Goal: Task Accomplishment & Management: Manage account settings

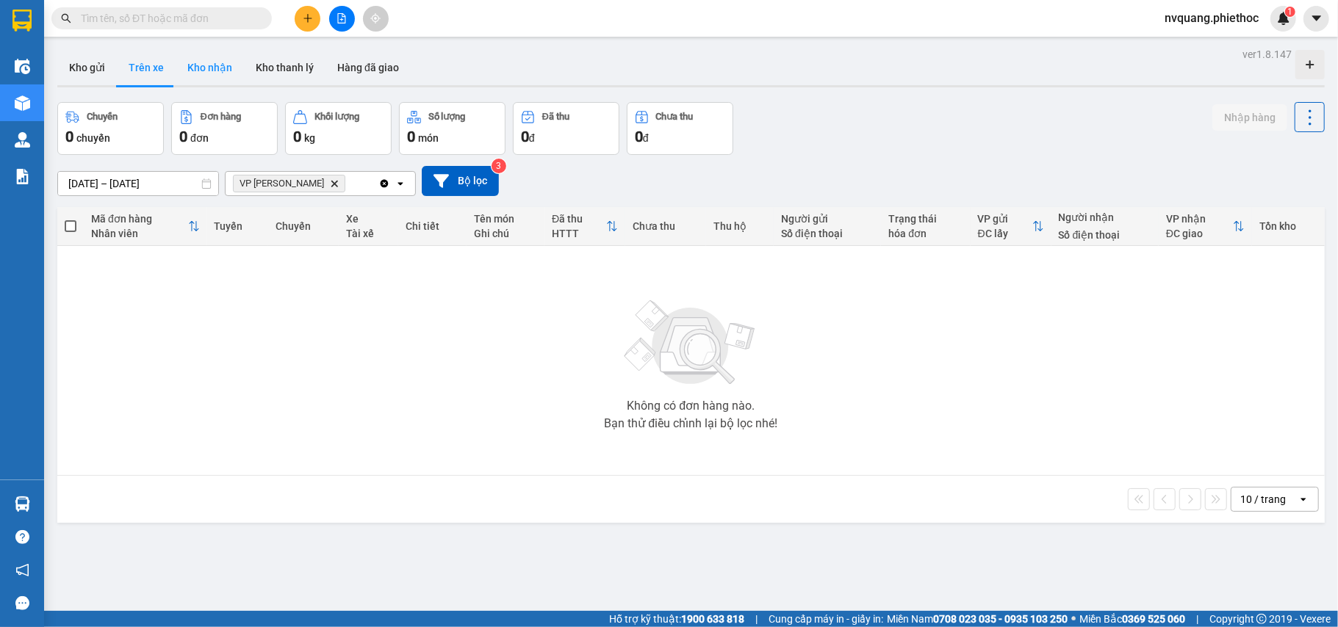
click at [192, 68] on button "Kho nhận" at bounding box center [210, 67] width 68 height 35
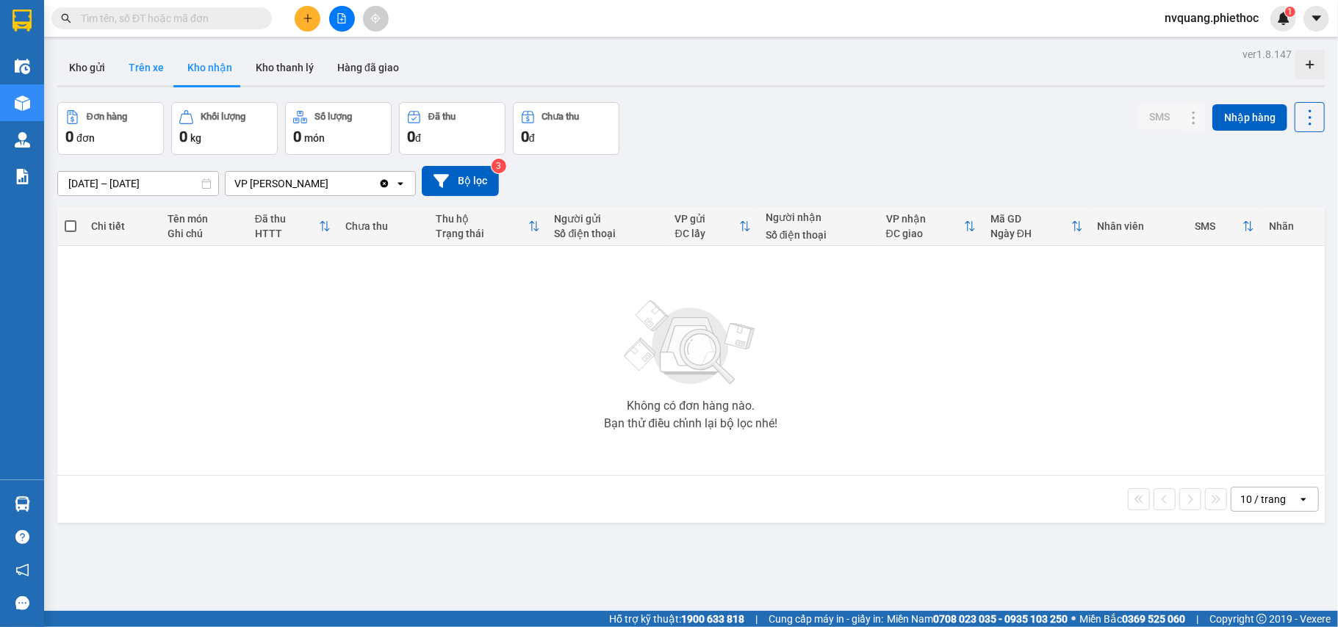
click at [145, 66] on button "Trên xe" at bounding box center [146, 67] width 59 height 35
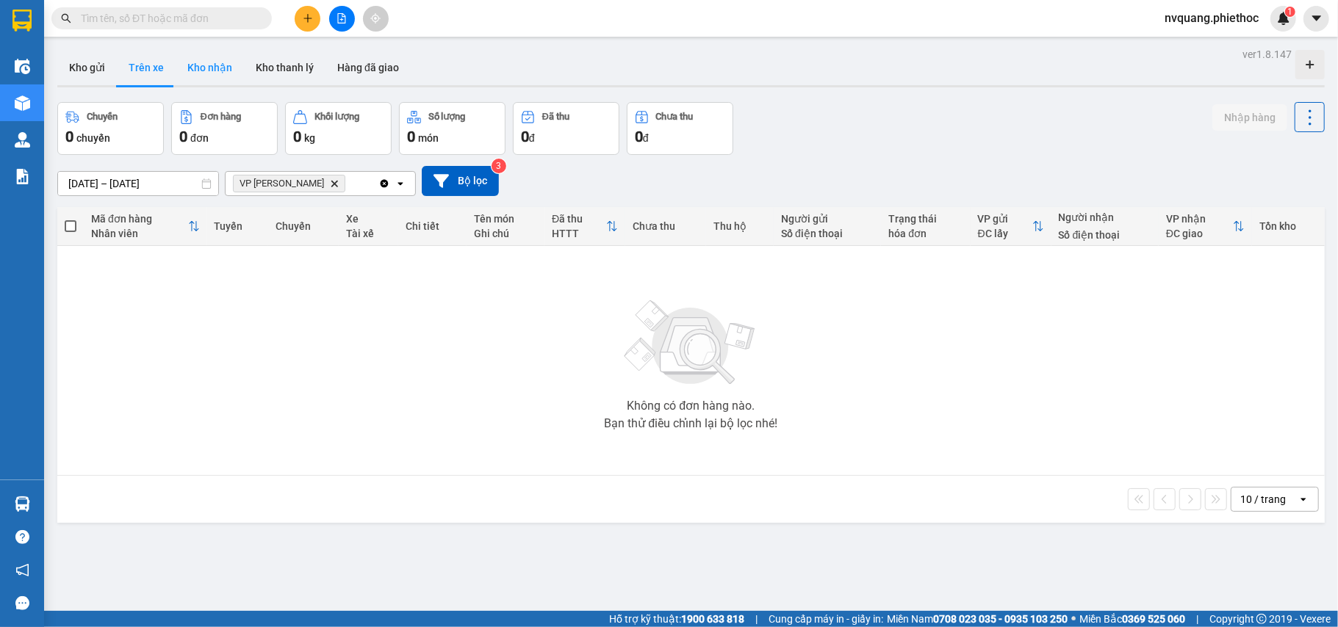
click at [210, 68] on button "Kho nhận" at bounding box center [210, 67] width 68 height 35
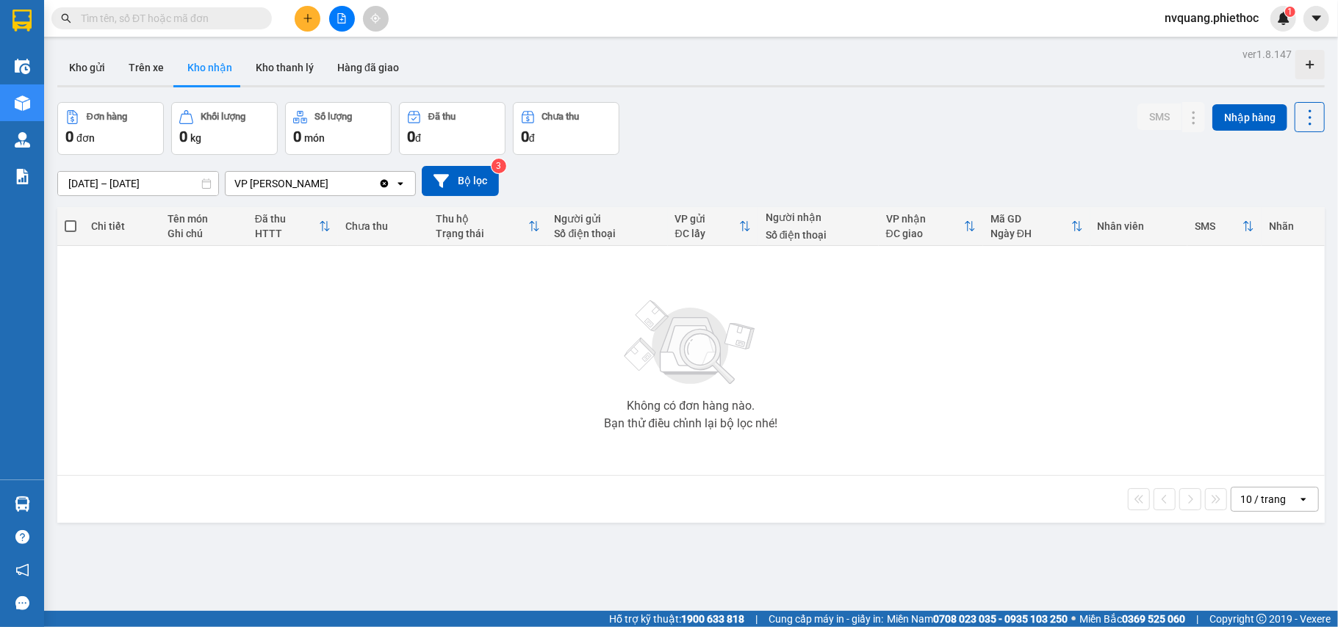
click at [100, 177] on input "[DATE] – [DATE]" at bounding box center [138, 184] width 160 height 24
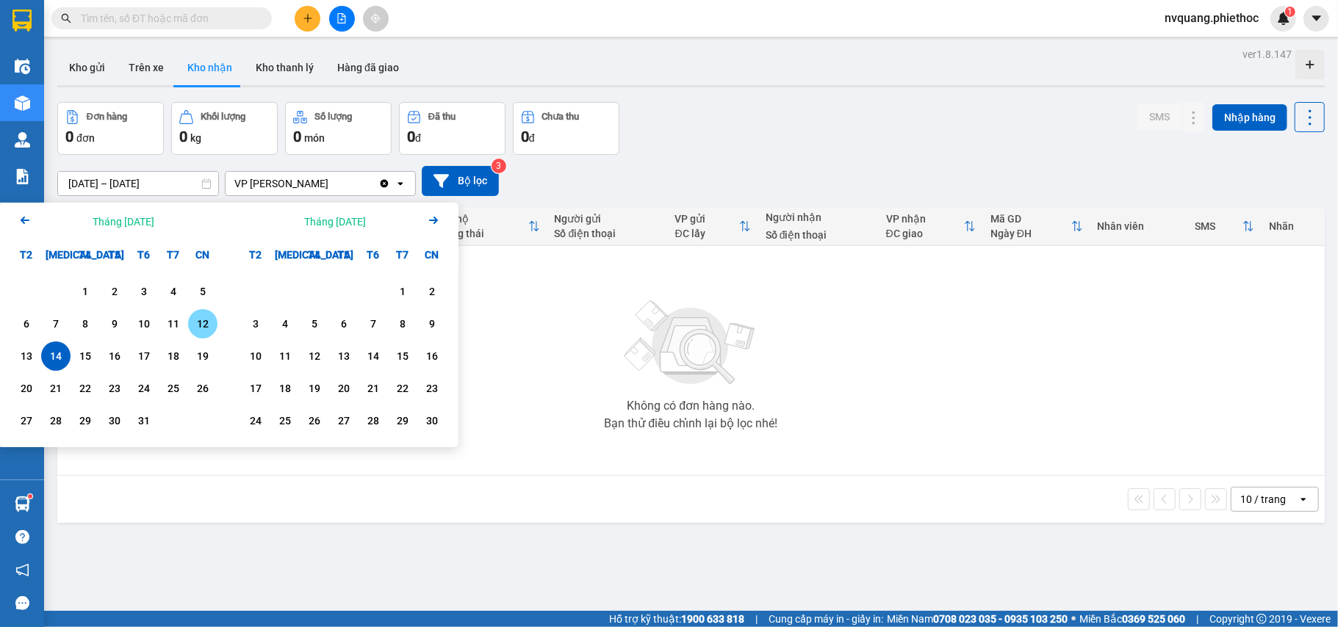
click at [195, 324] on div "12" at bounding box center [203, 324] width 21 height 18
click at [65, 353] on div "14" at bounding box center [56, 357] width 21 height 18
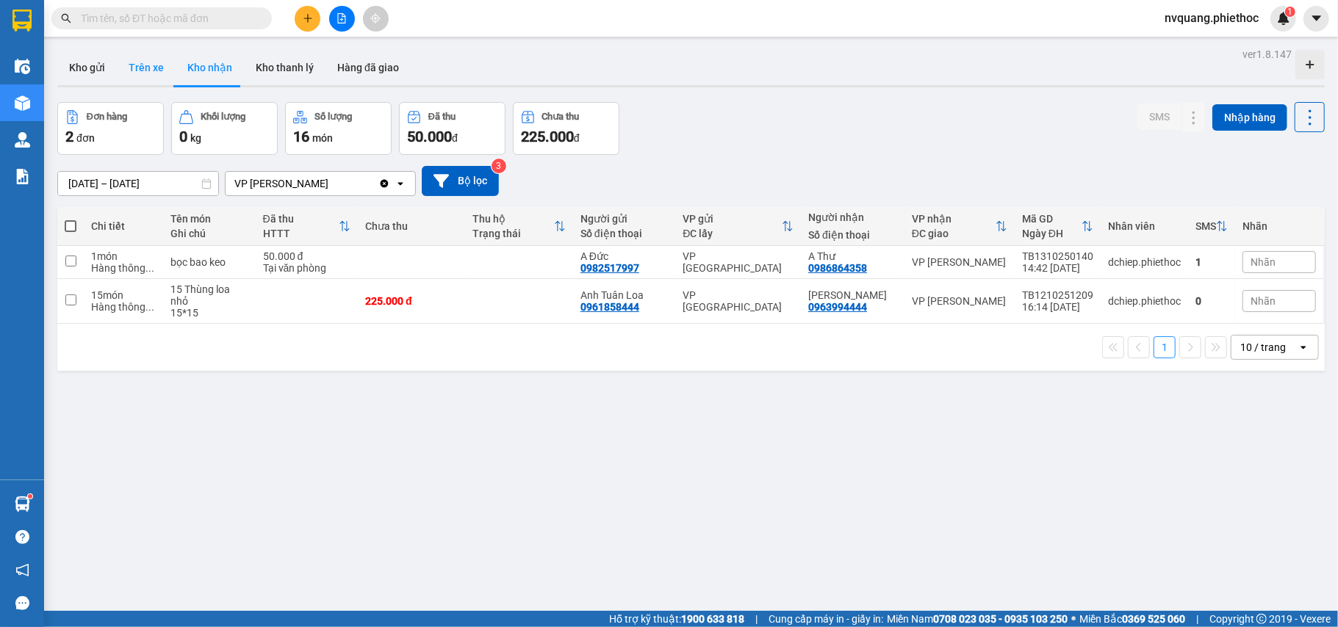
click at [132, 71] on button "Trên xe" at bounding box center [146, 67] width 59 height 35
type input "[DATE] – [DATE]"
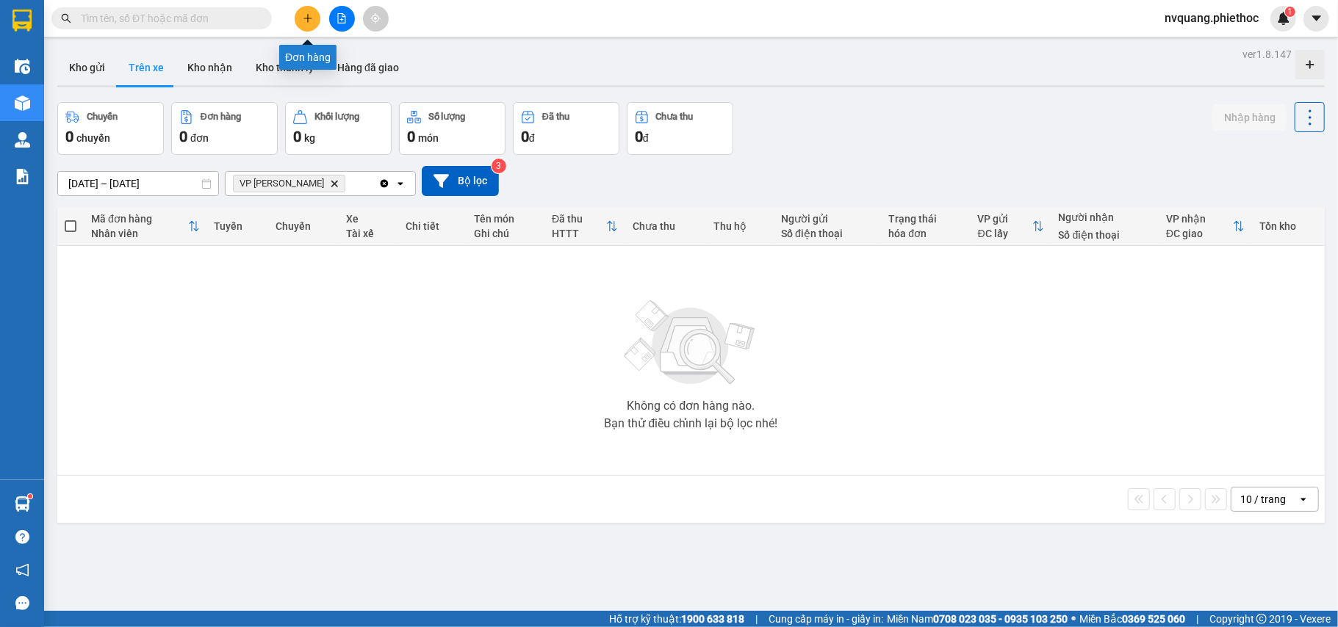
click at [303, 18] on icon "plus" at bounding box center [308, 18] width 10 height 10
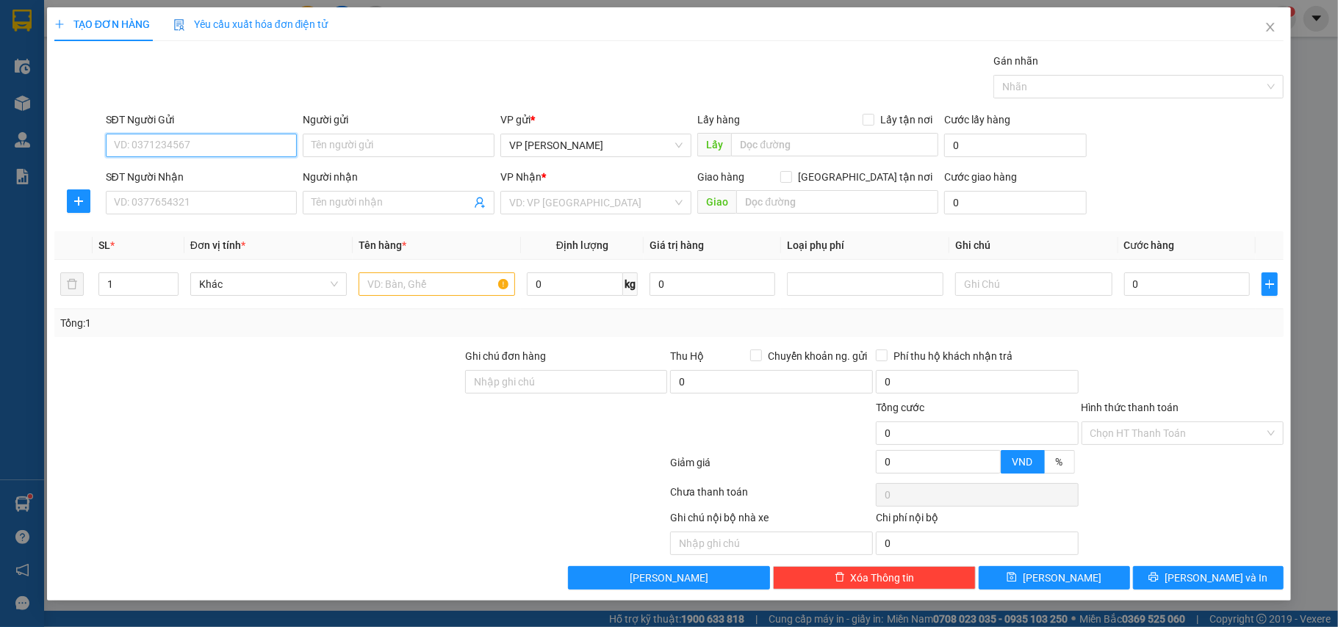
click at [135, 145] on input "SĐT Người Gửi" at bounding box center [202, 146] width 192 height 24
click at [1276, 24] on icon "close" at bounding box center [1271, 27] width 12 height 12
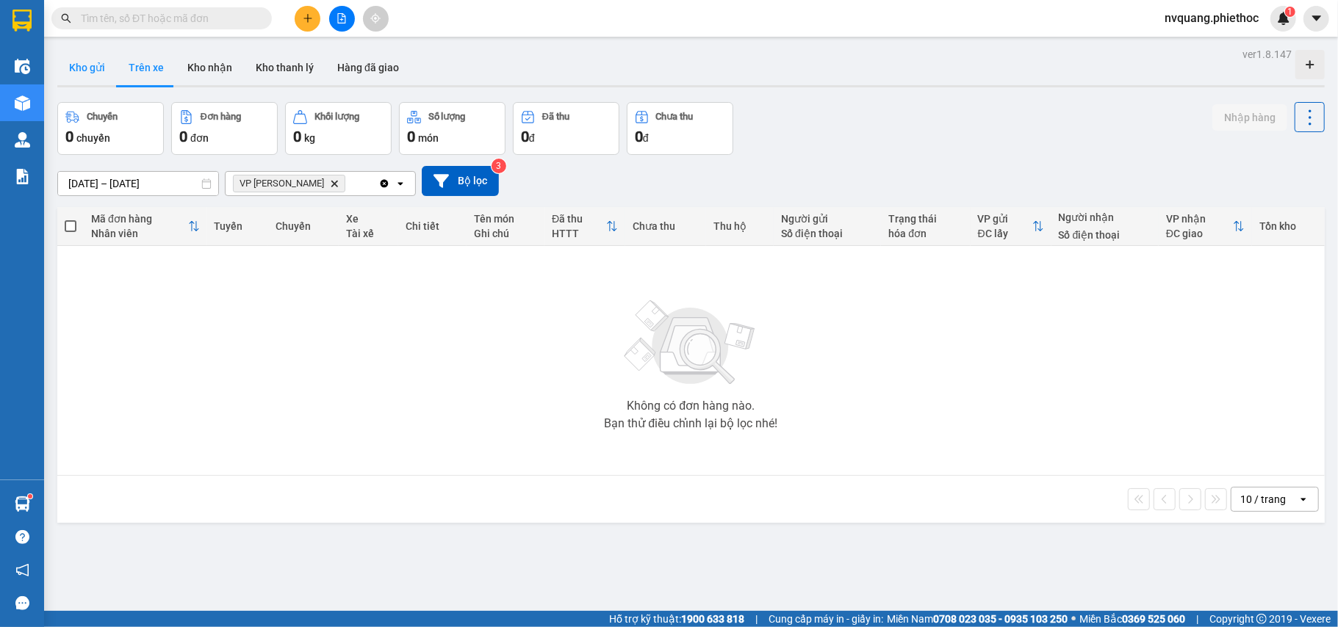
click at [95, 68] on button "Kho gửi" at bounding box center [87, 67] width 60 height 35
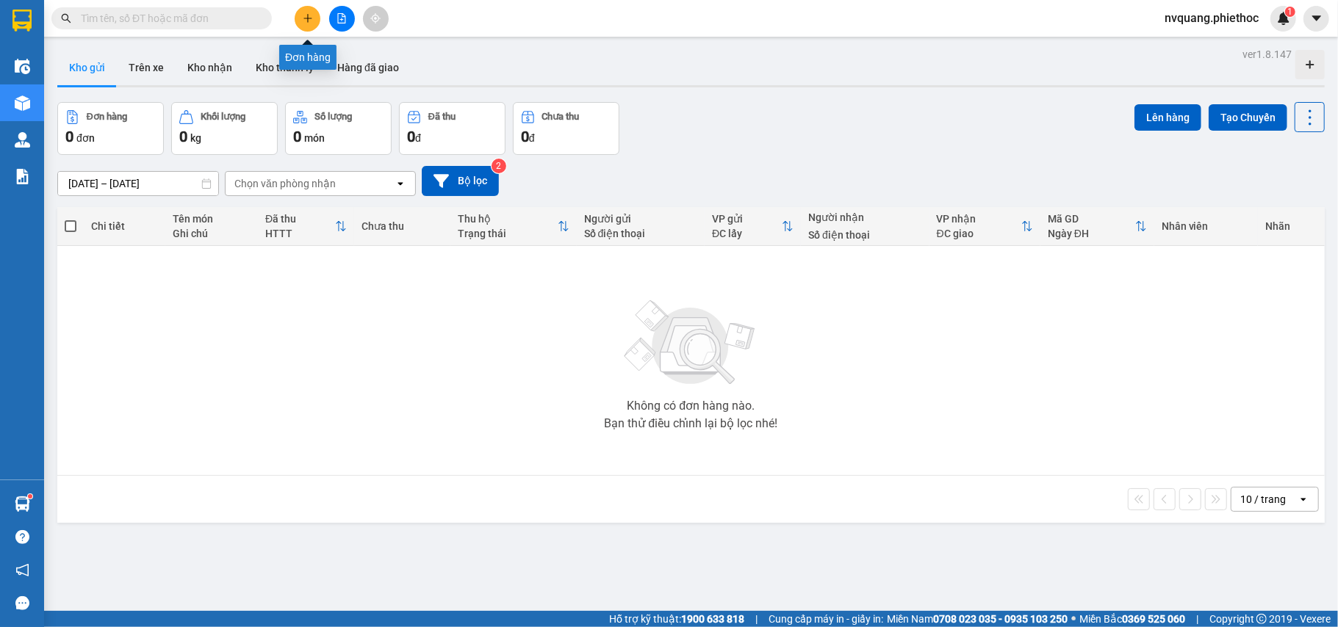
click at [310, 18] on icon "plus" at bounding box center [307, 18] width 8 height 1
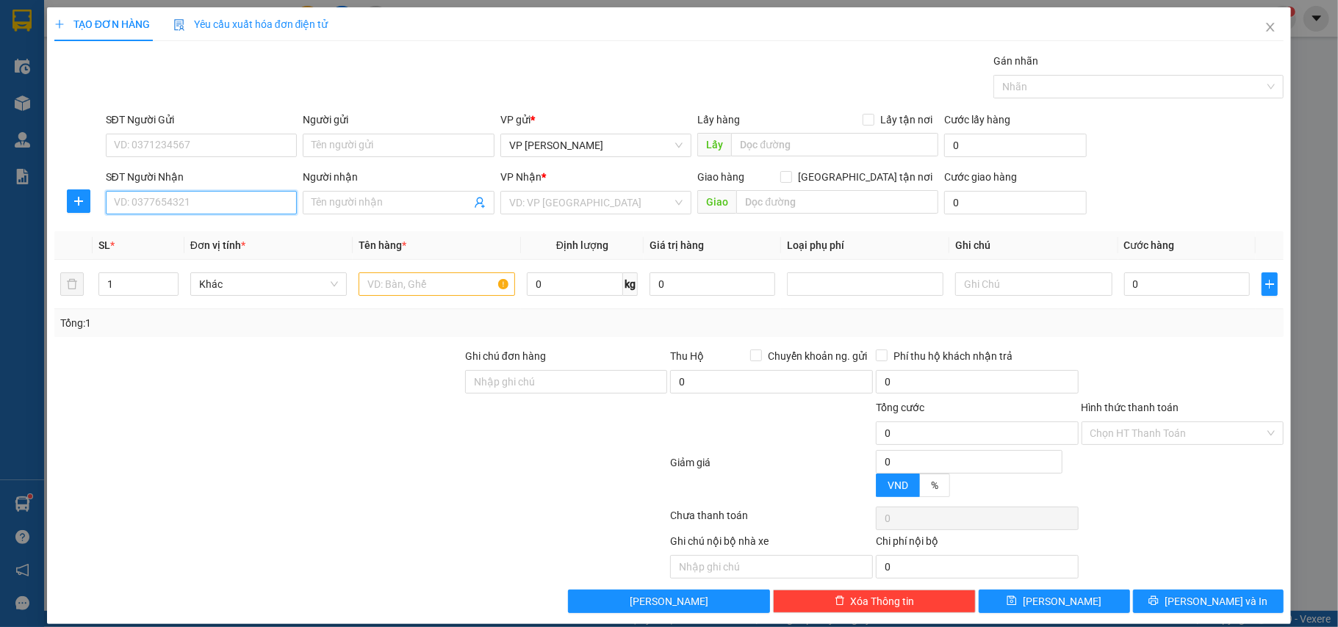
click at [157, 206] on input "SĐT Người Nhận" at bounding box center [202, 203] width 192 height 24
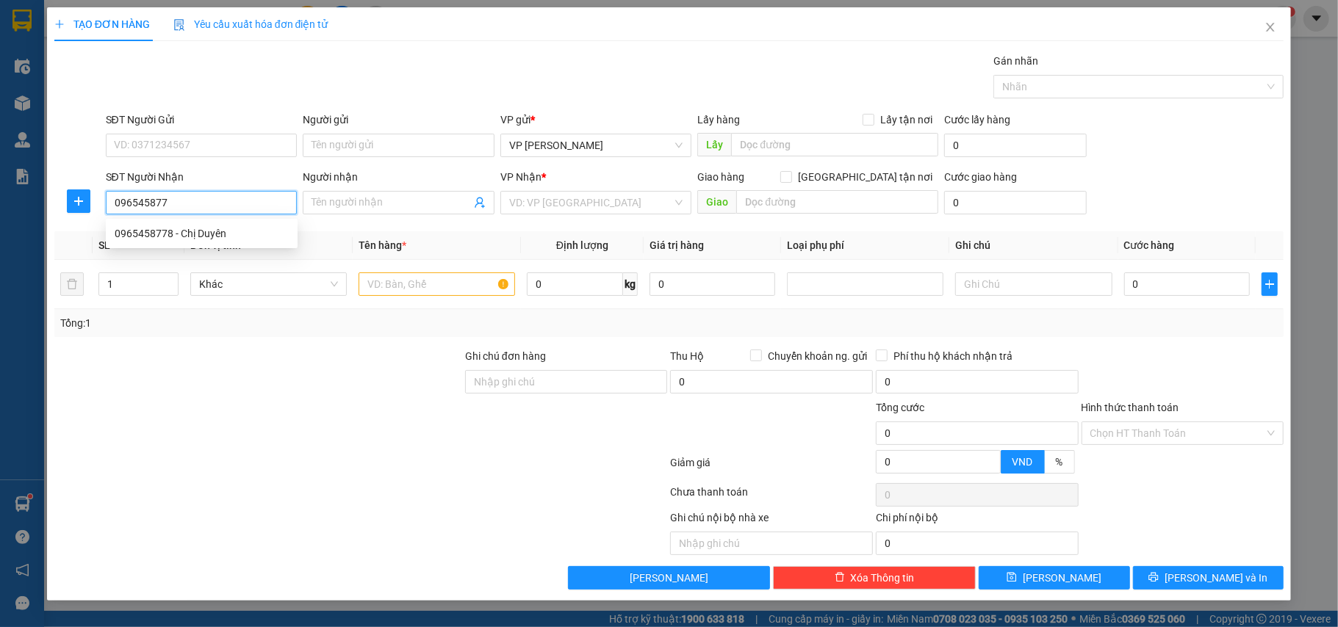
type input "0965458778"
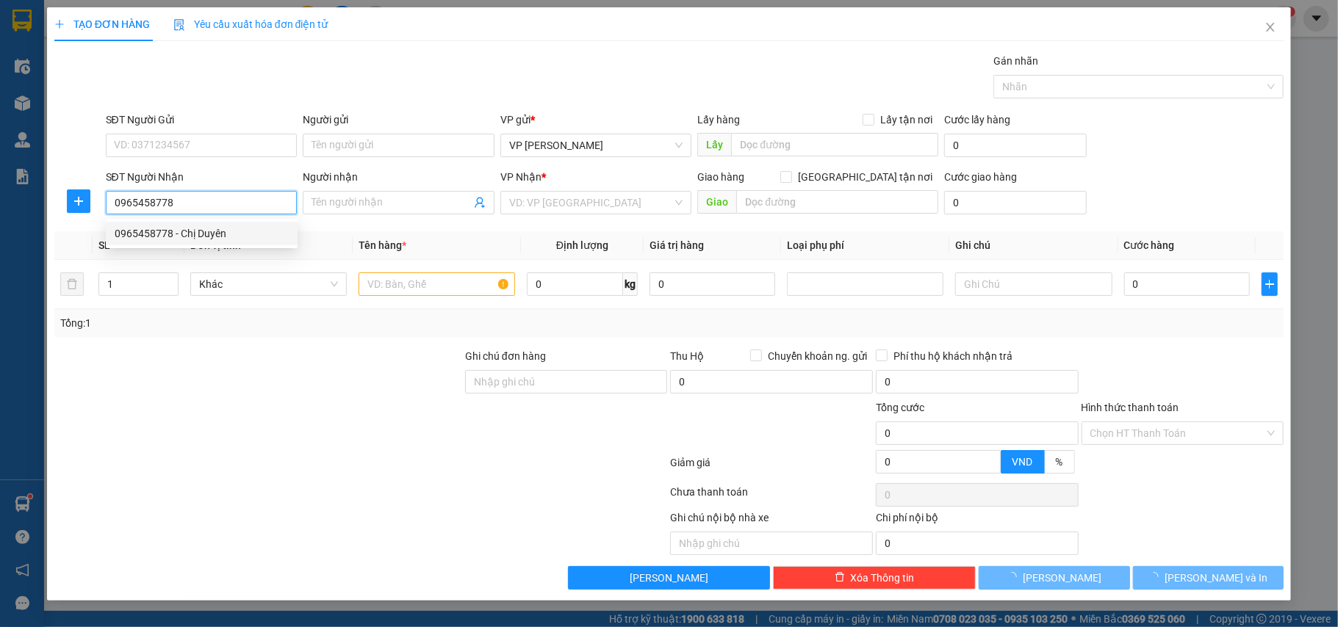
drag, startPoint x: 159, startPoint y: 231, endPoint x: 168, endPoint y: 227, distance: 9.6
click at [160, 232] on div "0965458778 - Chị Duyên" at bounding box center [202, 234] width 174 height 16
type input "Chị Duyên"
type input "0965458778"
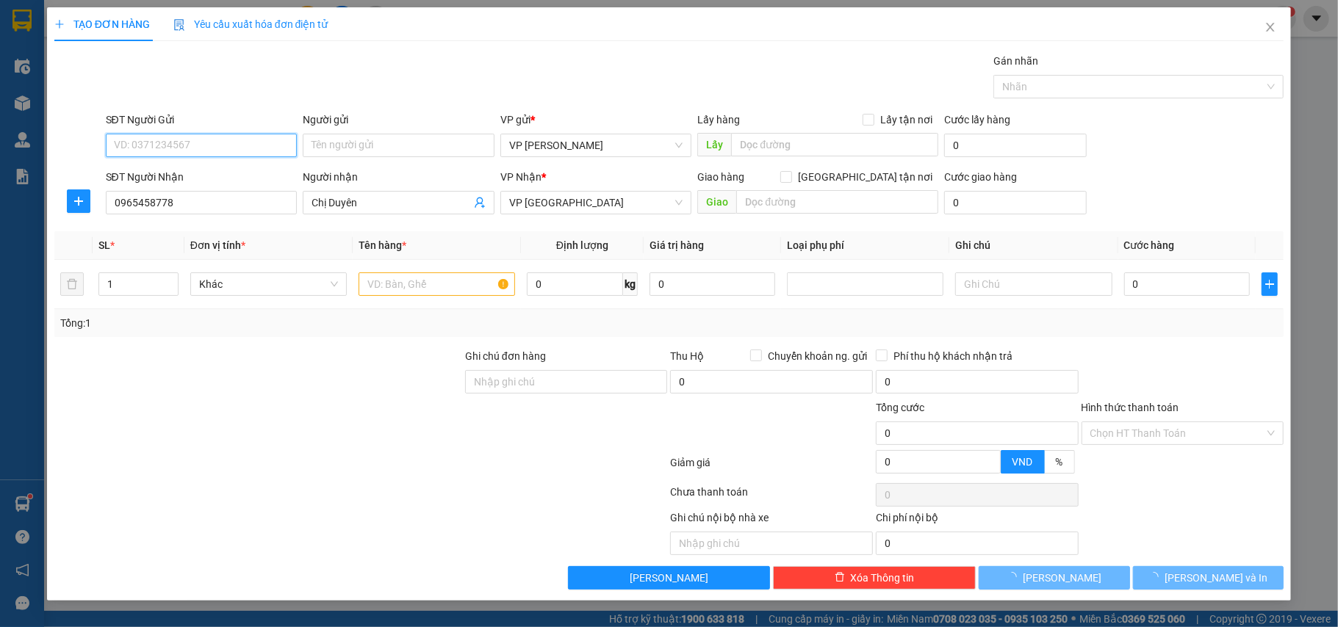
click at [188, 148] on input "SĐT Người Gửi" at bounding box center [202, 146] width 192 height 24
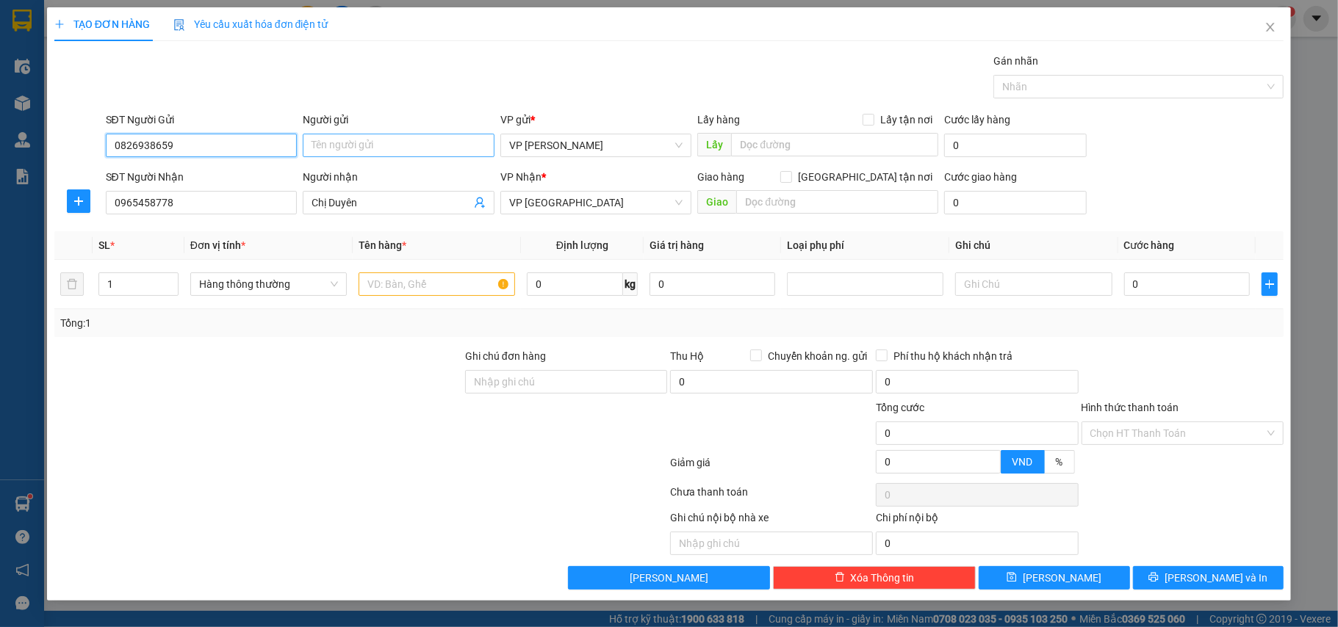
type input "0826938659"
click at [361, 148] on input "Người gửi" at bounding box center [399, 146] width 192 height 24
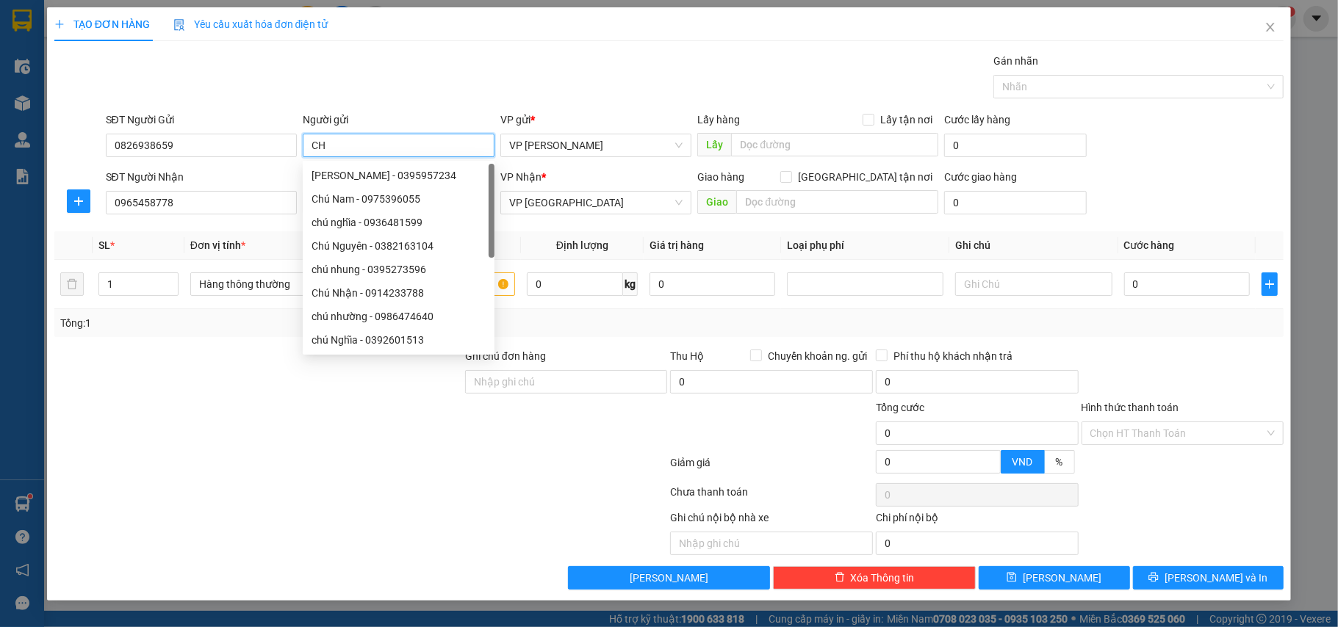
type input "C"
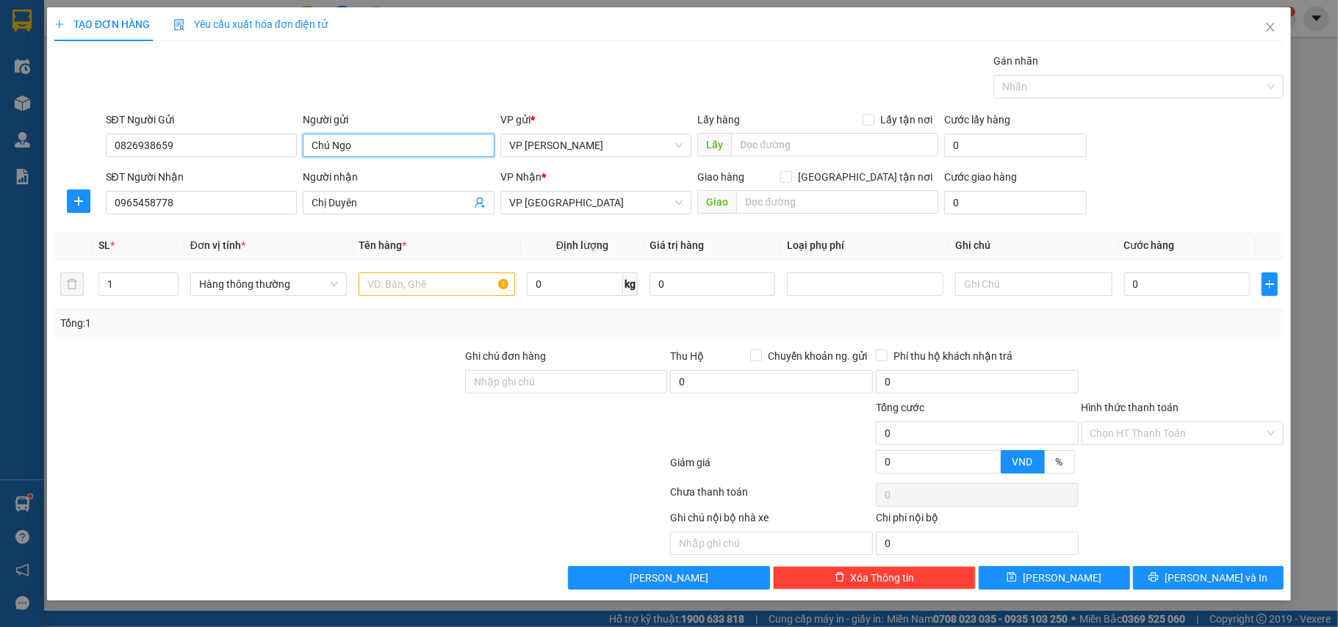
type input "Chú Ngọ"
click at [84, 203] on icon "plus" at bounding box center [79, 201] width 12 height 12
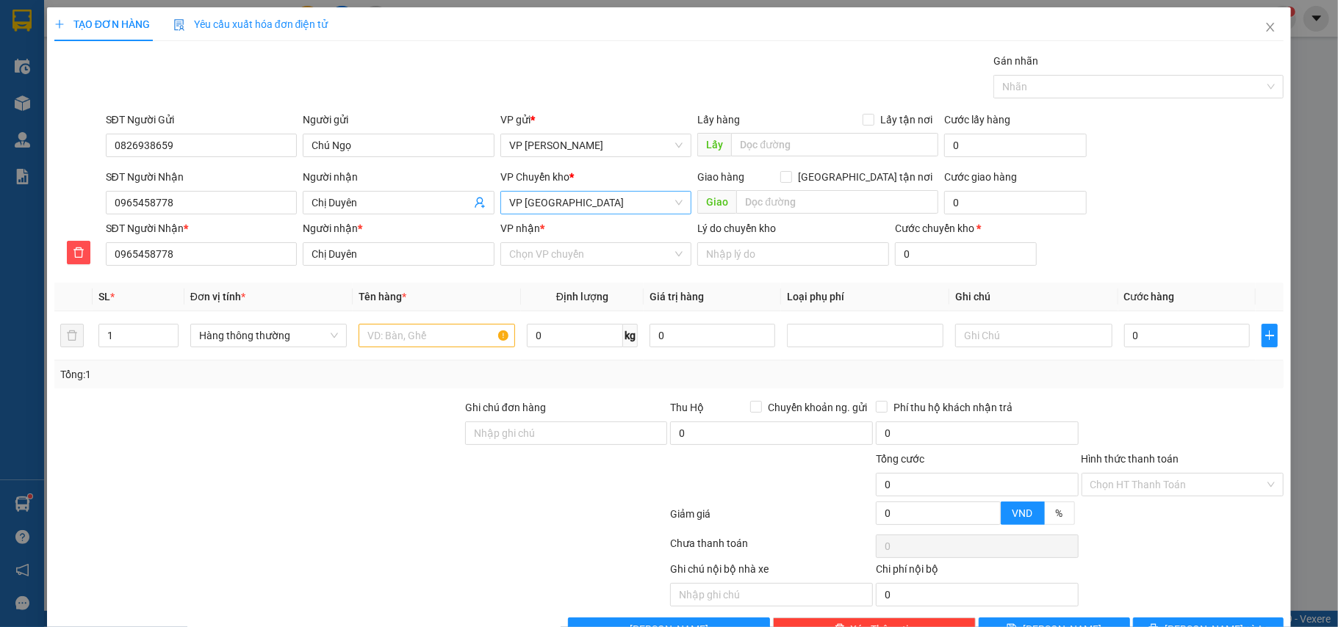
click at [560, 195] on span "VP [GEOGRAPHIC_DATA]" at bounding box center [596, 203] width 174 height 22
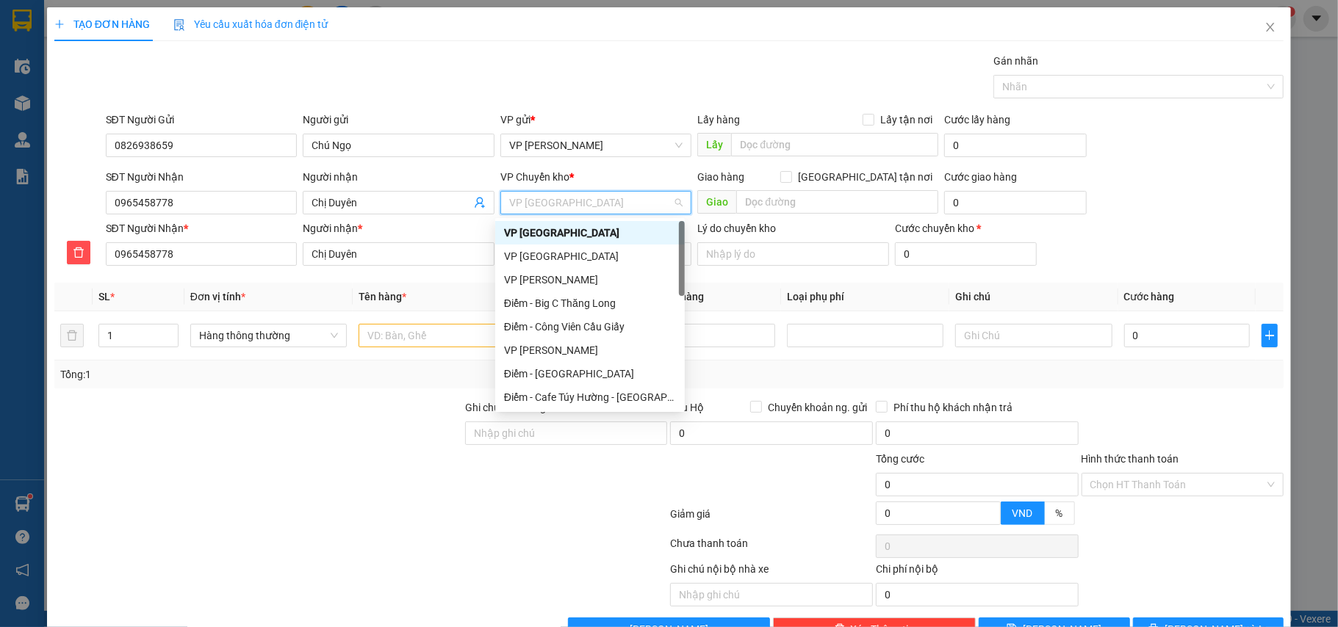
click at [557, 221] on div "VP [GEOGRAPHIC_DATA]" at bounding box center [590, 233] width 190 height 24
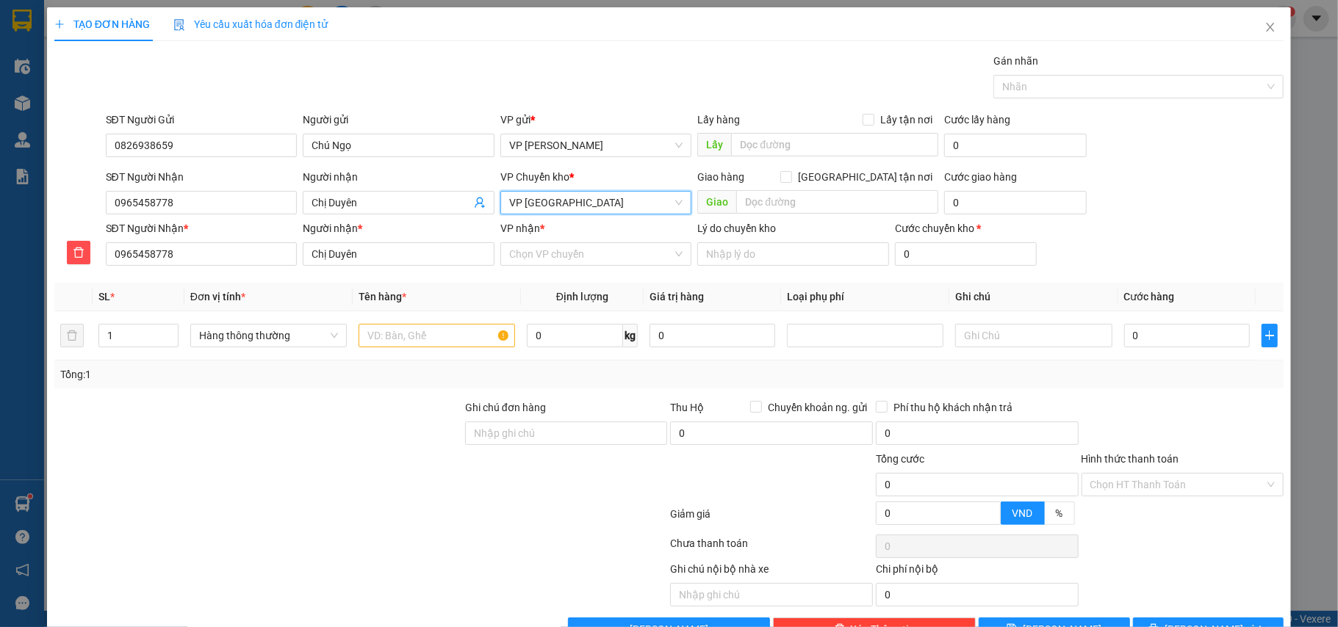
click at [558, 188] on div "VP Chuyển kho *" at bounding box center [596, 180] width 192 height 22
click at [567, 209] on span "VP [GEOGRAPHIC_DATA]" at bounding box center [596, 203] width 174 height 22
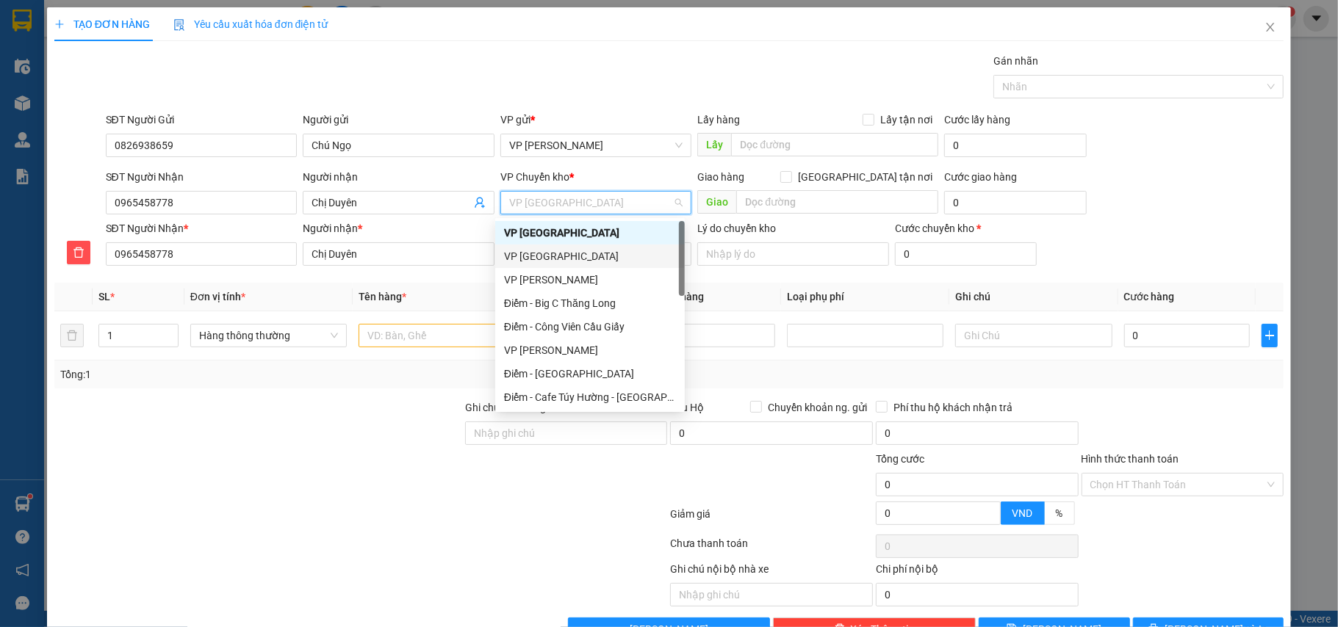
click at [548, 251] on div "VP [GEOGRAPHIC_DATA]" at bounding box center [590, 256] width 172 height 16
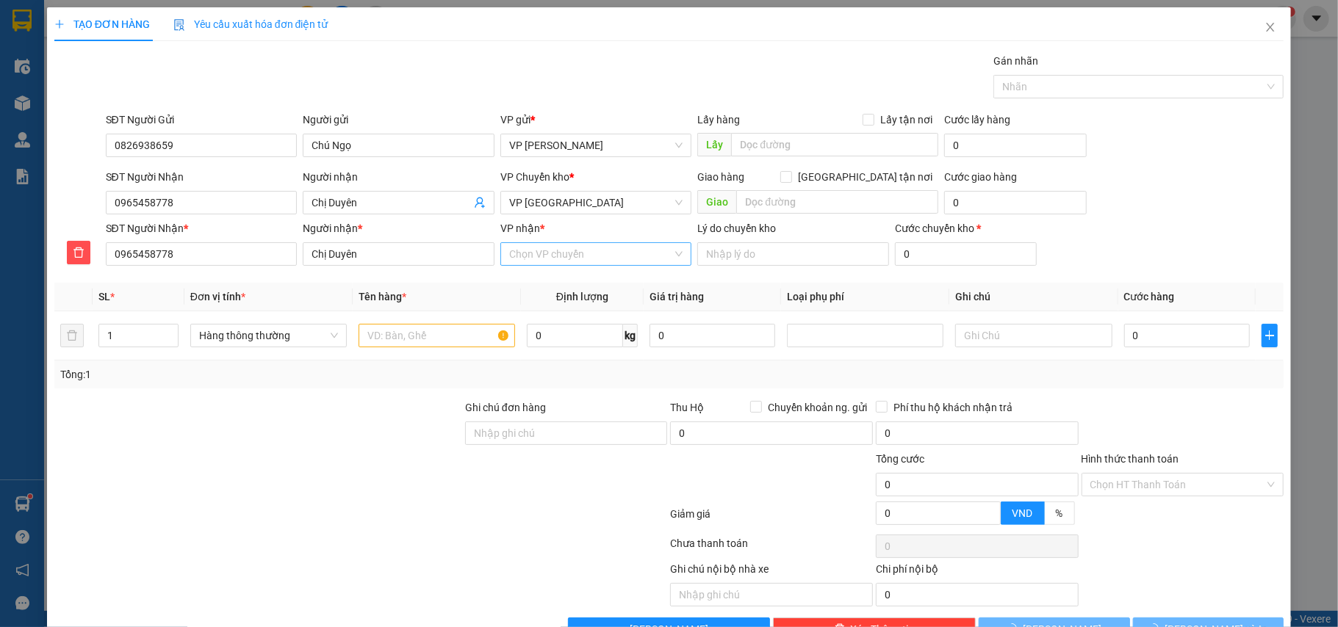
drag, startPoint x: 557, startPoint y: 287, endPoint x: 544, endPoint y: 253, distance: 36.0
click at [556, 287] on th "Định lượng" at bounding box center [582, 297] width 123 height 29
click at [544, 251] on input "VP nhận *" at bounding box center [591, 254] width 164 height 22
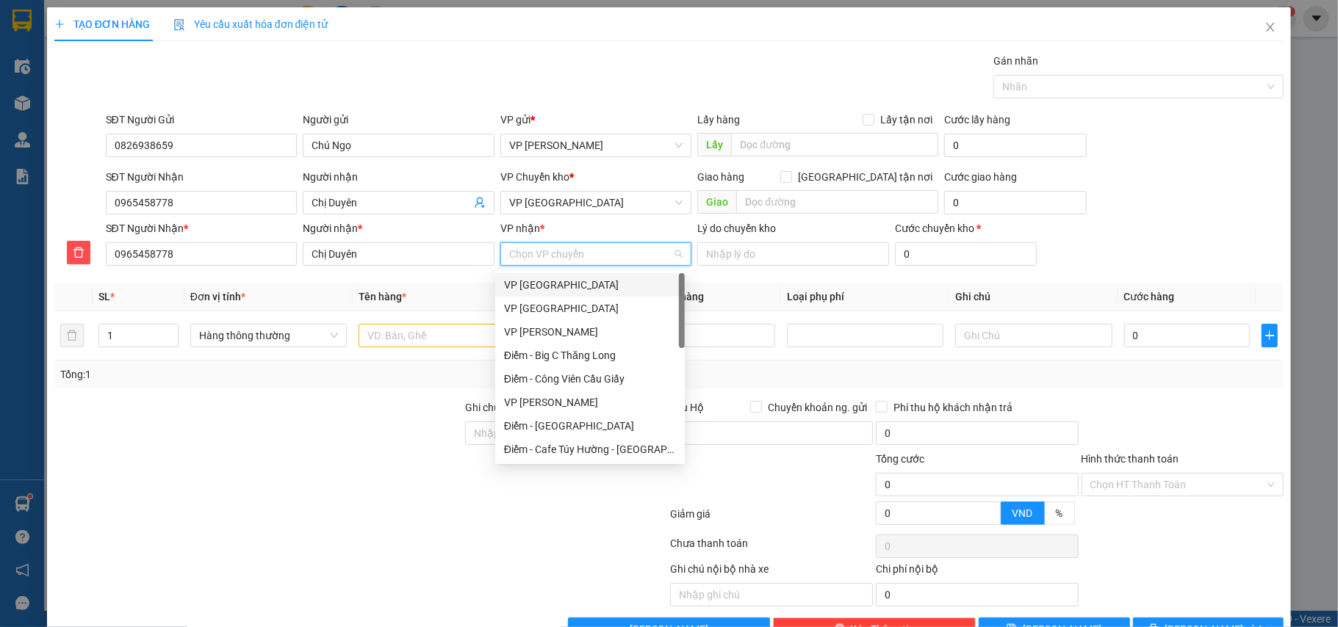
click at [542, 281] on div "VP [GEOGRAPHIC_DATA]" at bounding box center [590, 285] width 172 height 16
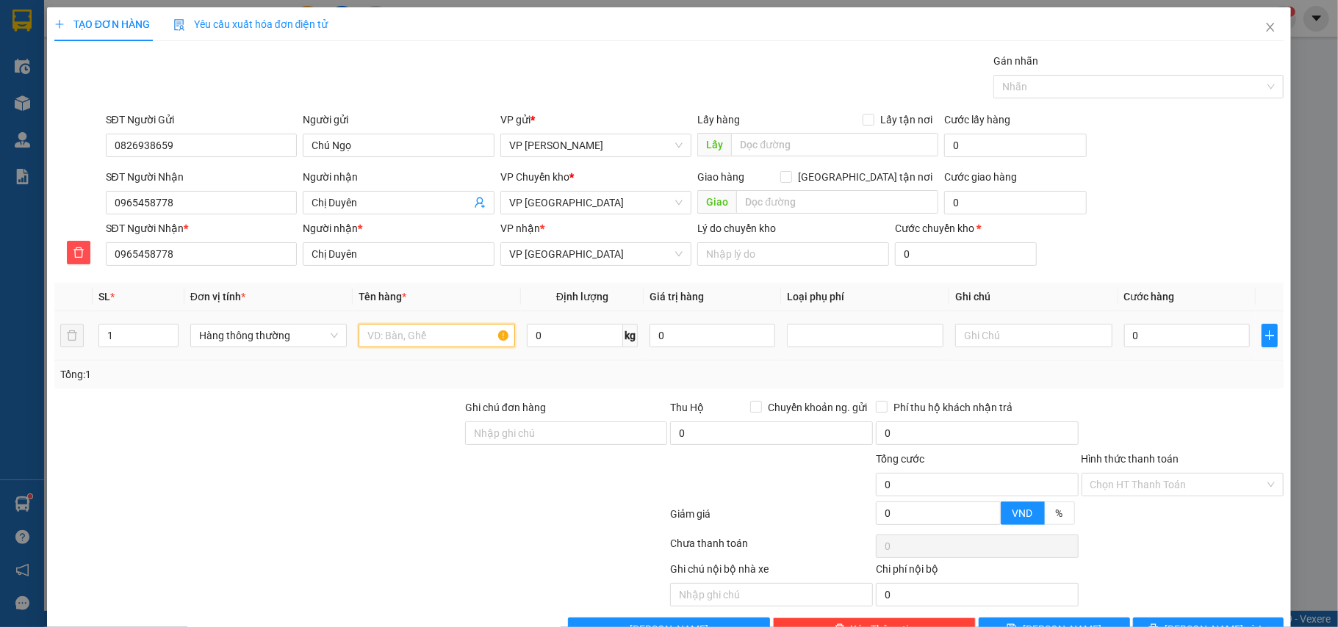
click at [398, 345] on input "text" at bounding box center [437, 336] width 157 height 24
type input "bọc quần áo"
click at [1168, 338] on input "0" at bounding box center [1187, 336] width 126 height 24
type input "4"
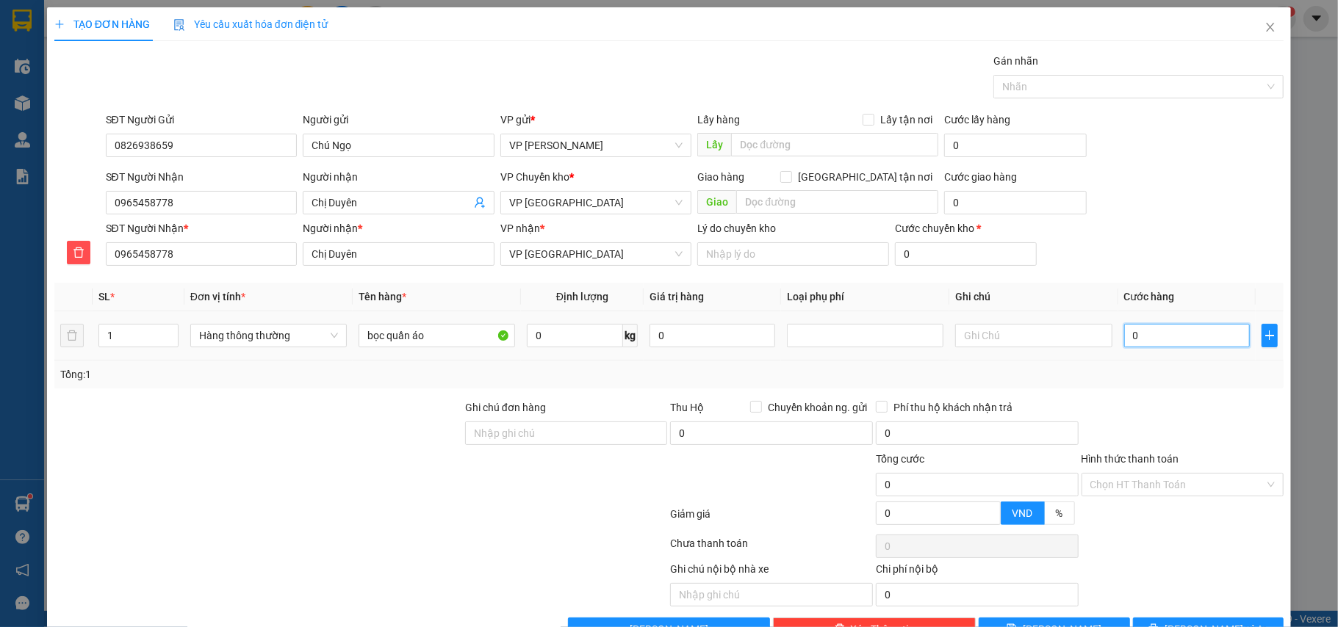
type input "4"
type input "40"
type input "40.000"
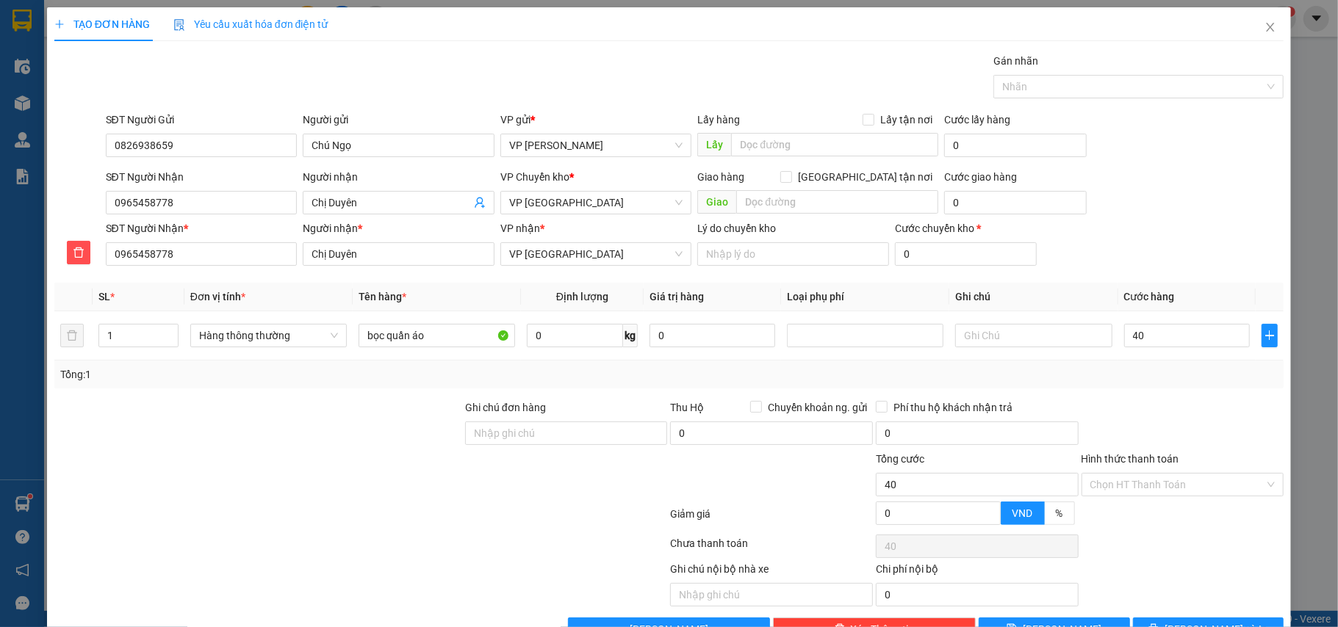
type input "40.000"
click at [1165, 374] on div "Tổng: 1" at bounding box center [669, 375] width 1218 height 16
click at [1173, 344] on input "40.000" at bounding box center [1187, 336] width 126 height 24
type input "4"
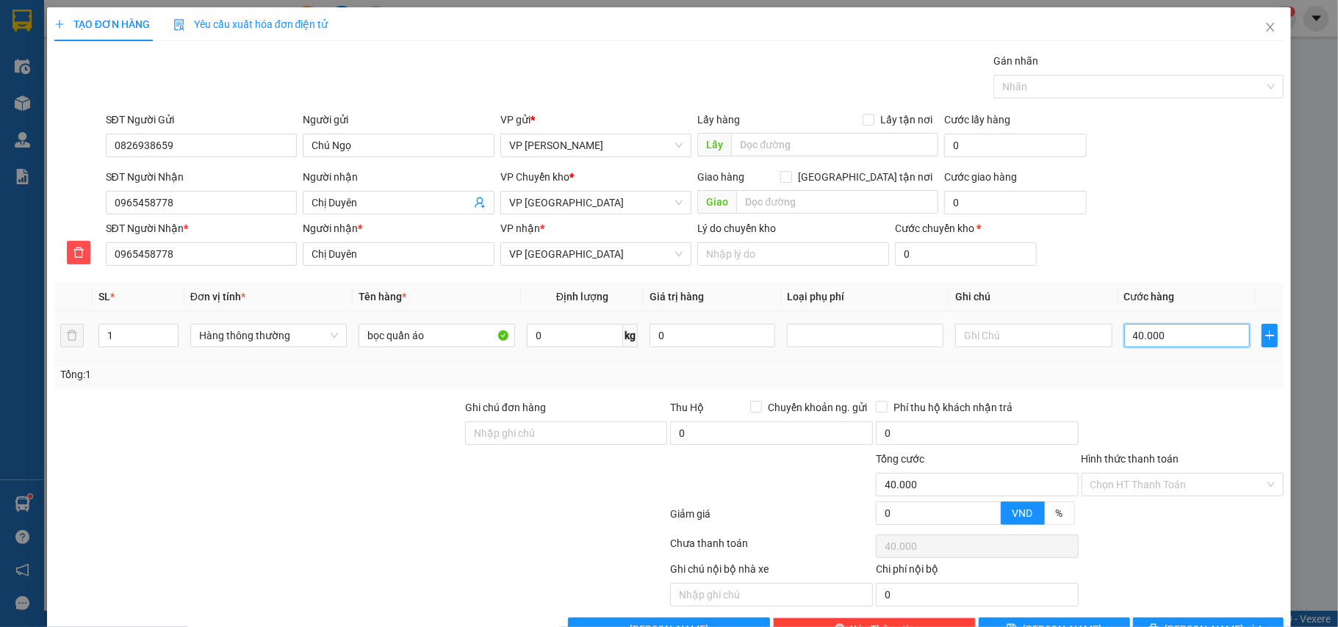
type input "4"
type input "45"
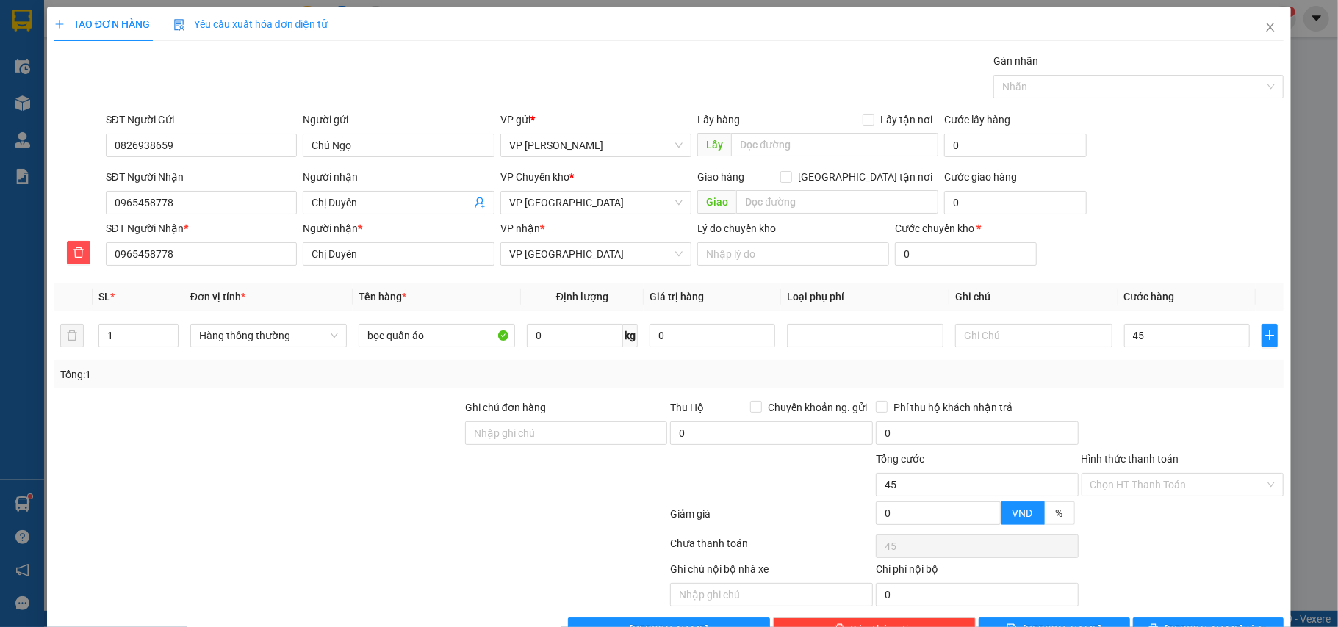
type input "45.000"
click at [1191, 411] on div at bounding box center [1183, 425] width 206 height 51
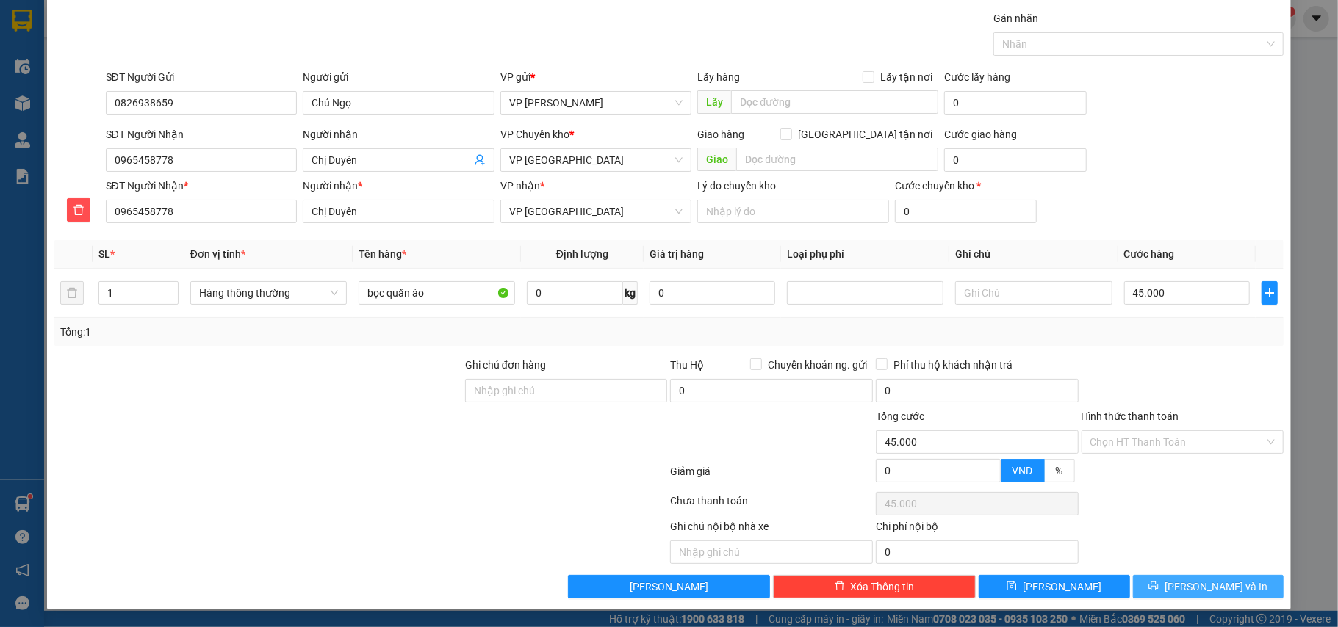
click at [1194, 583] on span "[PERSON_NAME] và In" at bounding box center [1216, 587] width 103 height 16
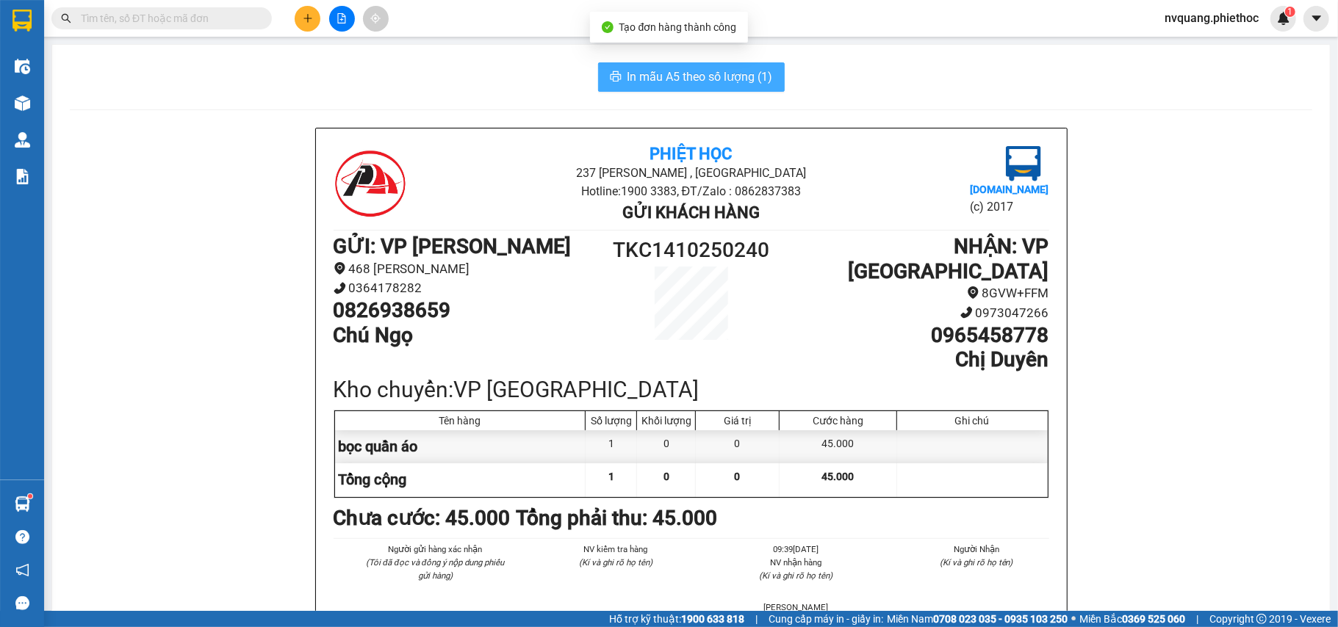
click at [711, 75] on span "In mẫu A5 theo số lượng (1)" at bounding box center [699, 77] width 145 height 18
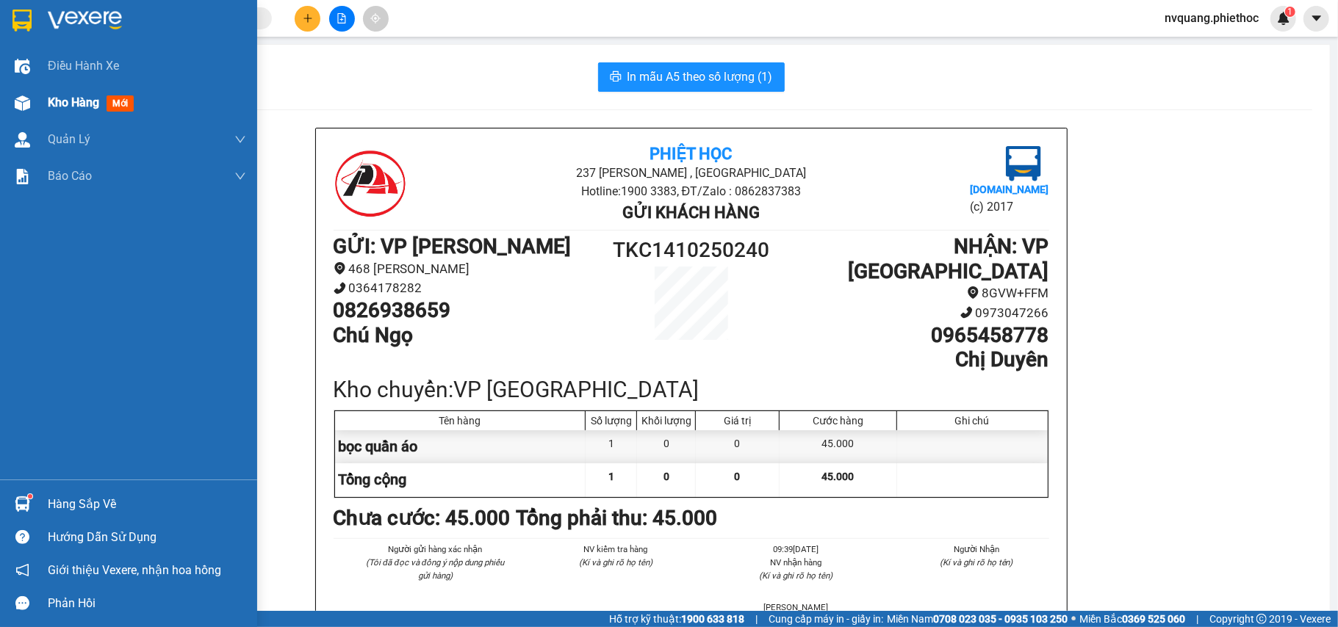
click at [48, 98] on span "Kho hàng" at bounding box center [73, 103] width 51 height 14
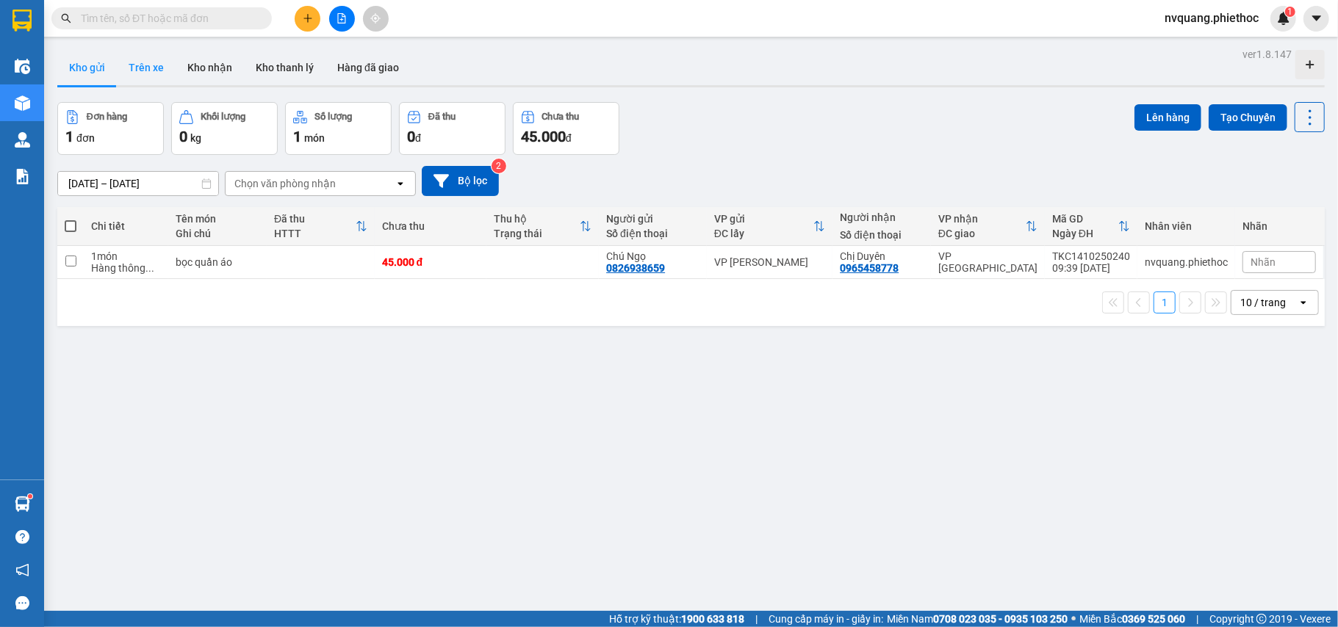
click at [142, 60] on button "Trên xe" at bounding box center [146, 67] width 59 height 35
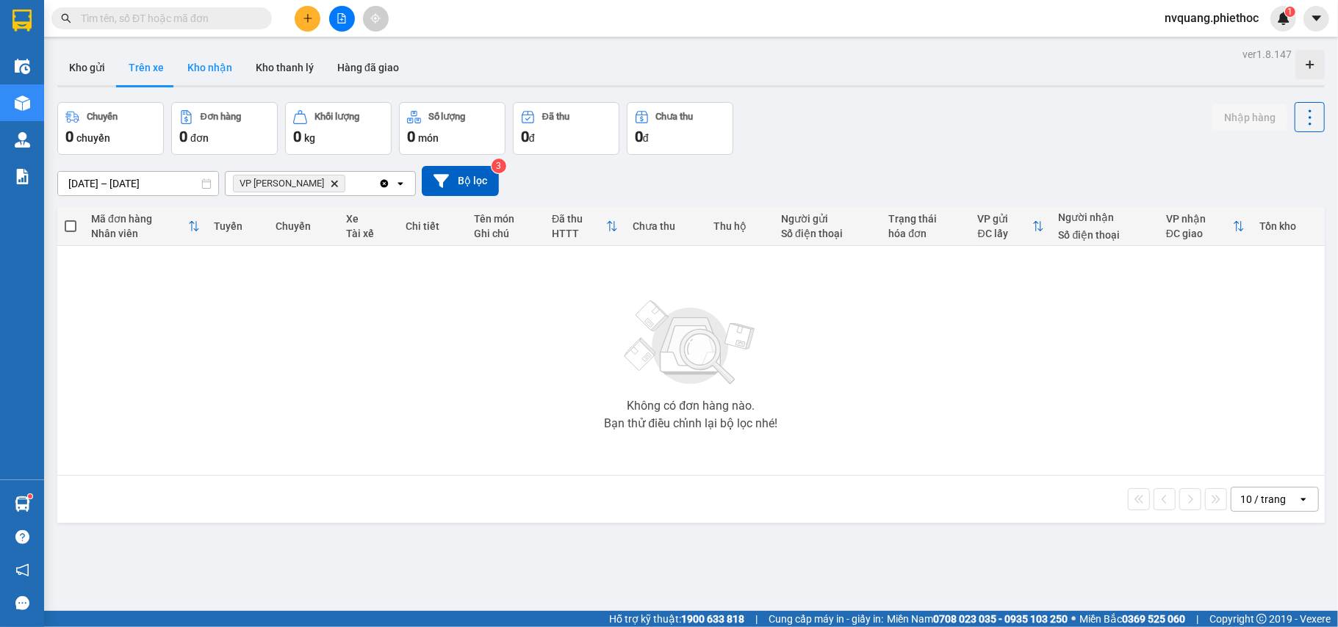
click at [183, 66] on button "Kho nhận" at bounding box center [210, 67] width 68 height 35
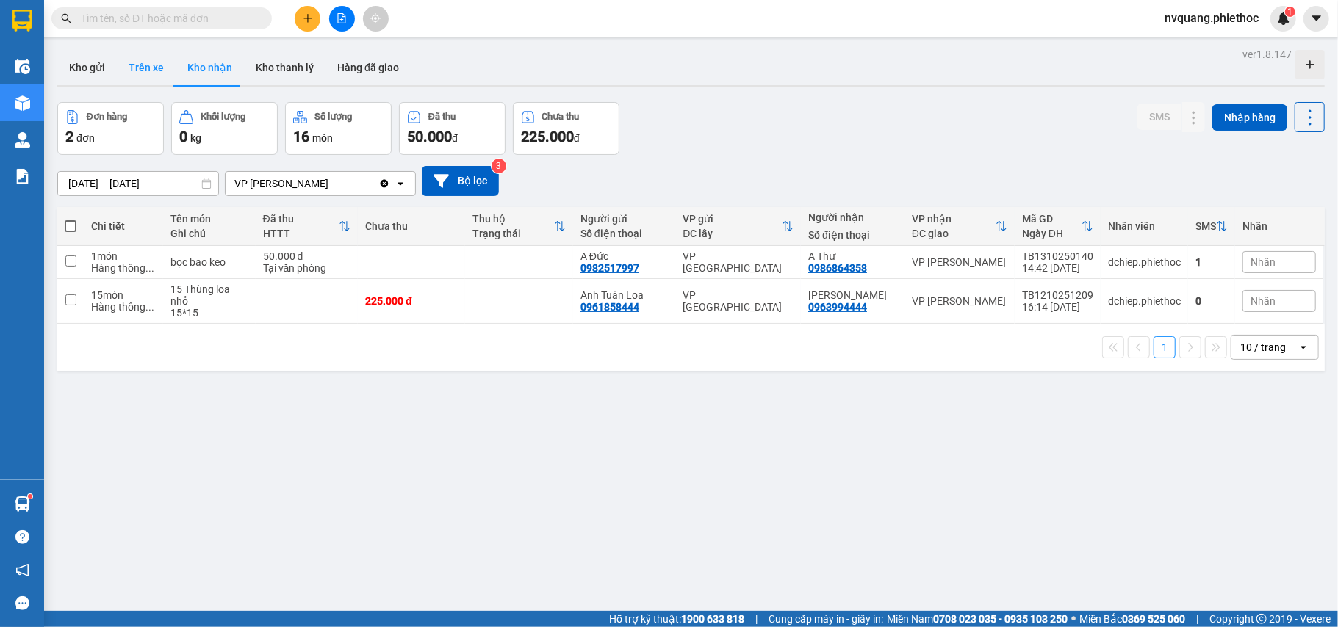
click at [159, 71] on button "Trên xe" at bounding box center [146, 67] width 59 height 35
type input "[DATE] – [DATE]"
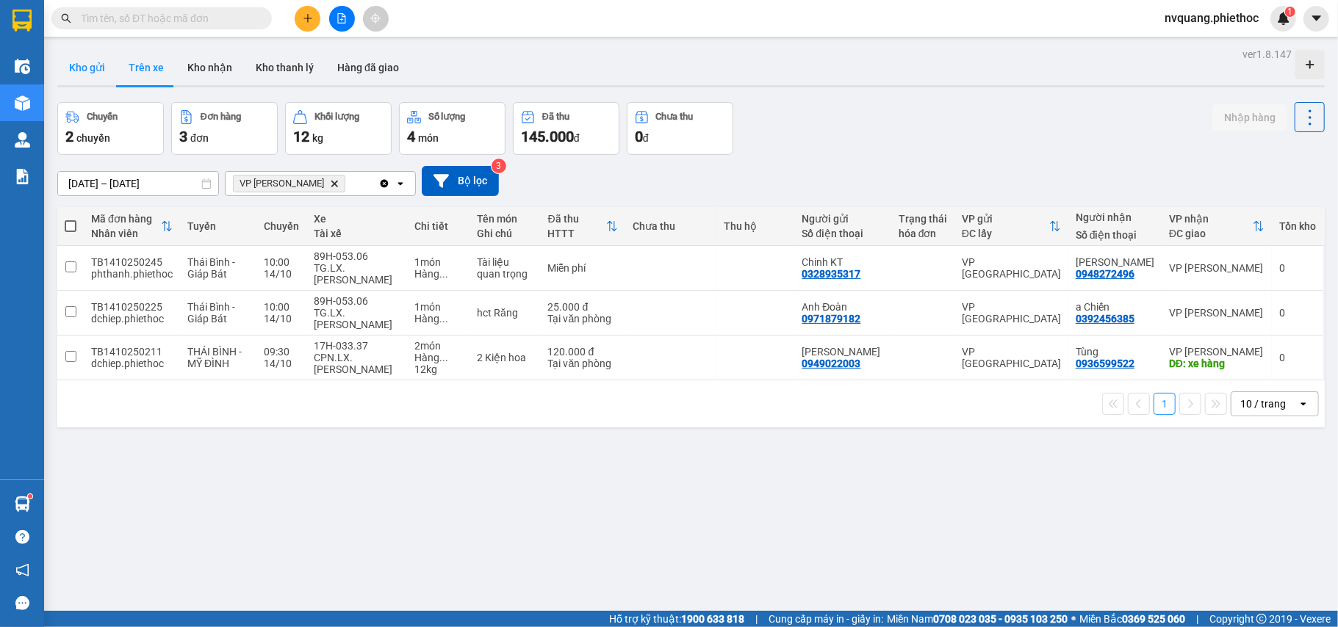
click at [72, 75] on button "Kho gửi" at bounding box center [87, 67] width 60 height 35
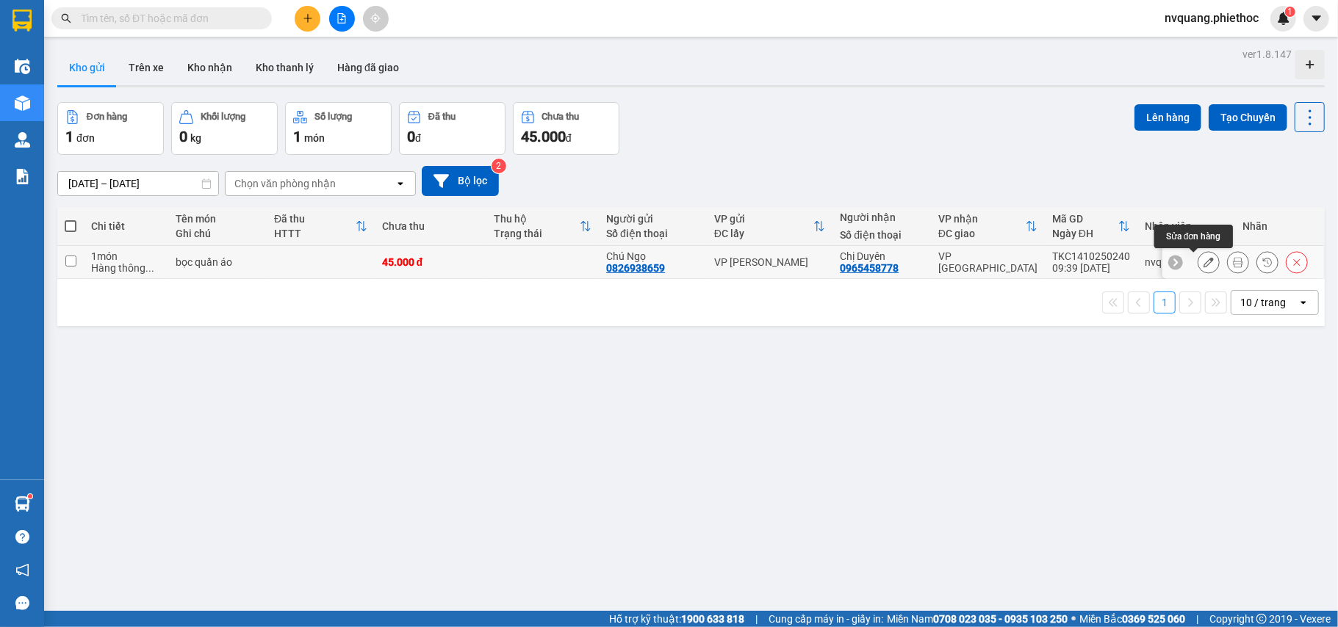
click at [1204, 262] on icon at bounding box center [1209, 262] width 10 height 10
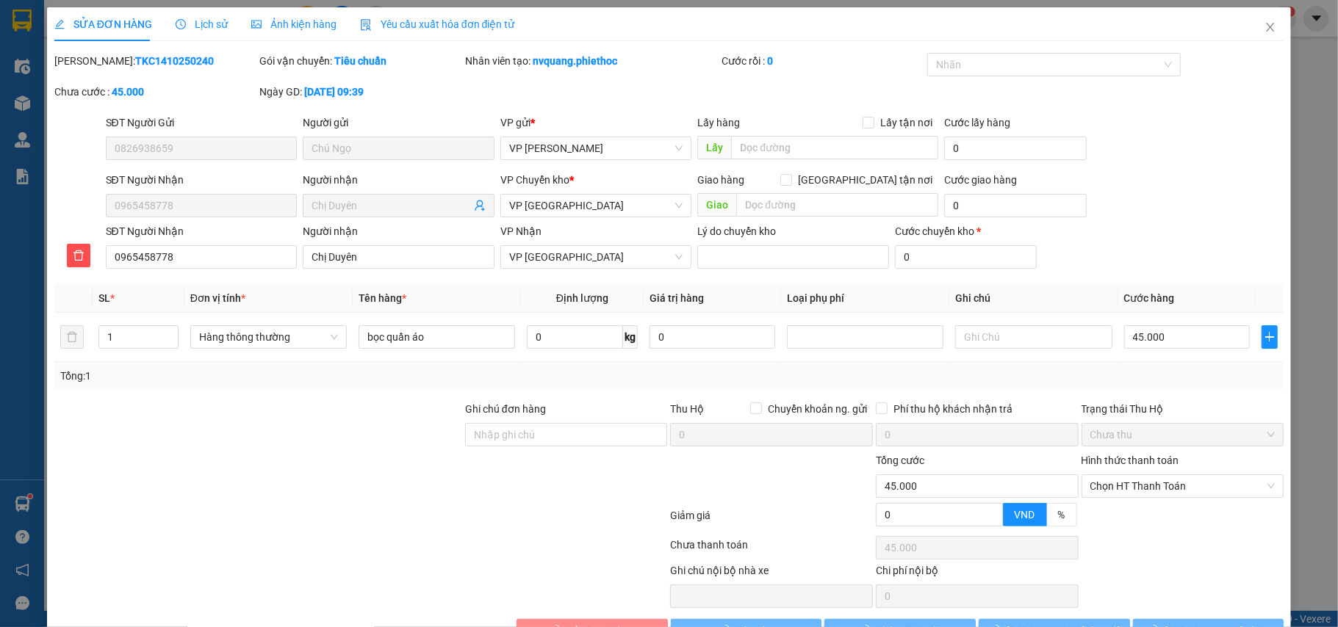
type input "0826938659"
type input "Chú Ngọ"
type input "0965458778"
type input "Chị Duyên"
type input "0"
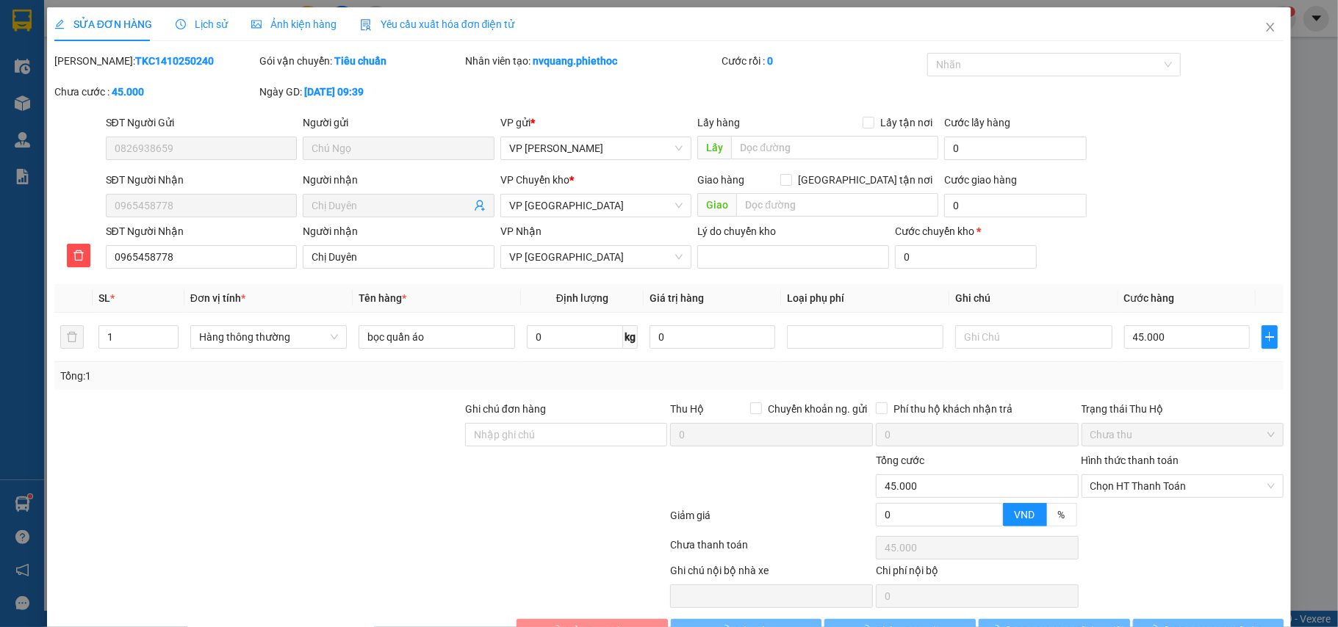
type input "45.000"
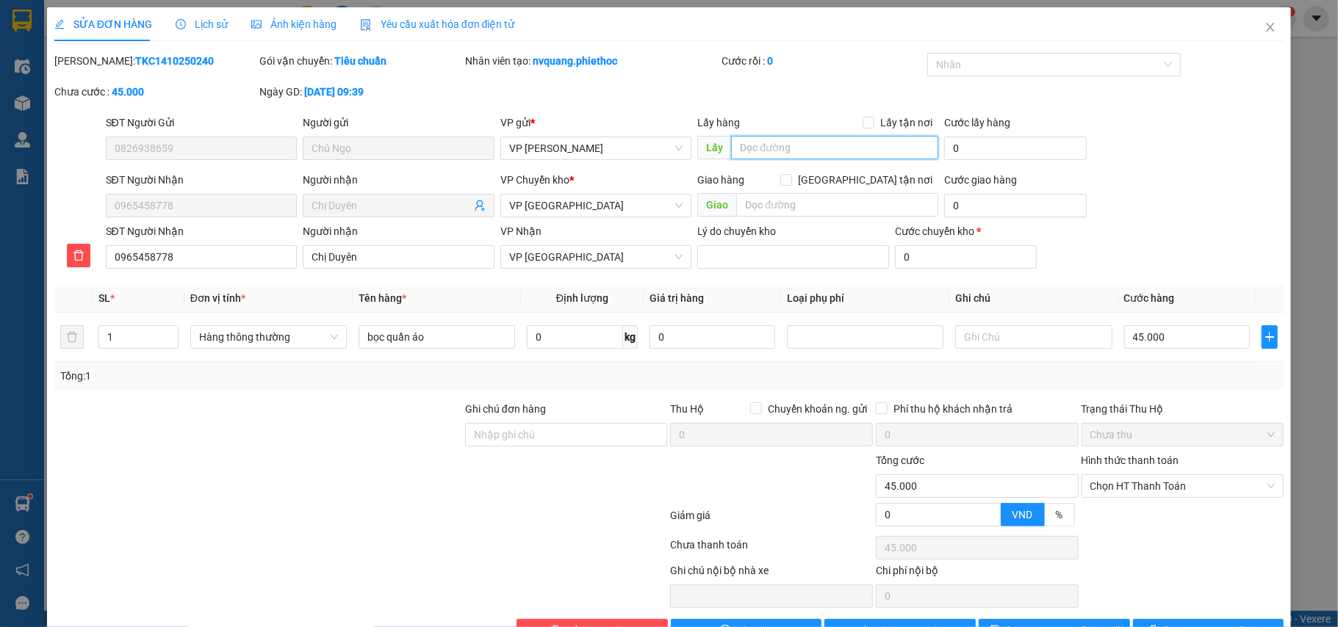
click at [776, 148] on input "text" at bounding box center [834, 148] width 207 height 24
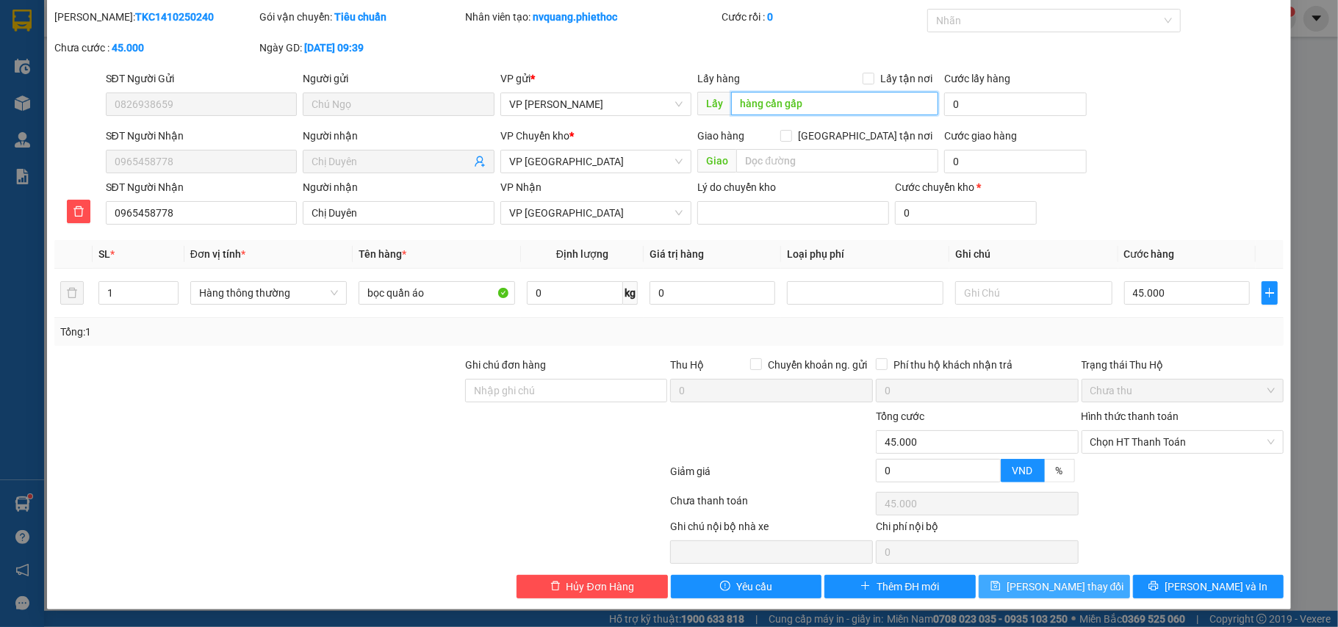
type input "hàng cần gấp"
click at [1079, 578] on button "[PERSON_NAME] thay đổi" at bounding box center [1054, 587] width 151 height 24
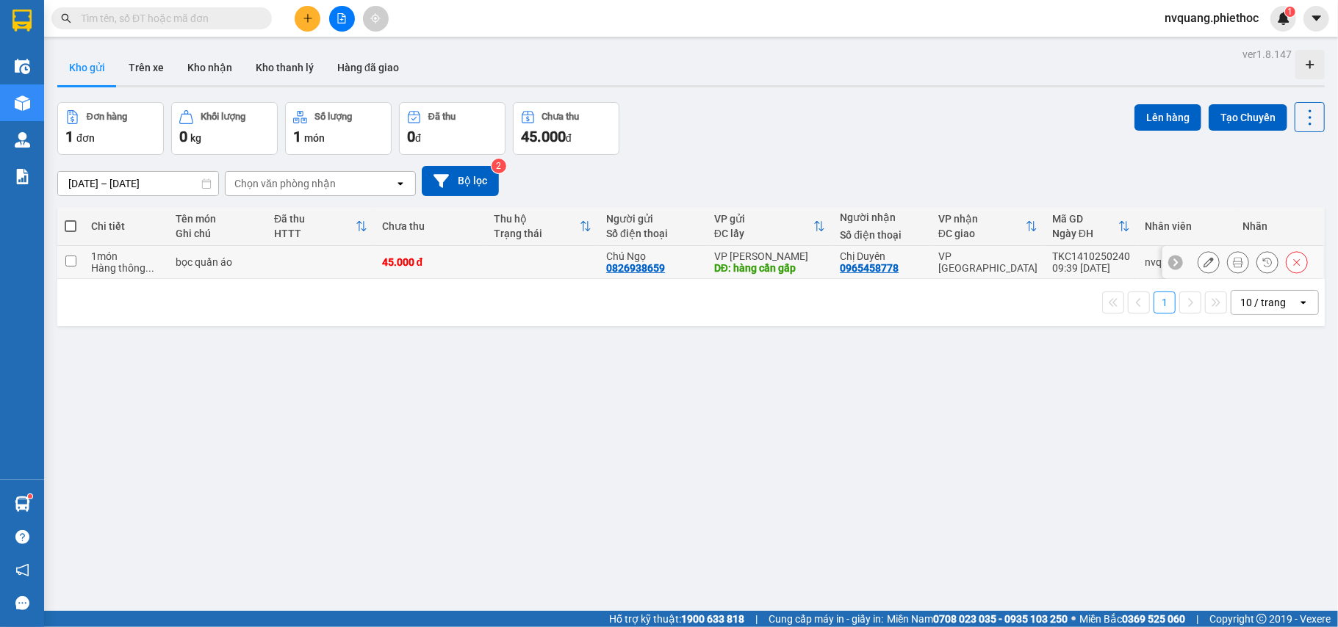
click at [519, 262] on td at bounding box center [542, 262] width 112 height 33
checkbox input "true"
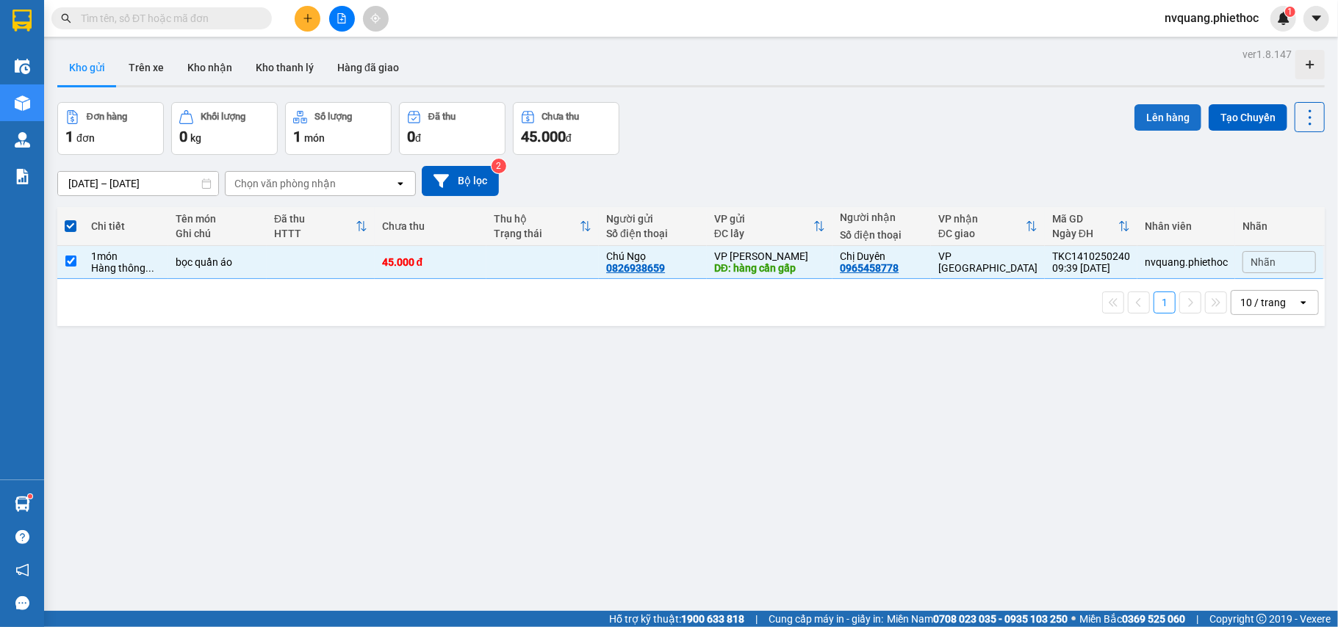
click at [1134, 109] on button "Lên hàng" at bounding box center [1167, 117] width 67 height 26
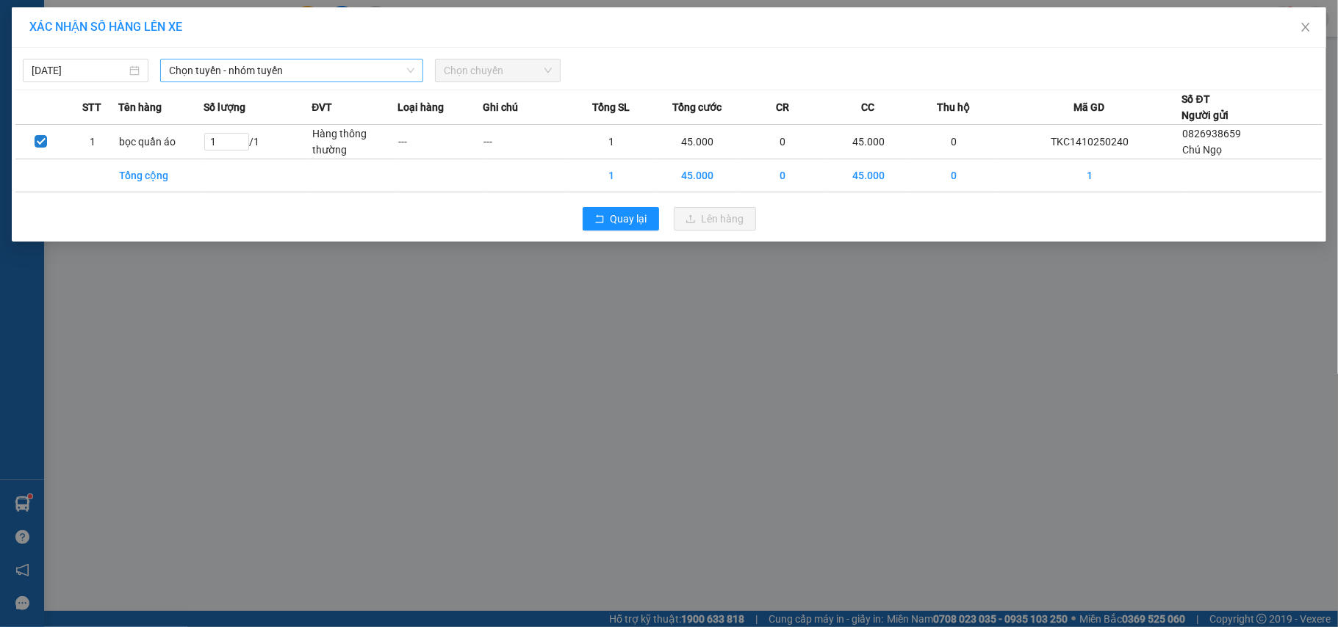
click at [215, 63] on span "Chọn tuyến - nhóm tuyến" at bounding box center [291, 71] width 245 height 22
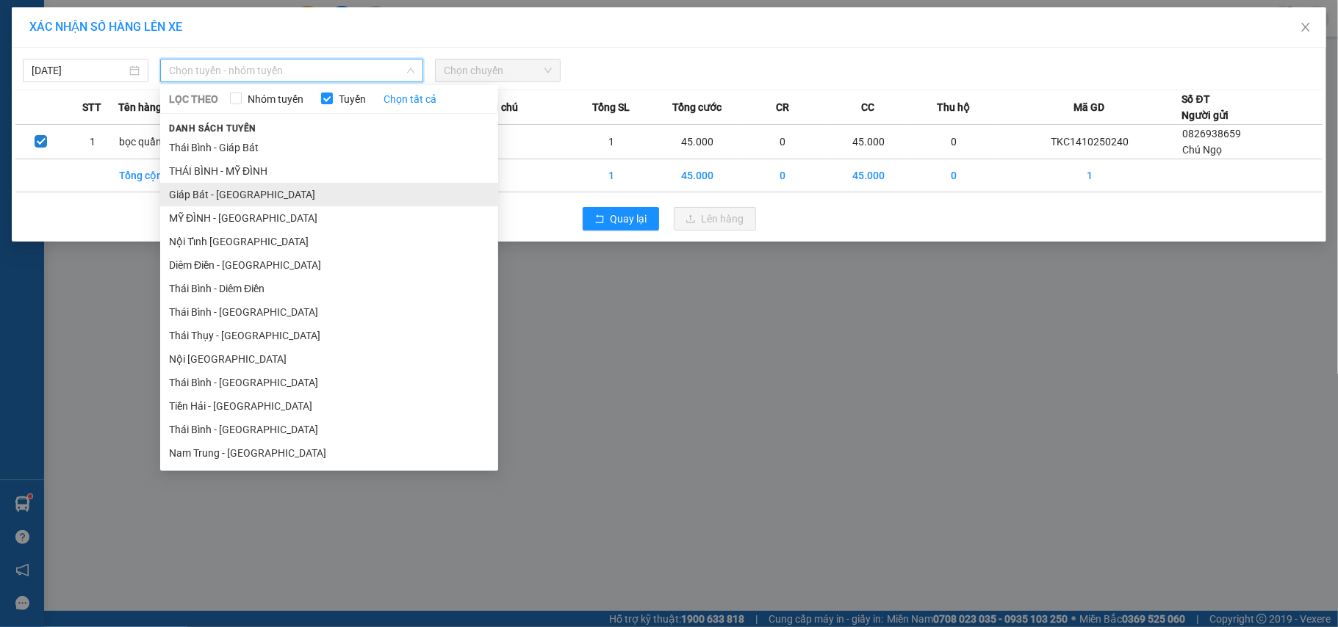
click at [217, 188] on li "Giáp Bát - [GEOGRAPHIC_DATA]" at bounding box center [329, 195] width 338 height 24
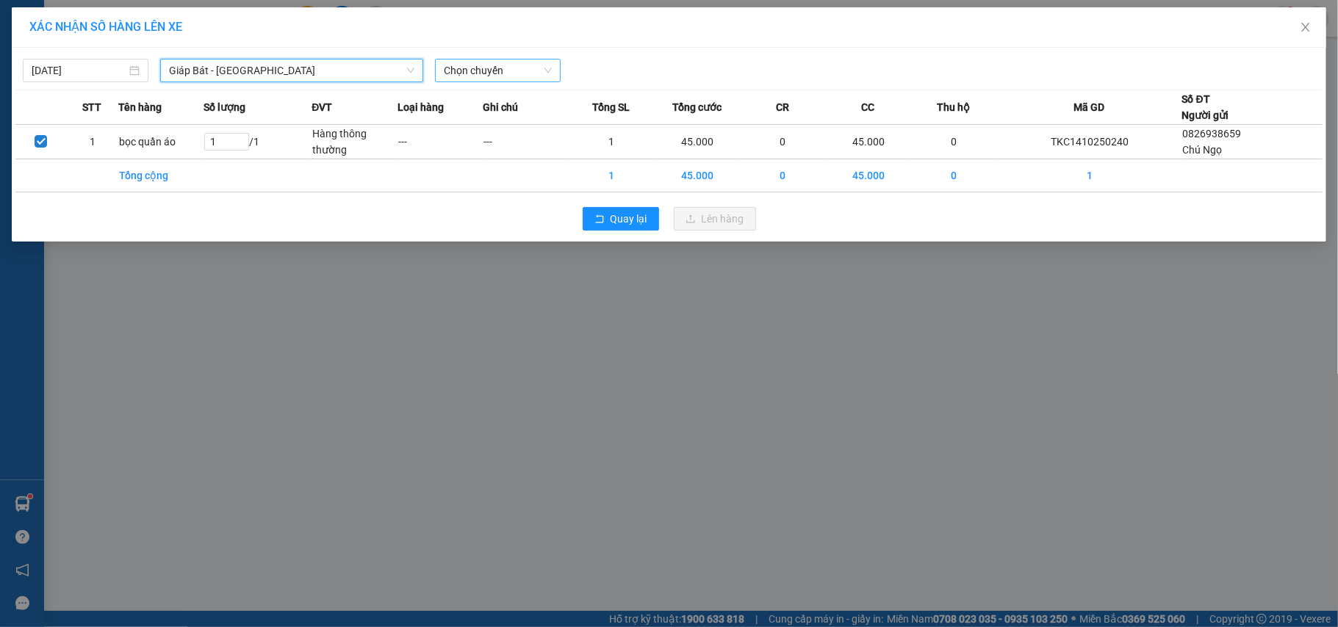
click at [442, 65] on div "Chọn chuyến" at bounding box center [498, 71] width 126 height 24
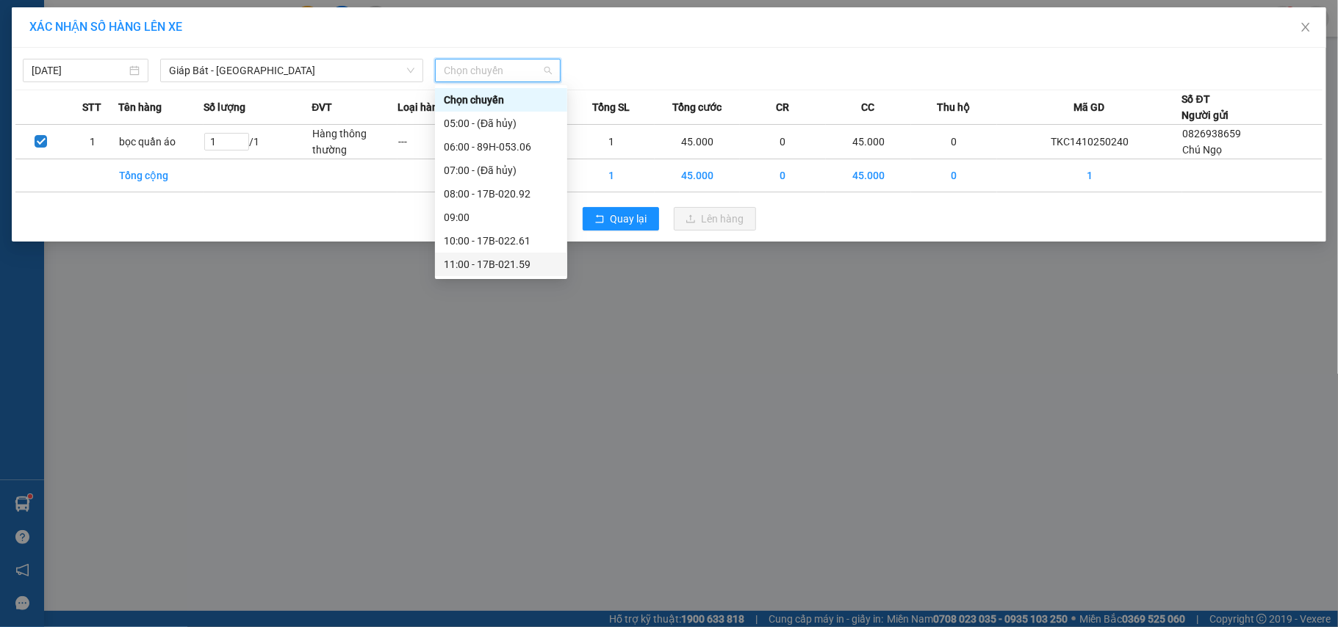
click at [500, 266] on div "11:00 - 17B-021.59" at bounding box center [501, 264] width 115 height 16
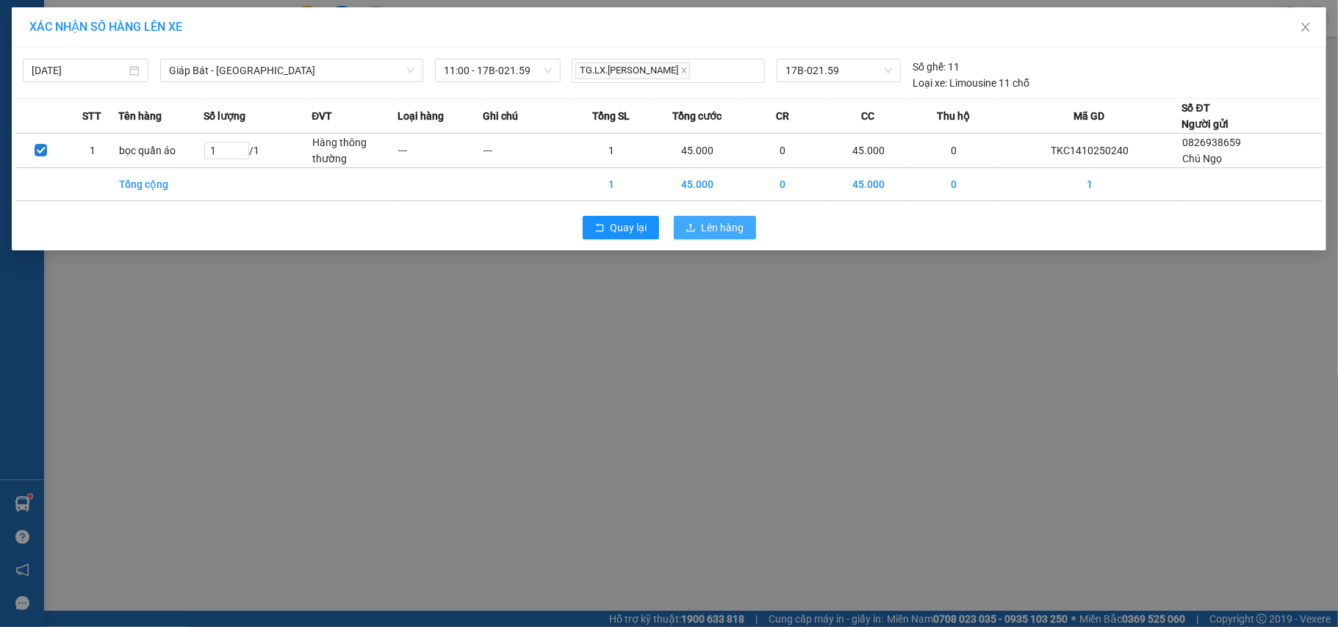
click at [703, 229] on span "Lên hàng" at bounding box center [723, 228] width 43 height 16
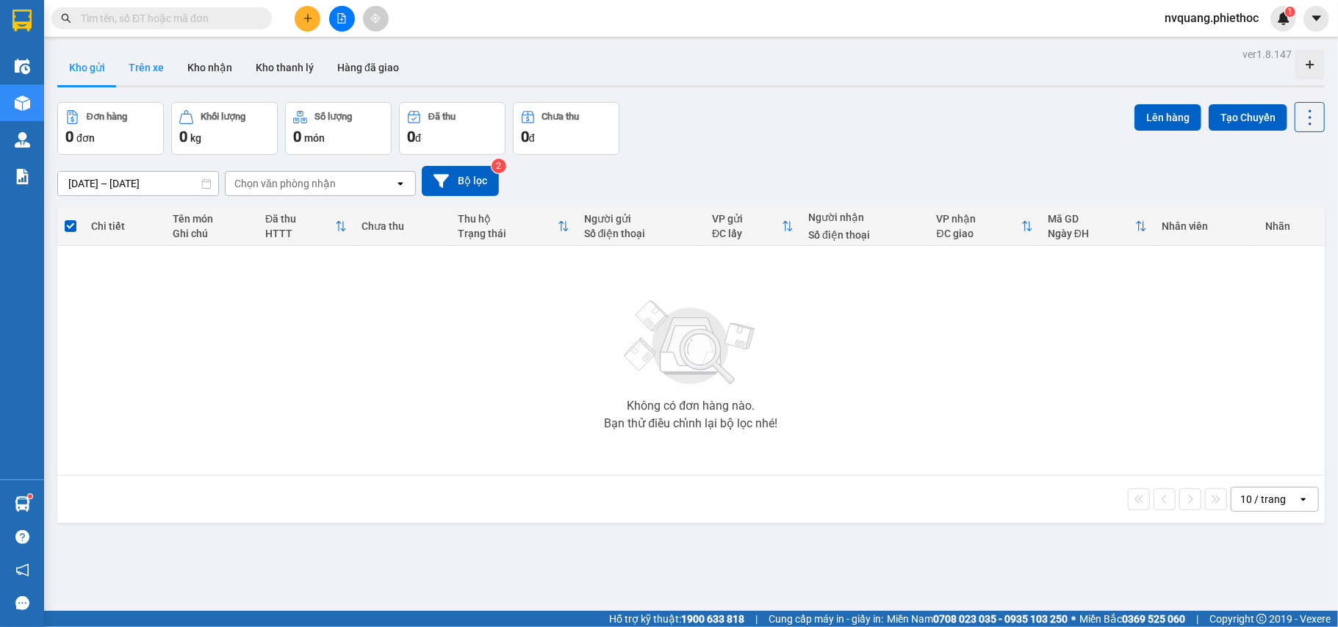
click at [150, 71] on button "Trên xe" at bounding box center [146, 67] width 59 height 35
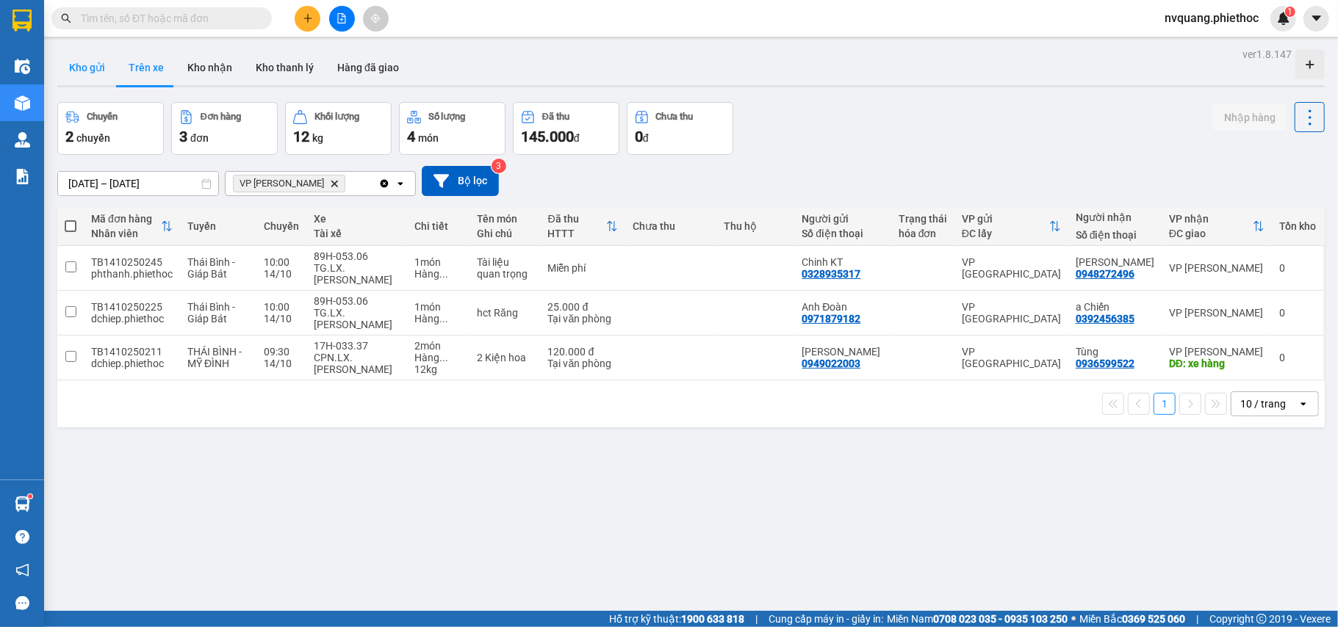
click at [65, 68] on button "Kho gửi" at bounding box center [87, 67] width 60 height 35
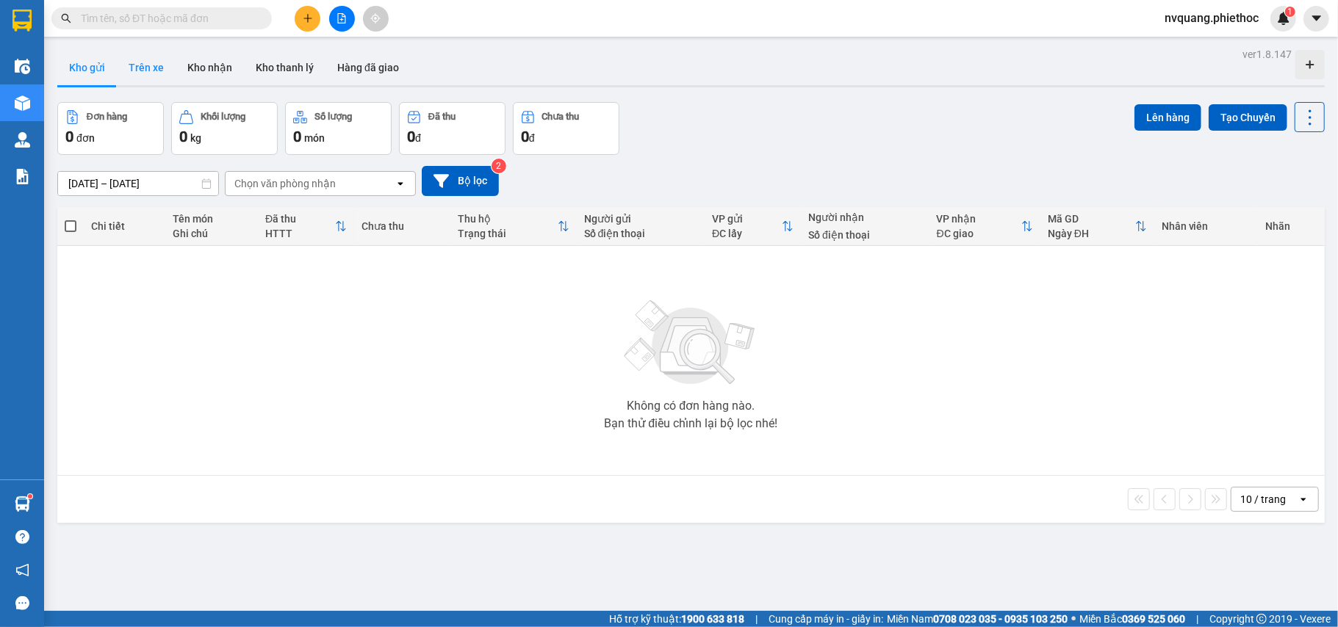
click at [162, 65] on button "Trên xe" at bounding box center [146, 67] width 59 height 35
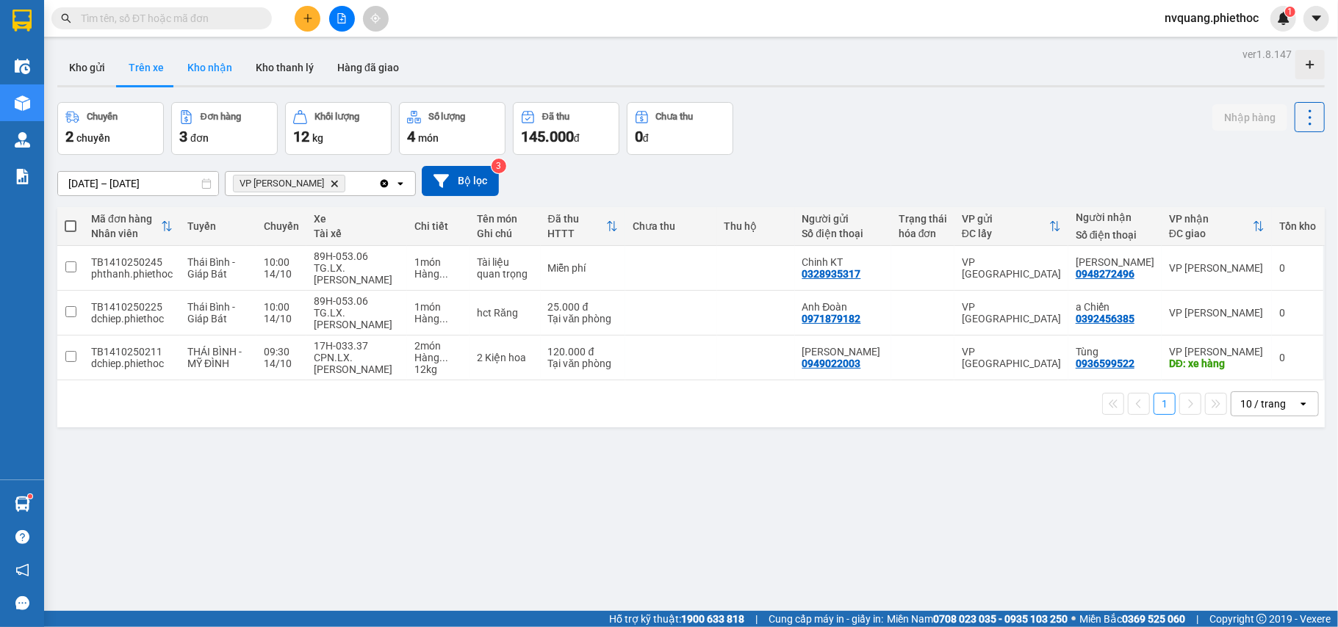
click at [220, 51] on button "Kho nhận" at bounding box center [210, 67] width 68 height 35
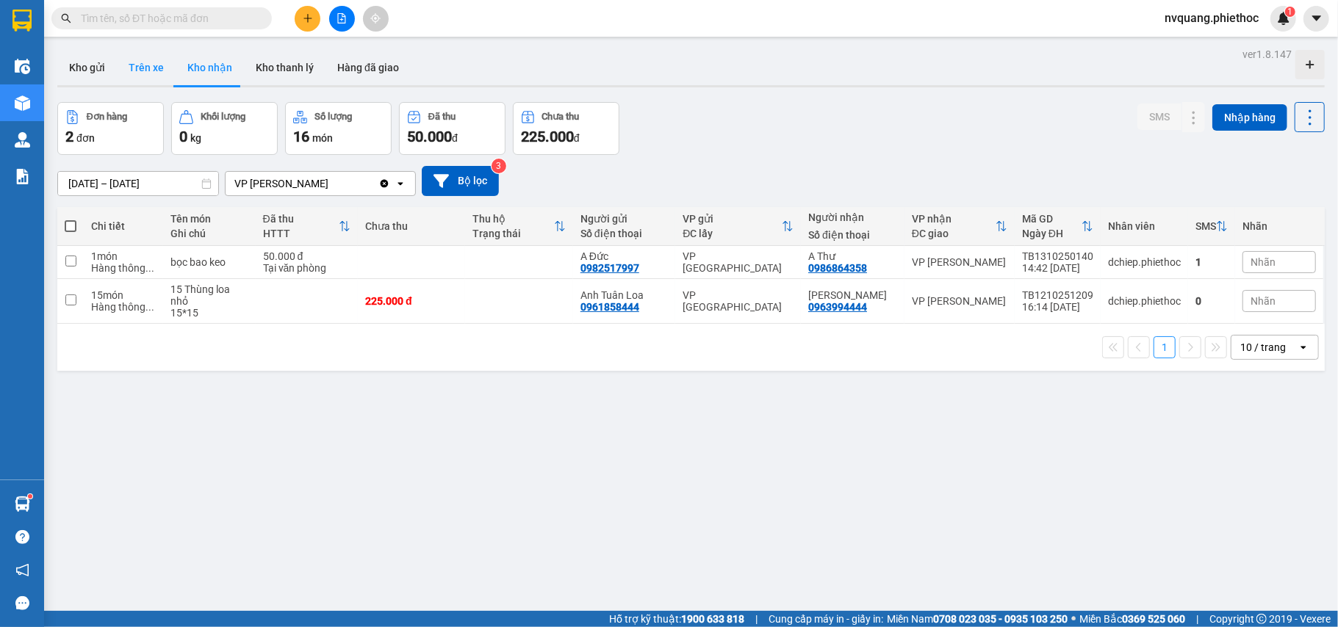
click at [156, 60] on button "Trên xe" at bounding box center [146, 67] width 59 height 35
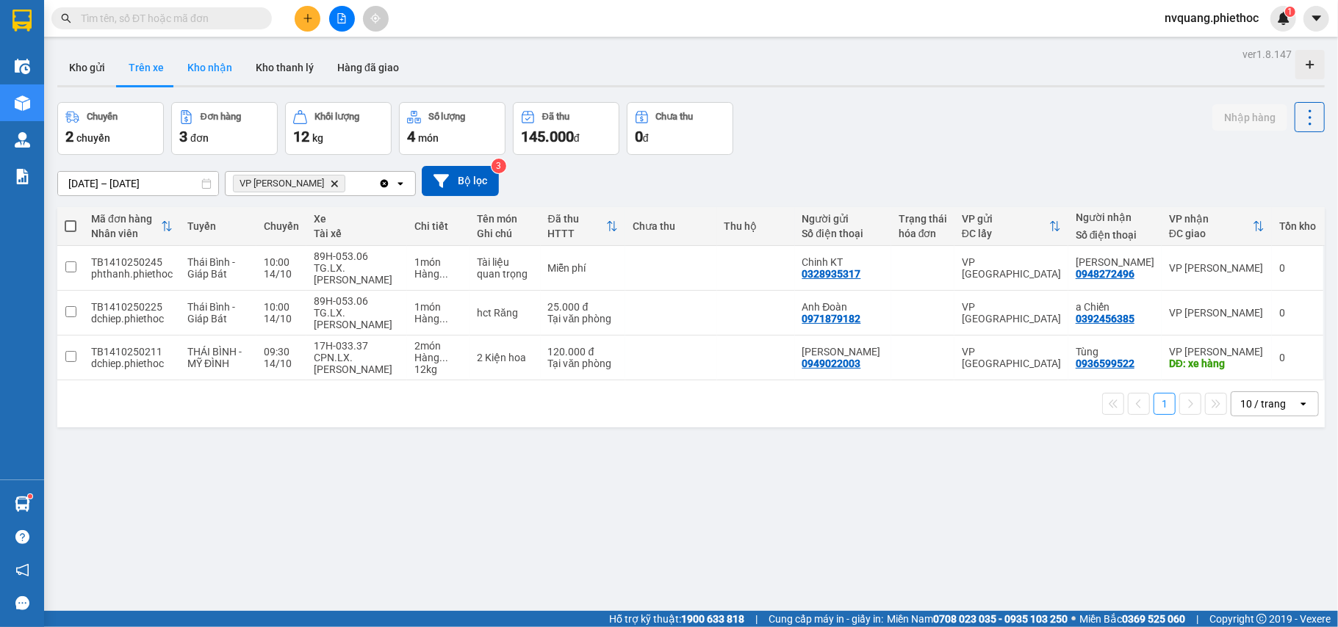
click at [200, 62] on button "Kho nhận" at bounding box center [210, 67] width 68 height 35
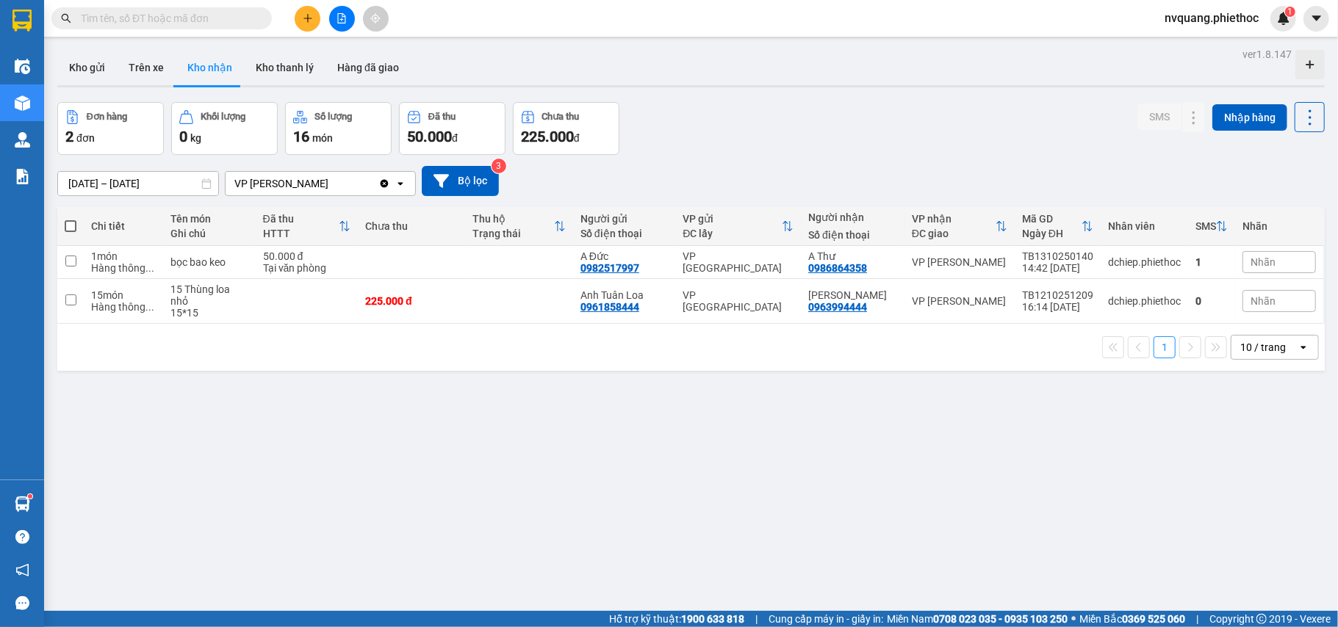
drag, startPoint x: 650, startPoint y: 27, endPoint x: 627, endPoint y: 3, distance: 33.8
click at [648, 29] on div "Kết quả tìm kiếm ( 0 ) Bộ lọc No Data nvquang.phiethoc 1" at bounding box center [669, 18] width 1338 height 37
click at [148, 63] on button "Trên xe" at bounding box center [146, 67] width 59 height 35
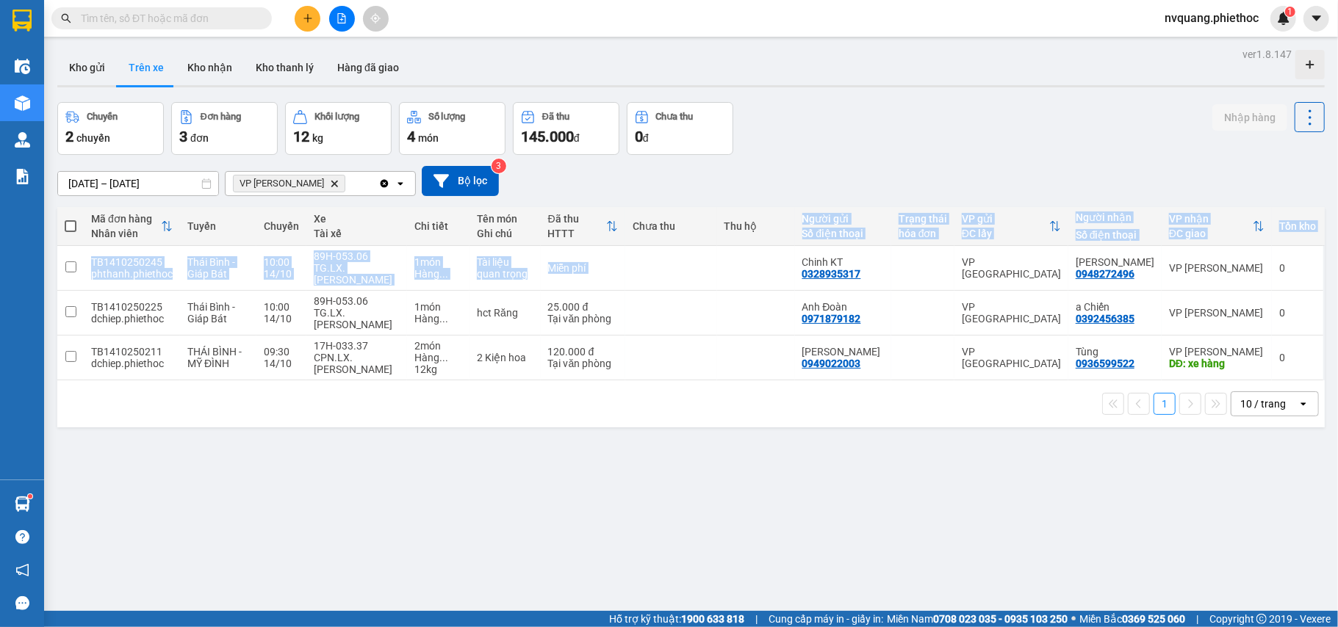
drag, startPoint x: 786, startPoint y: 245, endPoint x: 780, endPoint y: 172, distance: 73.0
click at [786, 233] on table "Mã đơn hàng Nhân viên Tuyến Chuyến Xe Tài xế Chi tiết Tên món Ghi chú Đã thu HT…" at bounding box center [690, 293] width 1267 height 173
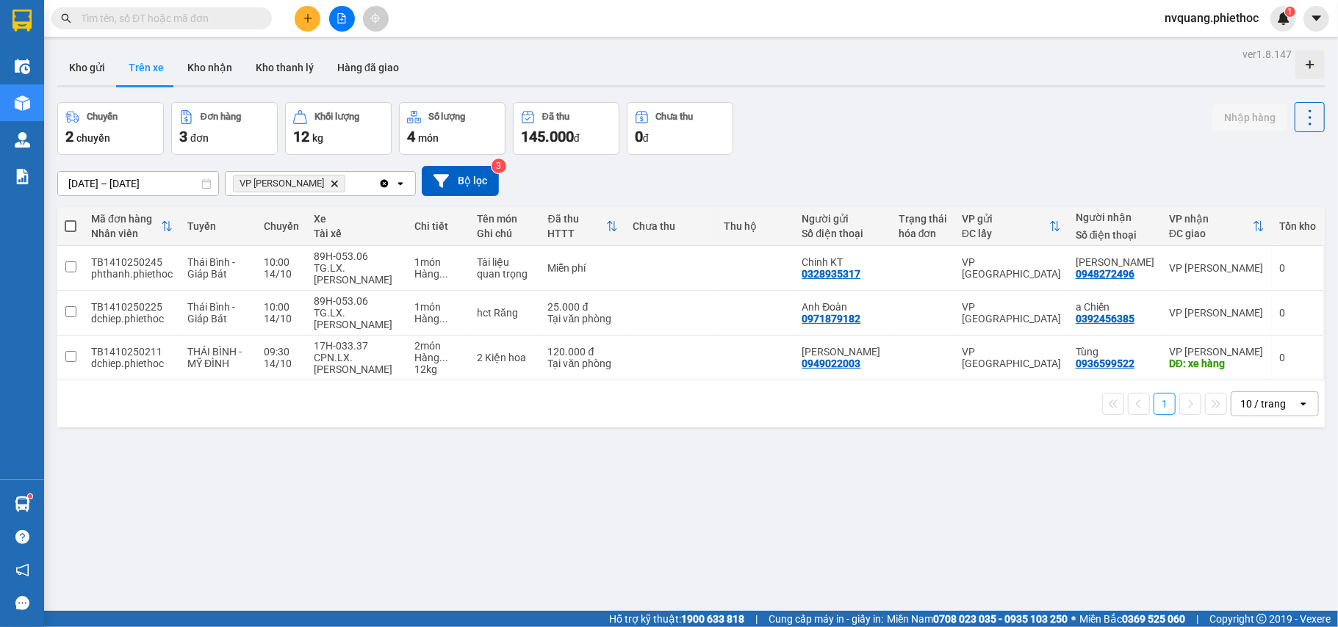
click at [756, 18] on div "Kết quả tìm kiếm ( 0 ) Bộ lọc No Data nvquang.phiethoc 1" at bounding box center [669, 18] width 1338 height 37
click at [191, 63] on button "Kho nhận" at bounding box center [210, 67] width 68 height 35
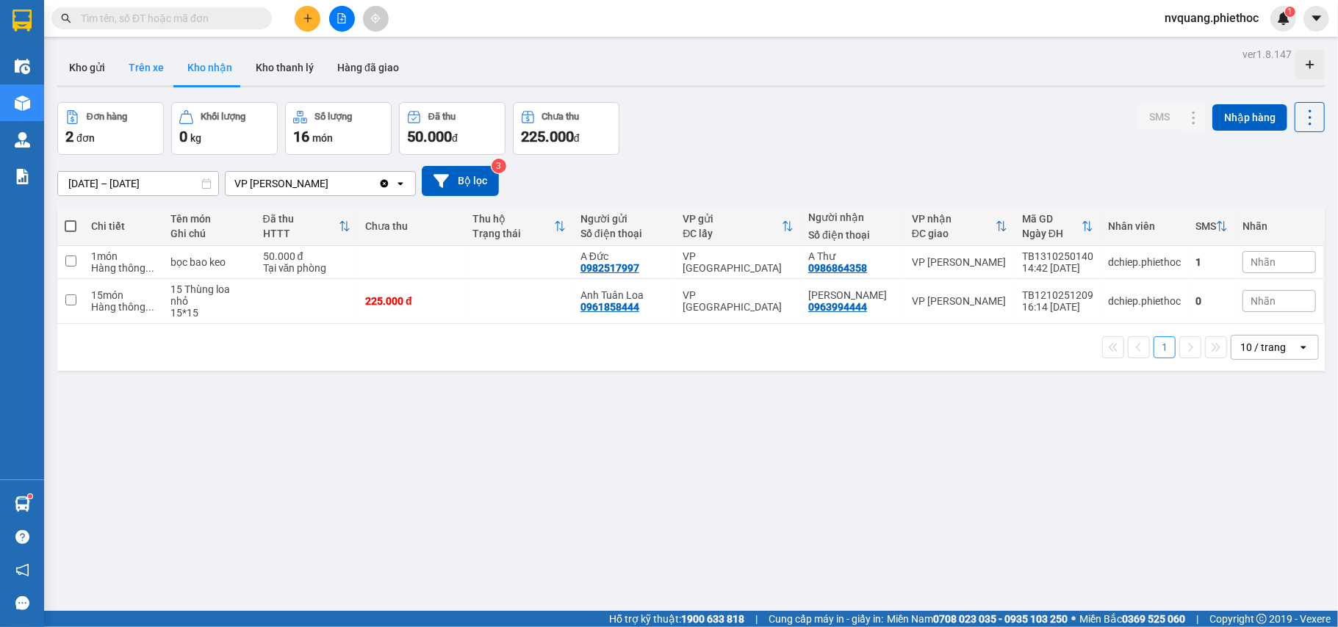
click at [145, 78] on button "Trên xe" at bounding box center [146, 67] width 59 height 35
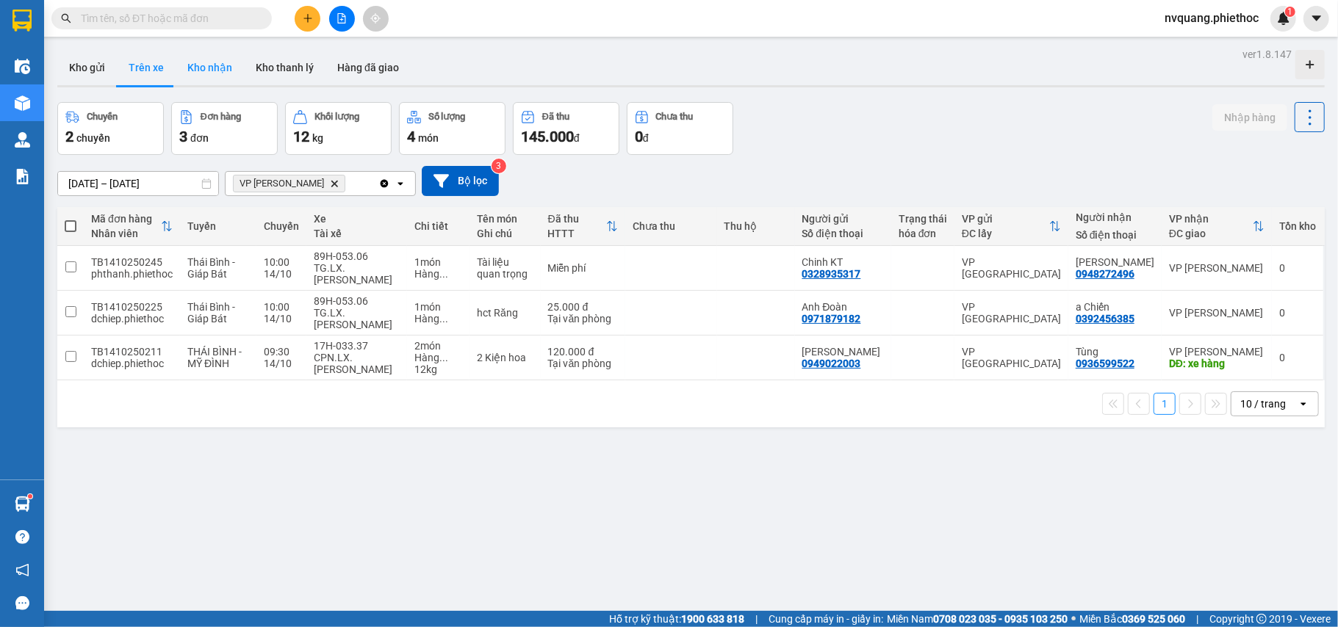
click at [189, 63] on button "Kho nhận" at bounding box center [210, 67] width 68 height 35
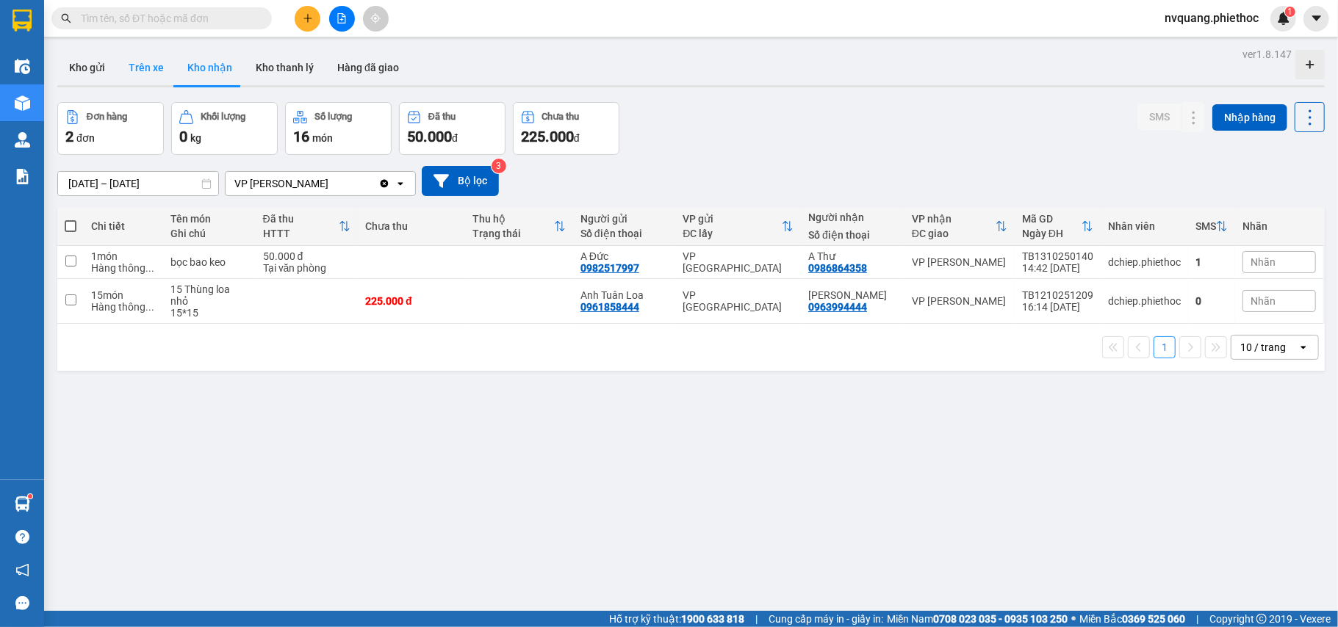
click at [141, 75] on button "Trên xe" at bounding box center [146, 67] width 59 height 35
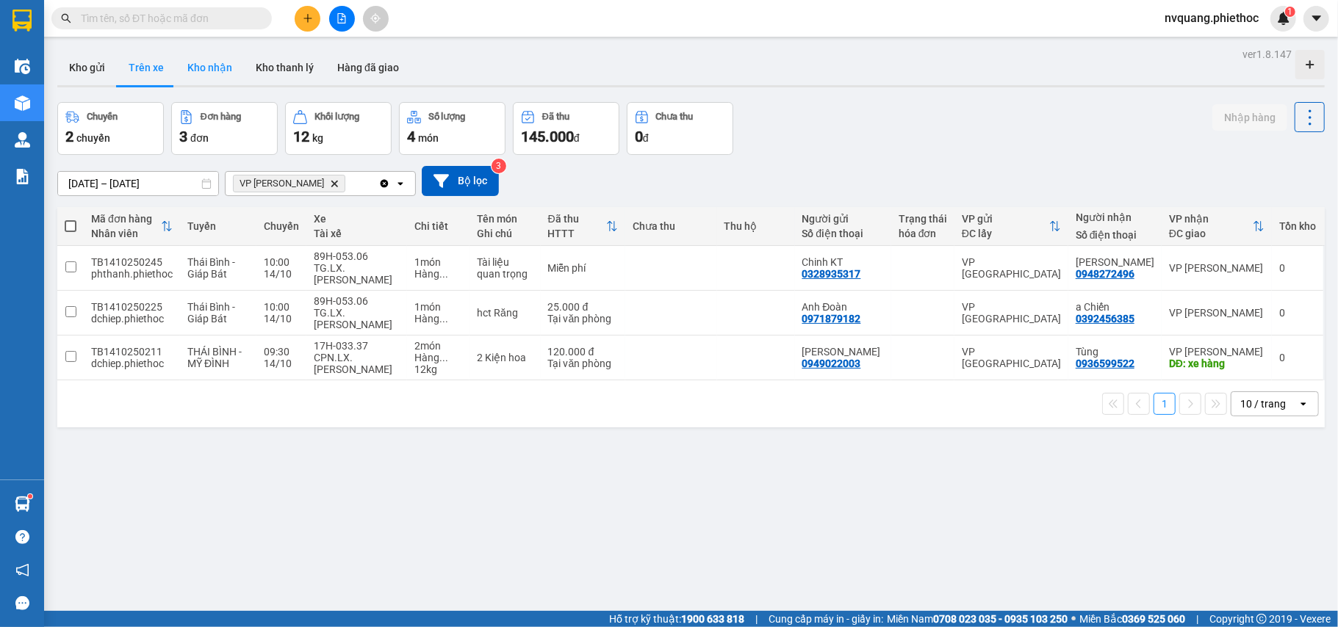
drag, startPoint x: 193, startPoint y: 59, endPoint x: 201, endPoint y: 63, distance: 9.2
click at [194, 59] on button "Kho nhận" at bounding box center [210, 67] width 68 height 35
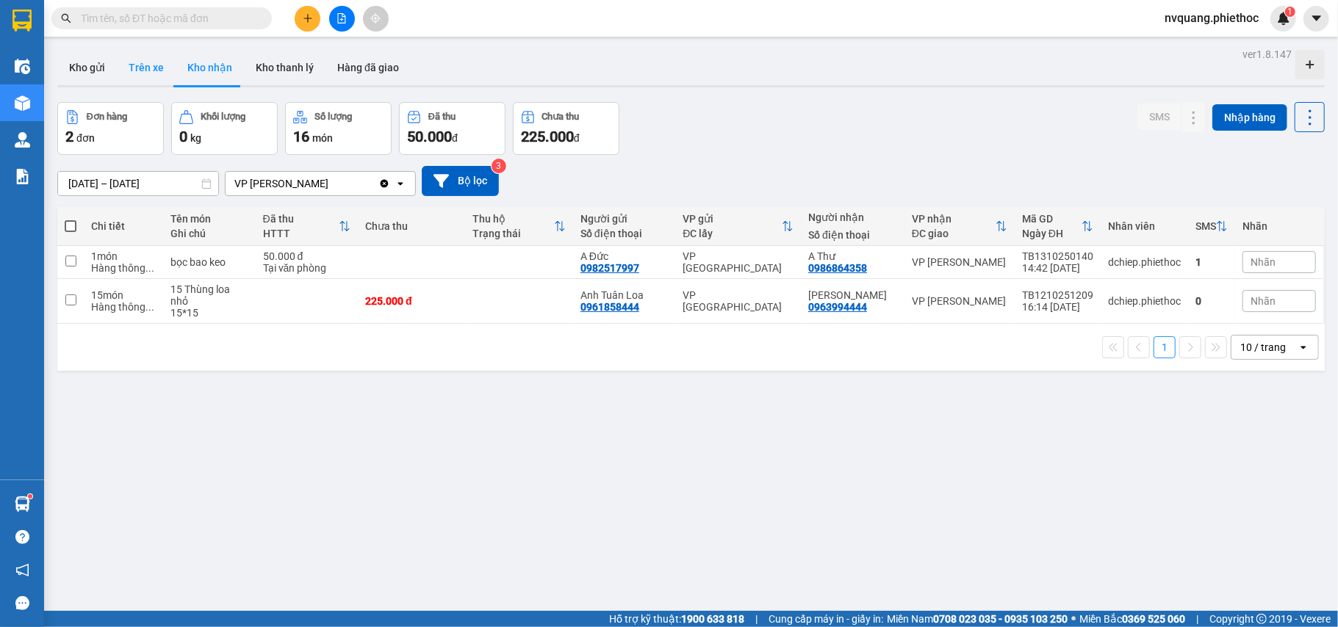
click at [156, 69] on button "Trên xe" at bounding box center [146, 67] width 59 height 35
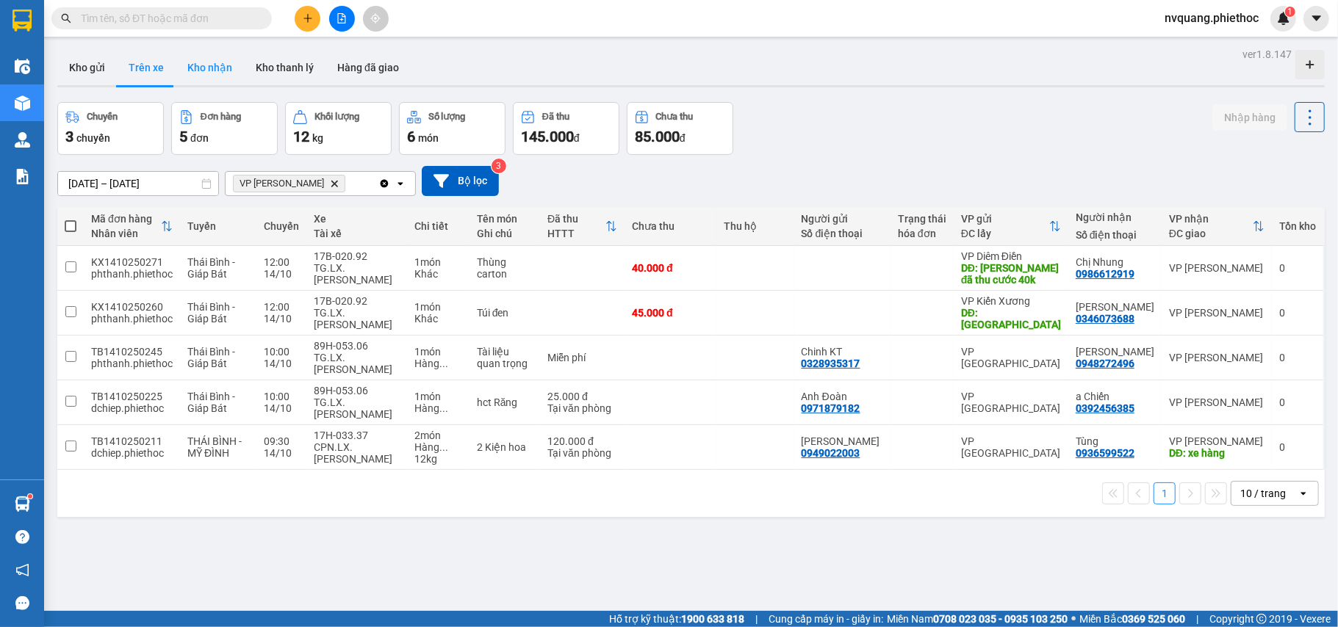
click at [195, 71] on button "Kho nhận" at bounding box center [210, 67] width 68 height 35
type input "[DATE] – [DATE]"
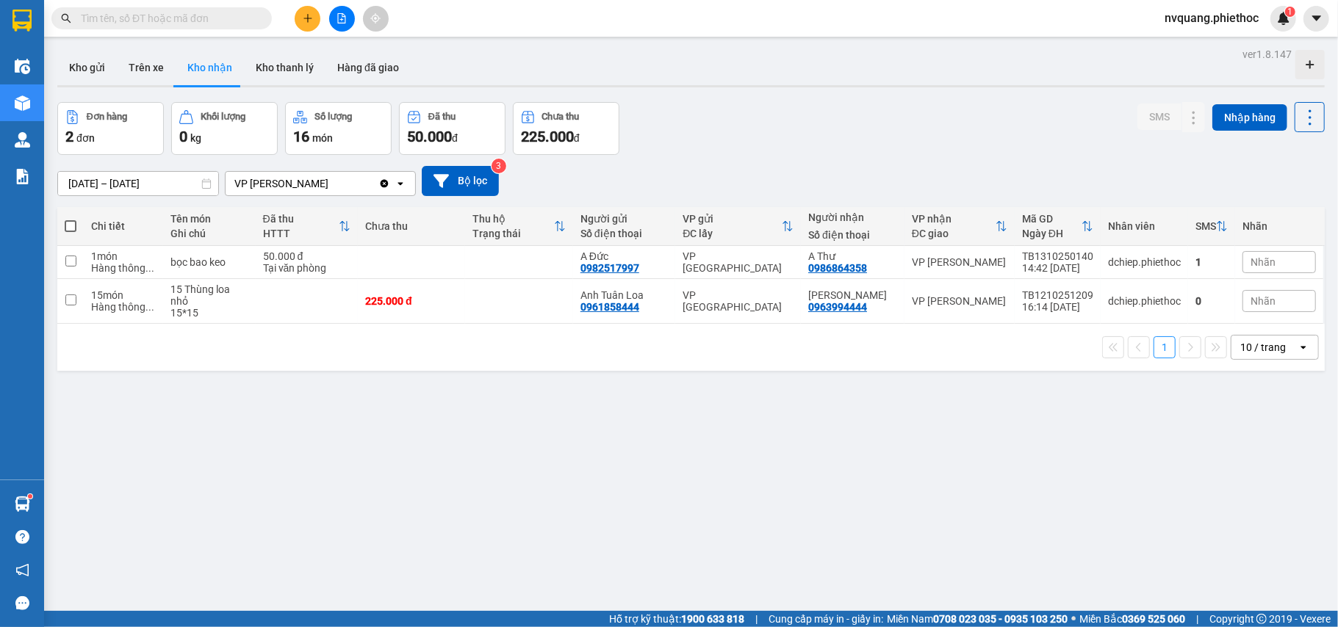
click at [179, 24] on input "text" at bounding box center [167, 18] width 173 height 16
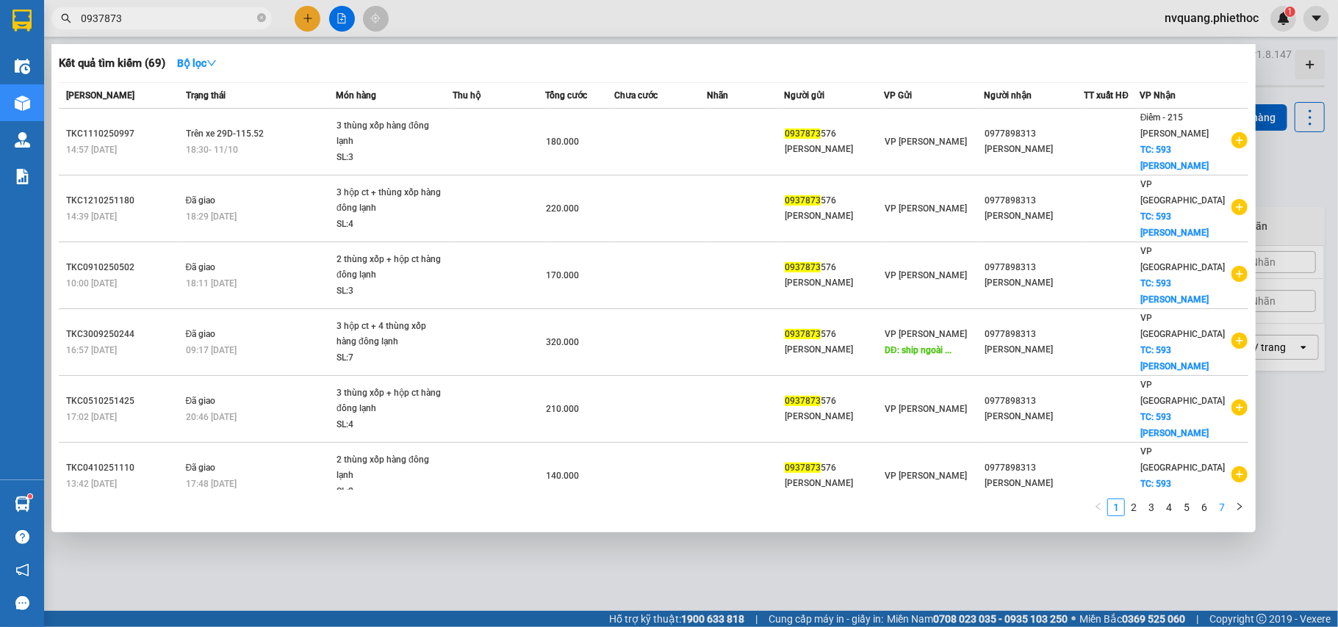
click at [1226, 506] on link "7" at bounding box center [1222, 508] width 16 height 16
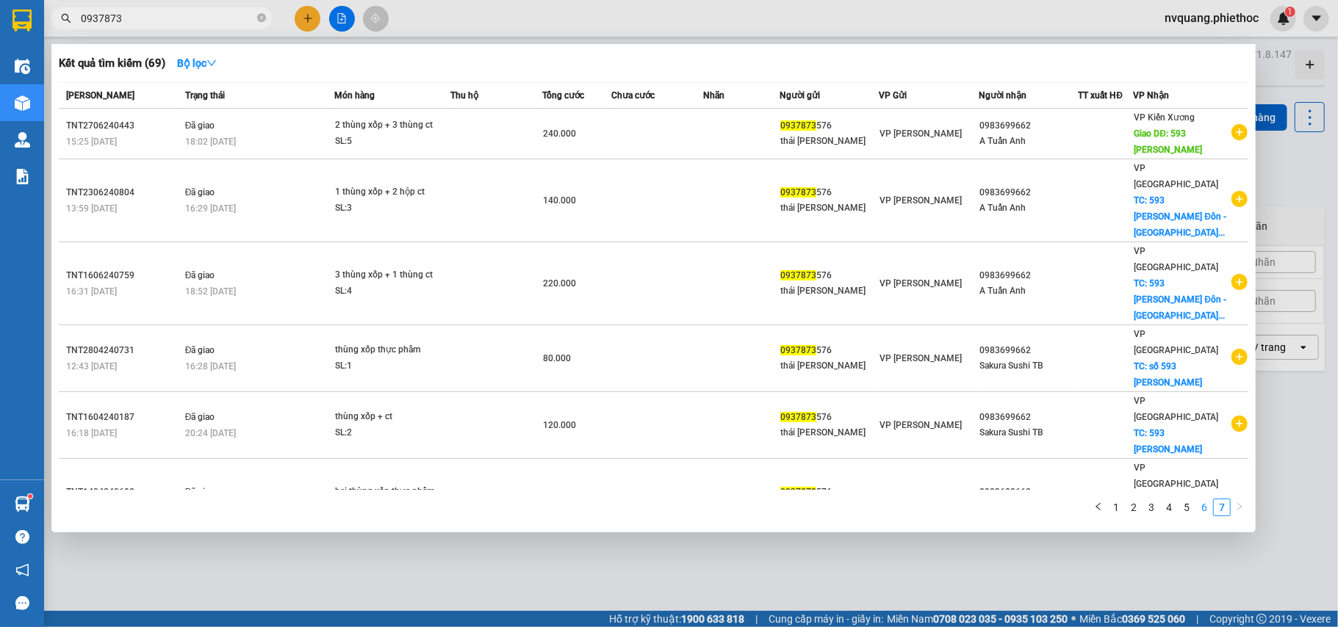
click at [1202, 506] on link "6" at bounding box center [1204, 508] width 16 height 16
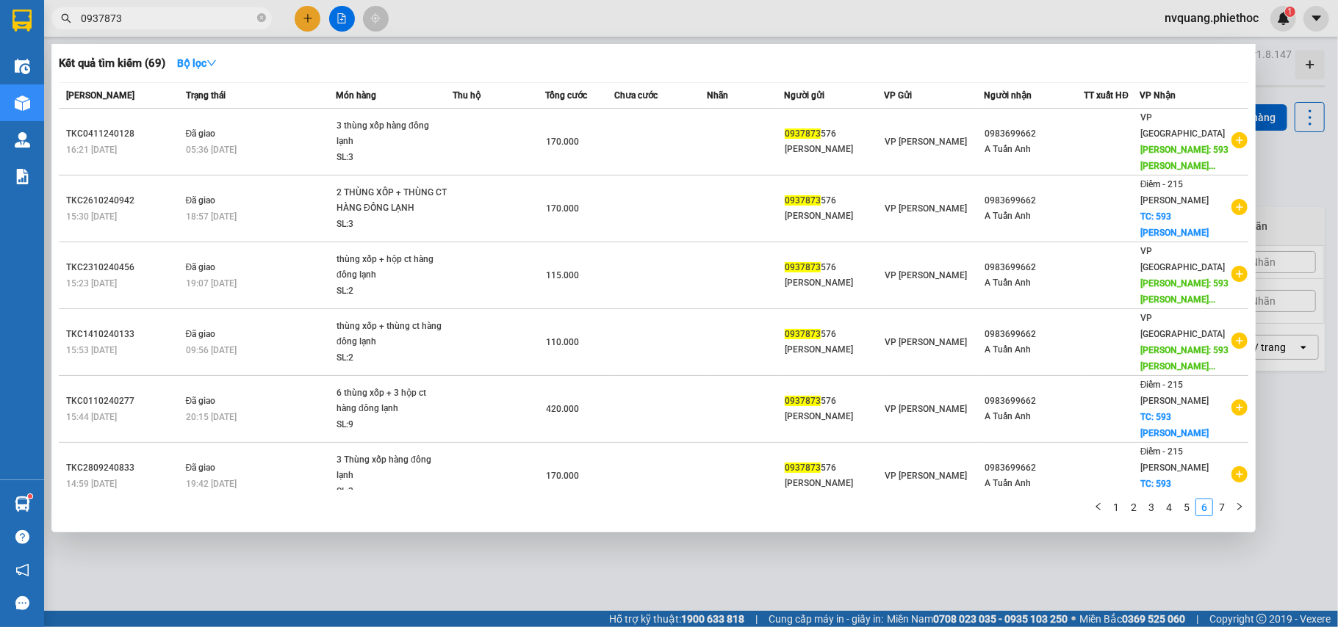
click at [623, 592] on div at bounding box center [669, 313] width 1338 height 627
click at [198, 15] on input "0937873" at bounding box center [167, 18] width 173 height 16
type input "0"
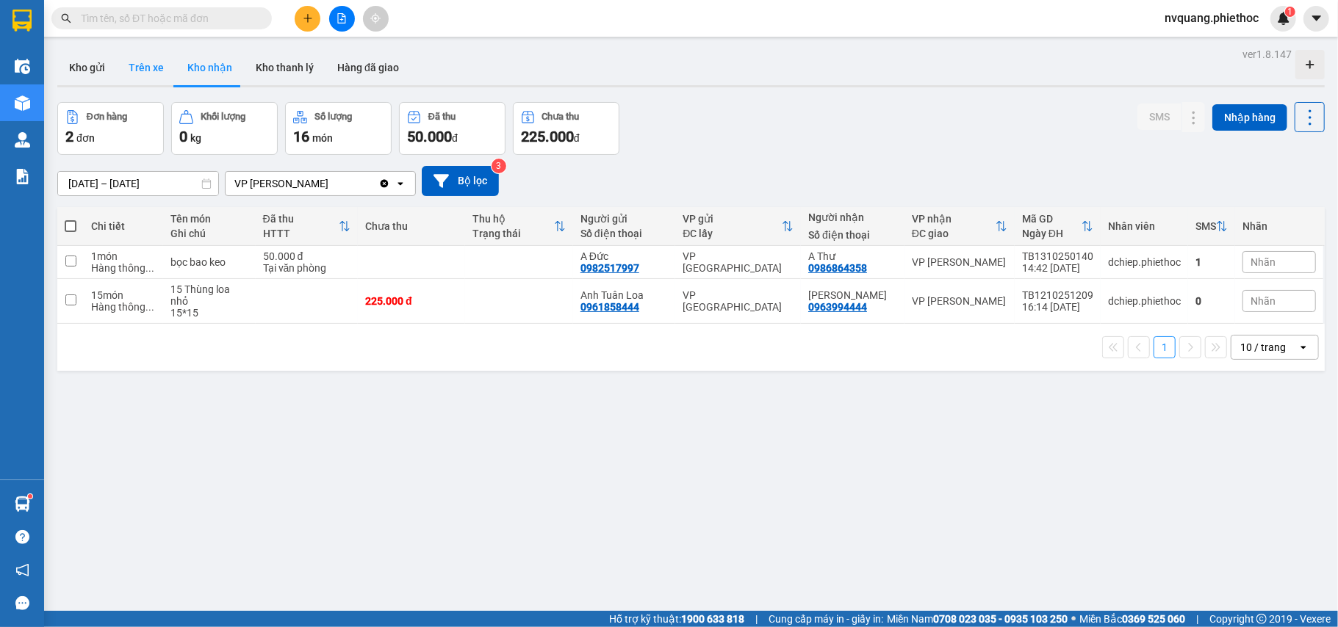
click at [139, 72] on button "Trên xe" at bounding box center [146, 67] width 59 height 35
type input "[DATE] – [DATE]"
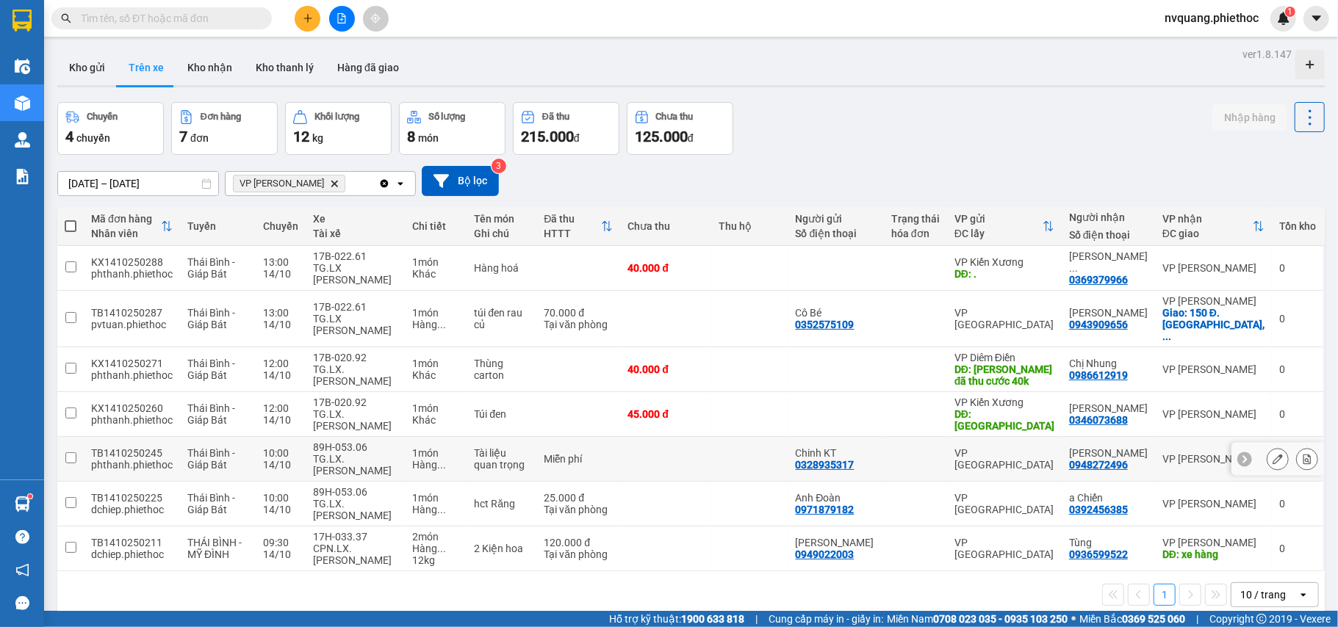
click at [1303, 454] on icon at bounding box center [1307, 459] width 8 height 10
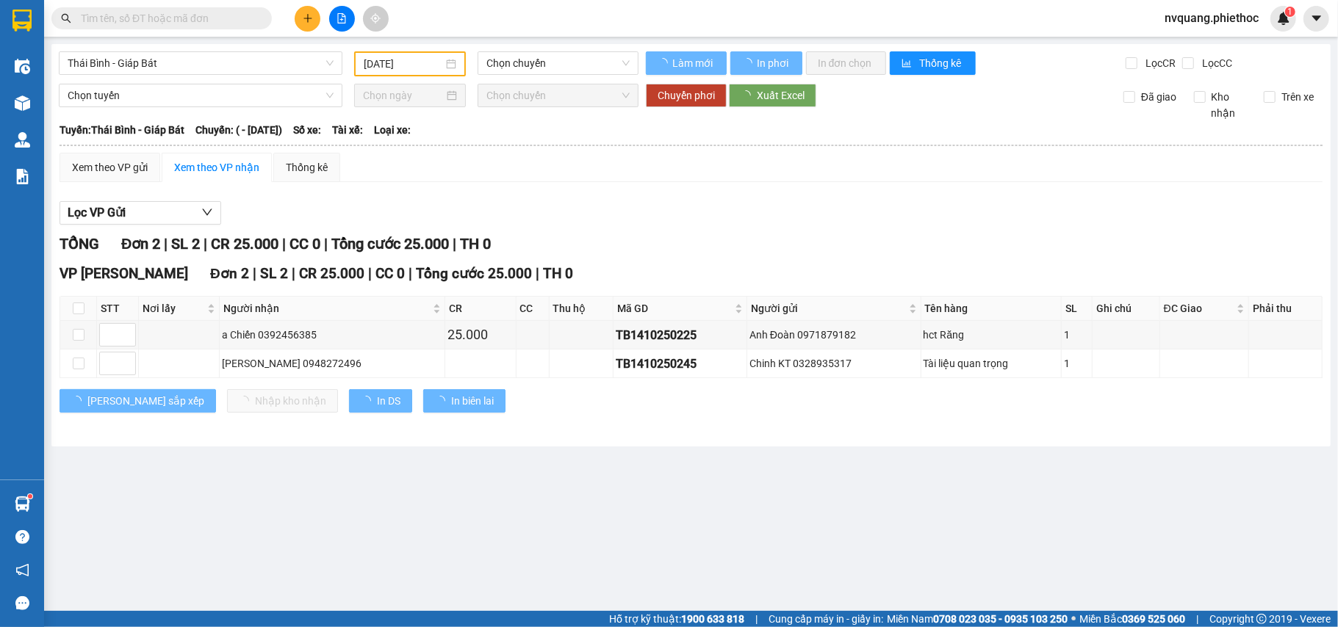
type input "[DATE]"
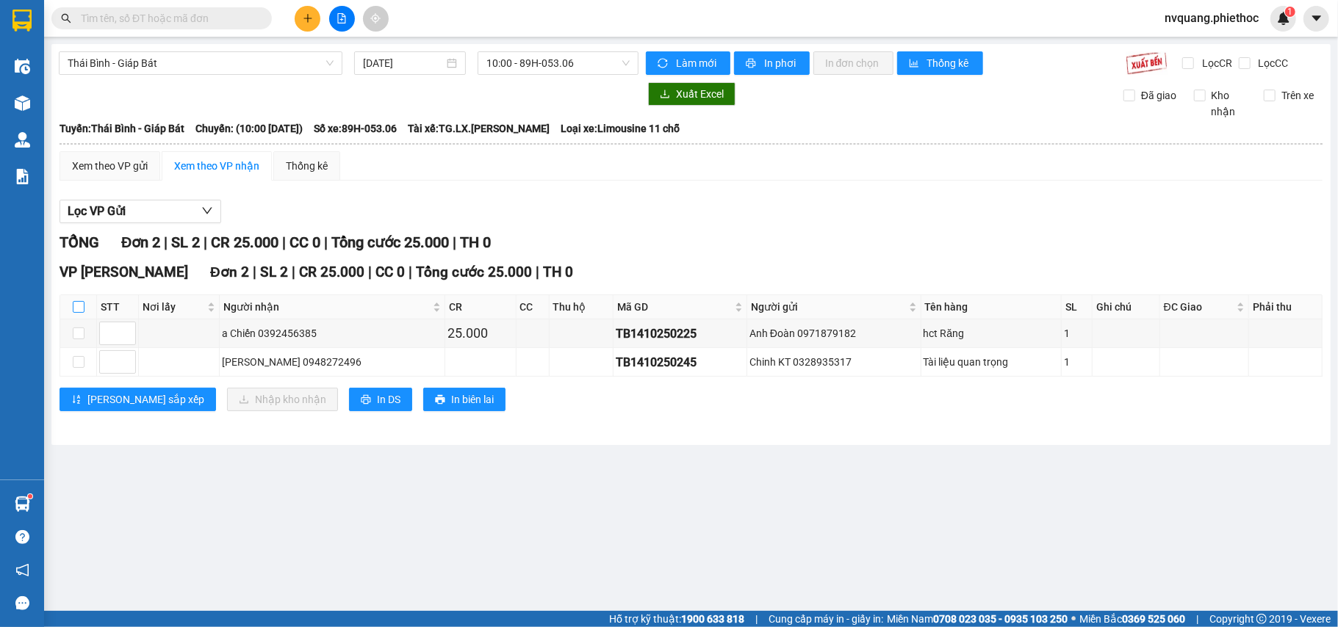
click at [77, 303] on input "checkbox" at bounding box center [79, 307] width 12 height 12
checkbox input "true"
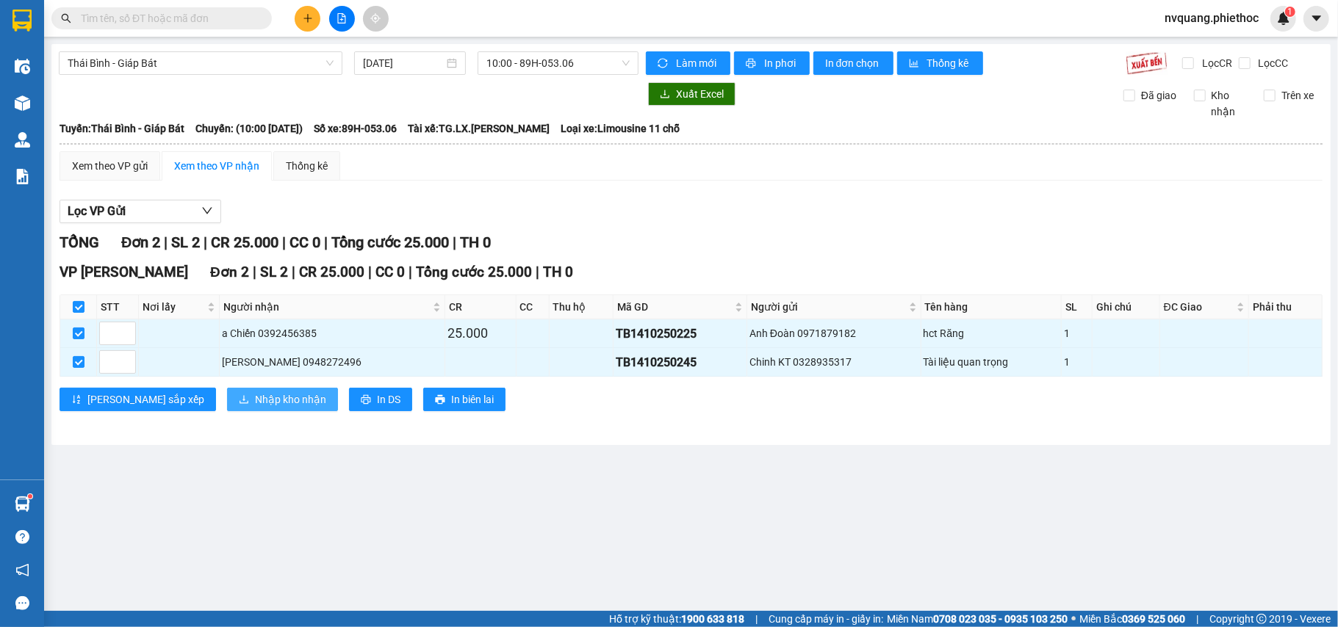
click at [227, 397] on button "Nhập kho nhận" at bounding box center [282, 400] width 111 height 24
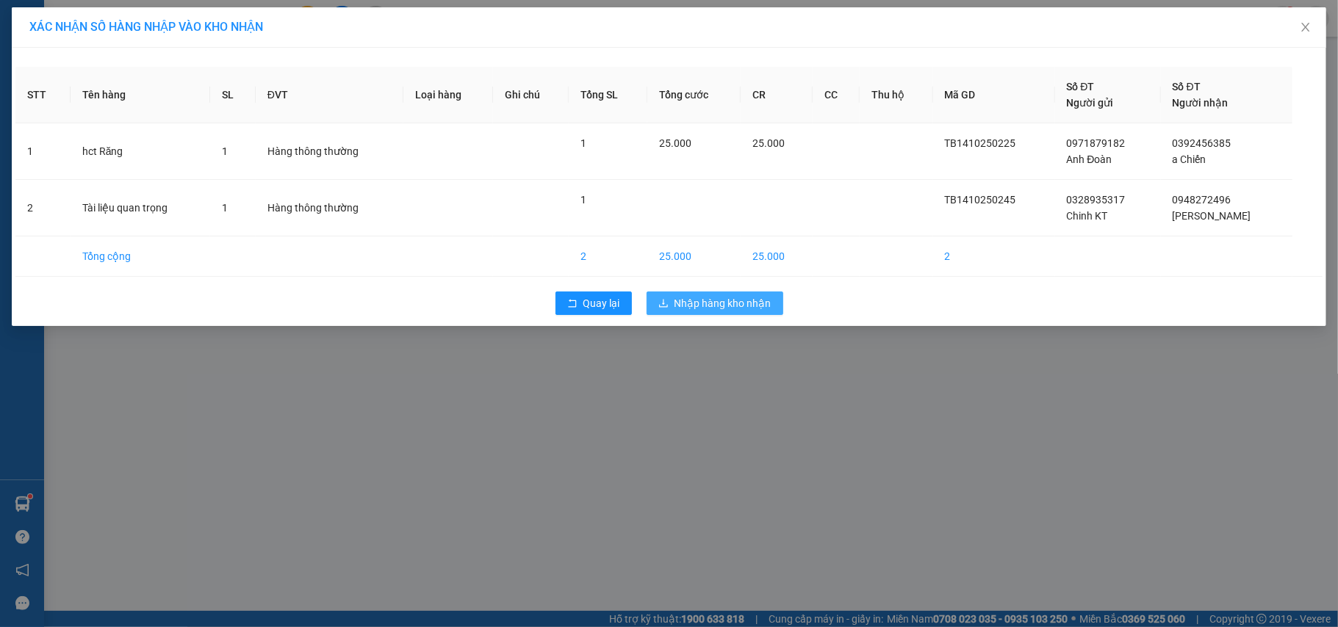
click at [652, 300] on button "Nhập hàng kho nhận" at bounding box center [715, 304] width 137 height 24
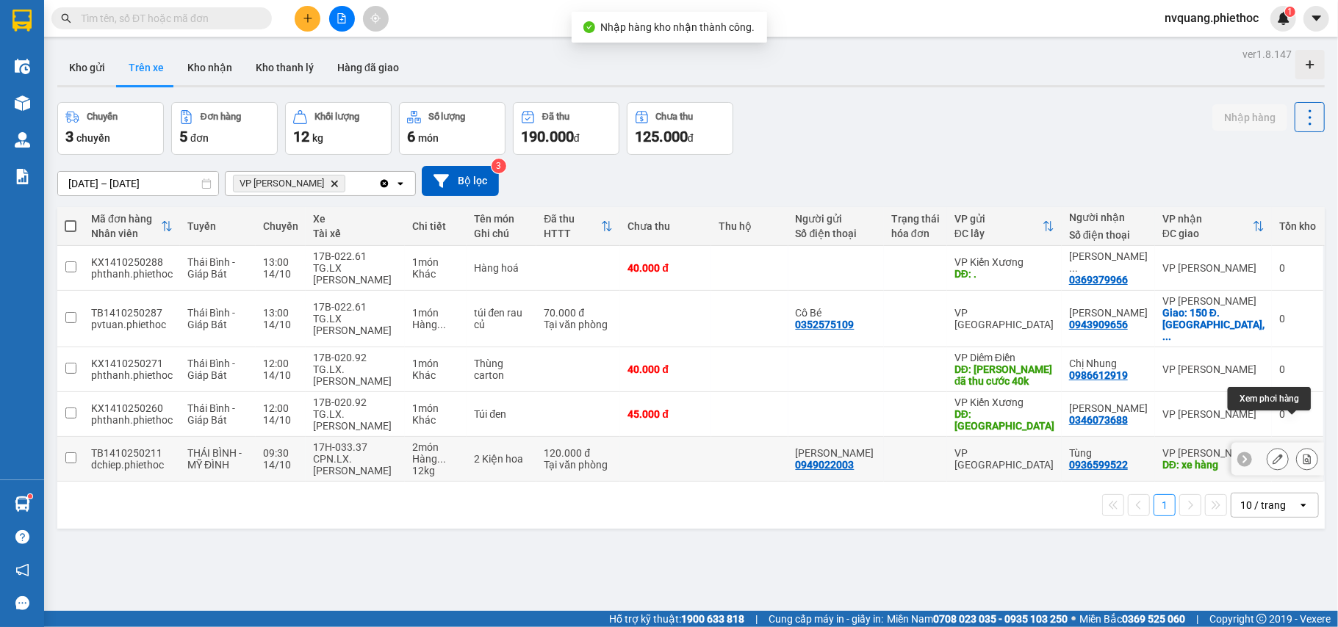
click at [1303, 454] on icon at bounding box center [1307, 459] width 8 height 10
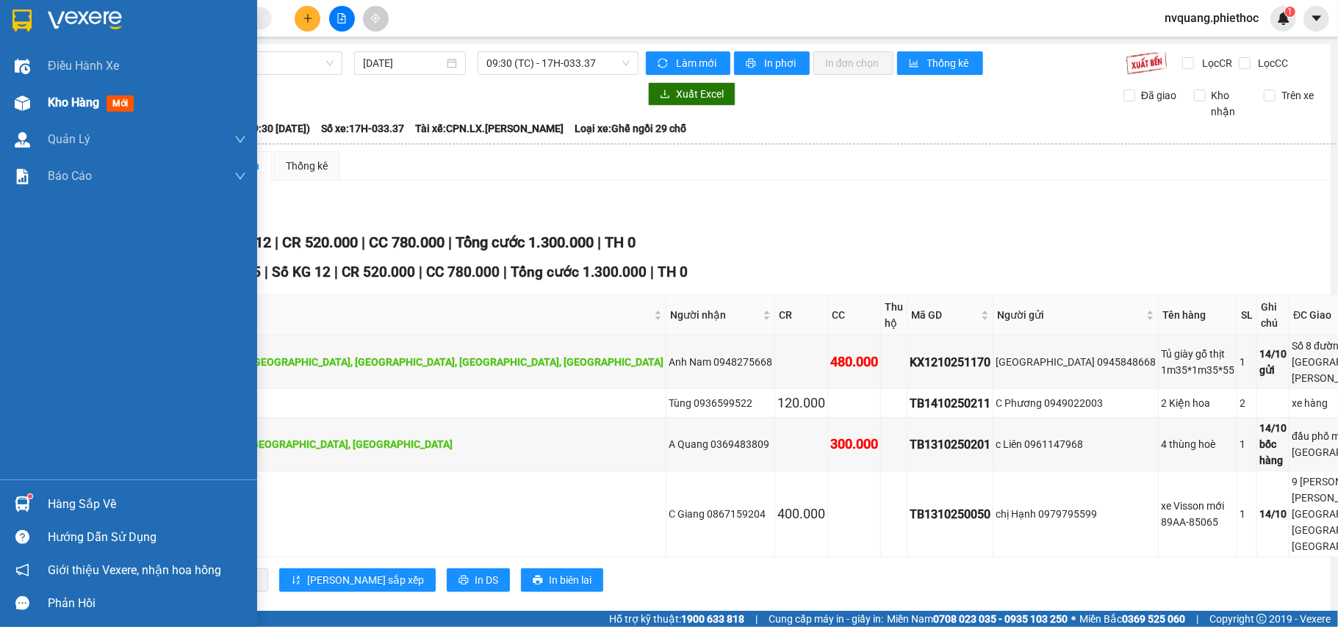
click at [63, 101] on span "Kho hàng" at bounding box center [73, 103] width 51 height 14
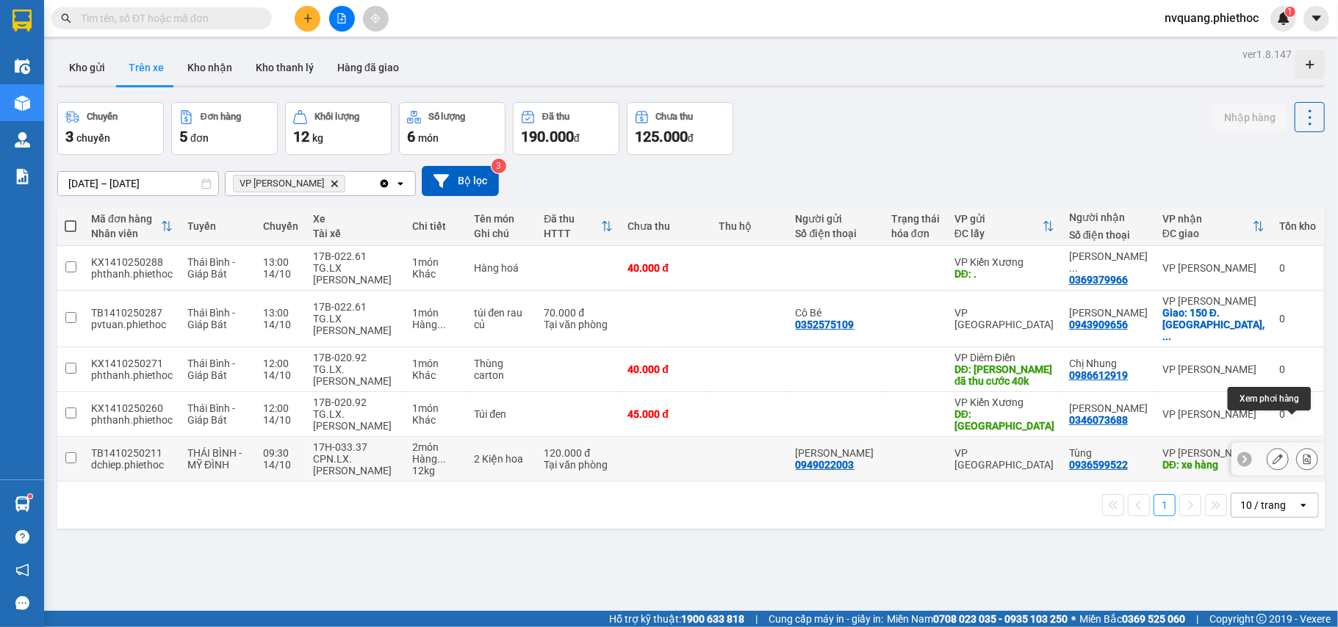
click at [1302, 454] on icon at bounding box center [1307, 459] width 10 height 10
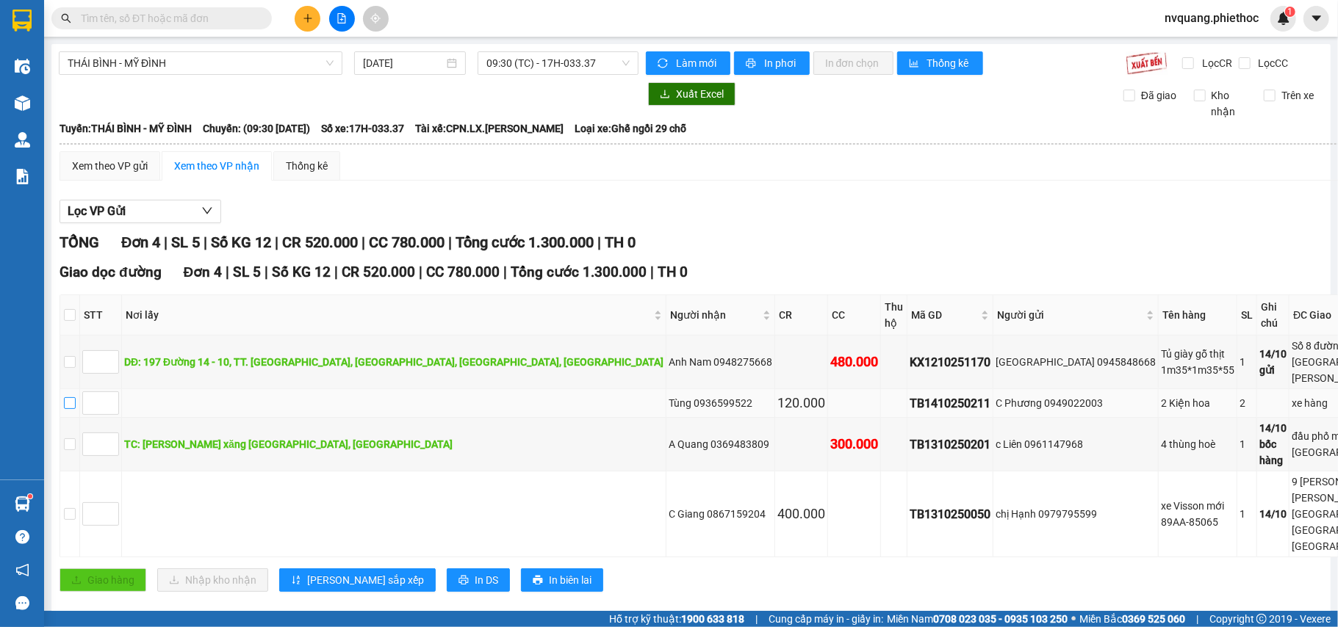
click at [76, 398] on input "checkbox" at bounding box center [70, 404] width 12 height 12
checkbox input "true"
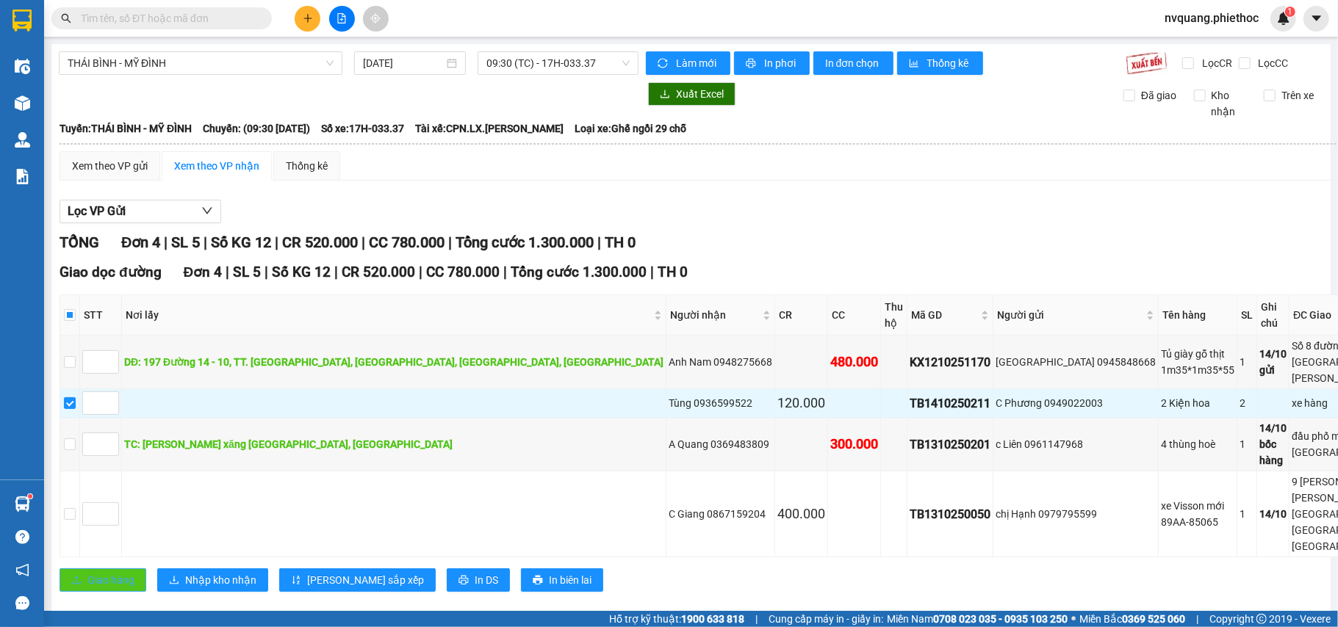
click at [101, 572] on span "Giao hàng" at bounding box center [110, 580] width 47 height 16
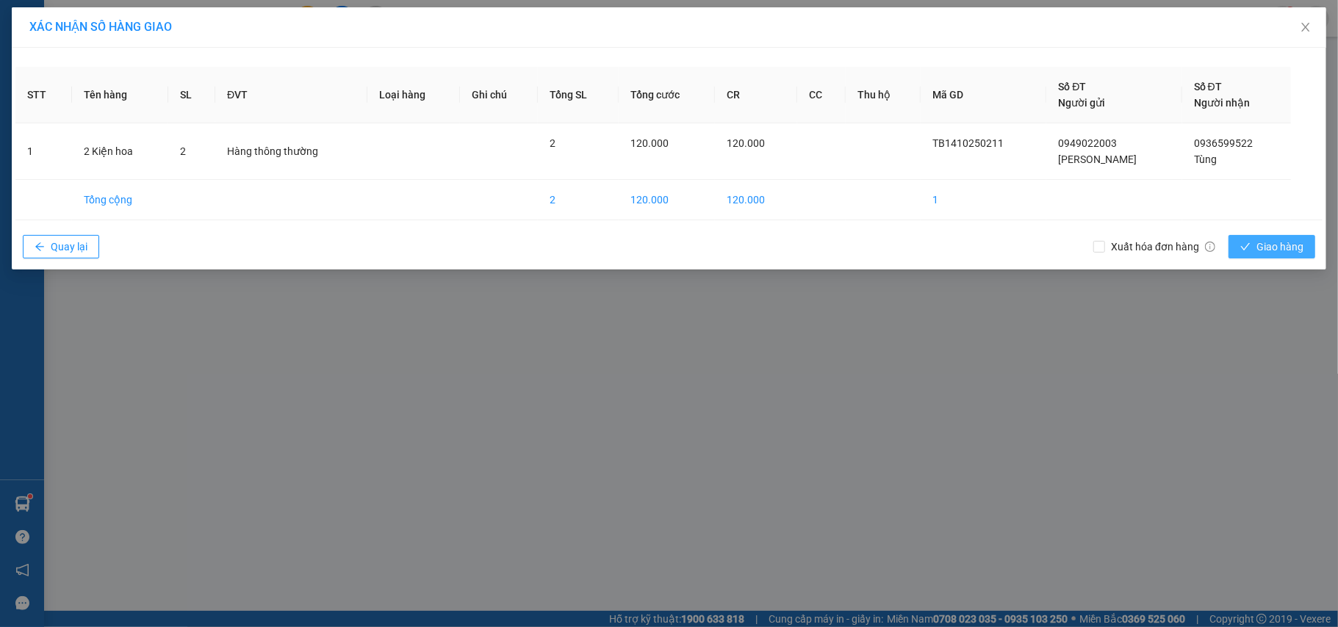
click at [1243, 244] on icon "check" at bounding box center [1245, 247] width 10 height 10
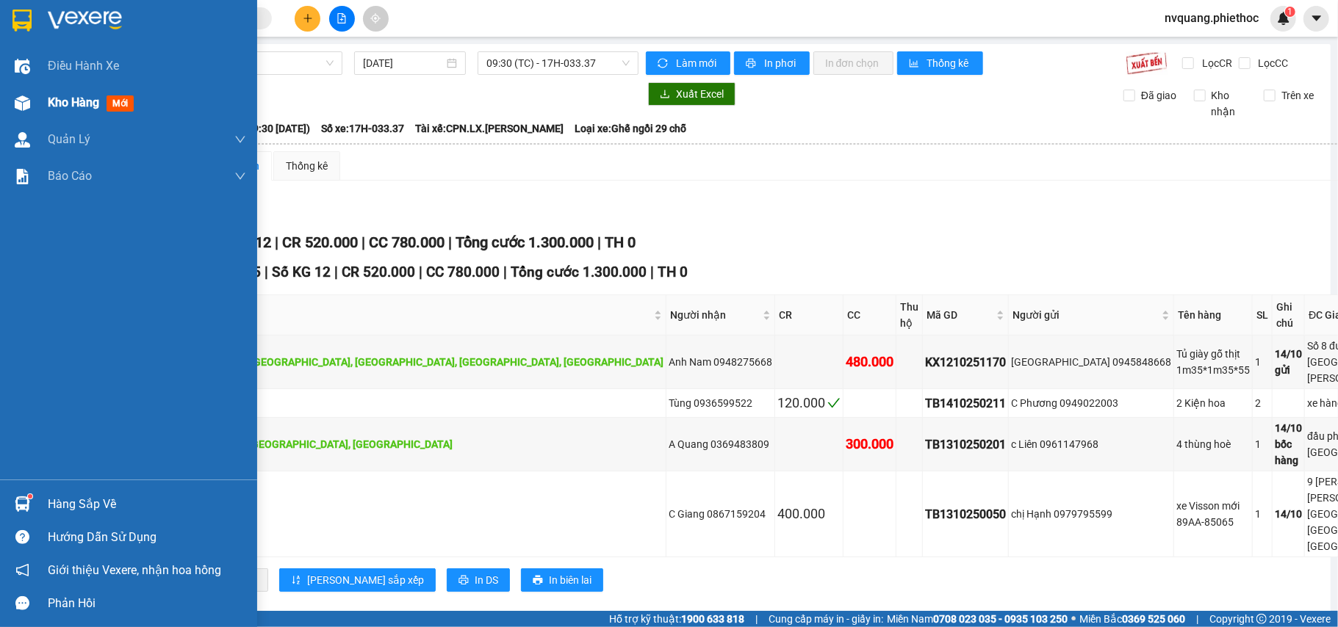
click at [90, 101] on span "Kho hàng" at bounding box center [73, 103] width 51 height 14
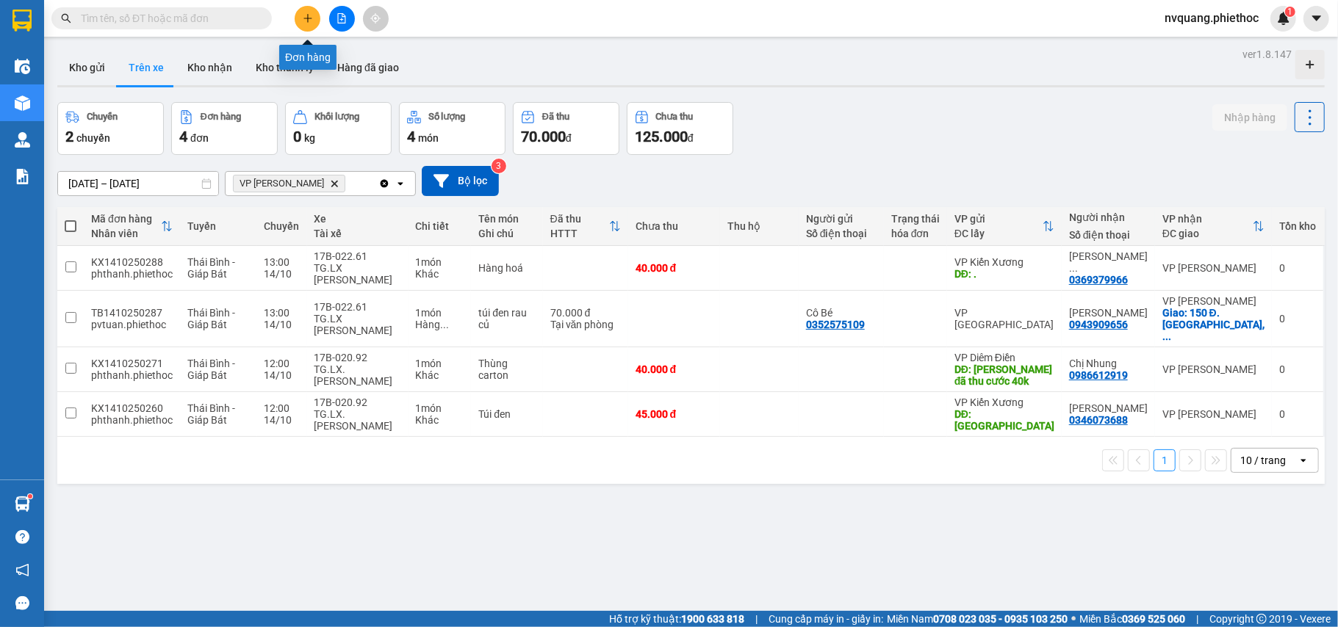
click at [306, 24] on button at bounding box center [308, 19] width 26 height 26
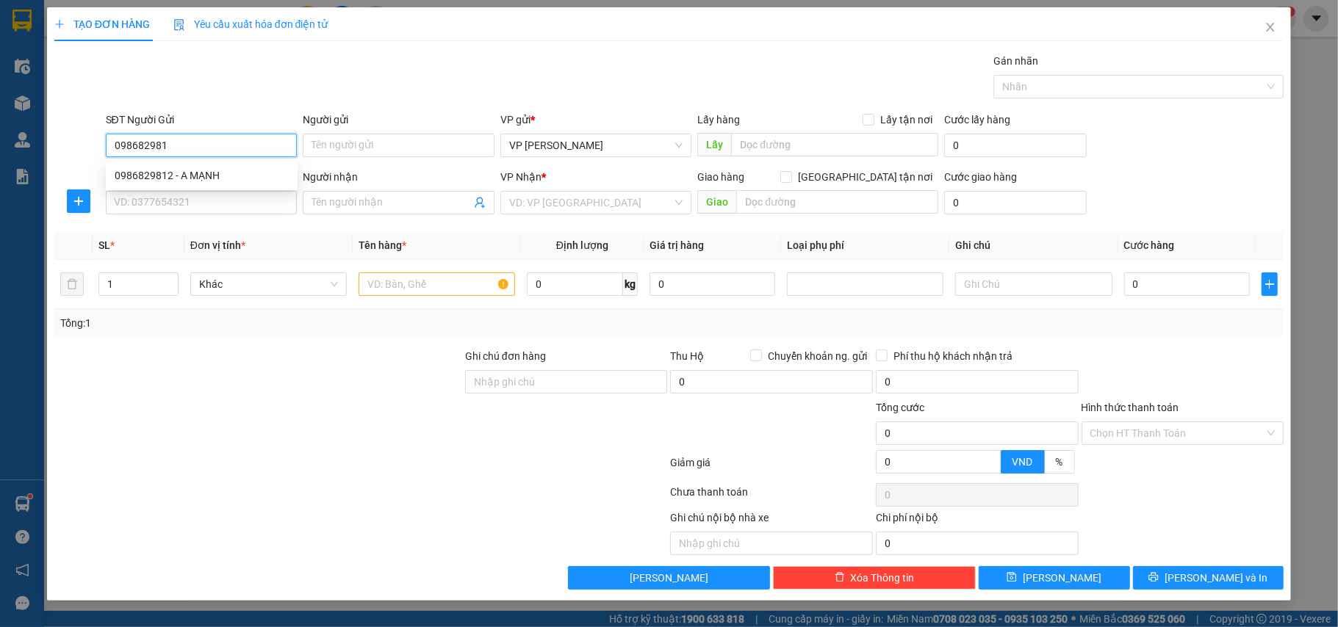
type input "0986829812"
click at [163, 168] on div "0986829812 - A MẠNH" at bounding box center [202, 176] width 192 height 24
type input "A MẠNH"
type input "0986829812"
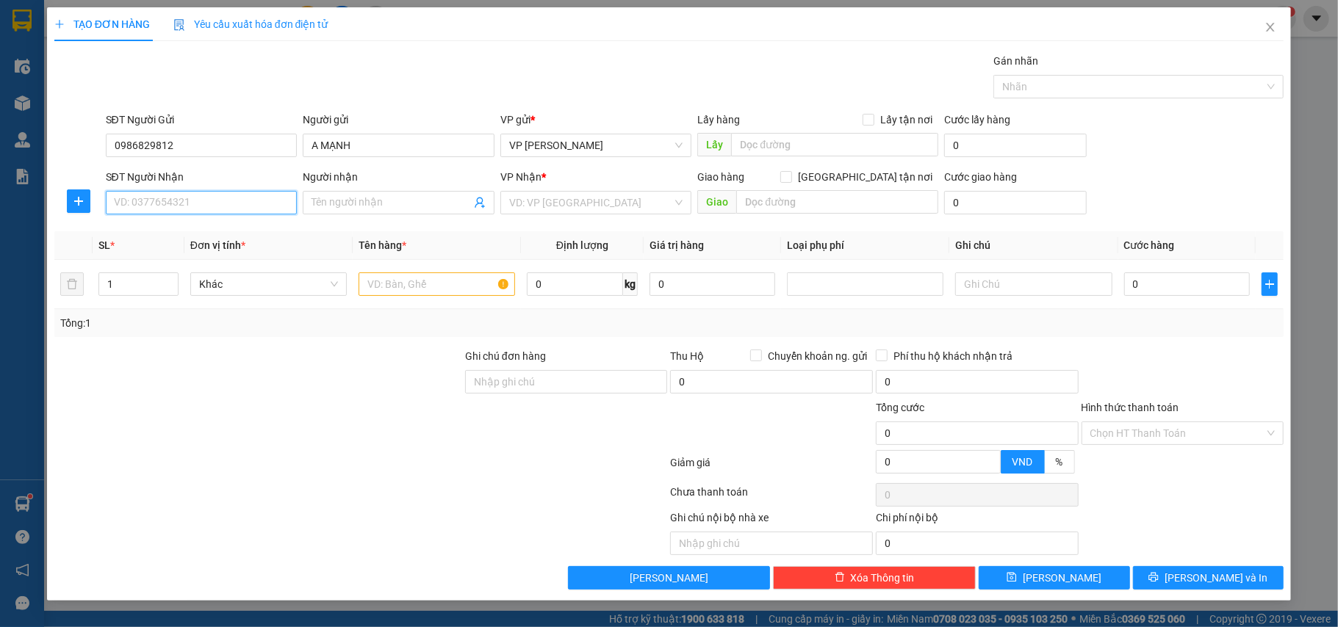
click at [171, 210] on input "SĐT Người Nhận" at bounding box center [202, 203] width 192 height 24
click at [182, 226] on div "0976833869 - Chị Trang" at bounding box center [202, 234] width 174 height 16
type input "0976833869"
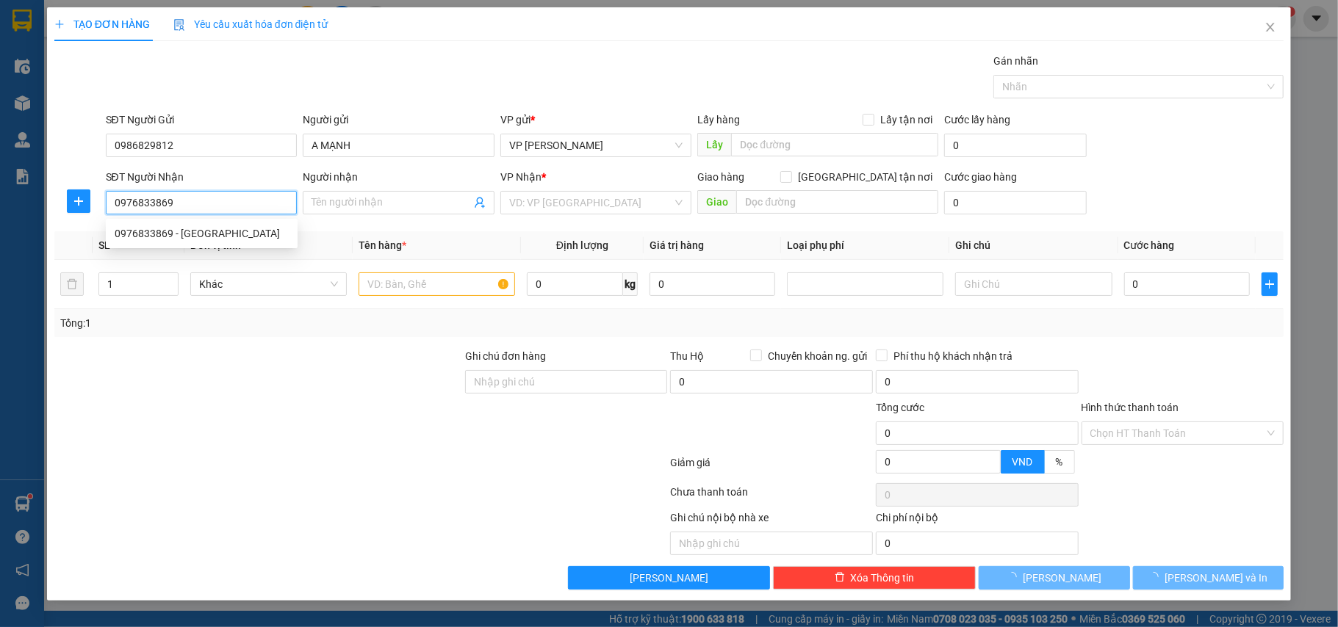
type input "Chị Trang"
type input "N4 Vũ Ninh"
type input "5.000"
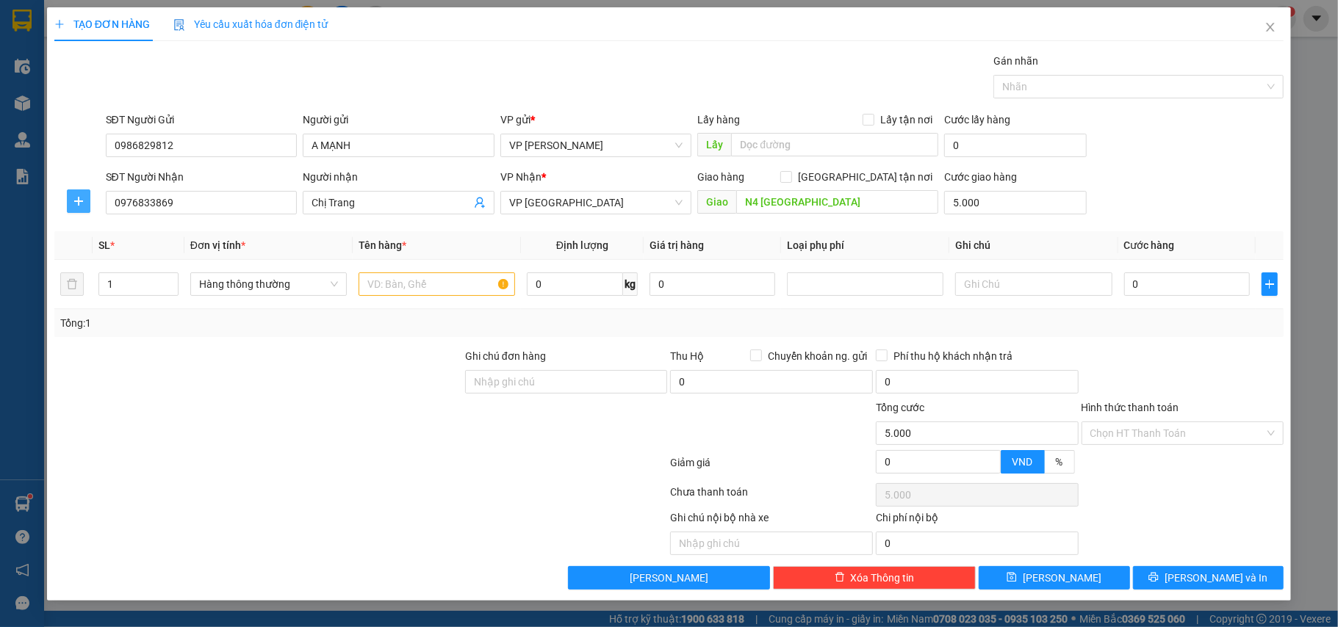
click at [80, 197] on icon "plus" at bounding box center [79, 201] width 12 height 12
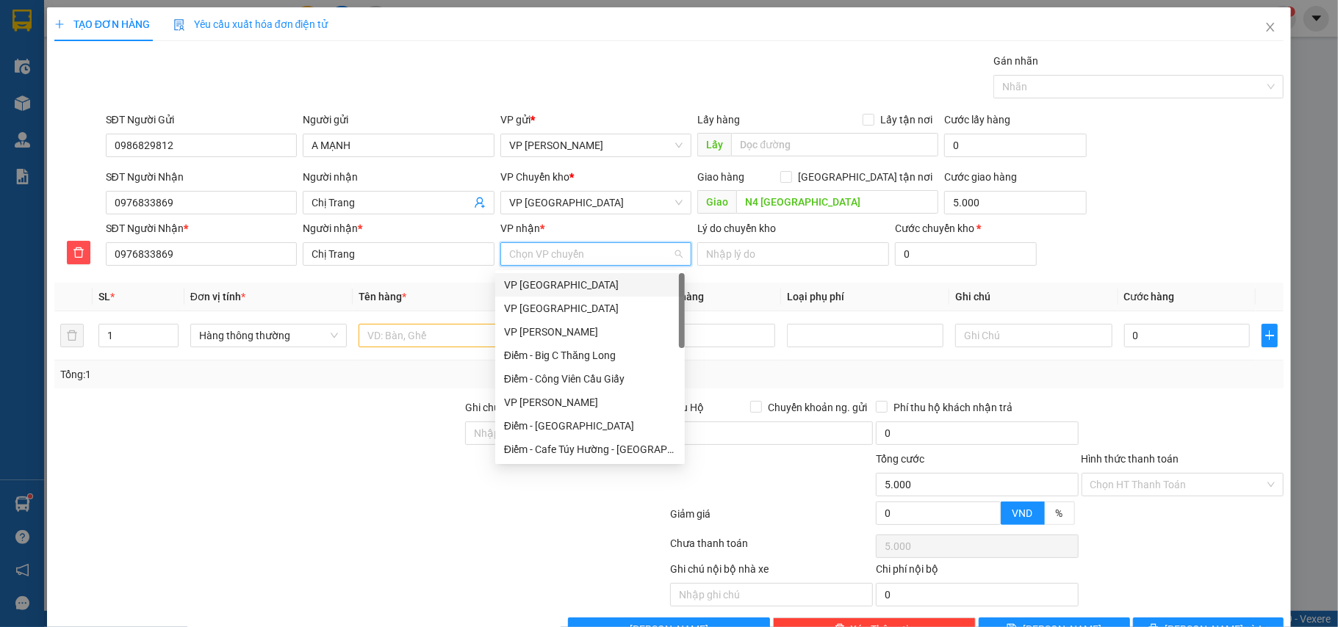
click at [551, 257] on input "VP nhận *" at bounding box center [591, 254] width 164 height 22
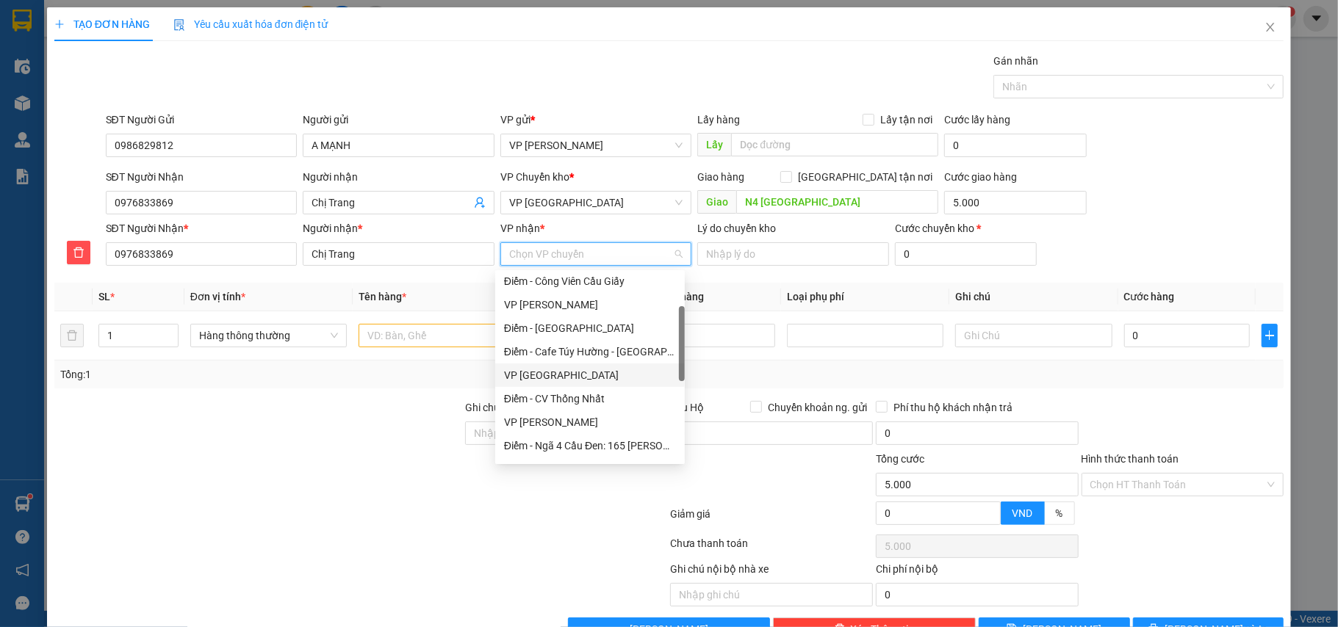
scroll to position [195, 0]
click at [527, 439] on div "VP Kiến Xương" at bounding box center [590, 442] width 172 height 16
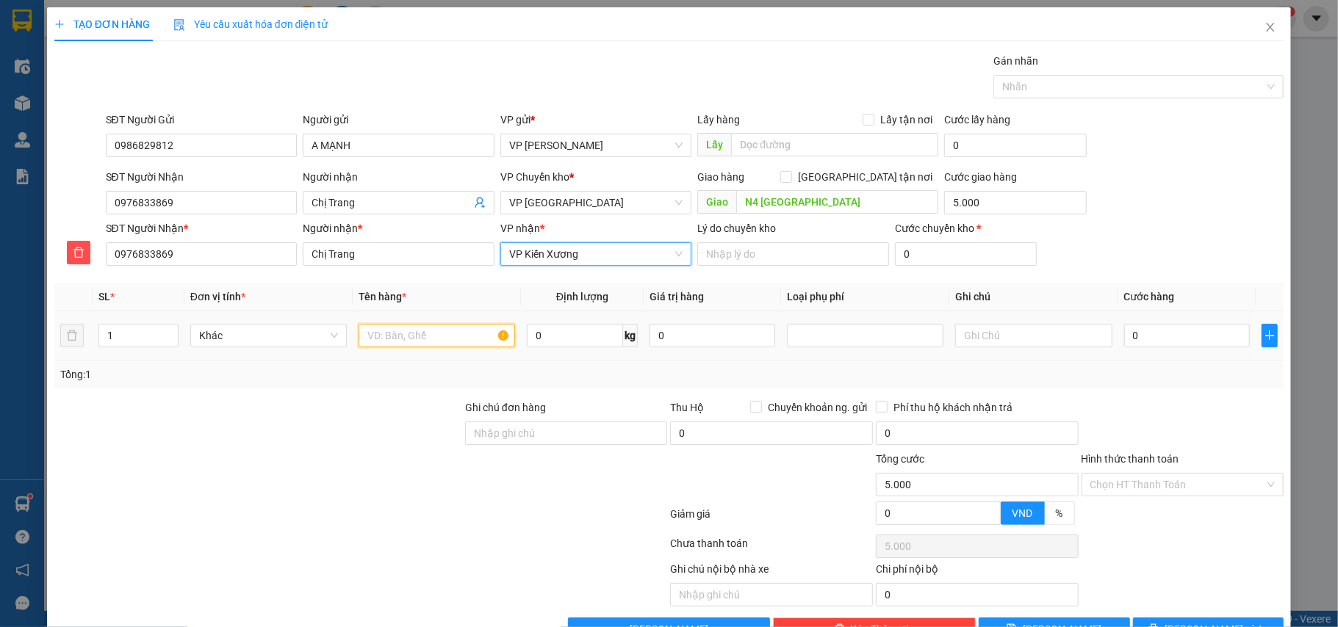
click at [398, 342] on input "text" at bounding box center [437, 336] width 157 height 24
type input "H"
type input "hộp ct linh kiện"
click at [1124, 331] on input "0" at bounding box center [1187, 336] width 126 height 24
type input "3"
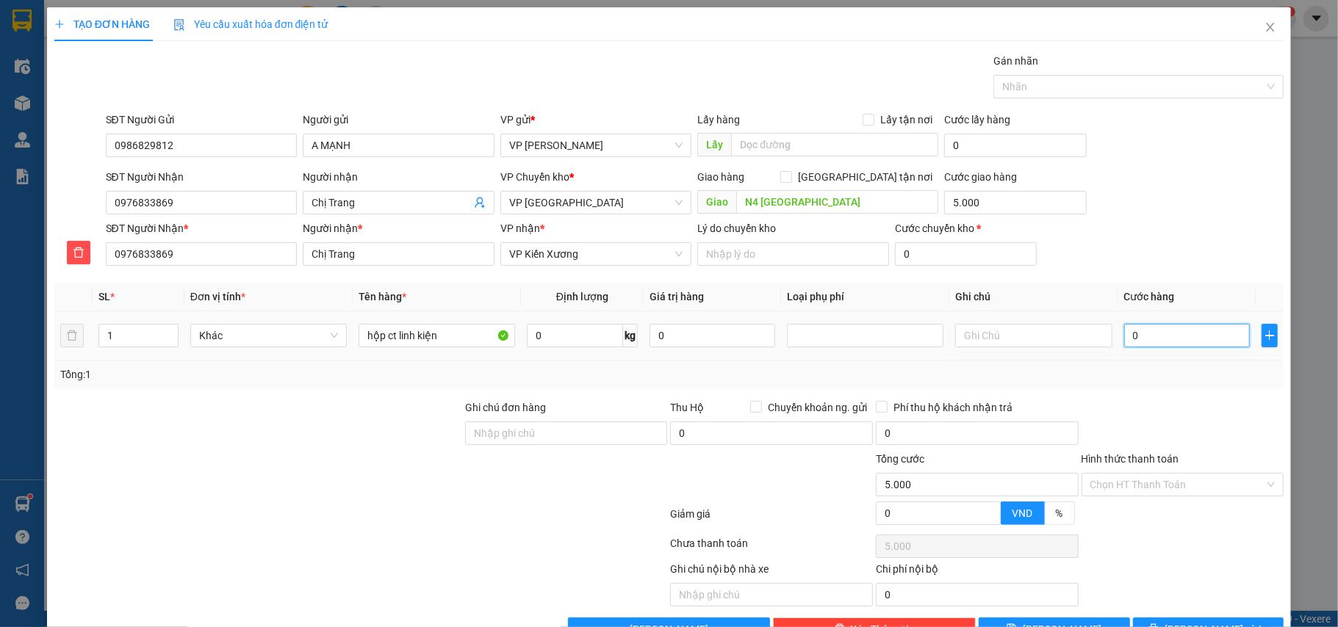
type input "5.003"
type input "30"
type input "5.030"
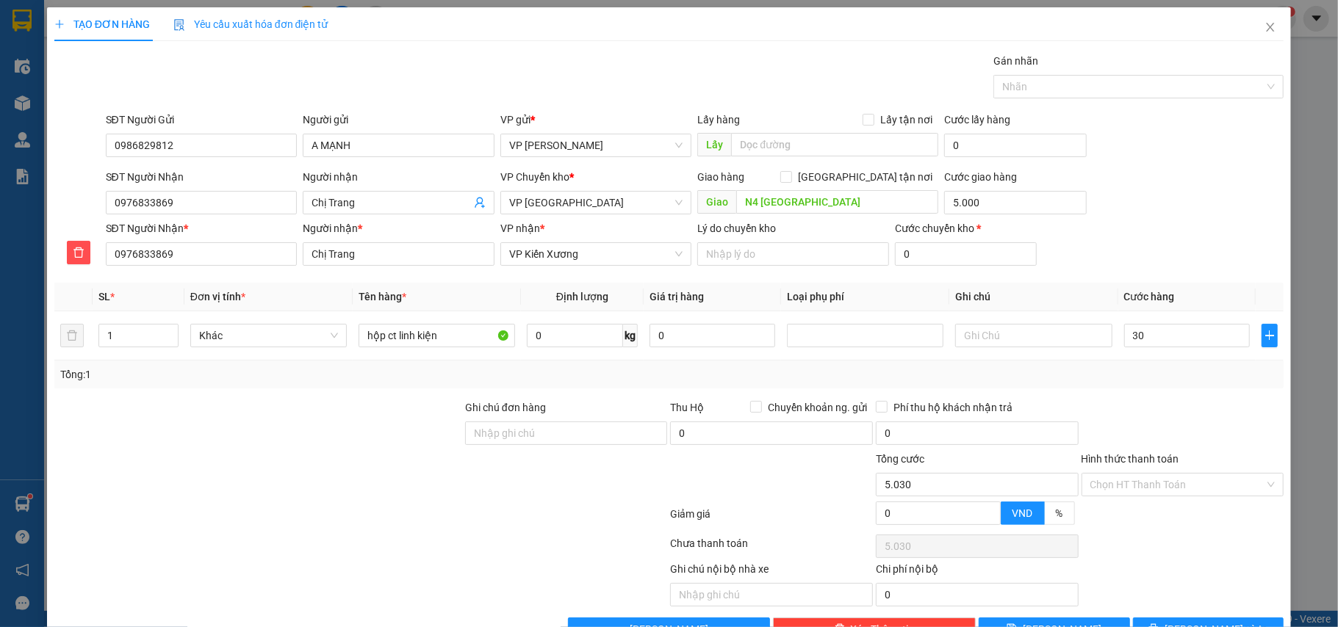
type input "30.000"
type input "35.000"
click at [1144, 369] on div "Tổng: 1" at bounding box center [669, 375] width 1218 height 16
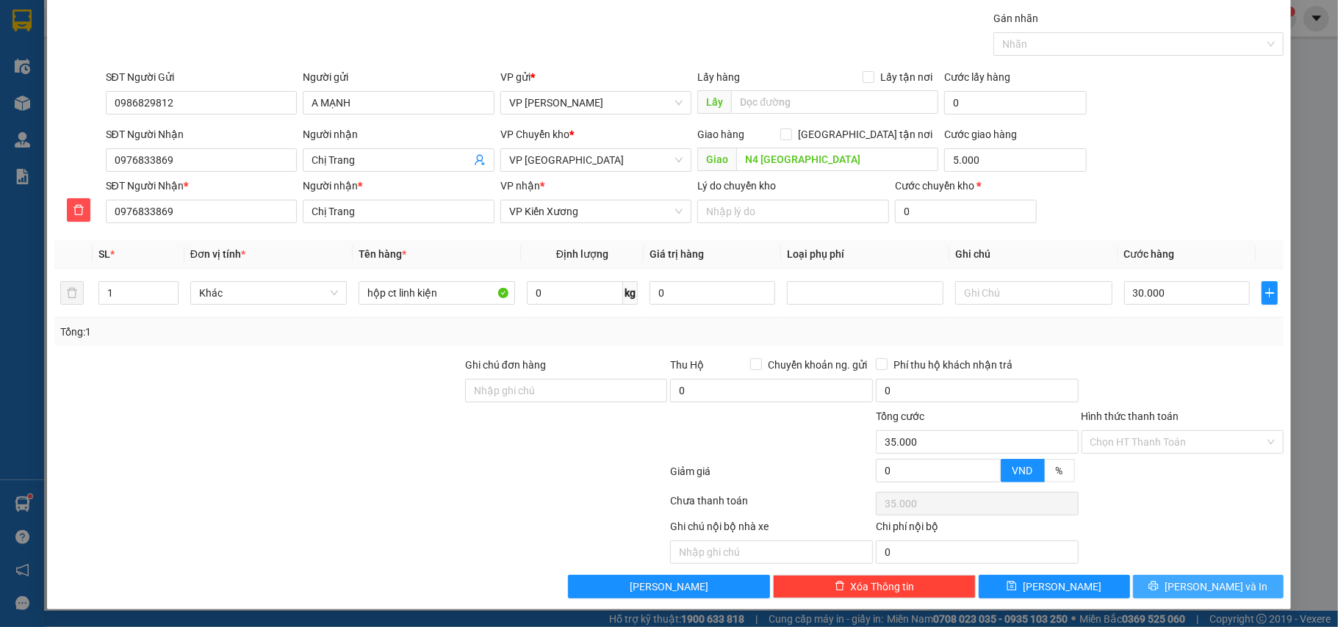
click at [1198, 586] on span "[PERSON_NAME] và In" at bounding box center [1216, 587] width 103 height 16
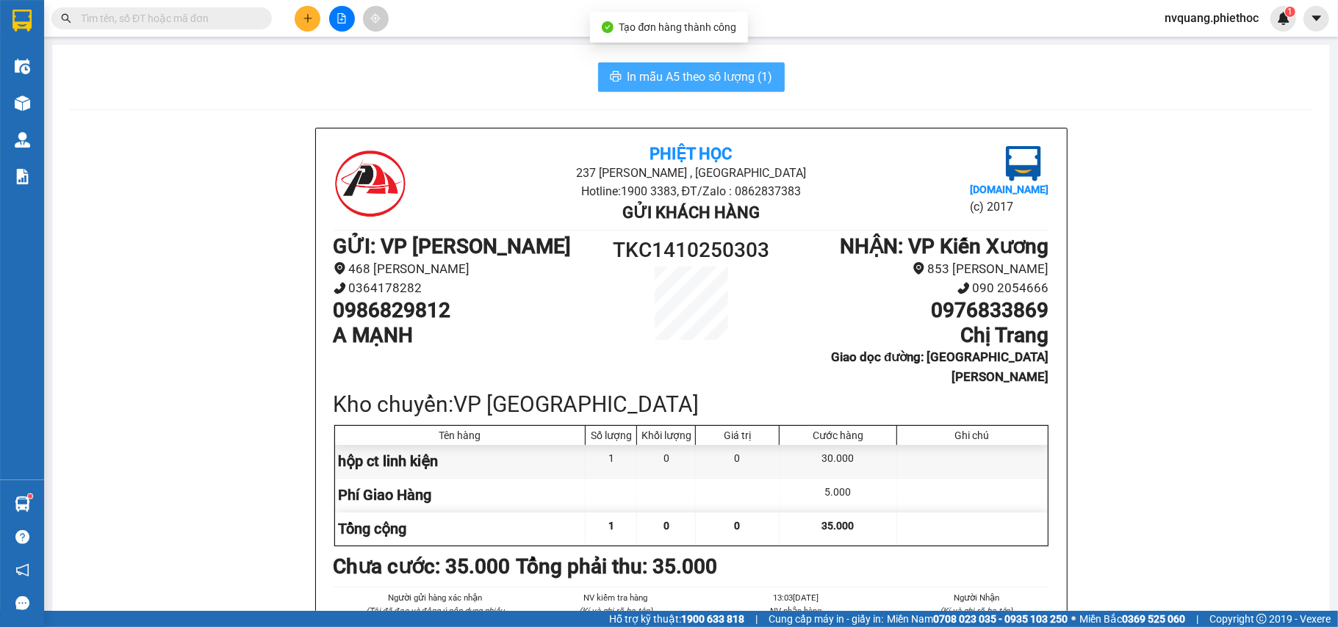
click at [679, 73] on span "In mẫu A5 theo số lượng (1)" at bounding box center [699, 77] width 145 height 18
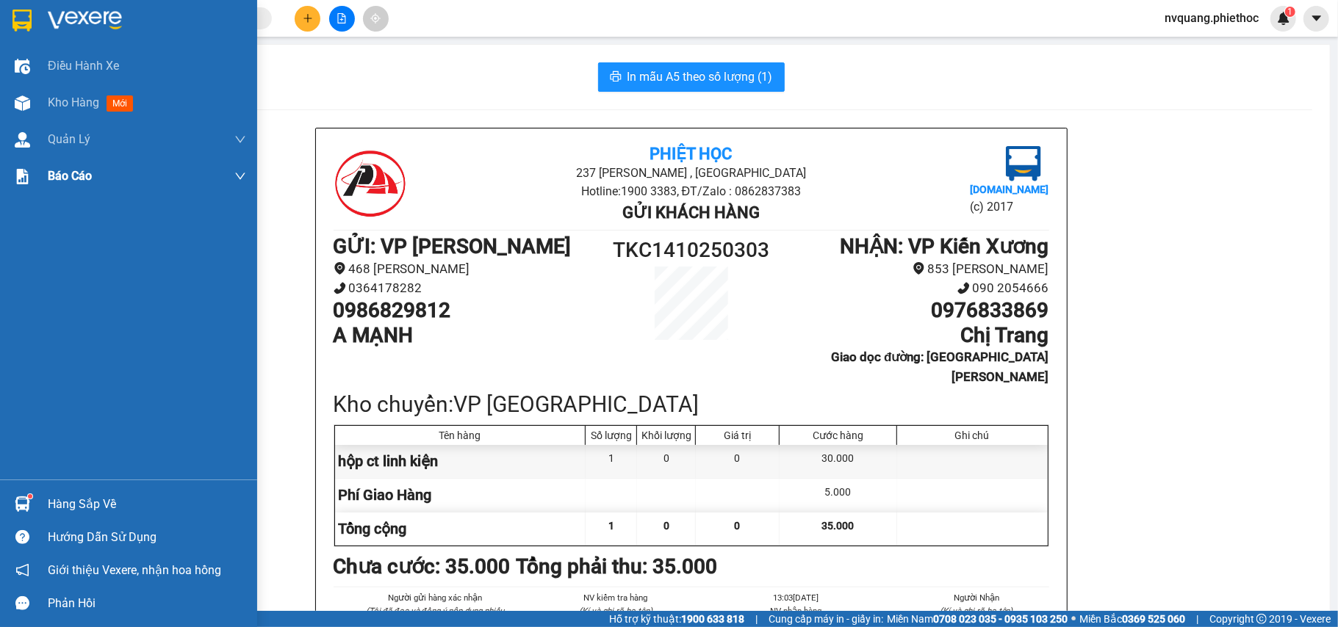
drag, startPoint x: 53, startPoint y: 92, endPoint x: 151, endPoint y: 171, distance: 125.9
click at [53, 93] on div "Kho hàng mới" at bounding box center [147, 102] width 198 height 37
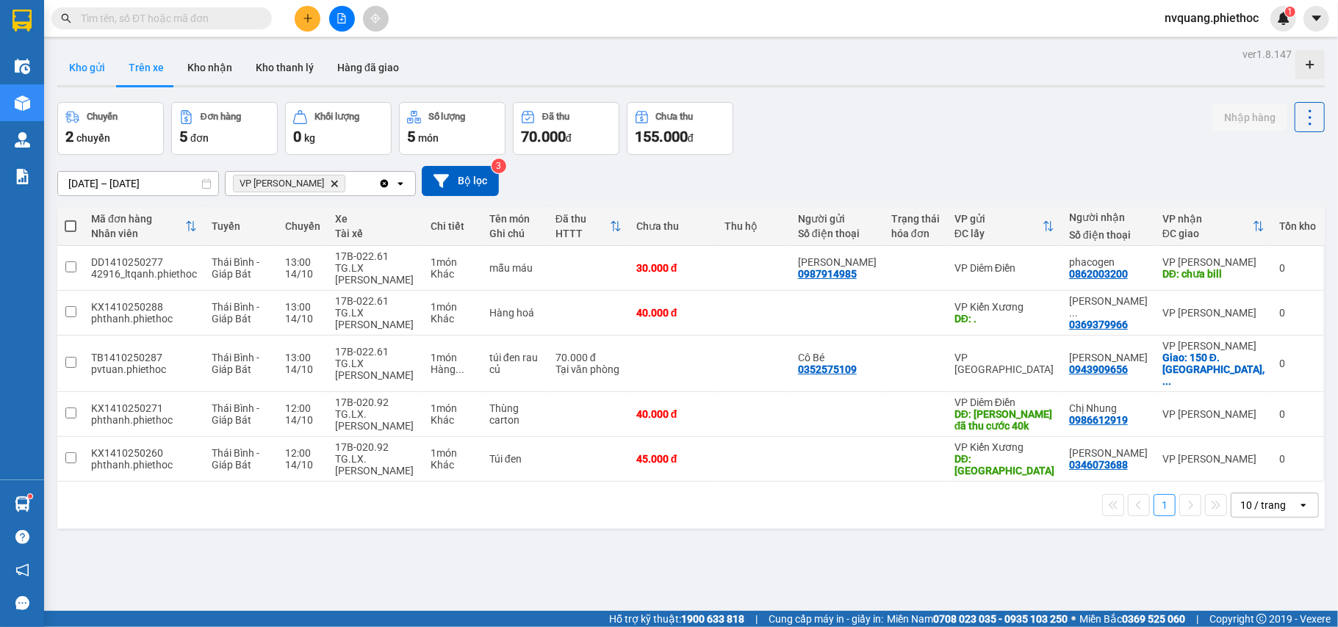
click at [86, 65] on button "Kho gửi" at bounding box center [87, 67] width 60 height 35
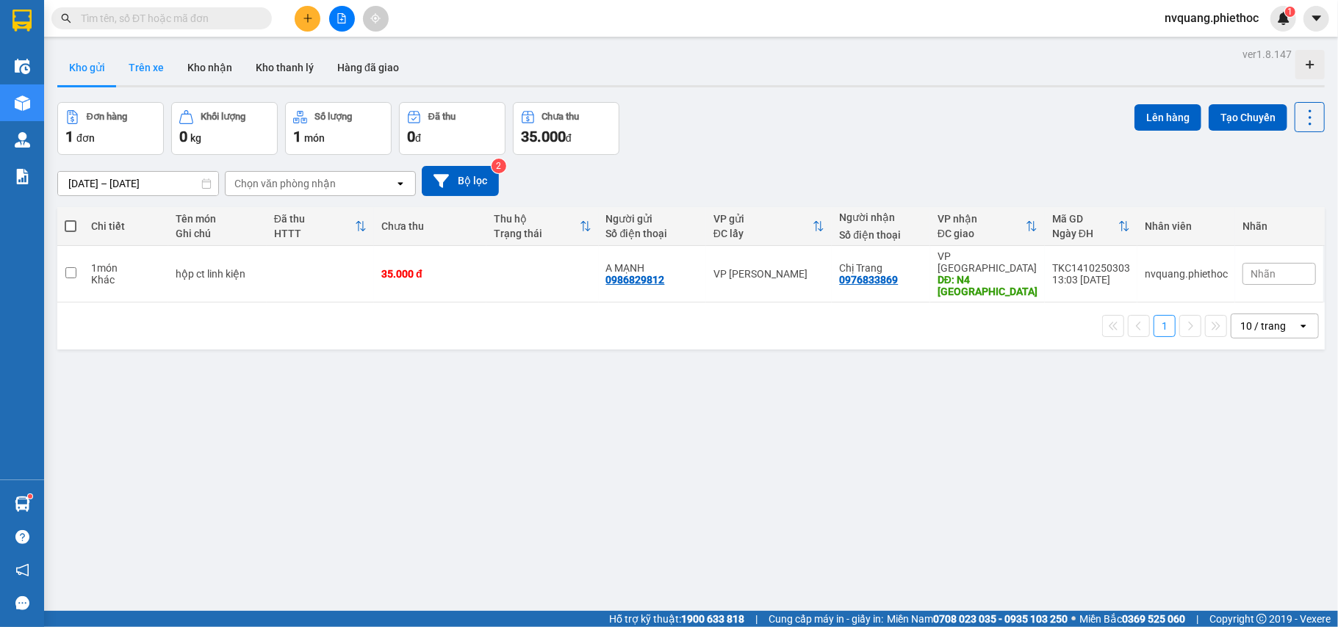
click at [150, 57] on button "Trên xe" at bounding box center [146, 67] width 59 height 35
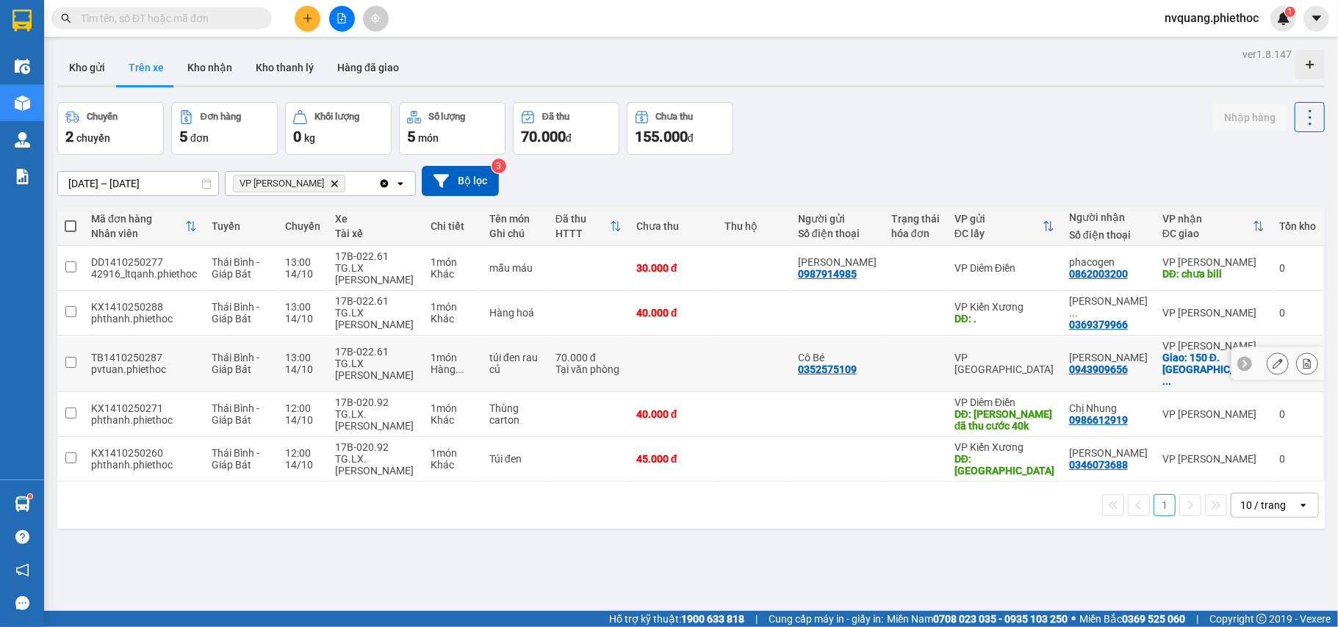
click at [1267, 353] on div at bounding box center [1278, 364] width 22 height 22
click at [1267, 351] on button at bounding box center [1277, 364] width 21 height 26
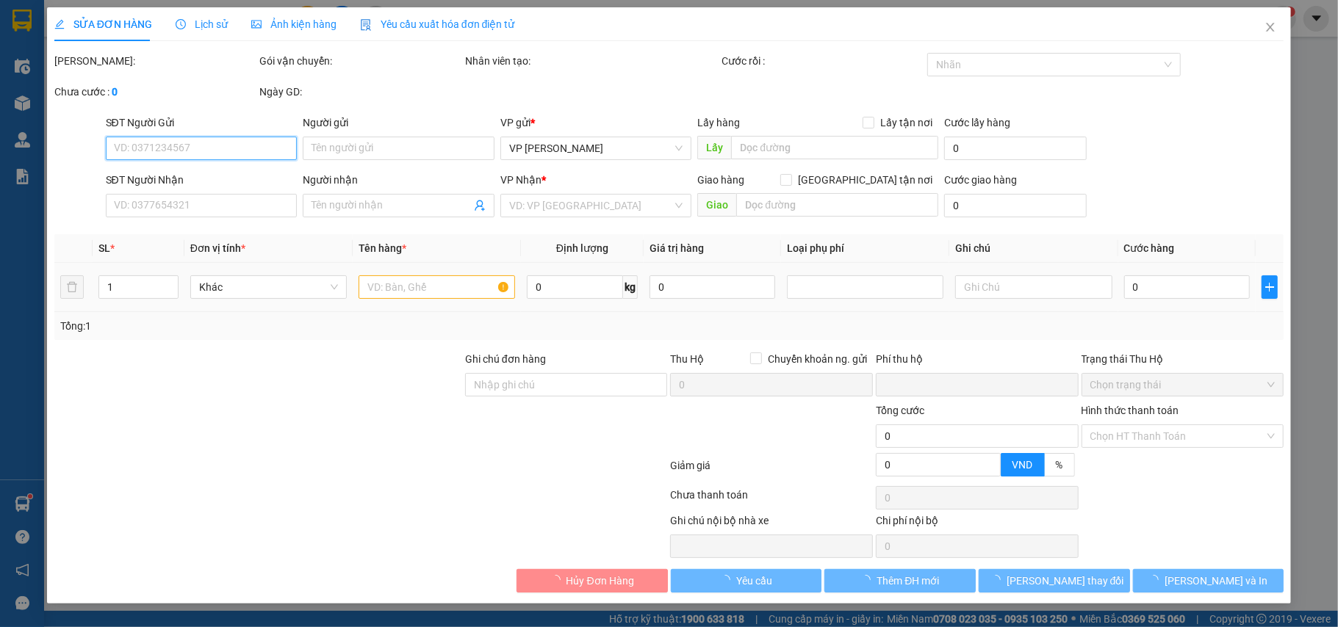
type input "0352575109"
type input "Cô Bé"
type input "0943909656"
type input "[PERSON_NAME]"
checkbox input "true"
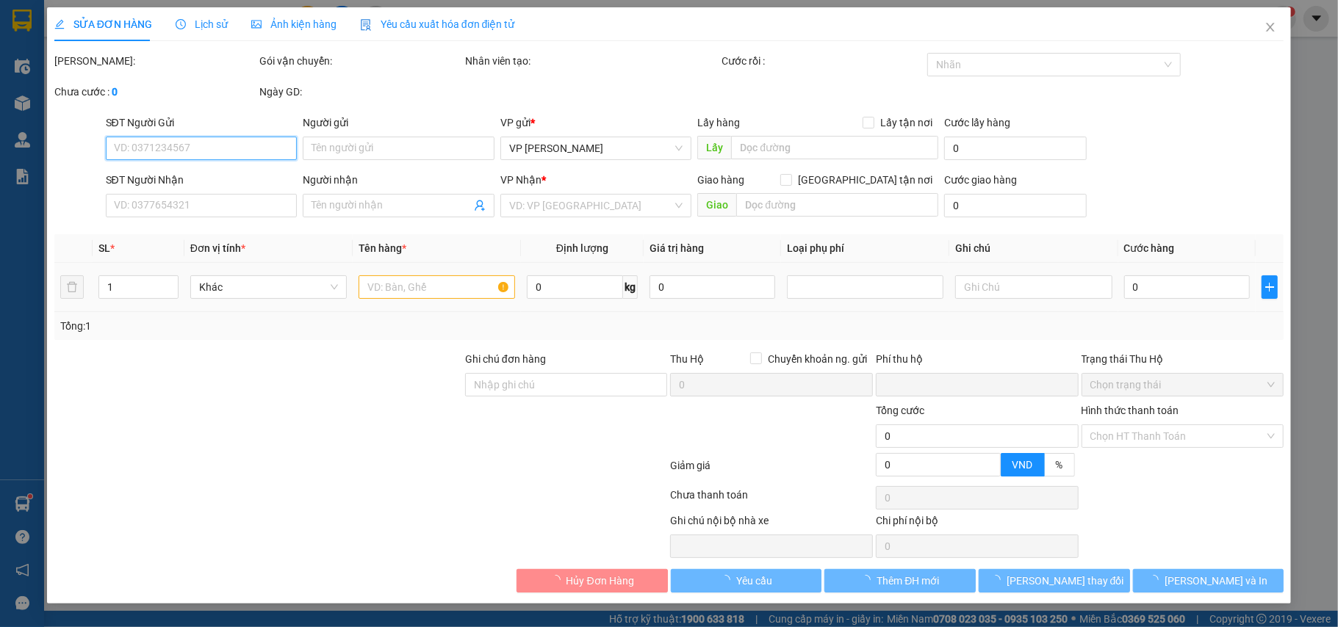
type input "150 Đ. [GEOGRAPHIC_DATA], [GEOGRAPHIC_DATA], [GEOGRAPHIC_DATA], [GEOGRAPHIC_DAT…"
type input "0"
type input "70.000"
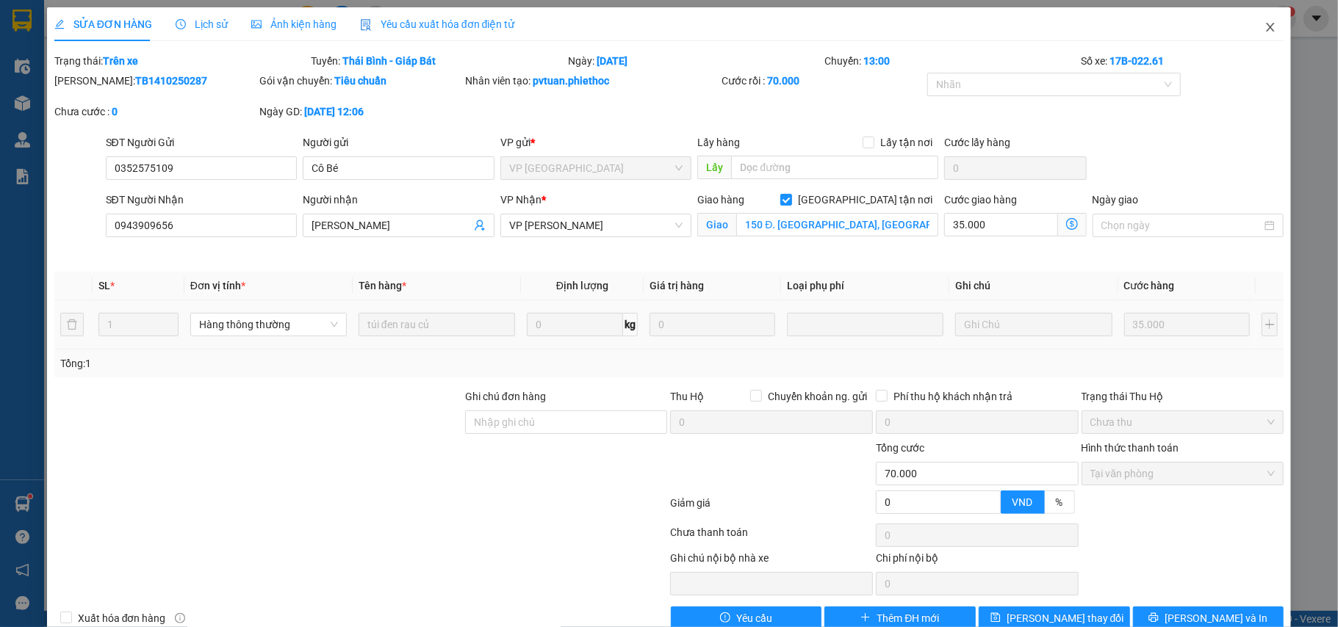
click at [1265, 28] on icon "close" at bounding box center [1271, 27] width 12 height 12
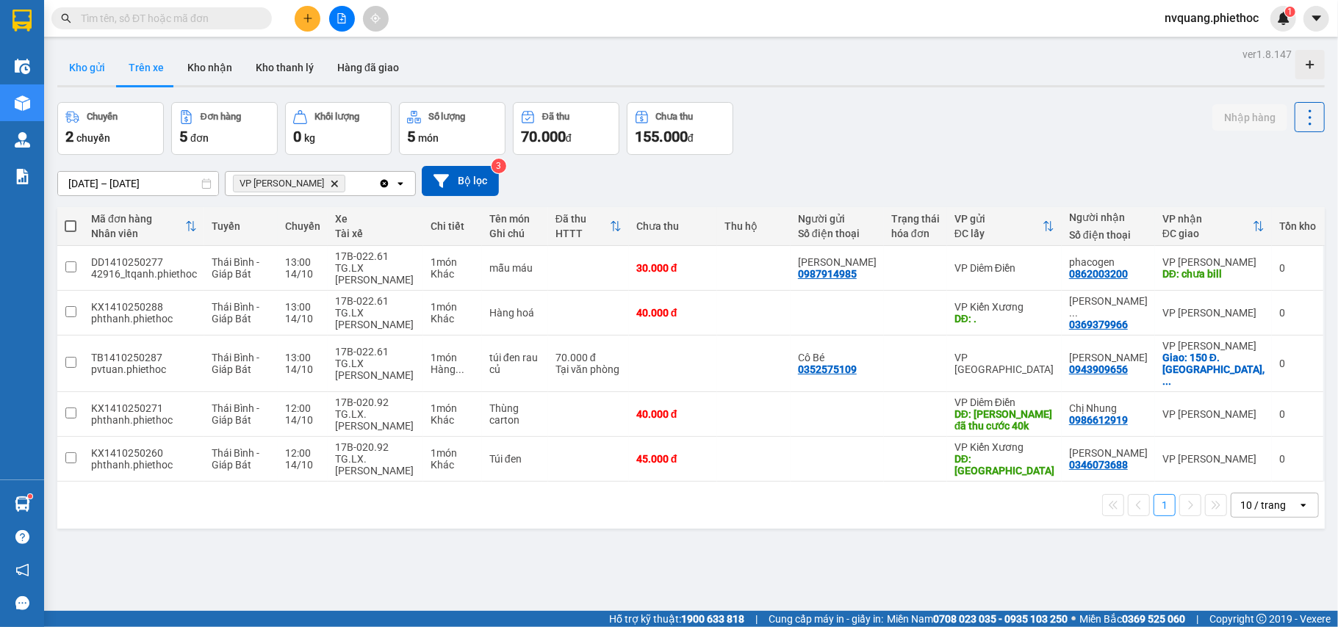
click at [91, 57] on button "Kho gửi" at bounding box center [87, 67] width 60 height 35
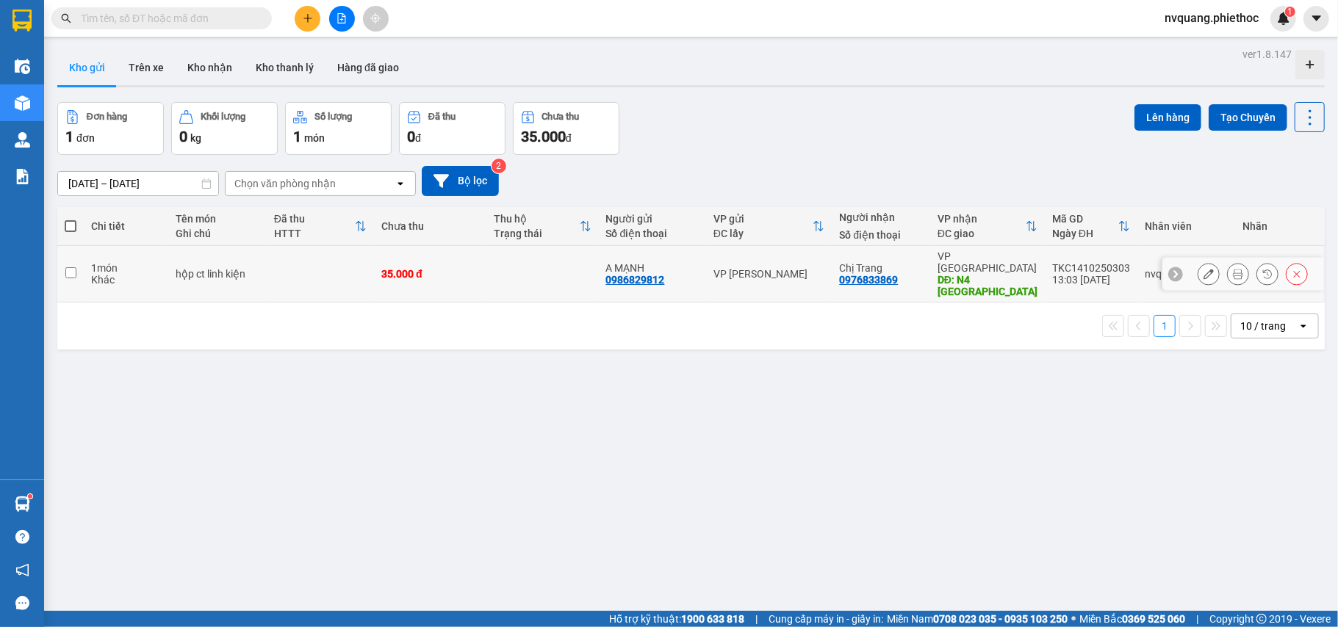
click at [482, 262] on td "35.000 đ" at bounding box center [430, 274] width 112 height 57
checkbox input "true"
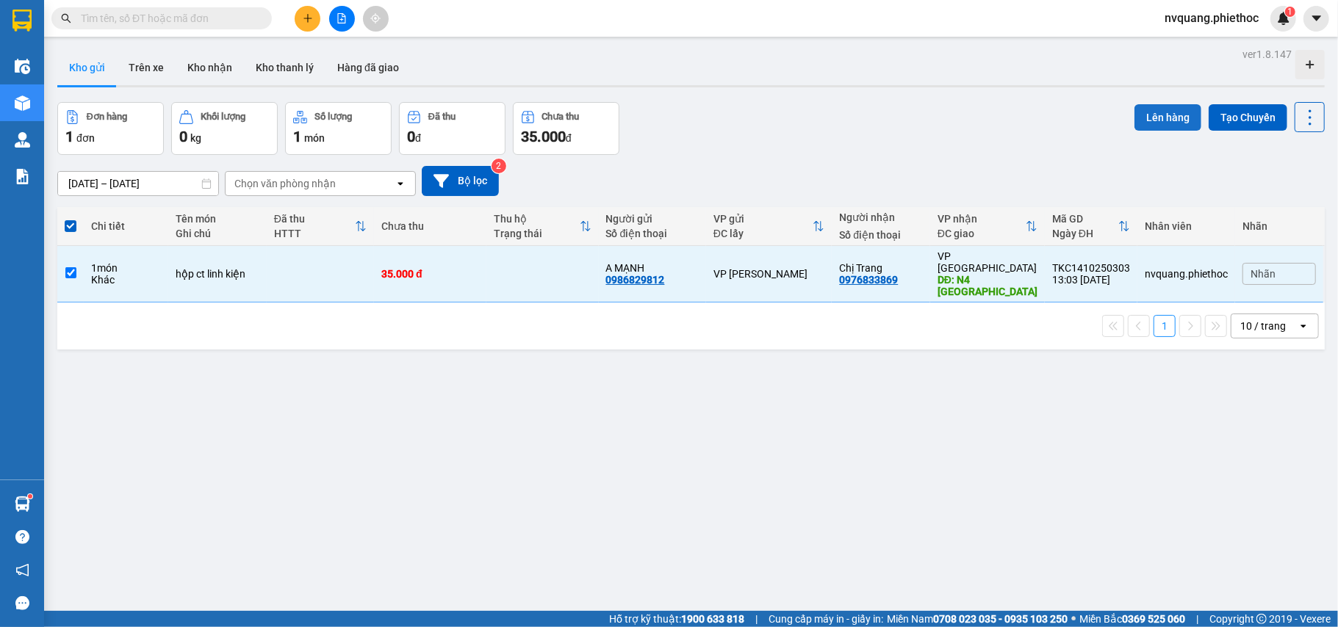
click at [1141, 118] on button "Lên hàng" at bounding box center [1167, 117] width 67 height 26
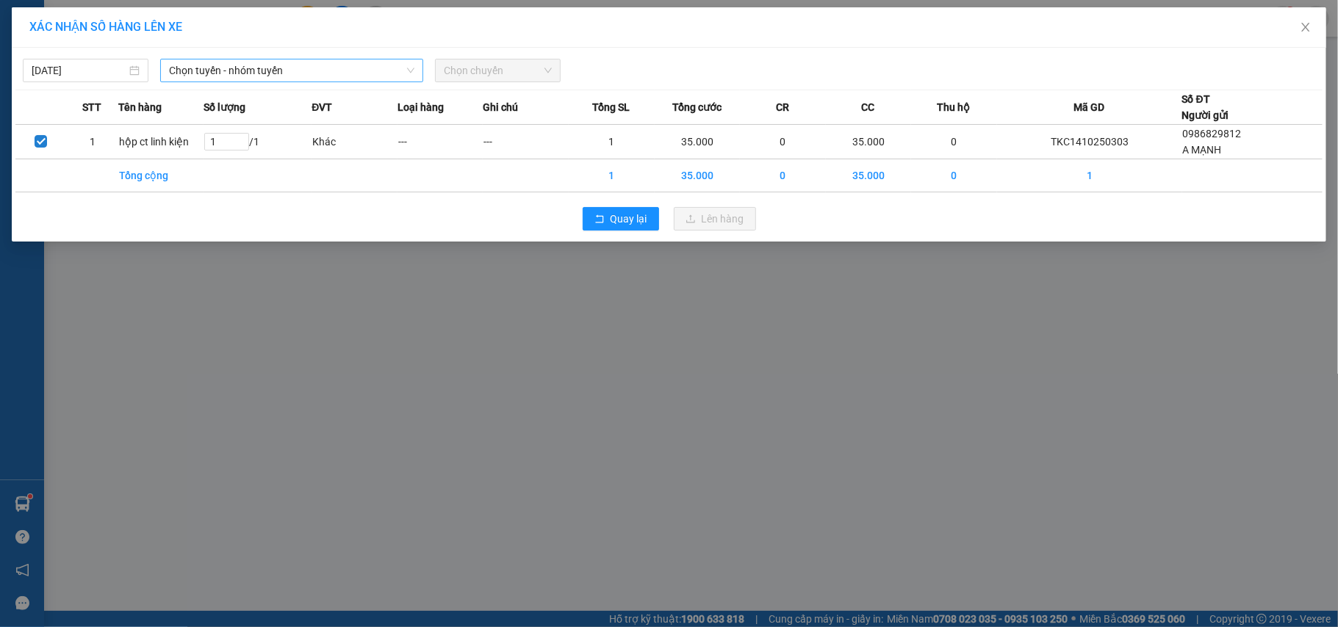
click at [271, 74] on span "Chọn tuyến - nhóm tuyến" at bounding box center [291, 71] width 245 height 22
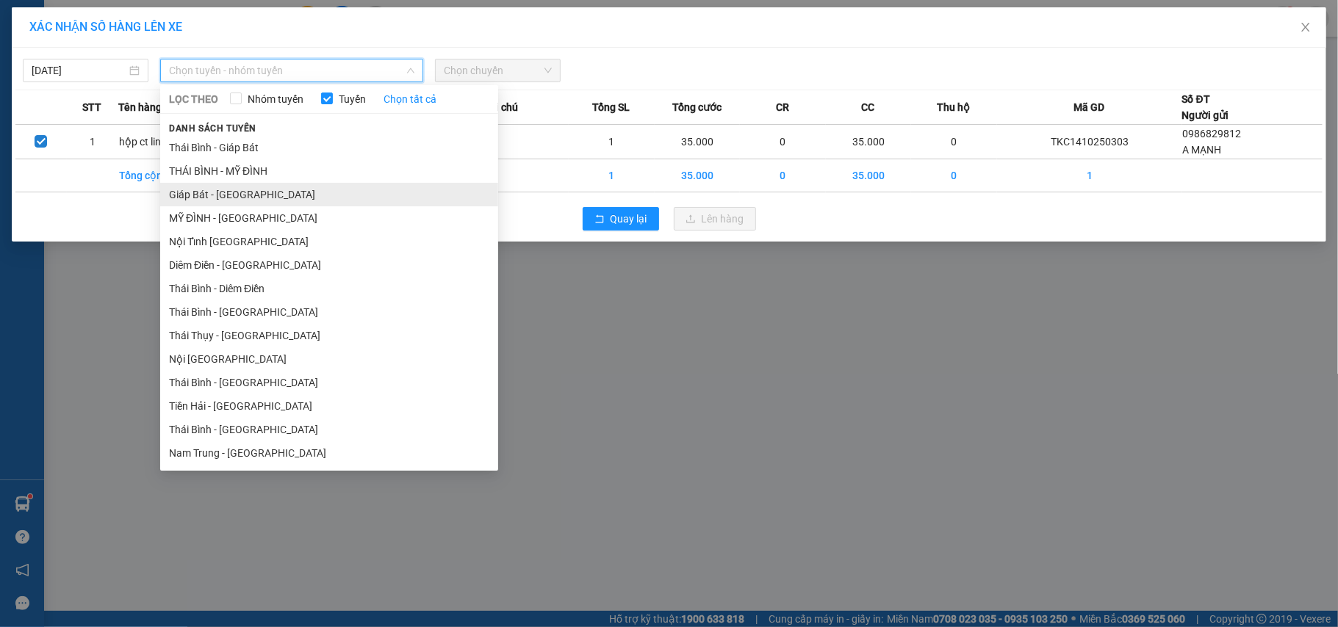
click at [230, 195] on li "Giáp Bát - [GEOGRAPHIC_DATA]" at bounding box center [329, 195] width 338 height 24
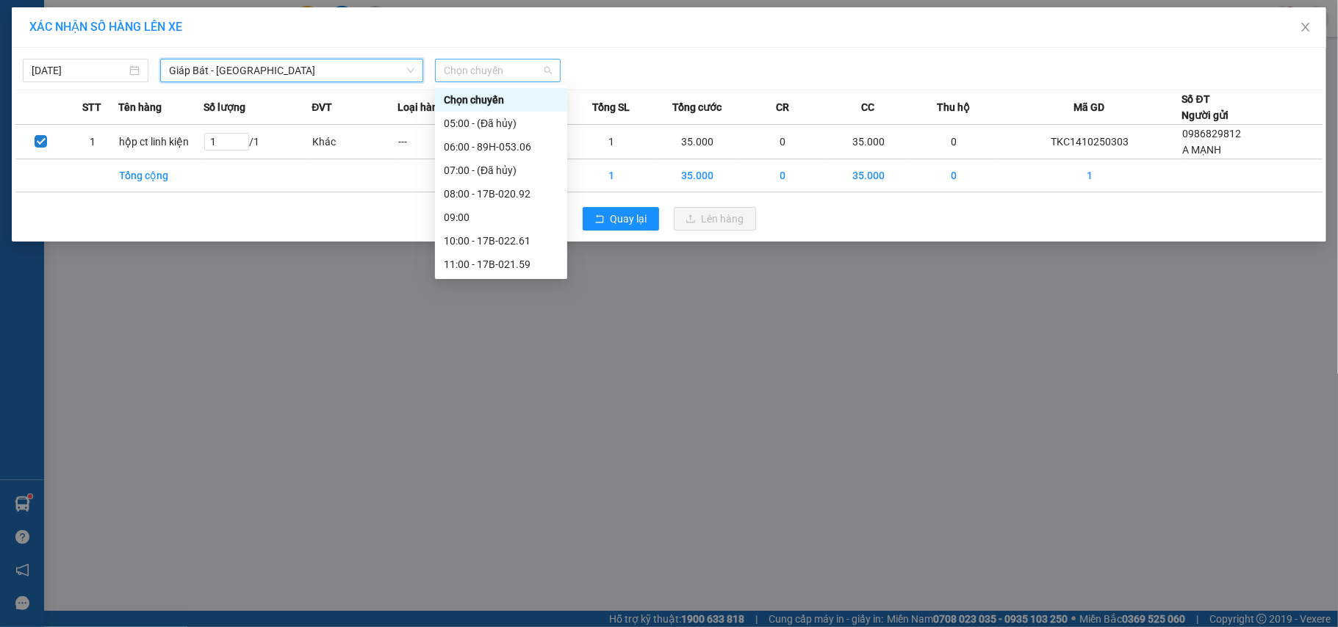
click at [482, 62] on span "Chọn chuyến" at bounding box center [498, 71] width 108 height 22
click at [509, 232] on div "14:00 - 17A-084.59" at bounding box center [501, 237] width 115 height 16
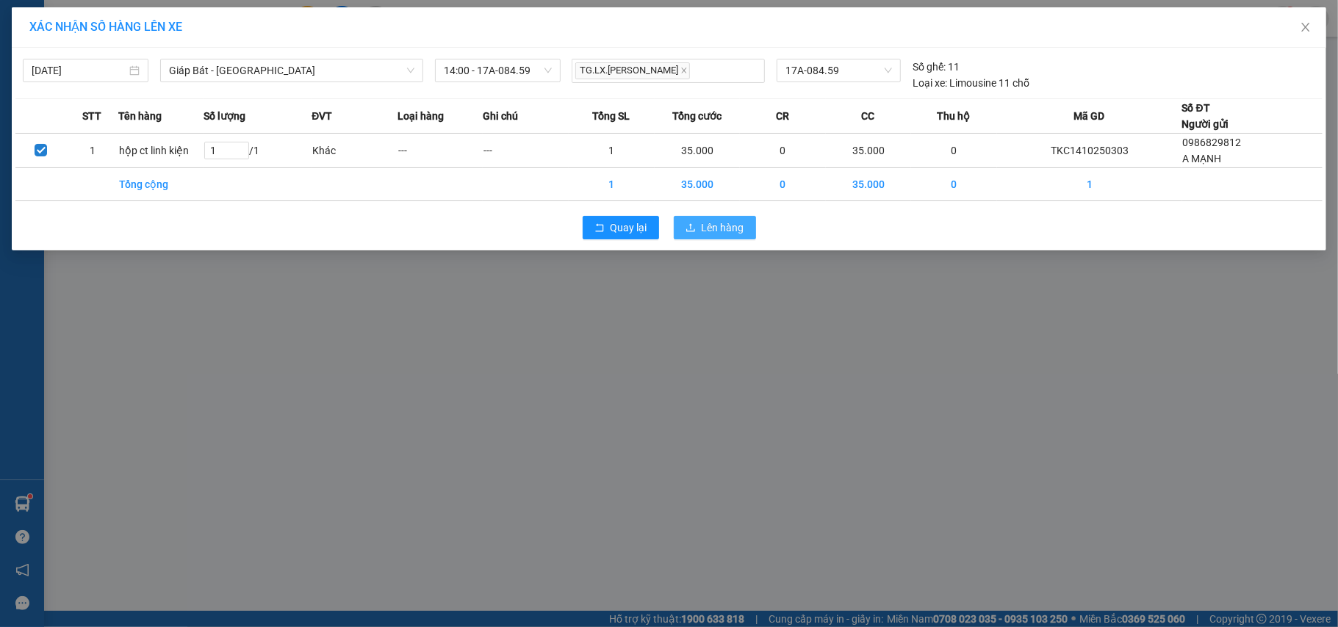
click at [688, 222] on button "Lên hàng" at bounding box center [715, 228] width 82 height 24
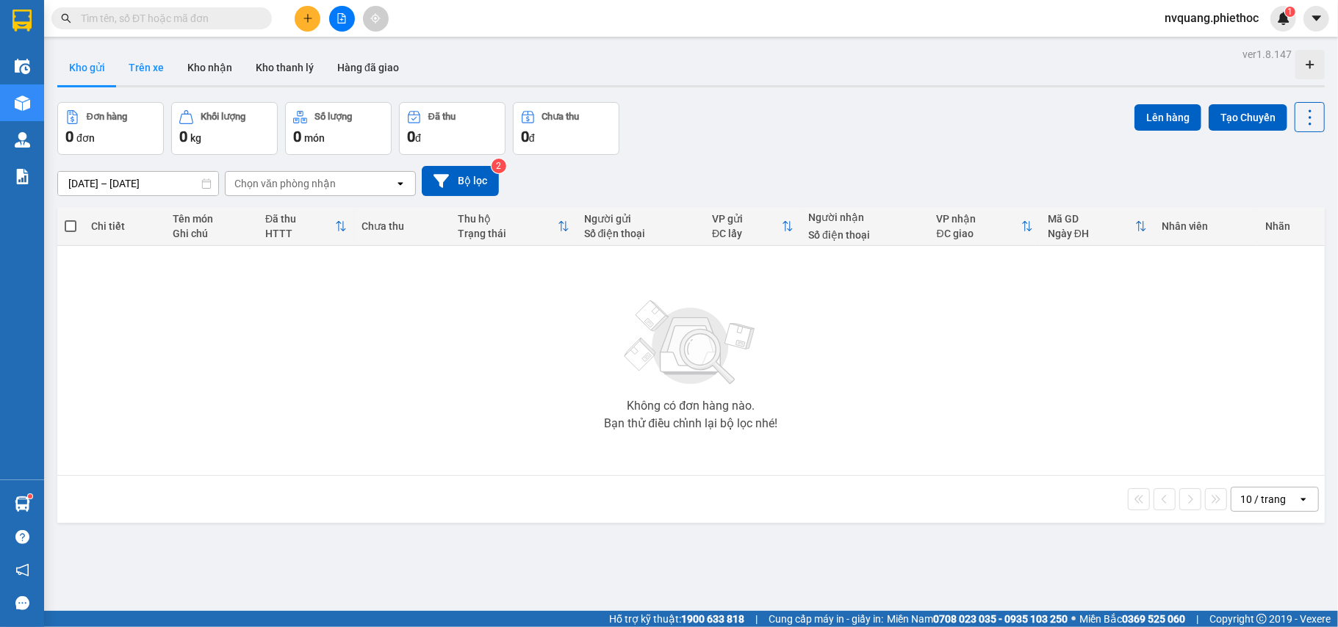
click at [157, 60] on button "Trên xe" at bounding box center [146, 67] width 59 height 35
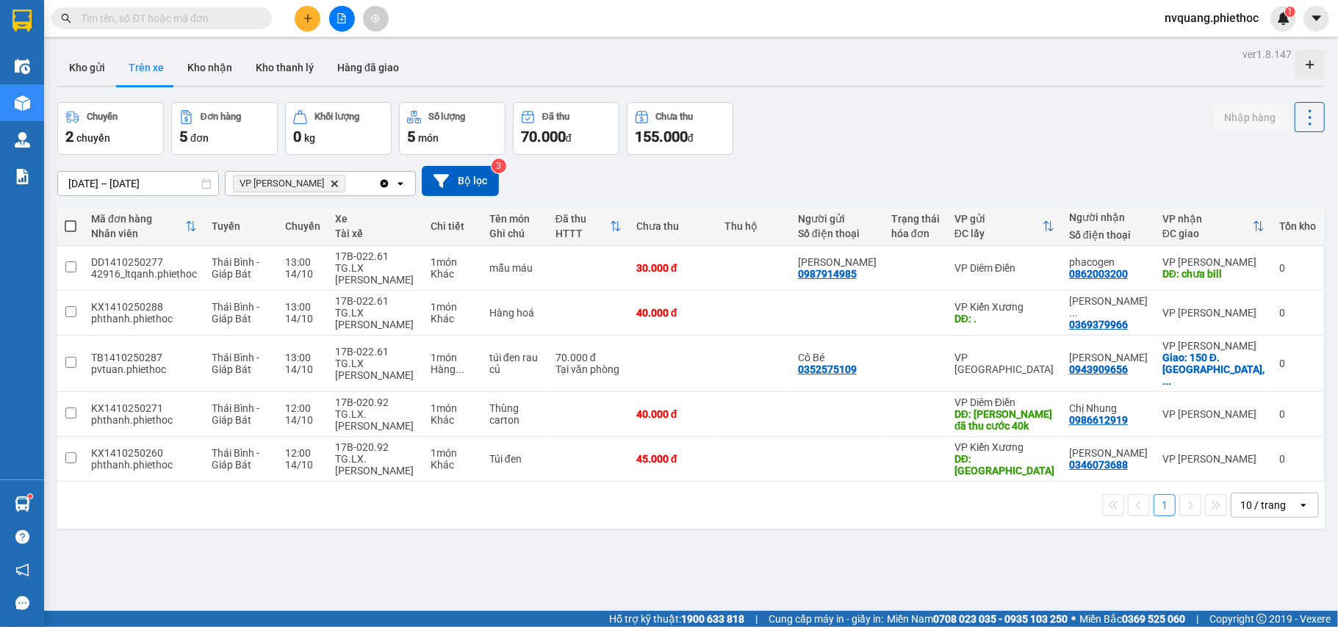
drag, startPoint x: 350, startPoint y: 71, endPoint x: 383, endPoint y: 96, distance: 40.4
click at [351, 71] on button "Hàng đã giao" at bounding box center [367, 67] width 85 height 35
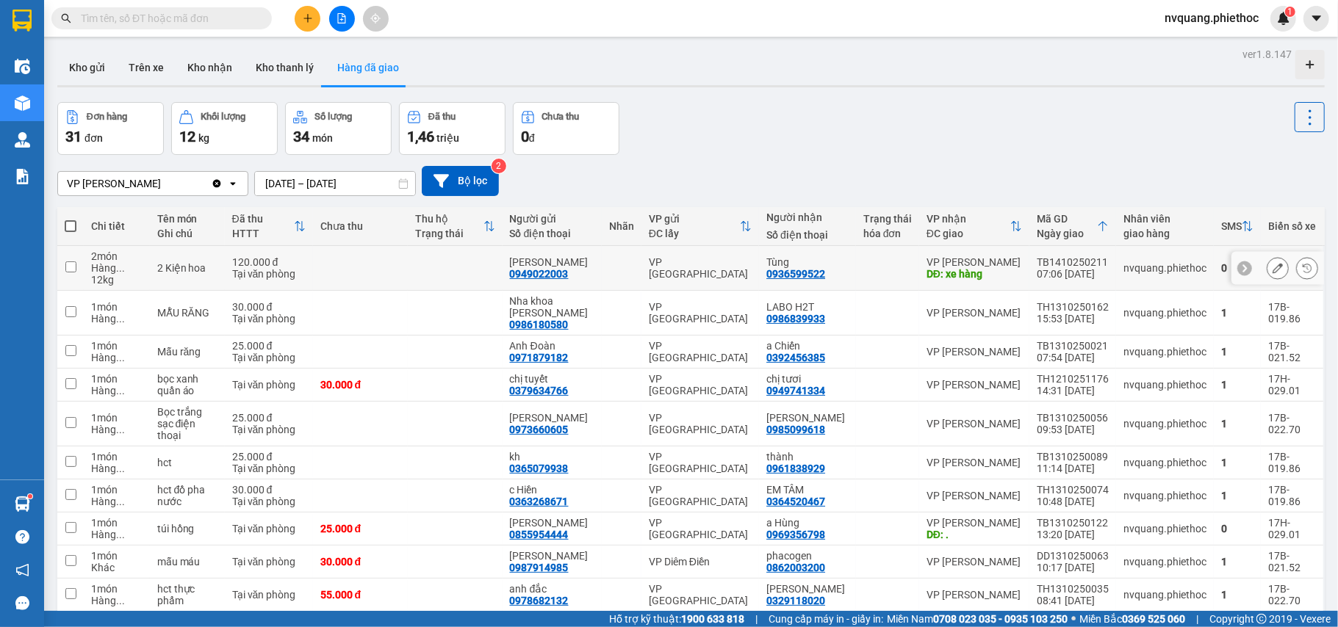
click at [1273, 267] on icon at bounding box center [1278, 268] width 10 height 10
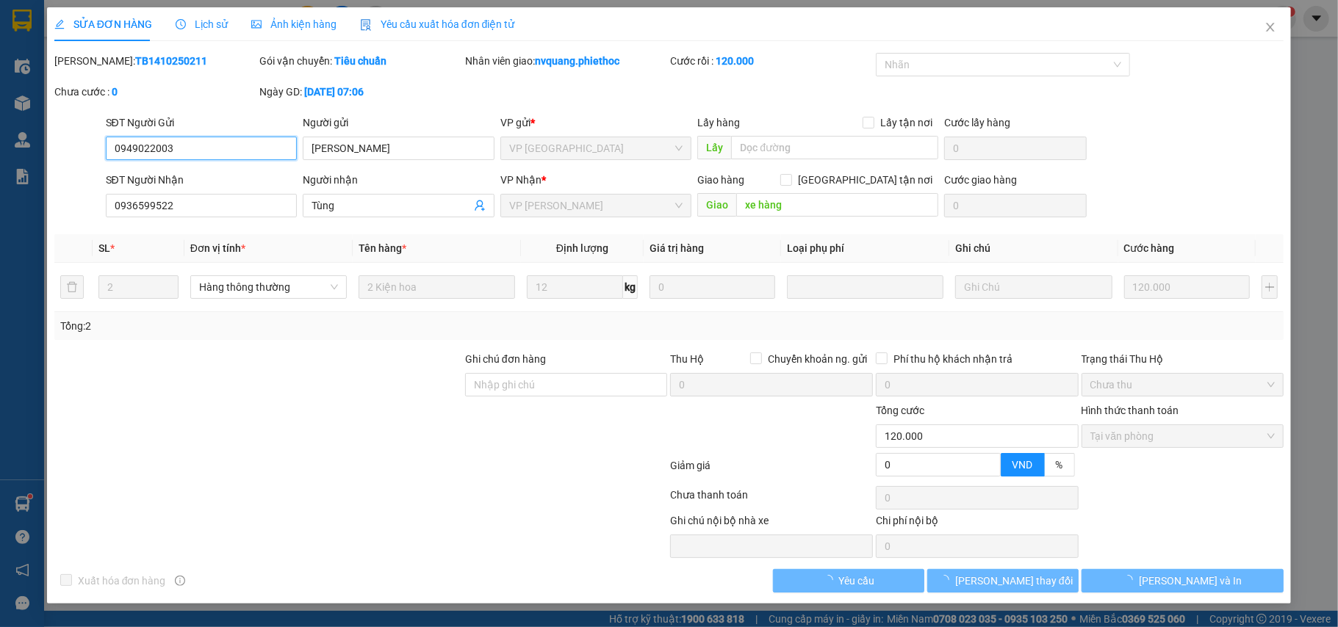
type input "0949022003"
type input "C Phương"
type input "0936599522"
type input "Tùng"
type input "xe hàng"
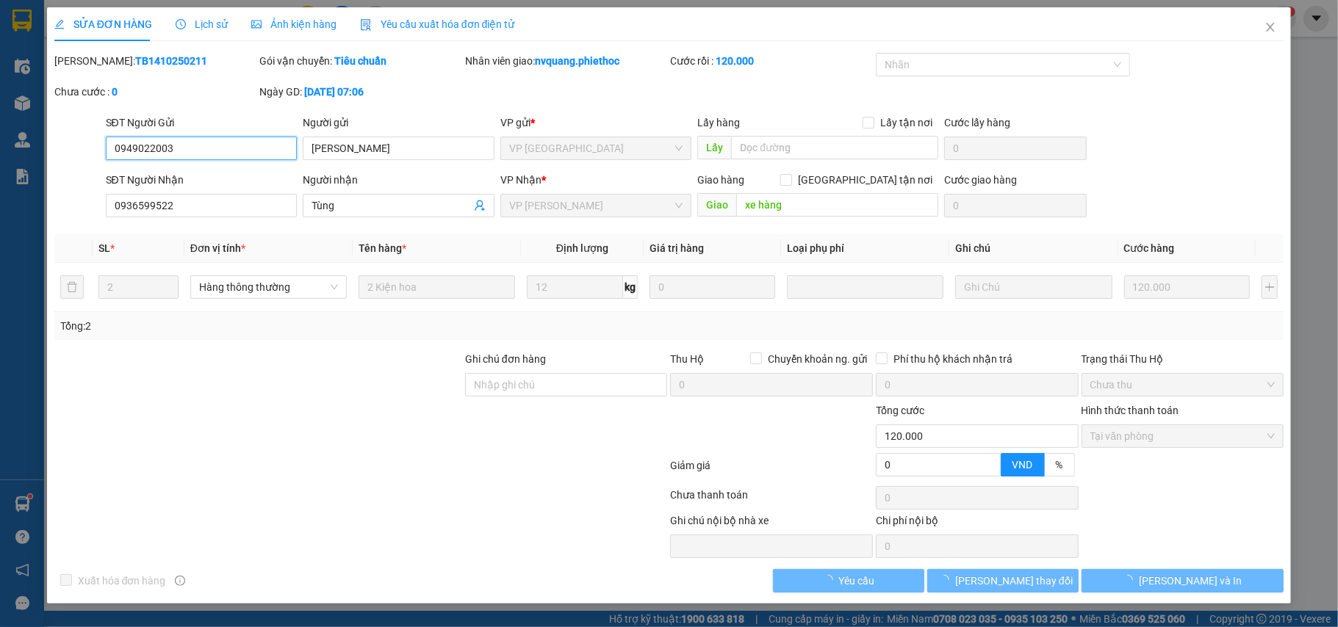
type input "0"
type input "120.000"
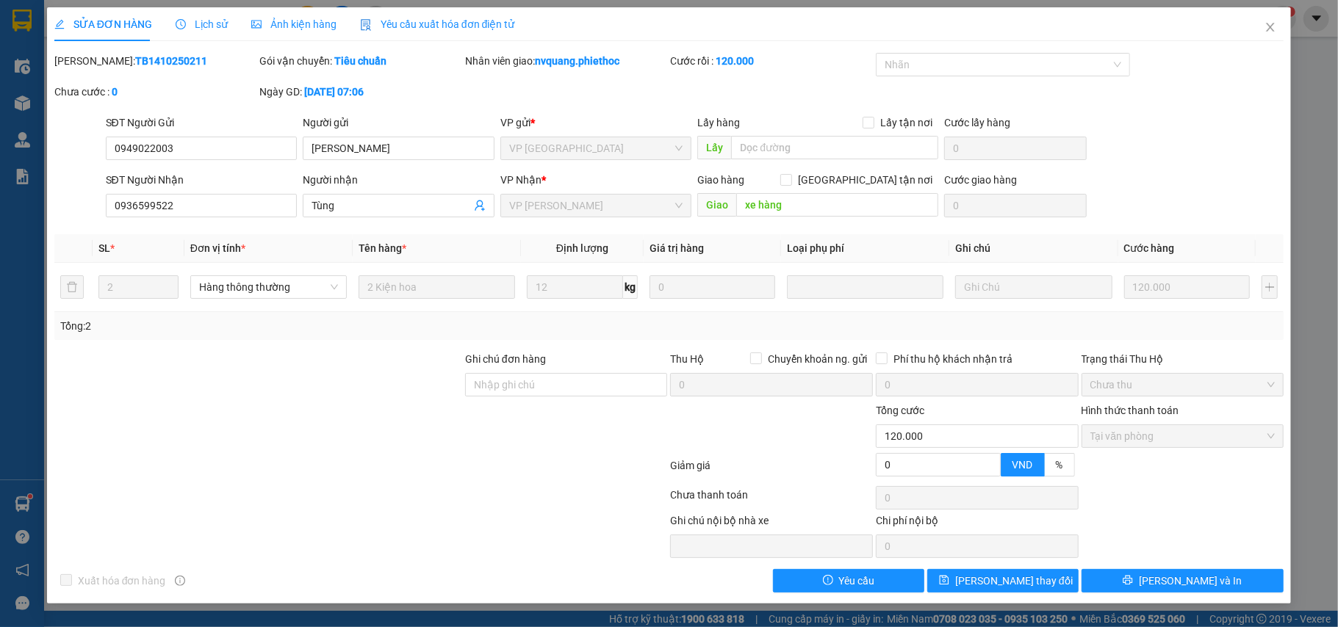
click at [216, 22] on span "Lịch sử" at bounding box center [202, 24] width 52 height 12
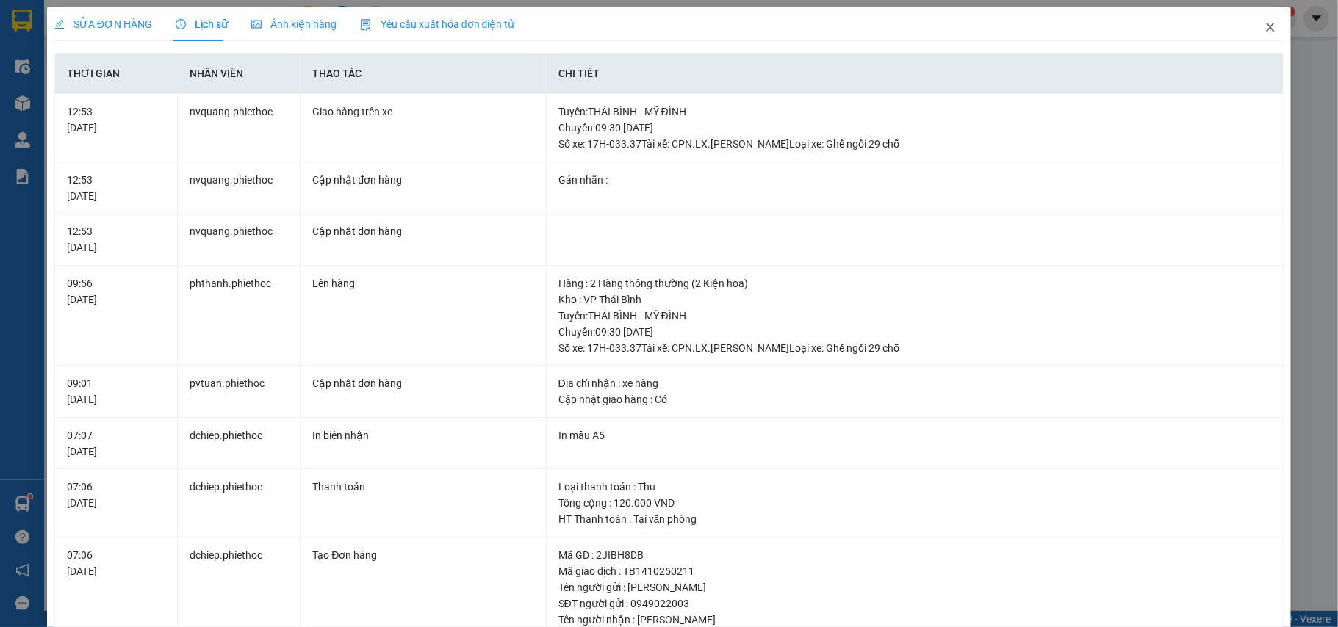
click at [1265, 25] on icon "close" at bounding box center [1271, 27] width 12 height 12
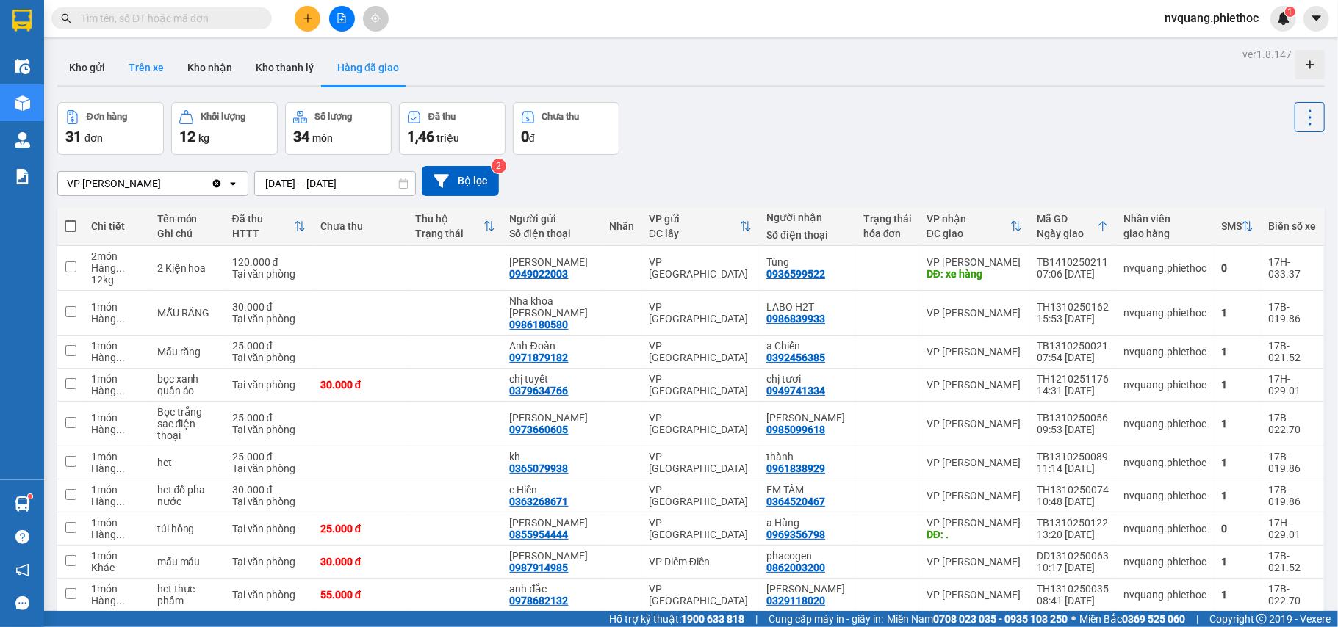
click at [150, 69] on button "Trên xe" at bounding box center [146, 67] width 59 height 35
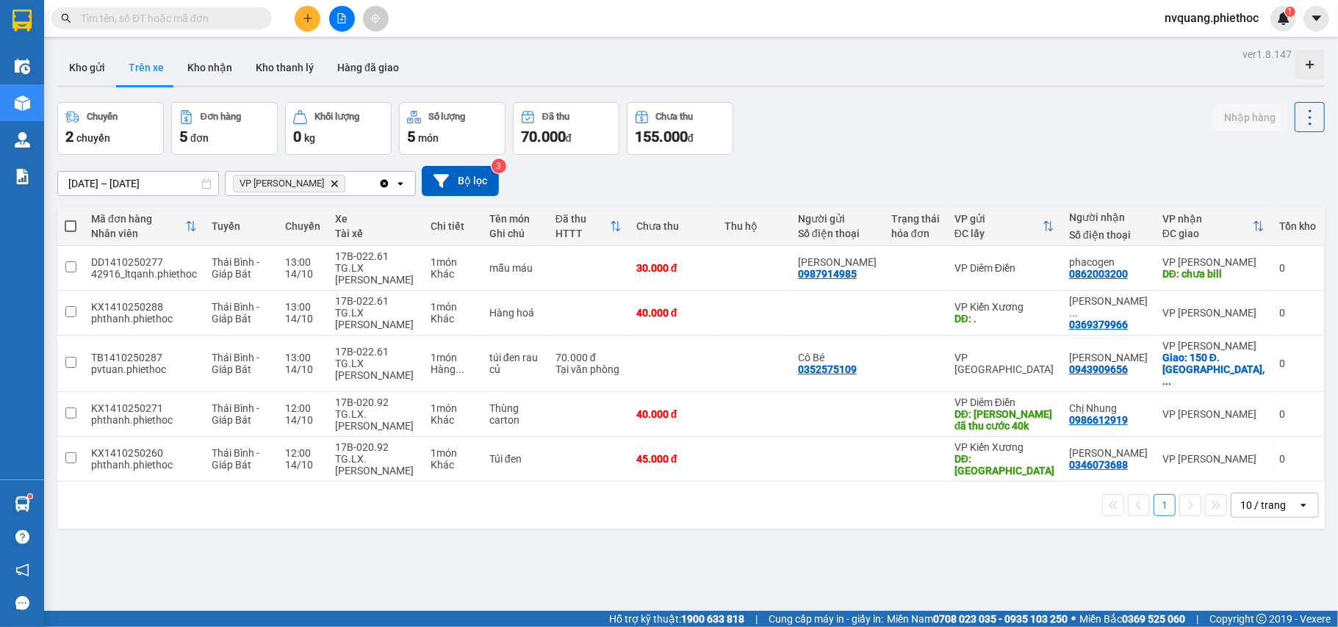
click at [310, 13] on icon "plus" at bounding box center [308, 18] width 10 height 10
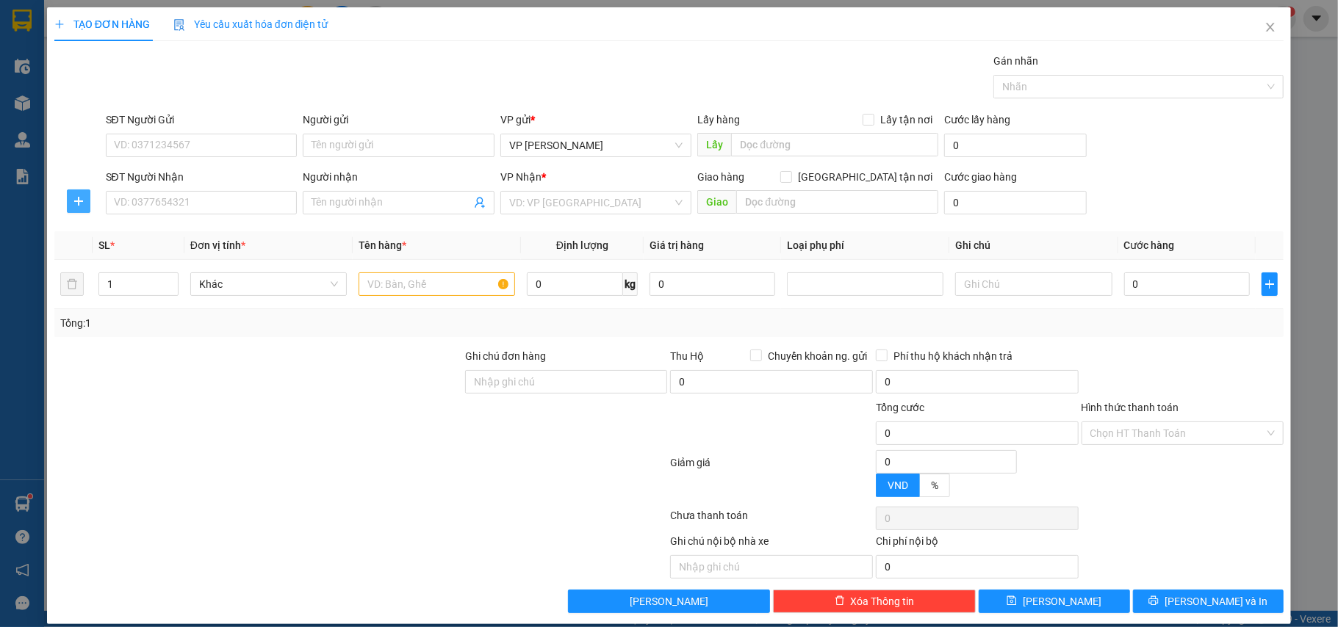
click at [76, 201] on icon "plus" at bounding box center [79, 201] width 12 height 12
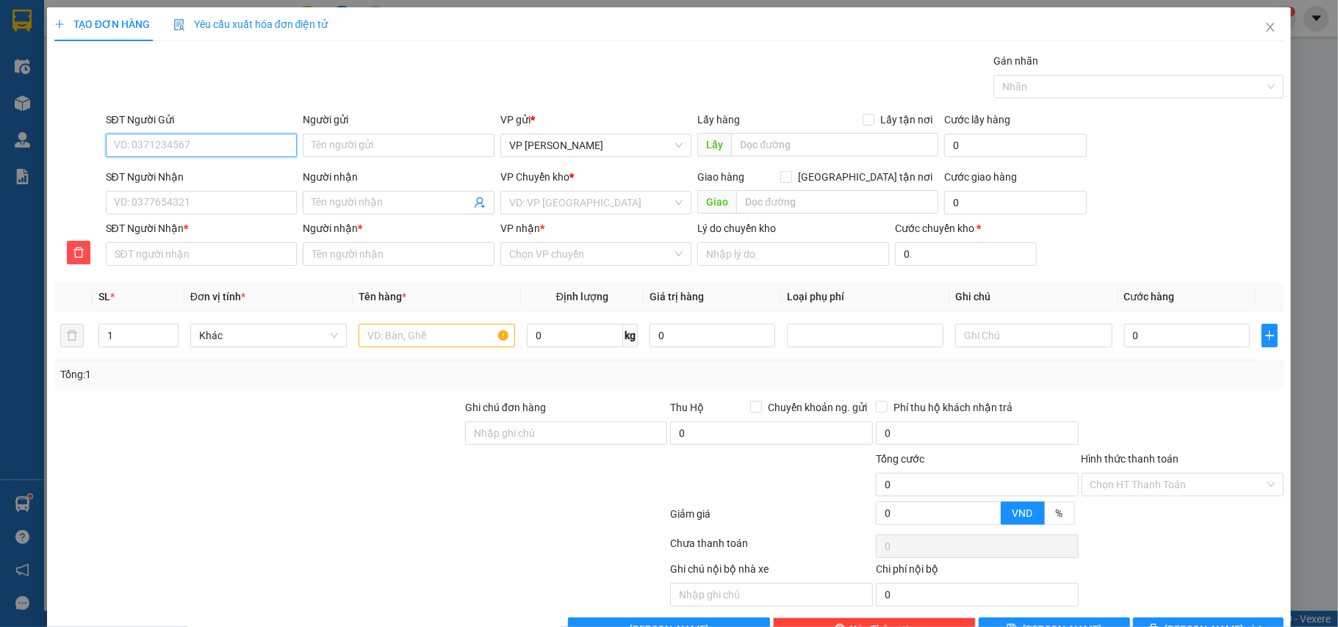
click at [148, 148] on input "SĐT Người Gửi" at bounding box center [202, 146] width 192 height 24
type input "0962397983"
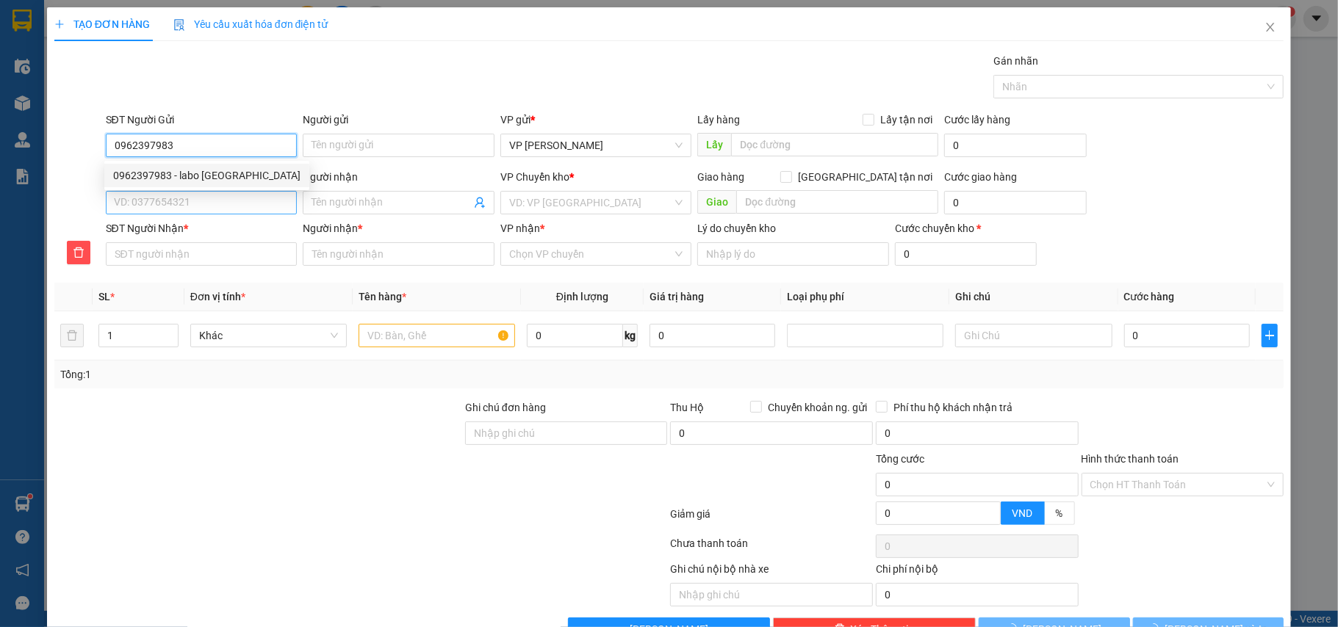
drag, startPoint x: 168, startPoint y: 171, endPoint x: 177, endPoint y: 198, distance: 28.1
click at [168, 172] on div "0962397983 - labo Đông Á" at bounding box center [206, 176] width 187 height 16
type input "labo Đông Á"
type input "0962397983"
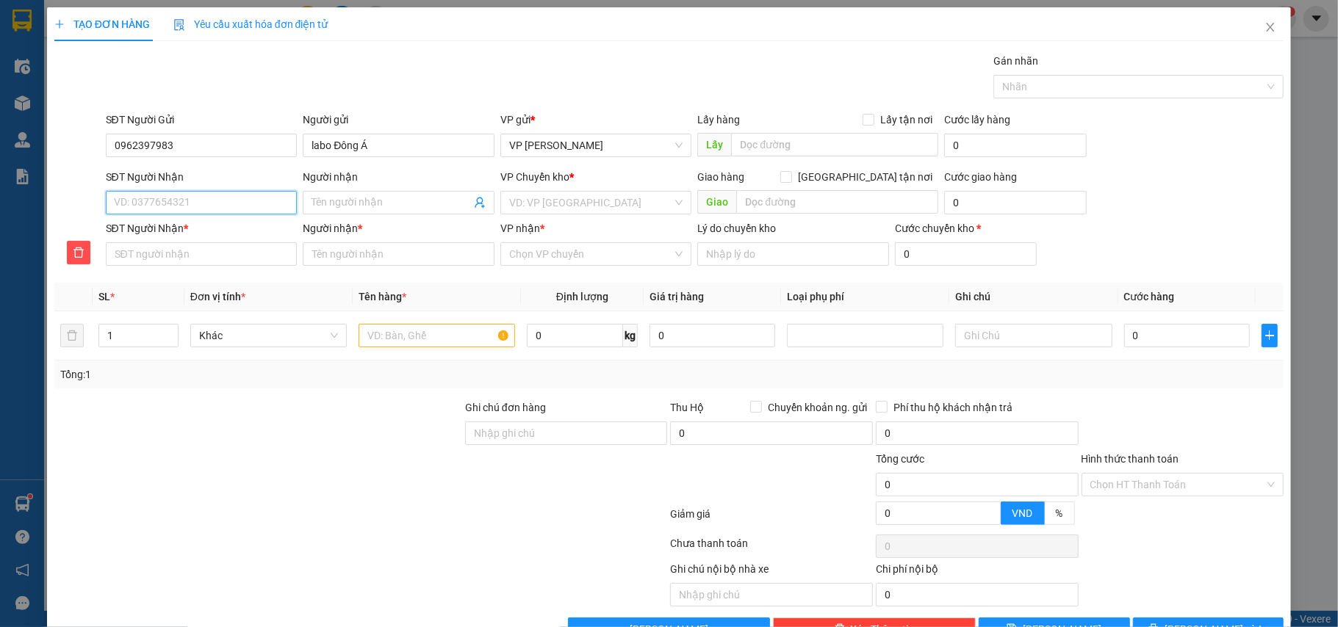
click at [177, 198] on input "SĐT Người Nhận" at bounding box center [202, 203] width 192 height 24
click at [191, 226] on div "0989151191 - [PERSON_NAME]" at bounding box center [206, 234] width 187 height 16
type input "0989151191"
type input "Anh Hùng"
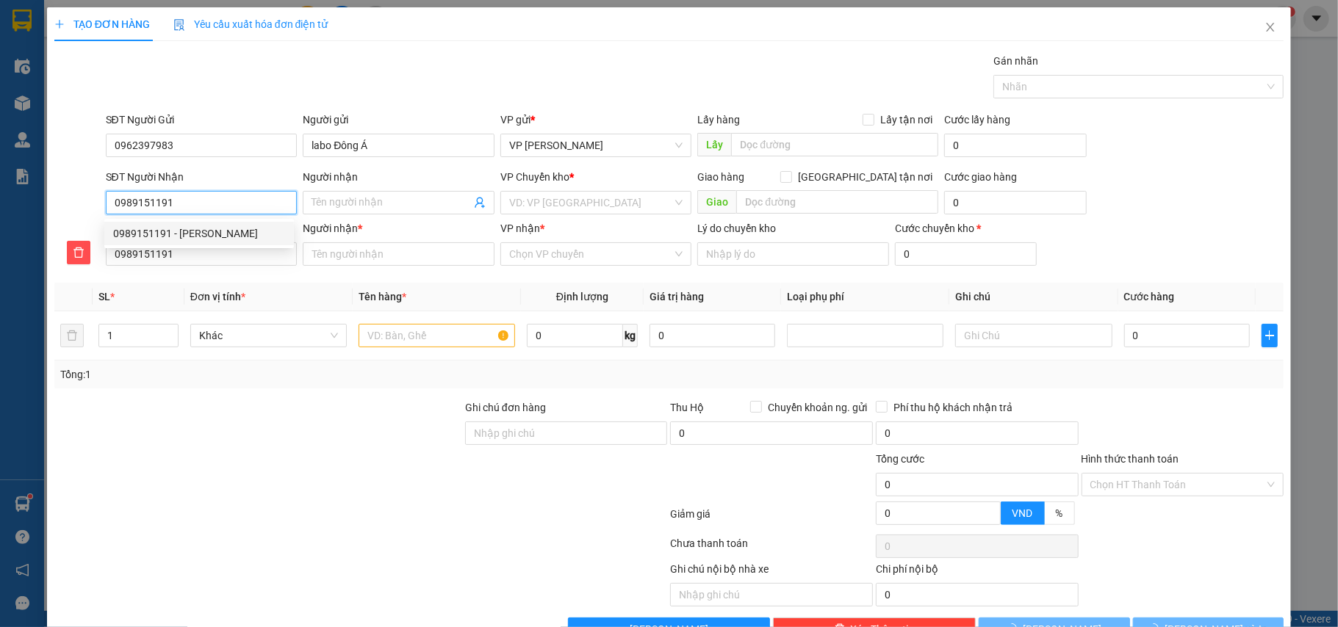
type input "Anh Hùng"
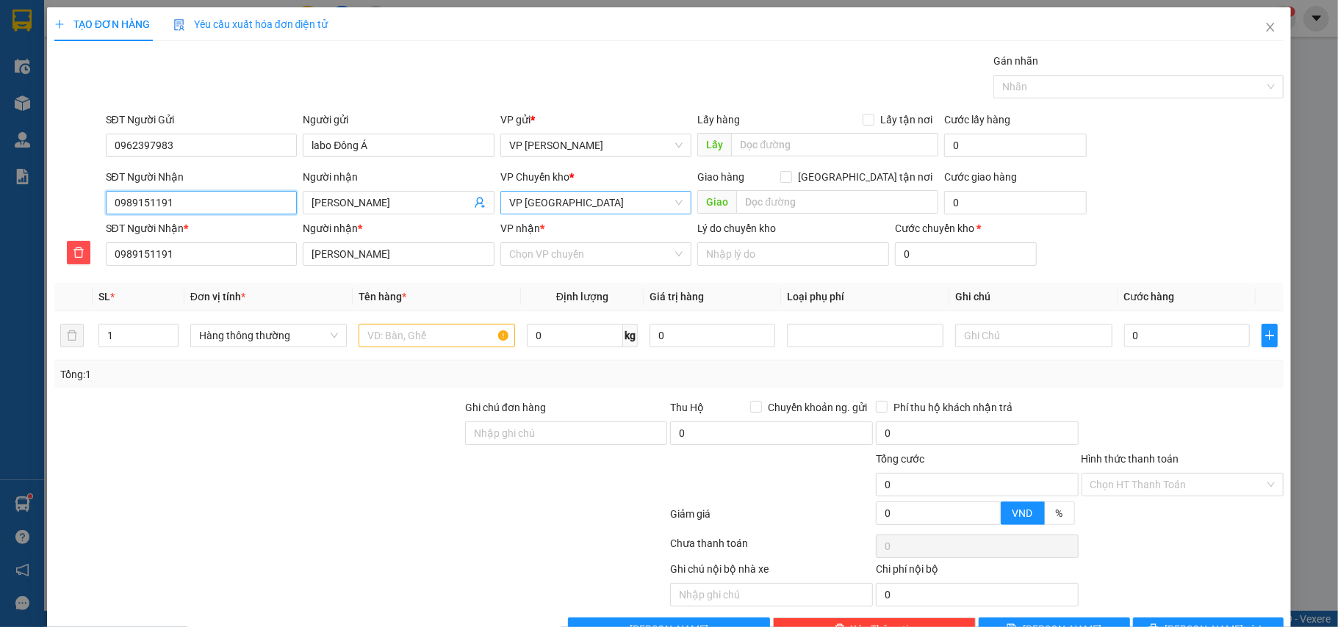
click at [560, 204] on span "VP [GEOGRAPHIC_DATA]" at bounding box center [596, 203] width 174 height 22
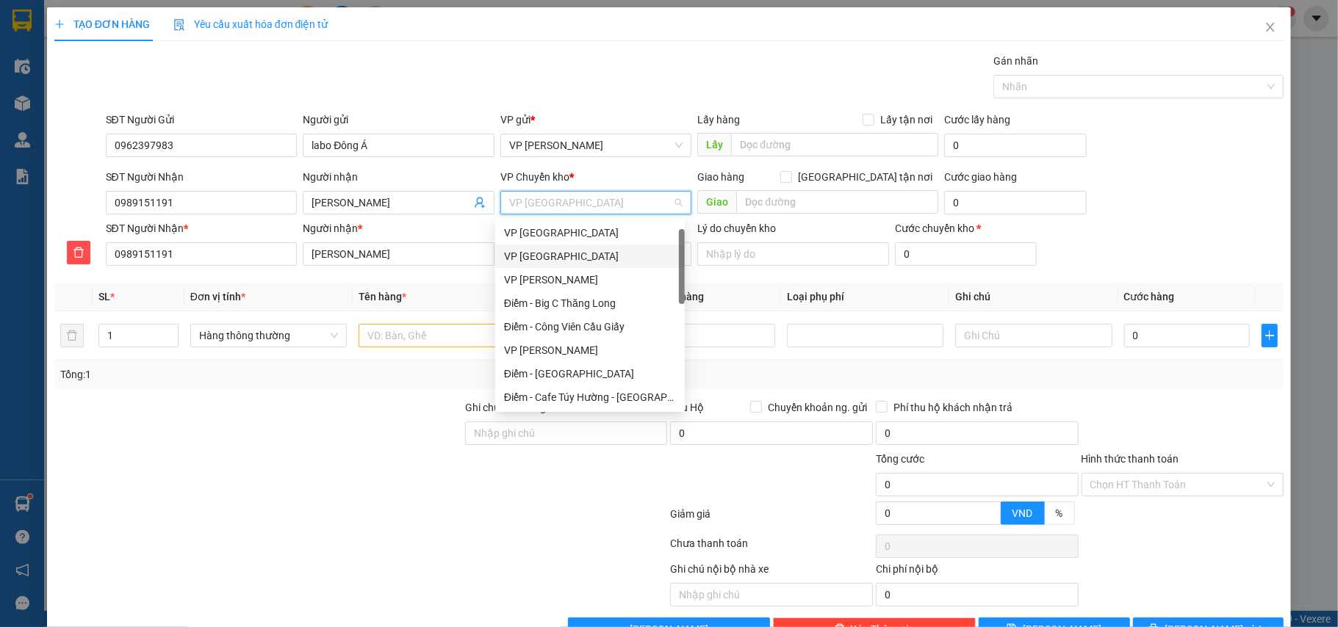
scroll to position [24, 0]
click at [555, 222] on div "VP [GEOGRAPHIC_DATA]" at bounding box center [590, 233] width 190 height 24
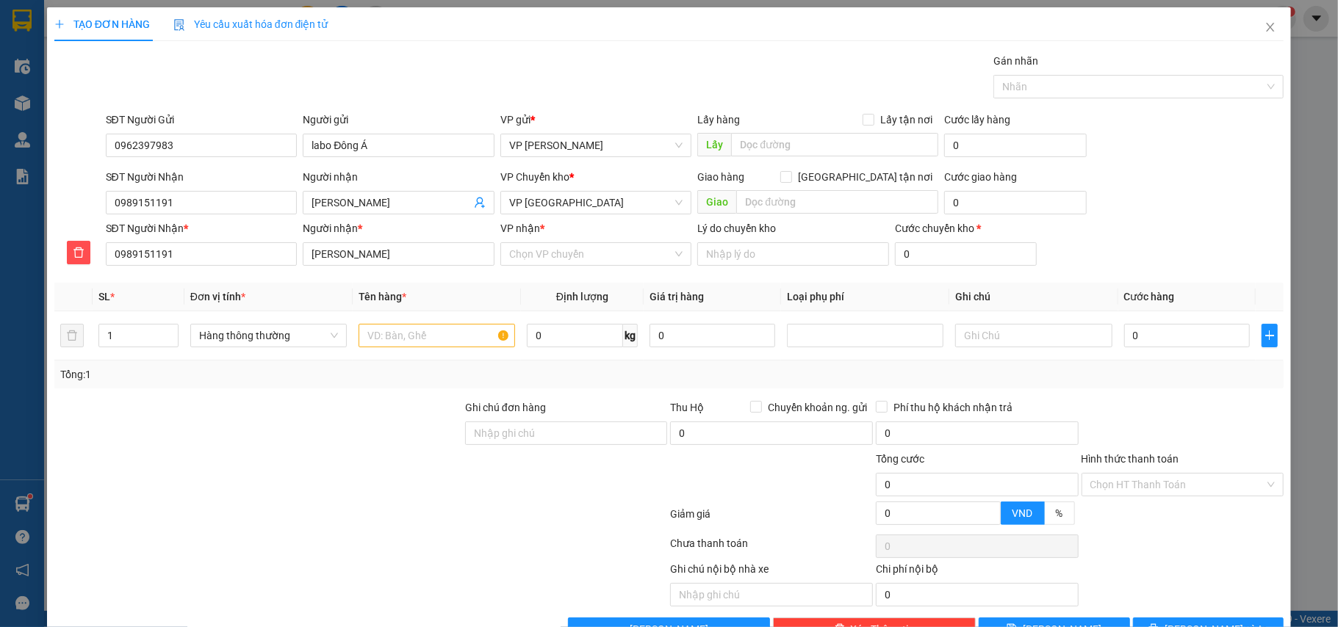
click at [555, 242] on div "VP nhận *" at bounding box center [596, 231] width 192 height 22
click at [555, 256] on input "VP nhận *" at bounding box center [591, 254] width 164 height 22
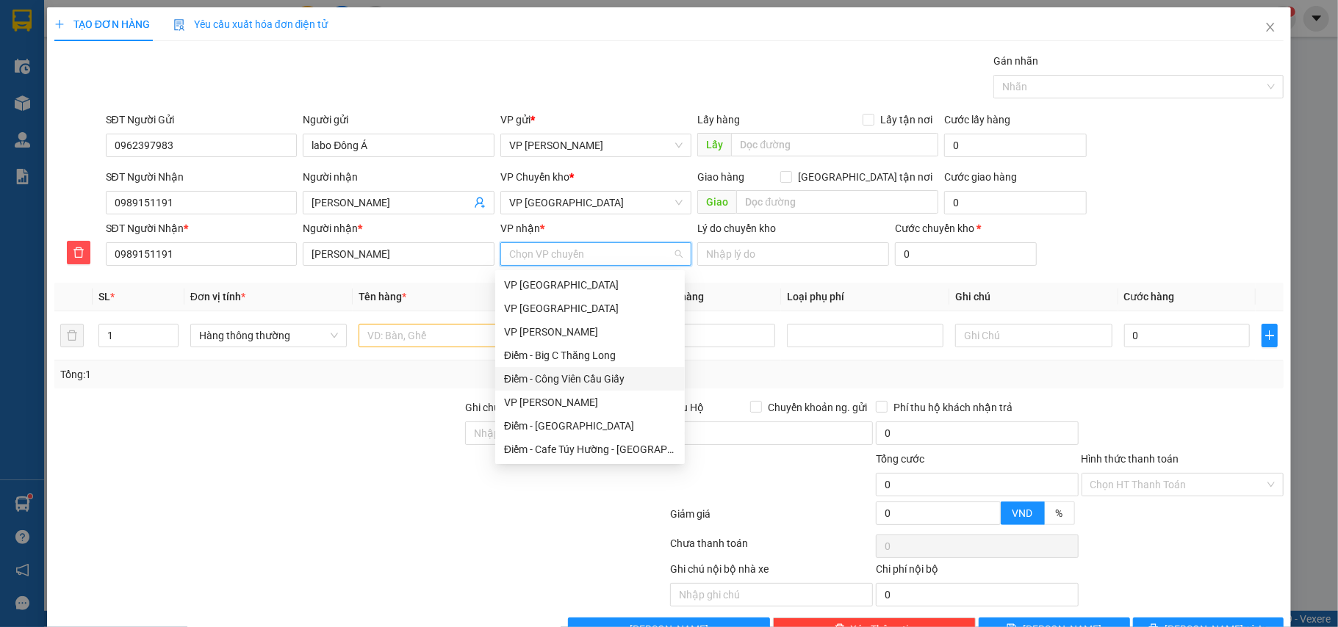
scroll to position [98, 0]
click at [536, 380] on div "VP [GEOGRAPHIC_DATA]" at bounding box center [590, 375] width 172 height 16
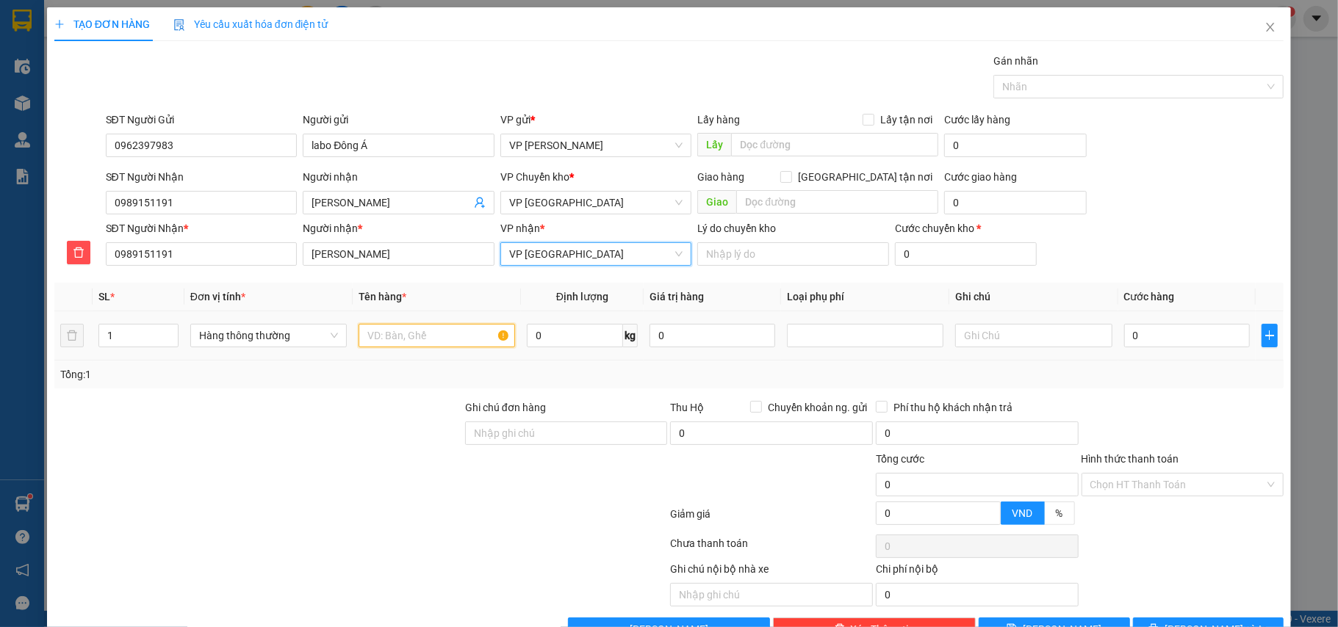
click at [400, 329] on input "text" at bounding box center [437, 336] width 157 height 24
type input "HỘP CT NHA KHOA"
click at [1182, 344] on input "0" at bounding box center [1187, 336] width 126 height 24
type input "3"
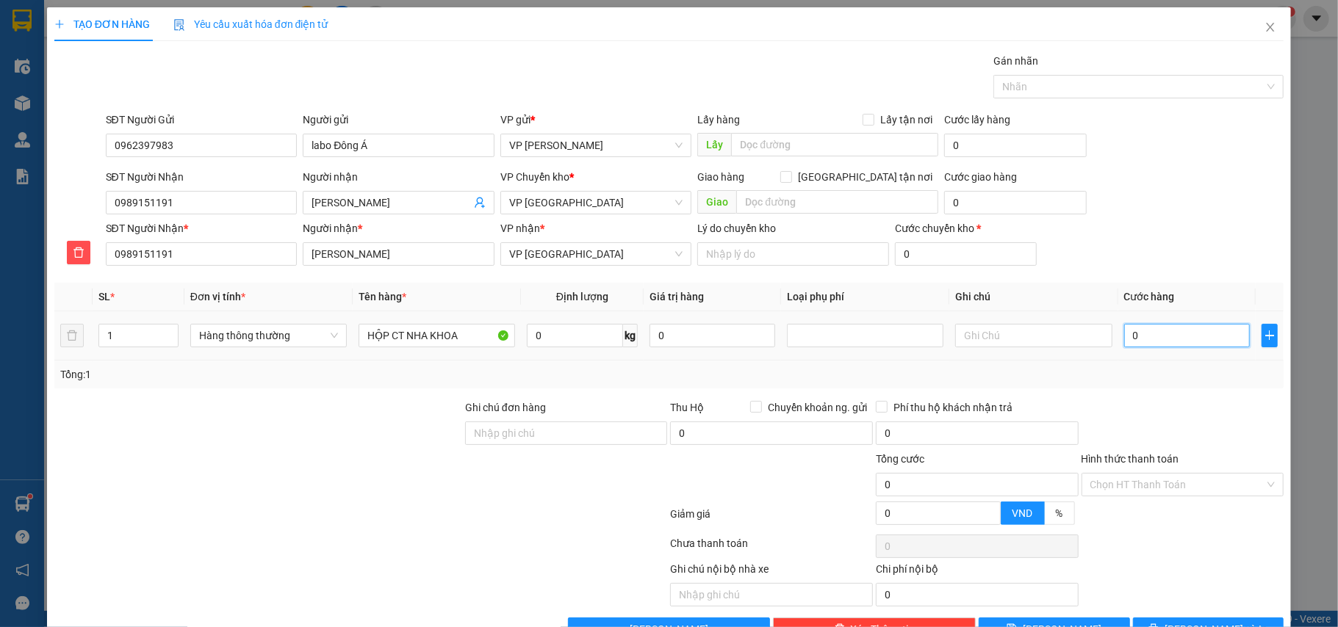
type input "3"
type input "30"
type input "30.000"
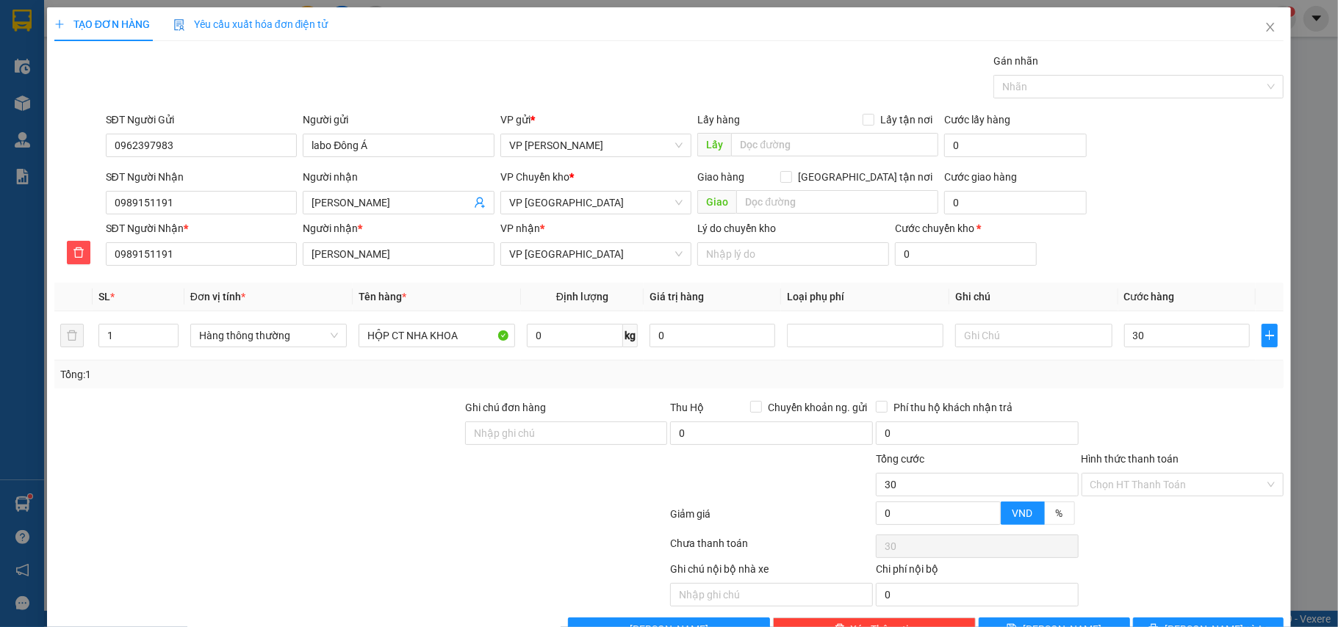
type input "30.000"
click at [1181, 368] on div "Tổng: 1" at bounding box center [669, 375] width 1218 height 16
click at [1152, 481] on input "Hình thức thanh toán" at bounding box center [1177, 485] width 175 height 22
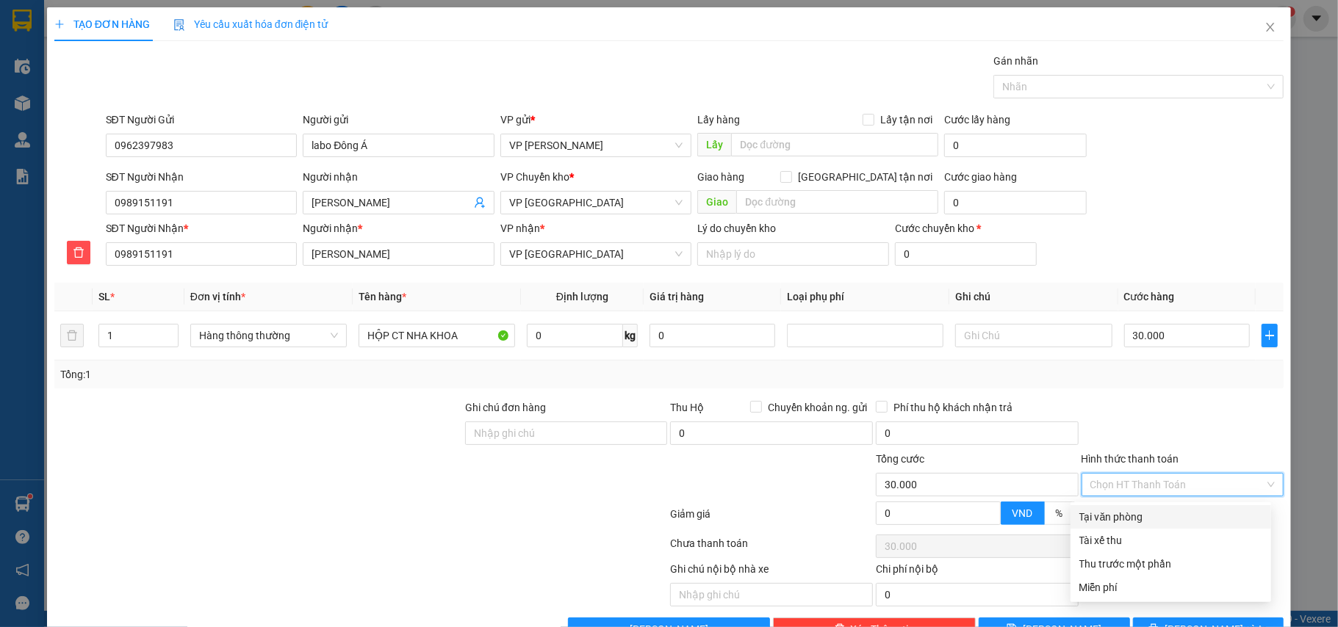
click at [1133, 503] on div "Transit Pickup Surcharge Ids Transit Deliver Surcharge Ids Transit Deliver Surc…" at bounding box center [669, 347] width 1230 height 589
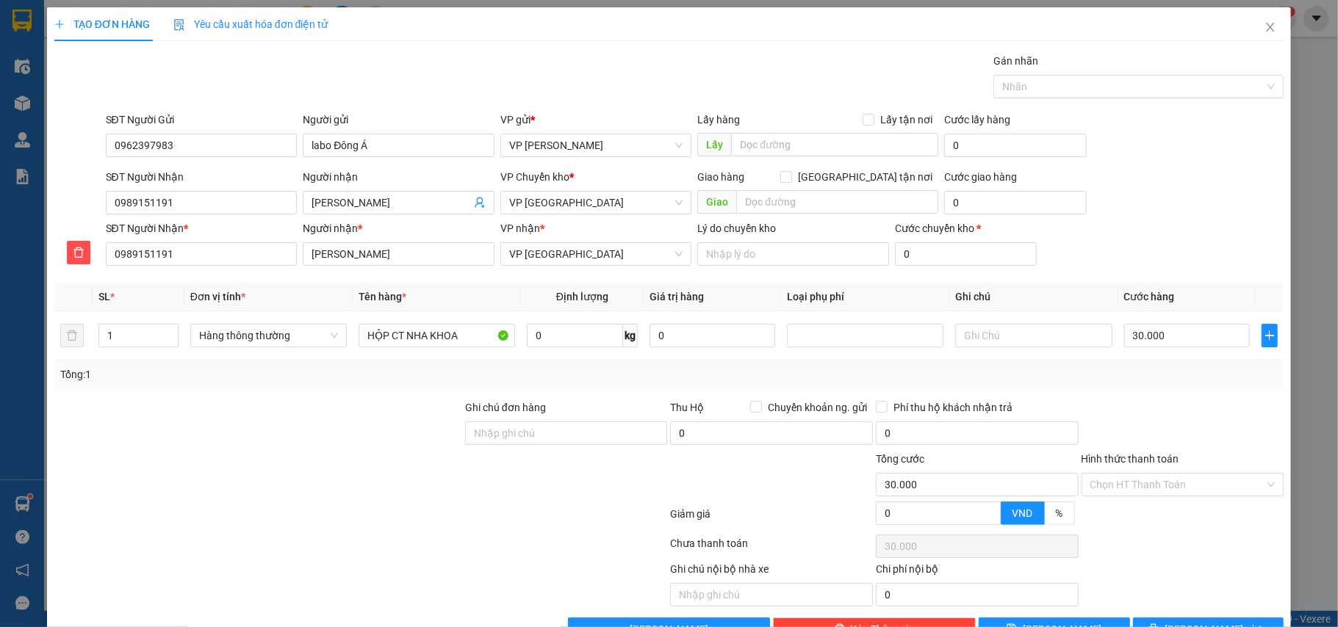
click at [1133, 512] on div at bounding box center [1183, 519] width 206 height 26
click at [1126, 483] on input "Hình thức thanh toán" at bounding box center [1177, 485] width 175 height 22
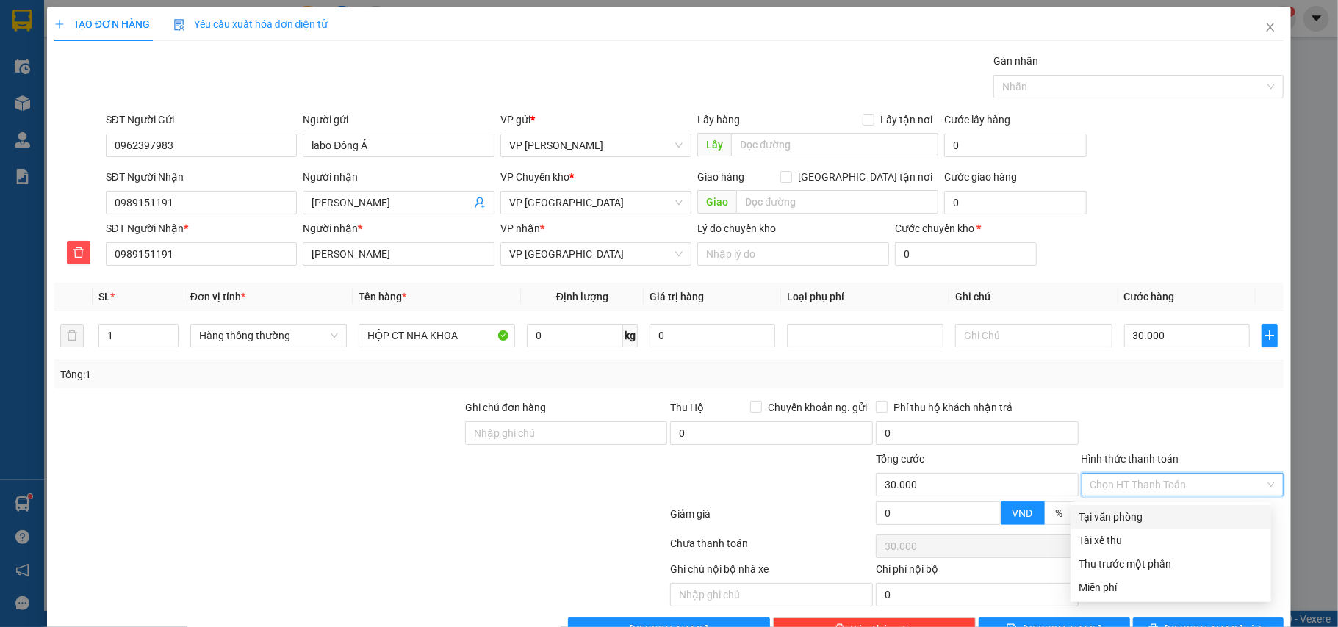
click at [1095, 513] on div "Tại văn phòng" at bounding box center [1170, 517] width 183 height 16
type input "0"
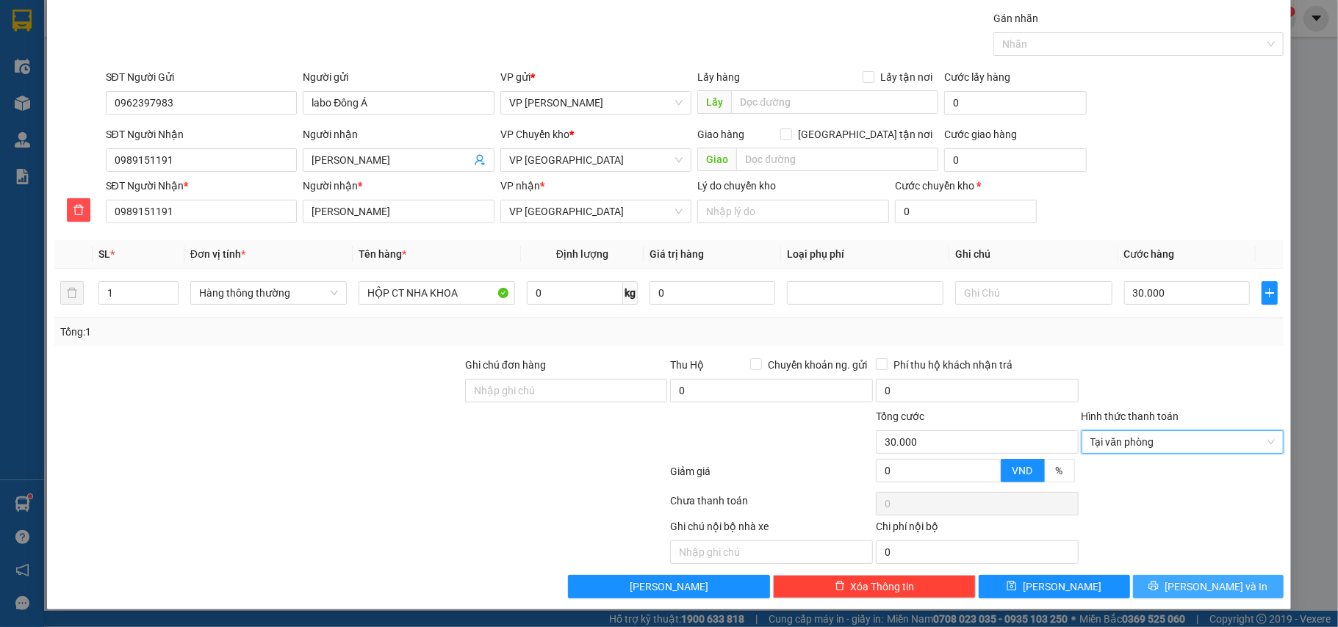
click at [1182, 586] on span "[PERSON_NAME] và In" at bounding box center [1216, 587] width 103 height 16
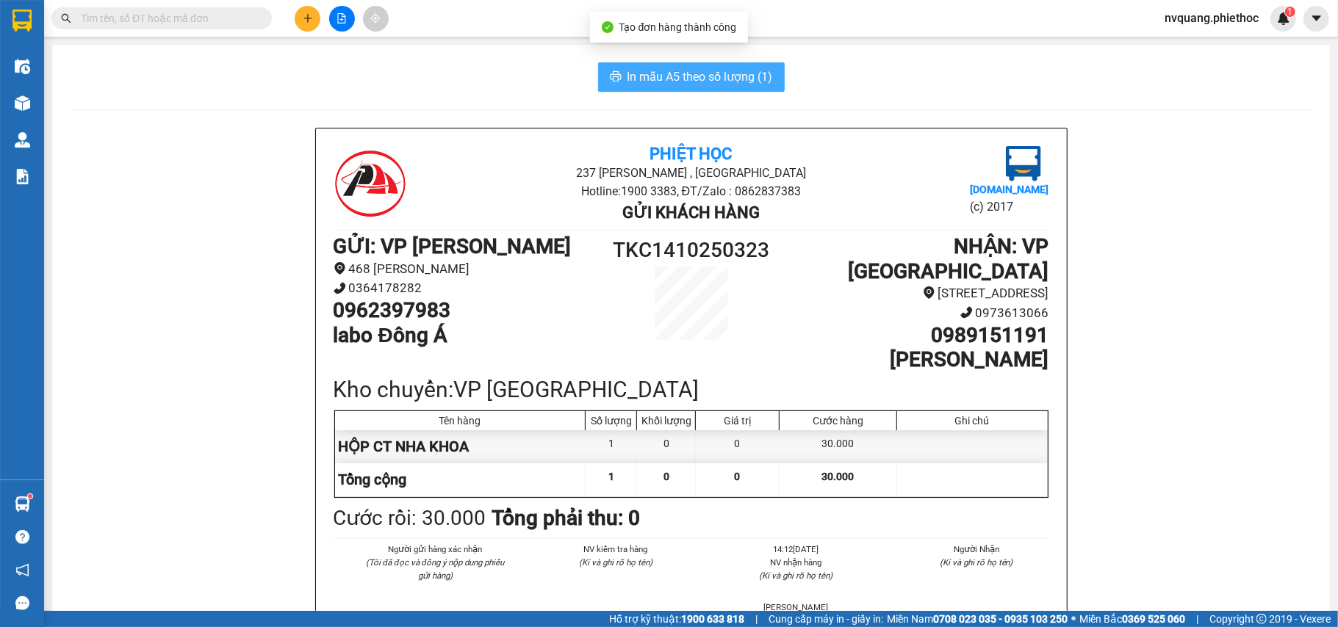
click at [691, 80] on span "In mẫu A5 theo số lượng (1)" at bounding box center [699, 77] width 145 height 18
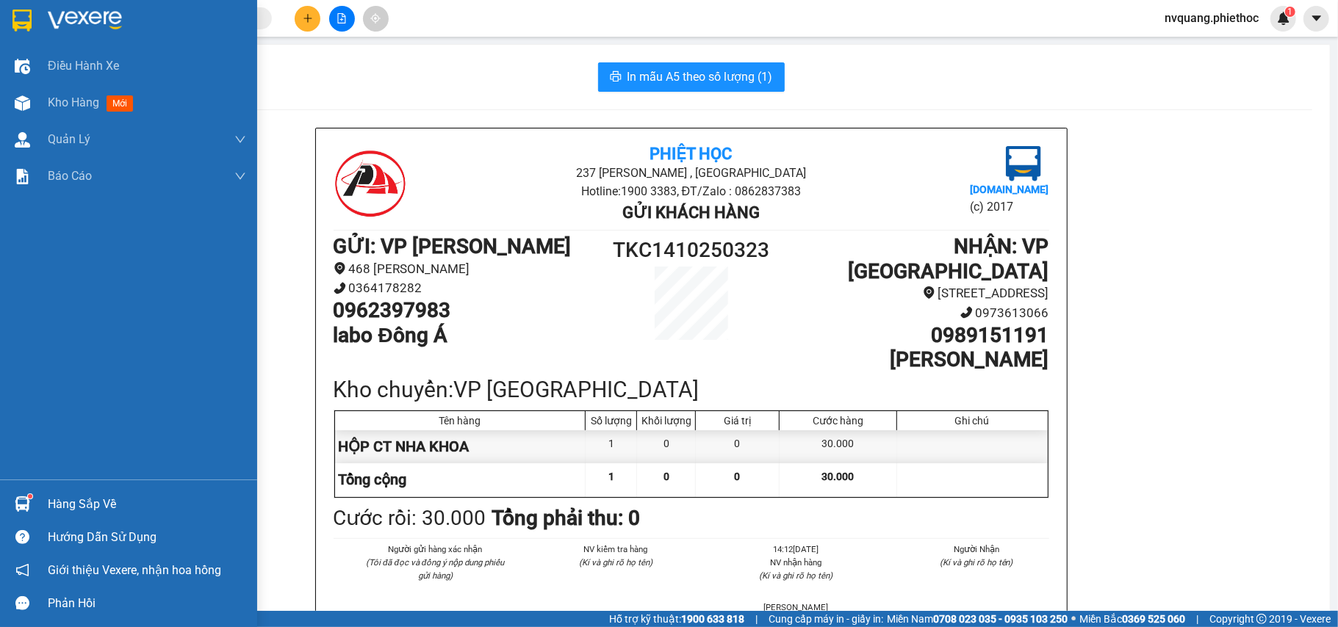
click at [60, 101] on span "Kho hàng" at bounding box center [73, 103] width 51 height 14
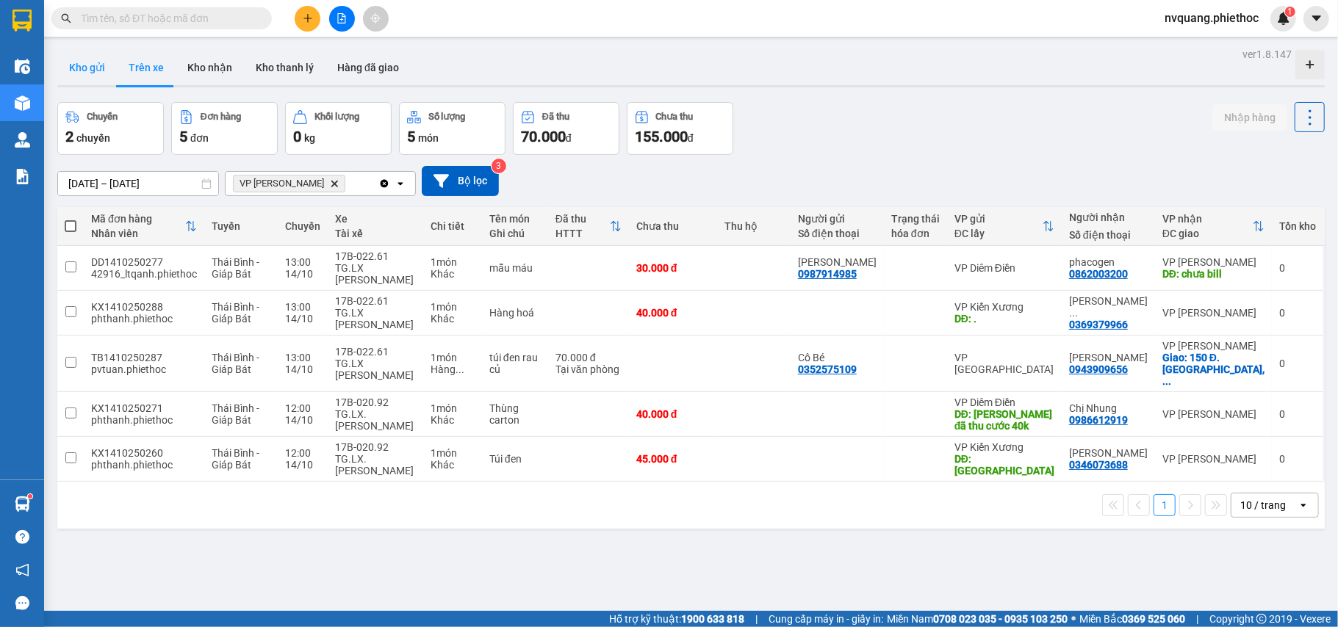
click at [85, 60] on button "Kho gửi" at bounding box center [87, 67] width 60 height 35
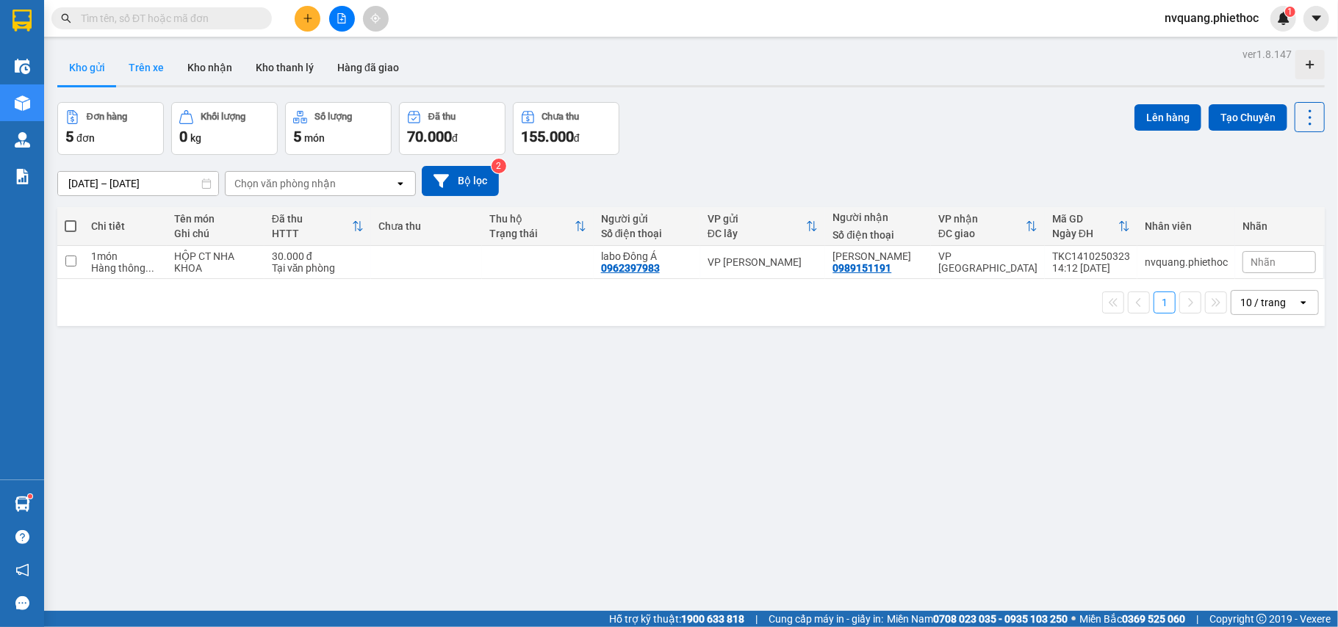
click at [165, 68] on button "Trên xe" at bounding box center [146, 67] width 59 height 35
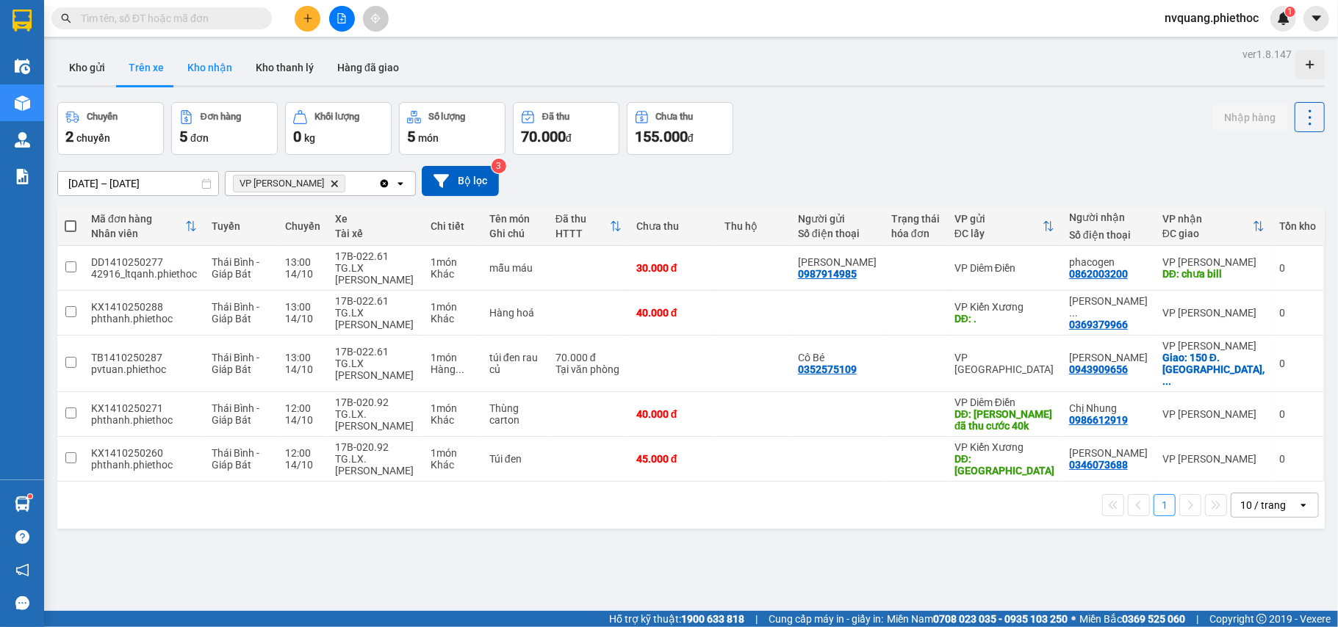
click at [201, 62] on button "Kho nhận" at bounding box center [210, 67] width 68 height 35
type input "[DATE] – [DATE]"
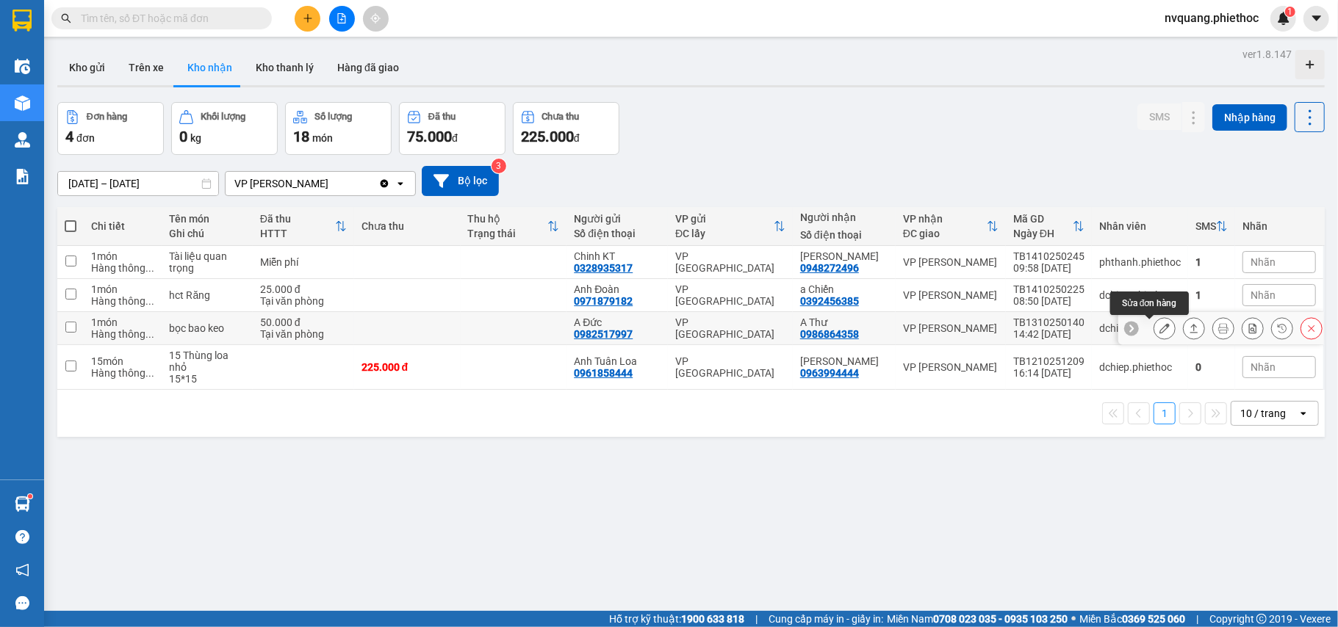
click at [1159, 328] on icon at bounding box center [1164, 328] width 10 height 10
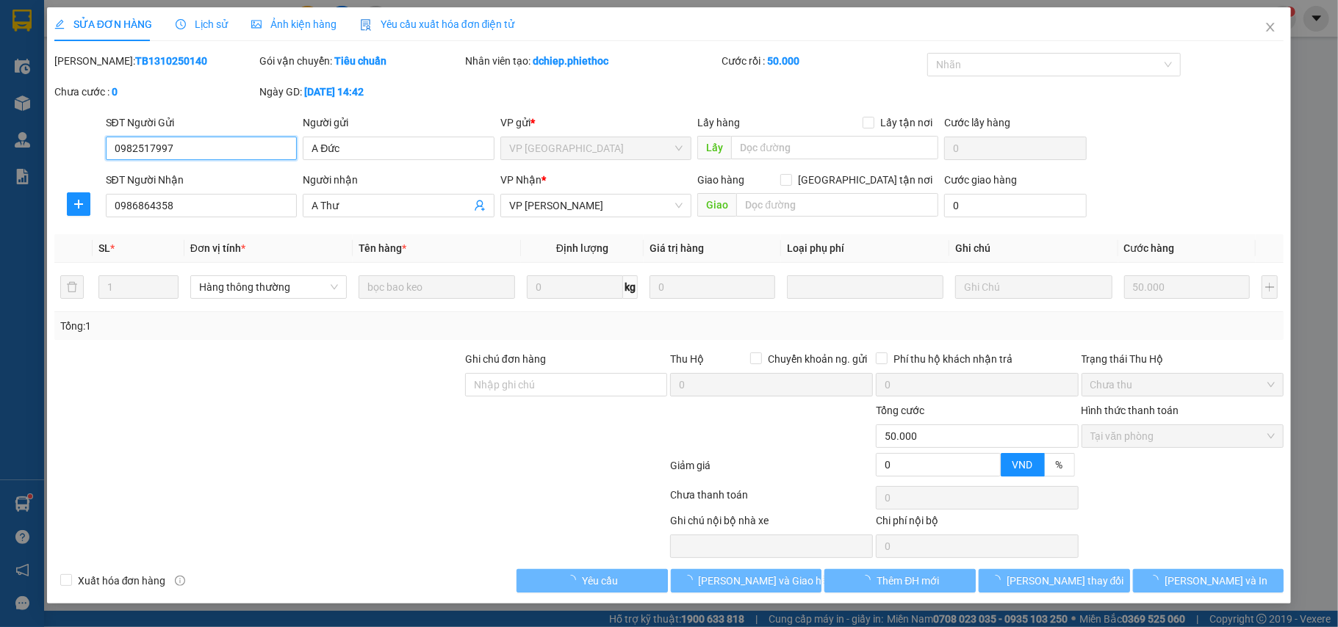
type input "0982517997"
type input "A Đức"
type input "0986864358"
type input "A Thư"
type input "0"
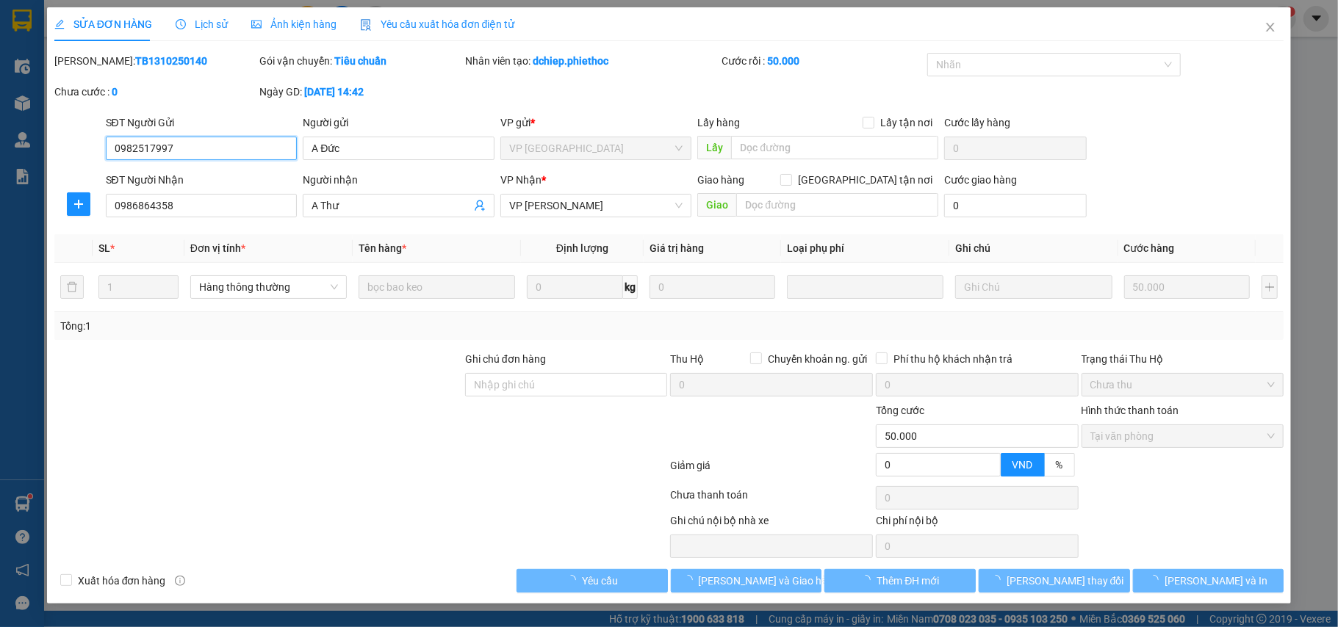
type input "50.000"
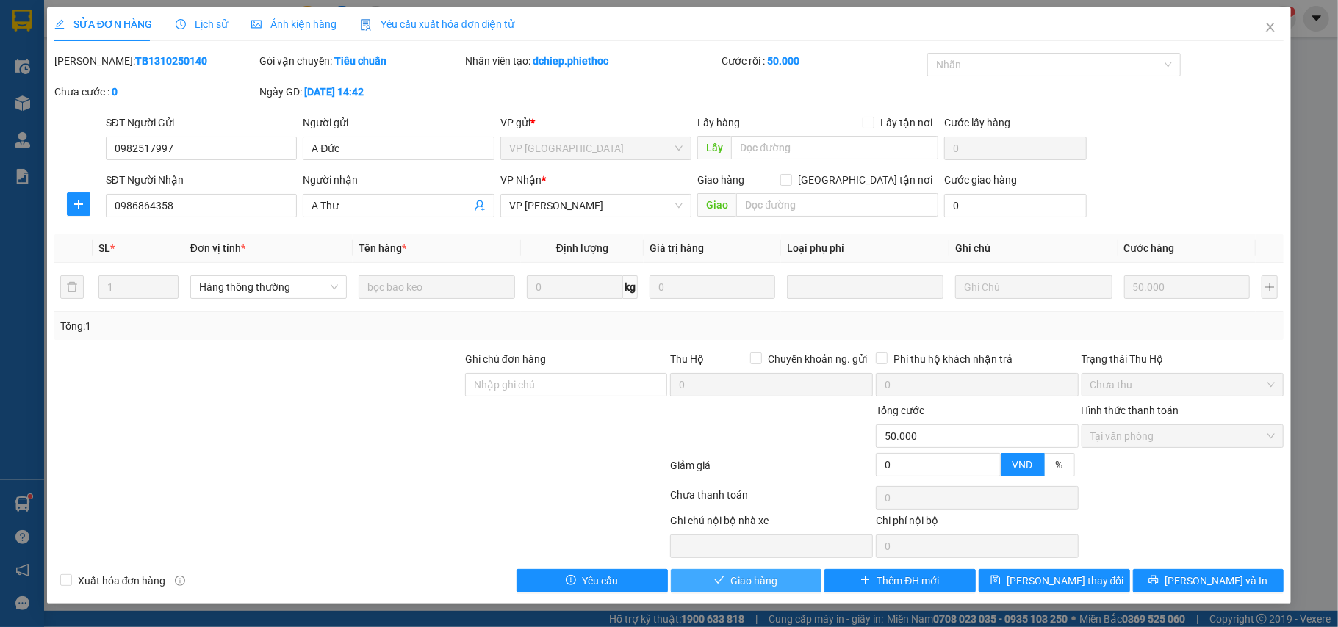
click at [751, 579] on span "Giao hàng" at bounding box center [753, 581] width 47 height 16
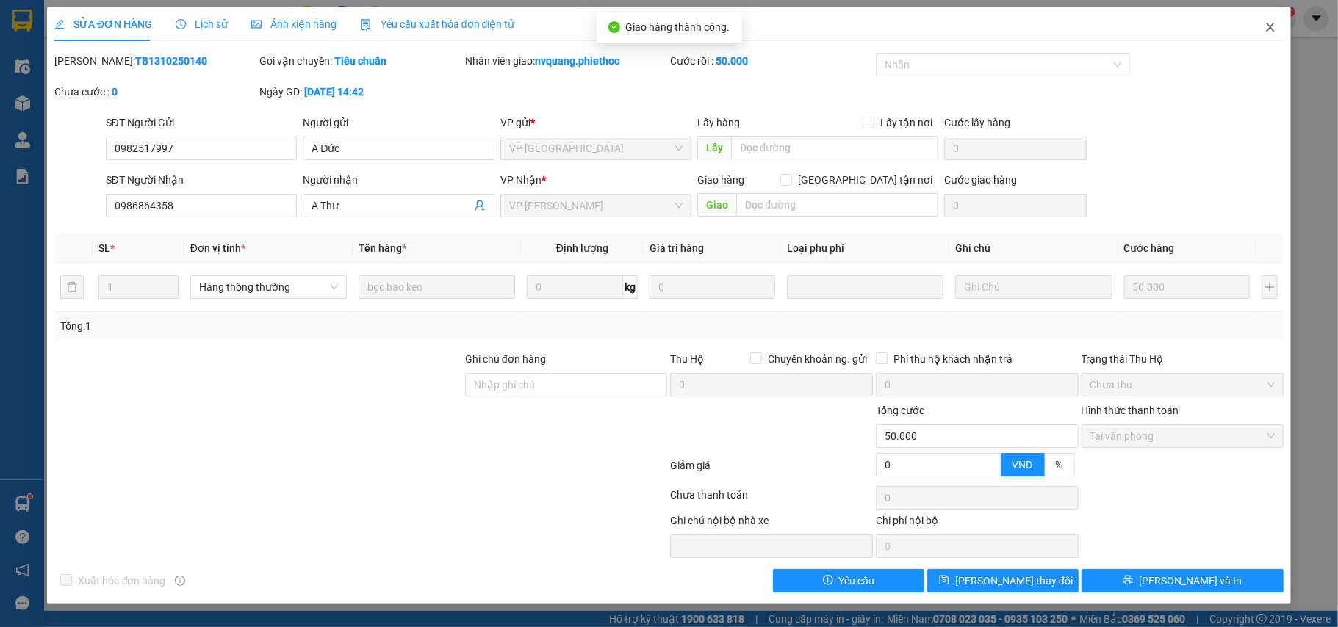
click at [1267, 28] on icon "close" at bounding box center [1271, 27] width 12 height 12
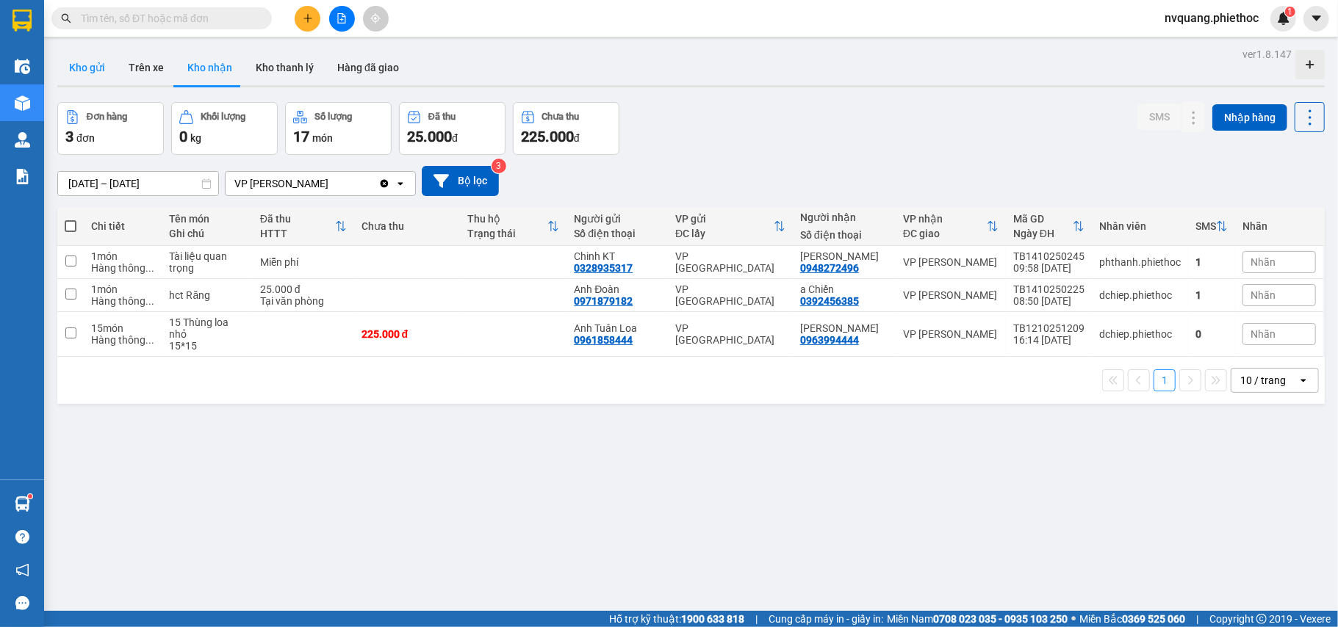
click at [93, 60] on button "Kho gửi" at bounding box center [87, 67] width 60 height 35
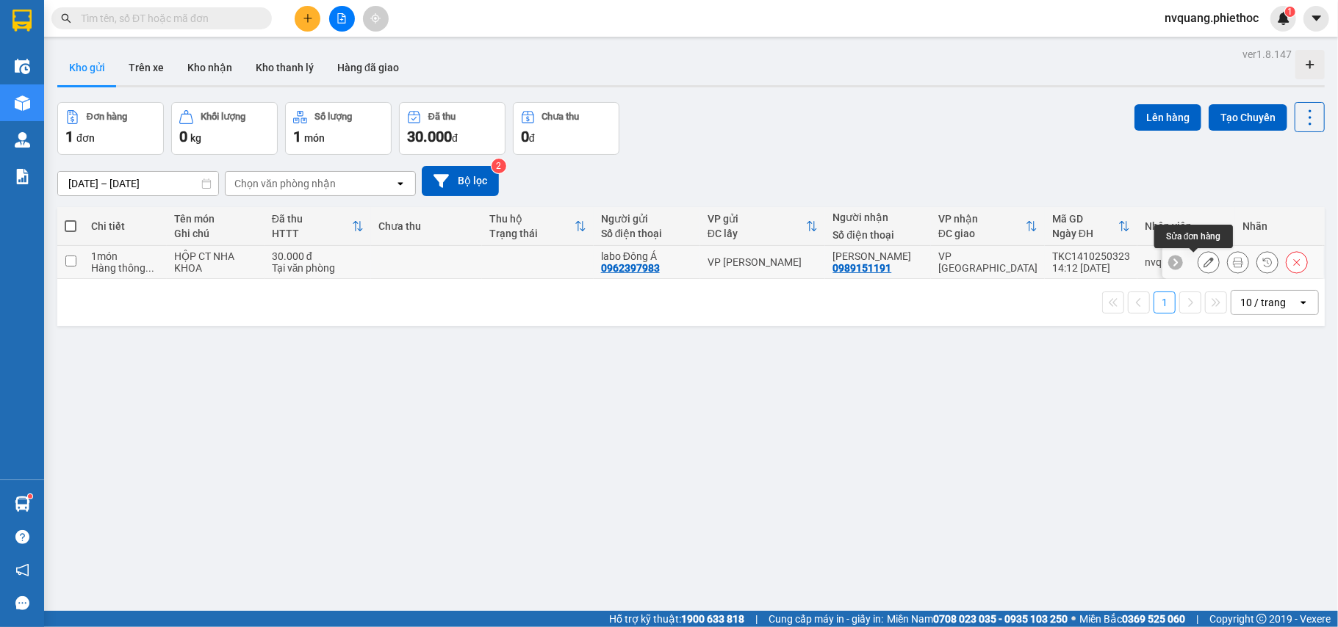
click at [1204, 260] on icon at bounding box center [1209, 262] width 10 height 10
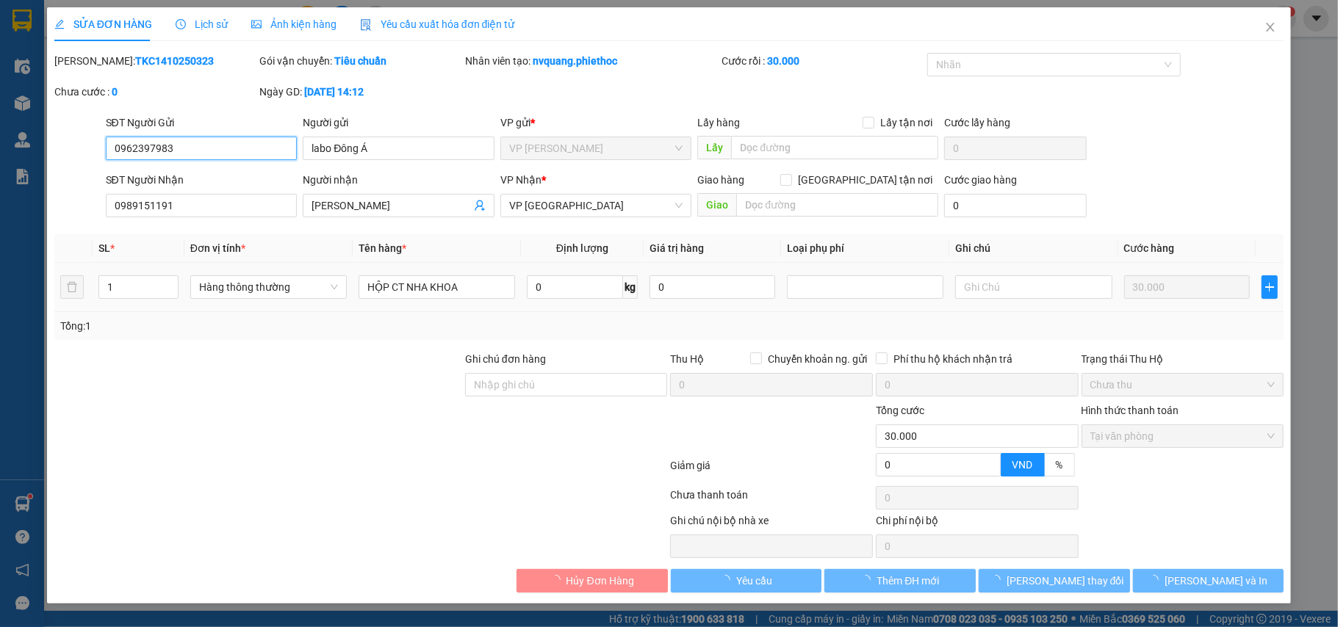
type input "0962397983"
type input "labo Đông Á"
type input "0989151191"
type input "Anh Hùng"
type input "0"
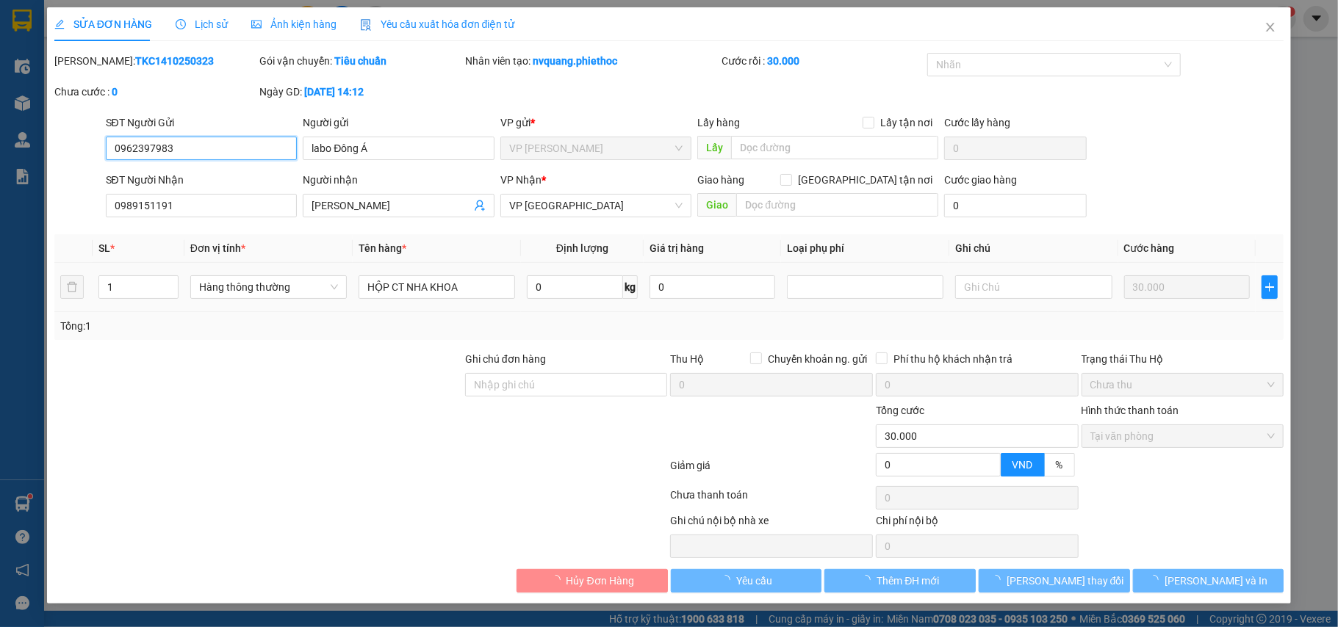
type input "30.000"
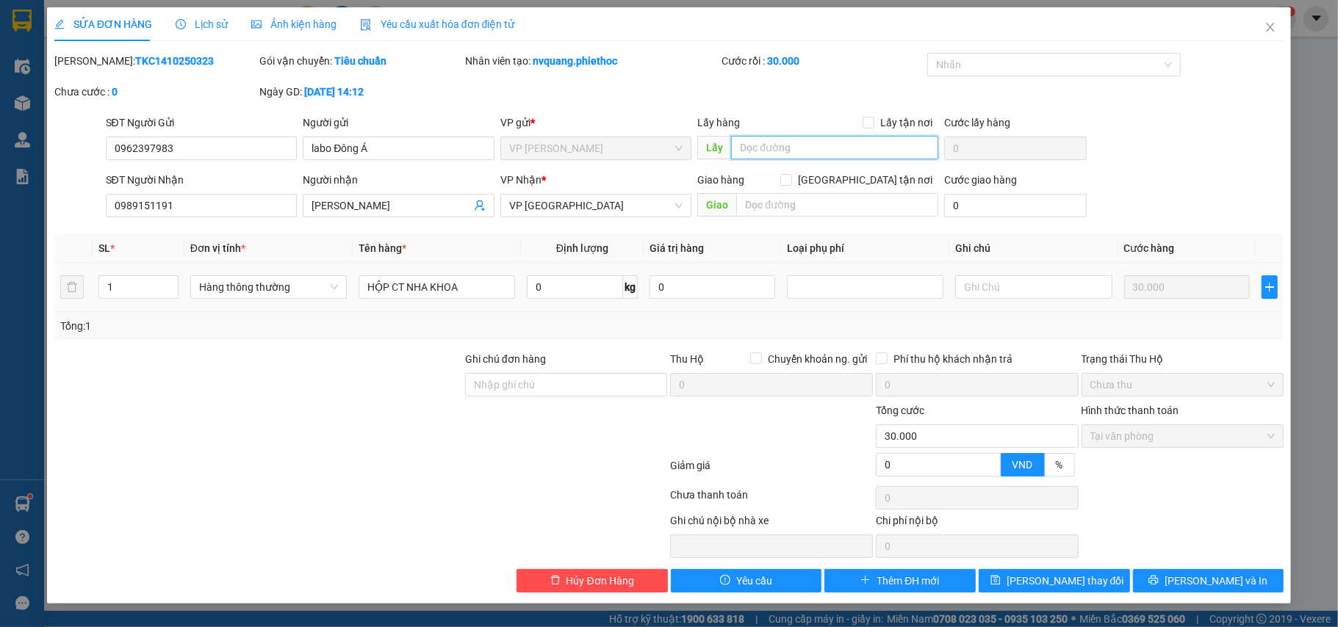
click at [766, 148] on input "text" at bounding box center [834, 148] width 207 height 24
type input "I"
type input "In lại bill"
click at [1062, 577] on span "[PERSON_NAME] thay đổi" at bounding box center [1066, 581] width 118 height 16
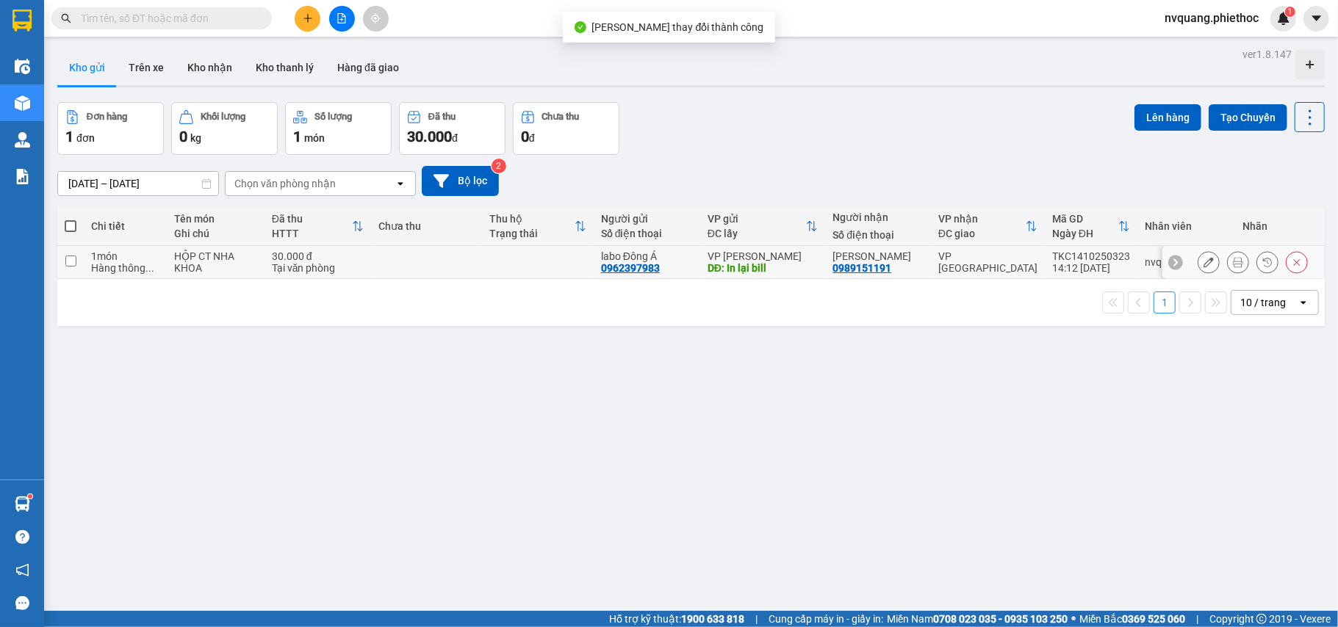
click at [392, 263] on td at bounding box center [426, 262] width 111 height 33
checkbox input "true"
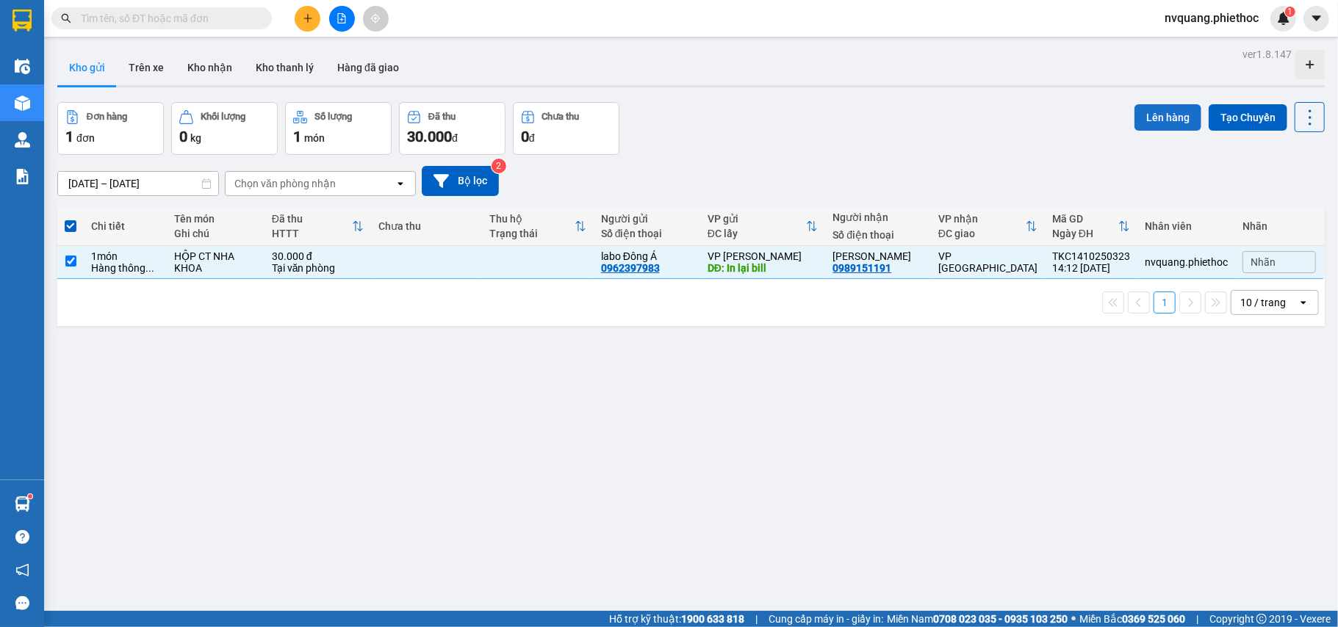
click at [1142, 107] on button "Lên hàng" at bounding box center [1167, 117] width 67 height 26
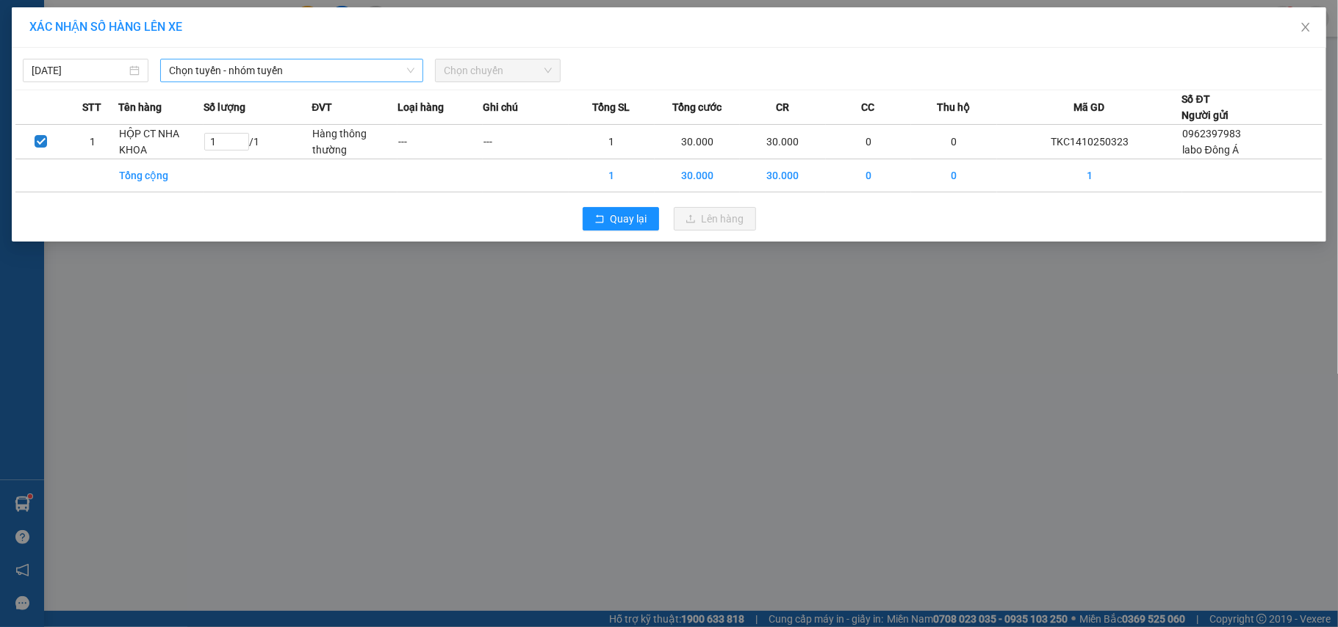
click at [265, 60] on span "Chọn tuyến - nhóm tuyến" at bounding box center [291, 71] width 245 height 22
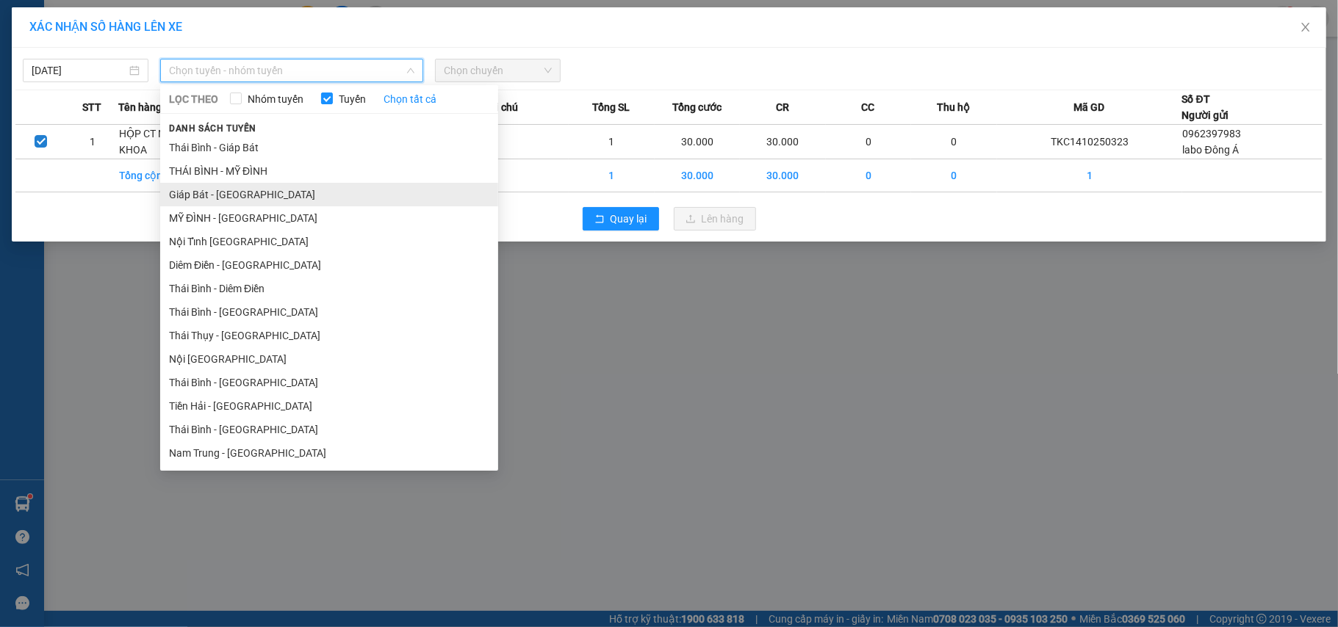
click at [218, 186] on li "Giáp Bát - [GEOGRAPHIC_DATA]" at bounding box center [329, 195] width 338 height 24
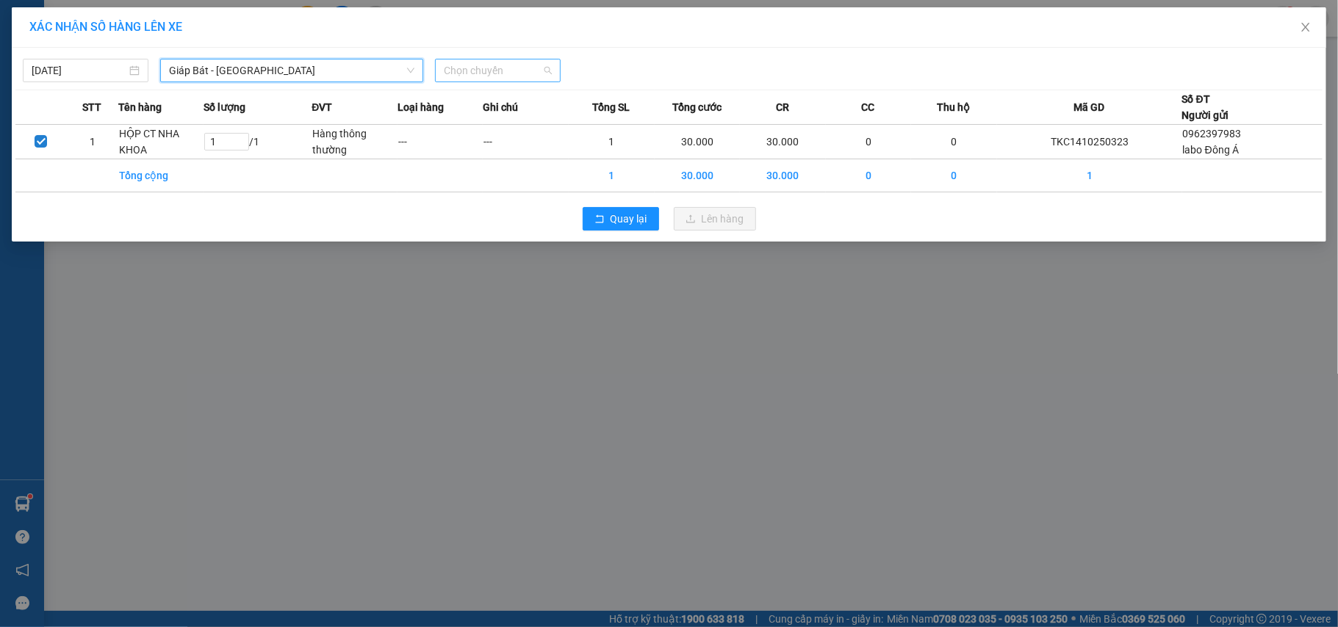
click at [460, 77] on span "Chọn chuyến" at bounding box center [498, 71] width 108 height 22
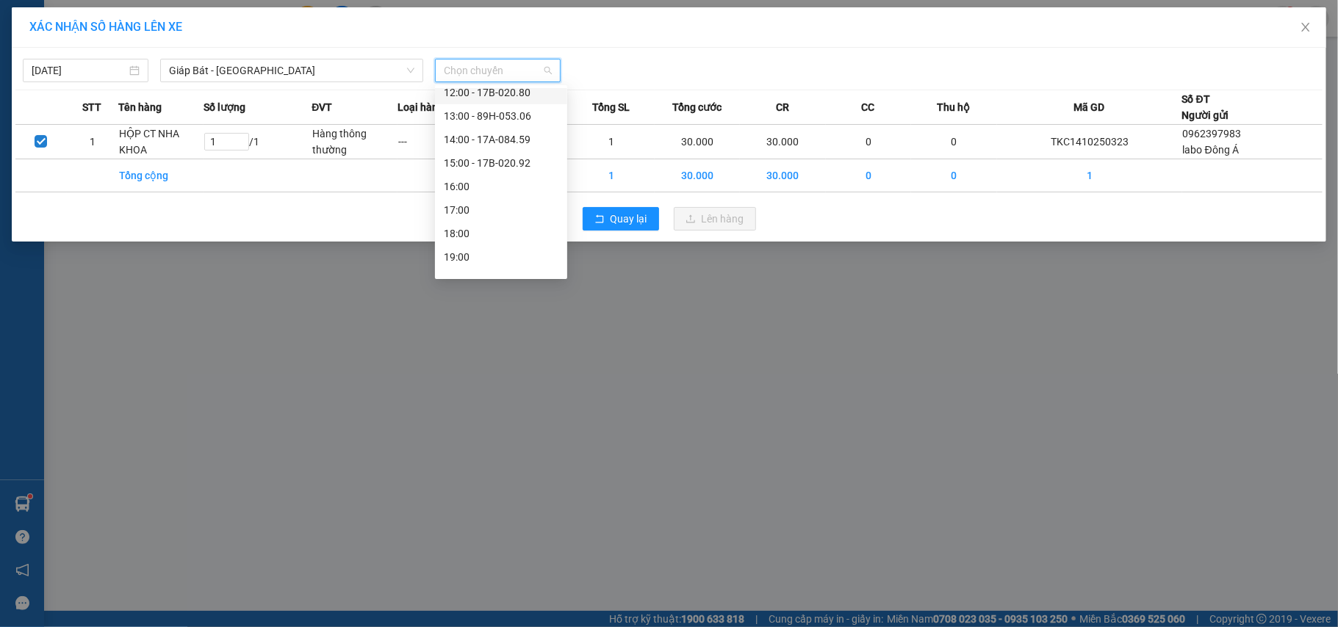
scroll to position [98, 0]
click at [506, 259] on div "15:00 - 17B-020.92" at bounding box center [501, 261] width 115 height 16
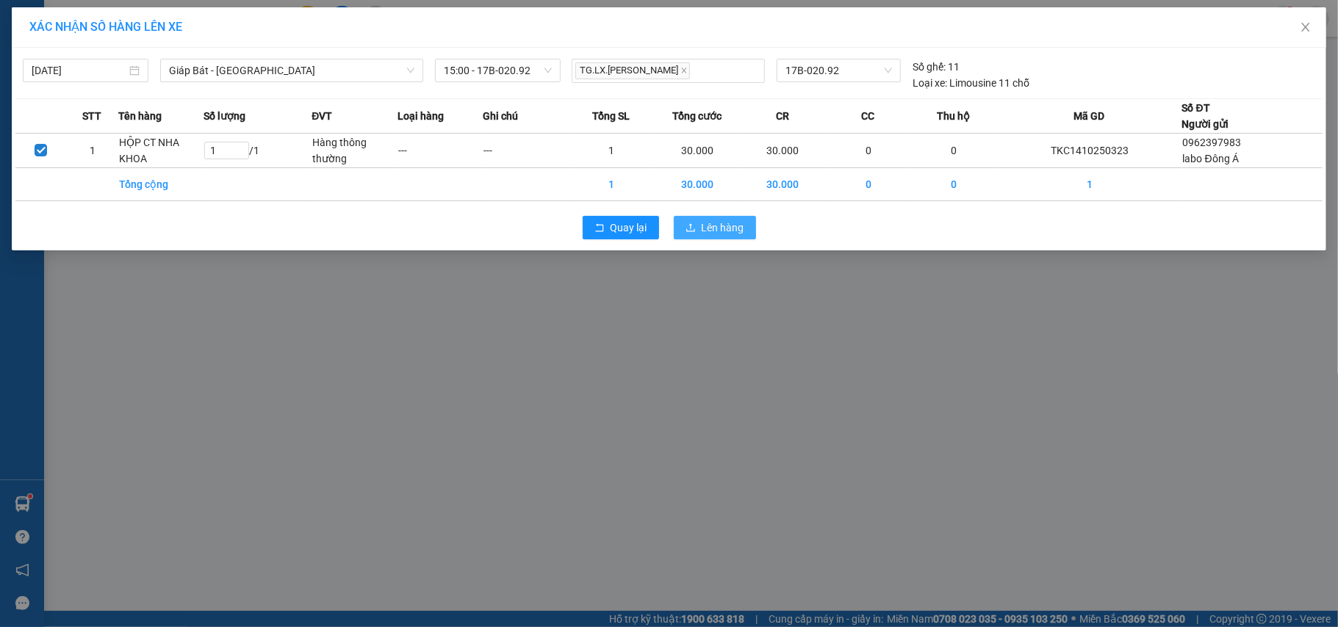
click at [698, 222] on button "Lên hàng" at bounding box center [715, 228] width 82 height 24
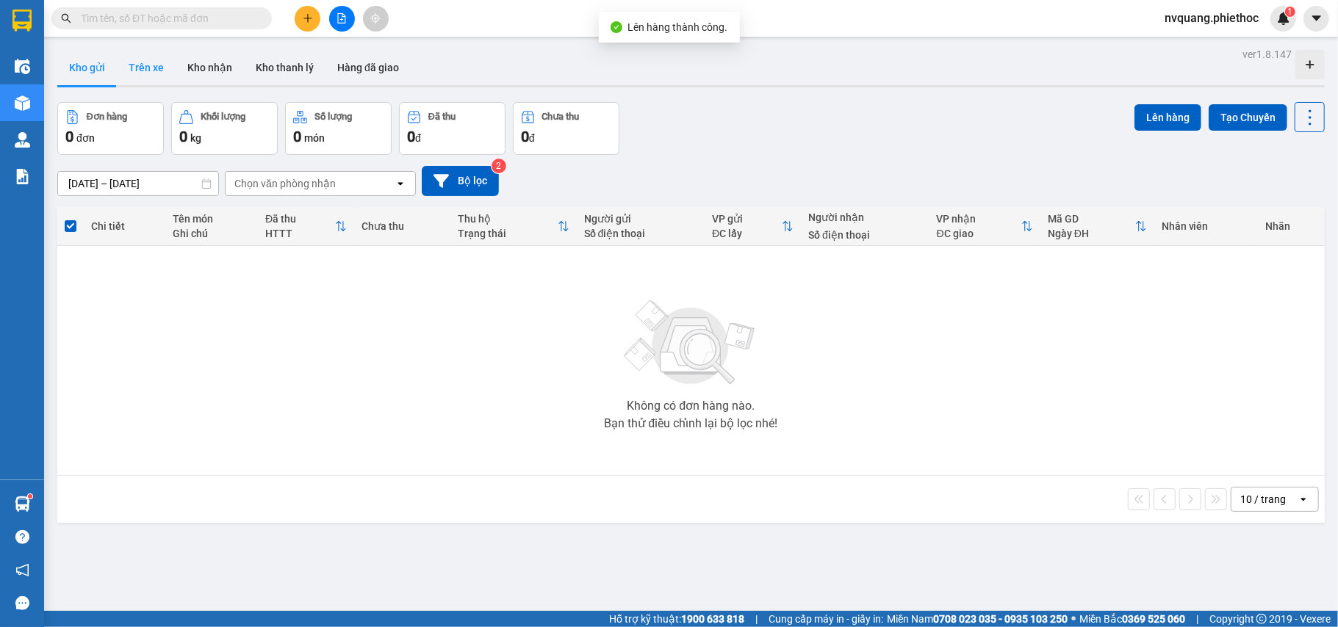
click at [159, 75] on button "Trên xe" at bounding box center [146, 67] width 59 height 35
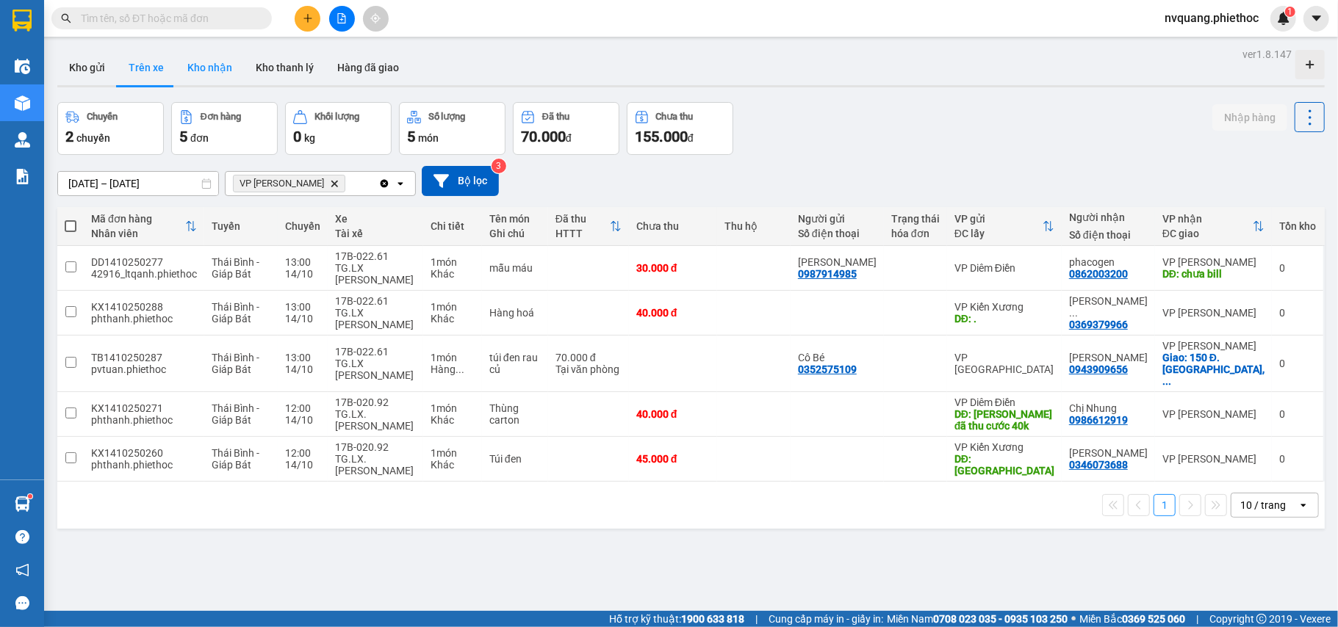
click at [215, 63] on button "Kho nhận" at bounding box center [210, 67] width 68 height 35
type input "[DATE] – [DATE]"
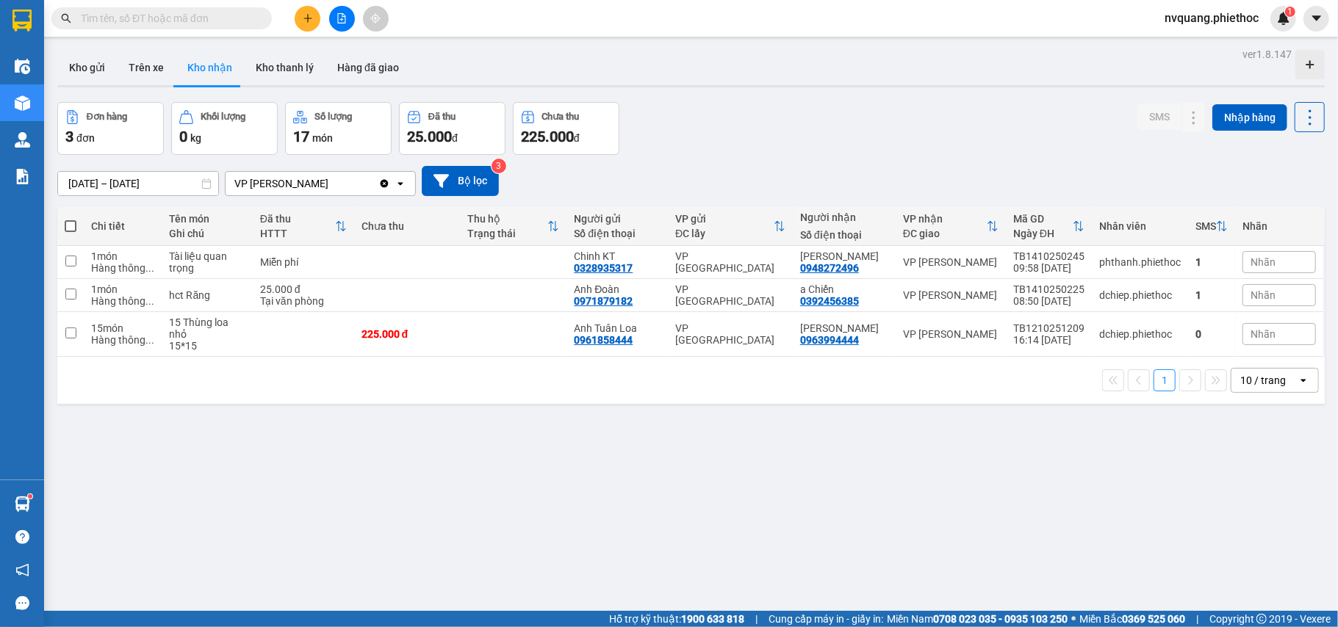
click at [300, 19] on button at bounding box center [308, 19] width 26 height 26
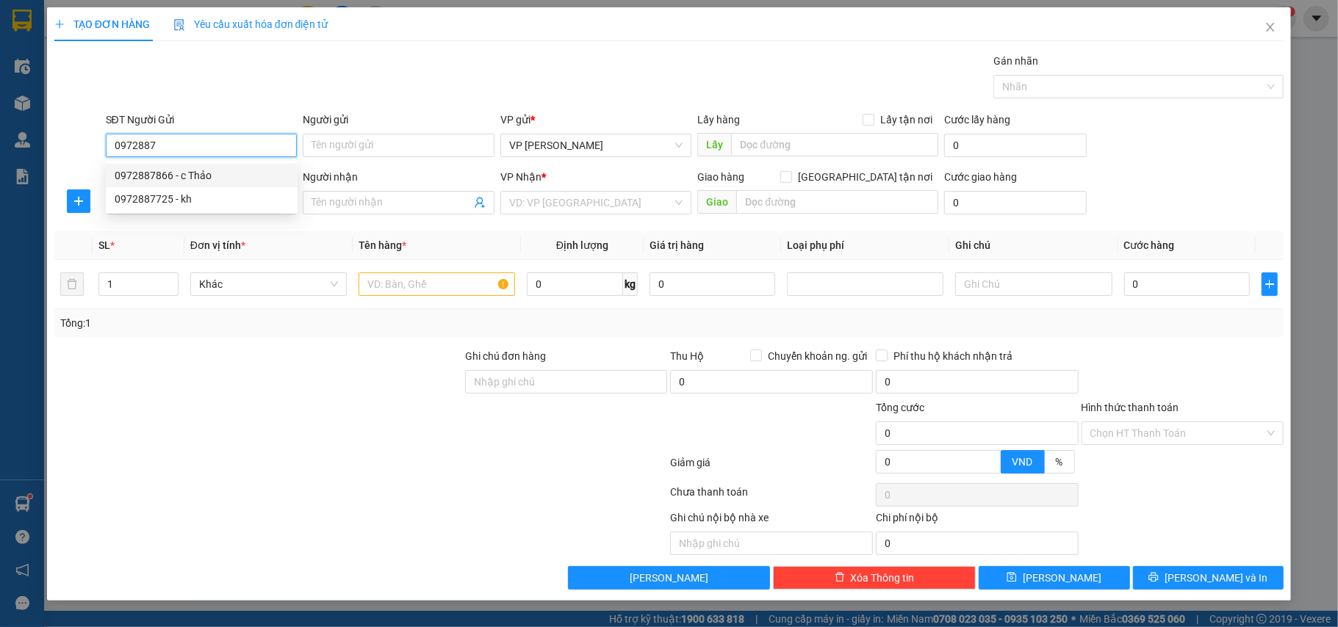
click at [169, 173] on div "0972887866 - c Thảo" at bounding box center [202, 176] width 174 height 16
type input "0972887866"
type input "c Thảo"
type input "0972887866"
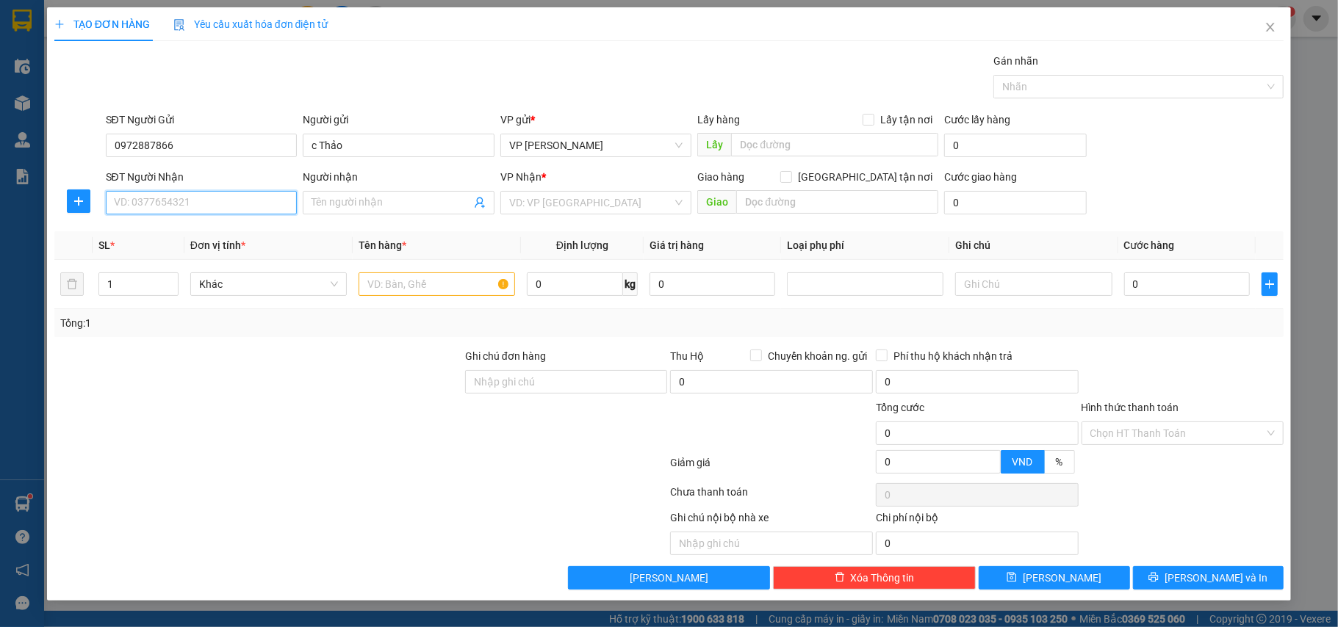
click at [170, 212] on input "SĐT Người Nhận" at bounding box center [202, 203] width 192 height 24
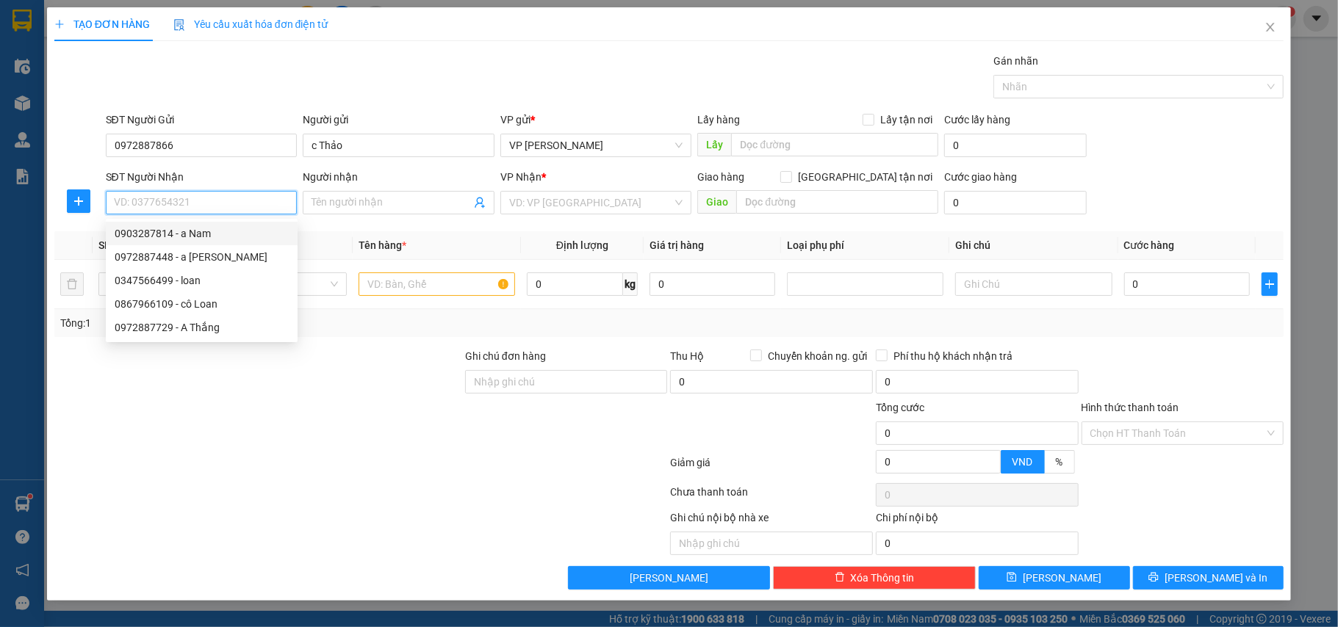
click at [169, 227] on div "0903287814 - a Nam" at bounding box center [202, 234] width 174 height 16
type input "0903287814"
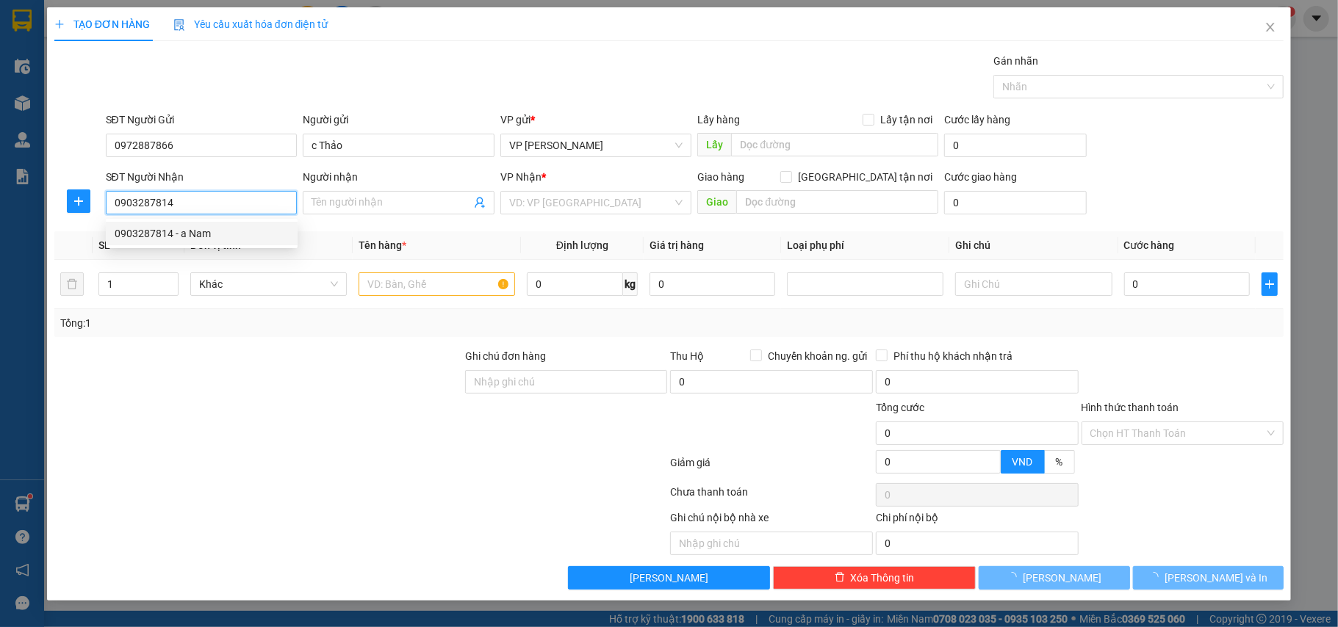
type input "a Nam"
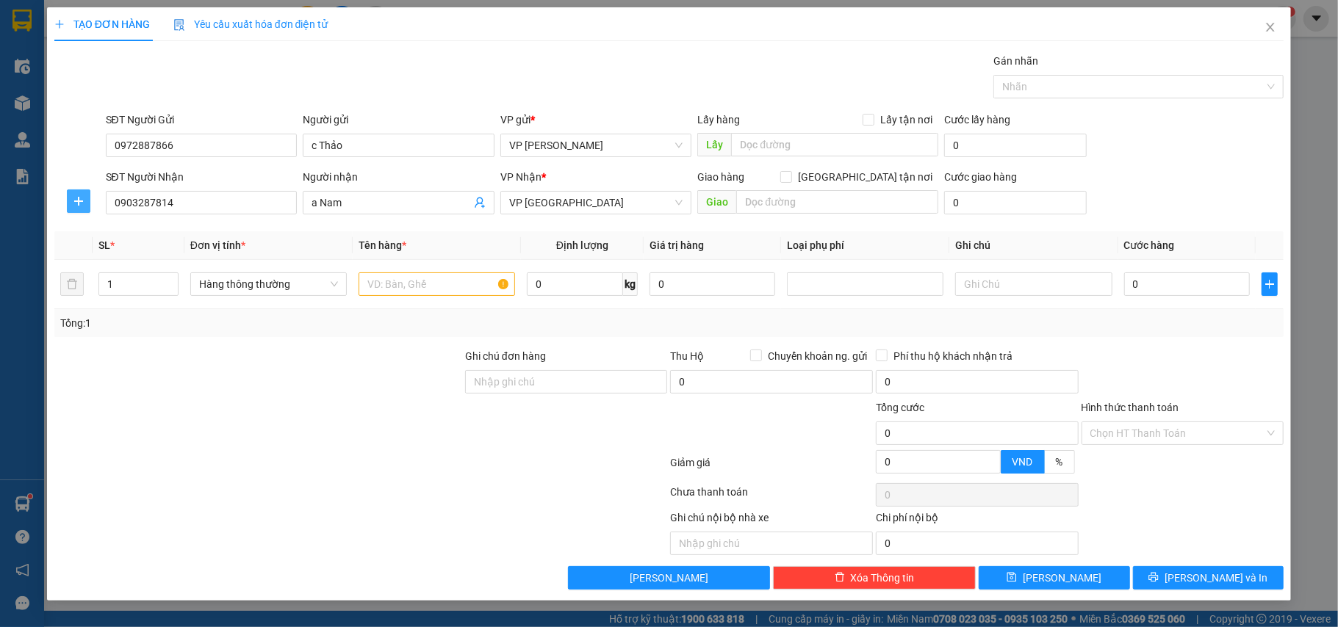
click at [74, 209] on button "button" at bounding box center [79, 202] width 24 height 24
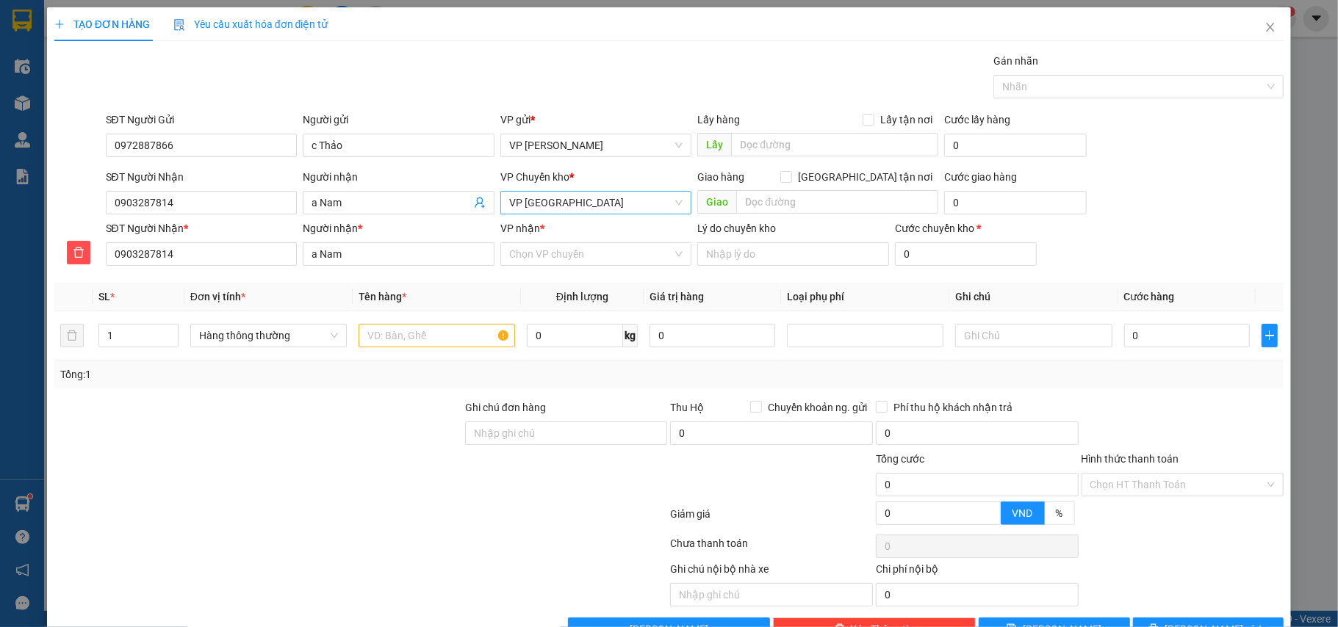
click at [578, 212] on span "VP [GEOGRAPHIC_DATA]" at bounding box center [596, 203] width 174 height 22
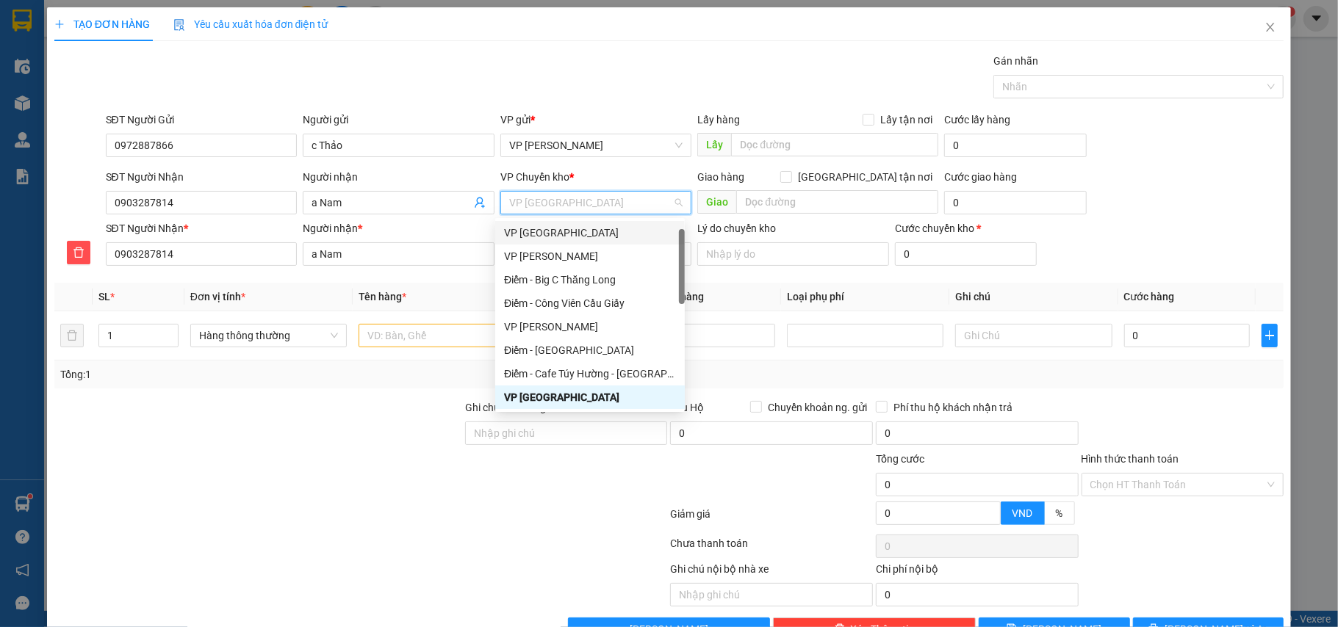
click at [562, 229] on div "VP [GEOGRAPHIC_DATA]" at bounding box center [590, 233] width 172 height 16
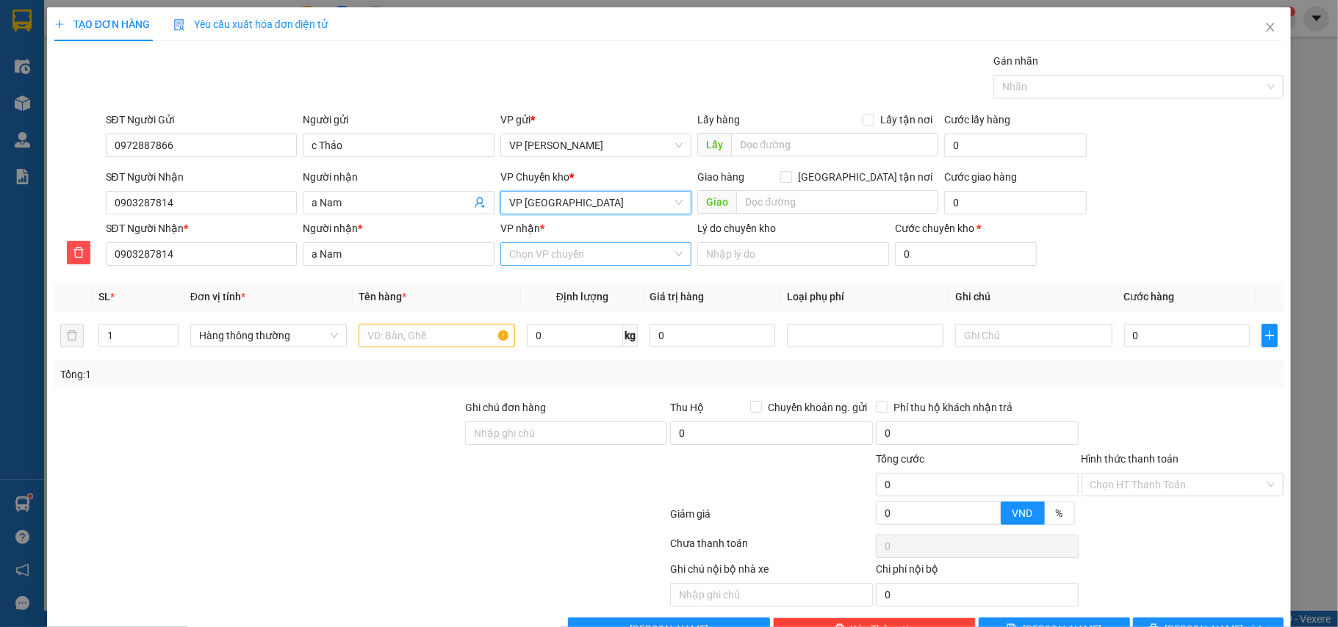
click at [566, 259] on input "VP nhận *" at bounding box center [591, 254] width 164 height 22
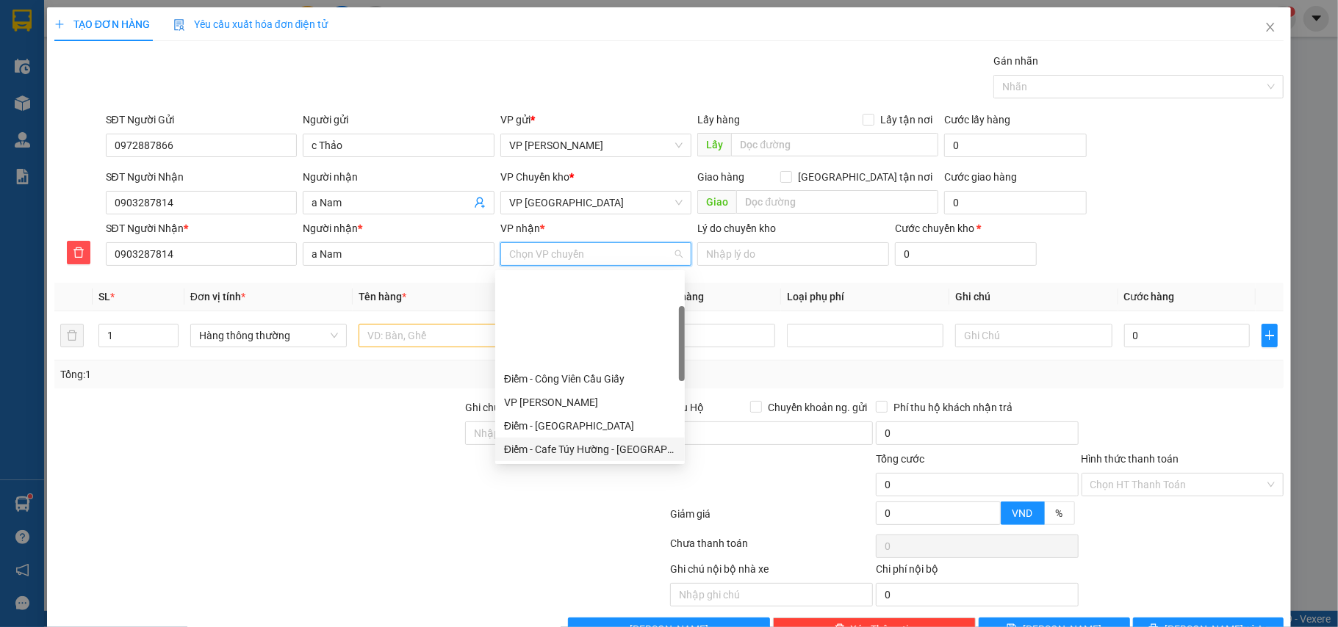
scroll to position [98, 0]
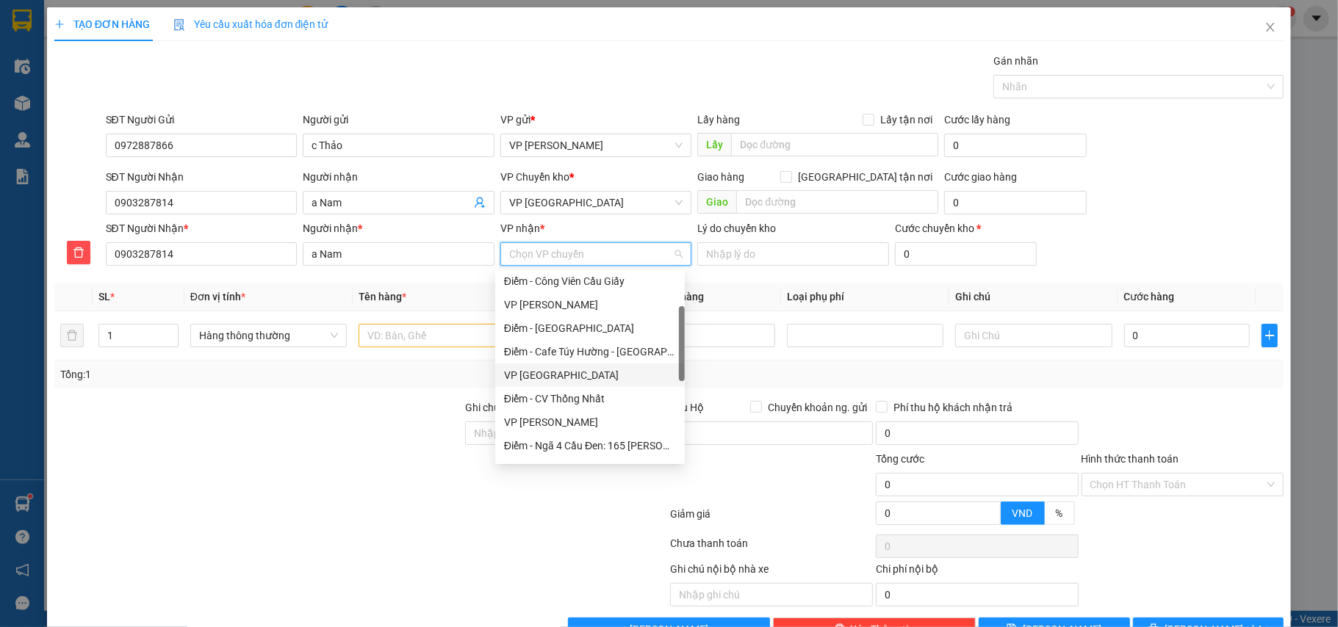
click at [536, 370] on div "VP [GEOGRAPHIC_DATA]" at bounding box center [590, 375] width 172 height 16
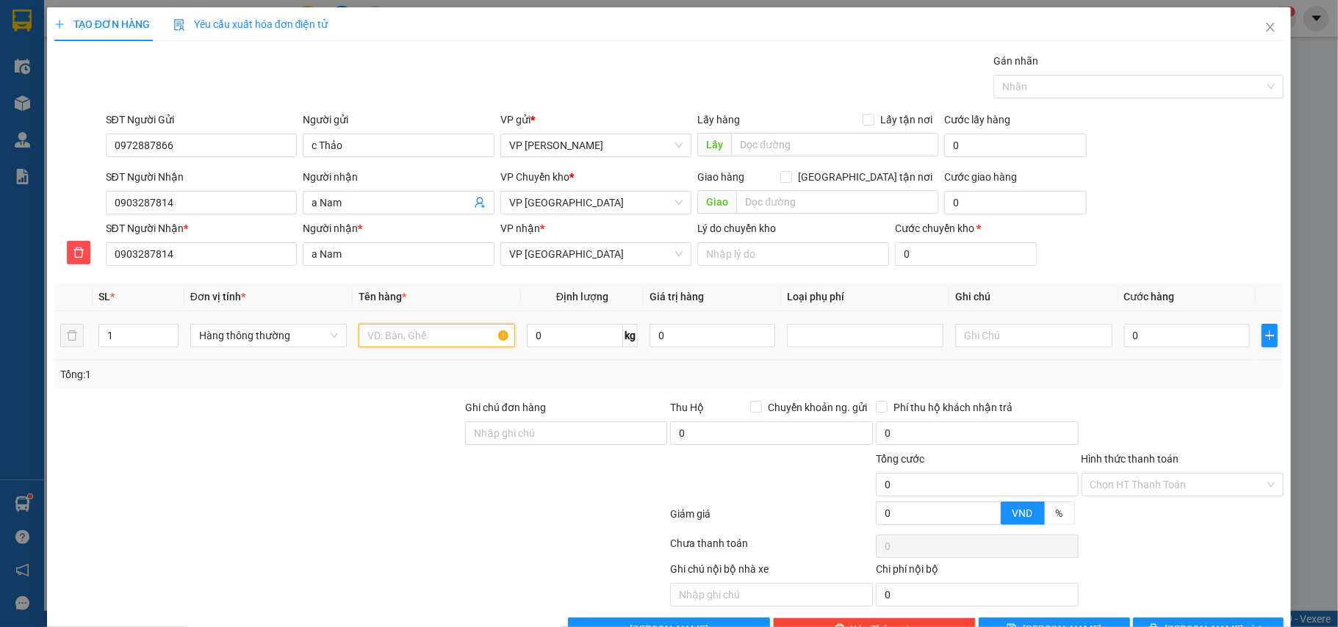
click at [406, 338] on input "text" at bounding box center [437, 336] width 157 height 24
type input "hộp ct vật tư"
click at [1152, 338] on input "0" at bounding box center [1187, 336] width 126 height 24
type input "3"
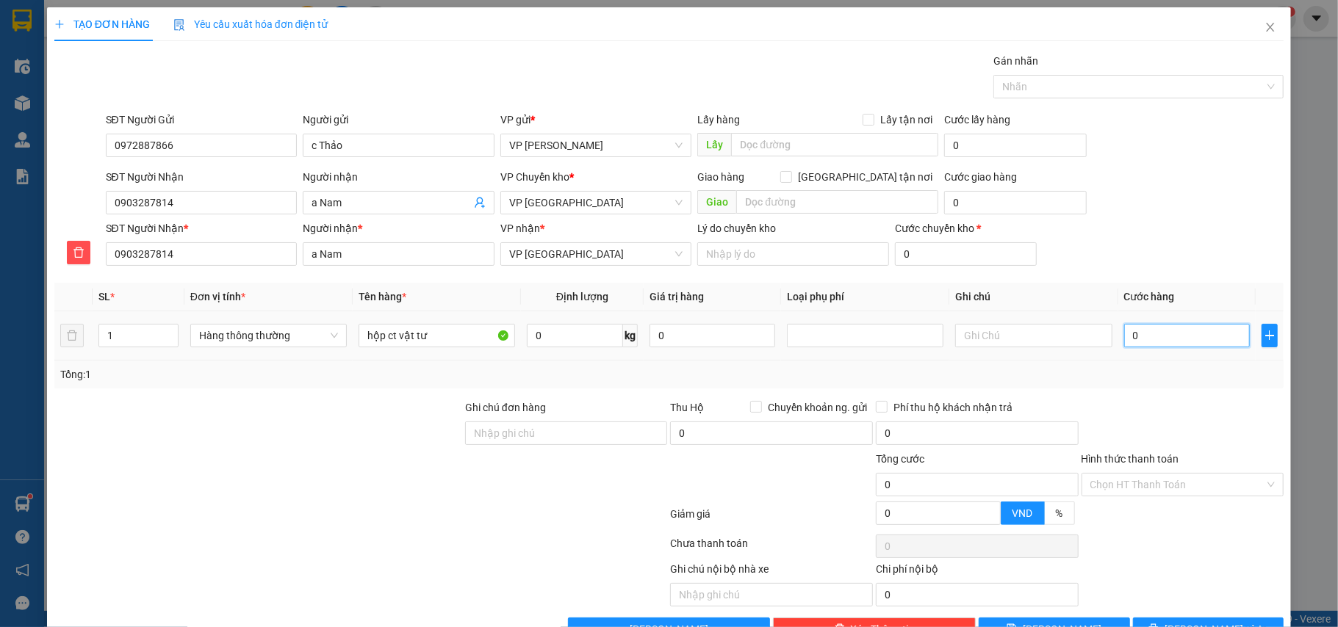
type input "3"
type input "30"
type input "30.000"
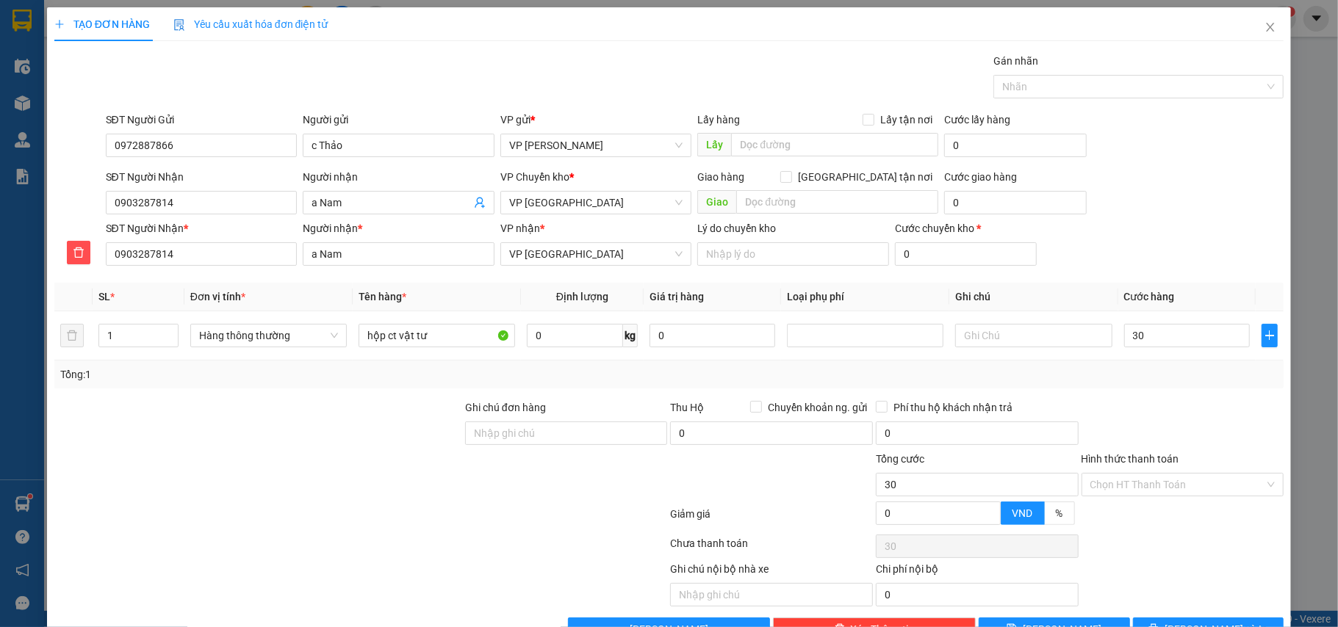
type input "30.000"
click at [1154, 369] on div "Tổng: 1" at bounding box center [669, 375] width 1218 height 16
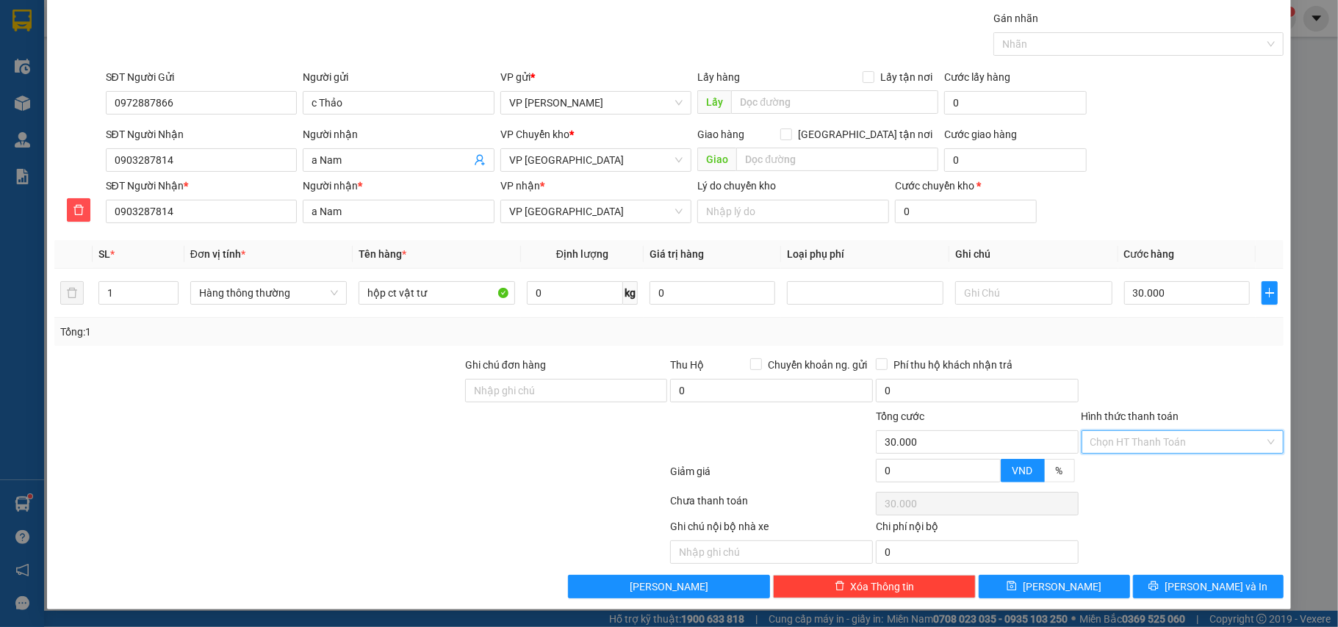
click at [1146, 439] on input "Hình thức thanh toán" at bounding box center [1177, 442] width 175 height 22
click at [1142, 473] on div "Tại văn phòng" at bounding box center [1170, 475] width 183 height 16
type input "0"
click at [1159, 583] on icon "printer" at bounding box center [1154, 587] width 10 height 10
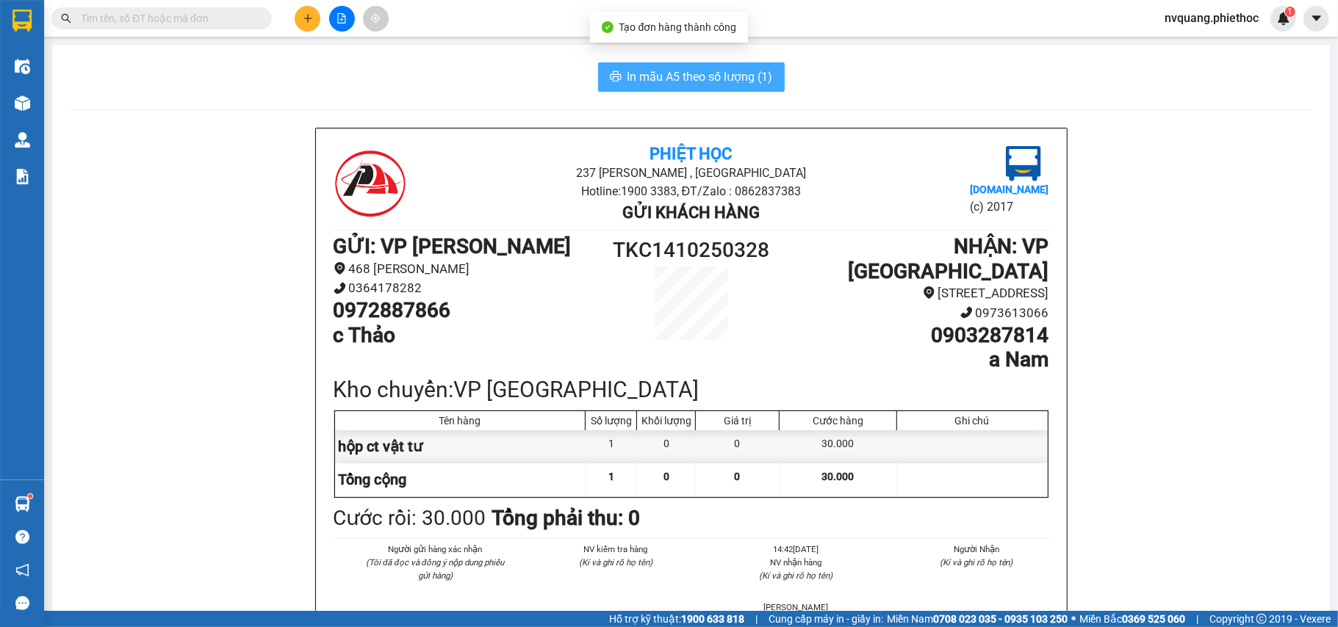
click at [700, 75] on span "In mẫu A5 theo số lượng (1)" at bounding box center [699, 77] width 145 height 18
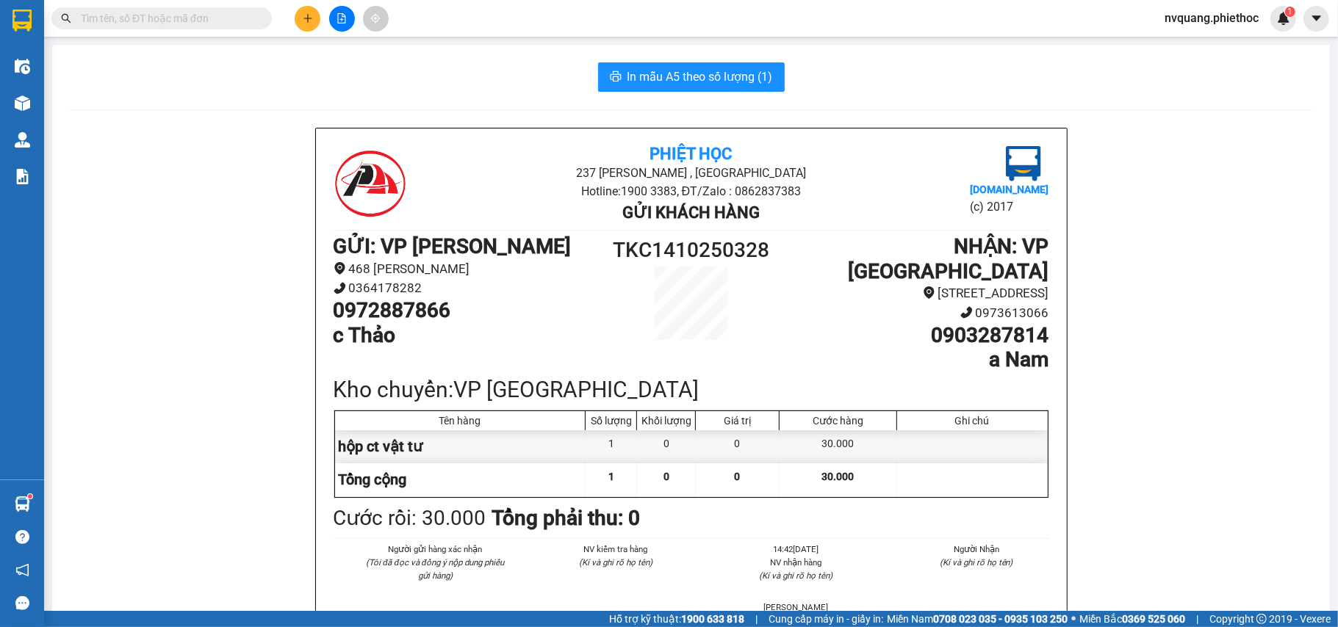
click at [256, 627] on div "Hỗ trợ kỹ thuật: 1900 633 818 | Cung cấp máy in - giấy in: Miền Nam 0708 023 03…" at bounding box center [665, 619] width 1331 height 16
click at [312, 12] on button at bounding box center [308, 19] width 26 height 26
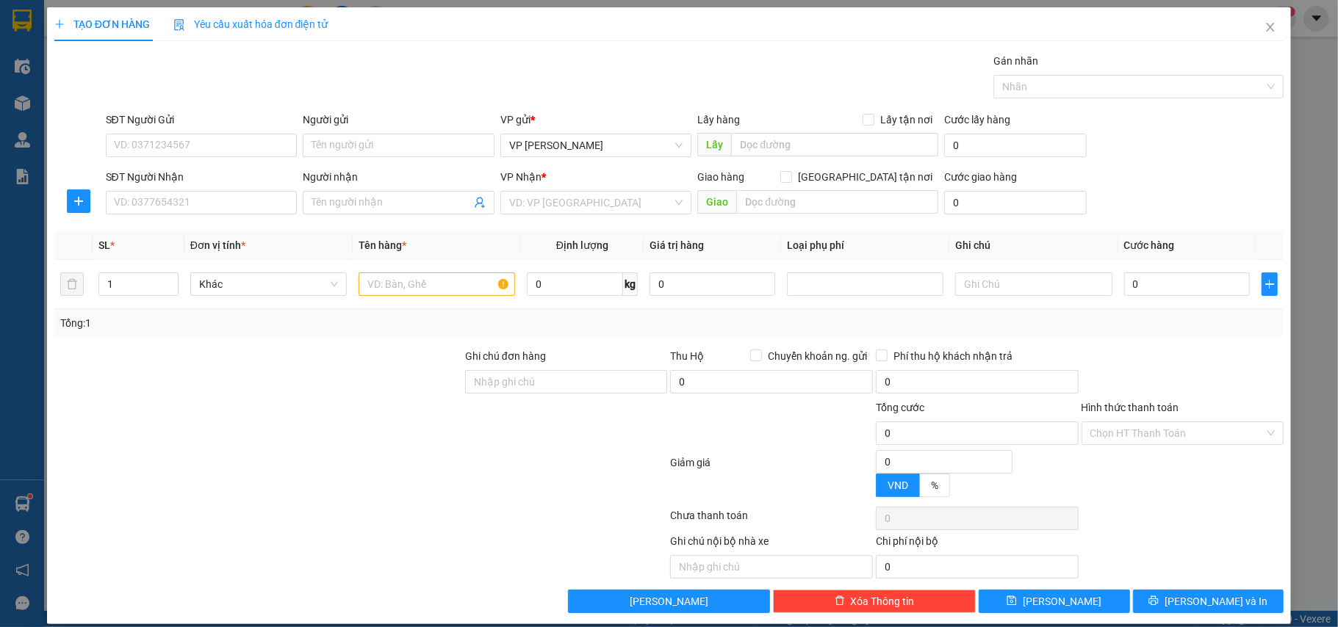
click at [65, 210] on div at bounding box center [78, 202] width 48 height 24
click at [65, 200] on div at bounding box center [78, 202] width 48 height 24
click at [86, 200] on span "plus" at bounding box center [79, 201] width 22 height 12
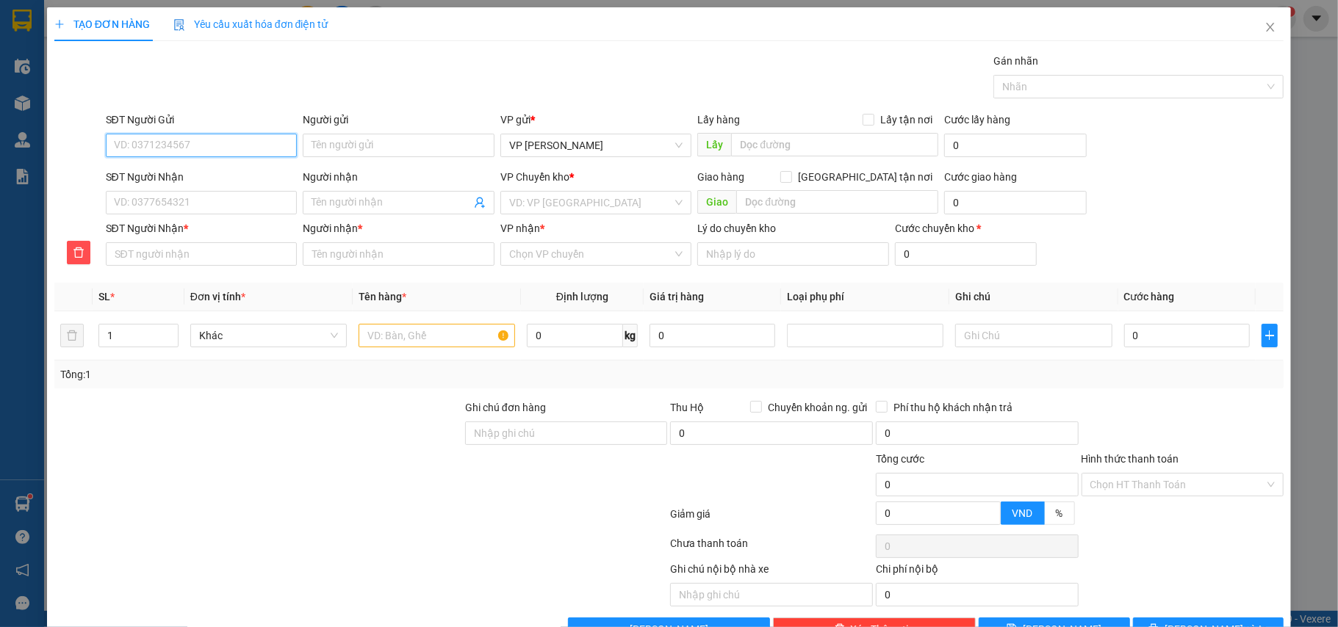
click at [139, 154] on input "SĐT Người Gửi" at bounding box center [202, 146] width 192 height 24
type input "0826667800"
click at [348, 147] on input "Người gửi" at bounding box center [399, 146] width 192 height 24
type input "[PERSON_NAME]"
click at [207, 200] on input "SĐT Người Nhận" at bounding box center [202, 203] width 192 height 24
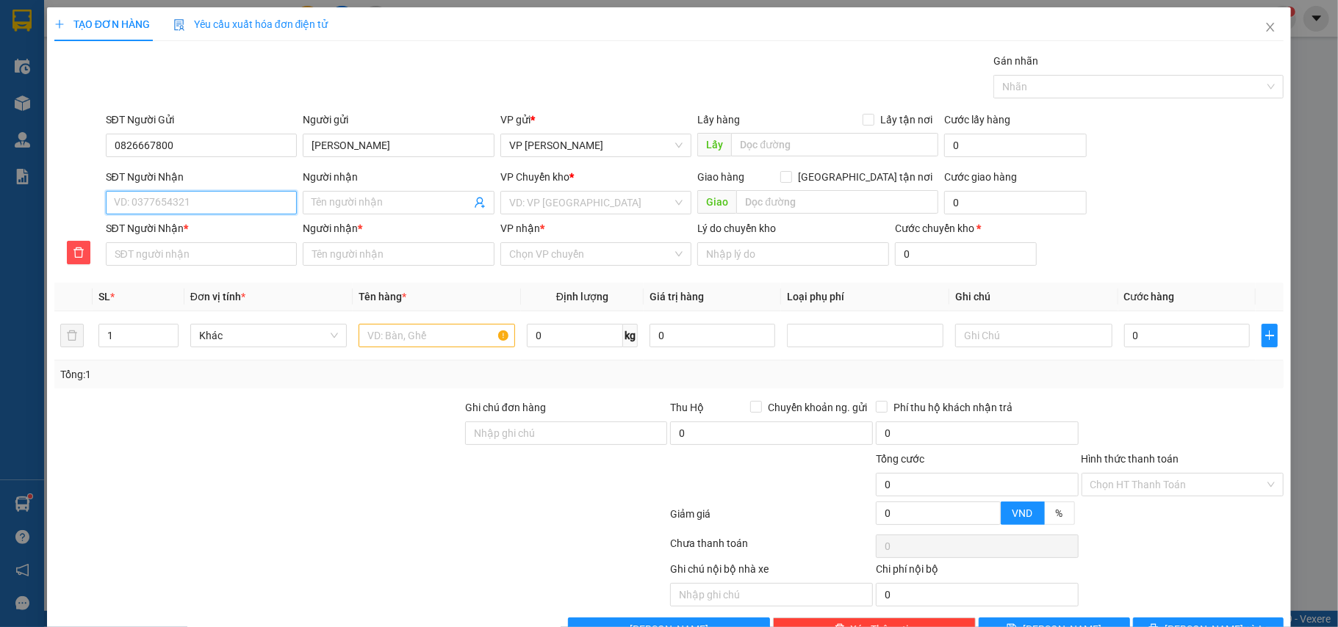
type input "0"
type input "09"
type input "097"
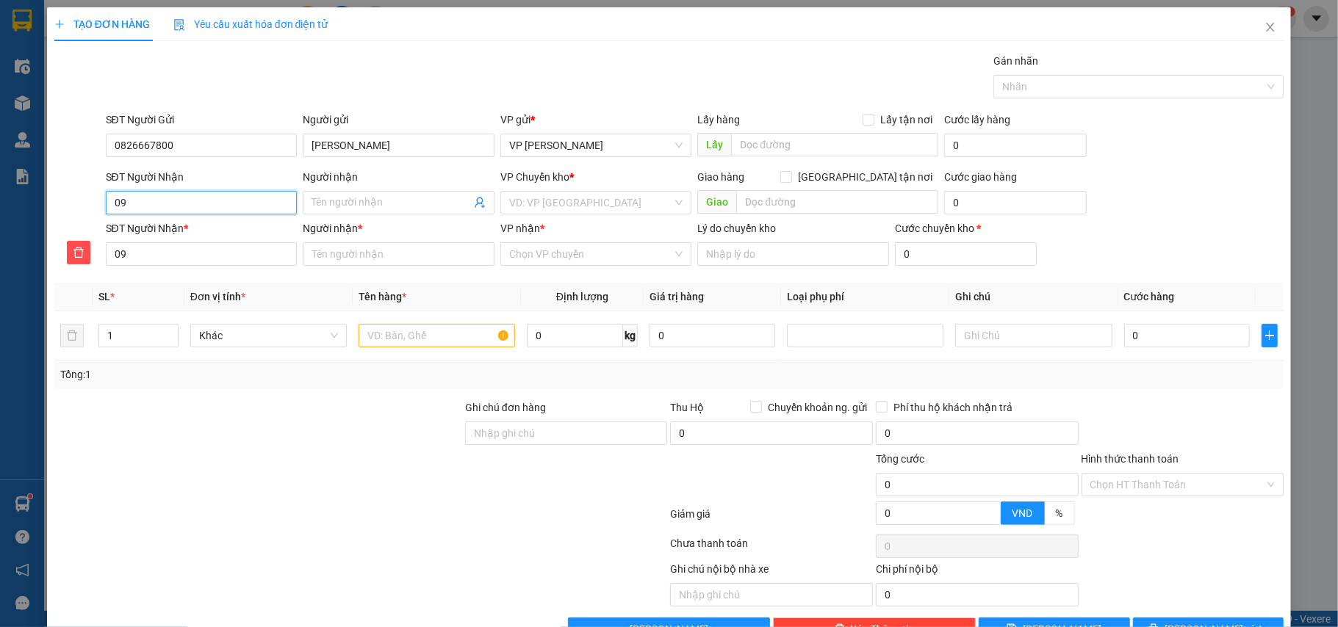
type input "097"
type input "0978"
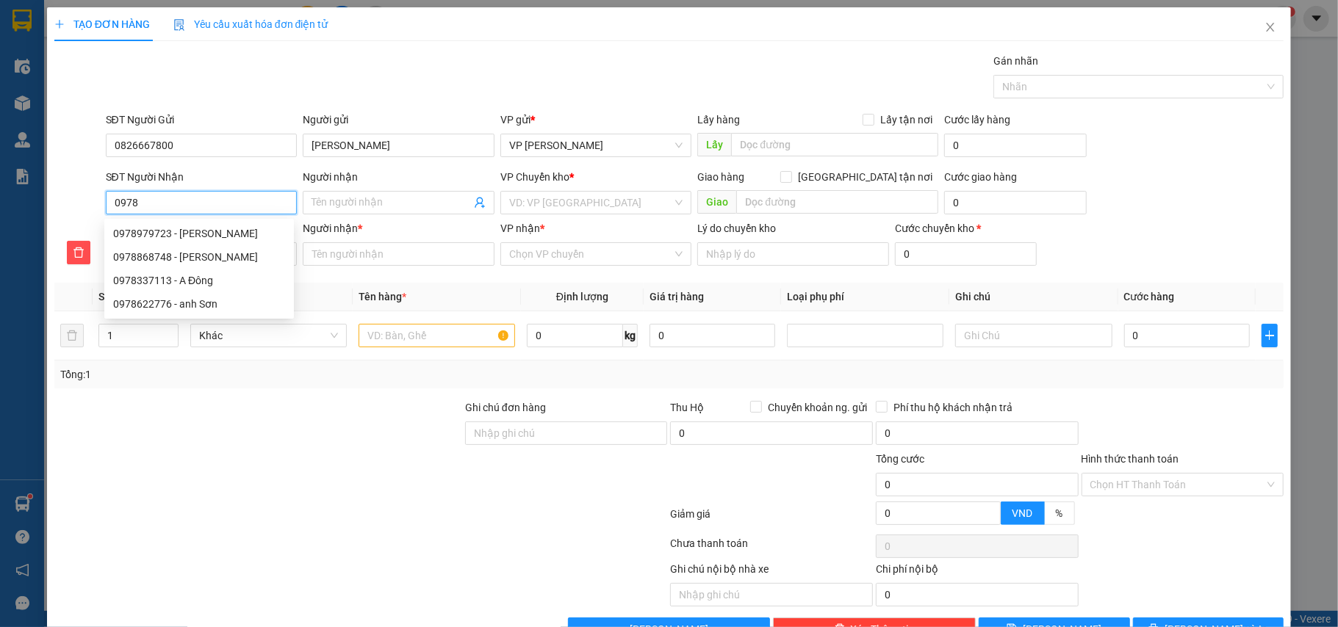
type input "09789"
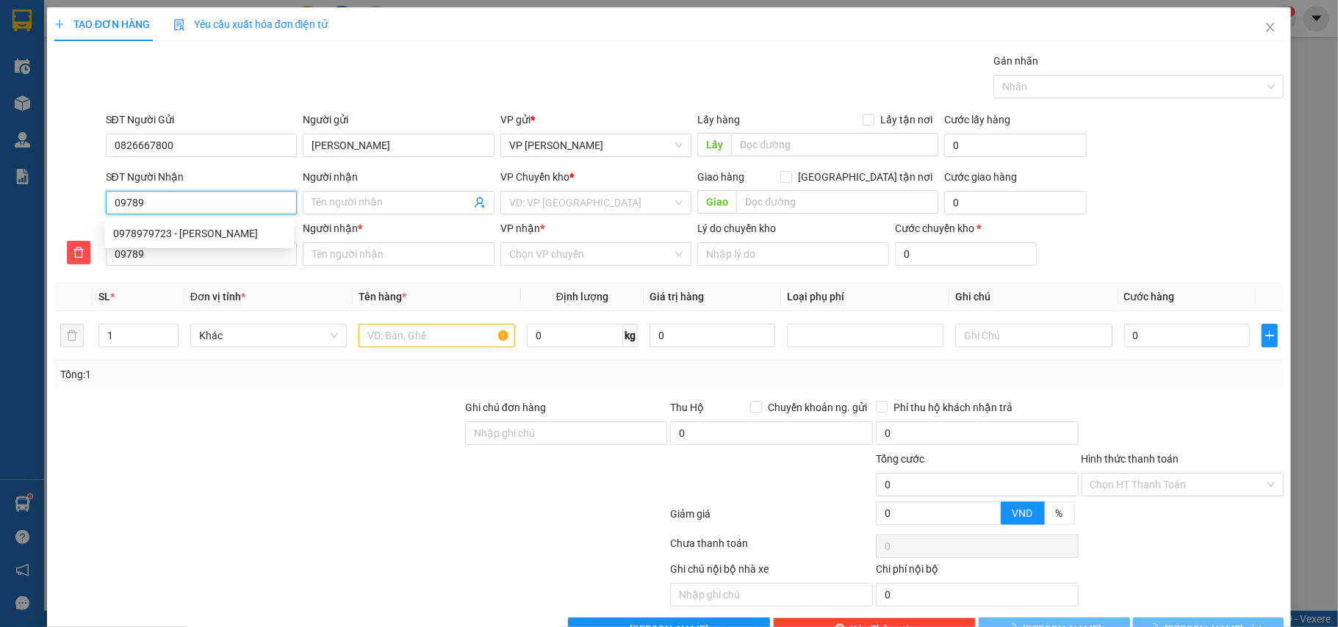
type input "0978"
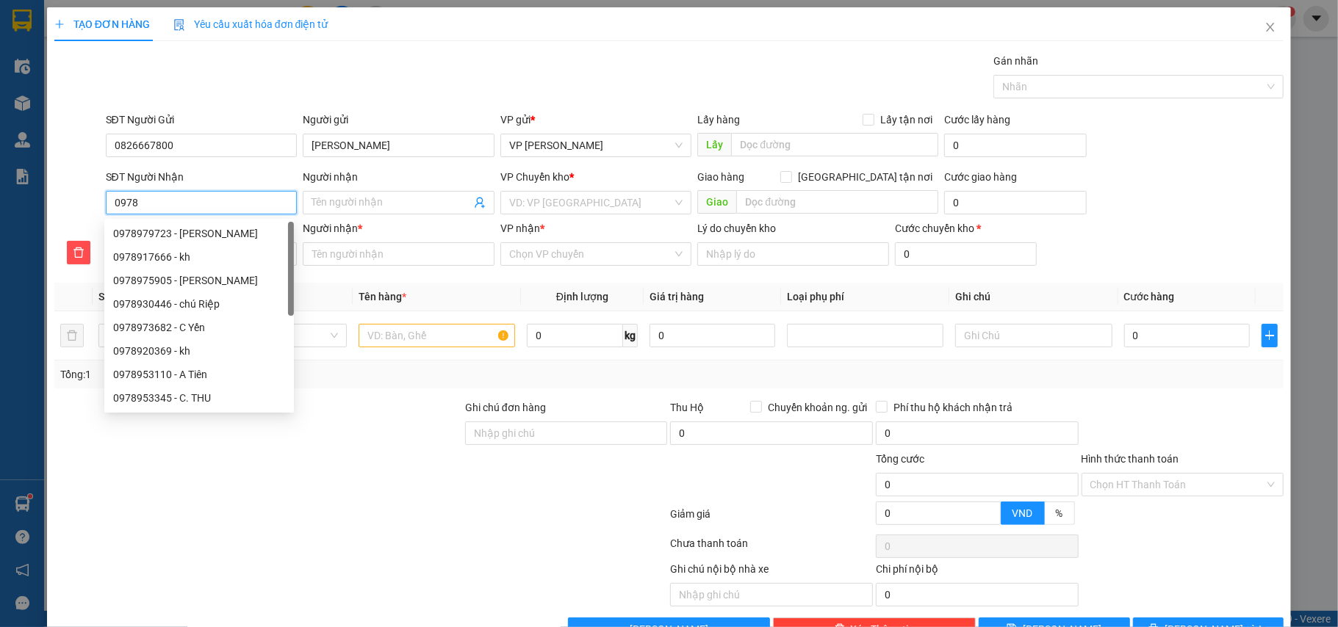
type input "09786"
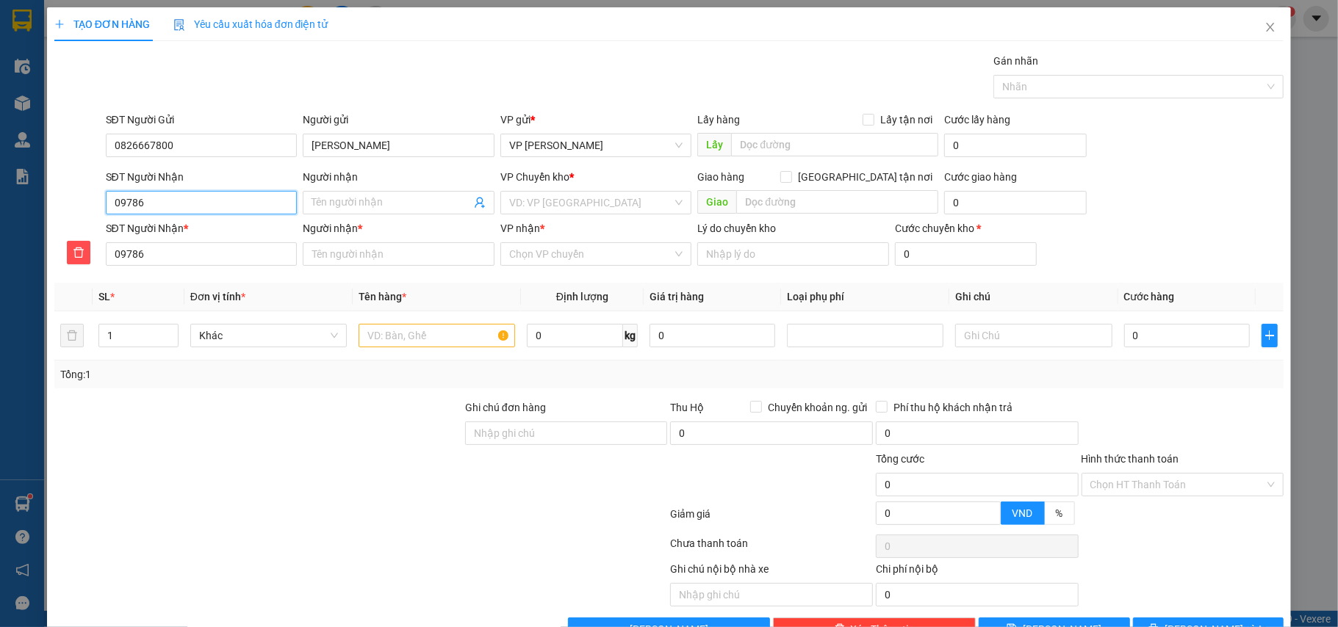
type input "097863"
type input "0978633"
type input "09786337"
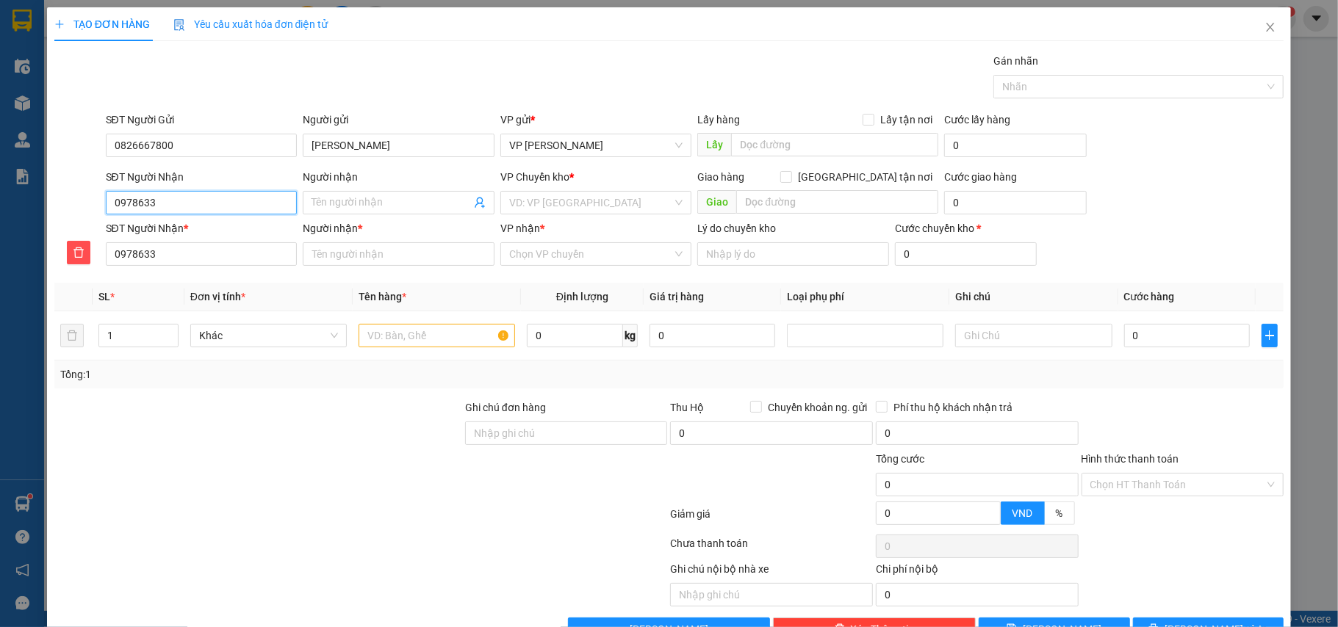
type input "09786337"
type input "097863379"
type input "0978633790"
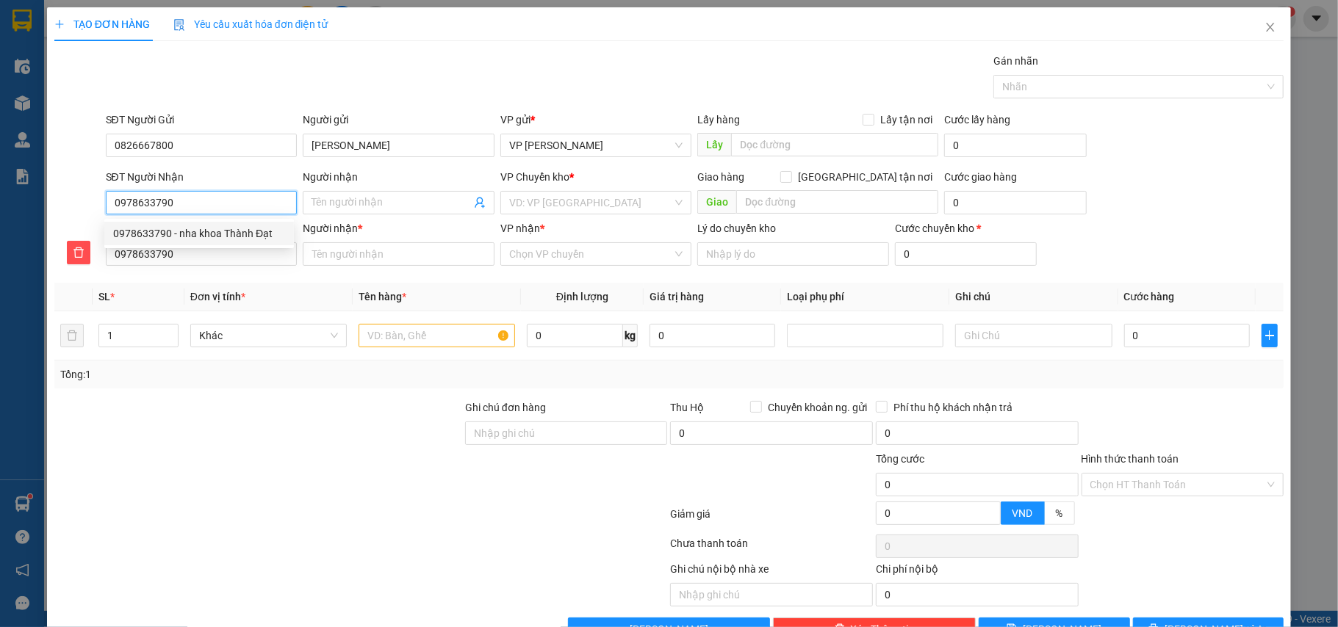
click at [239, 233] on div "0978633790 - nha khoa Thành Đạt" at bounding box center [199, 234] width 172 height 16
type input "nha khoa Thành Đạt"
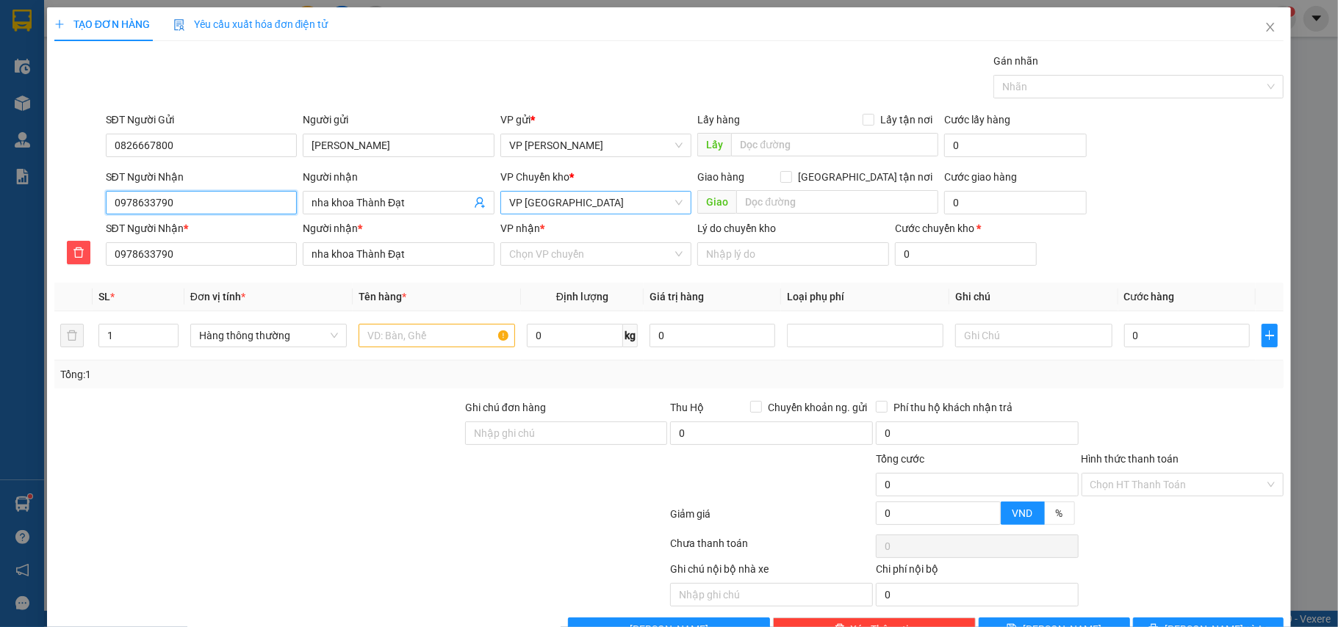
click at [564, 203] on span "VP [GEOGRAPHIC_DATA]" at bounding box center [596, 203] width 174 height 22
type input "0978633790"
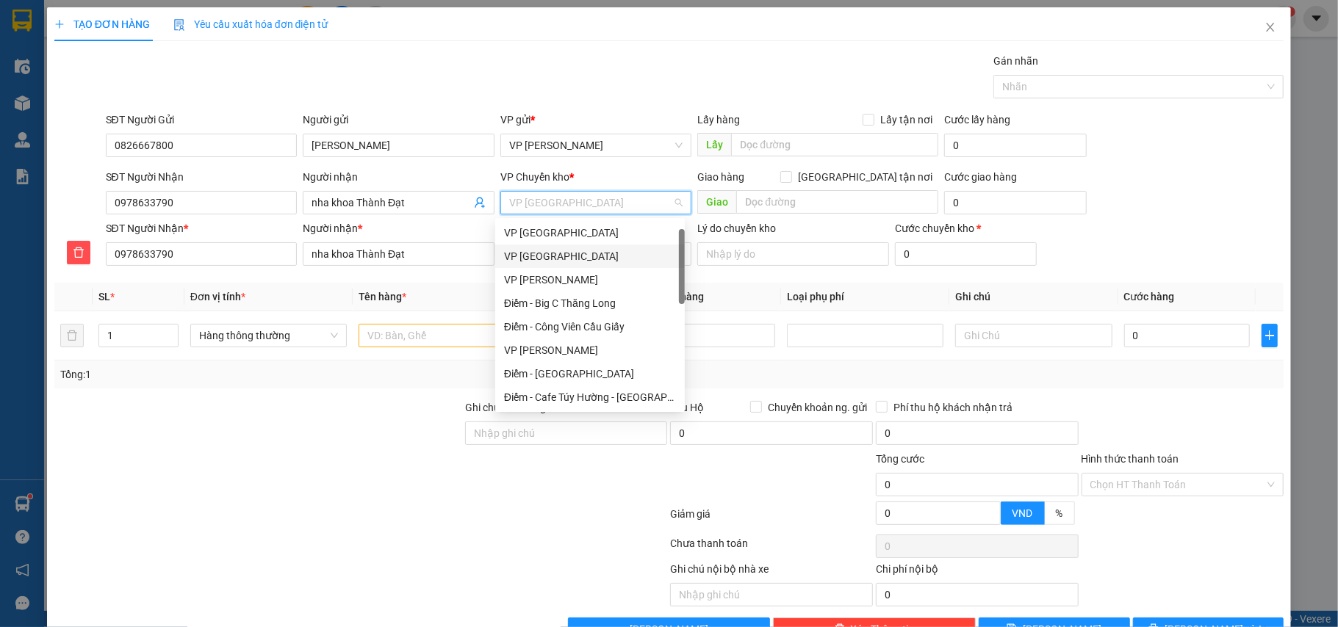
click at [569, 248] on div "VP [GEOGRAPHIC_DATA]" at bounding box center [590, 256] width 172 height 16
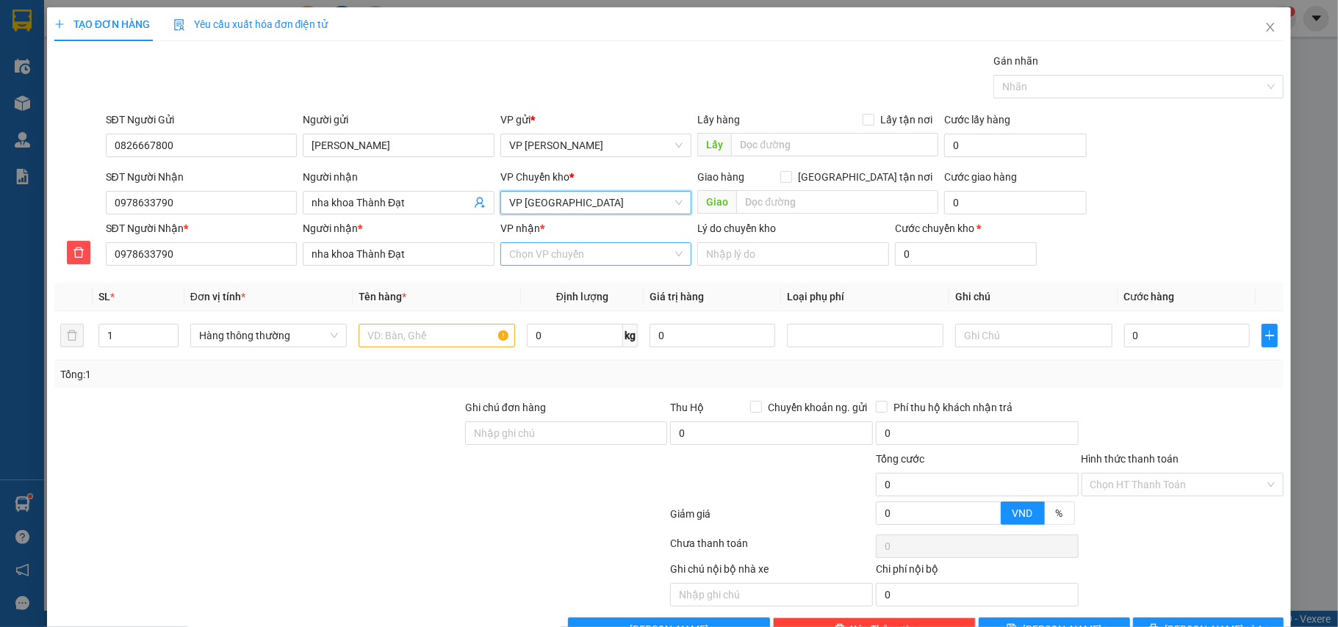
drag, startPoint x: 559, startPoint y: 248, endPoint x: 561, endPoint y: 262, distance: 14.1
click at [559, 248] on input "VP nhận *" at bounding box center [591, 254] width 164 height 22
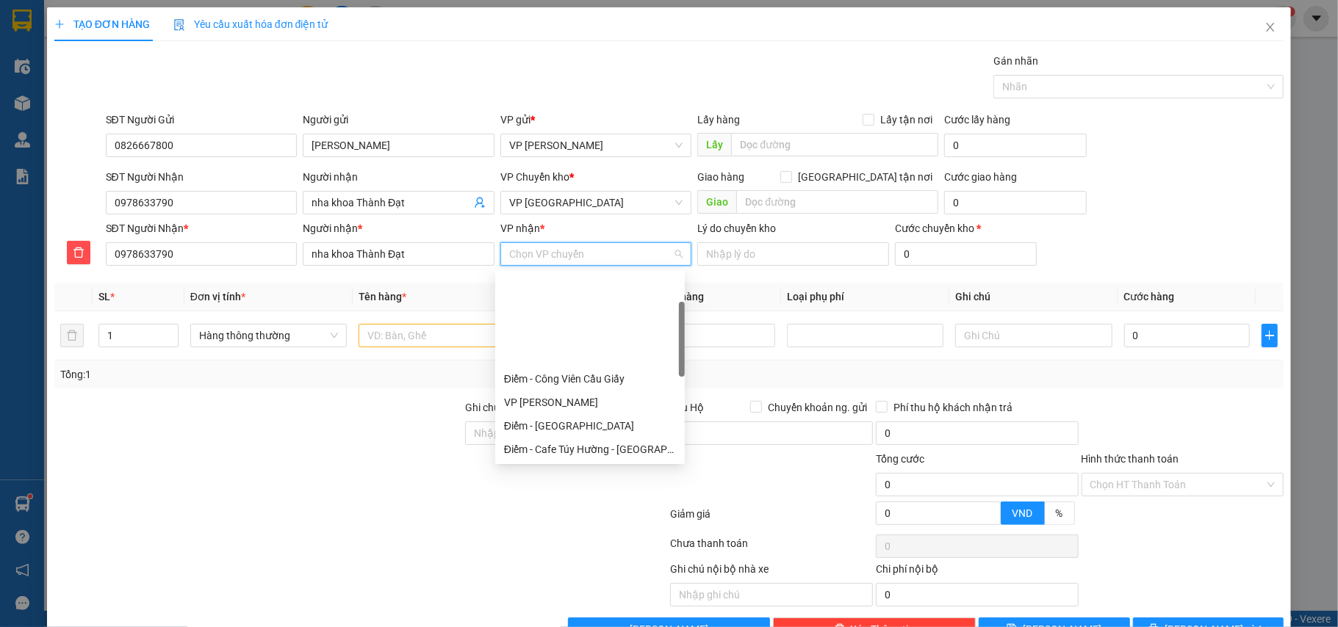
click at [550, 465] on div "VP [GEOGRAPHIC_DATA]" at bounding box center [590, 473] width 172 height 16
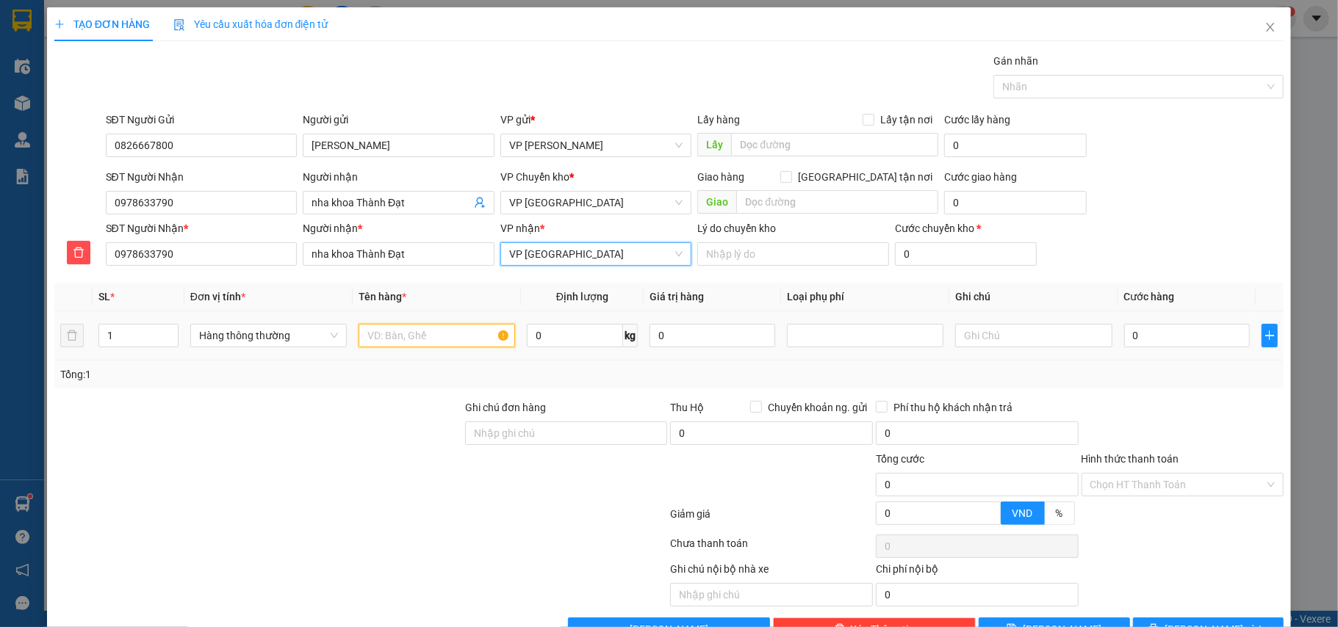
click at [429, 342] on input "text" at bounding box center [437, 336] width 157 height 24
type input "hộp ct nha khoa"
click at [1177, 344] on input "0" at bounding box center [1187, 336] width 126 height 24
type input "3"
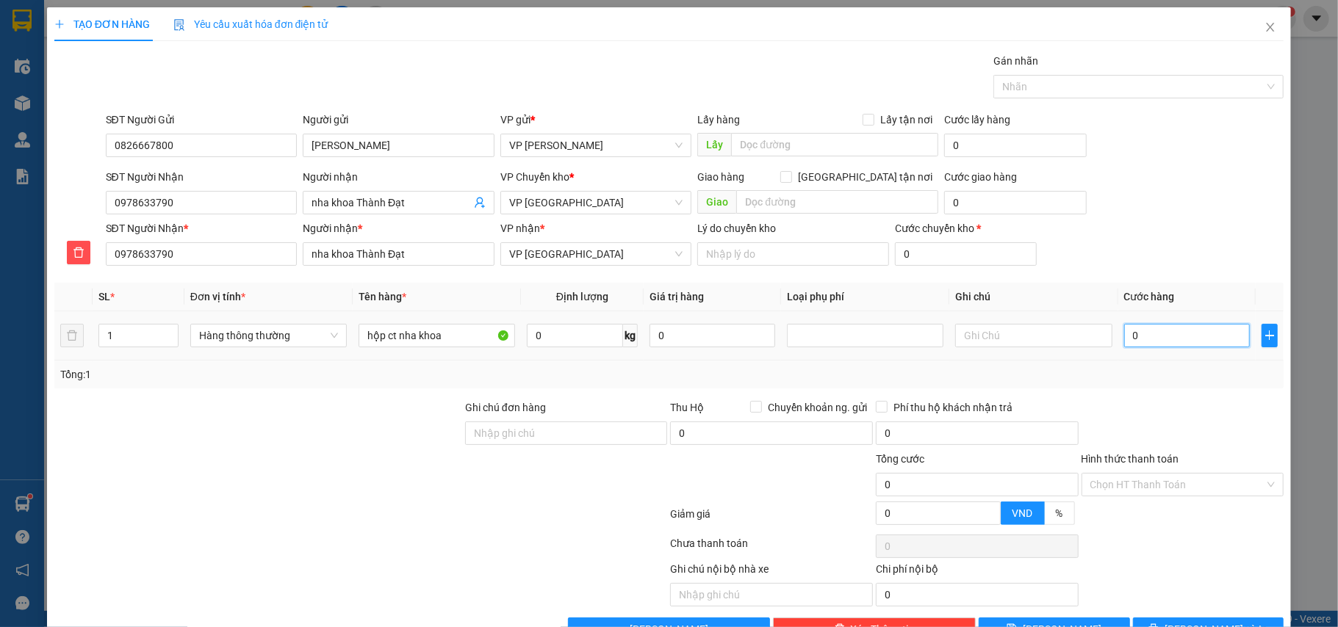
type input "3"
type input "30"
type input "30.000"
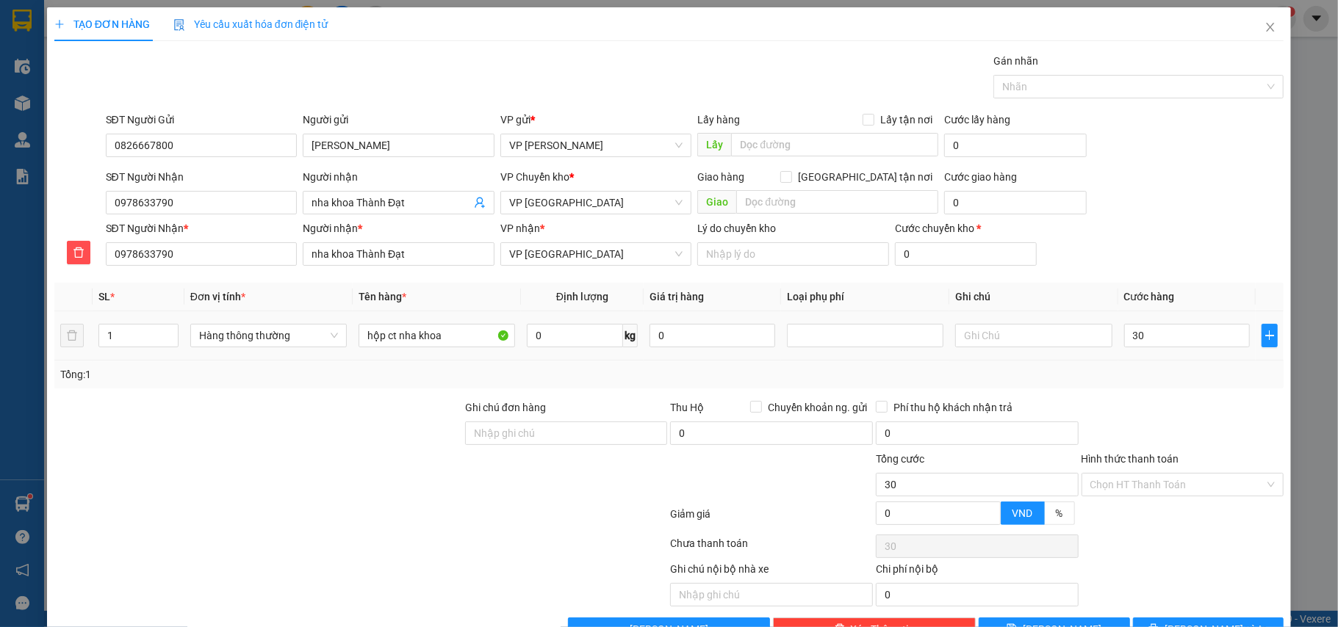
type input "30.000"
click at [1171, 380] on div "Tổng: 1" at bounding box center [669, 375] width 1218 height 16
click at [1137, 479] on input "Hình thức thanh toán" at bounding box center [1177, 485] width 175 height 22
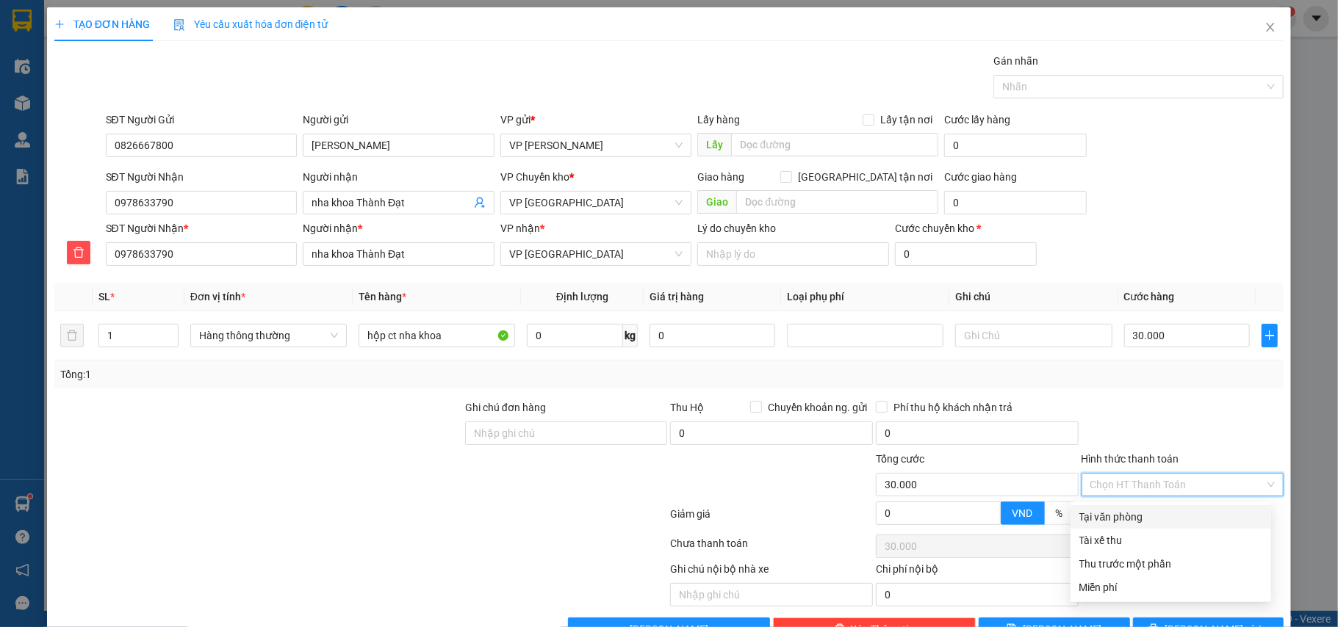
click at [1101, 509] on div "Tại văn phòng" at bounding box center [1170, 517] width 183 height 16
type input "0"
click at [1198, 622] on span "[PERSON_NAME] và In" at bounding box center [1216, 630] width 103 height 16
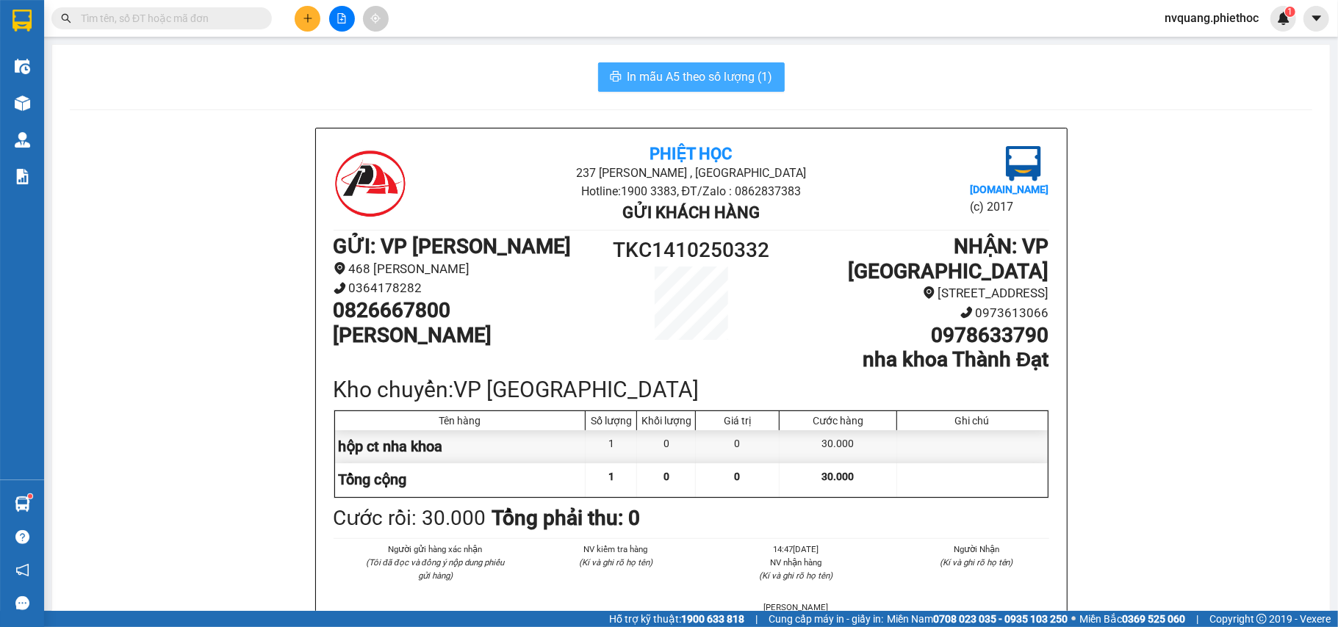
click at [675, 73] on span "In mẫu A5 theo số lượng (1)" at bounding box center [699, 77] width 145 height 18
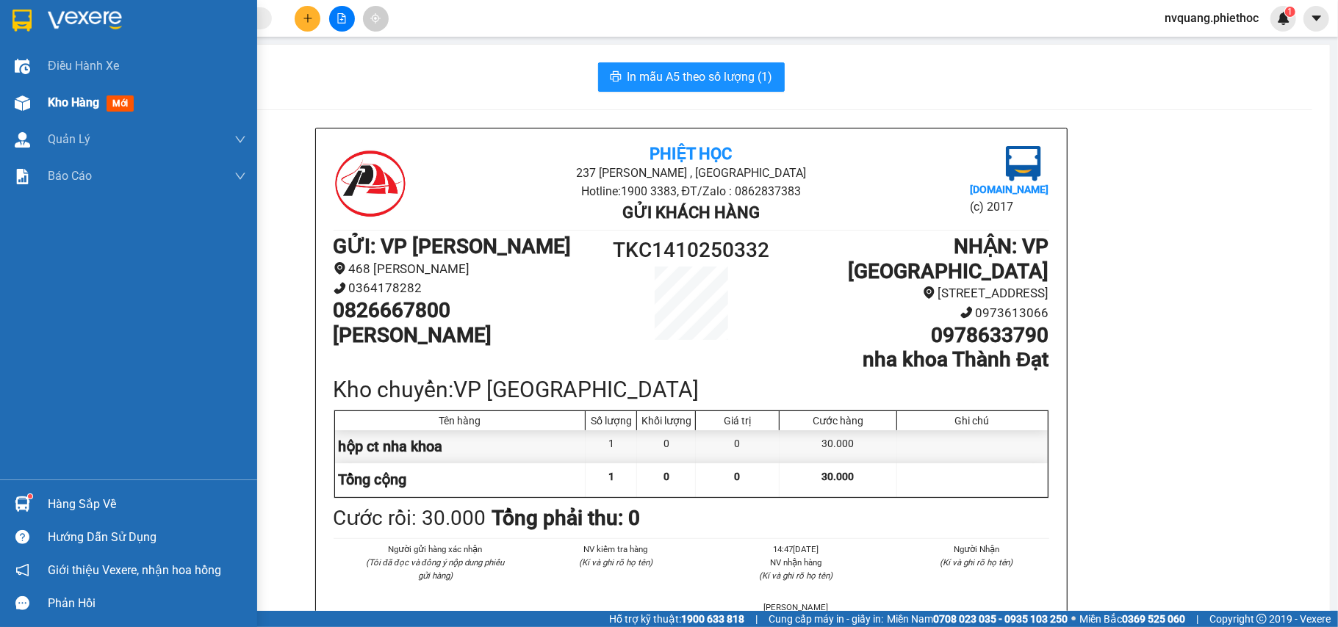
click at [65, 90] on div "Kho hàng mới" at bounding box center [147, 102] width 198 height 37
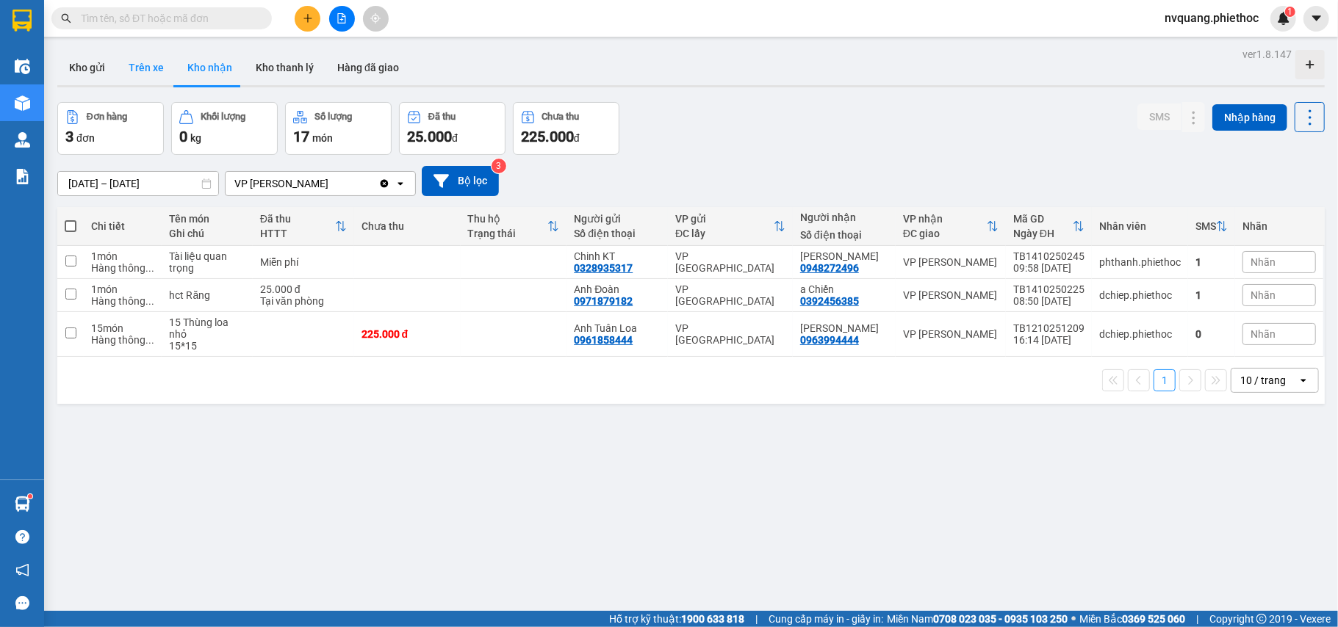
click at [145, 71] on button "Trên xe" at bounding box center [146, 67] width 59 height 35
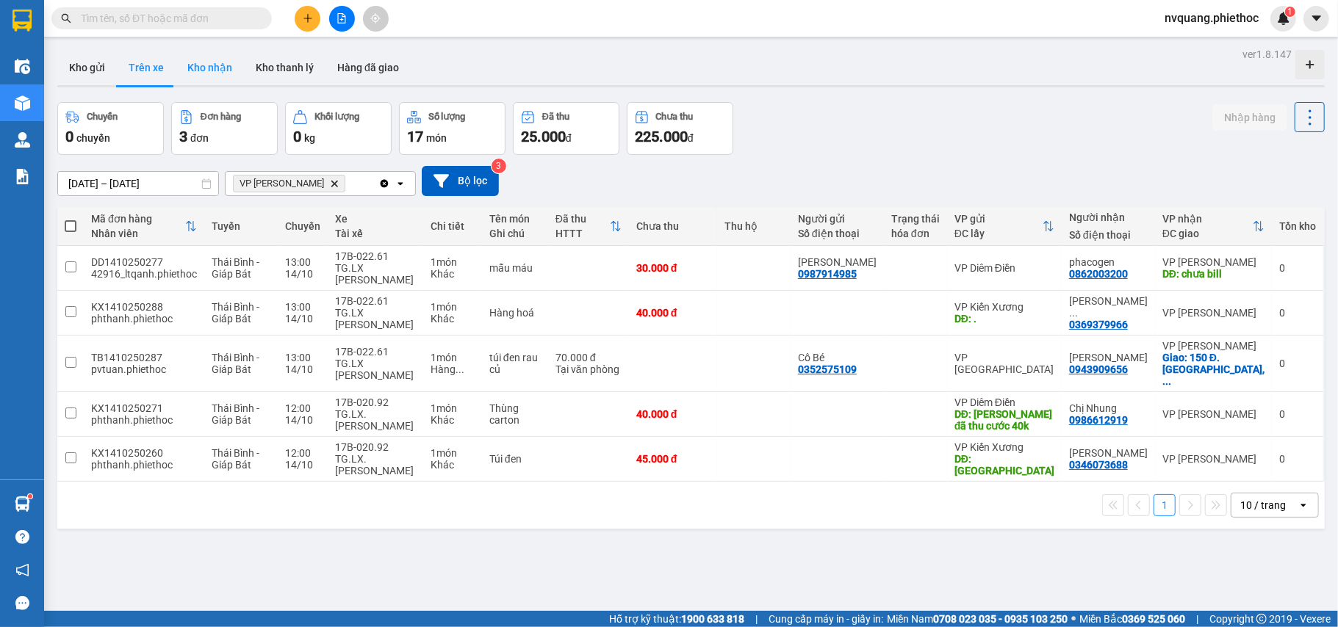
click at [198, 66] on button "Kho nhận" at bounding box center [210, 67] width 68 height 35
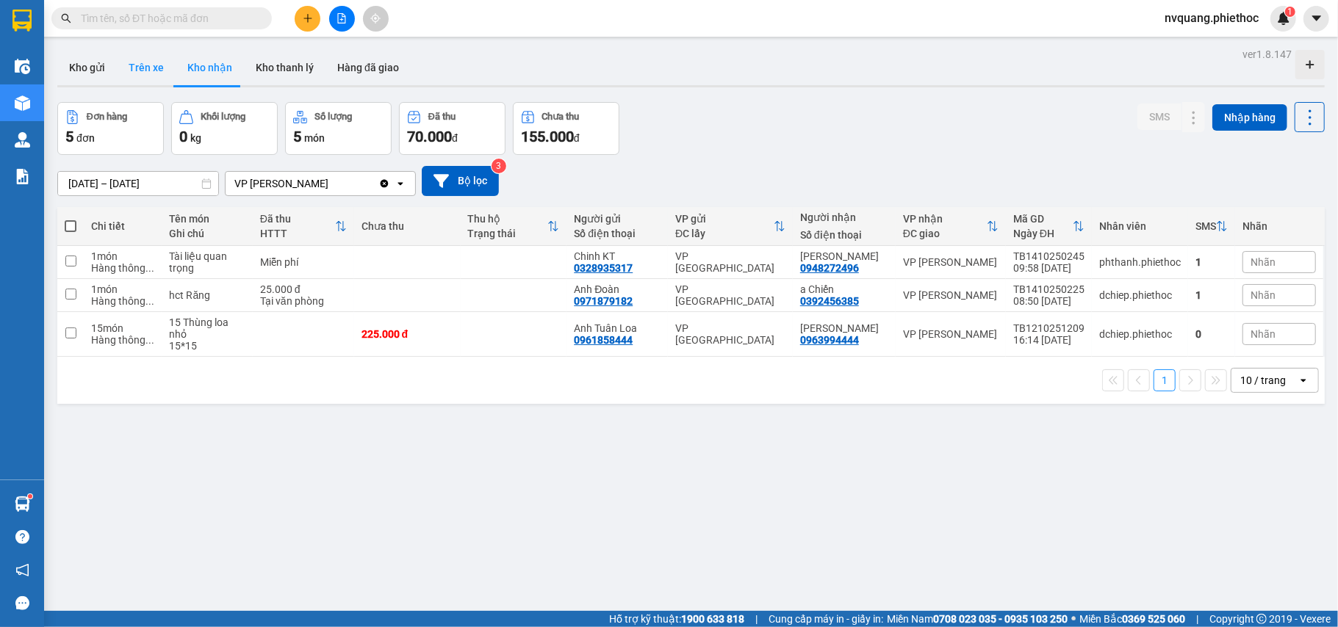
click at [145, 73] on button "Trên xe" at bounding box center [146, 67] width 59 height 35
type input "[DATE] – [DATE]"
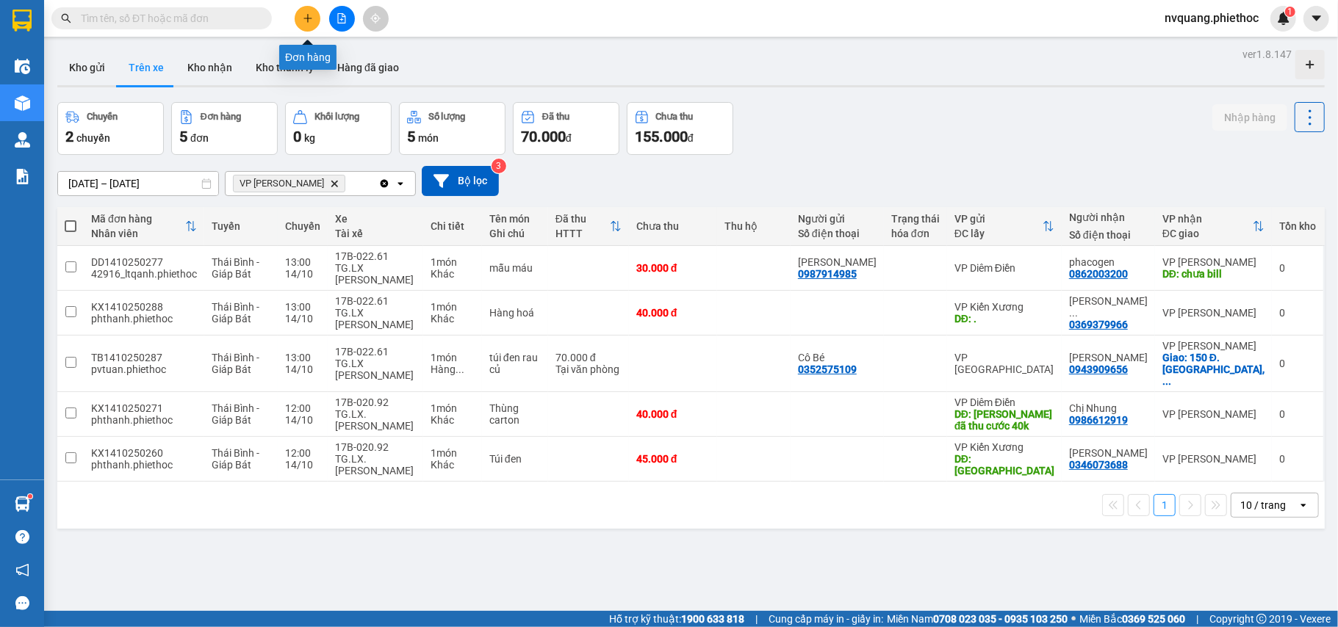
click at [319, 21] on button at bounding box center [308, 19] width 26 height 26
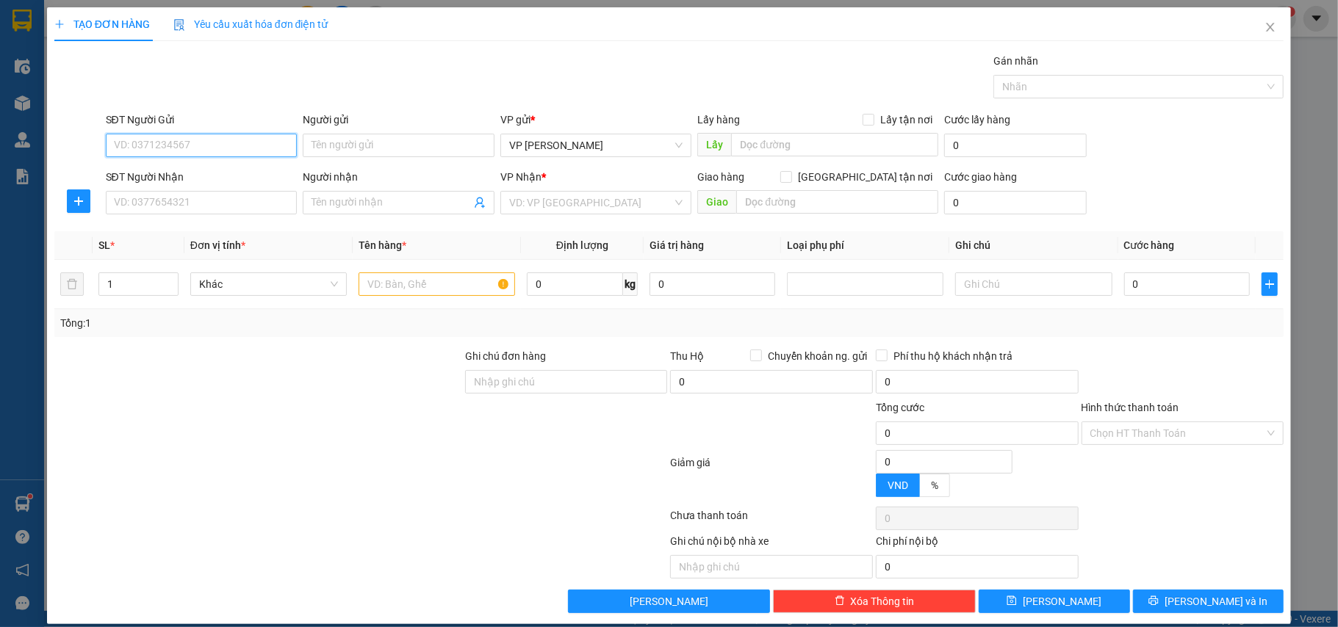
drag, startPoint x: 159, startPoint y: 139, endPoint x: 98, endPoint y: 165, distance: 65.8
click at [157, 139] on input "SĐT Người Gửi" at bounding box center [202, 146] width 192 height 24
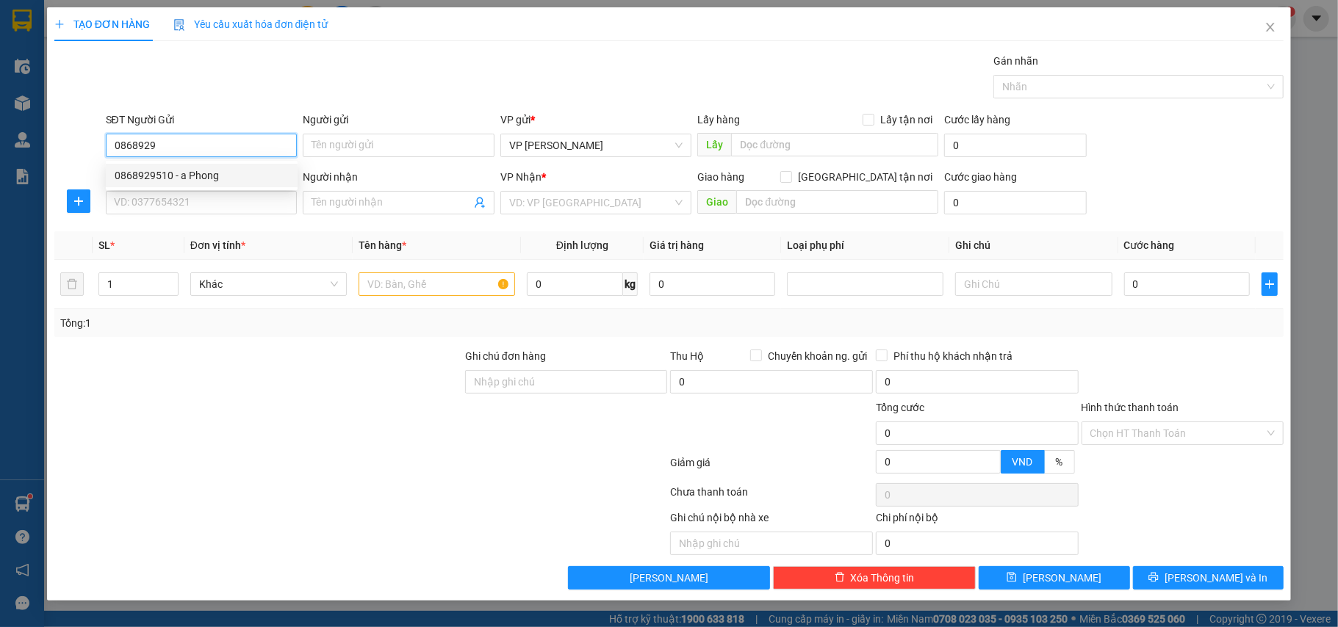
click at [130, 169] on div "0868929510 - a Phong" at bounding box center [202, 176] width 174 height 16
type input "0868929510"
type input "a Phong"
type input "0868929510"
click at [165, 193] on input "SĐT Người Nhận" at bounding box center [202, 203] width 192 height 24
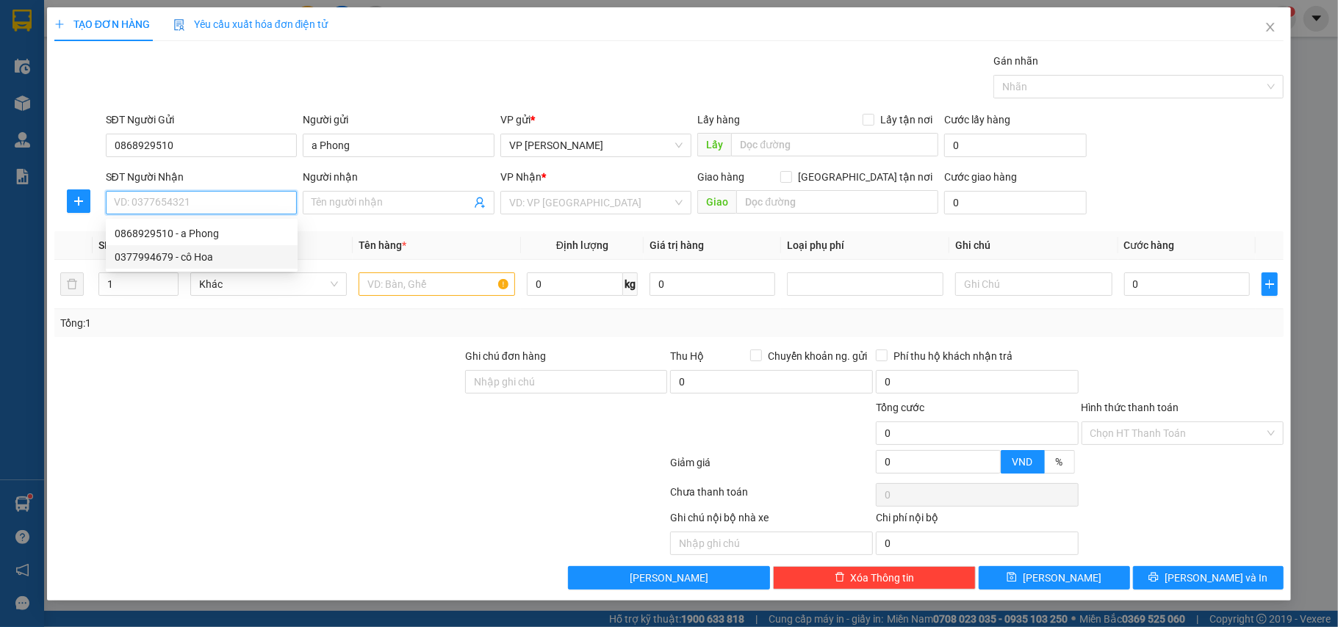
click at [183, 257] on div "0377994679 - cô Hoa" at bounding box center [202, 257] width 174 height 16
type input "0377994679"
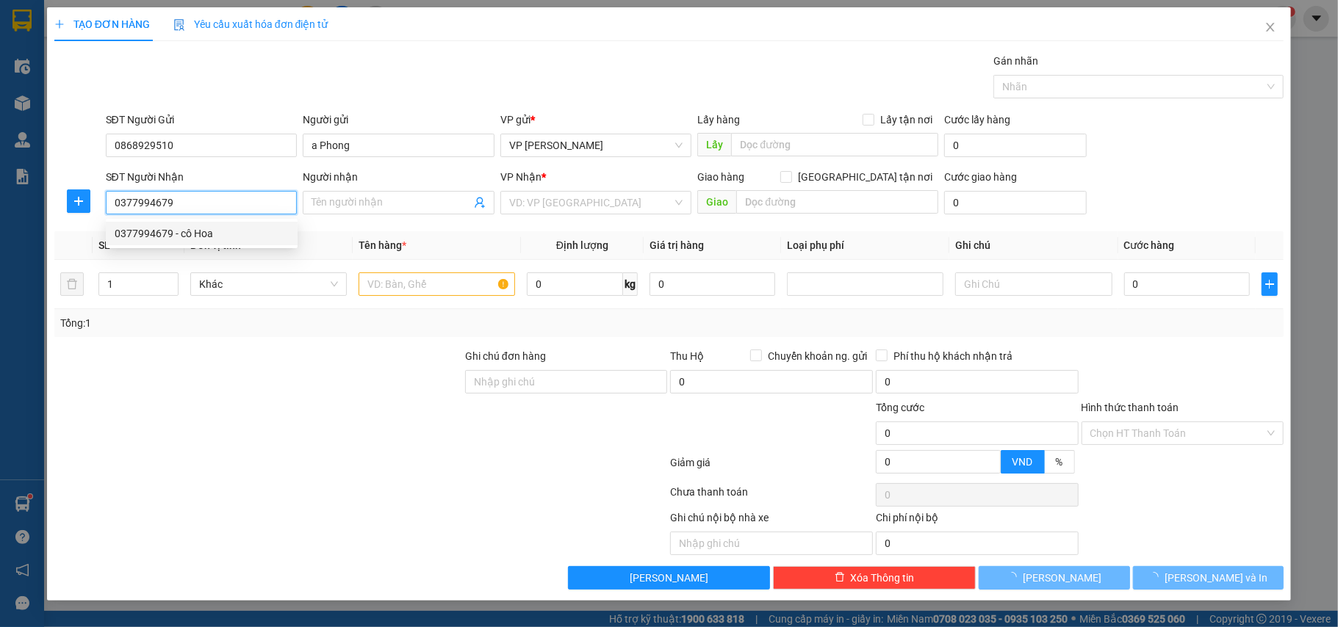
type input "cô Hoa"
type input "[GEOGRAPHIC_DATA]"
type input "5.000"
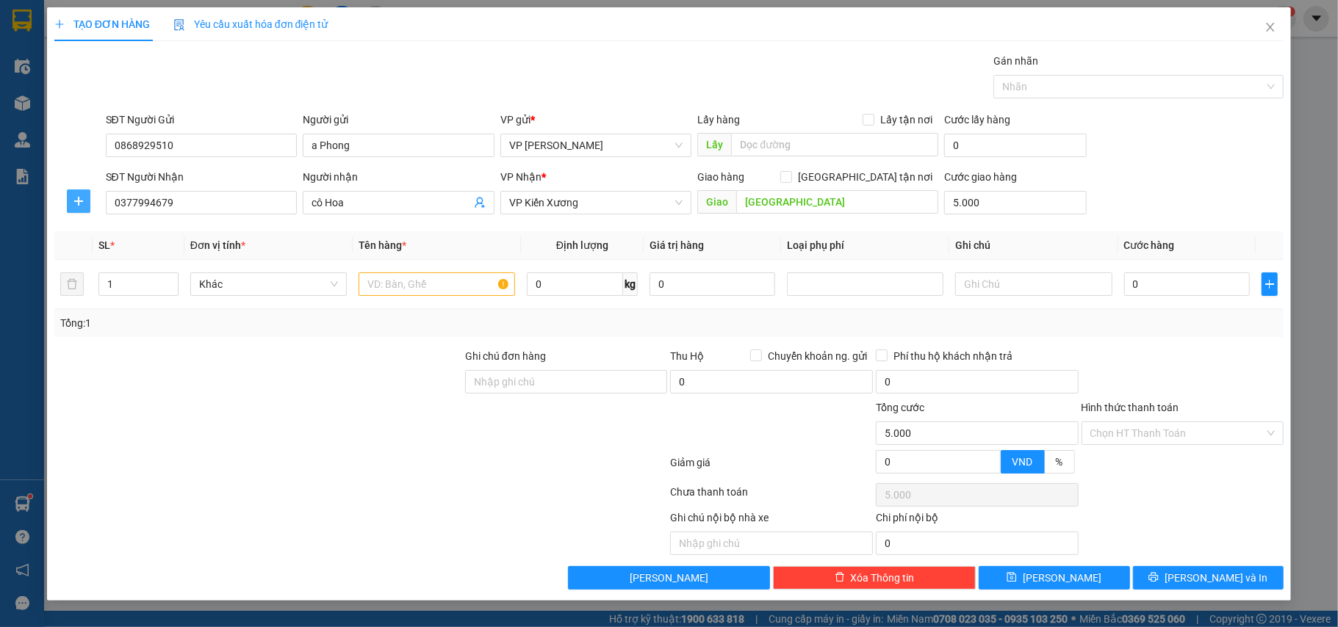
click at [67, 206] on button "button" at bounding box center [79, 202] width 24 height 24
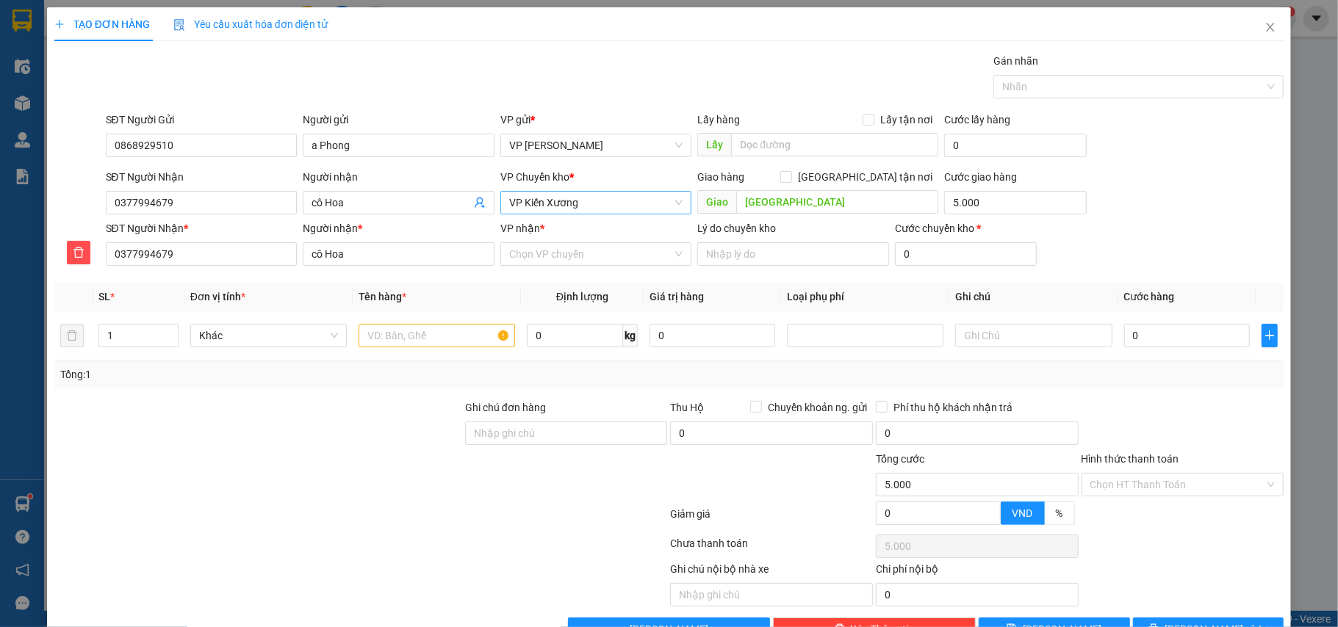
click at [597, 210] on span "VP Kiến Xương" at bounding box center [596, 203] width 174 height 22
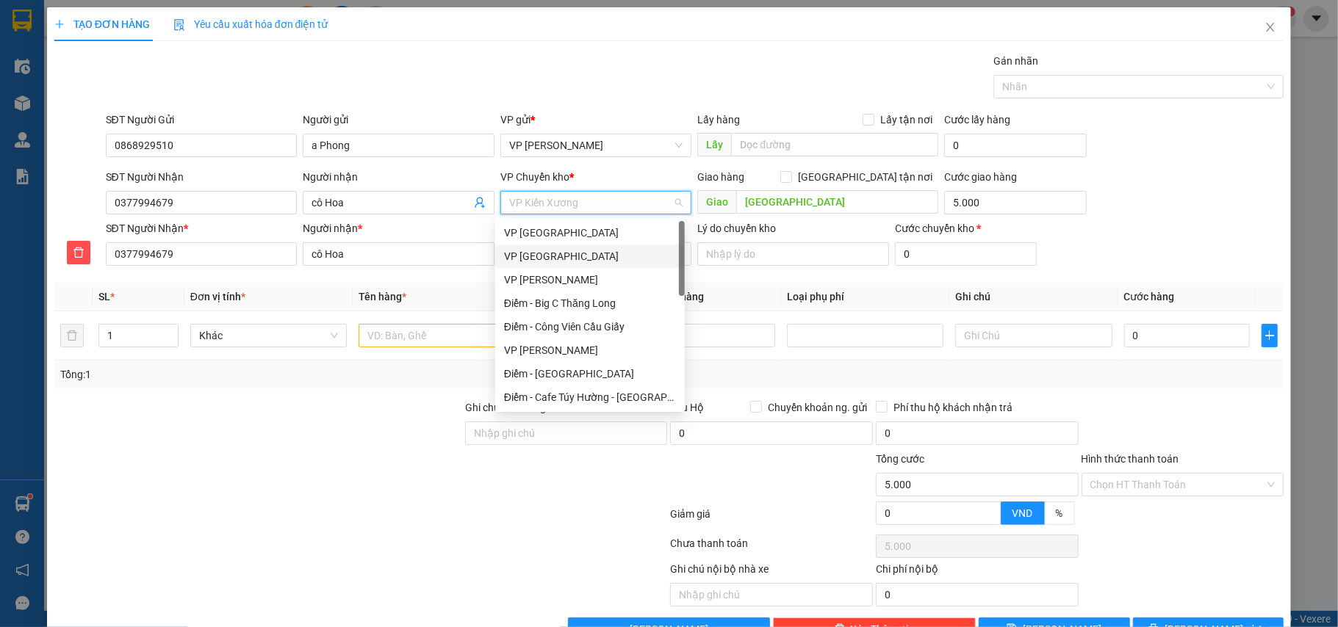
click at [541, 251] on div "VP [GEOGRAPHIC_DATA]" at bounding box center [590, 256] width 172 height 16
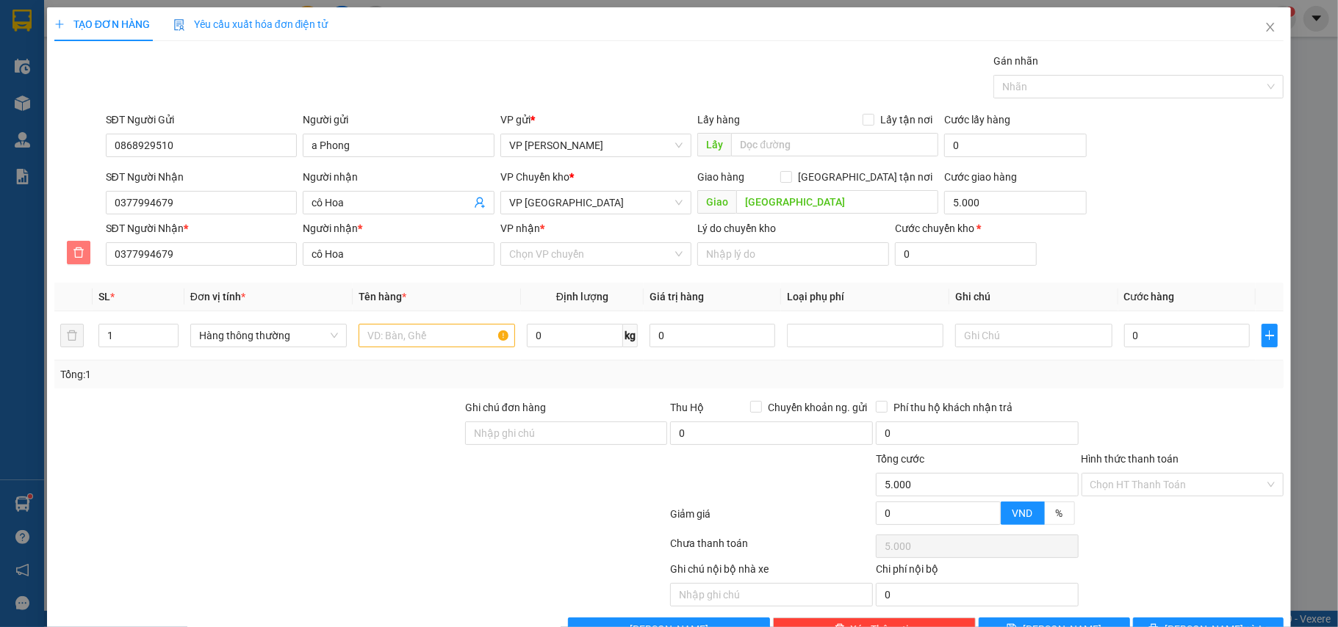
click at [79, 253] on icon "delete" at bounding box center [79, 253] width 12 height 12
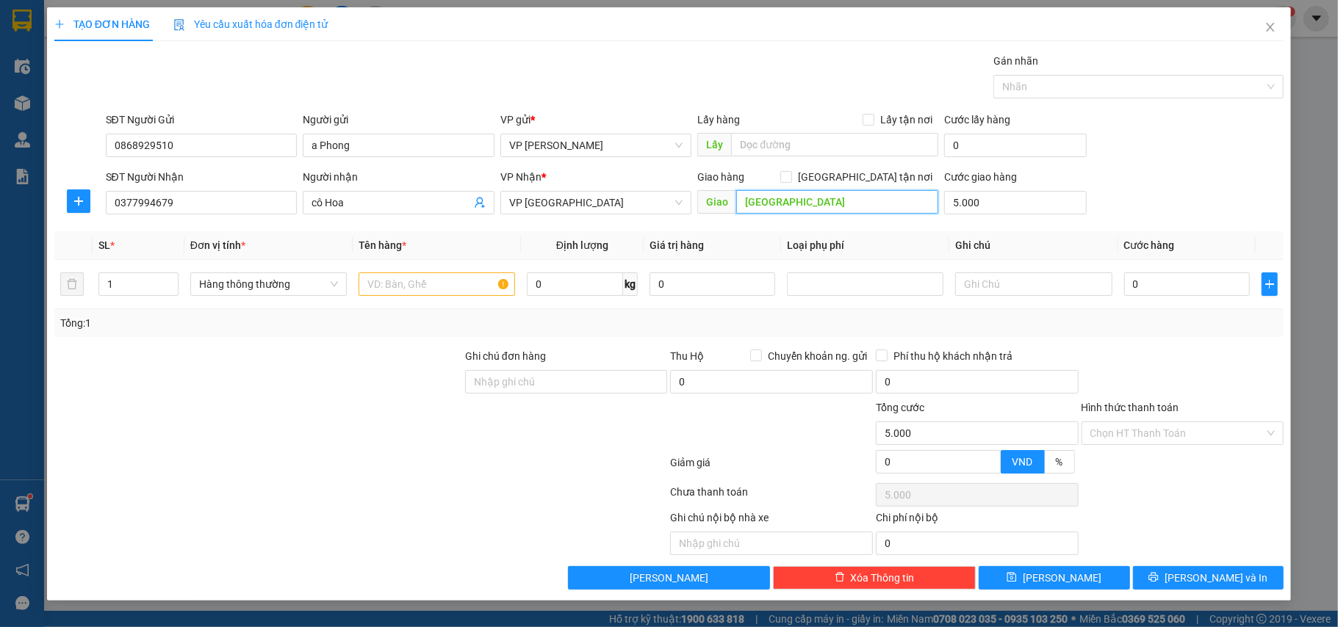
click at [886, 201] on input "[GEOGRAPHIC_DATA]" at bounding box center [837, 202] width 202 height 24
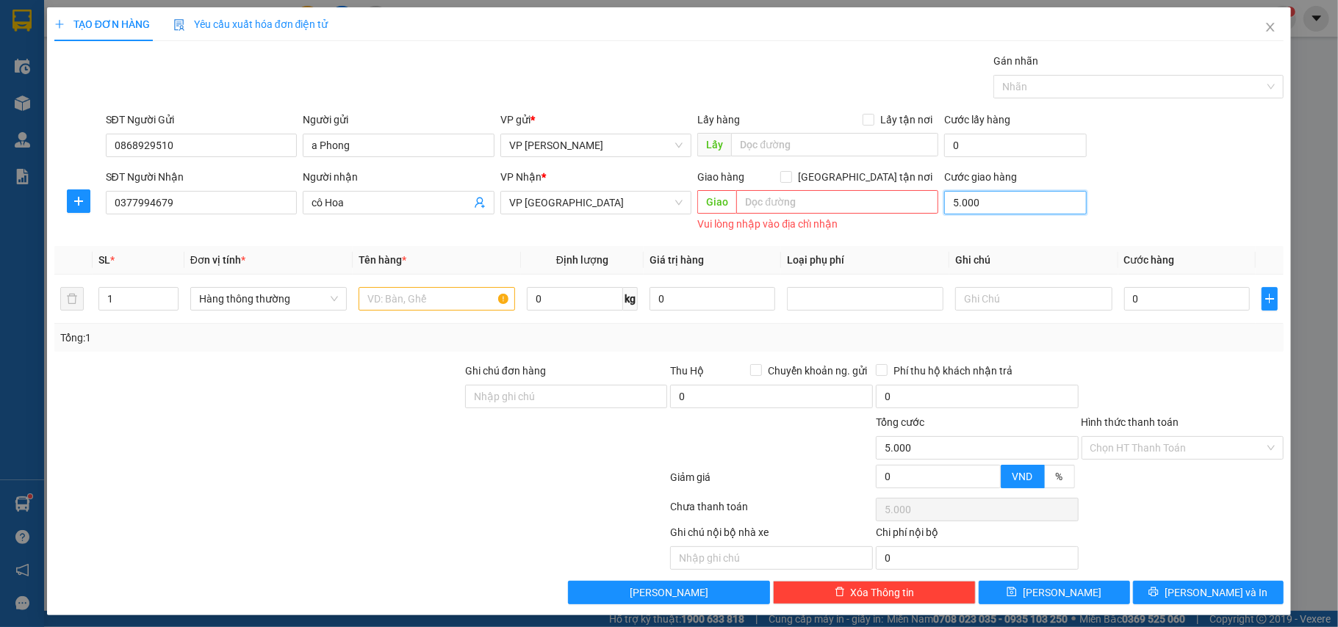
click at [971, 204] on input "5.000" at bounding box center [1015, 203] width 142 height 24
type input "0"
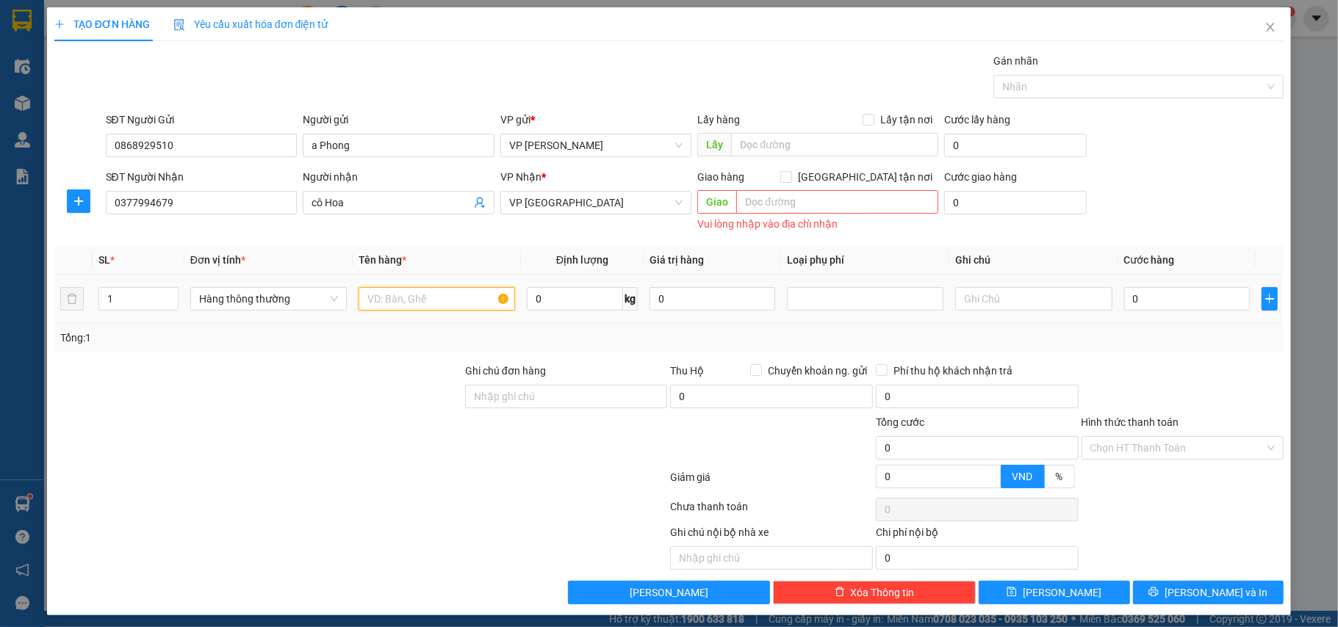
click at [419, 303] on input "text" at bounding box center [437, 299] width 157 height 24
type input "giấy tờ"
click at [1147, 303] on input "0" at bounding box center [1187, 299] width 126 height 24
type input "2"
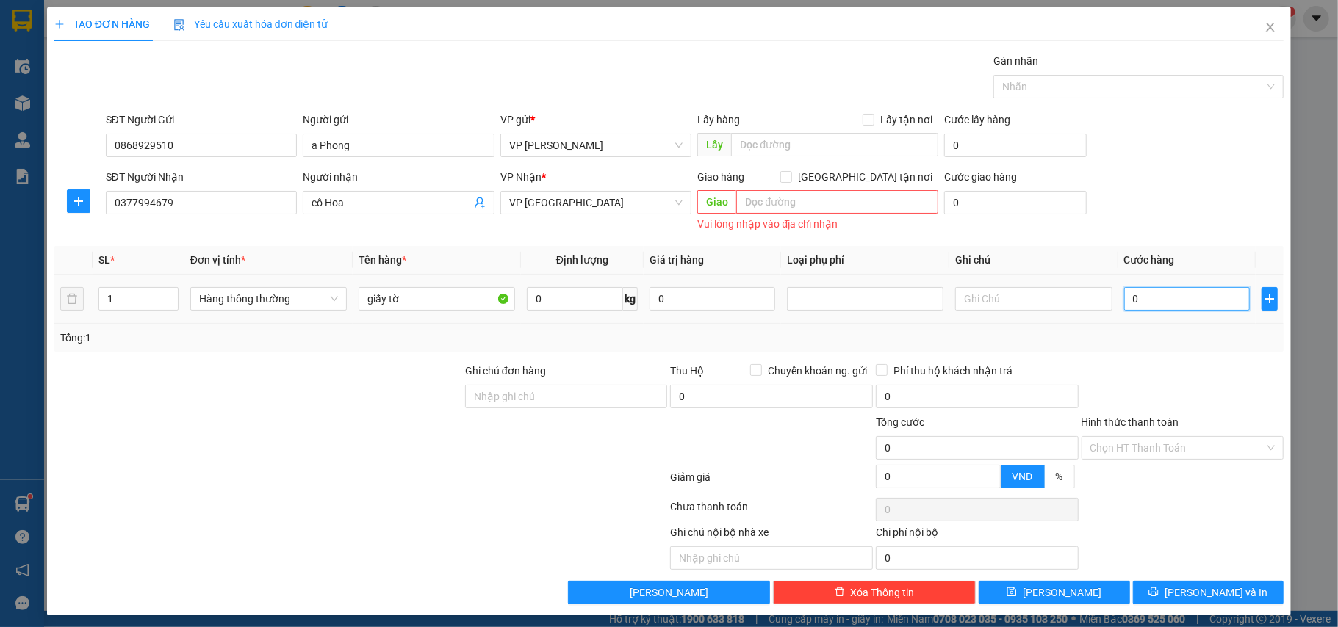
type input "2"
type input "25"
type input "25.000"
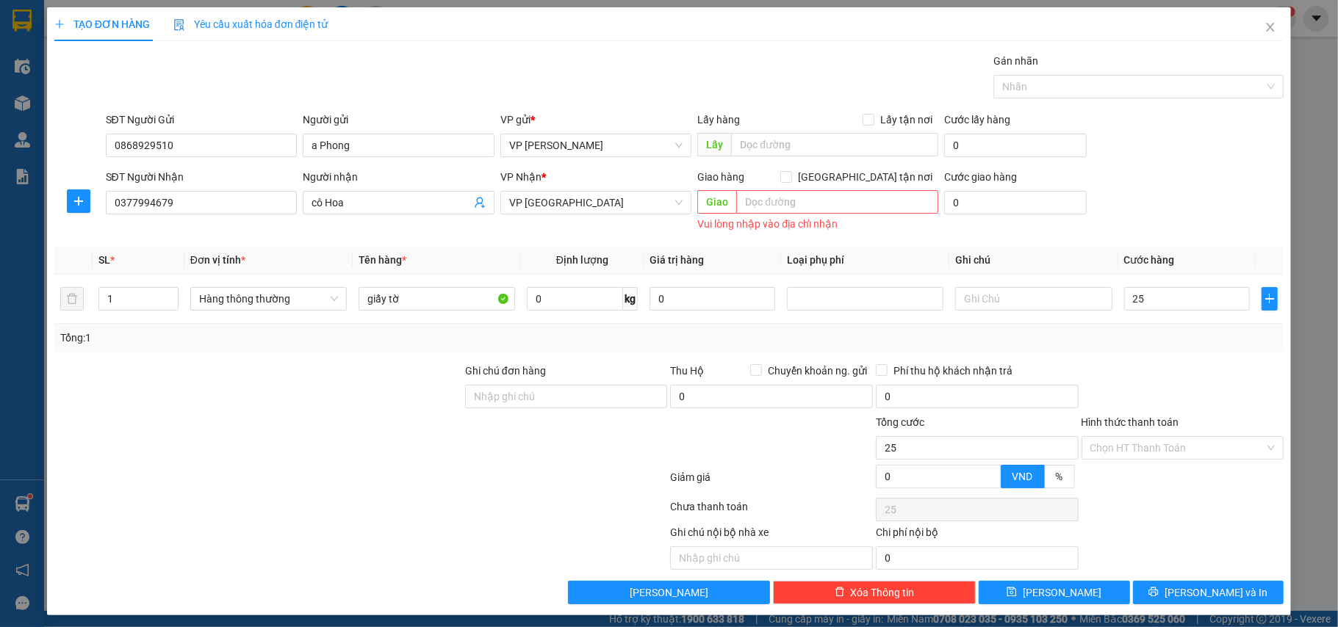
type input "25.000"
click at [1143, 339] on div "Tổng: 1" at bounding box center [669, 338] width 1218 height 16
click at [1173, 453] on input "Hình thức thanh toán" at bounding box center [1177, 448] width 175 height 22
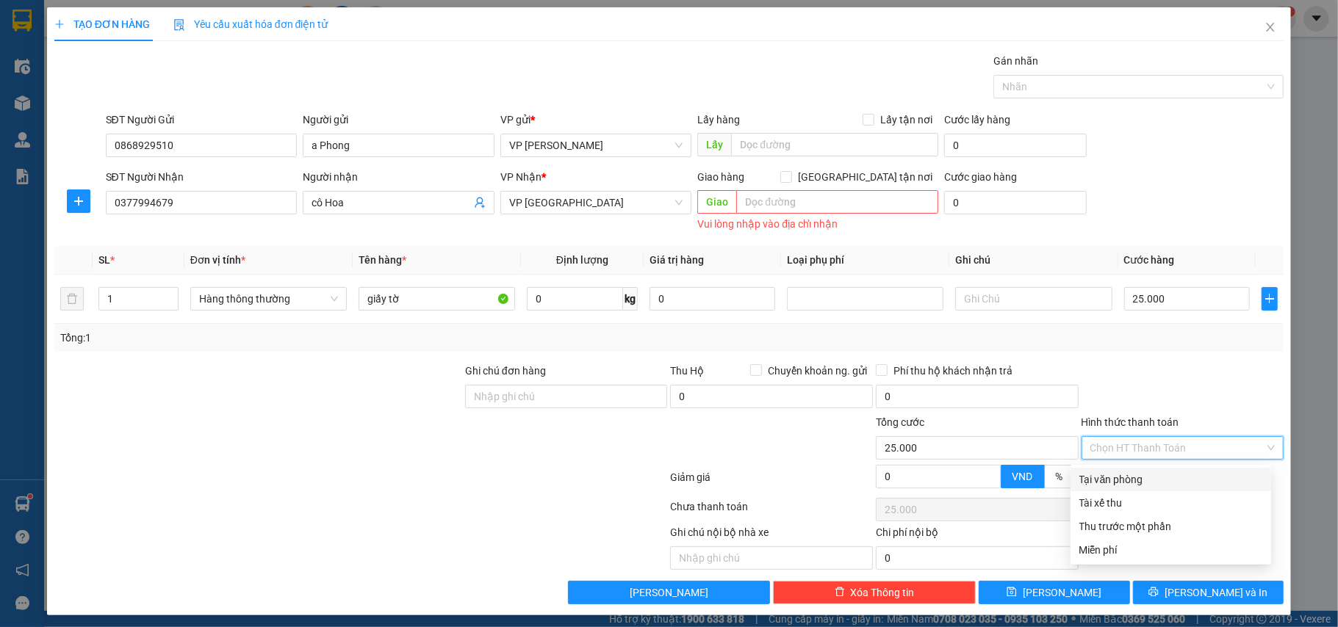
click at [1126, 479] on div "Tại văn phòng" at bounding box center [1170, 480] width 183 height 16
type input "0"
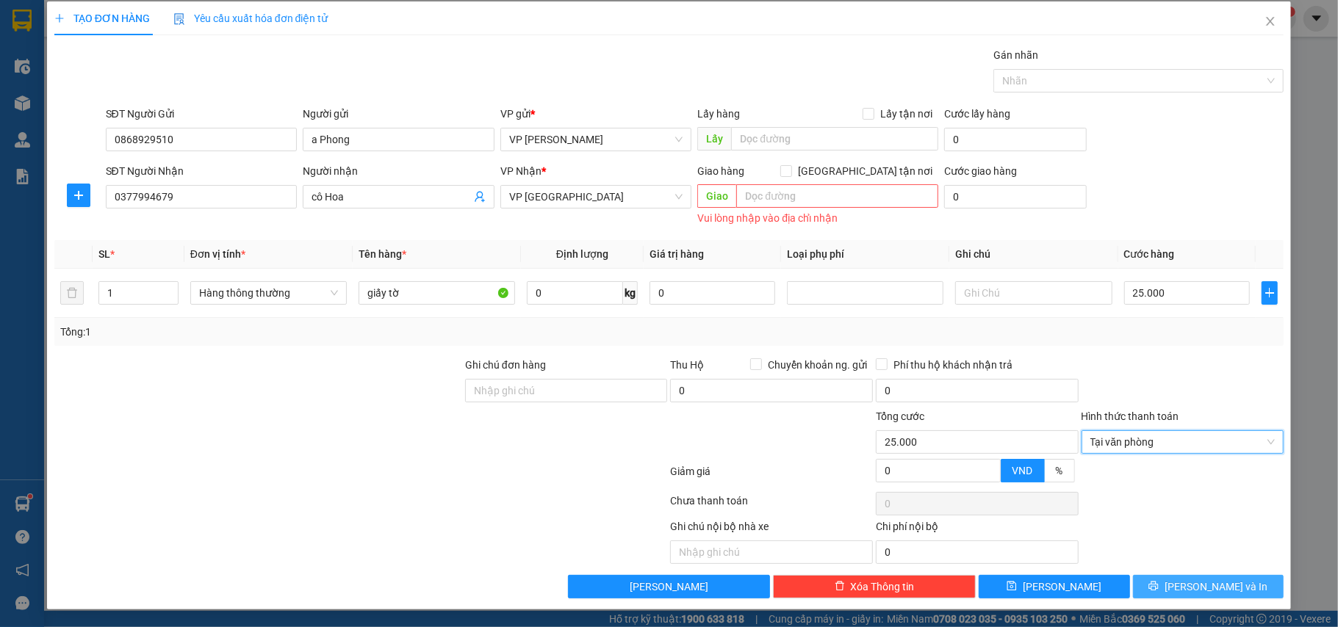
click at [1186, 583] on span "[PERSON_NAME] và In" at bounding box center [1216, 587] width 103 height 16
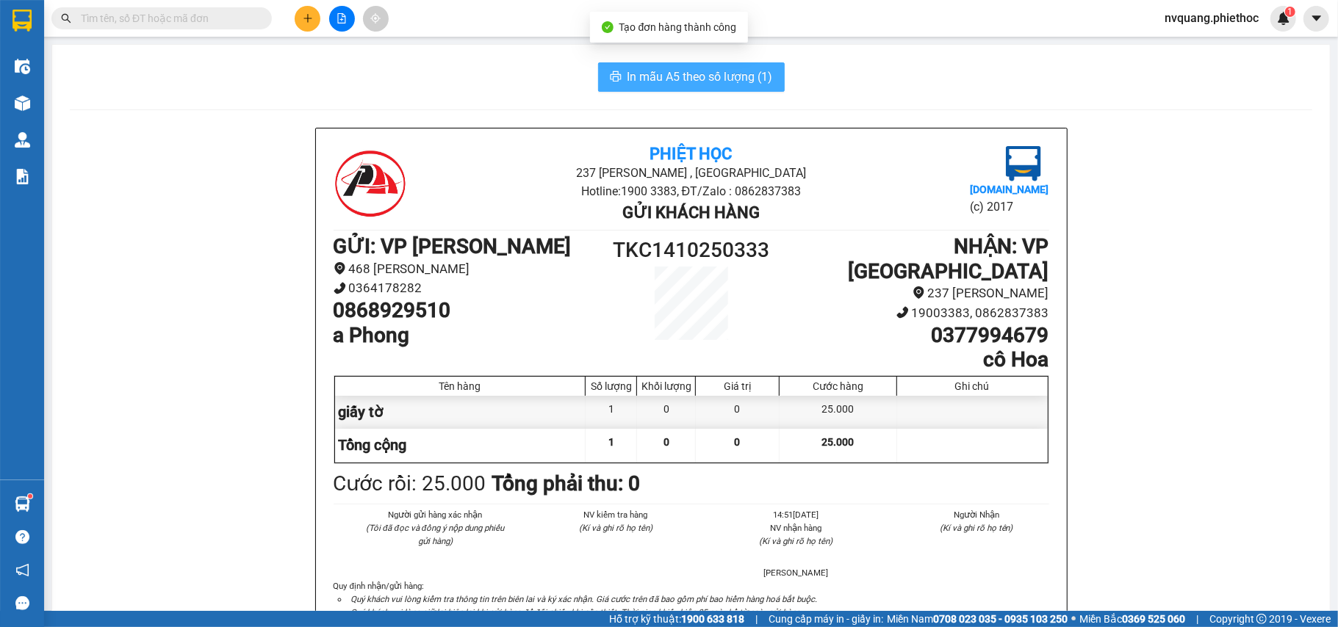
click at [668, 80] on span "In mẫu A5 theo số lượng (1)" at bounding box center [699, 77] width 145 height 18
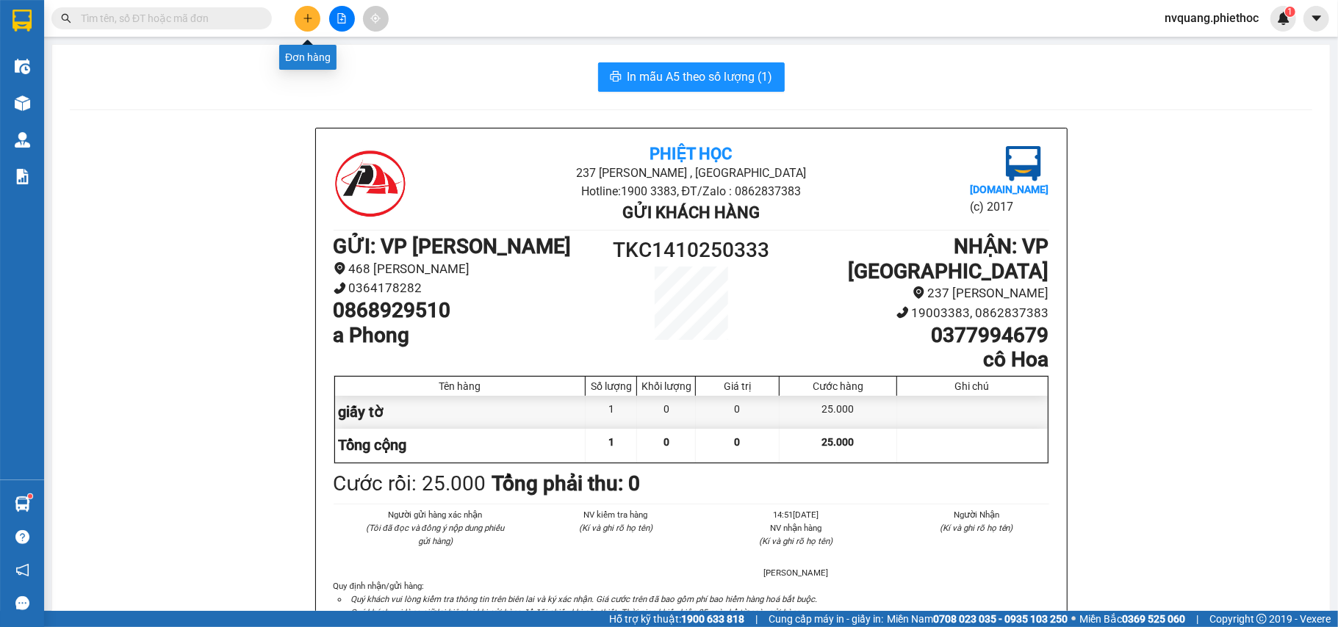
click at [303, 18] on icon "plus" at bounding box center [308, 18] width 10 height 10
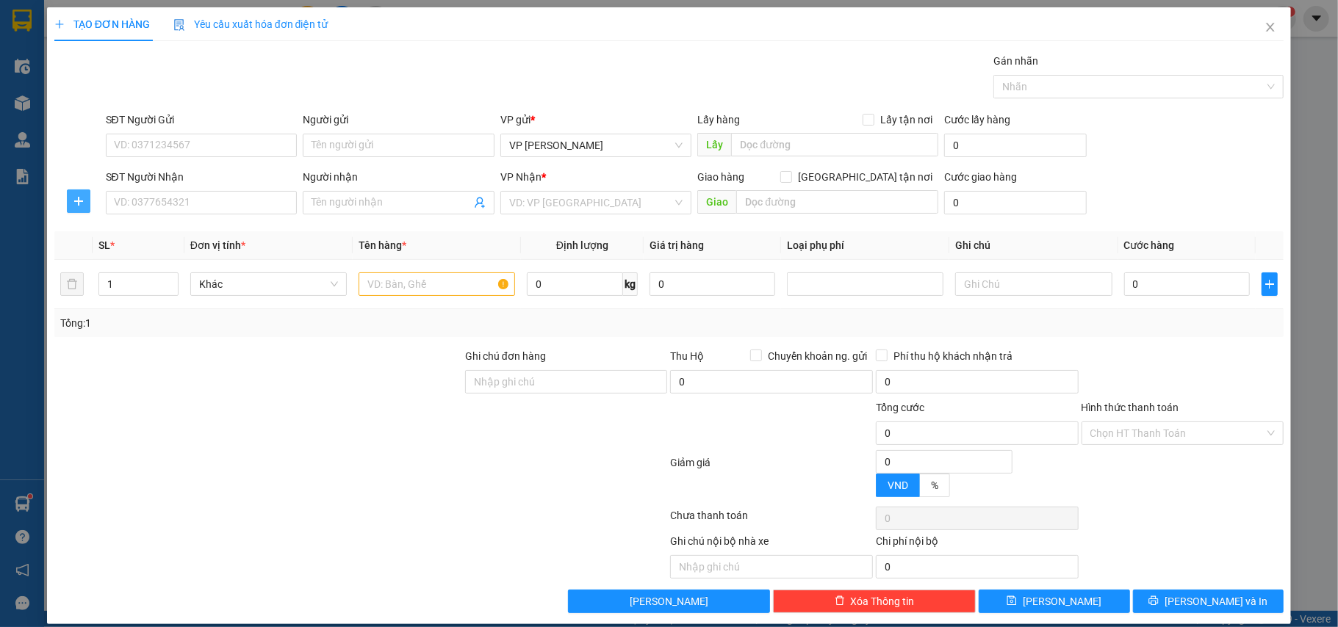
click at [82, 203] on span "plus" at bounding box center [79, 201] width 22 height 12
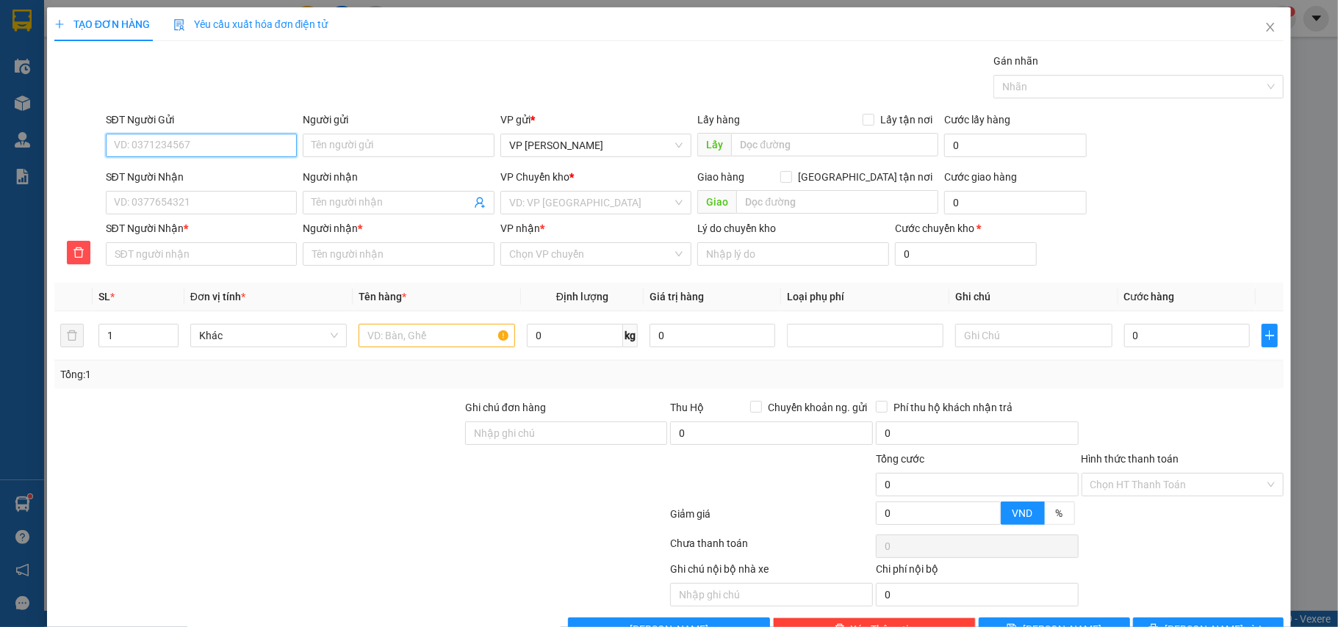
click at [157, 147] on input "SĐT Người Gửi" at bounding box center [202, 146] width 192 height 24
type input "0936785896"
click at [226, 176] on div "0936785896 - [PERSON_NAME]" at bounding box center [199, 176] width 172 height 16
type input "c Huyền"
type input "0936785896"
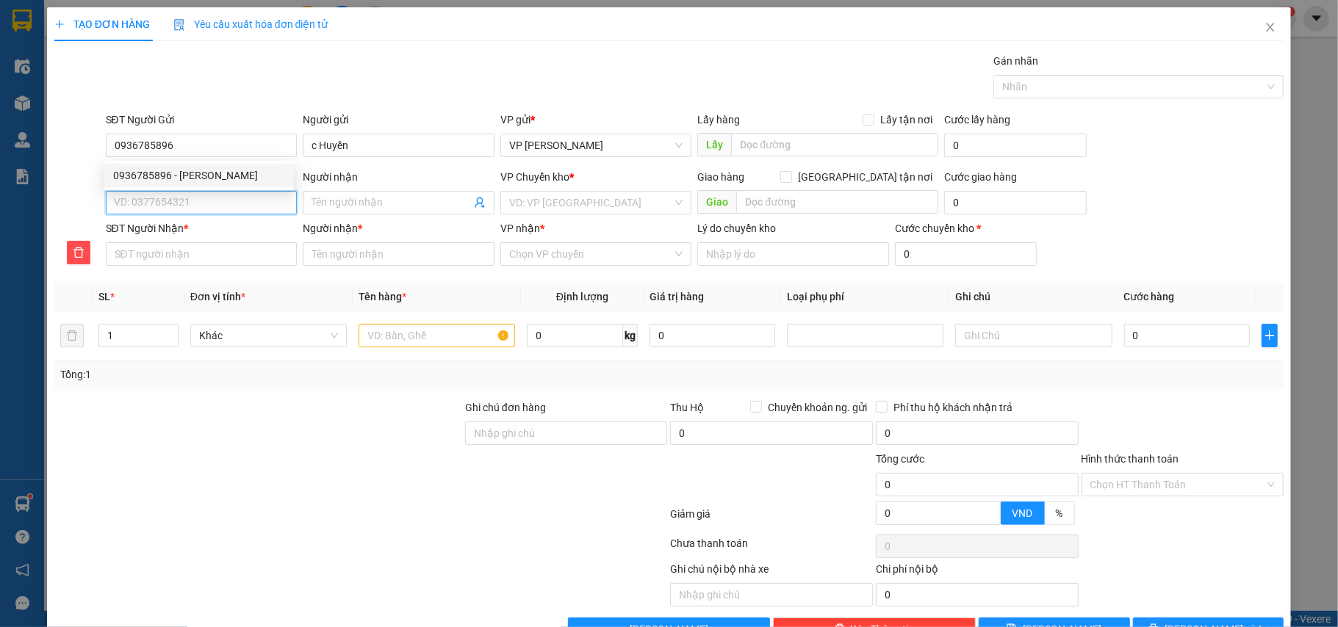
click at [223, 209] on input "SĐT Người Nhận" at bounding box center [202, 203] width 192 height 24
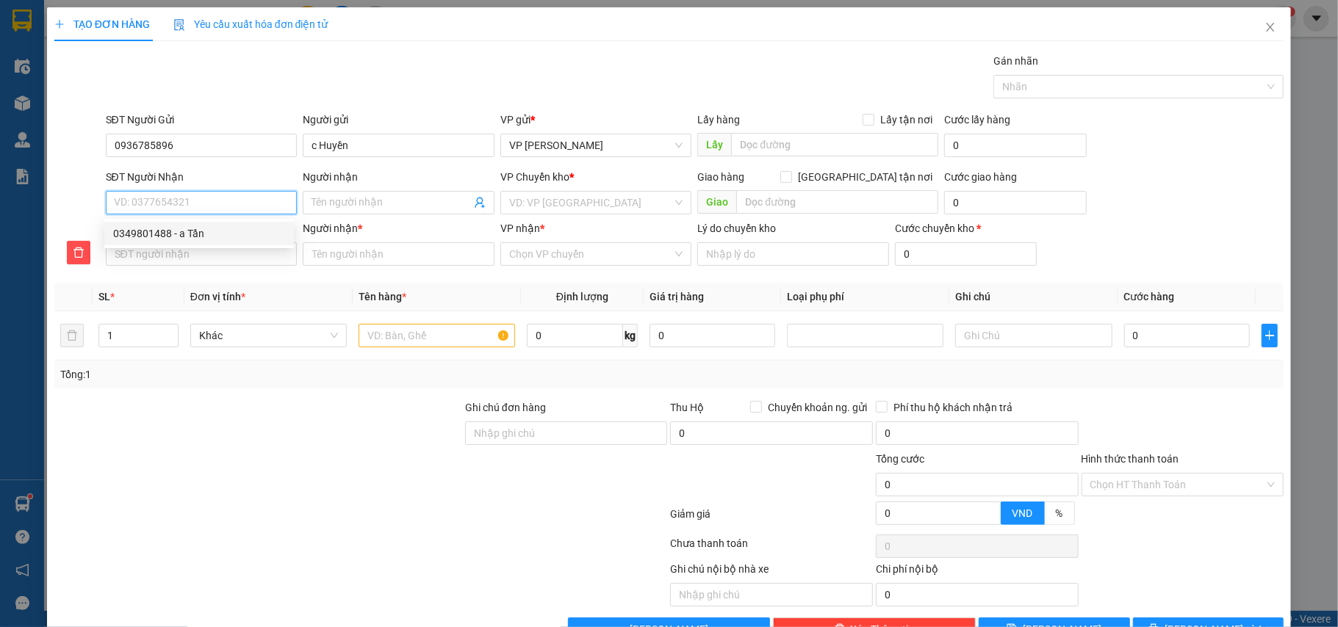
click at [148, 244] on div "0349801488 - a Tần" at bounding box center [199, 234] width 190 height 24
type input "0349801488"
type input "a Tần"
type input "phố Niềm - [GEOGRAPHIC_DATA]"
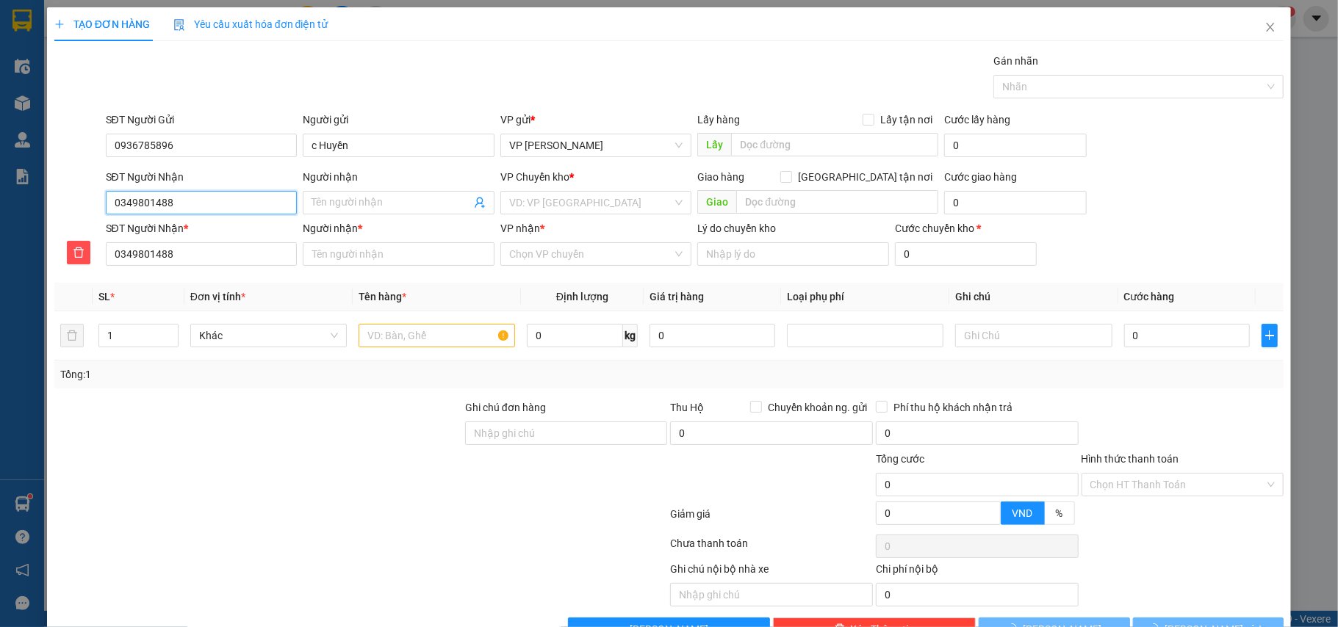
type input "5.000"
type input "a Tần"
click at [618, 204] on span "VP Kiến Xương" at bounding box center [596, 203] width 174 height 22
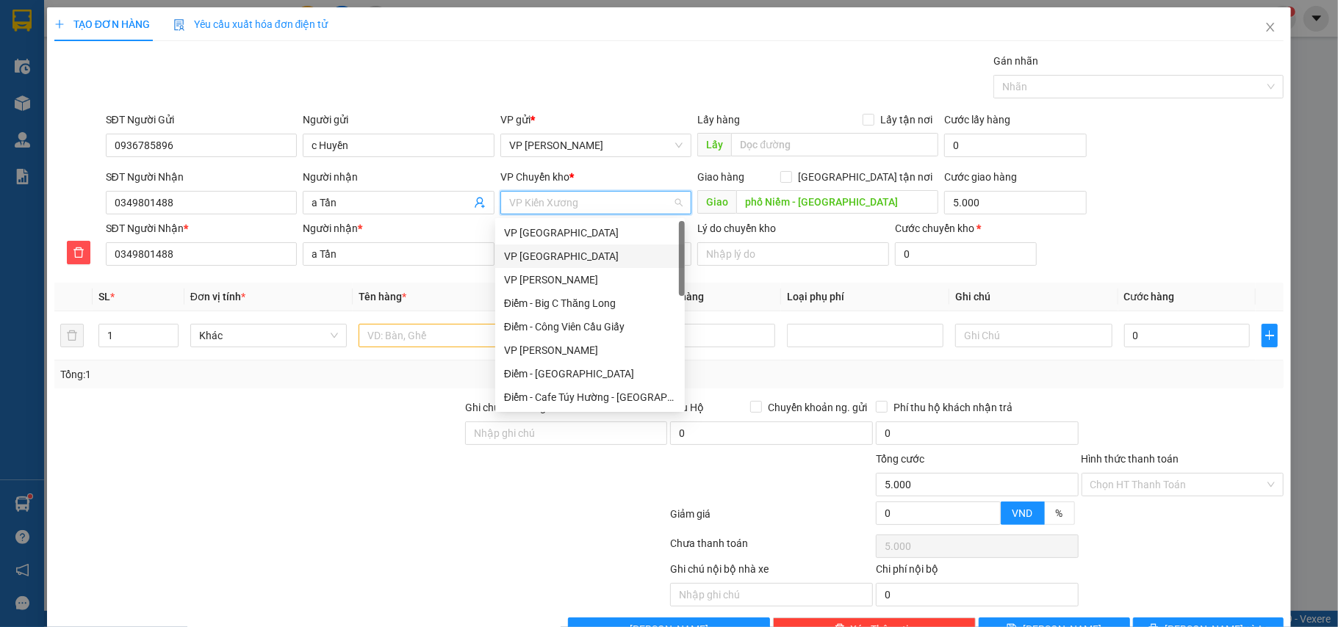
click at [539, 257] on div "VP [GEOGRAPHIC_DATA]" at bounding box center [590, 256] width 172 height 16
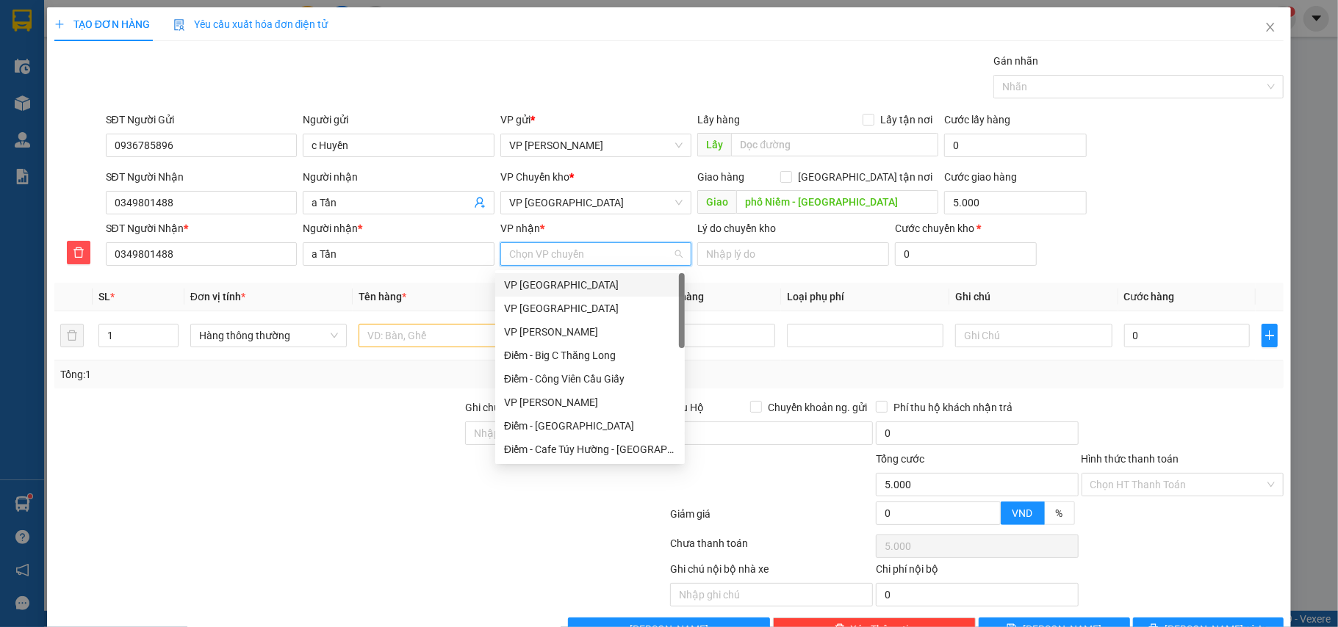
click at [553, 256] on input "VP nhận *" at bounding box center [591, 254] width 164 height 22
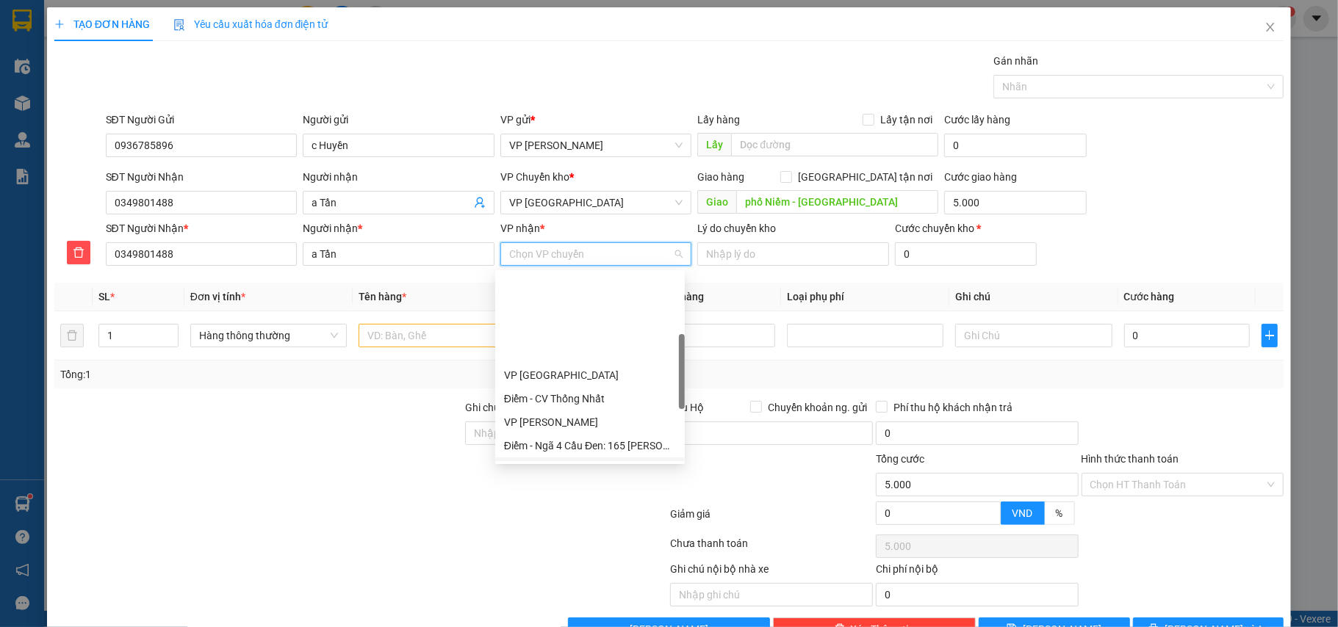
scroll to position [195, 0]
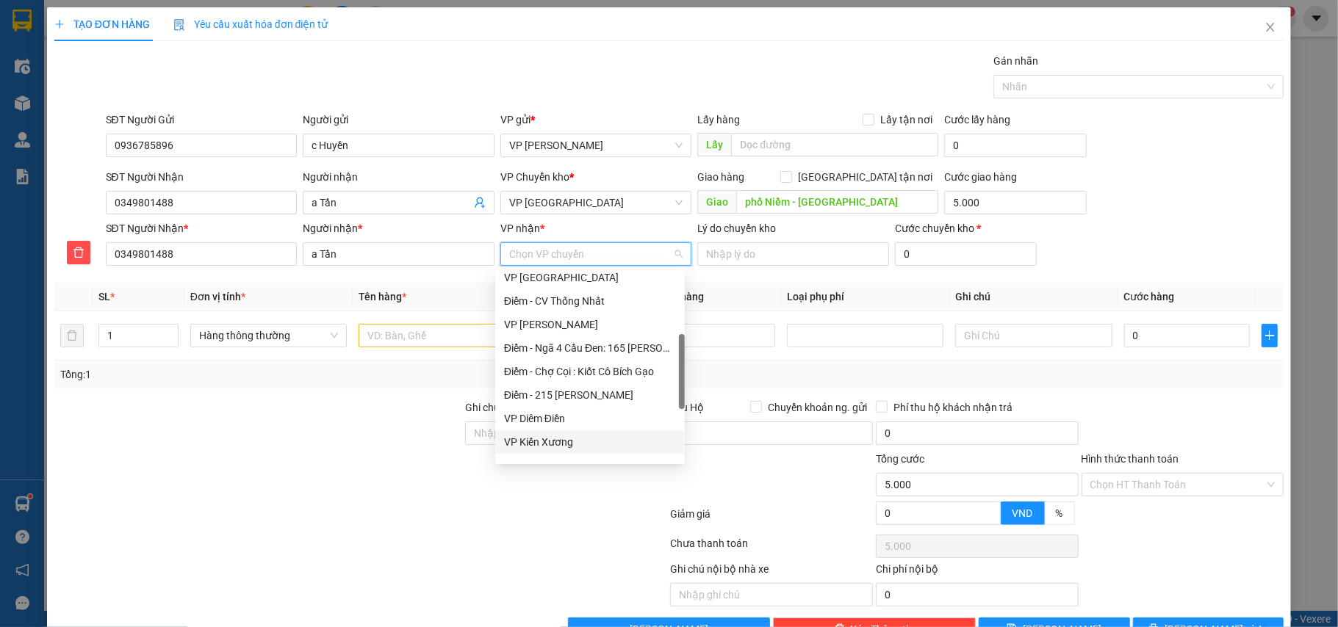
drag, startPoint x: 547, startPoint y: 438, endPoint x: 374, endPoint y: 383, distance: 181.2
click at [544, 436] on div "VP Kiến Xương" at bounding box center [590, 442] width 172 height 16
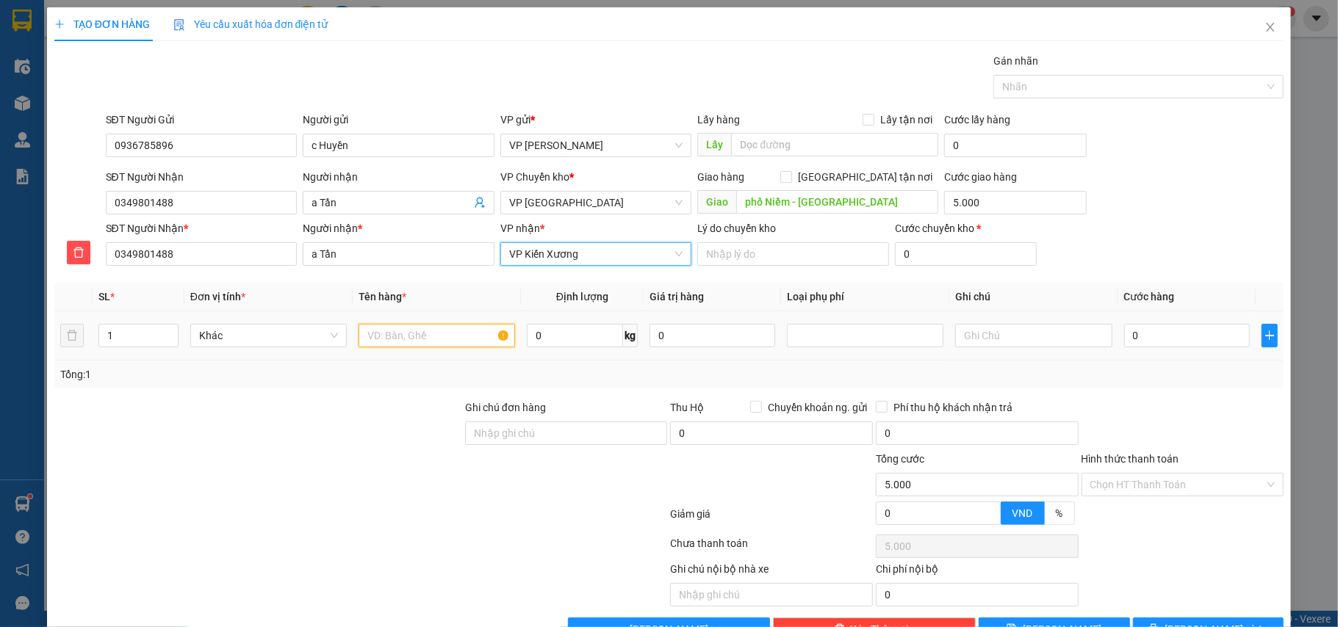
click at [373, 333] on input "text" at bounding box center [437, 336] width 157 height 24
type input "hộp ct thuốc"
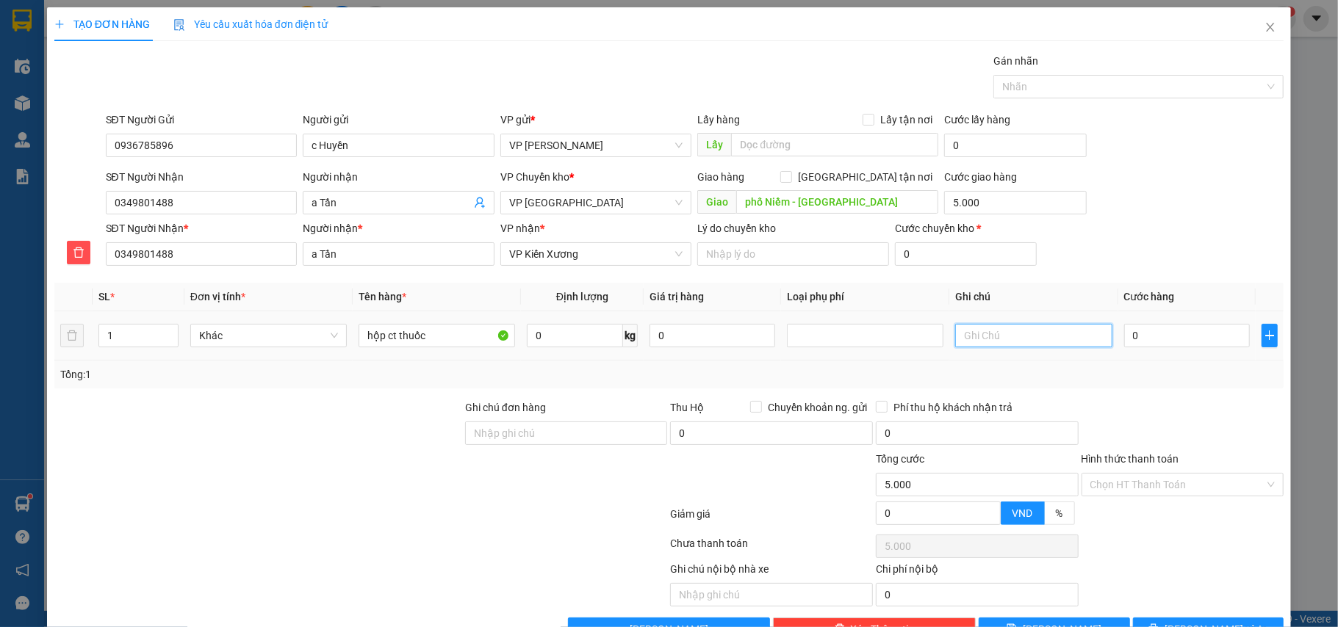
drag, startPoint x: 1093, startPoint y: 336, endPoint x: 1109, endPoint y: 335, distance: 15.4
click at [1097, 335] on input "text" at bounding box center [1033, 336] width 157 height 24
click at [1124, 335] on input "0" at bounding box center [1187, 336] width 126 height 24
type input "3"
type input "5.003"
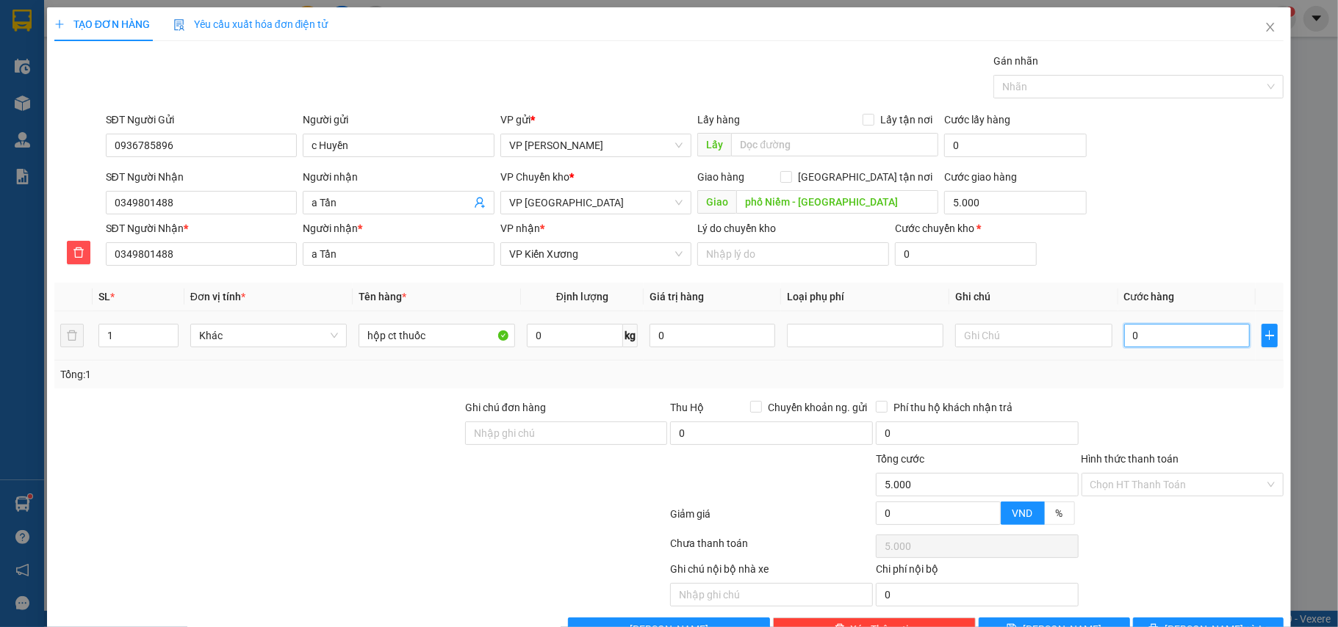
type input "5.003"
type input "30"
type input "5.030"
type input "30.000"
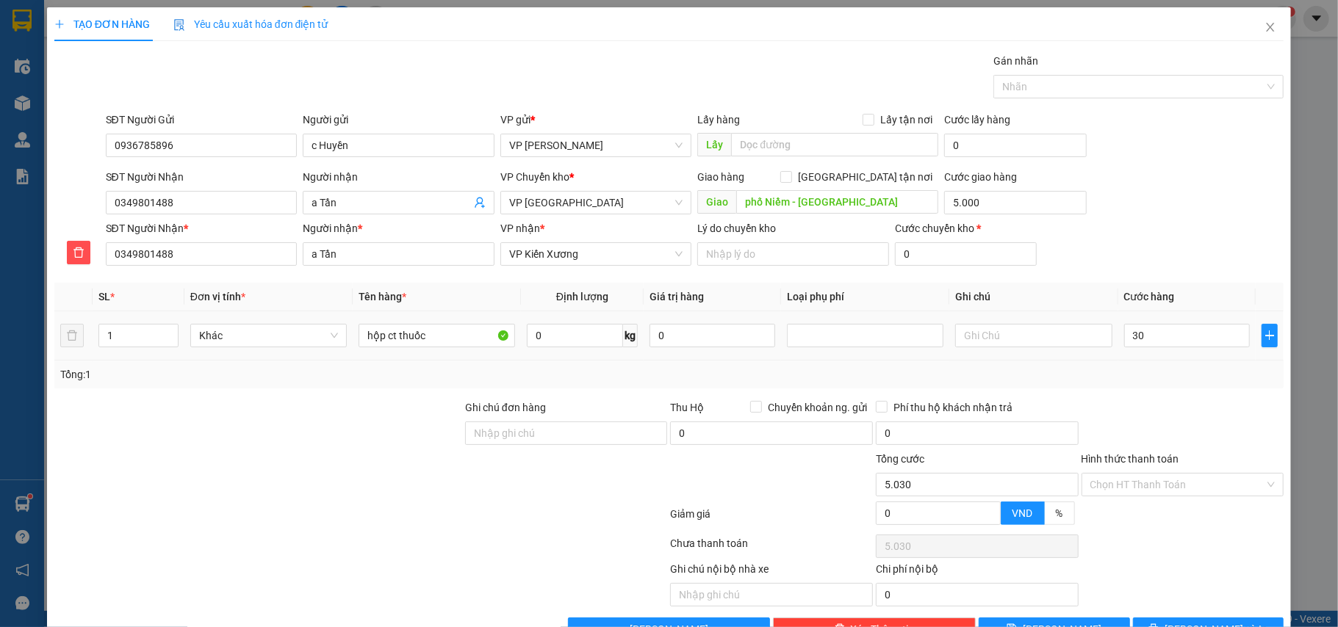
type input "35.000"
click at [1156, 370] on div "Tổng: 1" at bounding box center [669, 375] width 1218 height 16
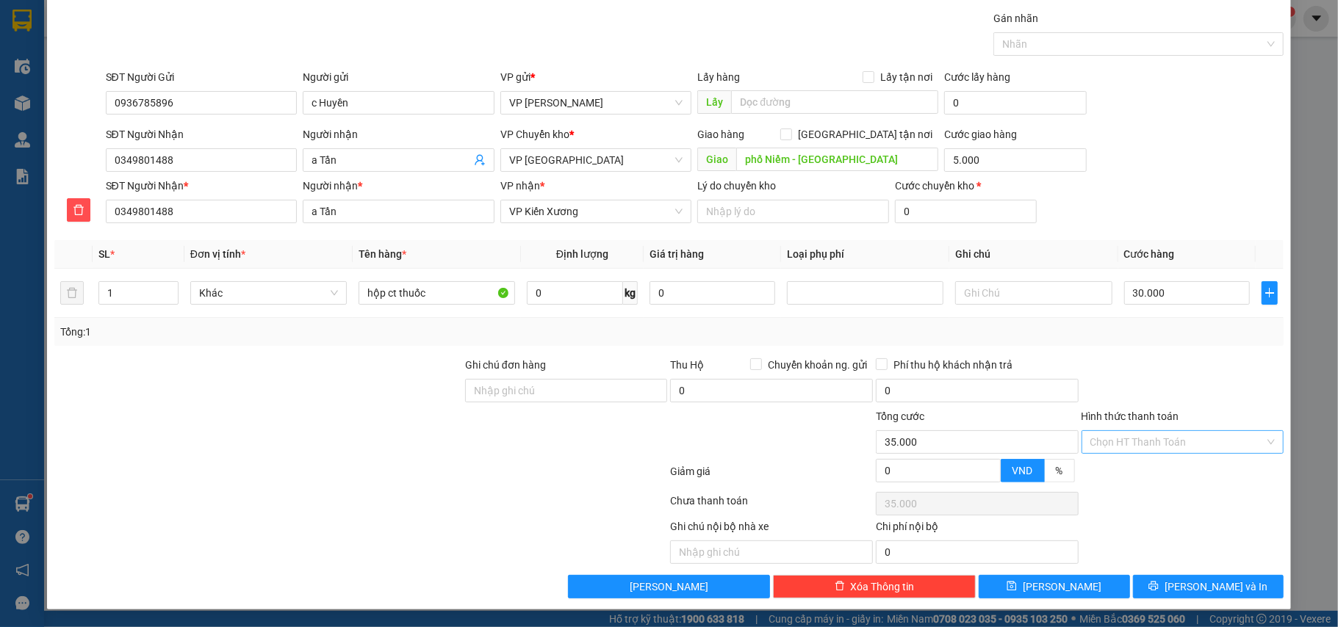
click at [1126, 442] on input "Hình thức thanh toán" at bounding box center [1177, 442] width 175 height 22
click at [1144, 471] on div "Tại văn phòng" at bounding box center [1170, 475] width 183 height 16
type input "0"
click at [1191, 595] on span "[PERSON_NAME] và In" at bounding box center [1216, 587] width 103 height 16
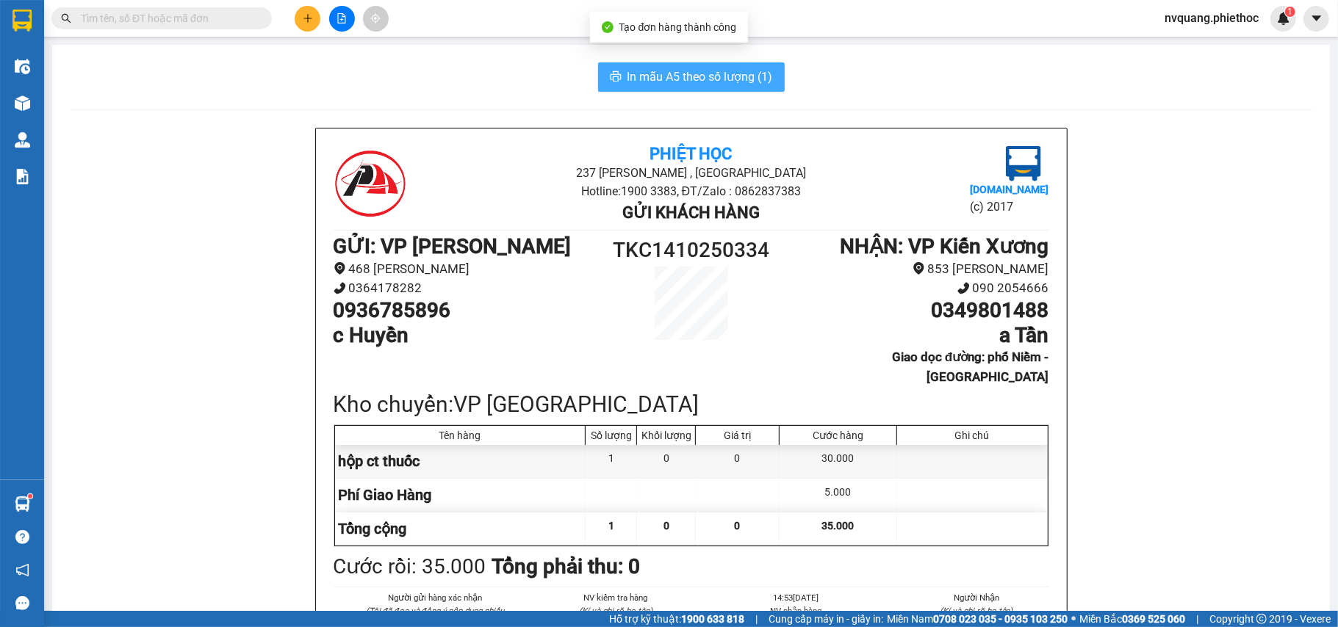
click at [673, 84] on span "In mẫu A5 theo số lượng (1)" at bounding box center [699, 77] width 145 height 18
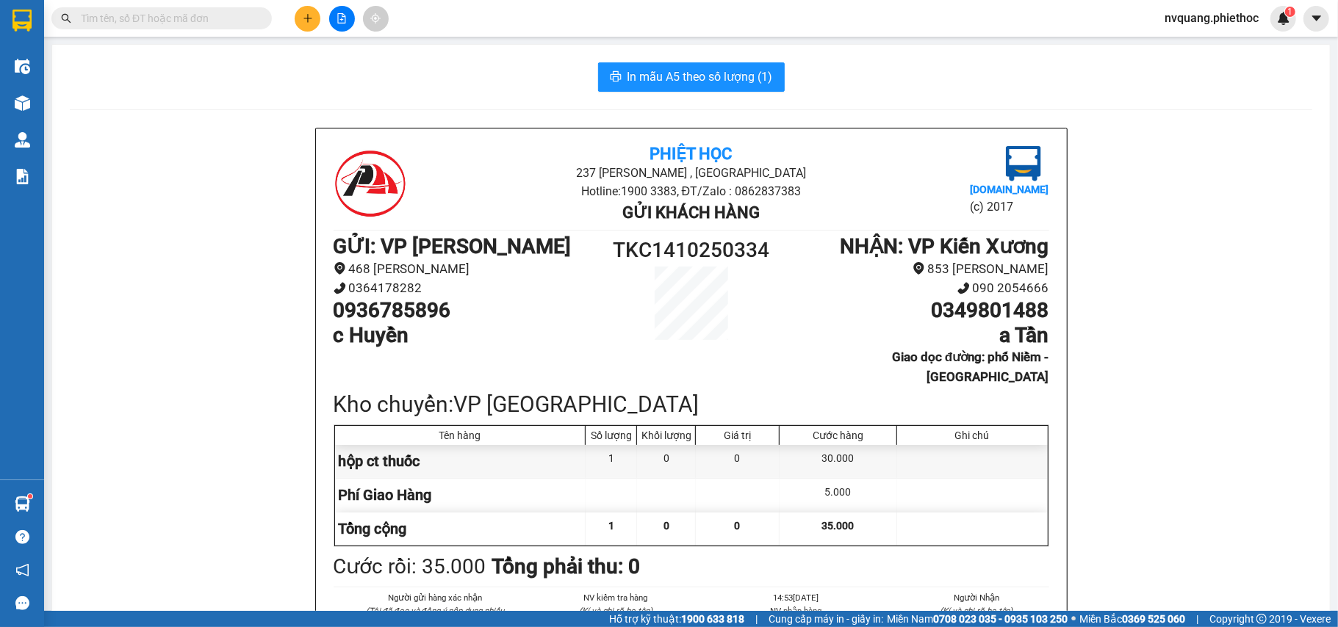
scroll to position [83, 0]
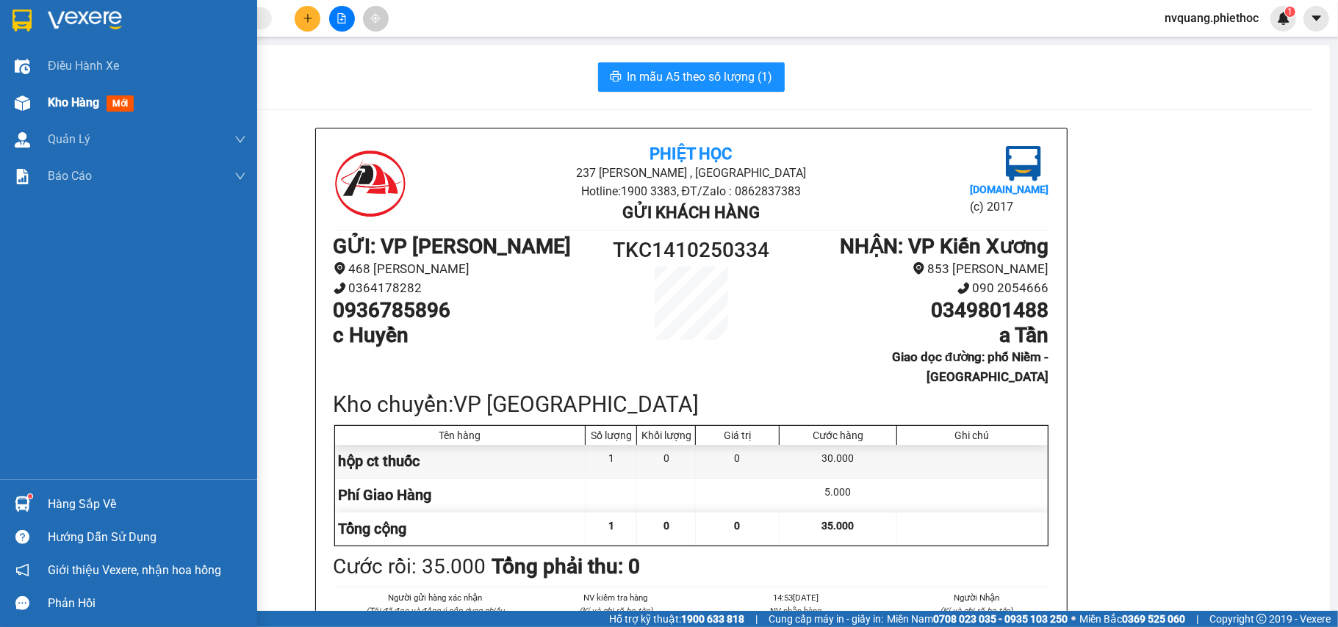
click at [66, 96] on span "Kho hàng" at bounding box center [73, 103] width 51 height 14
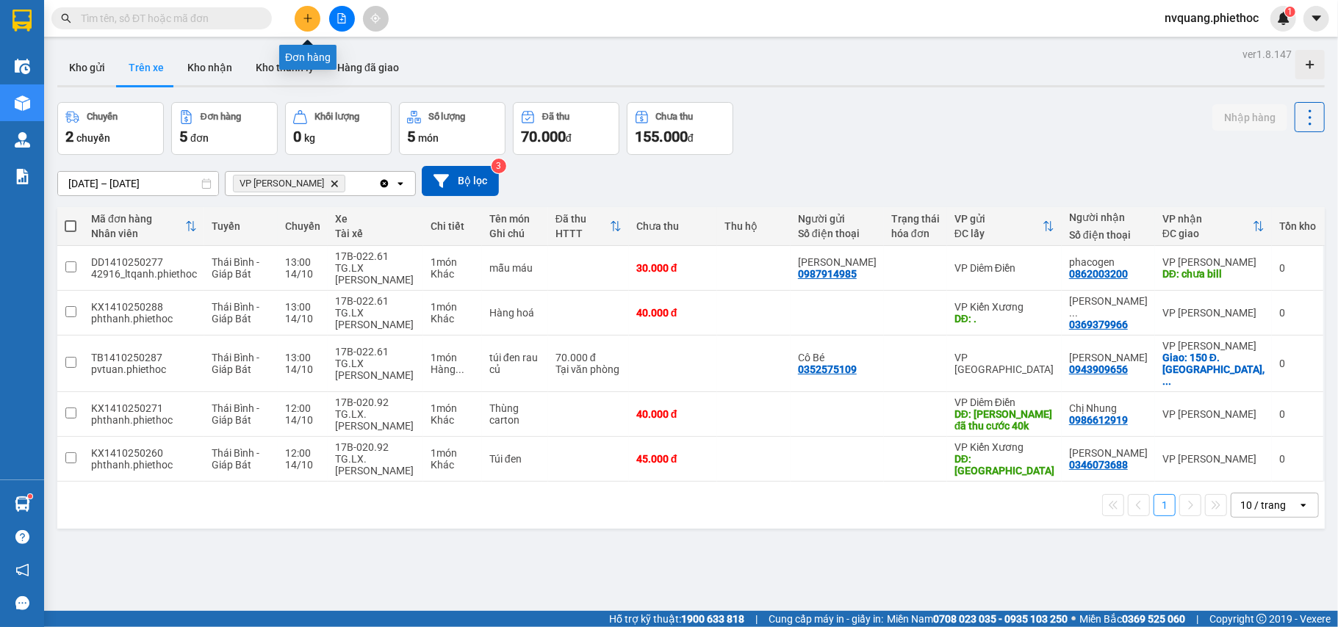
click at [300, 10] on button at bounding box center [308, 19] width 26 height 26
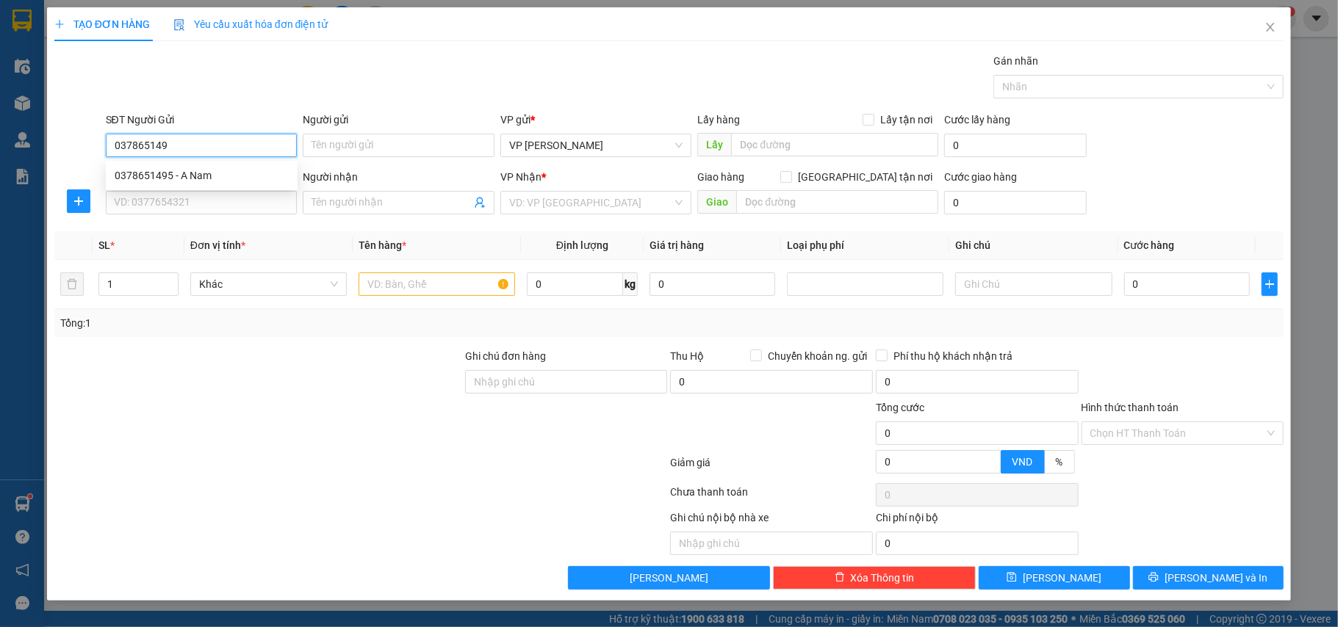
type input "0378651495"
click at [182, 172] on div "0378651495 - A Nam" at bounding box center [202, 176] width 174 height 16
type input "A Nam"
type input "0378651495"
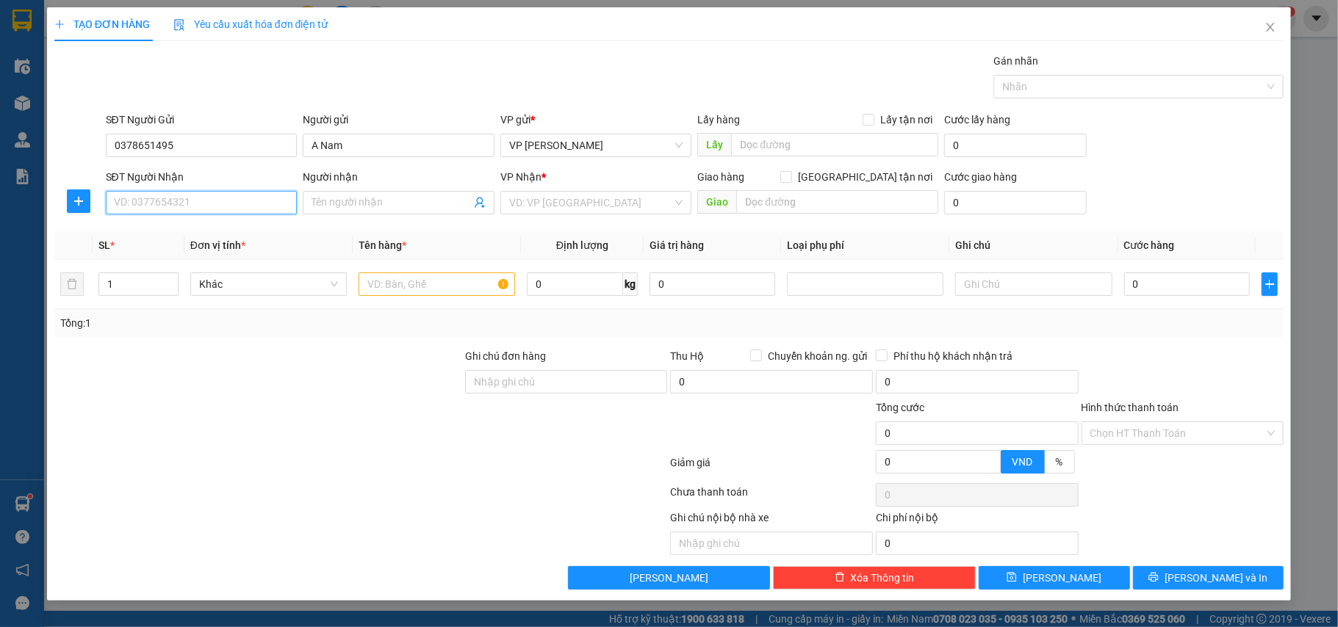
click at [182, 195] on input "SĐT Người Nhận" at bounding box center [202, 203] width 192 height 24
click at [175, 275] on div "0855658588 - [PERSON_NAME]" at bounding box center [202, 281] width 174 height 16
type input "0855658588"
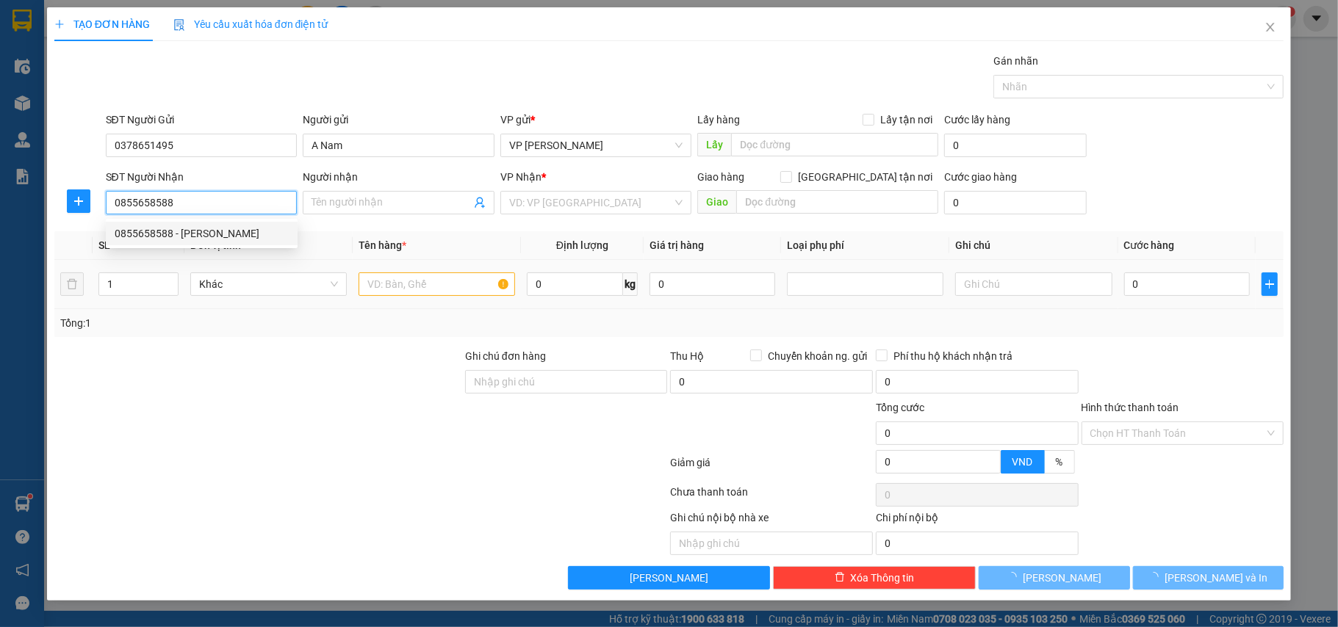
type input "[PERSON_NAME]"
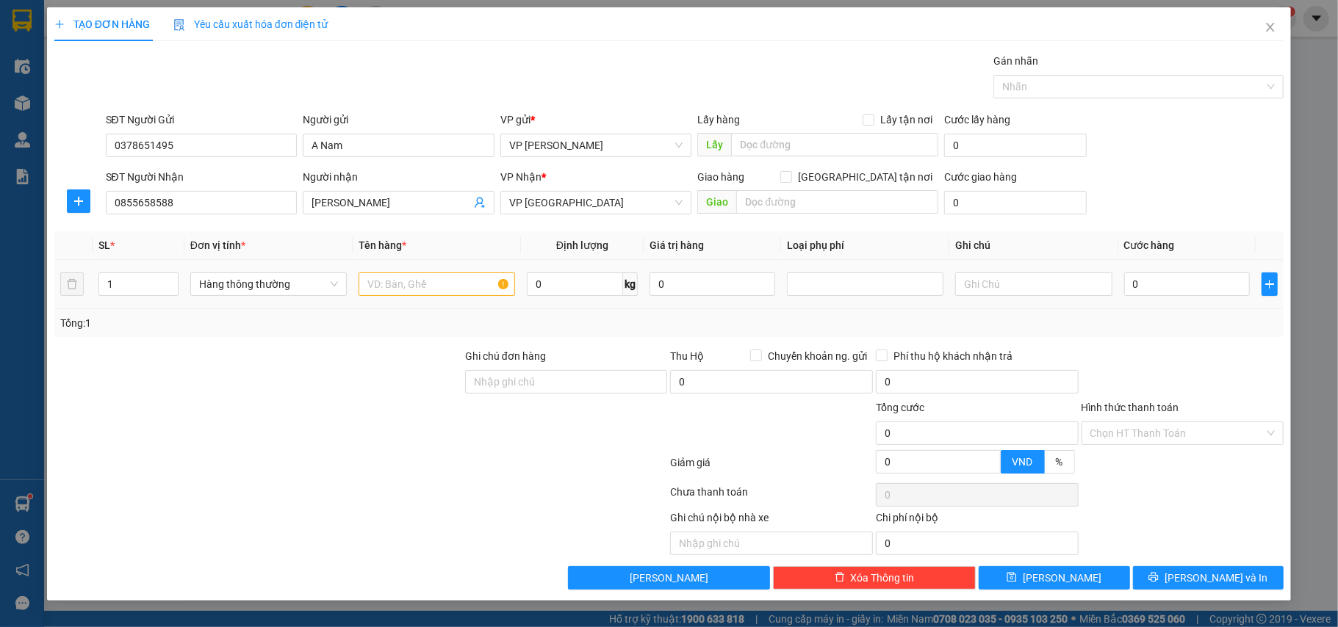
click at [348, 306] on td "Hàng thông thường" at bounding box center [268, 284] width 168 height 49
click at [374, 291] on input "text" at bounding box center [437, 285] width 157 height 24
type input "bọc đen biển số xe"
click at [1182, 288] on input "0" at bounding box center [1187, 285] width 126 height 24
type input "2"
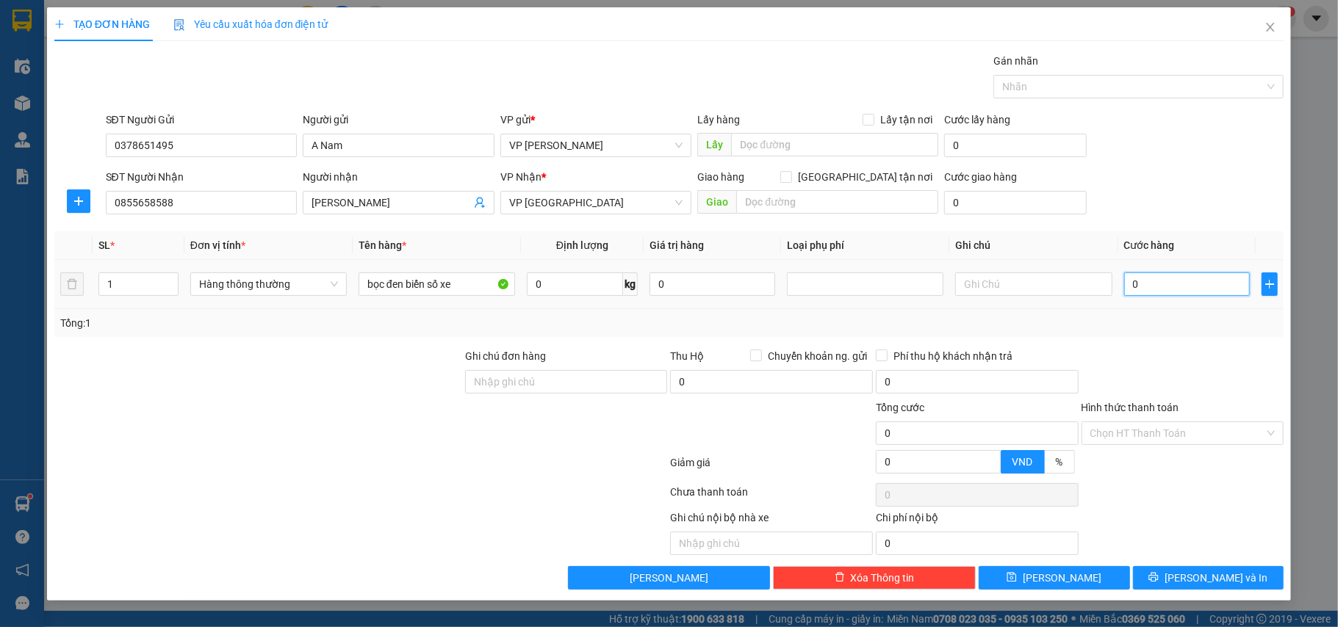
type input "2"
type input "25"
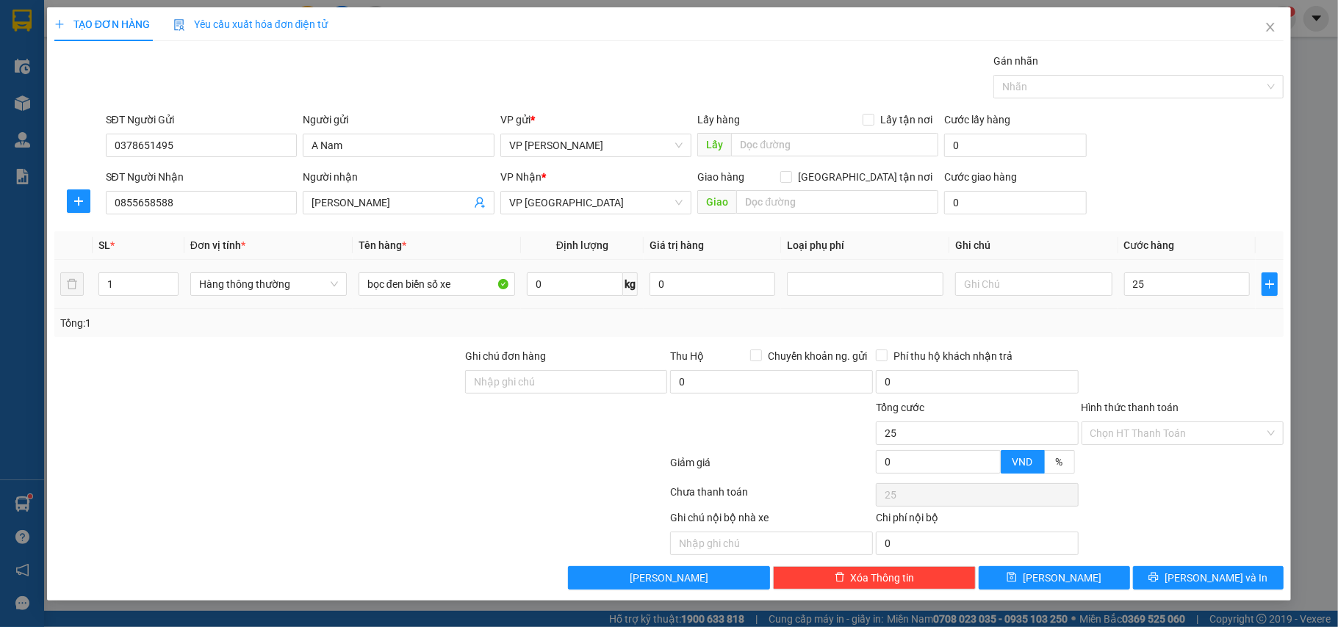
type input "25.000"
click at [1170, 312] on div "Tổng: 1" at bounding box center [669, 323] width 1230 height 28
click at [1200, 586] on span "[PERSON_NAME] và In" at bounding box center [1216, 578] width 103 height 16
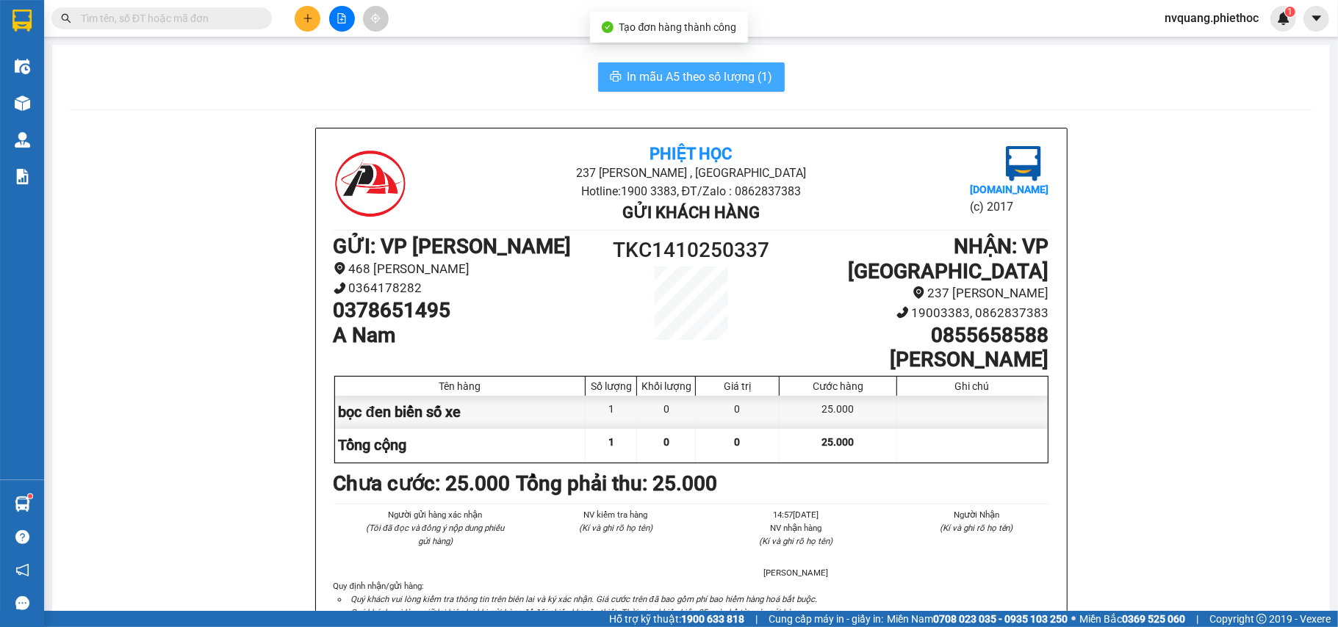
click at [686, 71] on span "In mẫu A5 theo số lượng (1)" at bounding box center [699, 77] width 145 height 18
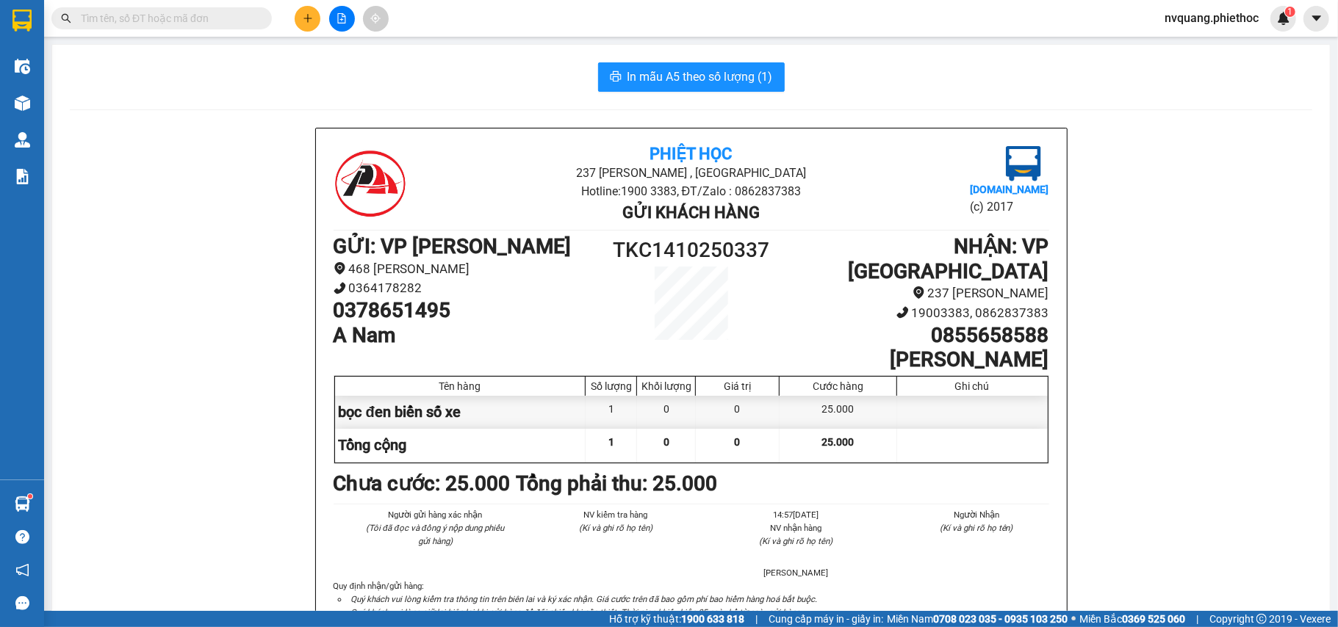
scroll to position [83, 0]
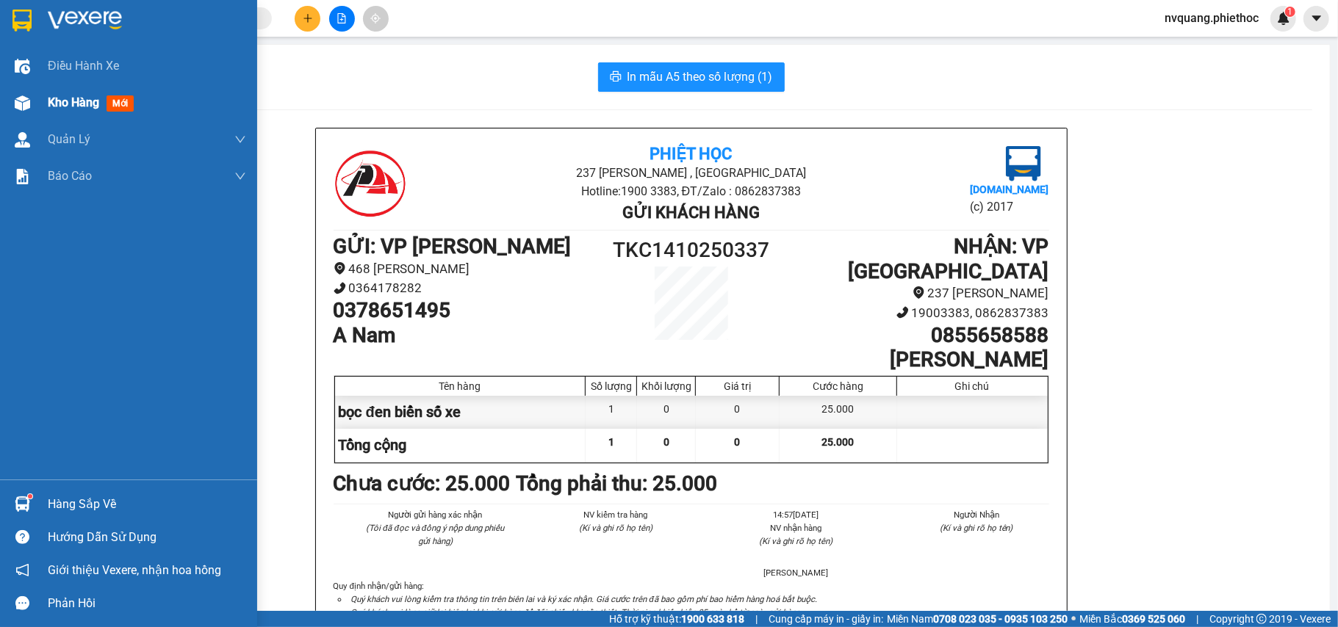
click at [79, 98] on span "Kho hàng" at bounding box center [73, 103] width 51 height 14
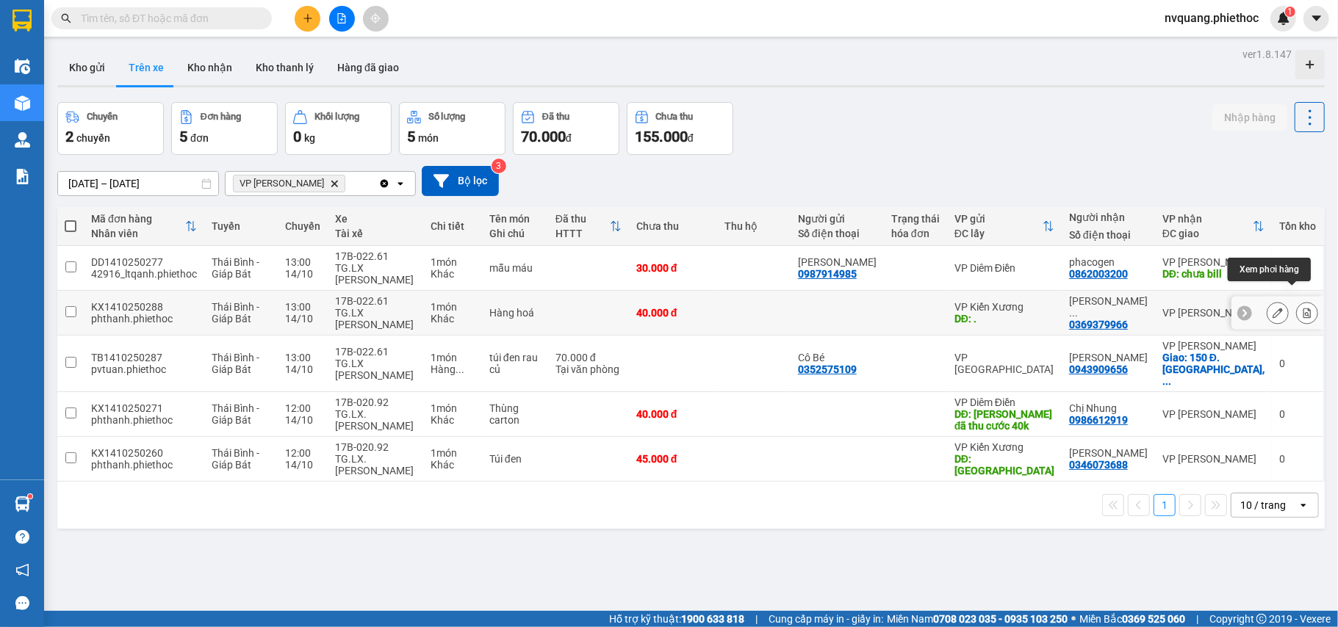
click at [1302, 308] on icon at bounding box center [1307, 313] width 10 height 10
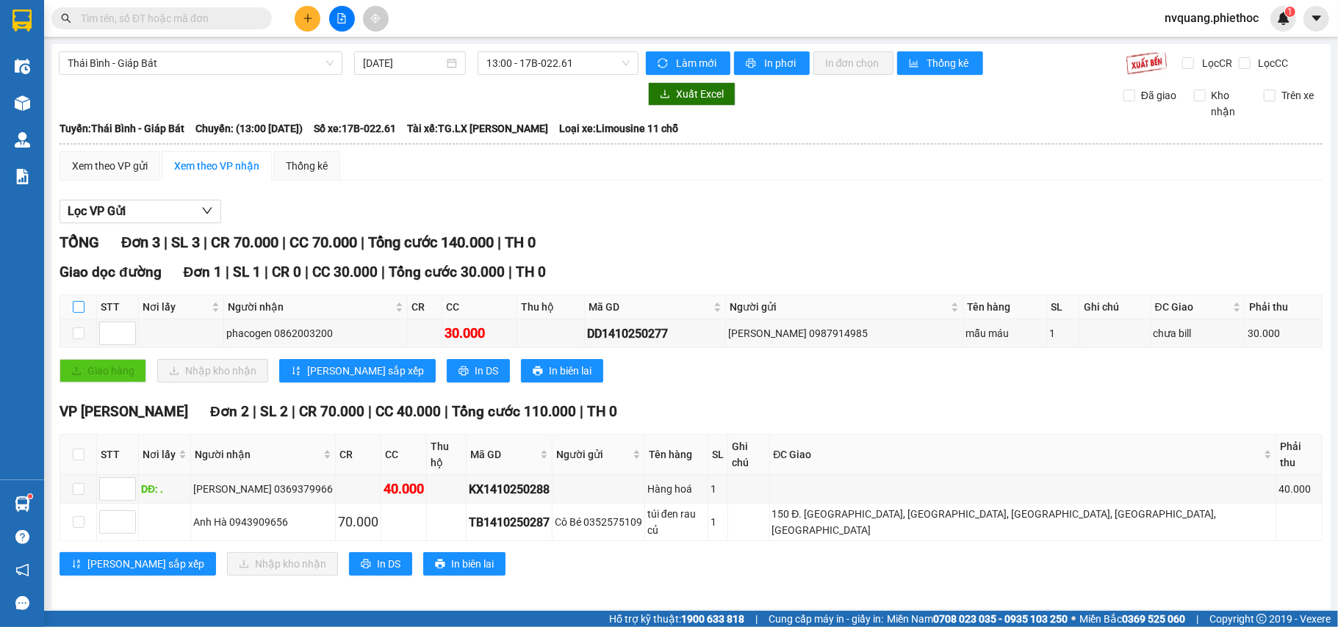
click at [73, 306] on input "checkbox" at bounding box center [79, 307] width 12 height 12
checkbox input "true"
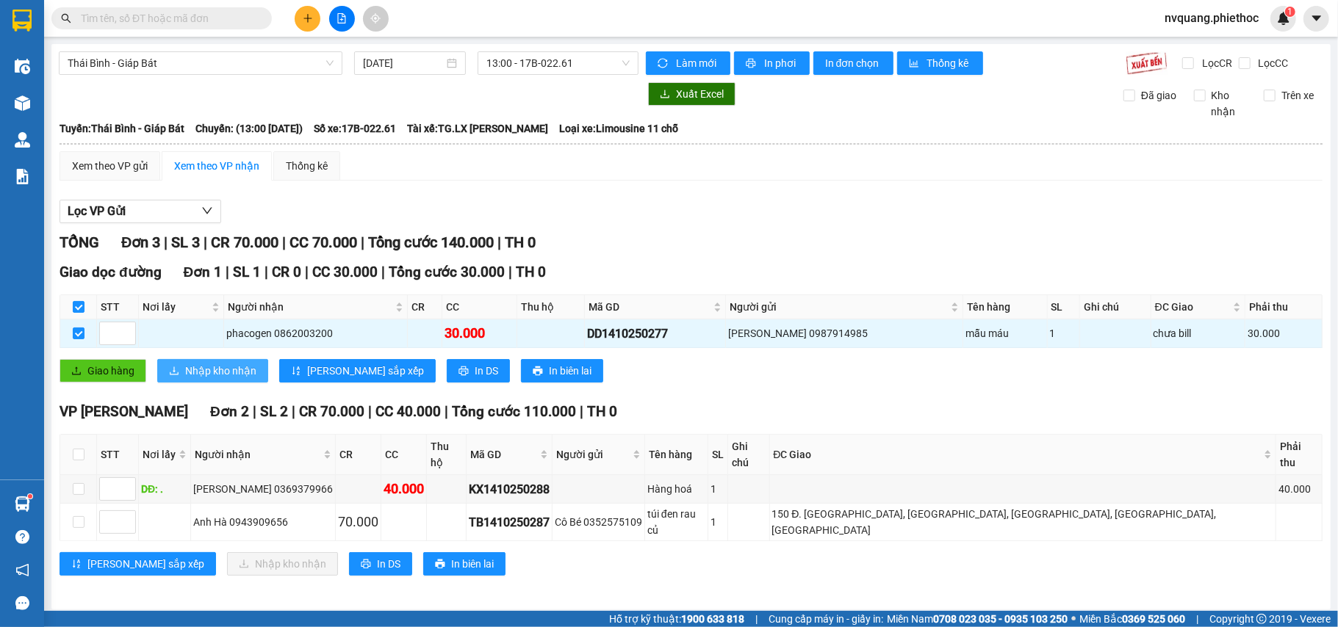
click at [178, 368] on button "Nhập kho nhận" at bounding box center [212, 371] width 111 height 24
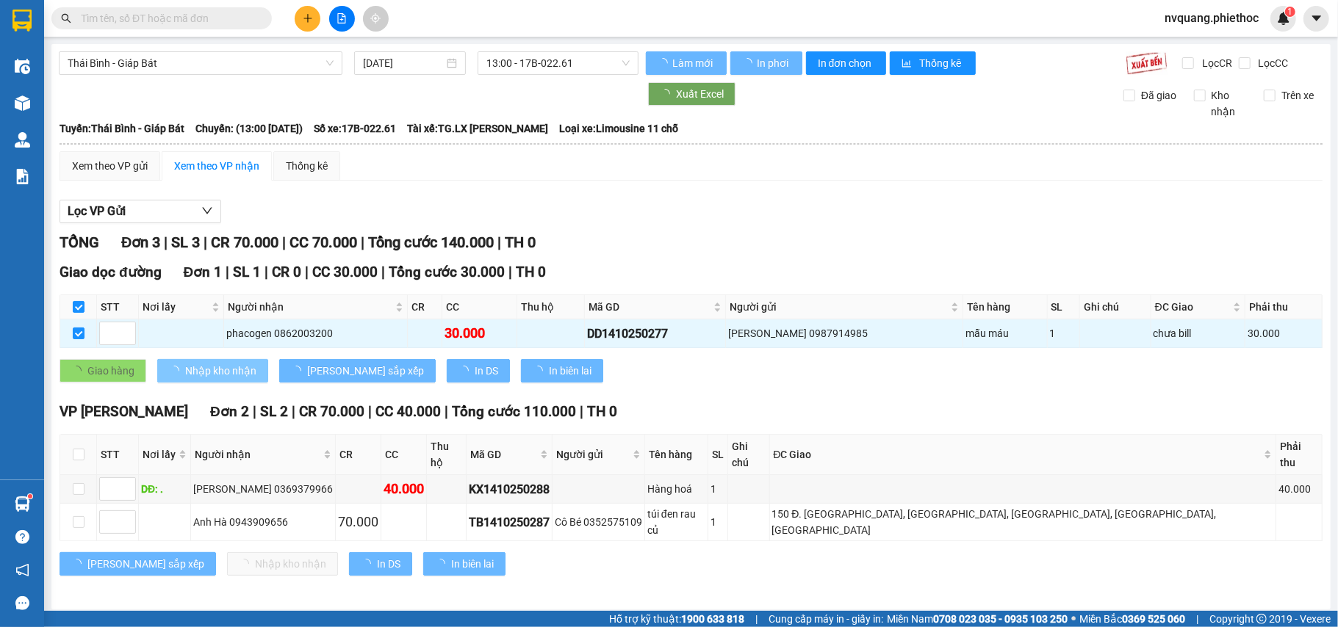
checkbox input "false"
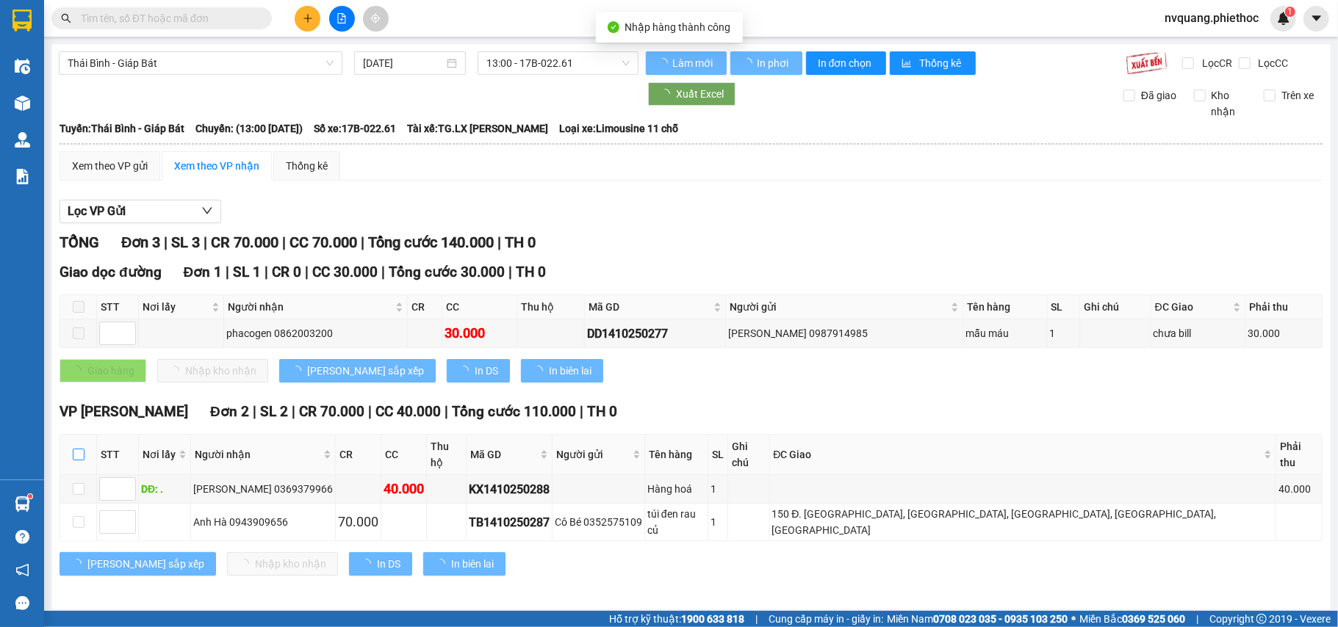
click at [83, 450] on input "checkbox" at bounding box center [79, 455] width 12 height 12
checkbox input "true"
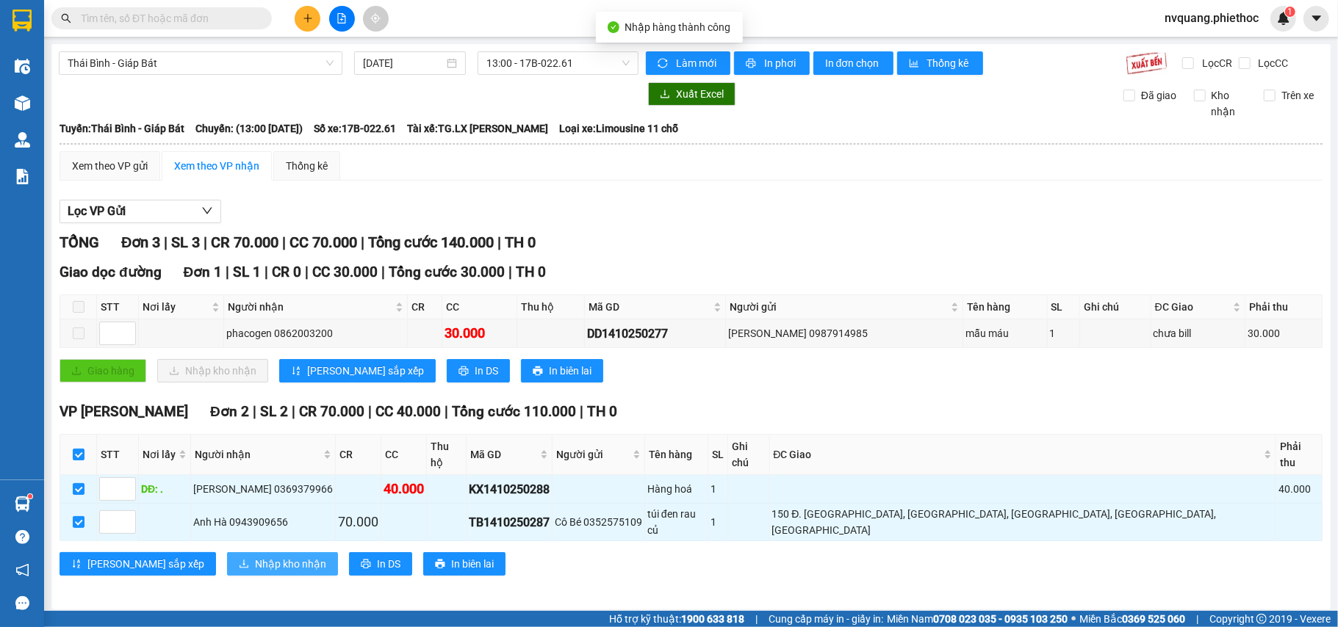
click at [255, 556] on span "Nhập kho nhận" at bounding box center [290, 564] width 71 height 16
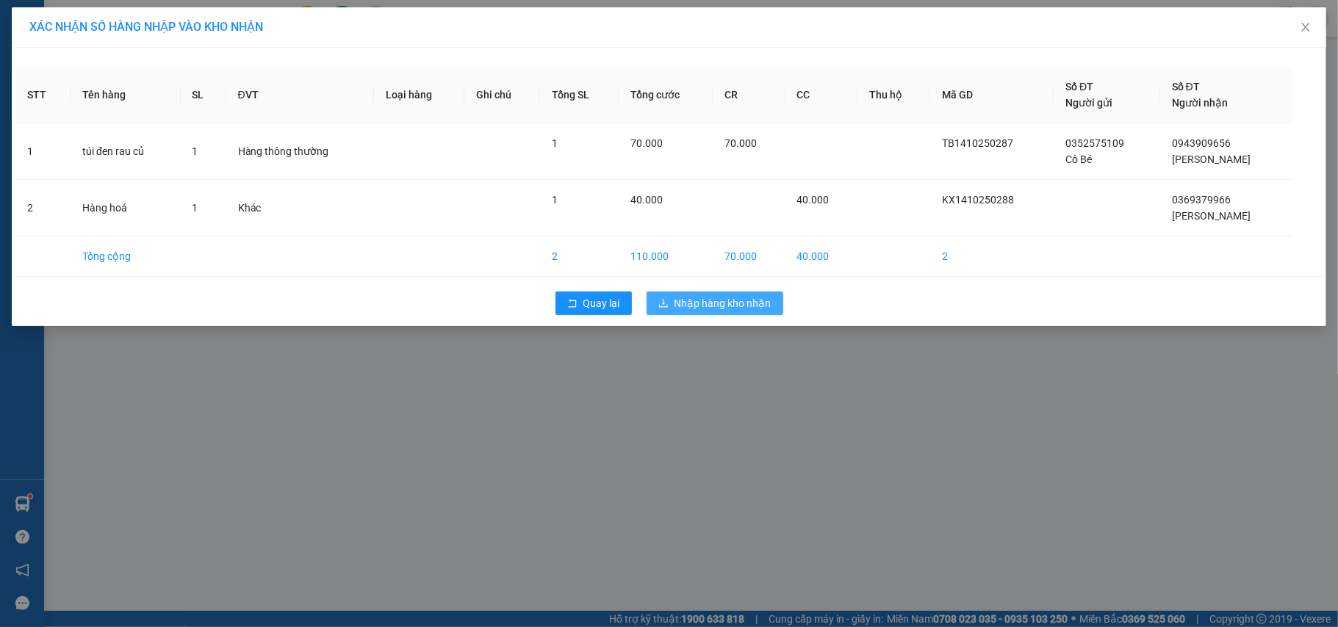
click at [650, 303] on button "Nhập hàng kho nhận" at bounding box center [715, 304] width 137 height 24
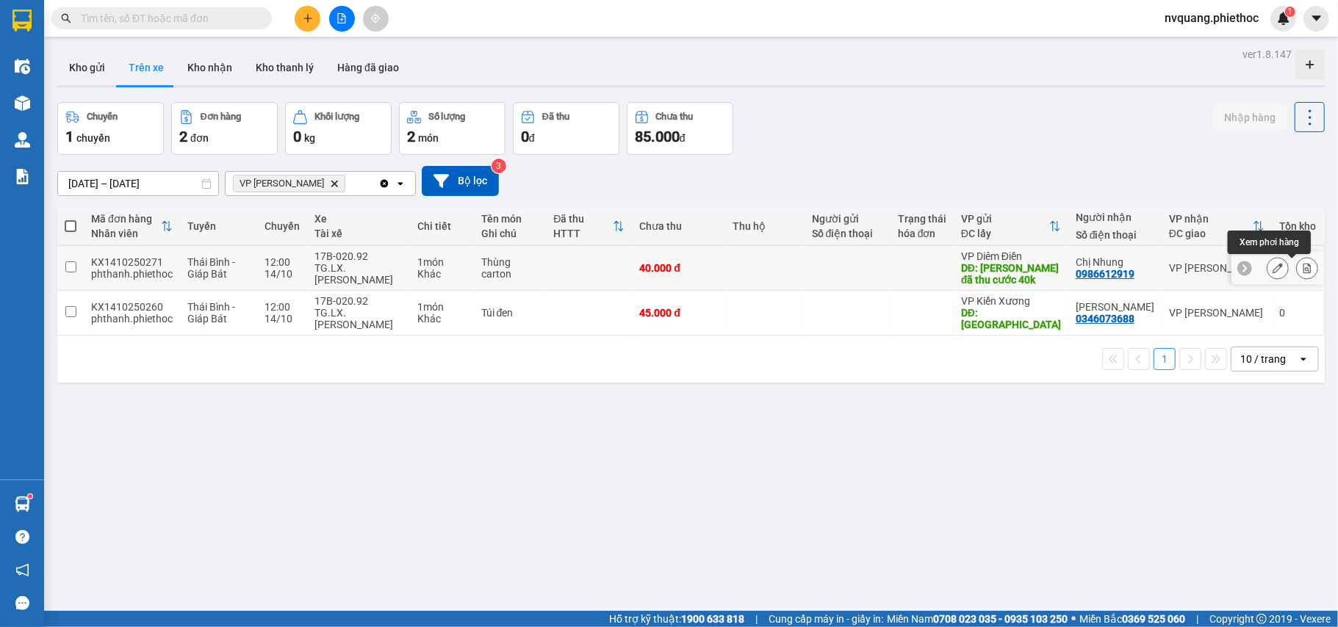
click at [1299, 262] on button at bounding box center [1307, 269] width 21 height 26
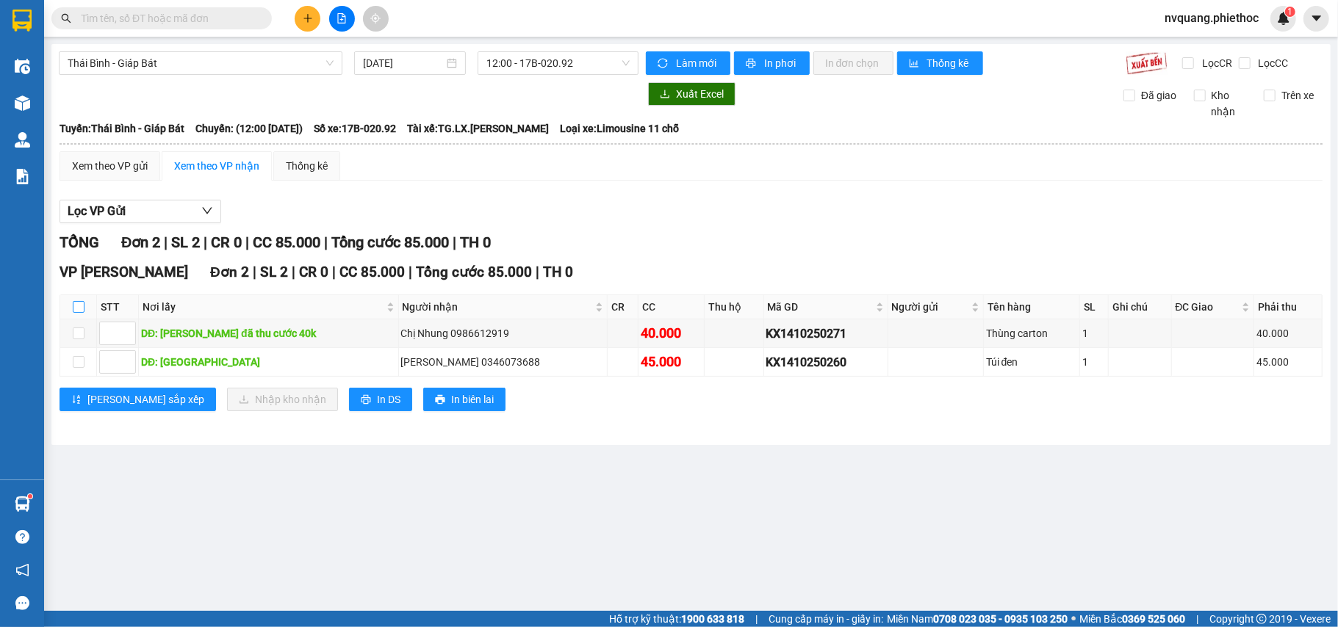
click at [73, 306] on input "checkbox" at bounding box center [79, 307] width 12 height 12
checkbox input "true"
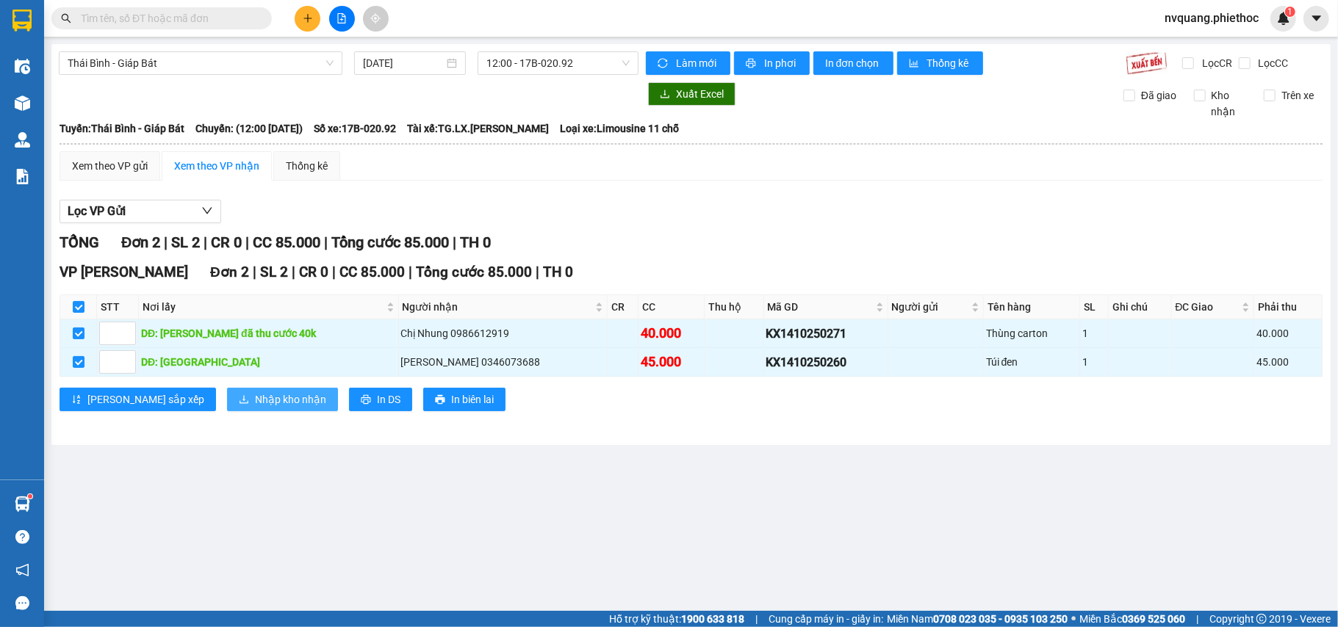
click at [239, 400] on icon "download" at bounding box center [244, 400] width 10 height 10
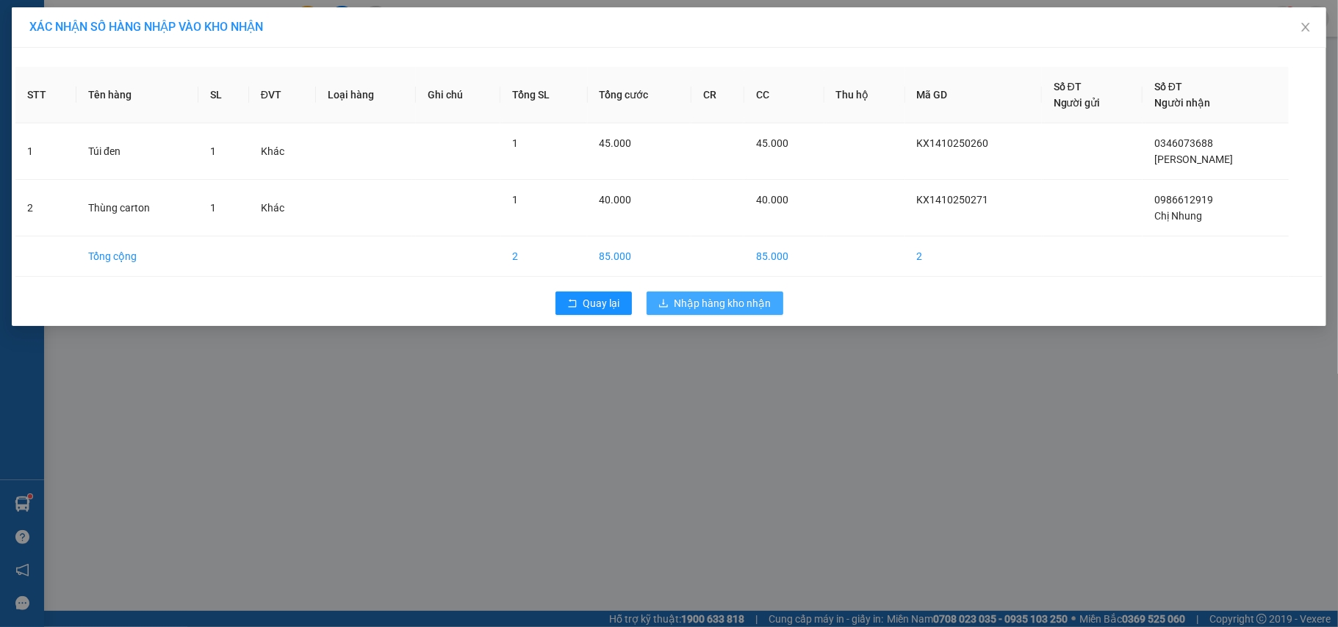
click at [676, 297] on span "Nhập hàng kho nhận" at bounding box center [723, 303] width 97 height 16
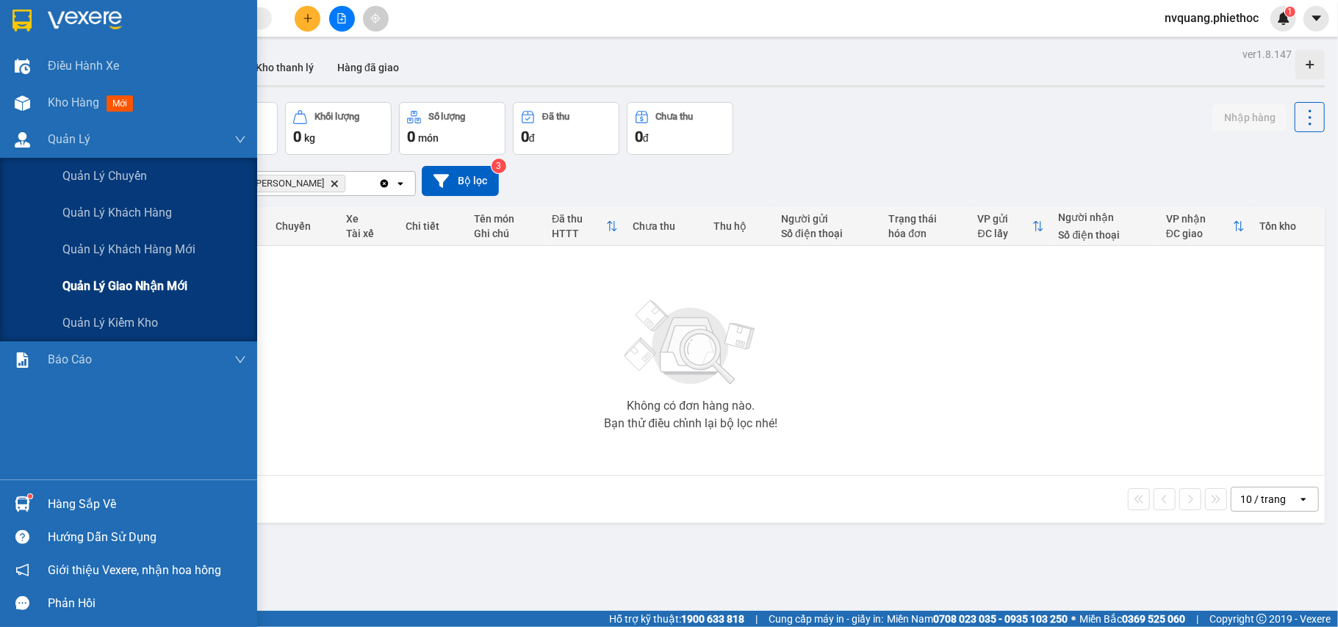
drag, startPoint x: 125, startPoint y: 289, endPoint x: 226, endPoint y: 232, distance: 116.1
click at [125, 289] on span "Quản lý giao nhận mới" at bounding box center [124, 286] width 125 height 18
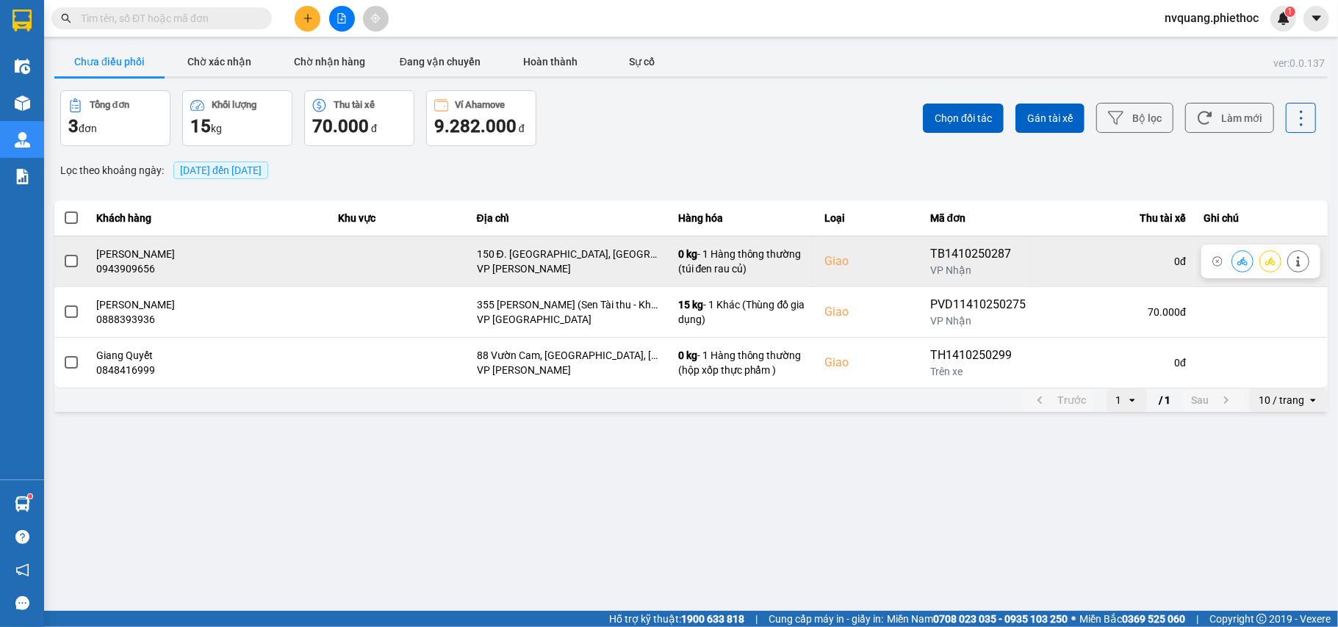
click at [72, 256] on span at bounding box center [71, 261] width 13 height 13
click at [63, 253] on input "checkbox" at bounding box center [63, 253] width 0 height 0
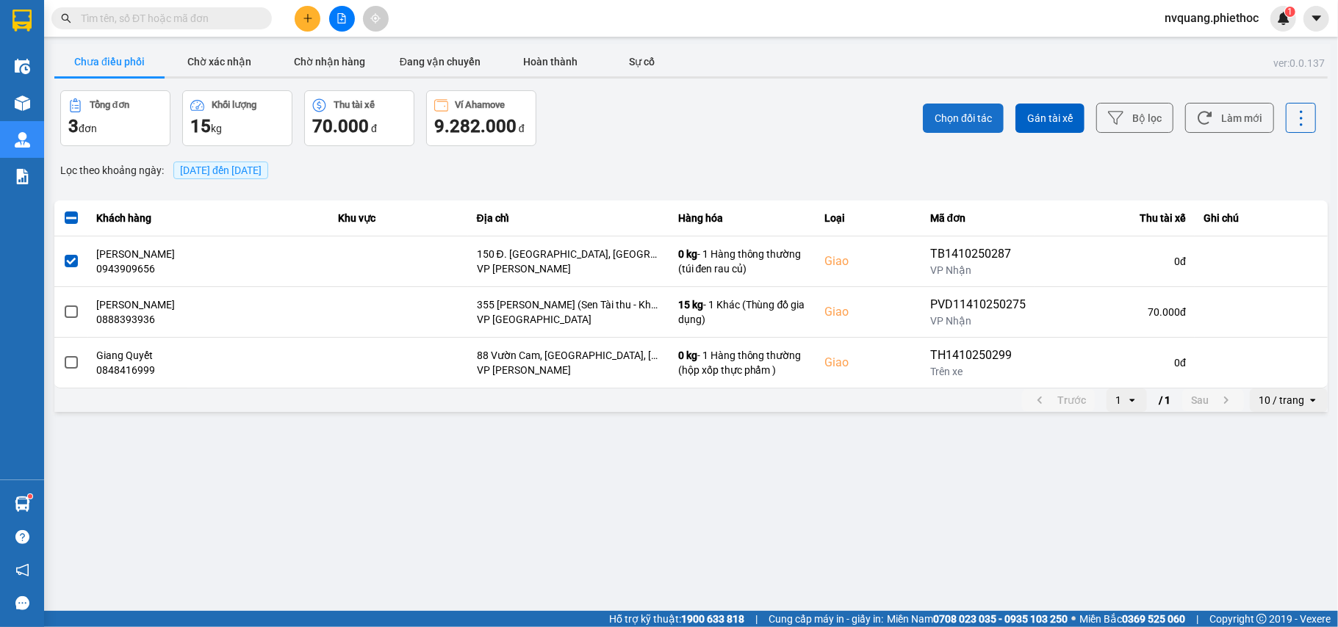
click at [976, 118] on span "Chọn đối tác" at bounding box center [963, 118] width 57 height 15
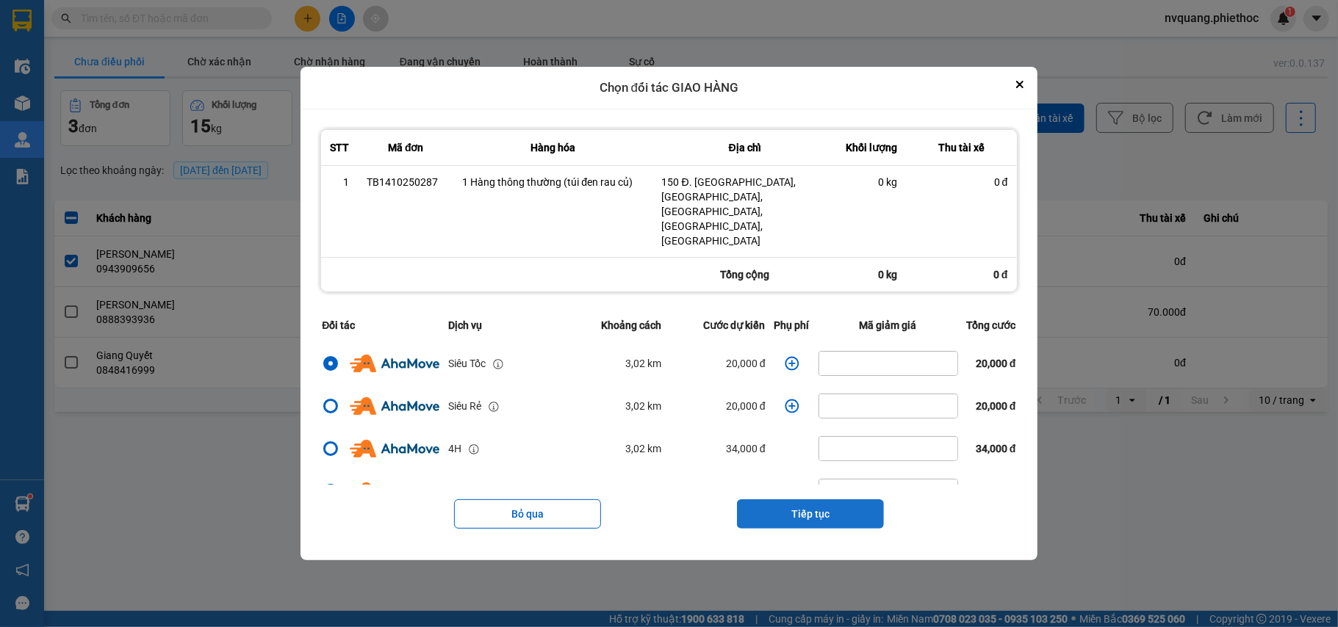
click at [804, 485] on div "Bỏ qua Tiếp tục" at bounding box center [668, 514] width 702 height 59
click at [804, 500] on button "Tiếp tục" at bounding box center [810, 514] width 147 height 29
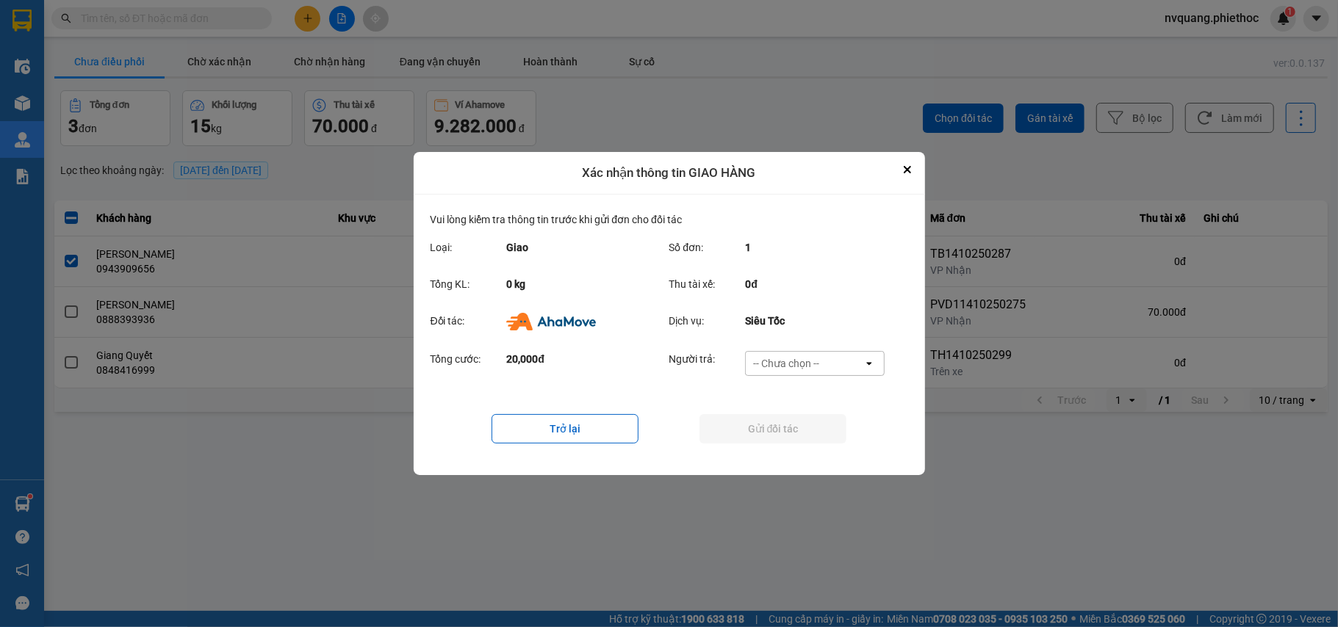
click at [791, 363] on div "-- Chưa chọn --" at bounding box center [786, 363] width 66 height 15
click at [812, 445] on span "Ví Ahamove" at bounding box center [787, 448] width 60 height 15
click at [812, 429] on button "Gửi đối tác" at bounding box center [772, 428] width 147 height 29
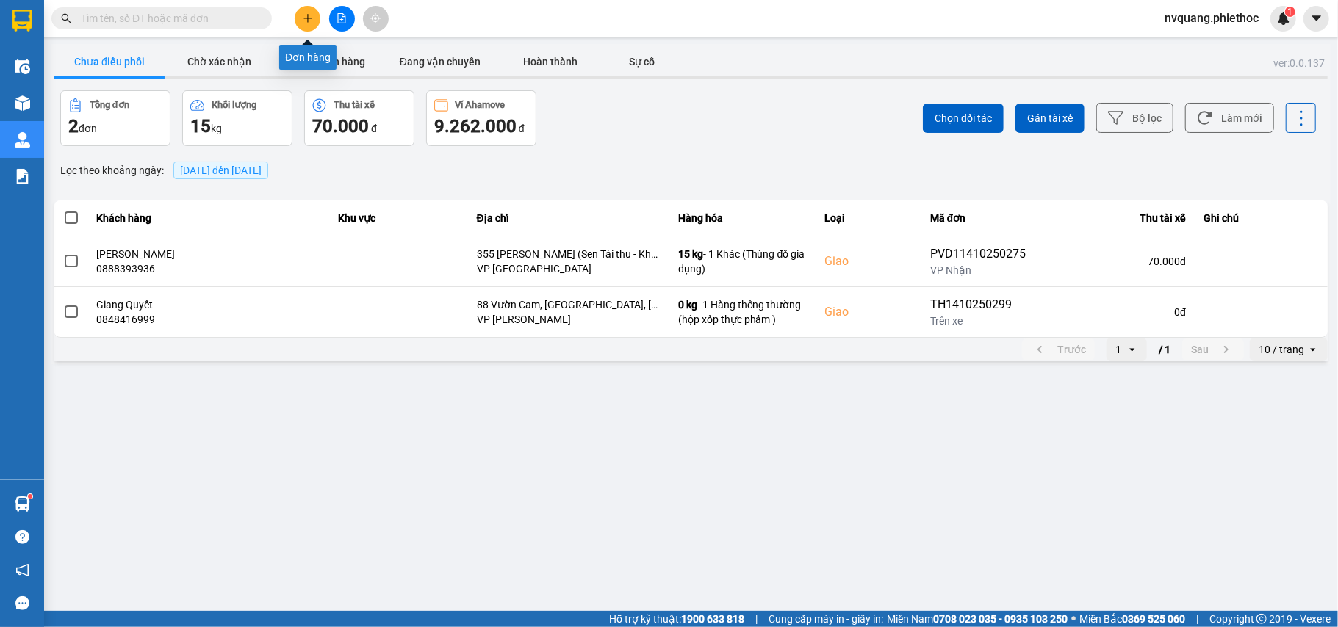
click at [314, 22] on button at bounding box center [308, 19] width 26 height 26
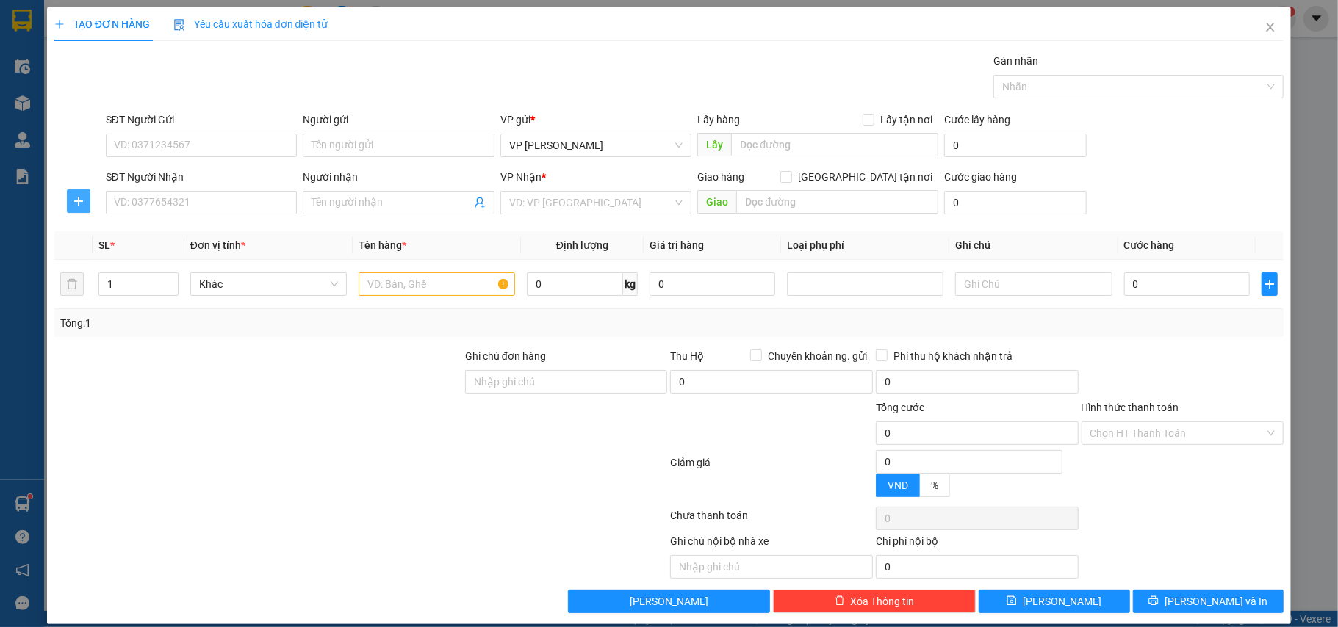
click at [68, 200] on span "plus" at bounding box center [79, 201] width 22 height 12
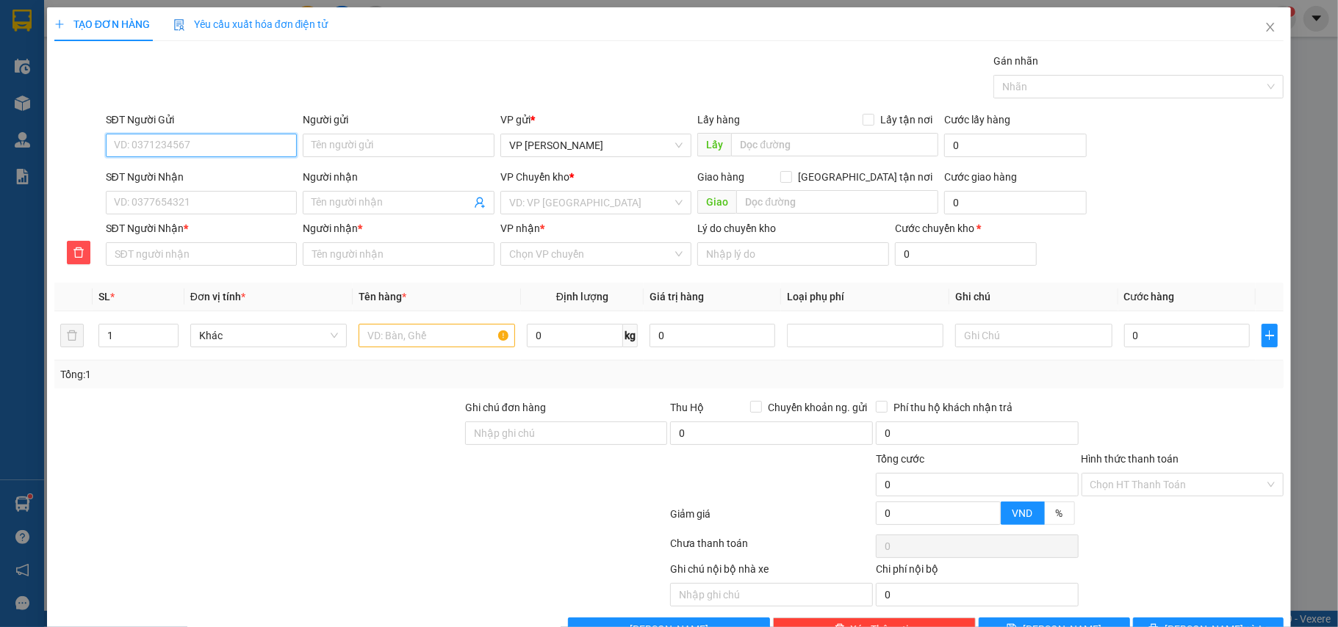
click at [122, 151] on input "SĐT Người Gửi" at bounding box center [202, 146] width 192 height 24
type input "0986839933"
click at [237, 173] on div "0986839933 - LABO H2T" at bounding box center [199, 176] width 172 height 16
type input "LABO H2T"
type input "0986839933"
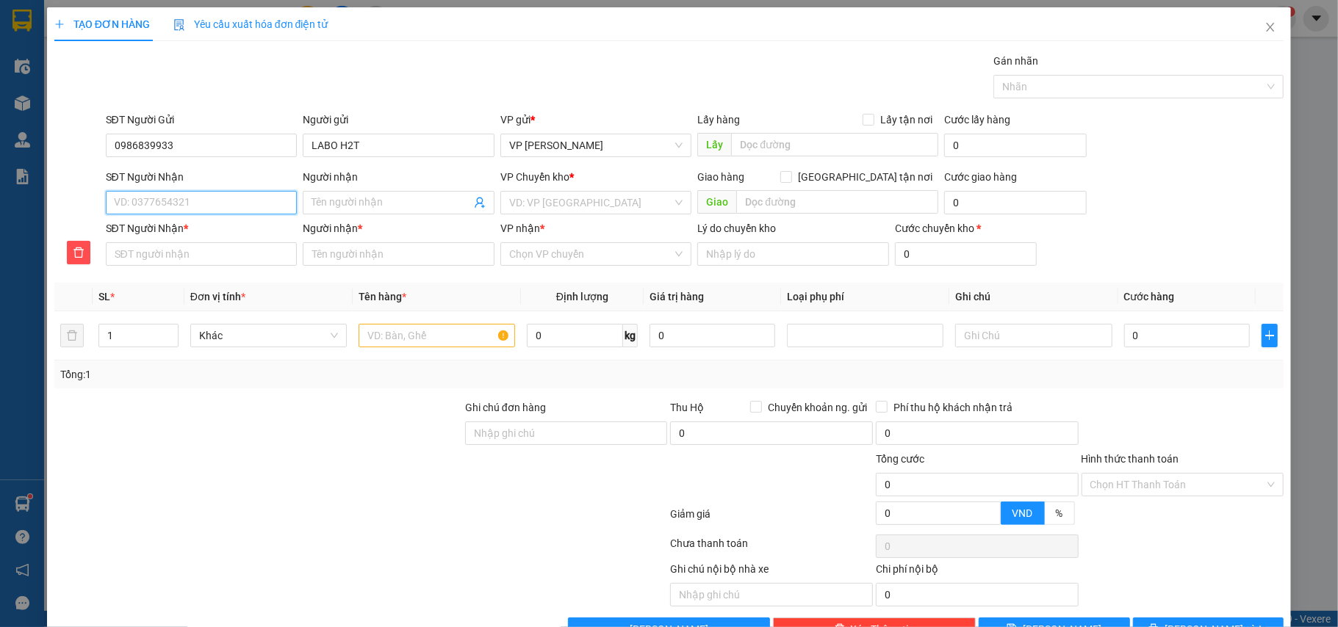
click at [198, 195] on input "SĐT Người Nhận" at bounding box center [202, 203] width 192 height 24
drag, startPoint x: 222, startPoint y: 253, endPoint x: 253, endPoint y: 256, distance: 31.1
click at [223, 253] on div "0986180580 - [GEOGRAPHIC_DATA][PERSON_NAME]" at bounding box center [235, 257] width 244 height 16
type input "0986180580"
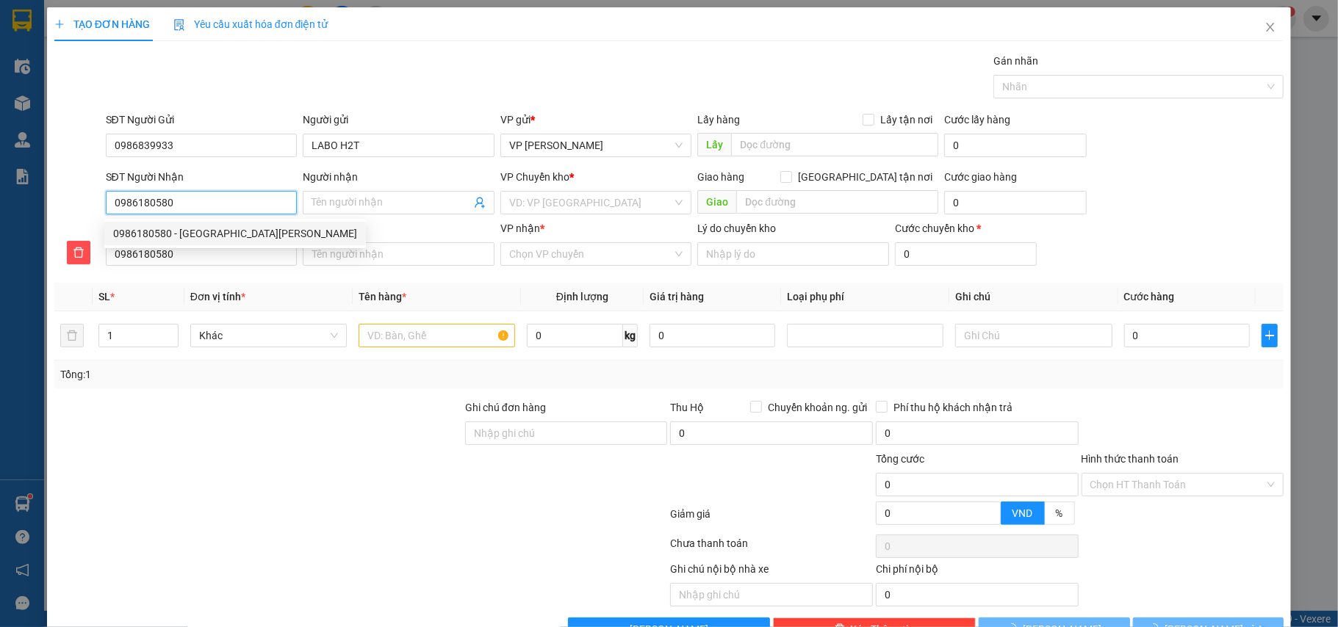
type input "Nha khoa [PERSON_NAME]"
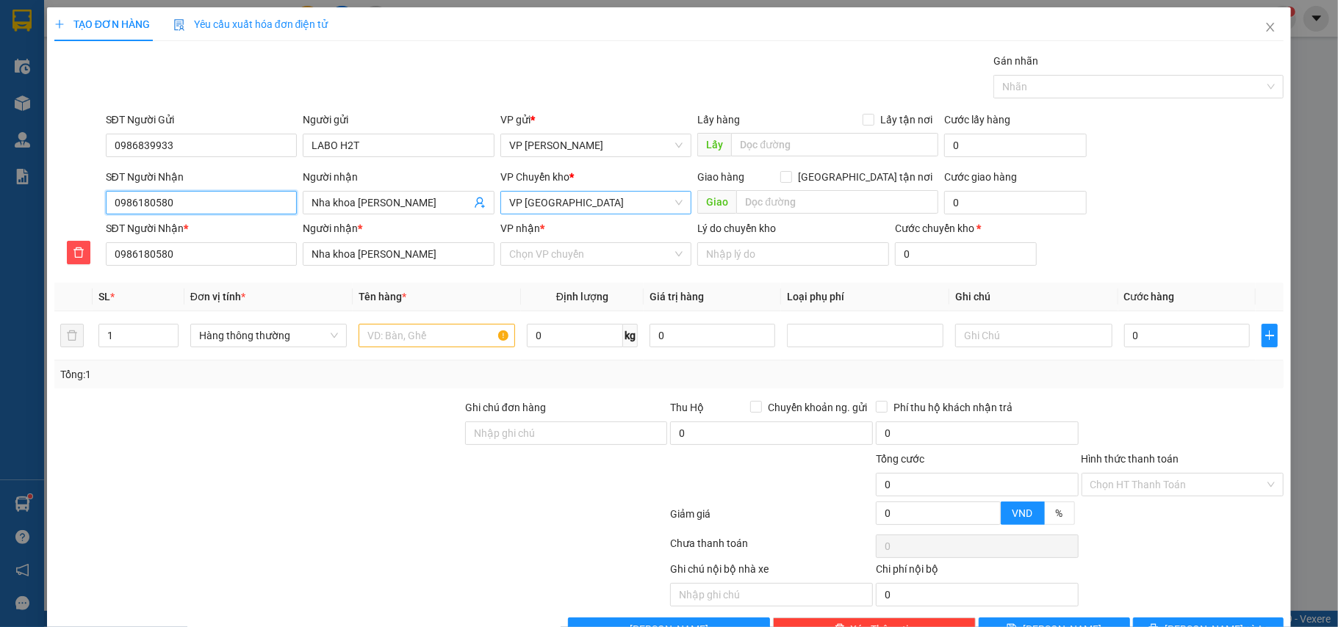
click at [567, 212] on span "VP [GEOGRAPHIC_DATA]" at bounding box center [596, 203] width 174 height 22
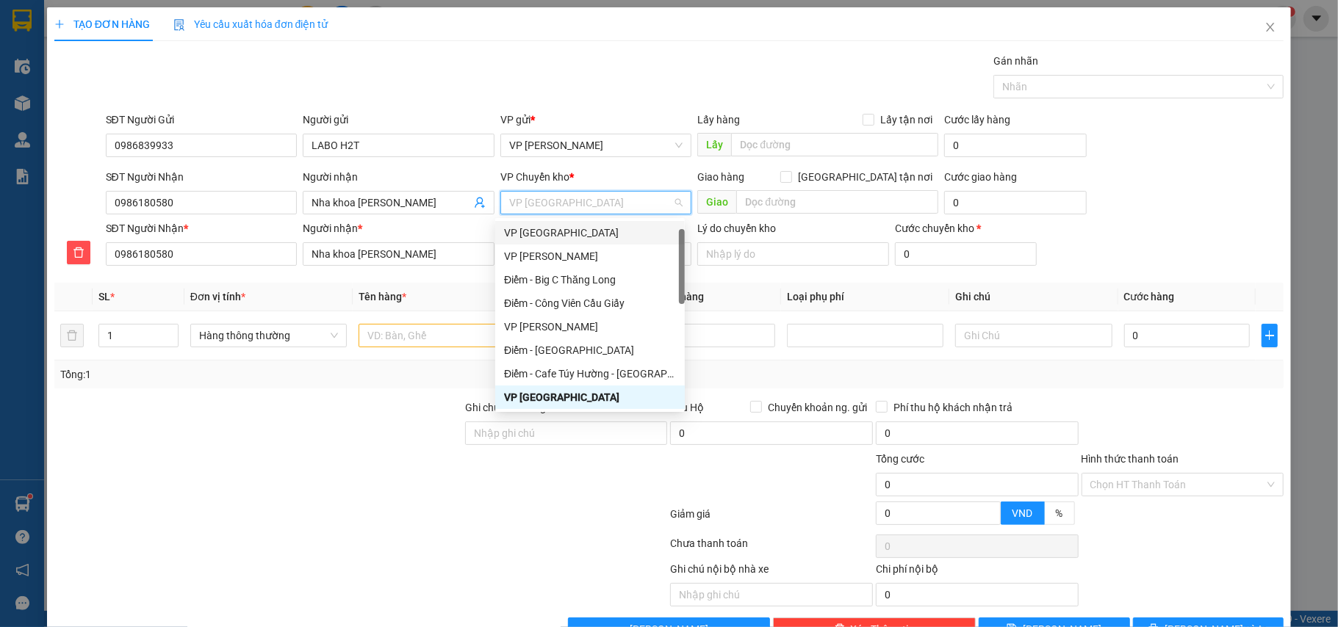
click at [565, 233] on div "VP [GEOGRAPHIC_DATA]" at bounding box center [590, 233] width 172 height 16
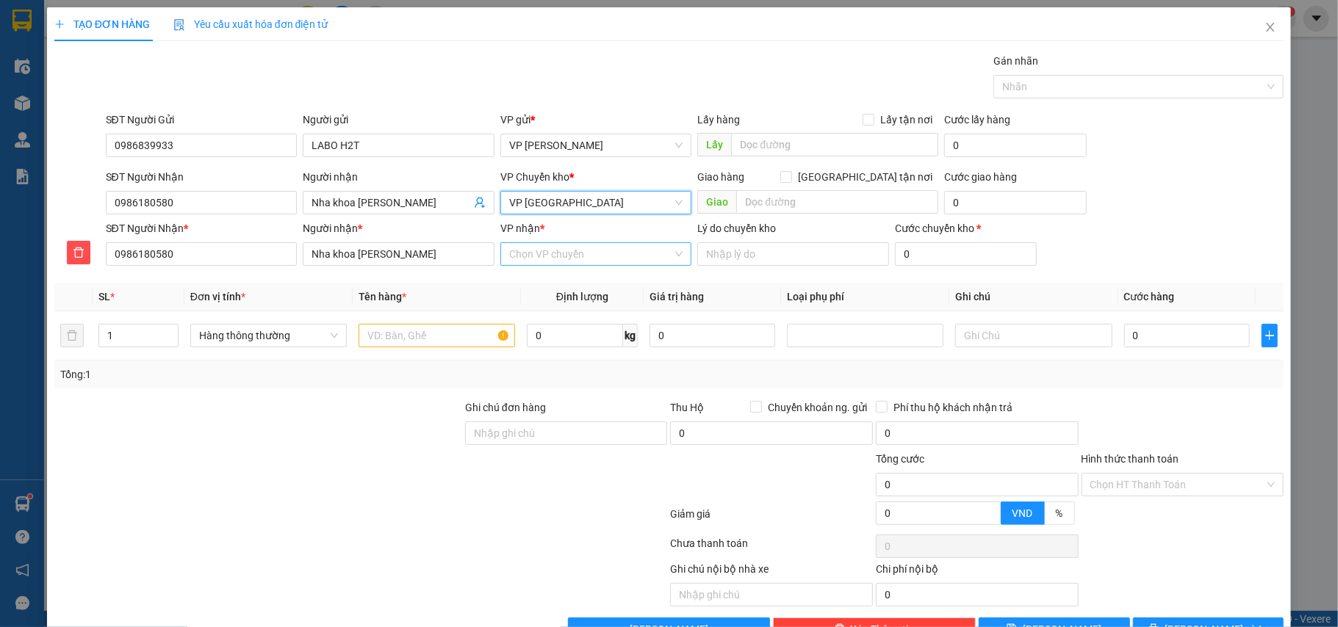
click at [576, 256] on input "VP nhận *" at bounding box center [591, 254] width 164 height 22
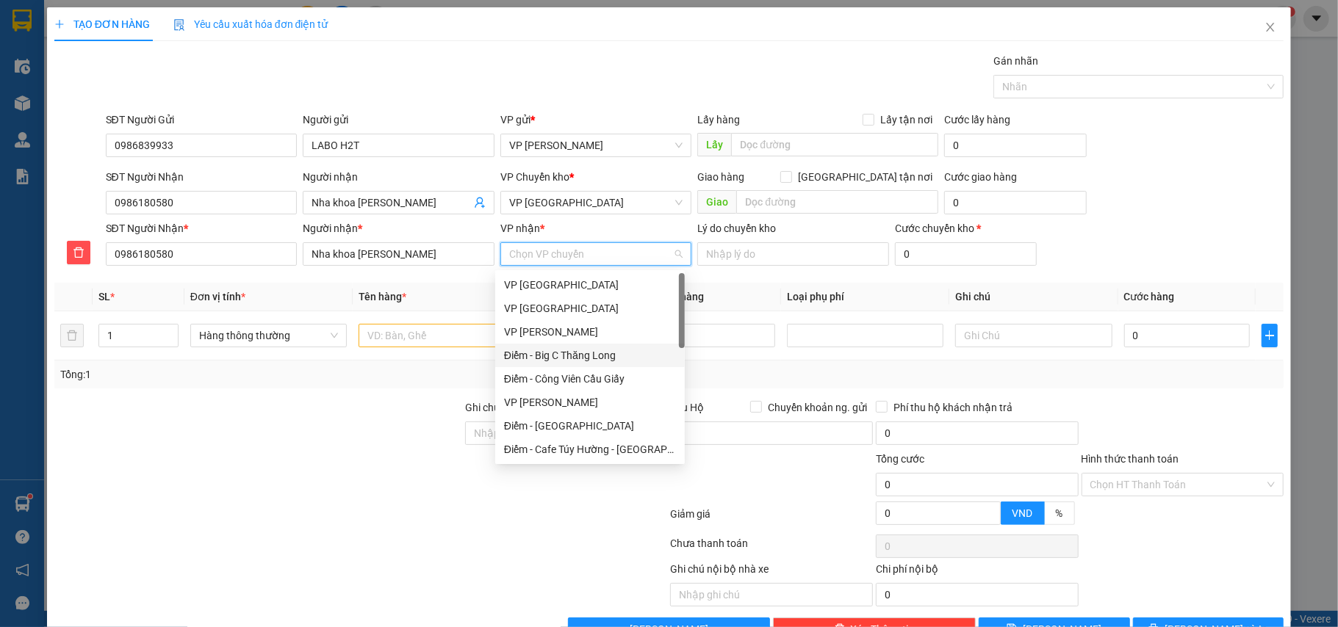
scroll to position [98, 0]
click at [539, 373] on div "VP [GEOGRAPHIC_DATA]" at bounding box center [590, 375] width 172 height 16
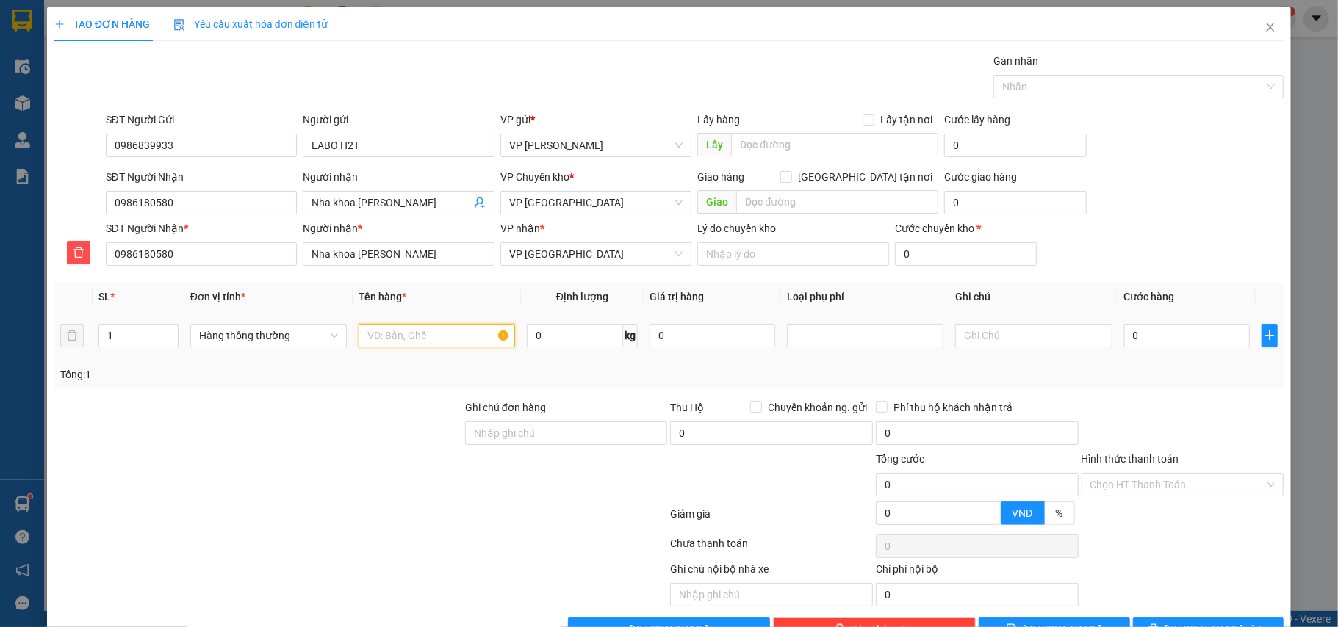
click at [426, 339] on input "text" at bounding box center [437, 336] width 157 height 24
type input "hộp ct nha khoa"
click at [1186, 342] on input "0" at bounding box center [1187, 336] width 126 height 24
type input "3"
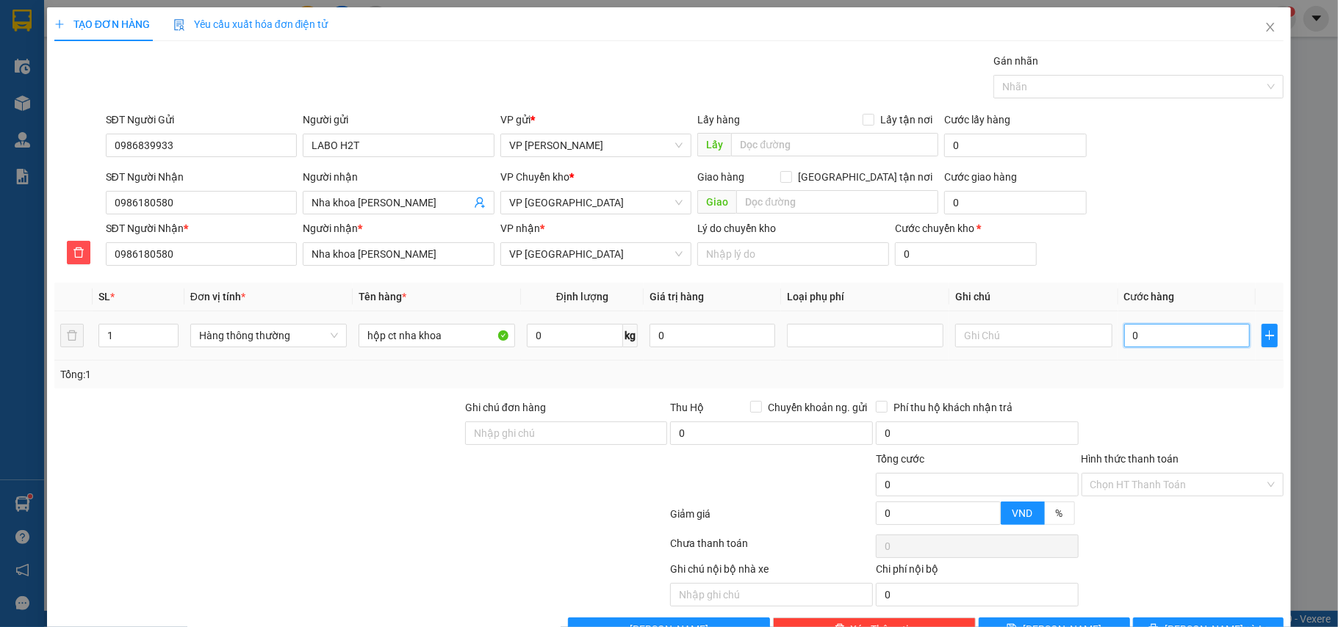
type input "3"
type input "30"
type input "30.000"
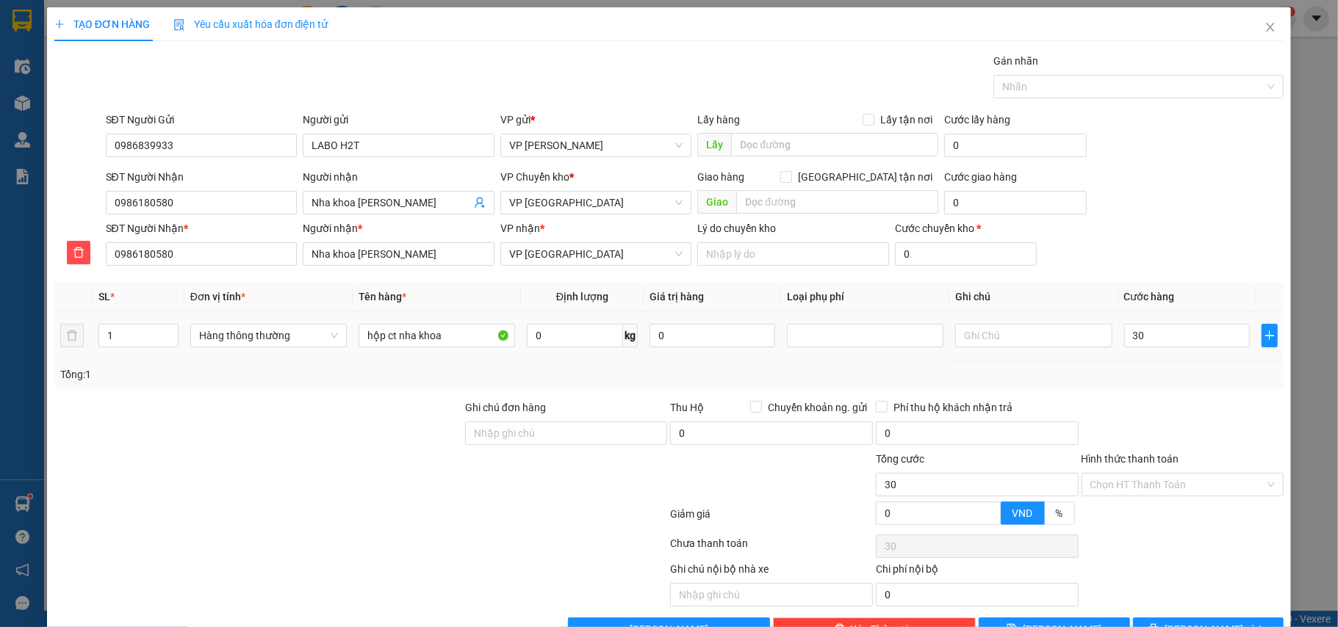
type input "30.000"
click at [1187, 371] on div "Tổng: 1" at bounding box center [669, 375] width 1218 height 16
click at [1127, 489] on input "Hình thức thanh toán" at bounding box center [1177, 485] width 175 height 22
click at [1123, 503] on div "Transit Pickup Surcharge Ids Transit Deliver Surcharge Ids Transit Deliver Surc…" at bounding box center [669, 347] width 1230 height 589
click at [1123, 476] on input "Hình thức thanh toán" at bounding box center [1177, 485] width 175 height 22
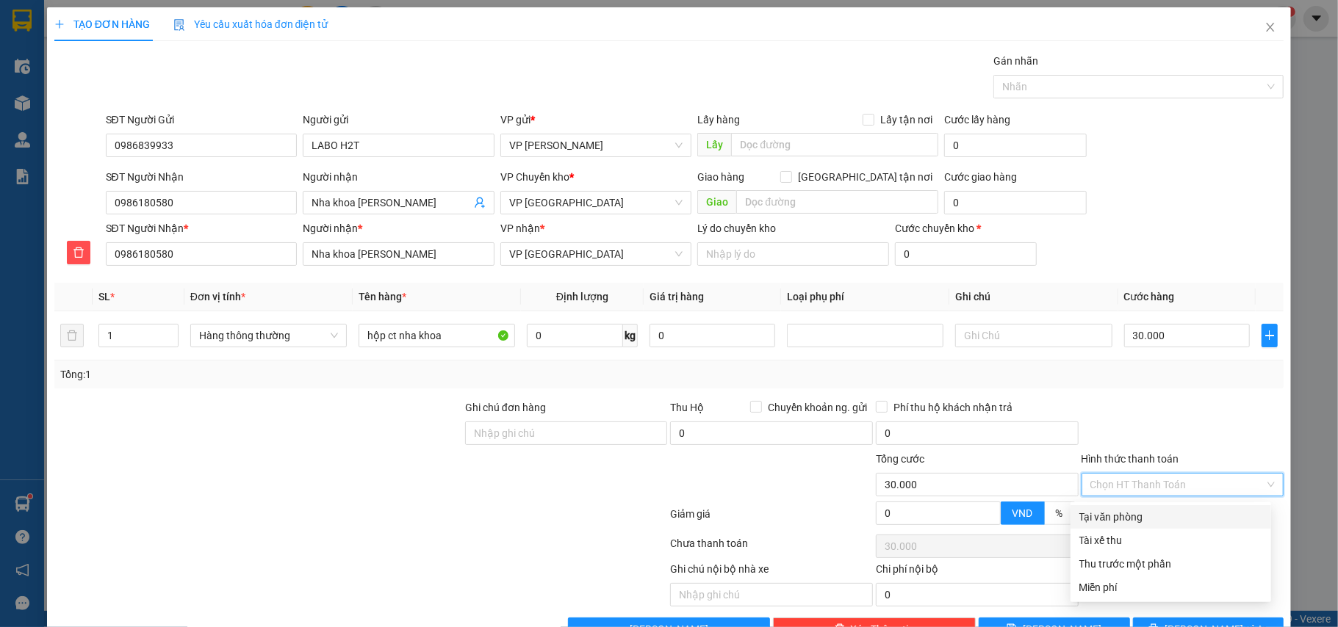
click at [1118, 520] on div "Tại văn phòng" at bounding box center [1170, 517] width 183 height 16
type input "0"
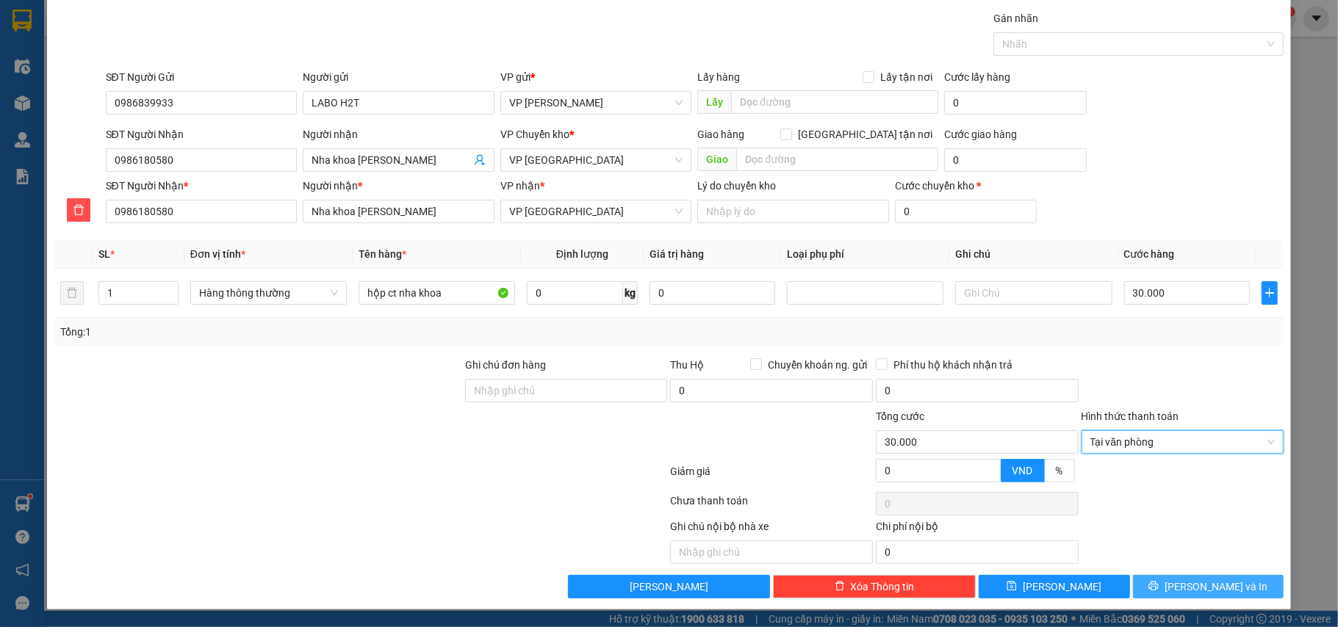
click at [1159, 586] on icon "printer" at bounding box center [1154, 587] width 10 height 10
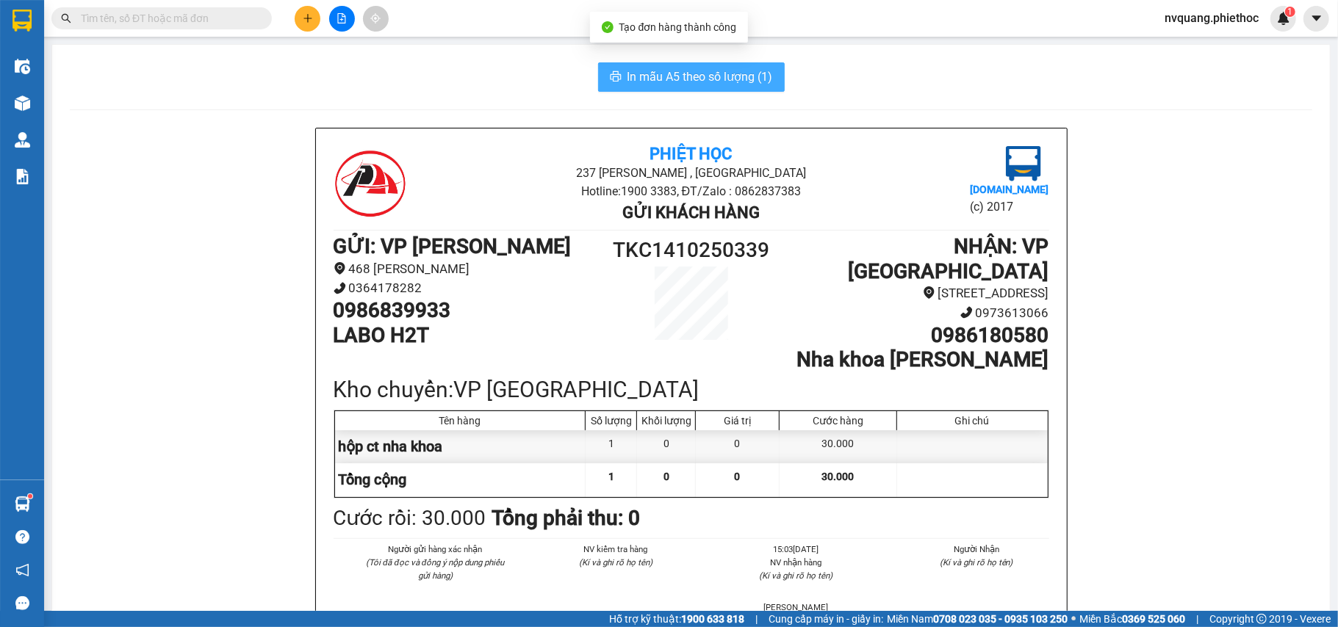
click at [664, 71] on span "In mẫu A5 theo số lượng (1)" at bounding box center [699, 77] width 145 height 18
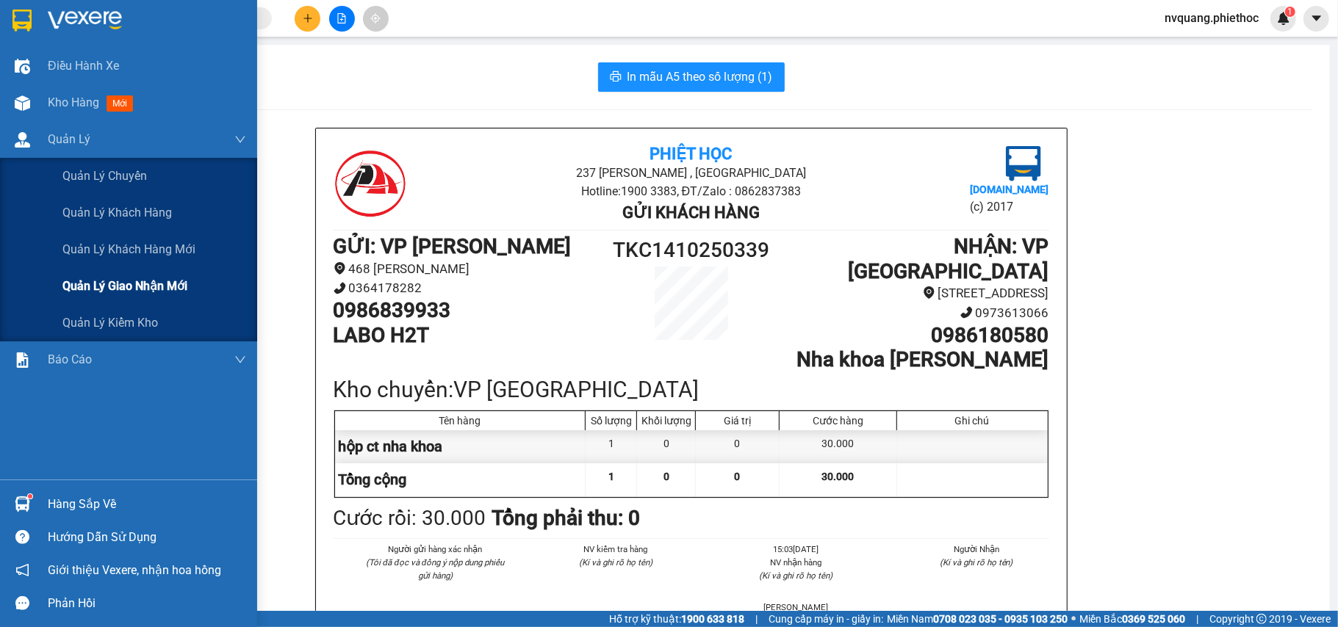
click at [132, 271] on div "Quản lý giao nhận mới" at bounding box center [154, 286] width 184 height 37
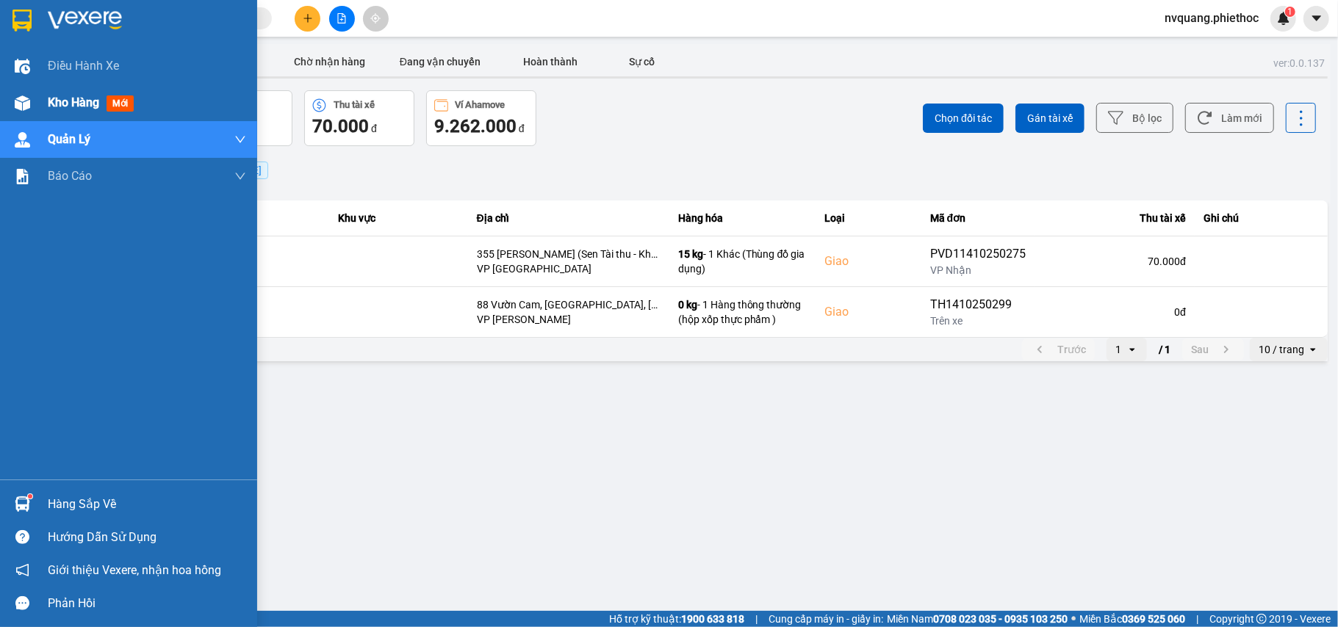
click at [65, 106] on span "Kho hàng" at bounding box center [73, 103] width 51 height 14
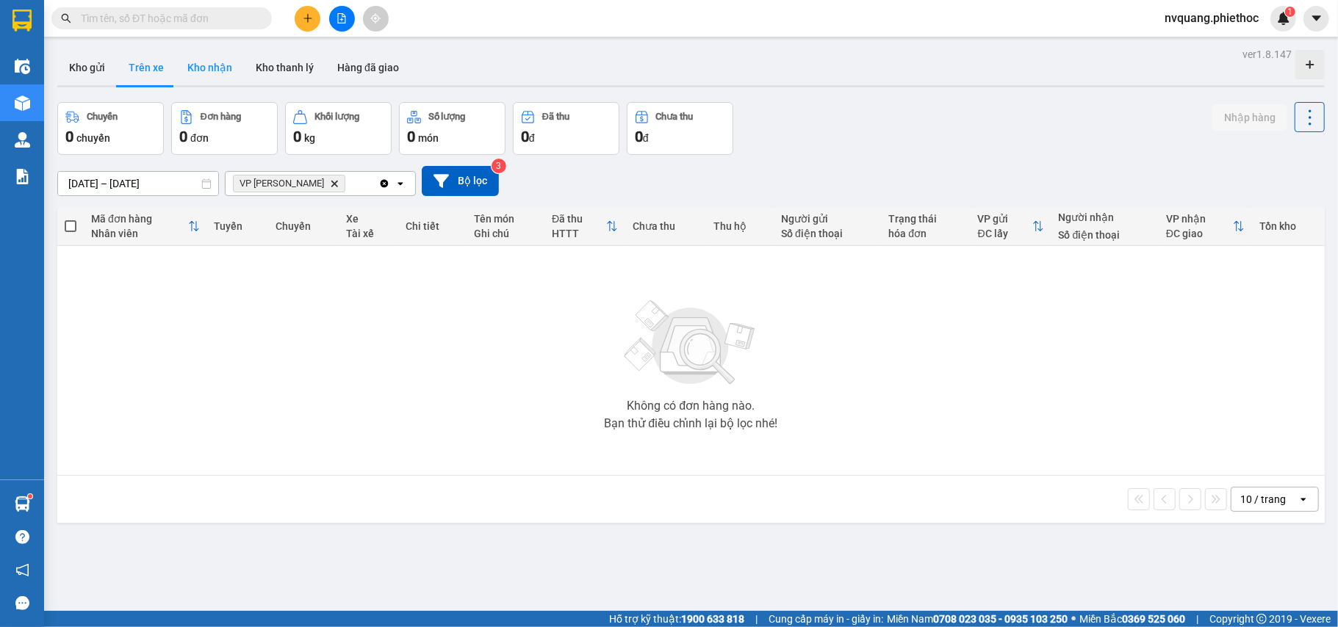
click at [197, 71] on button "Kho nhận" at bounding box center [210, 67] width 68 height 35
type input "[DATE] – [DATE]"
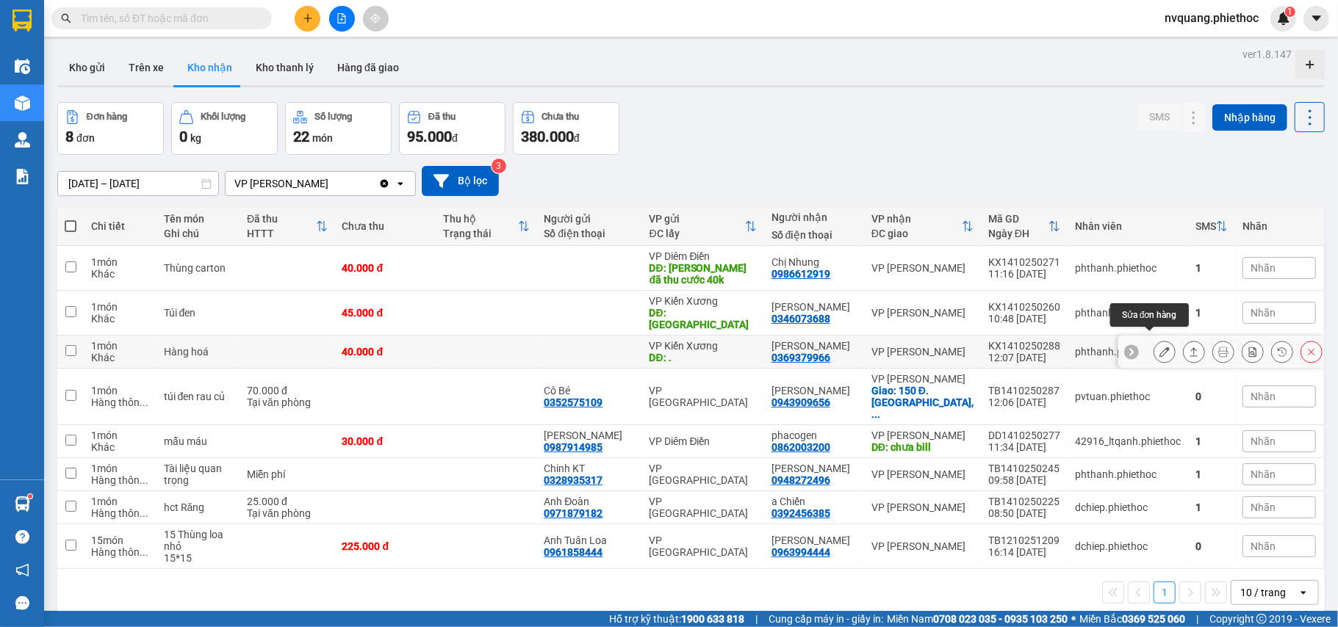
click at [1159, 347] on icon at bounding box center [1164, 352] width 10 height 10
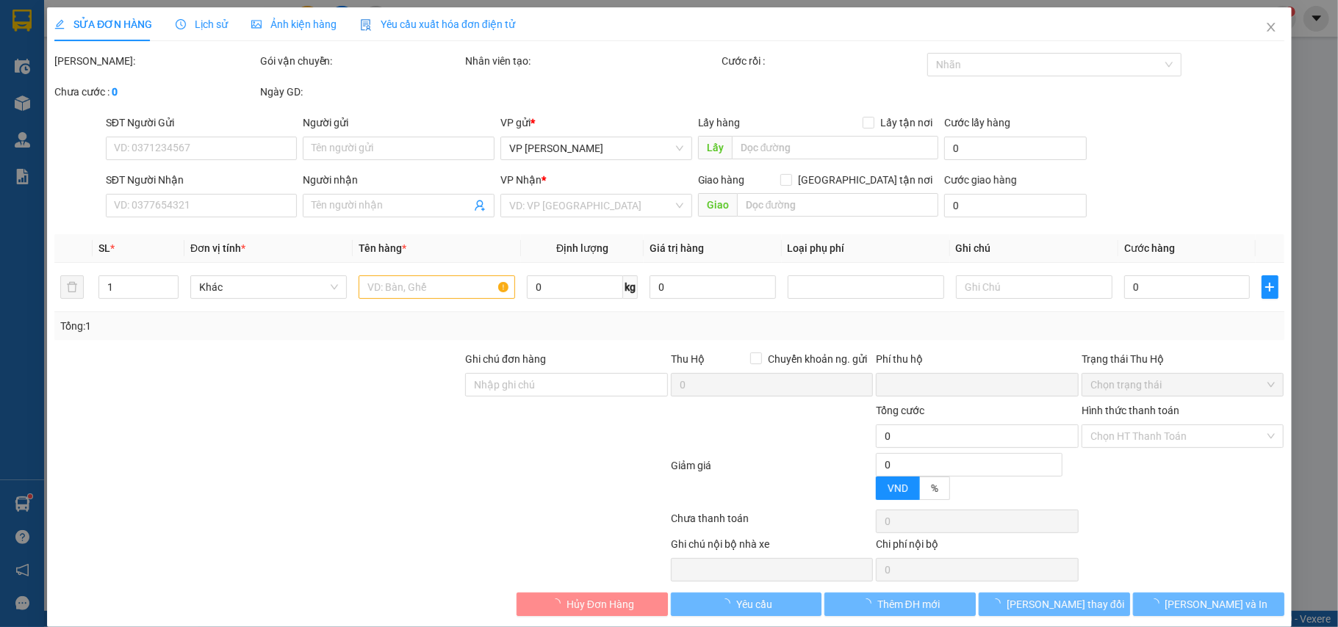
type input "."
type input "5.000"
type input "0369379966"
type input "[PERSON_NAME]"
type input "0"
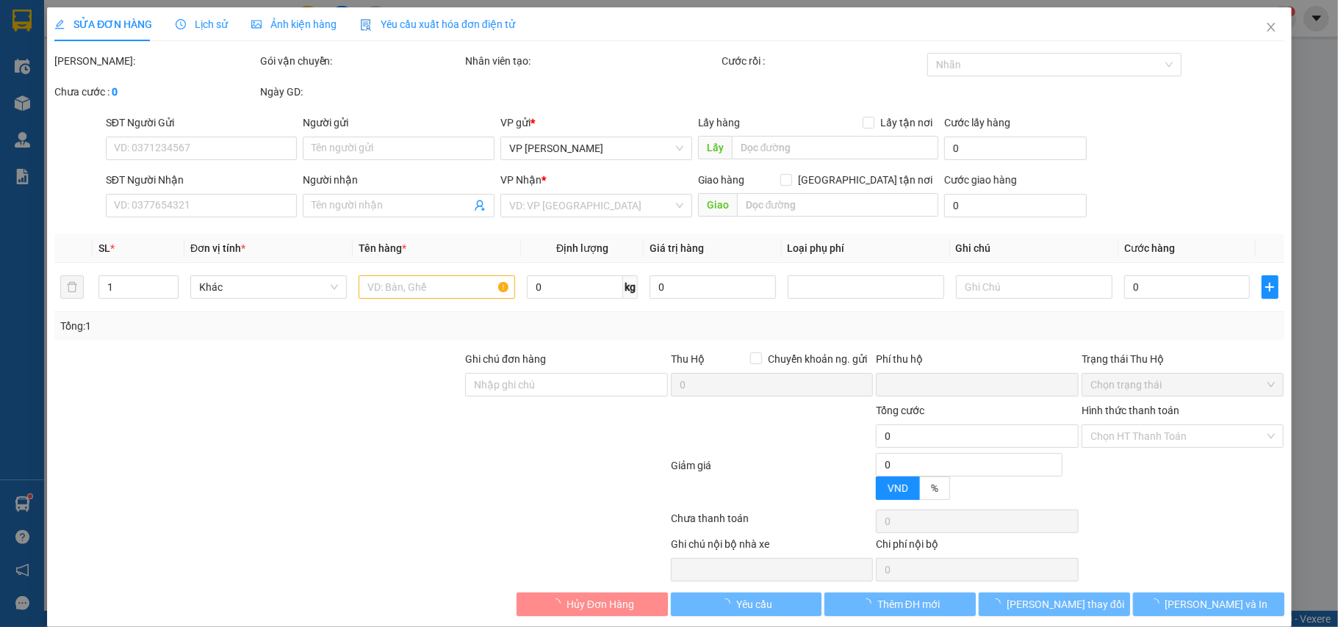
type input "40.000"
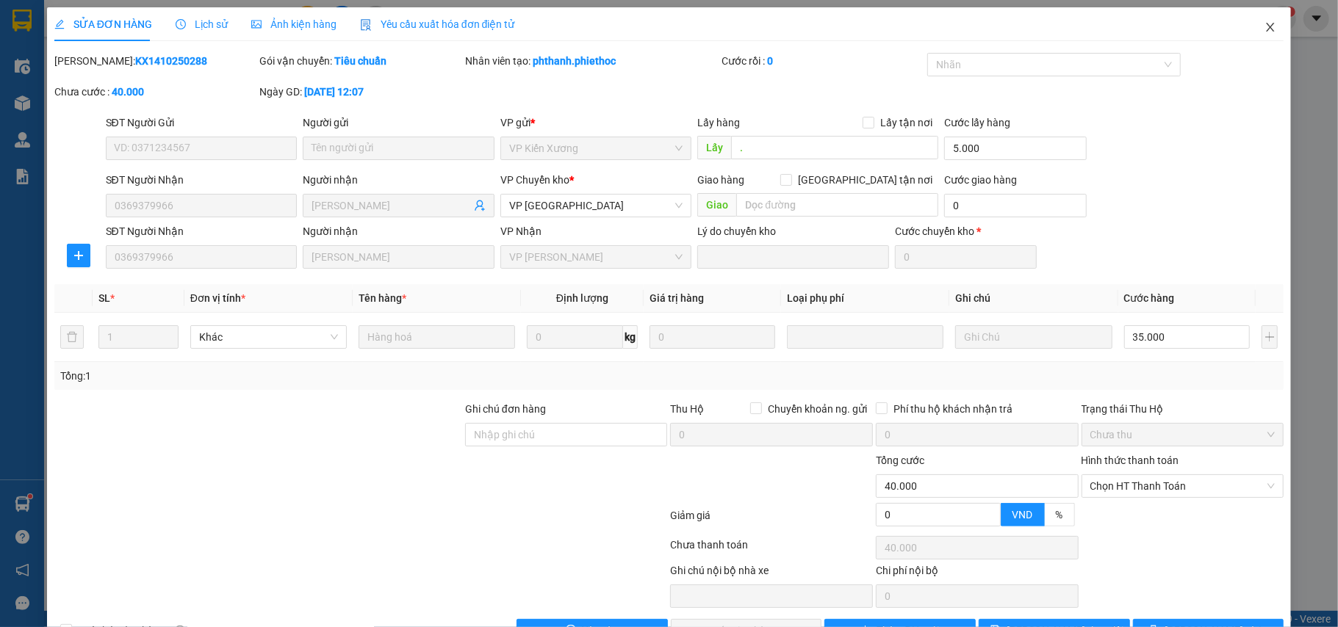
click at [1256, 21] on span "Close" at bounding box center [1270, 27] width 41 height 41
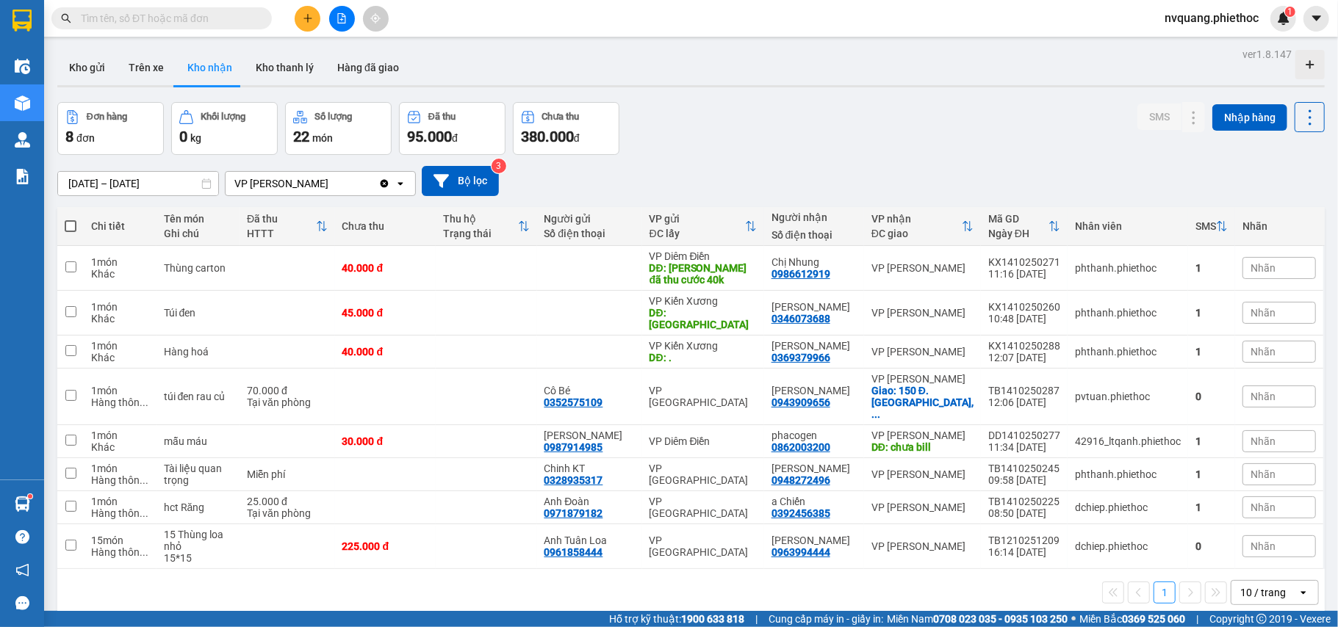
click at [1251, 346] on span "Nhãn" at bounding box center [1263, 352] width 25 height 12
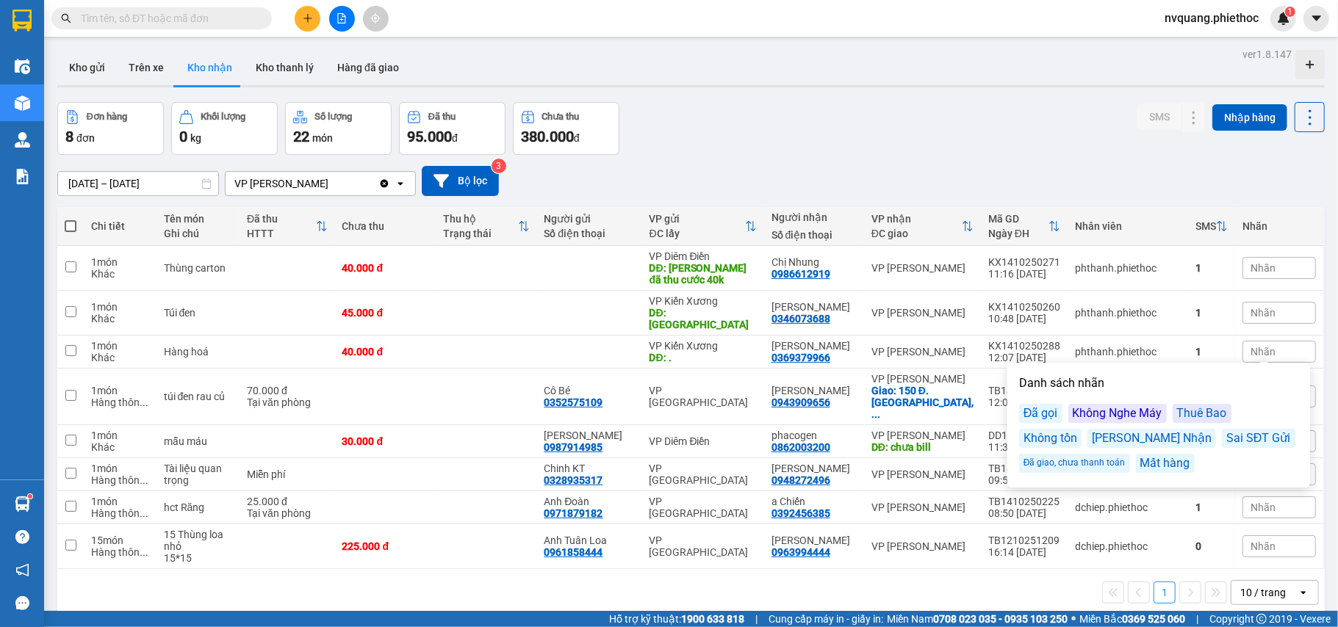
click at [1147, 436] on div "[PERSON_NAME] Nhận" at bounding box center [1151, 438] width 129 height 19
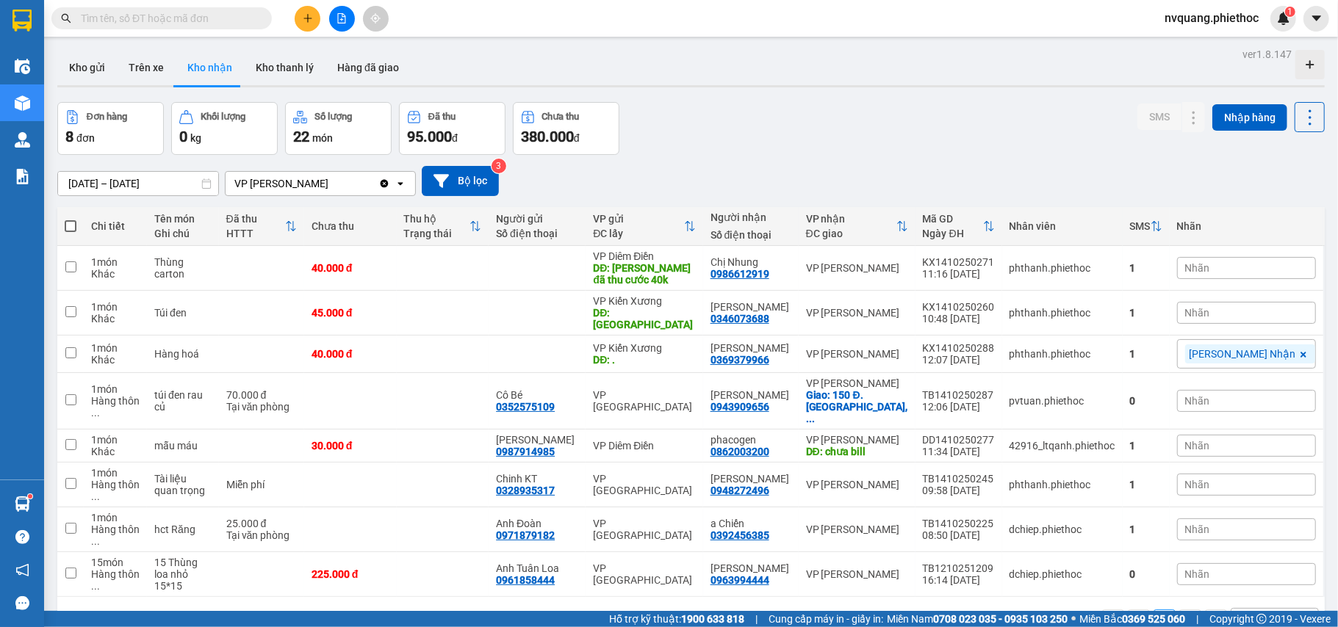
click at [359, 597] on div "1 10 / trang open" at bounding box center [690, 620] width 1267 height 47
click at [130, 56] on button "Trên xe" at bounding box center [146, 67] width 59 height 35
type input "[DATE] – [DATE]"
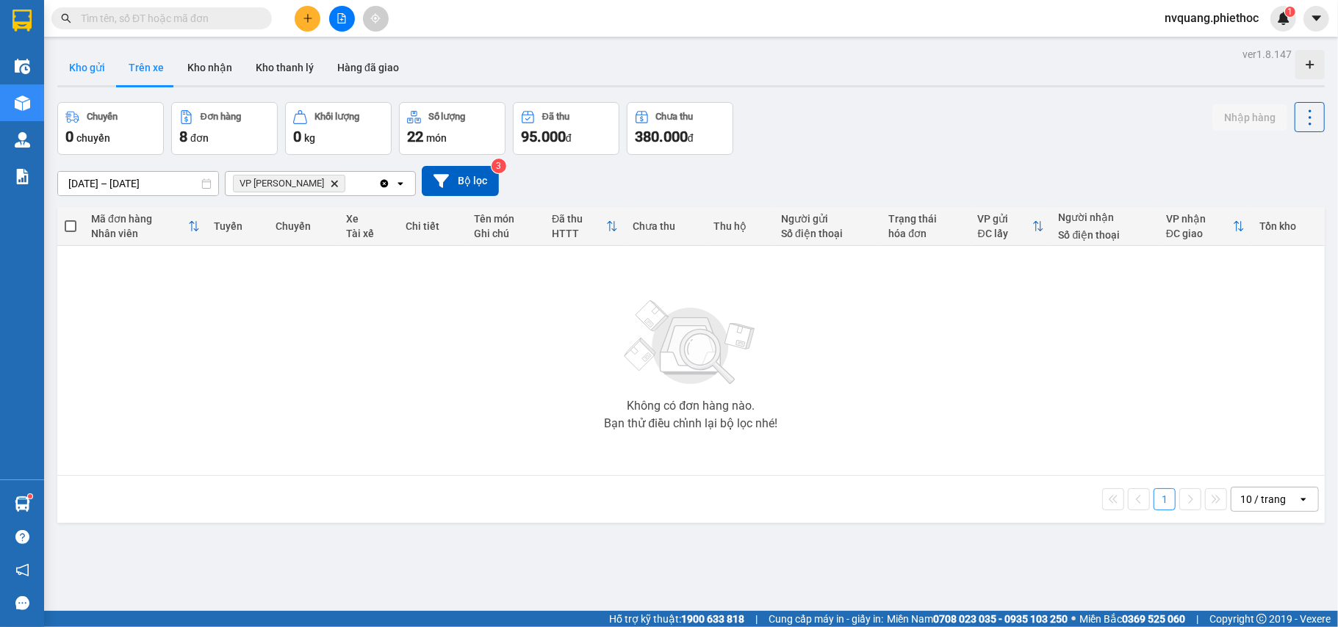
click at [77, 62] on button "Kho gửi" at bounding box center [87, 67] width 60 height 35
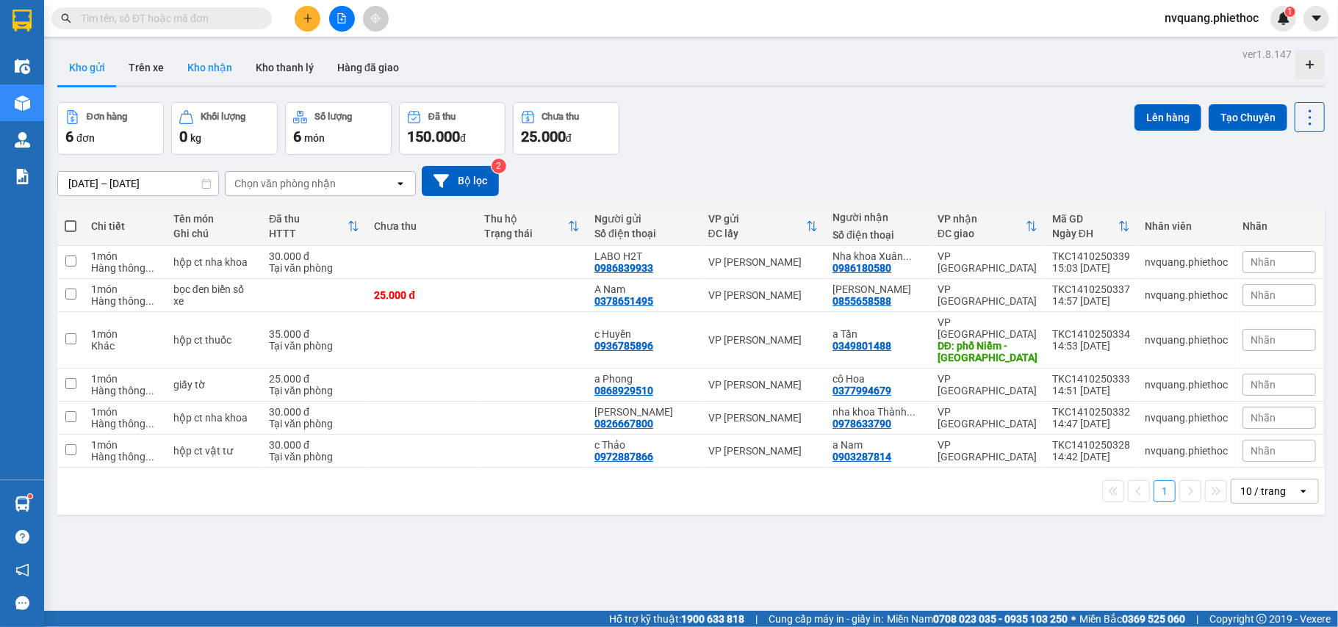
click at [200, 65] on button "Kho nhận" at bounding box center [210, 67] width 68 height 35
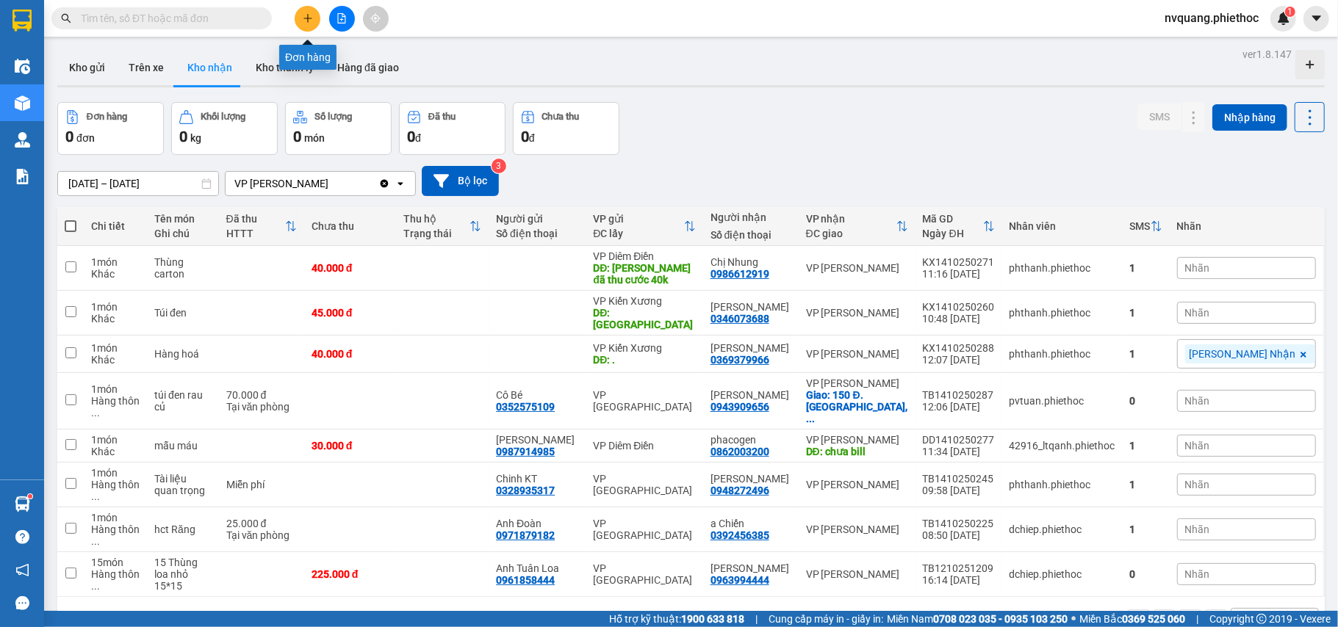
click at [309, 22] on icon "plus" at bounding box center [308, 18] width 10 height 10
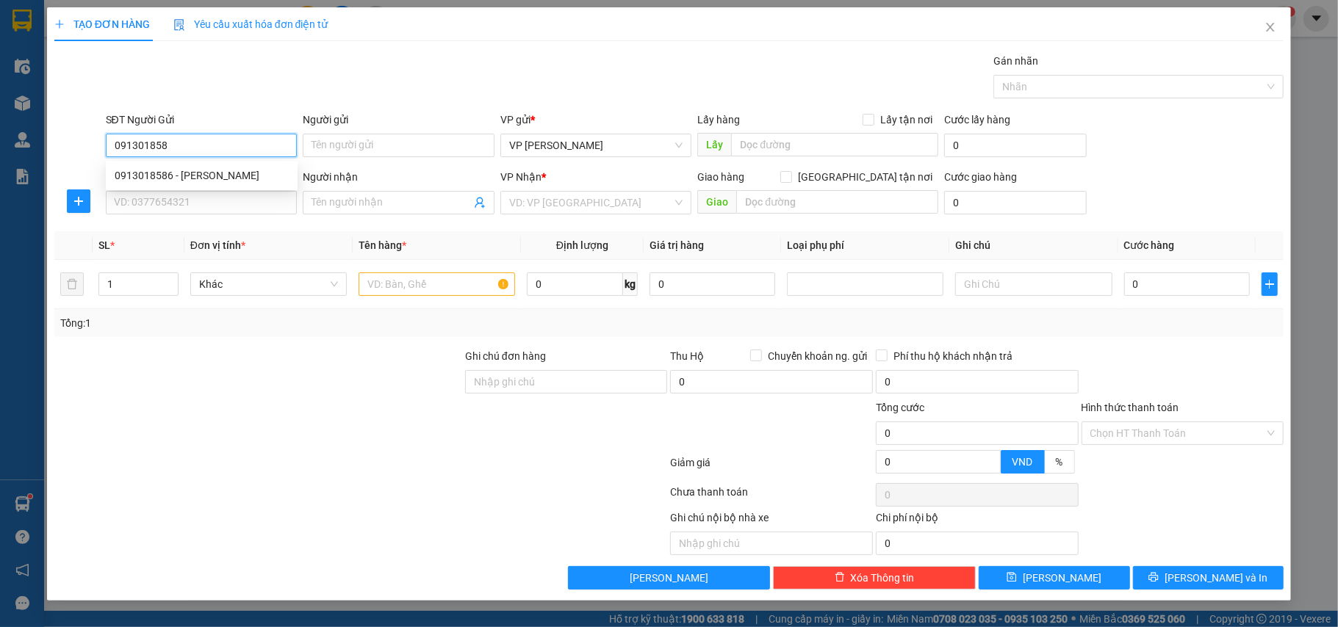
type input "0913018586"
click at [200, 170] on div "0913018586 - [PERSON_NAME]" at bounding box center [202, 176] width 174 height 16
type input "[PERSON_NAME]"
type input "0913018586"
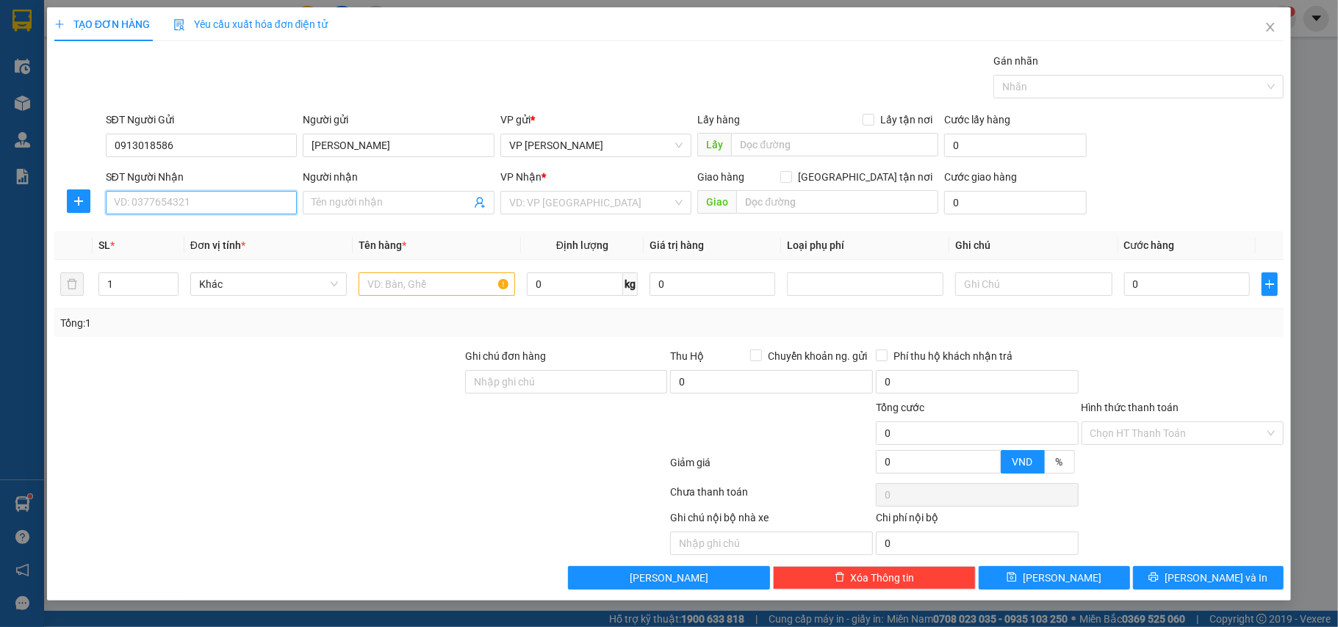
click at [191, 206] on input "SĐT Người Nhận" at bounding box center [202, 203] width 192 height 24
click at [169, 236] on div "0984112398 - [GEOGRAPHIC_DATA]" at bounding box center [202, 234] width 174 height 16
type input "0984112398"
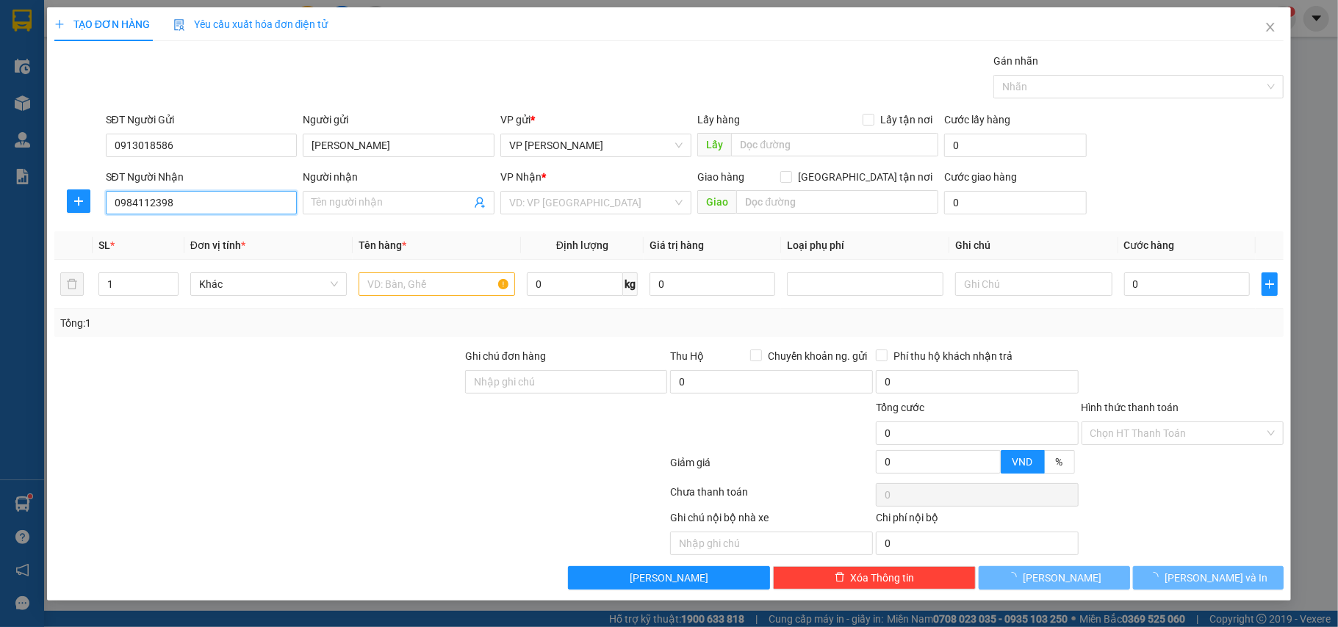
type input "[GEOGRAPHIC_DATA]"
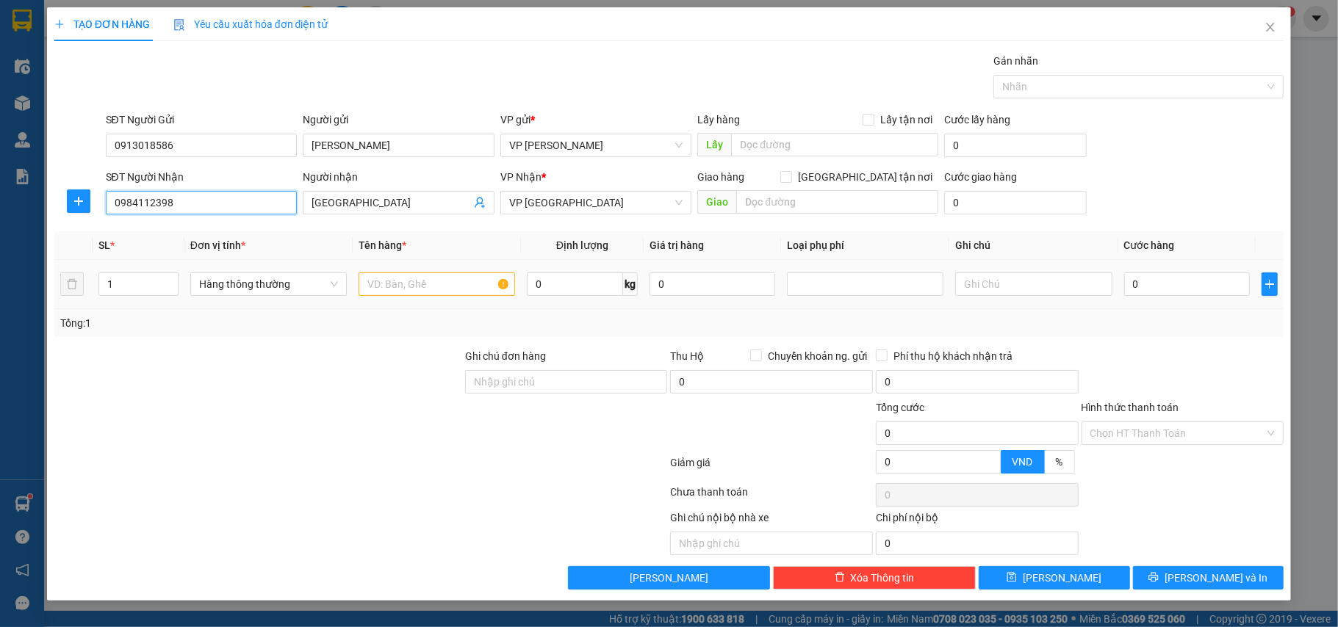
type input "0984112398"
click at [410, 286] on input "text" at bounding box center [437, 285] width 157 height 24
type input "tài liệu"
click at [1162, 288] on input "0" at bounding box center [1187, 285] width 126 height 24
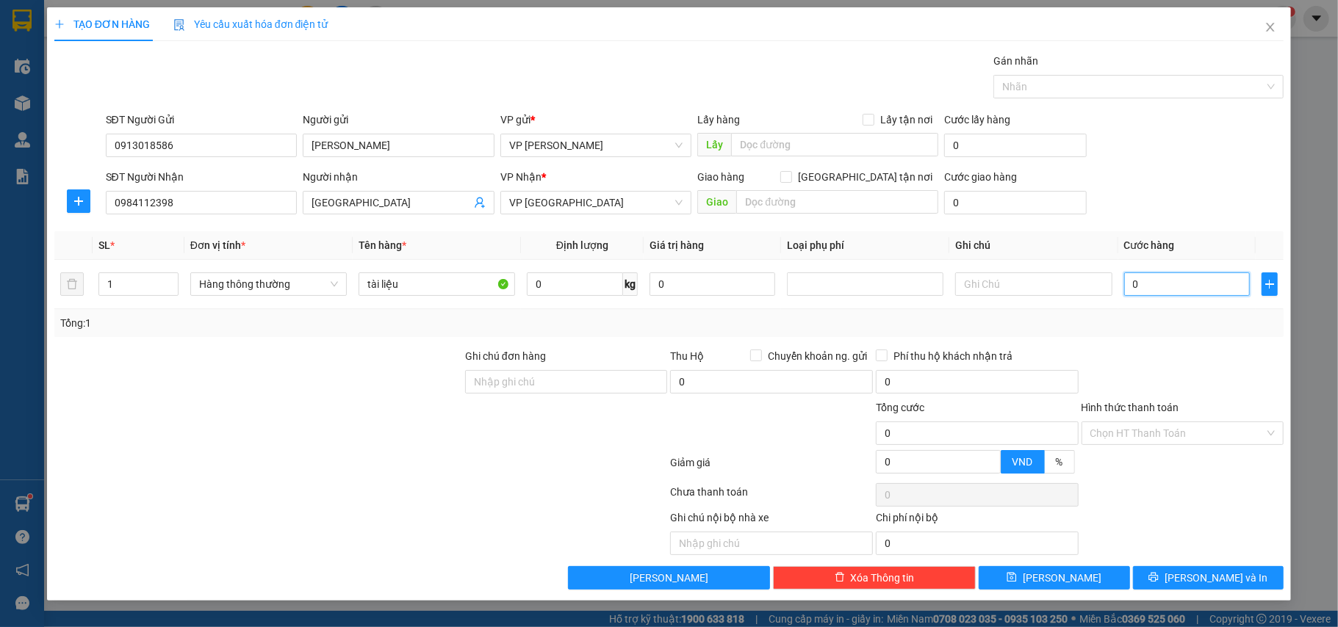
type input "2"
type input "25"
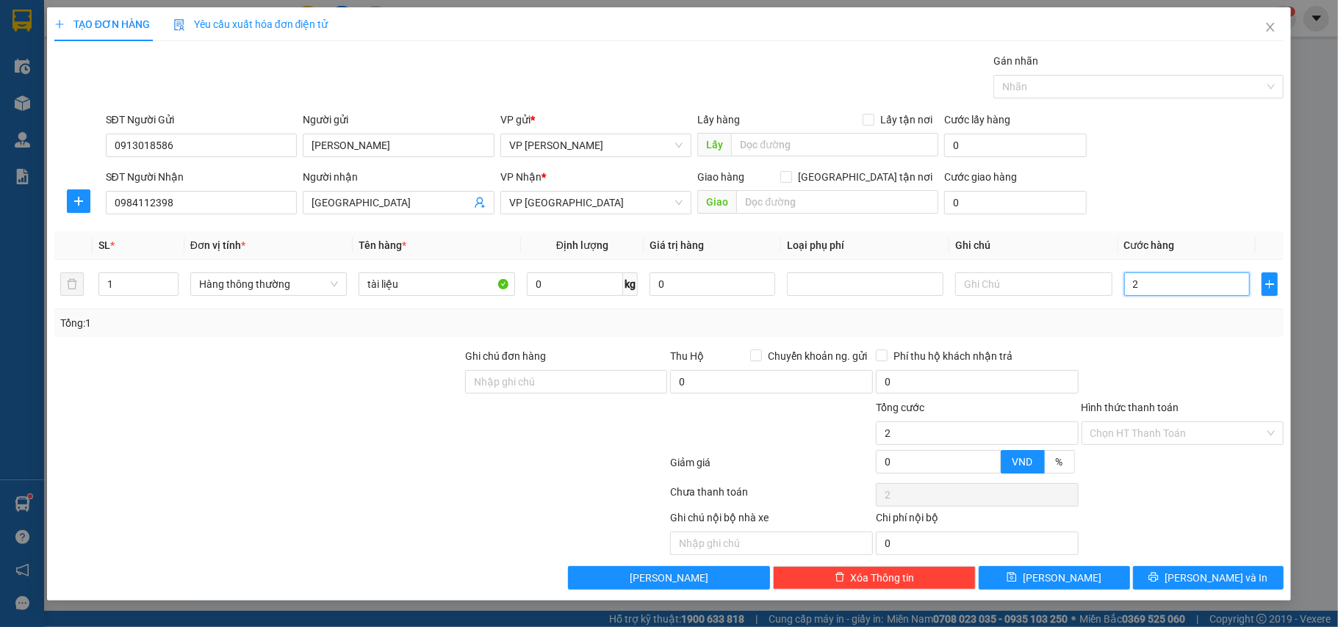
type input "25"
type input "25.000"
click at [1159, 373] on div at bounding box center [1183, 373] width 206 height 51
click at [1156, 433] on input "Hình thức thanh toán" at bounding box center [1177, 433] width 175 height 22
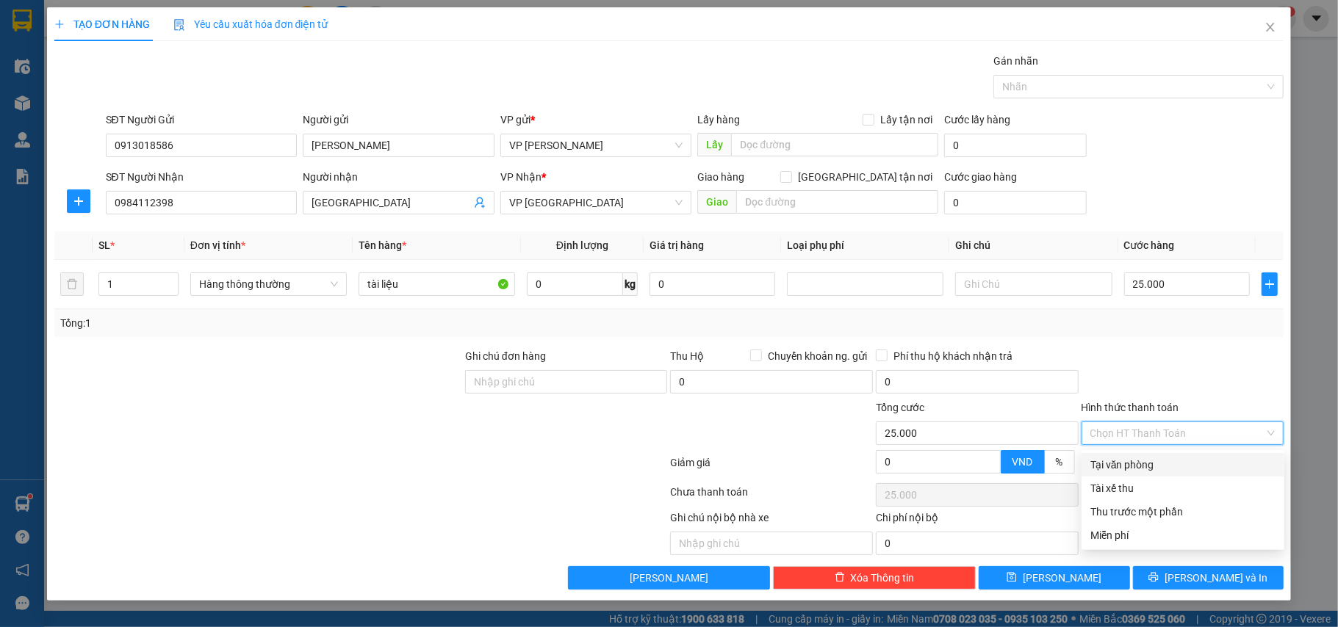
click at [1145, 460] on div "Tại văn phòng" at bounding box center [1182, 465] width 185 height 16
type input "0"
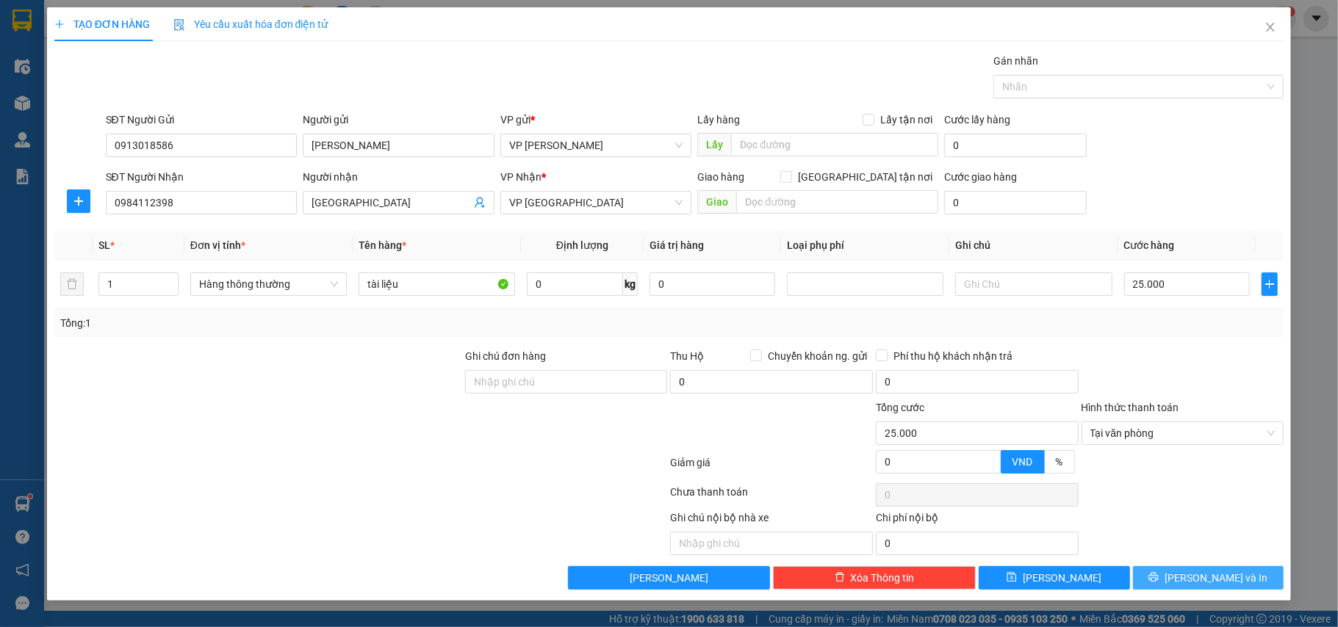
click at [1209, 586] on span "[PERSON_NAME] và In" at bounding box center [1216, 578] width 103 height 16
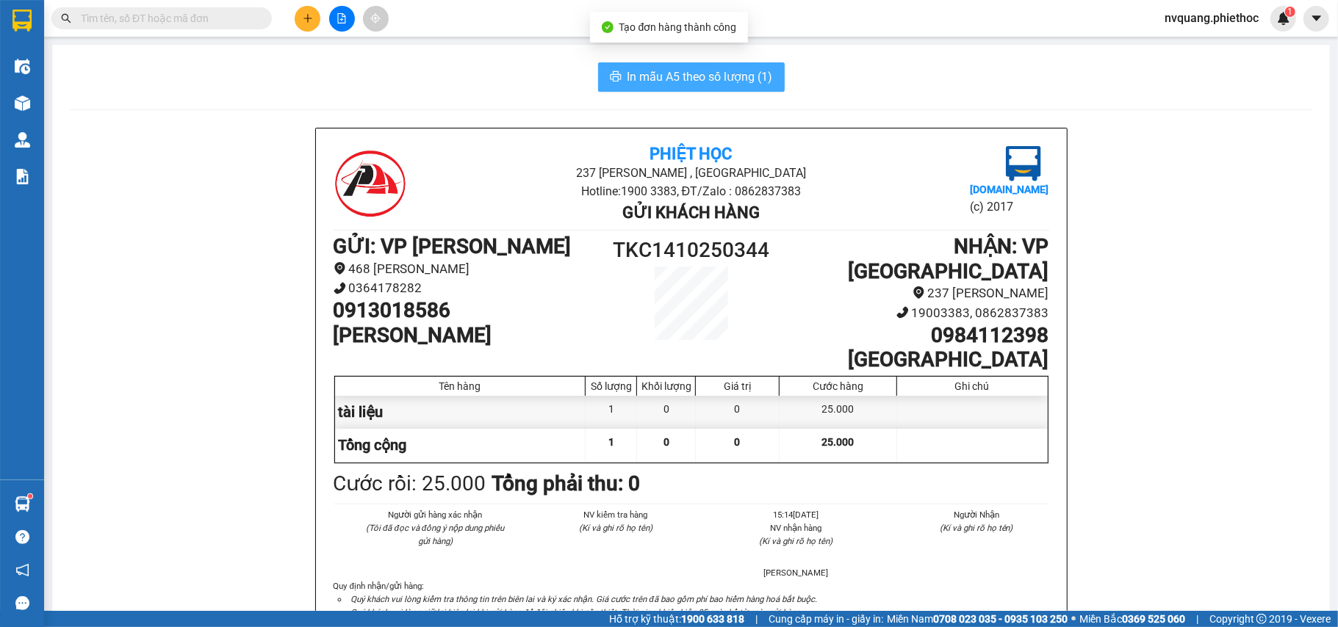
click at [644, 71] on span "In mẫu A5 theo số lượng (1)" at bounding box center [699, 77] width 145 height 18
click at [673, 71] on span "In mẫu A5 theo số lượng (1)" at bounding box center [699, 77] width 145 height 18
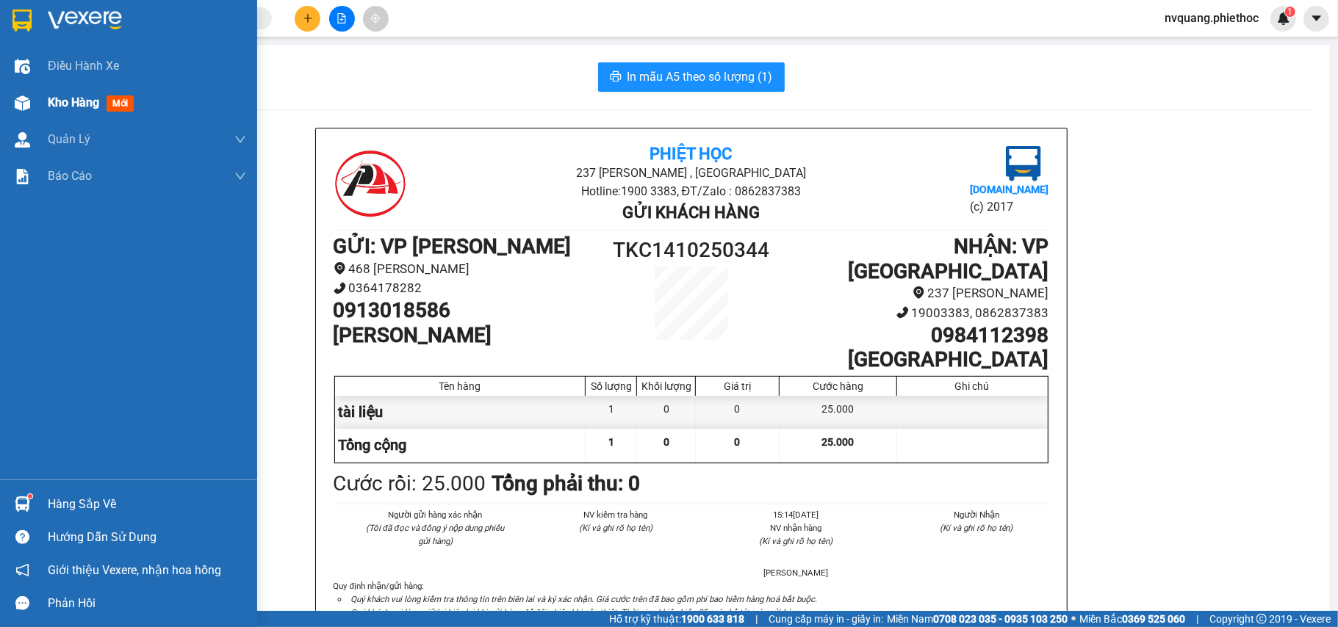
click at [54, 103] on span "Kho hàng" at bounding box center [73, 103] width 51 height 14
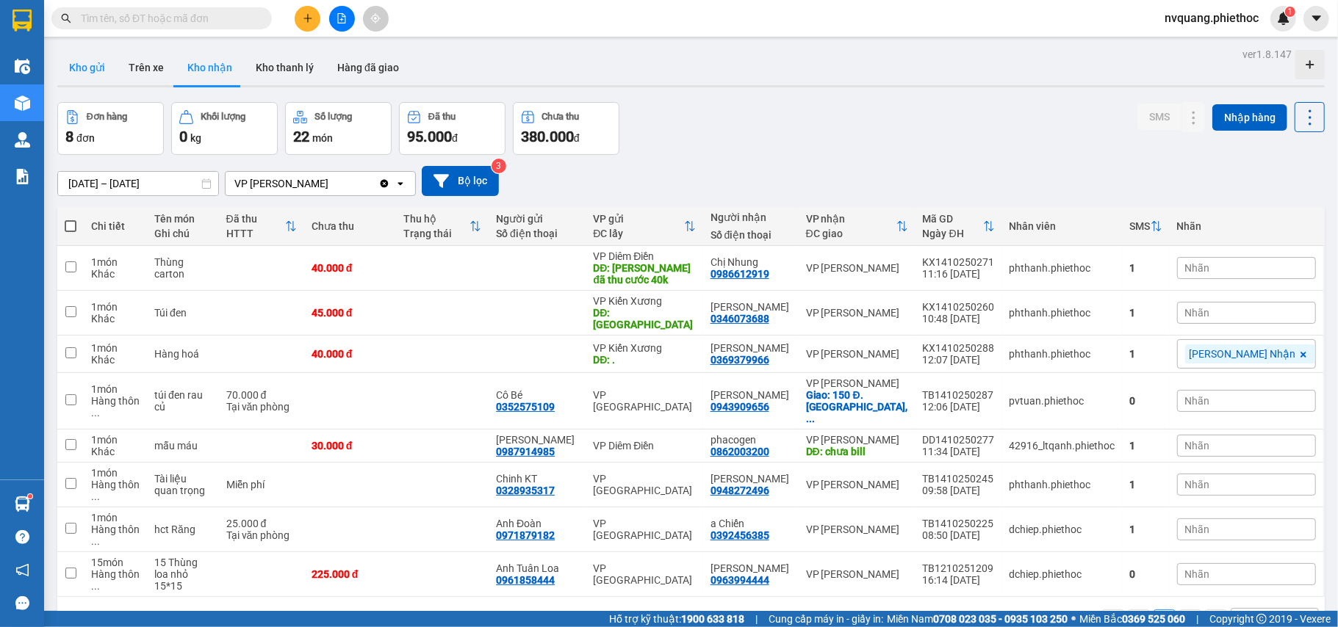
click at [96, 72] on button "Kho gửi" at bounding box center [87, 67] width 60 height 35
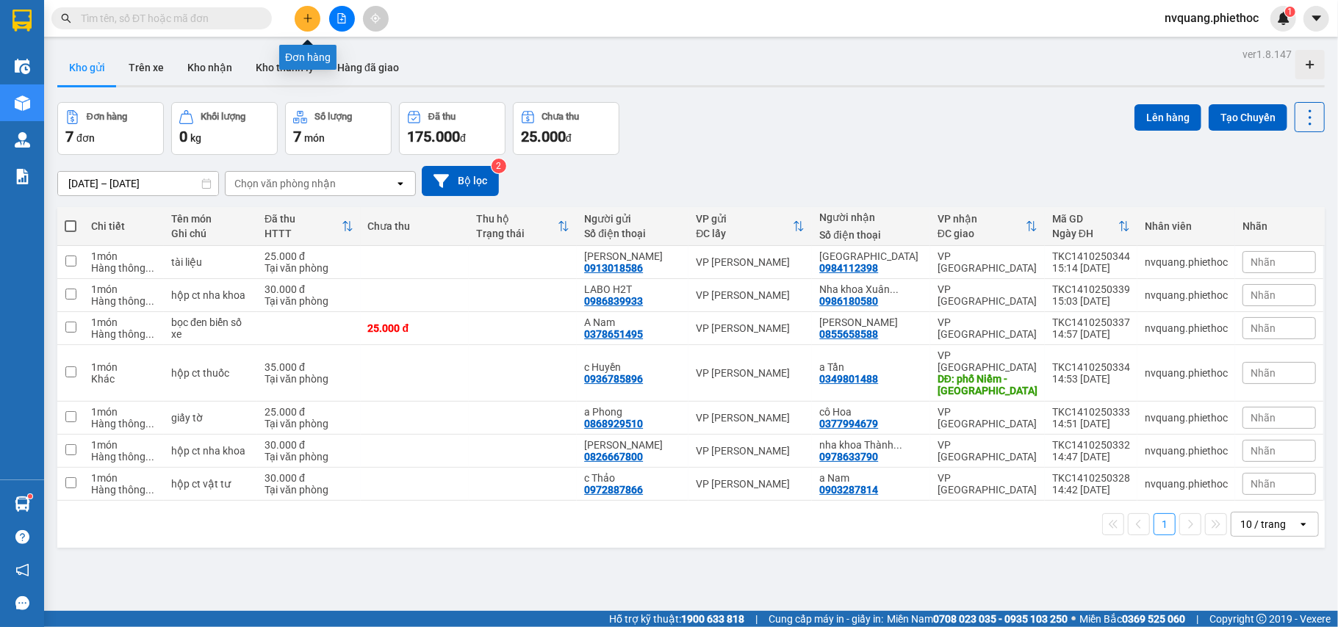
click at [310, 15] on icon "plus" at bounding box center [308, 18] width 10 height 10
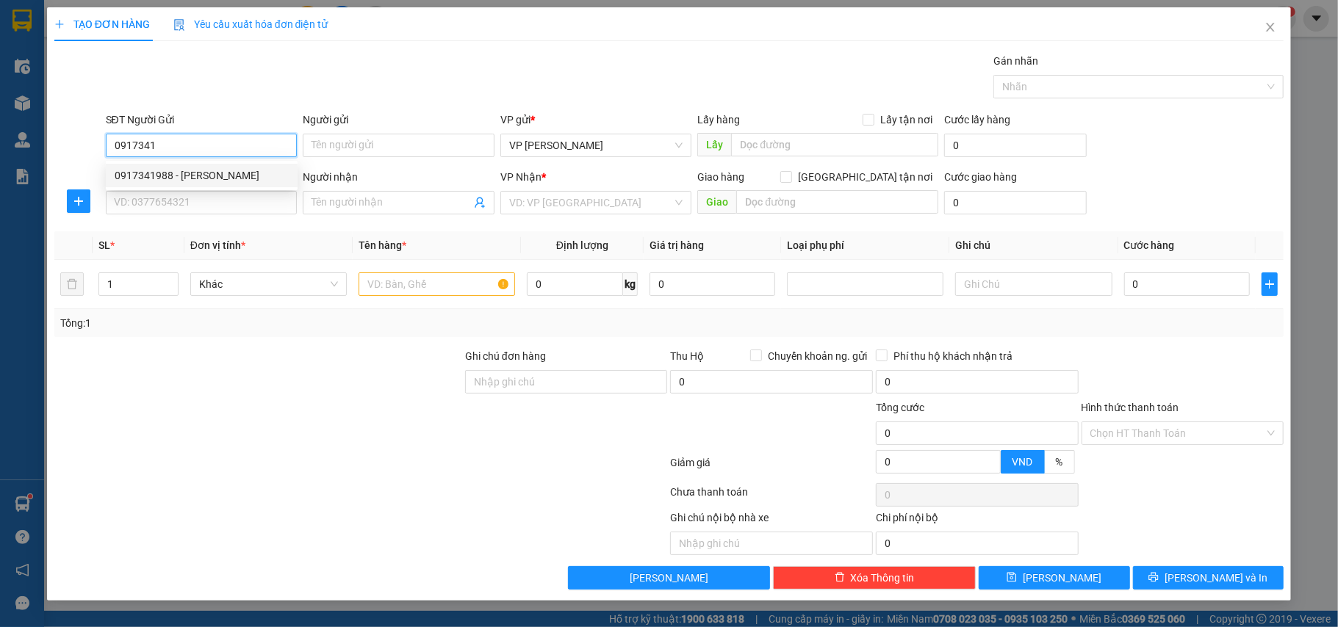
click at [181, 174] on div "0917341988 - [PERSON_NAME]" at bounding box center [202, 176] width 174 height 16
type input "0917341988"
type input "[PERSON_NAME]"
type input "0917341988"
click at [179, 204] on input "SĐT Người Nhận" at bounding box center [202, 203] width 192 height 24
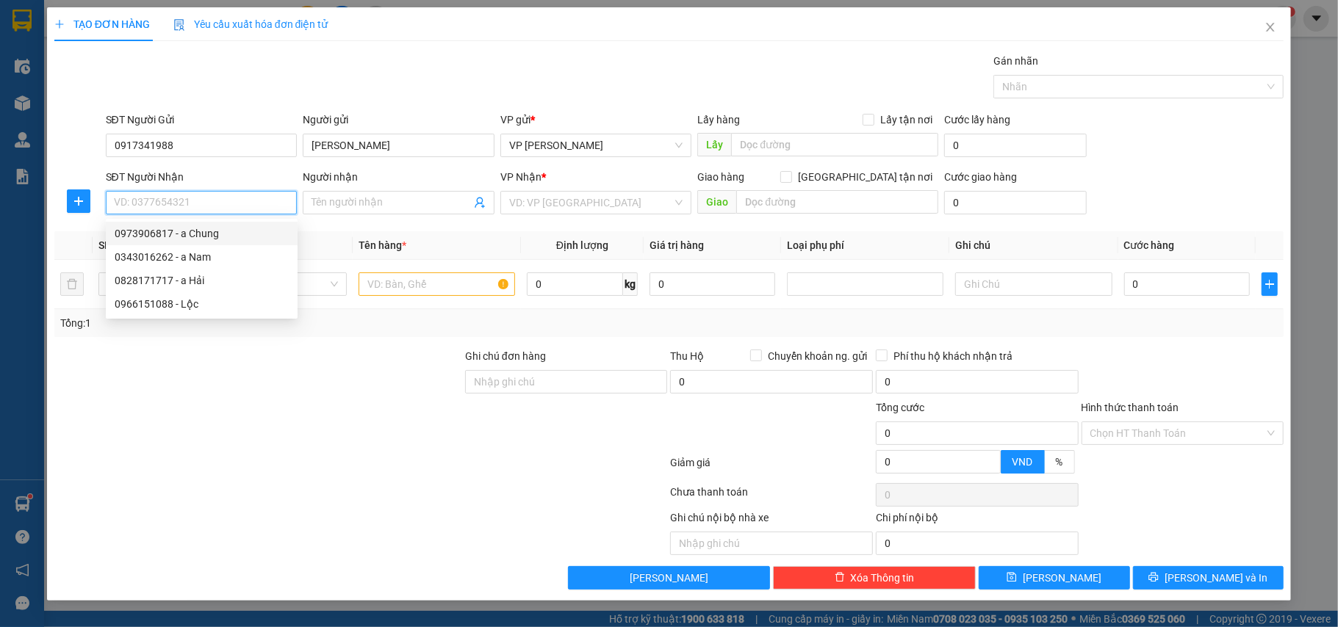
click at [186, 233] on div "0973906817 - a Chung" at bounding box center [202, 234] width 174 height 16
type input "0973906817"
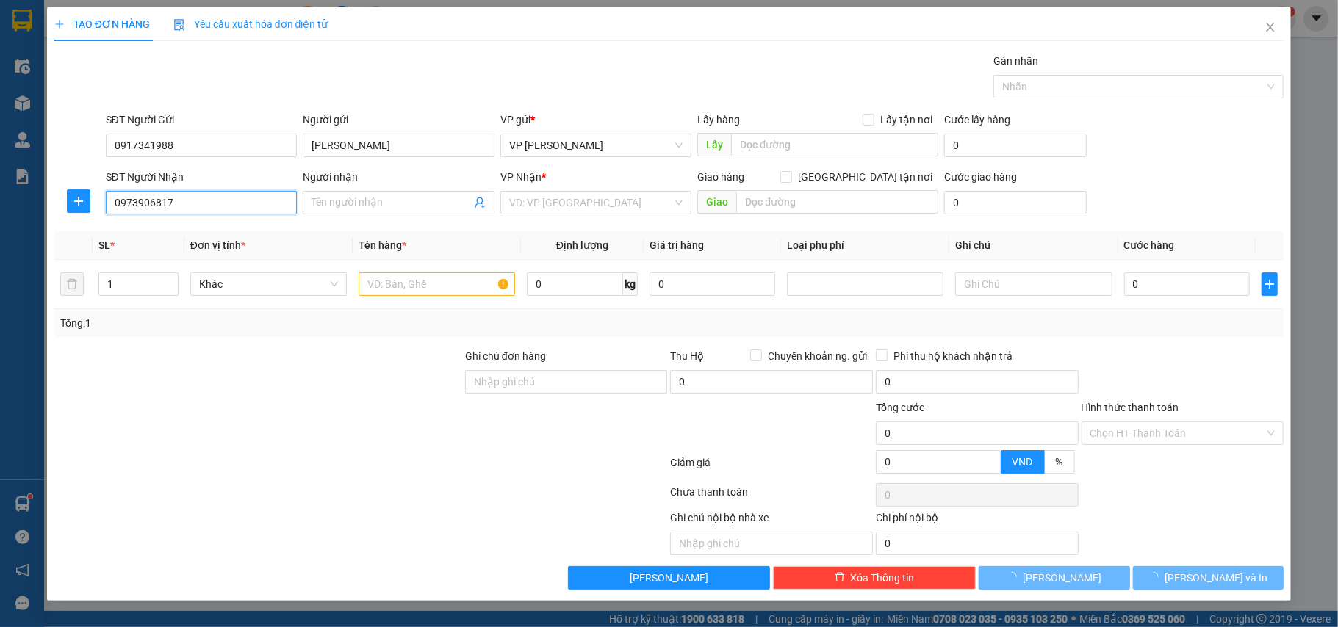
type input "a Chung"
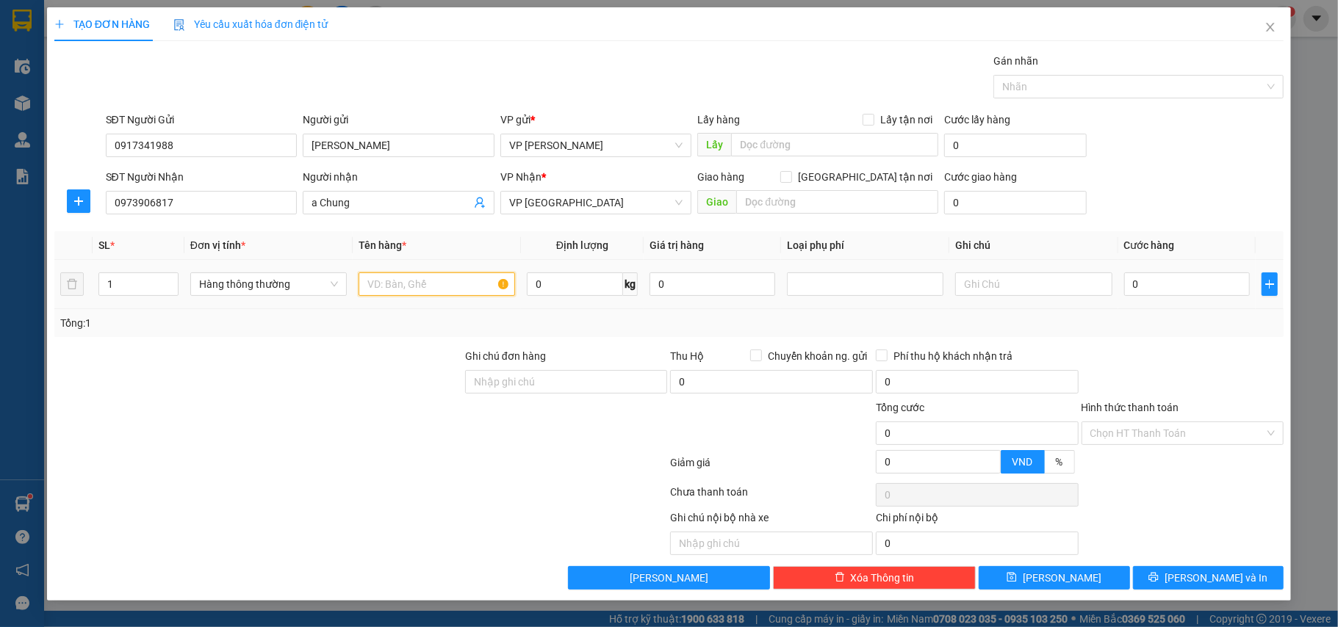
click at [427, 289] on input "text" at bounding box center [437, 285] width 157 height 24
type input "hộp ct phụ kiện"
click at [1154, 280] on input "0" at bounding box center [1187, 285] width 126 height 24
type input "3"
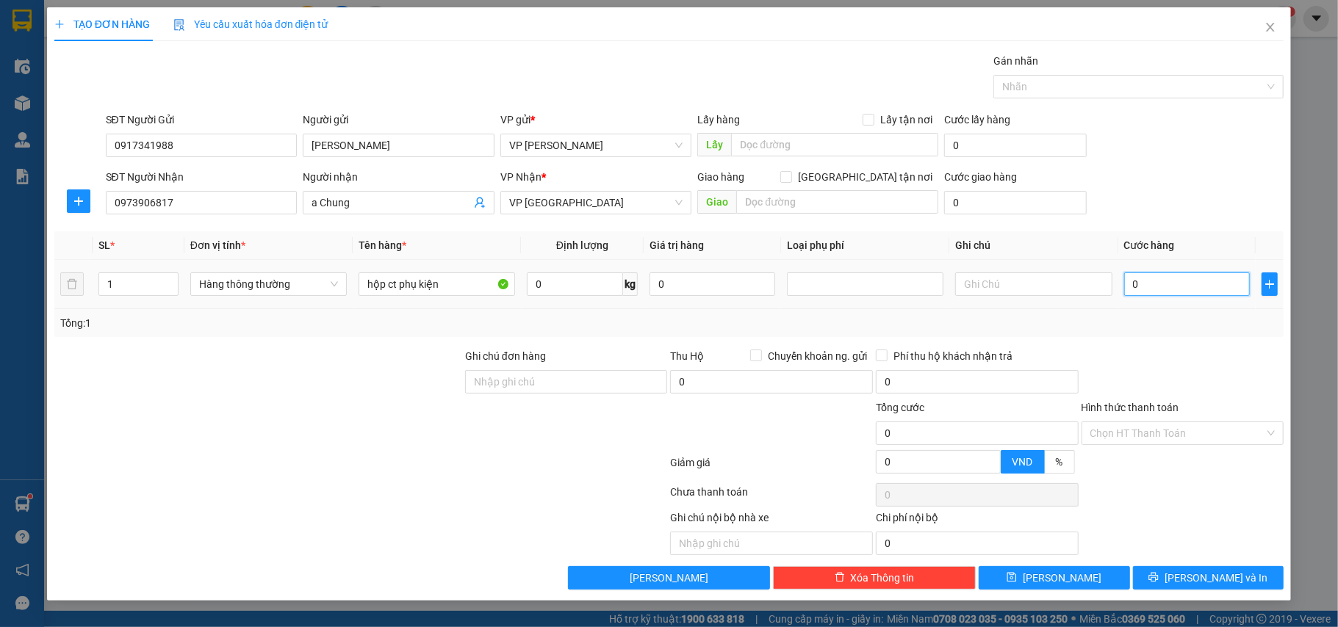
type input "3"
type input "35"
type input "35.000"
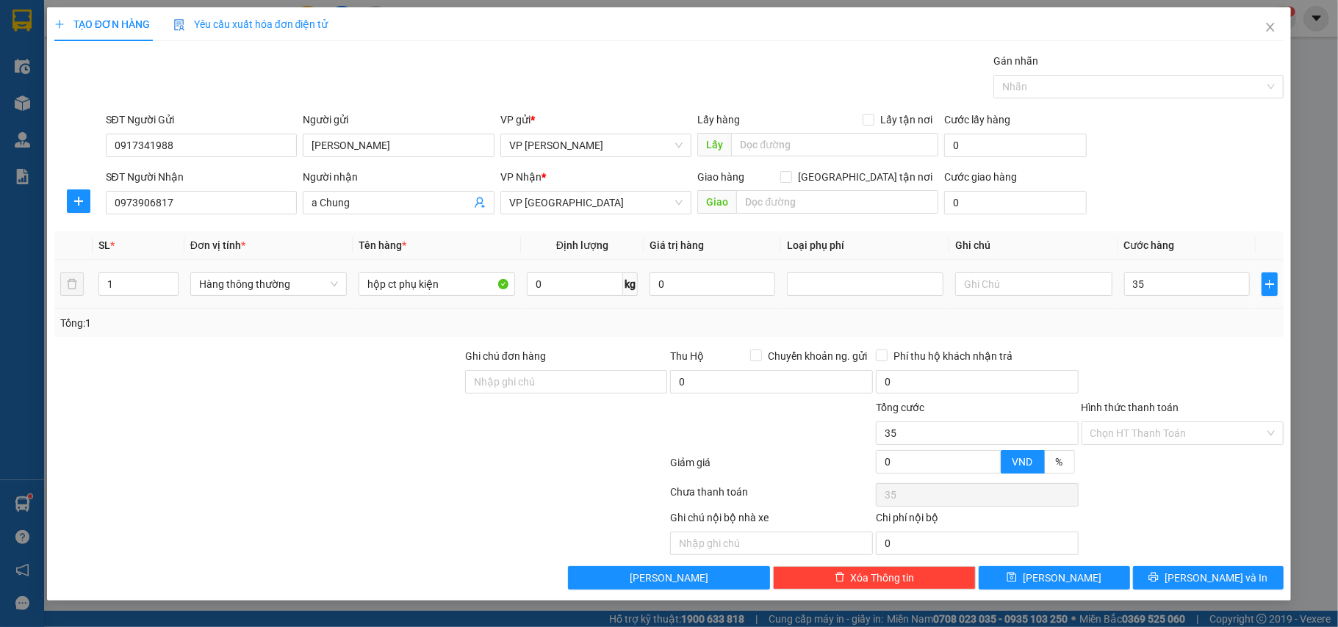
type input "35.000"
click at [1168, 319] on div "Tổng: 1" at bounding box center [669, 323] width 1218 height 16
click at [1212, 575] on span "[PERSON_NAME] và In" at bounding box center [1216, 578] width 103 height 16
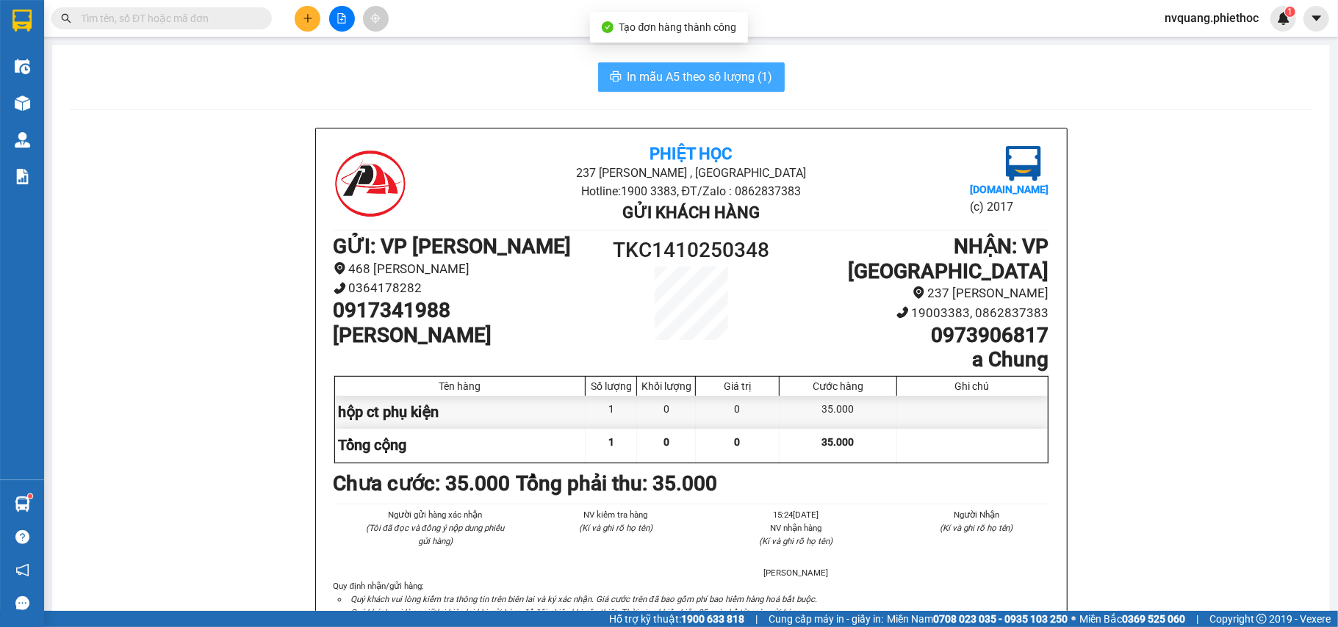
click at [698, 68] on span "In mẫu A5 theo số lượng (1)" at bounding box center [699, 77] width 145 height 18
click at [667, 80] on span "In mẫu A5 theo số lượng (1)" at bounding box center [699, 77] width 145 height 18
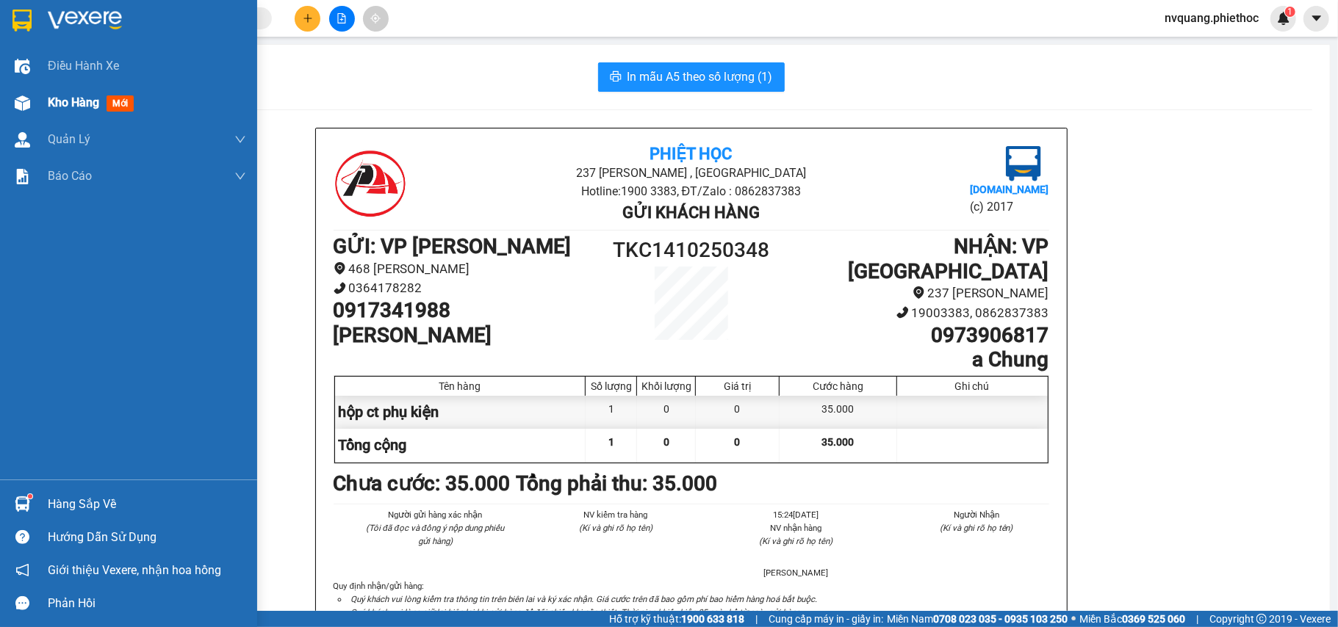
click at [65, 103] on span "Kho hàng" at bounding box center [73, 103] width 51 height 14
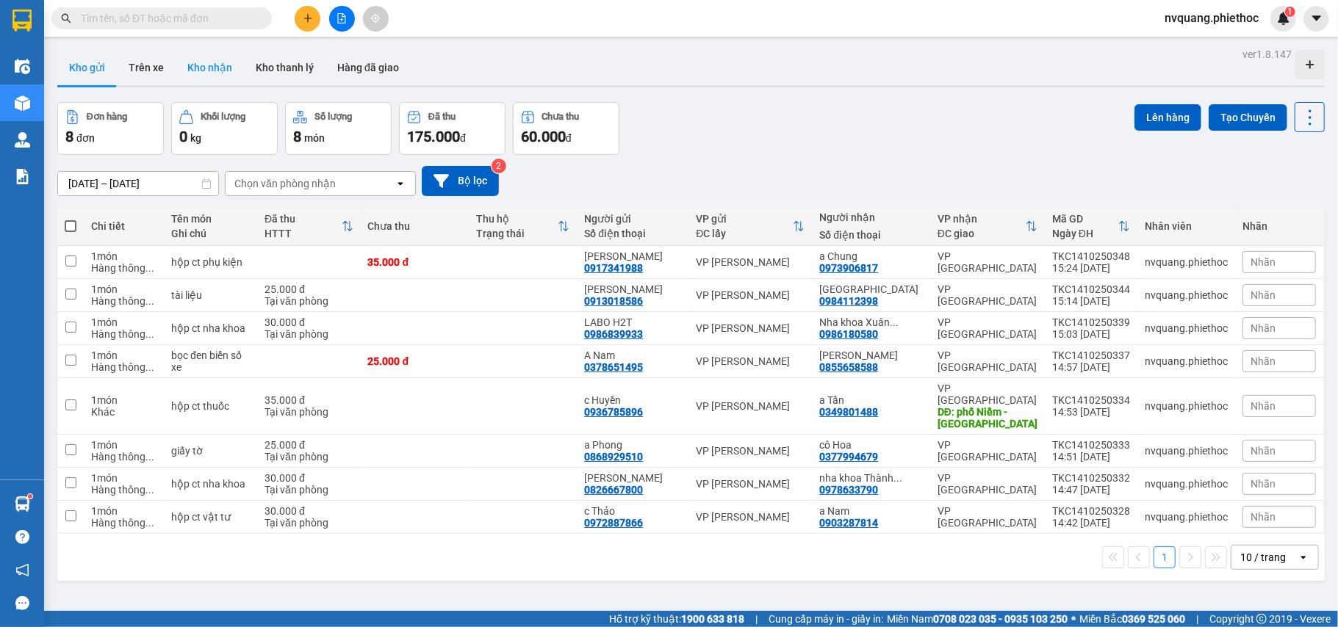
click at [207, 71] on button "Kho nhận" at bounding box center [210, 67] width 68 height 35
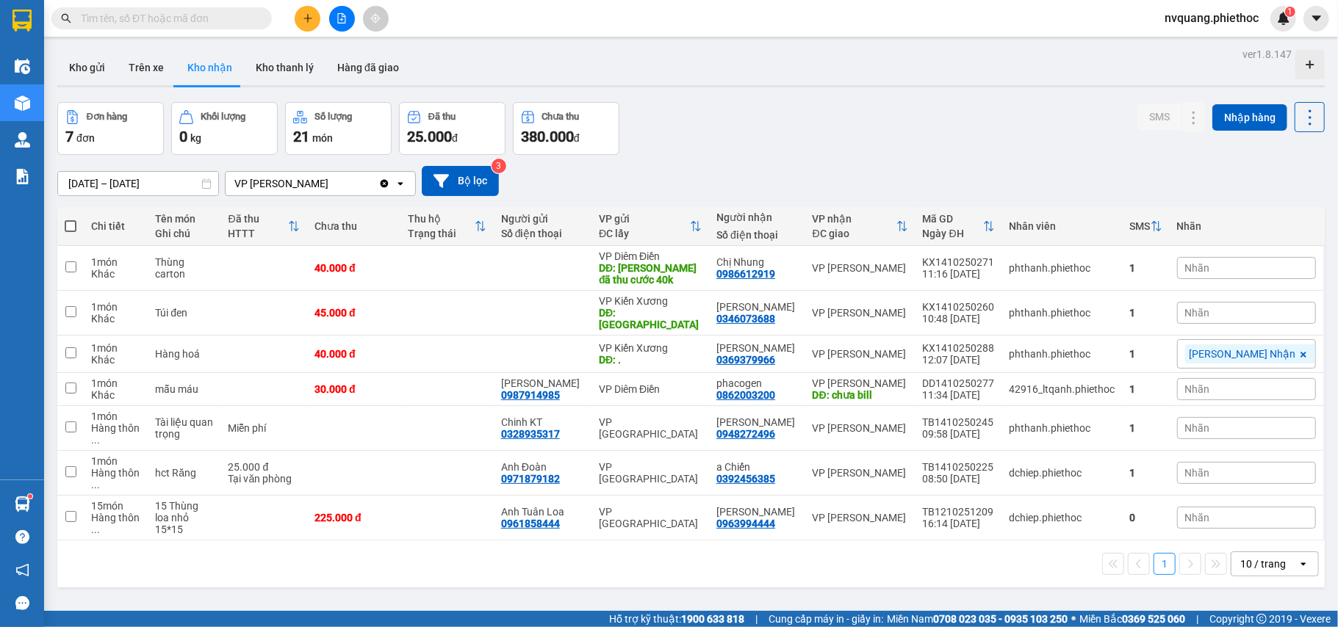
click at [1251, 268] on div "Nhãn" at bounding box center [1246, 268] width 139 height 22
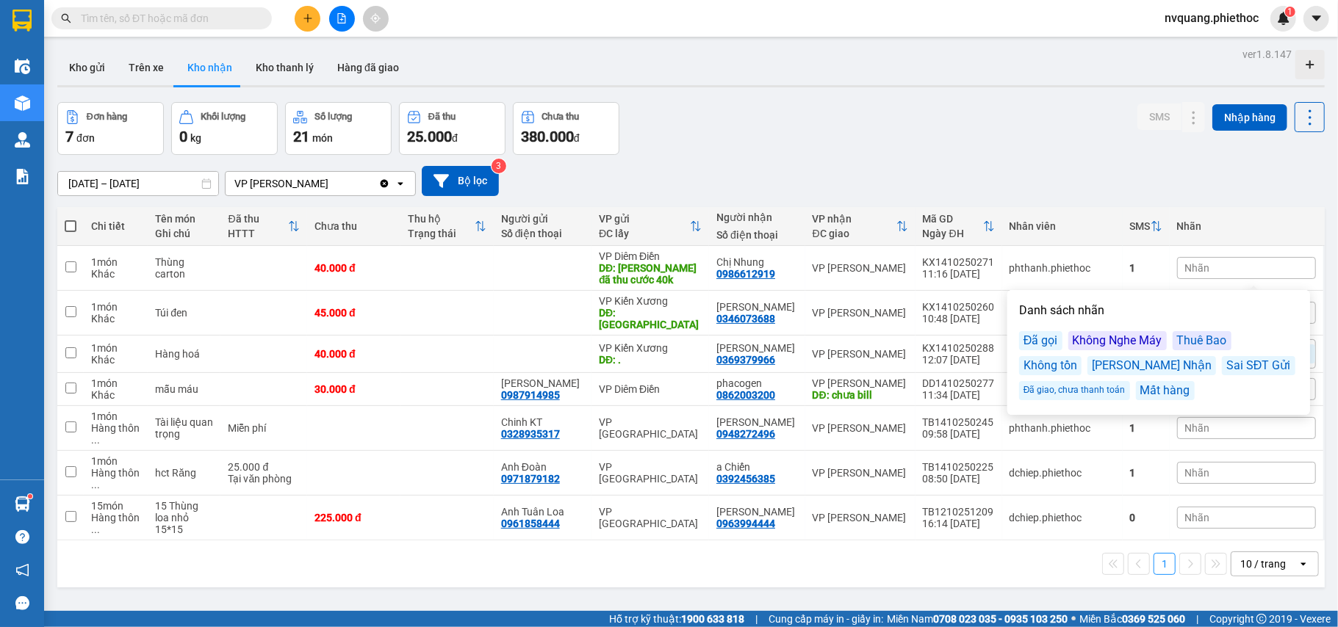
click at [1094, 389] on div "Đã giao, chưa thanh toán" at bounding box center [1074, 390] width 111 height 19
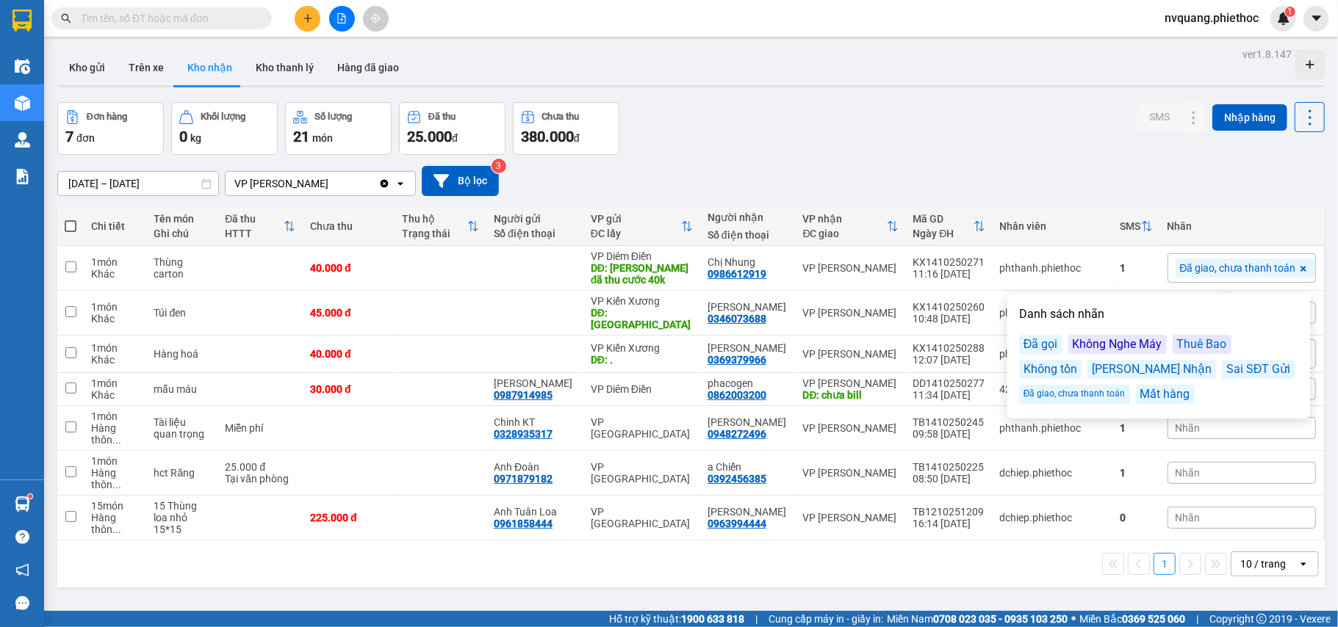
click at [479, 566] on div "1 10 / trang open" at bounding box center [691, 564] width 1256 height 25
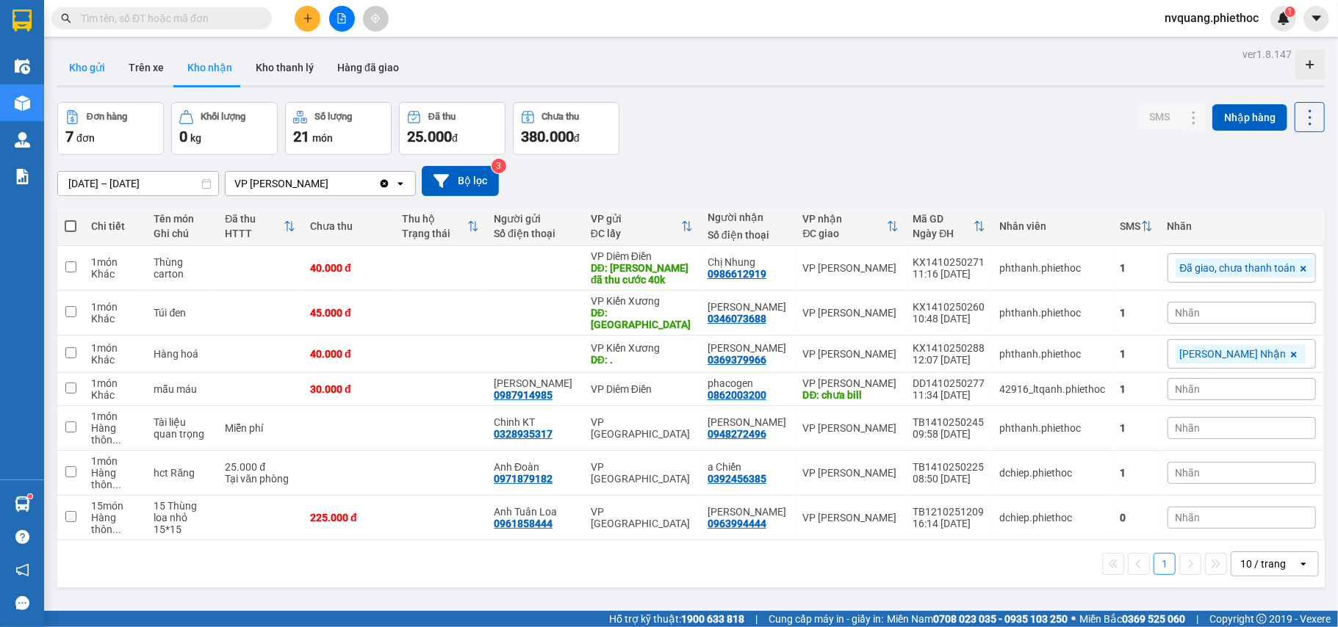
click at [83, 65] on button "Kho gửi" at bounding box center [87, 67] width 60 height 35
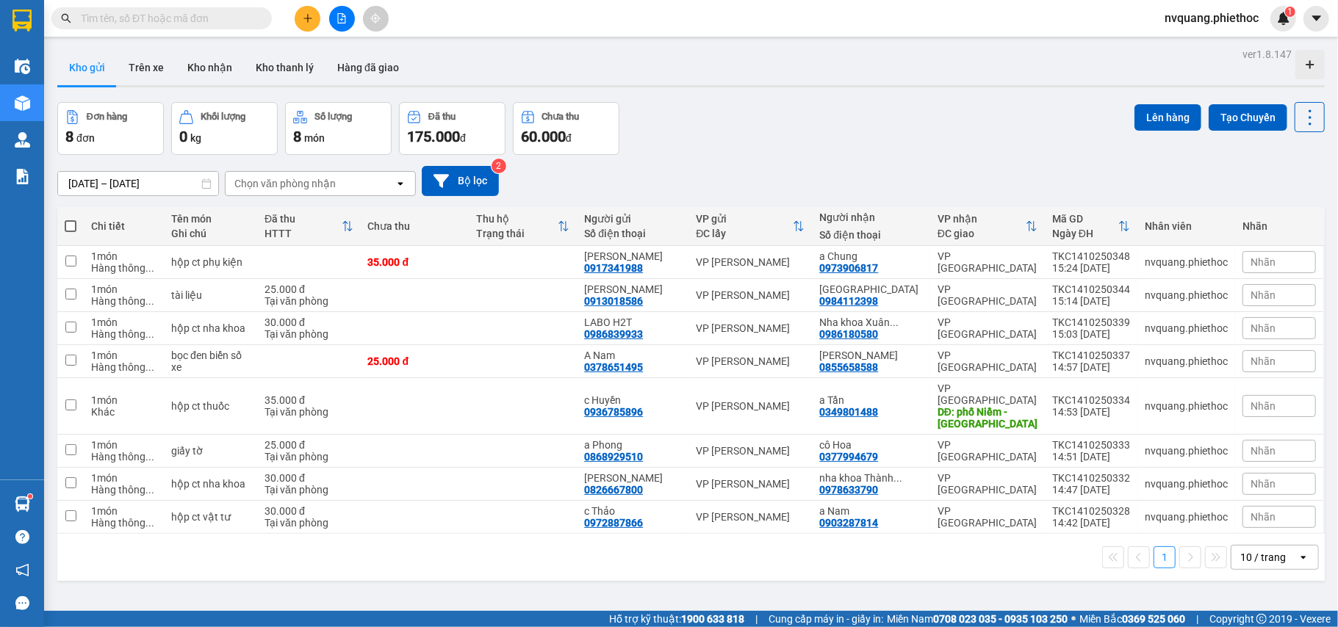
click at [69, 229] on span at bounding box center [71, 226] width 12 height 12
click at [71, 219] on input "checkbox" at bounding box center [71, 219] width 0 height 0
checkbox input "true"
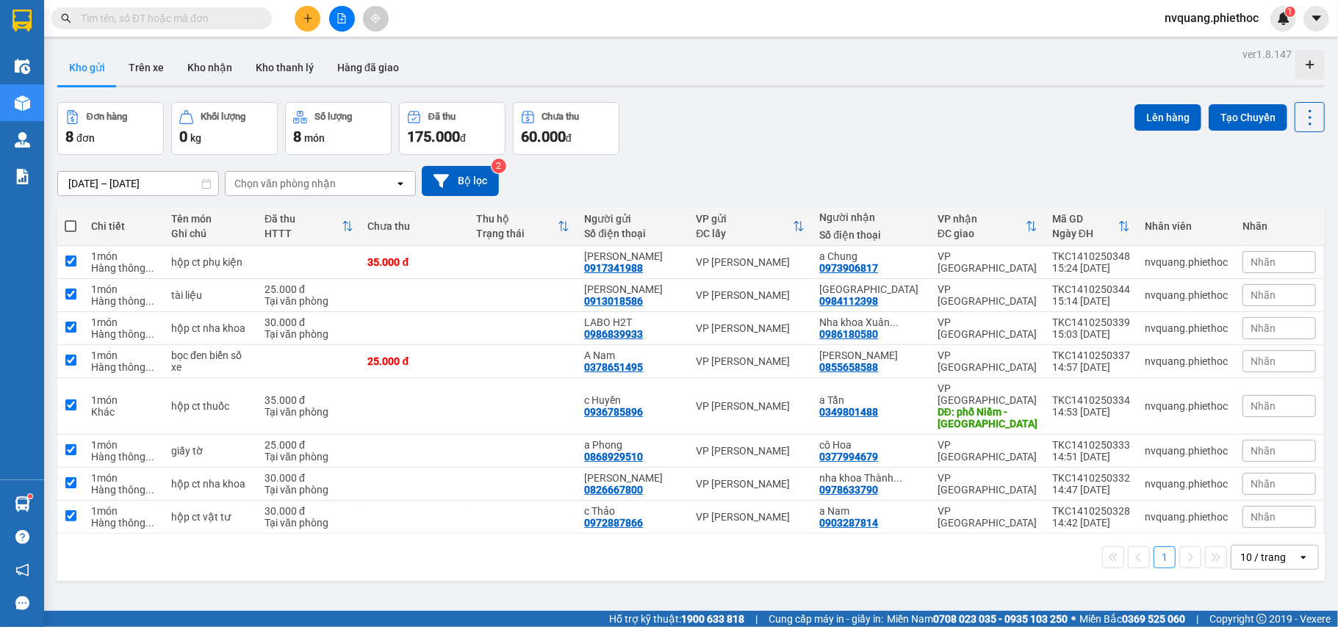
checkbox input "true"
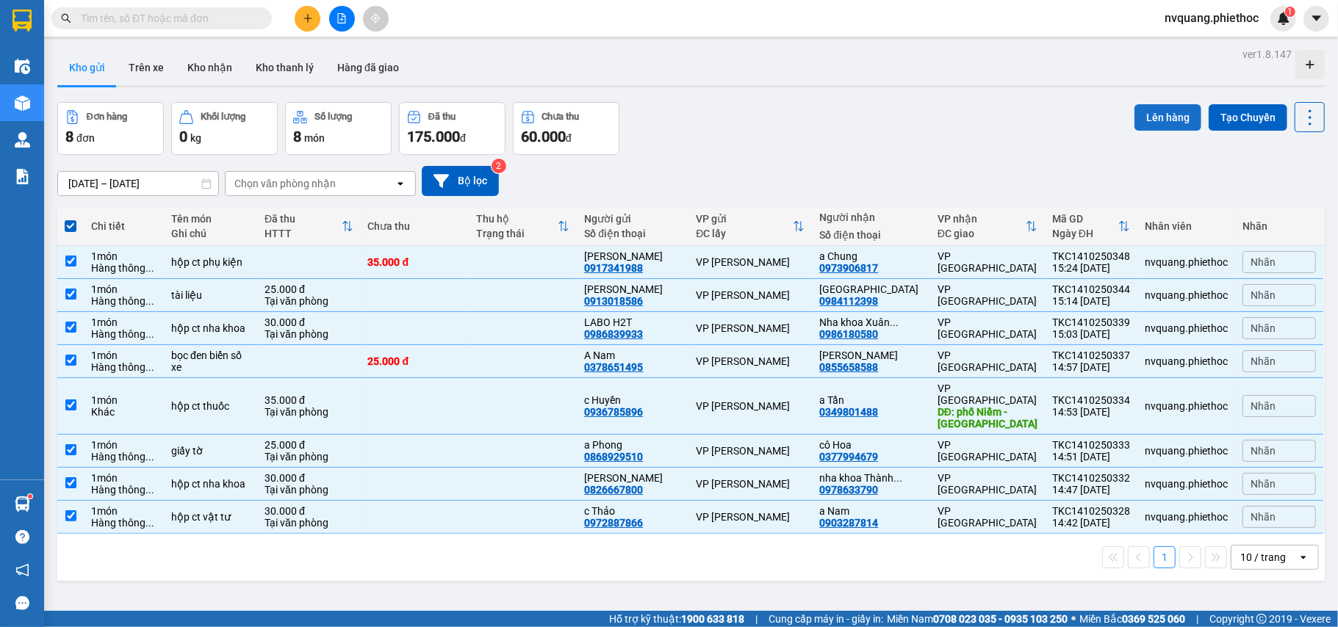
click at [1134, 118] on button "Lên hàng" at bounding box center [1167, 117] width 67 height 26
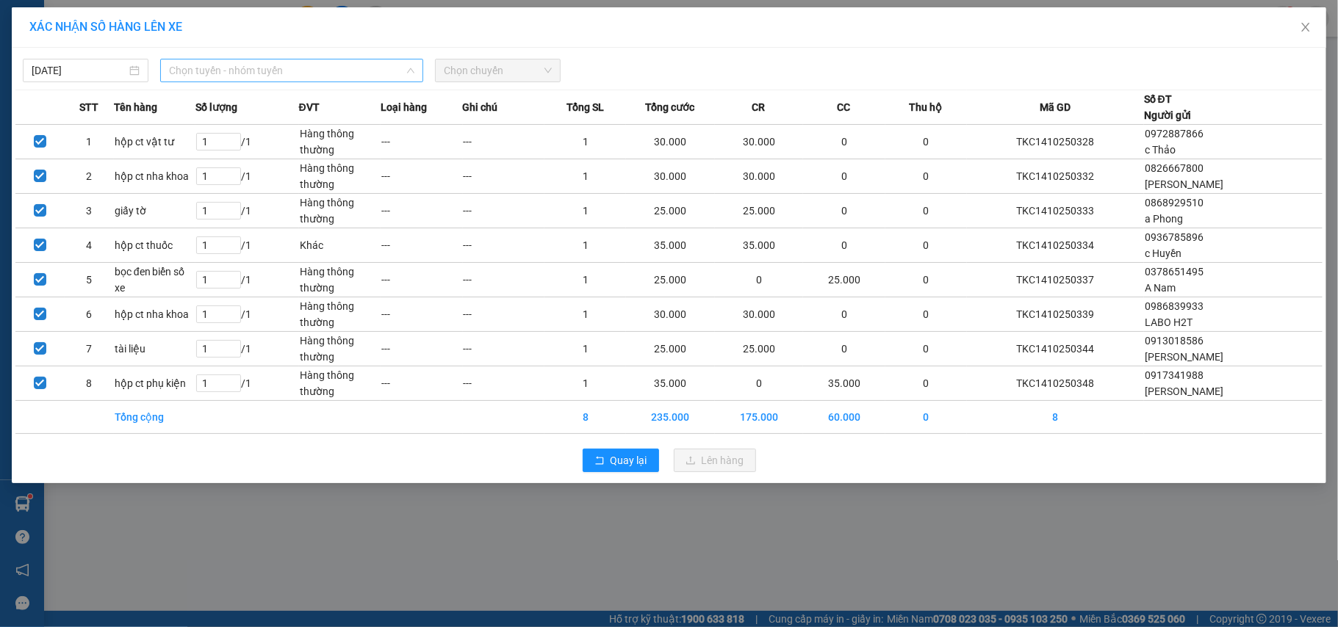
click at [269, 66] on span "Chọn tuyến - nhóm tuyến" at bounding box center [291, 71] width 245 height 22
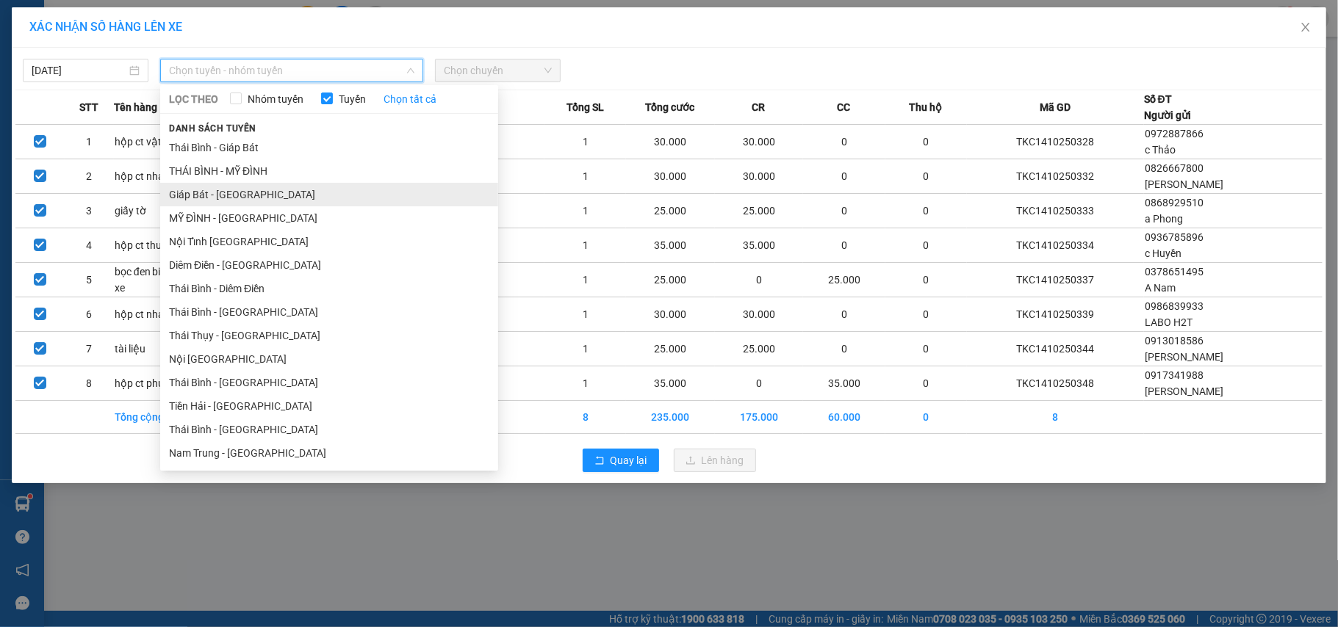
click at [191, 192] on li "Giáp Bát - [GEOGRAPHIC_DATA]" at bounding box center [329, 195] width 338 height 24
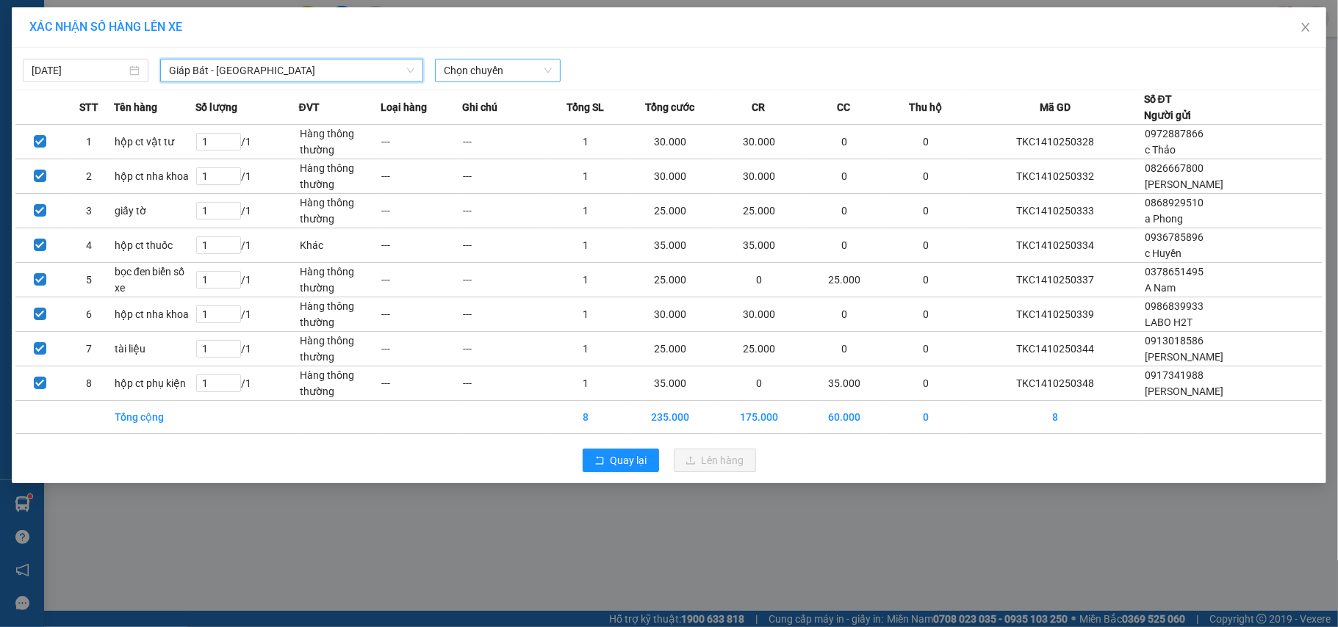
click at [453, 79] on span "Chọn chuyến" at bounding box center [498, 71] width 108 height 22
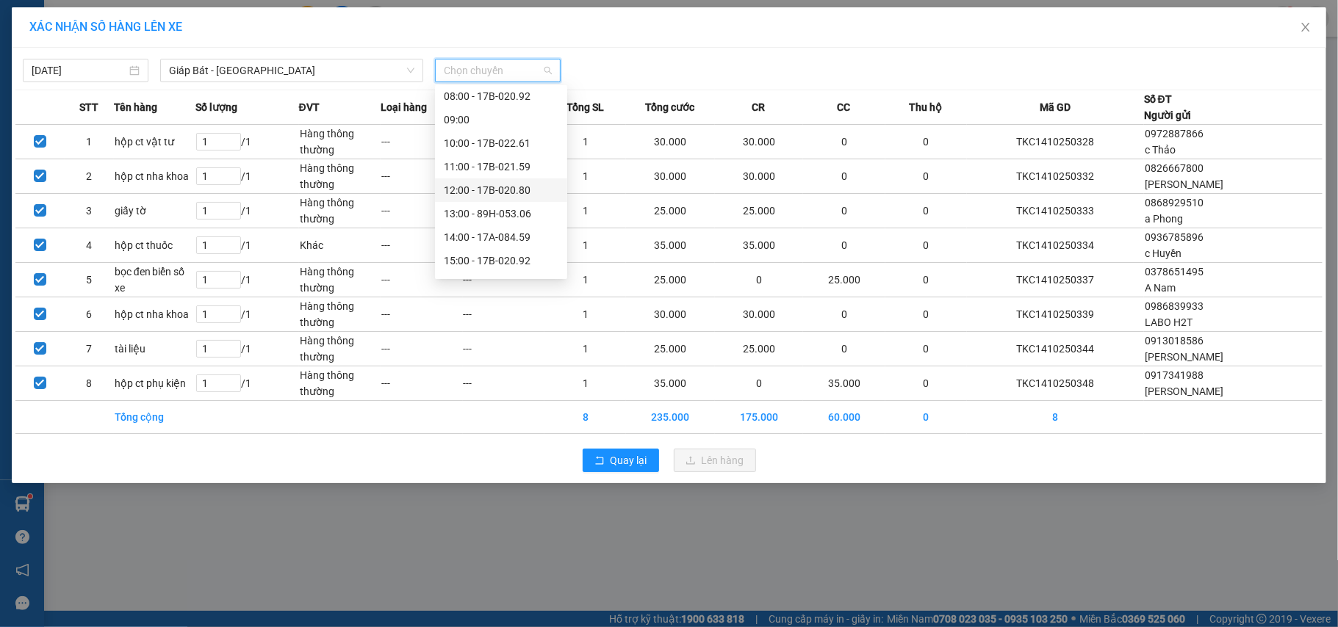
scroll to position [195, 0]
click at [513, 187] on div "16:00 - 17B-022.61" at bounding box center [501, 187] width 115 height 16
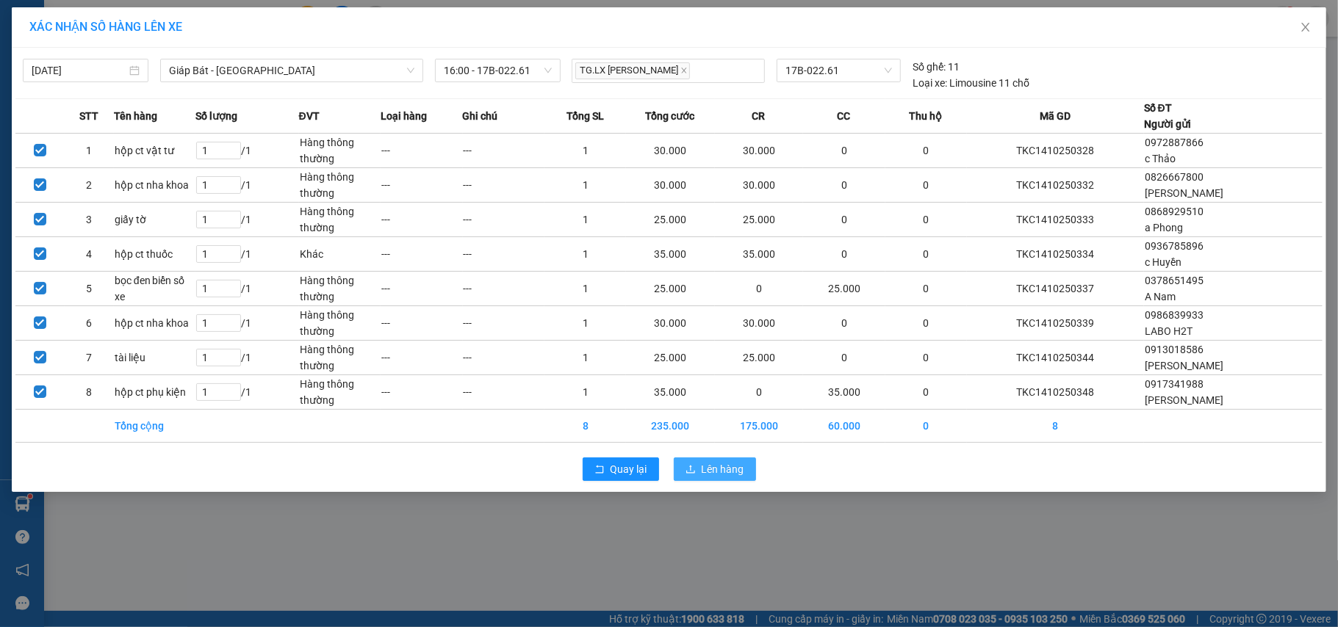
click at [718, 466] on span "Lên hàng" at bounding box center [723, 469] width 43 height 16
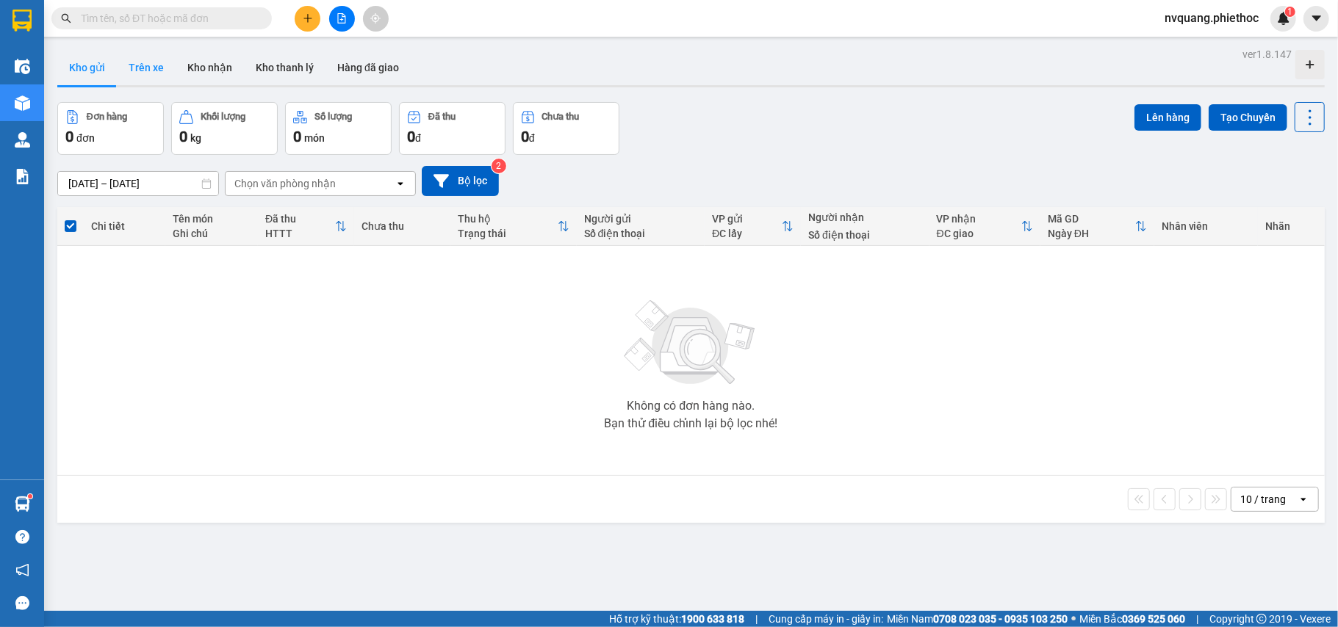
click at [156, 63] on button "Trên xe" at bounding box center [146, 67] width 59 height 35
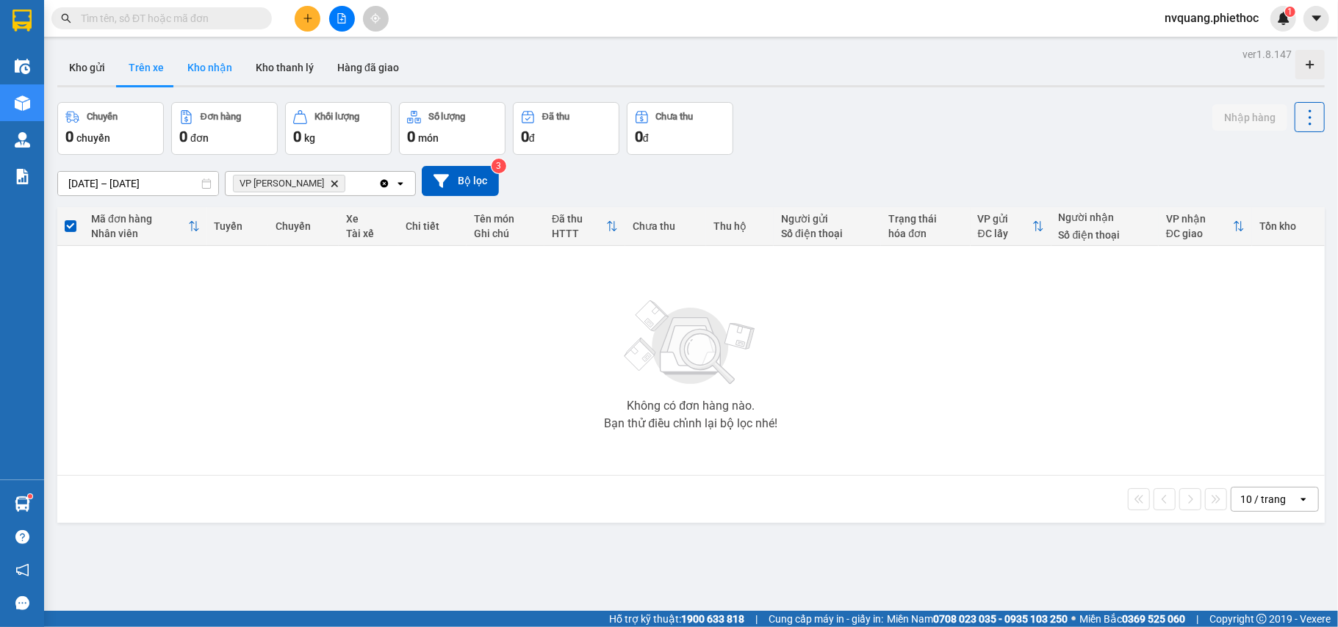
click at [203, 56] on button "Kho nhận" at bounding box center [210, 67] width 68 height 35
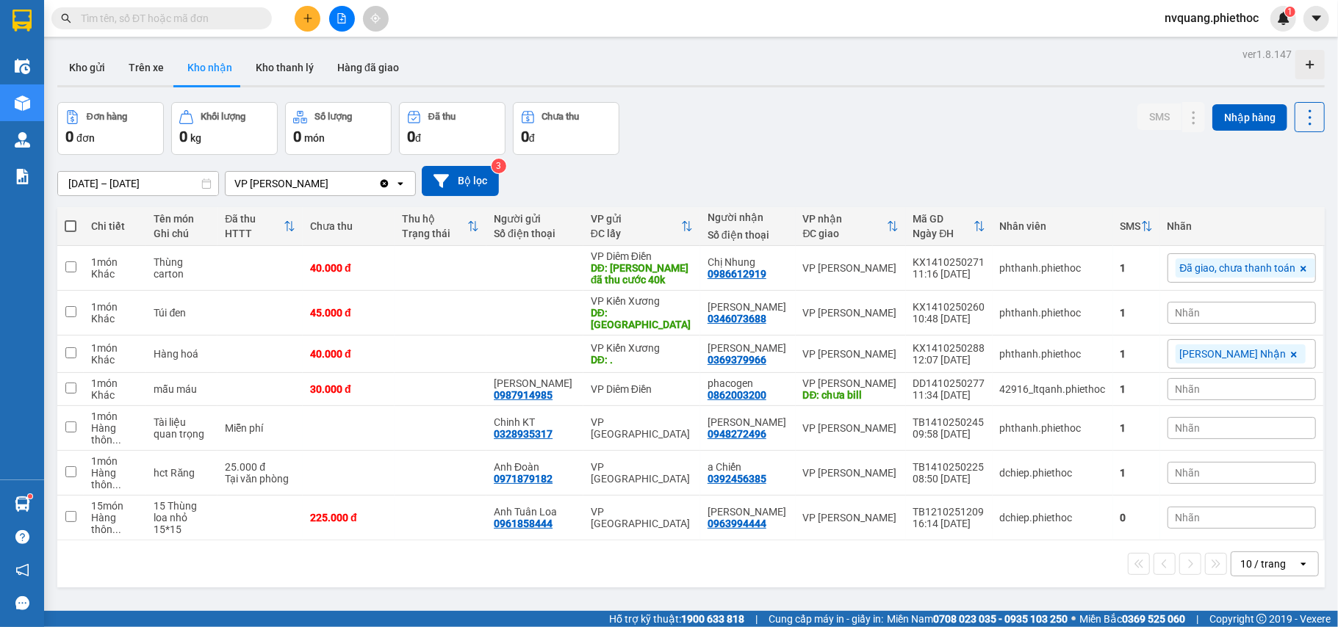
drag, startPoint x: 163, startPoint y: 62, endPoint x: 232, endPoint y: 104, distance: 80.8
click at [163, 68] on button "Trên xe" at bounding box center [146, 67] width 59 height 35
type input "[DATE] – [DATE]"
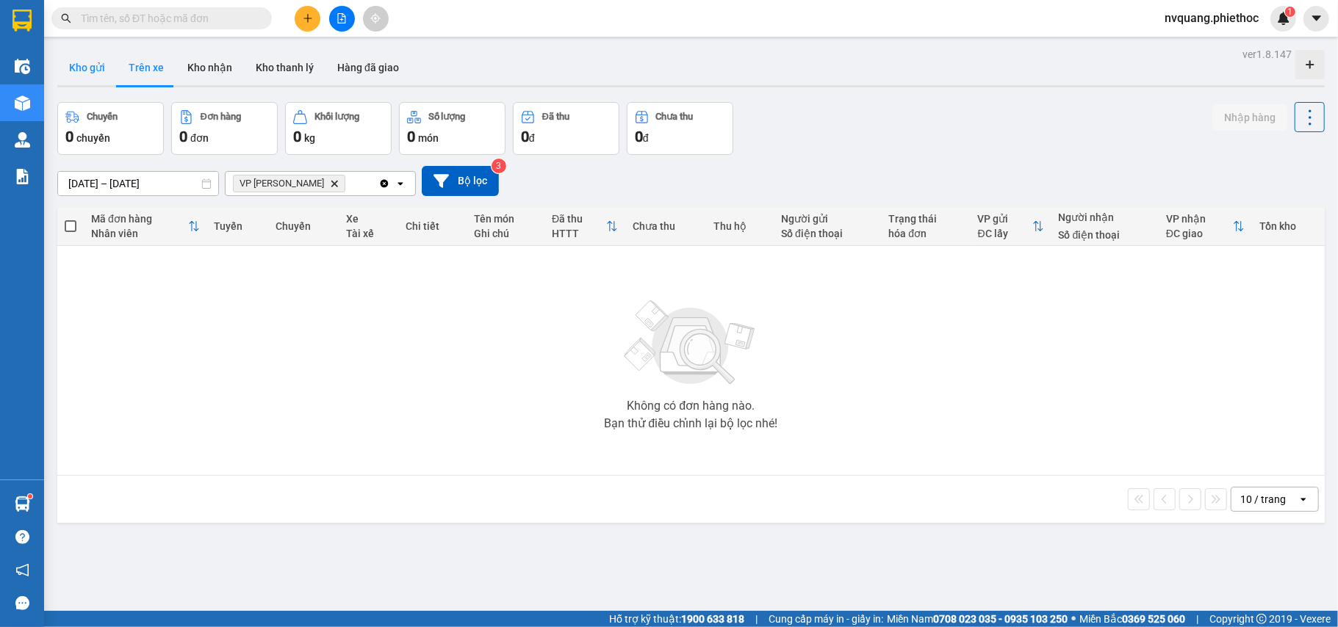
click at [93, 68] on button "Kho gửi" at bounding box center [87, 67] width 60 height 35
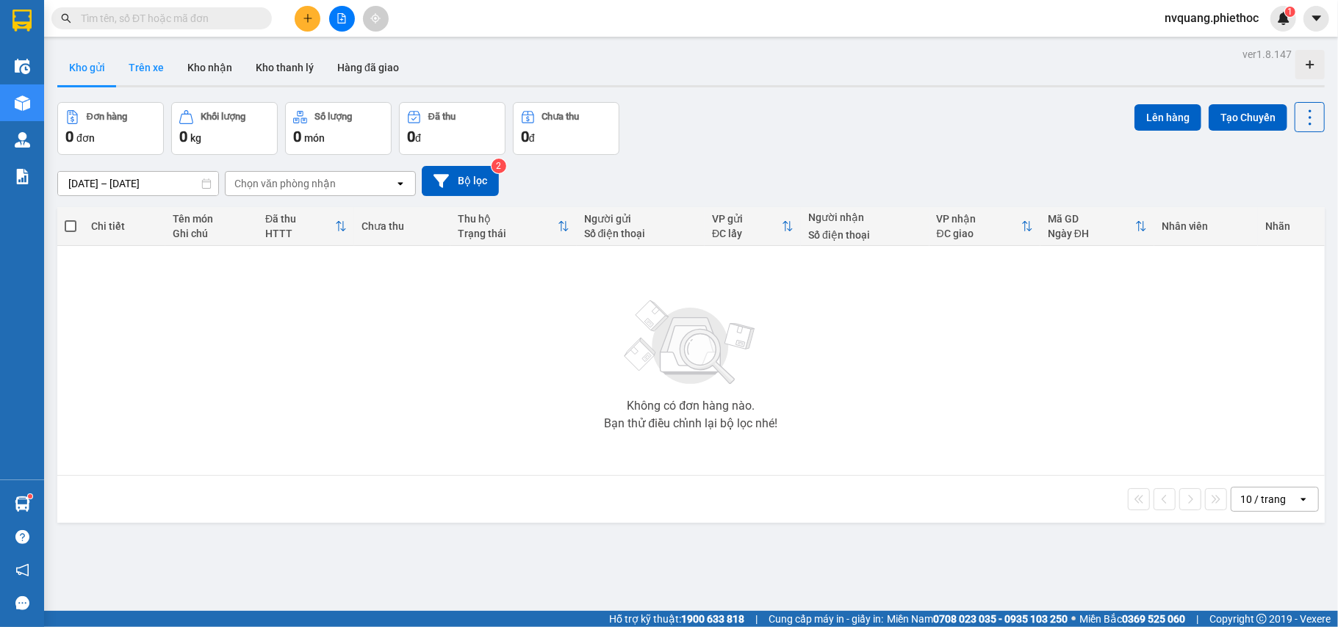
click at [145, 71] on button "Trên xe" at bounding box center [146, 67] width 59 height 35
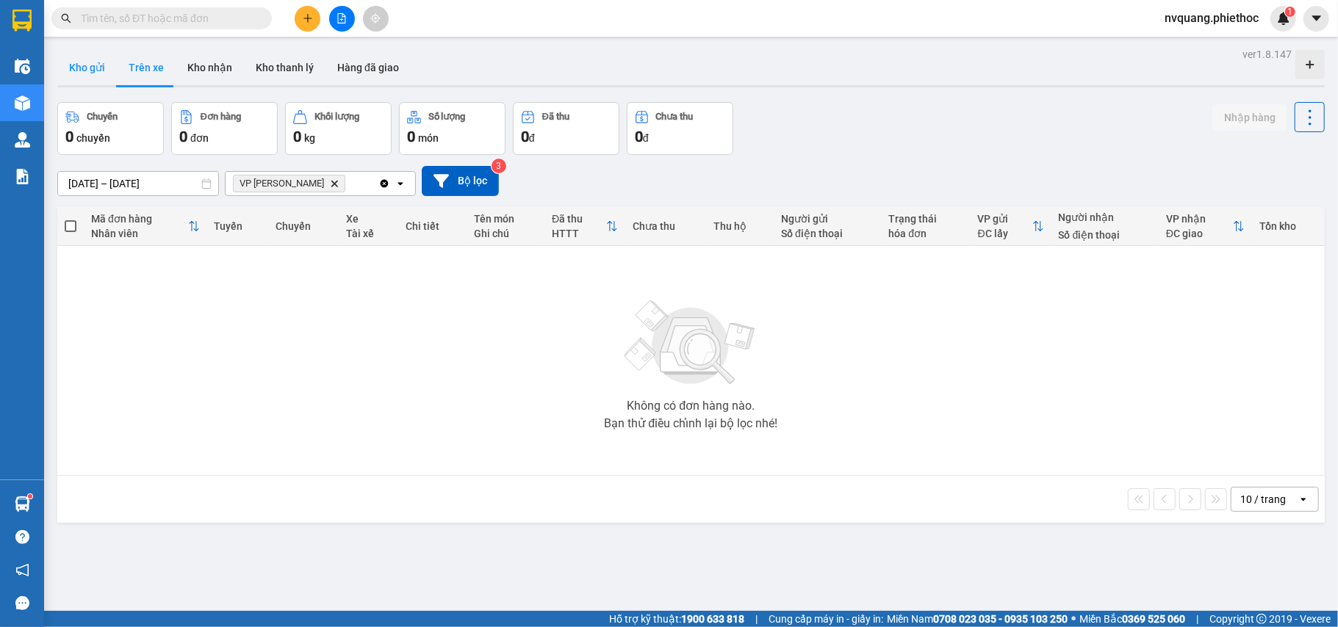
click at [83, 74] on button "Kho gửi" at bounding box center [87, 67] width 60 height 35
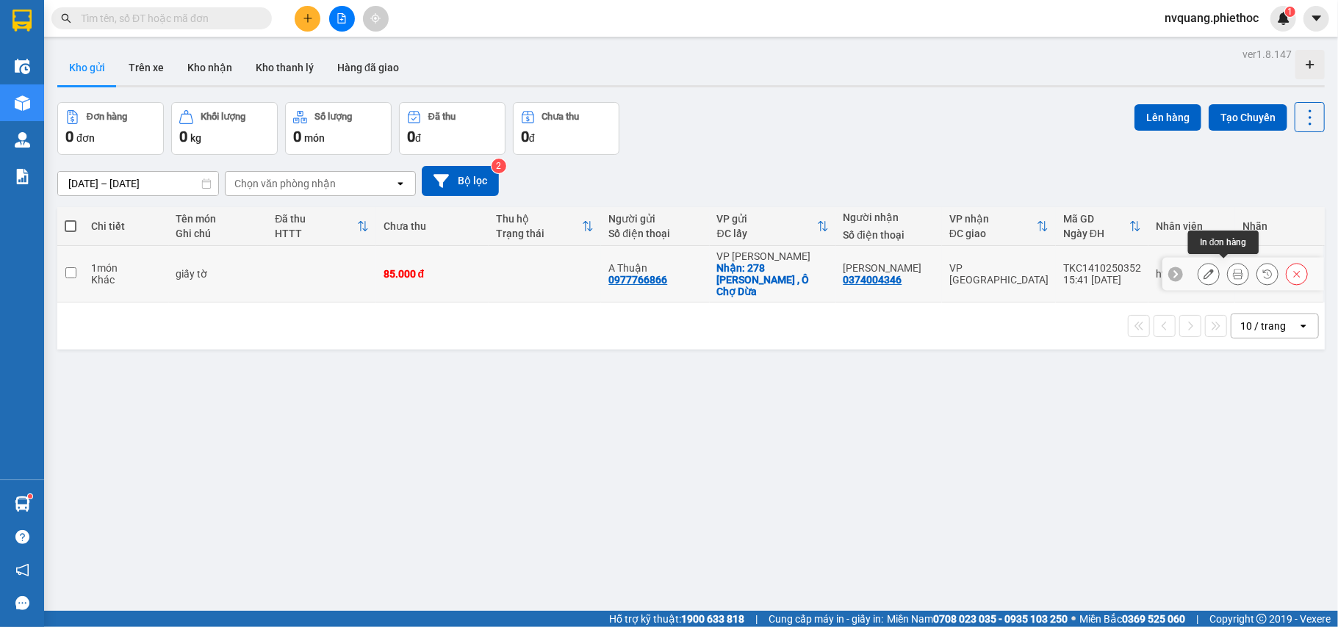
click at [1233, 269] on icon at bounding box center [1238, 274] width 10 height 10
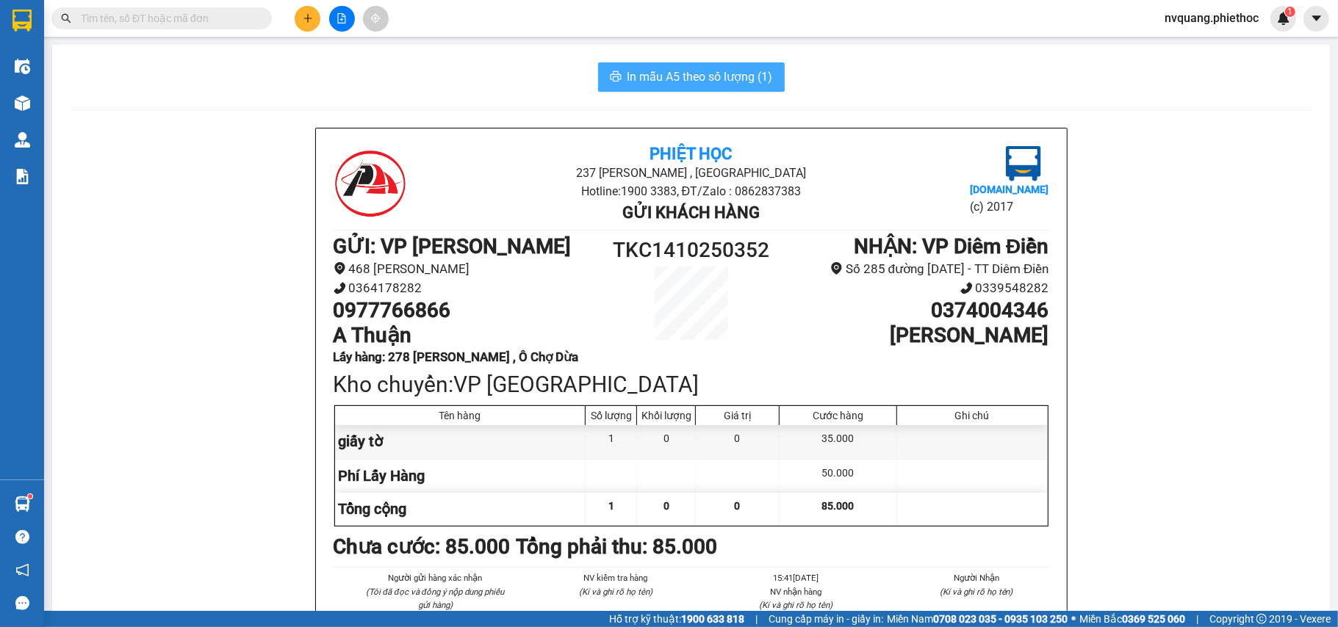
click at [654, 71] on span "In mẫu A5 theo số lượng (1)" at bounding box center [699, 77] width 145 height 18
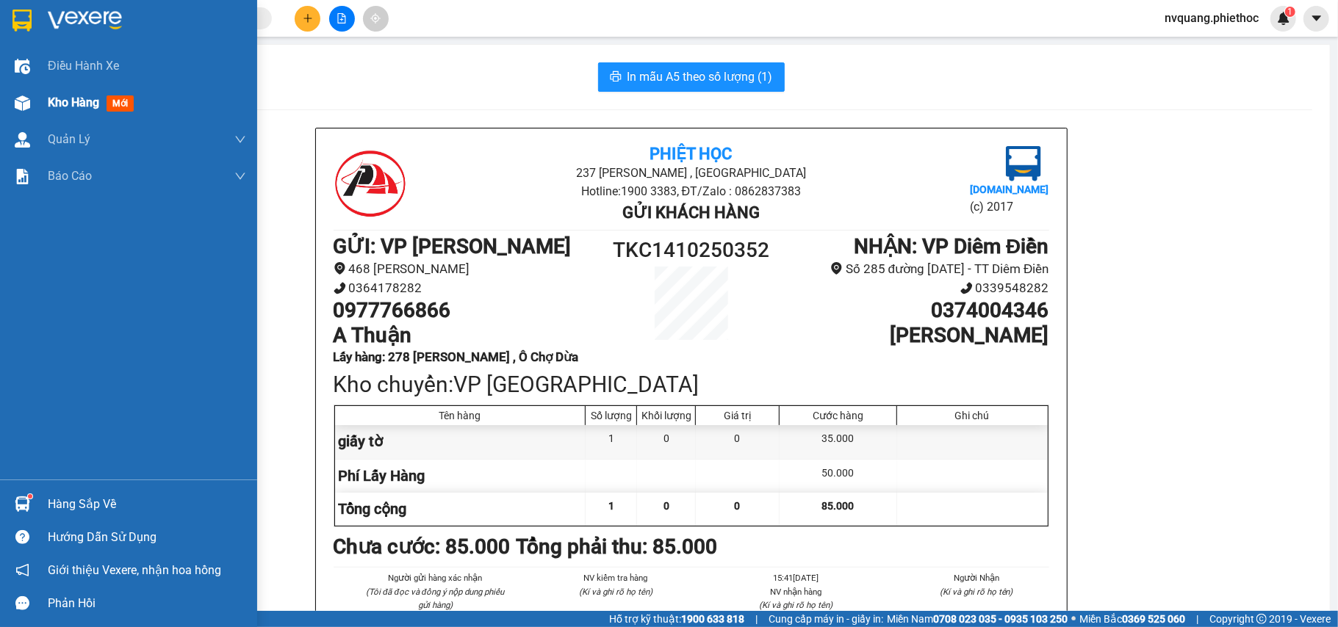
click at [41, 98] on div "Kho hàng mới" at bounding box center [128, 102] width 257 height 37
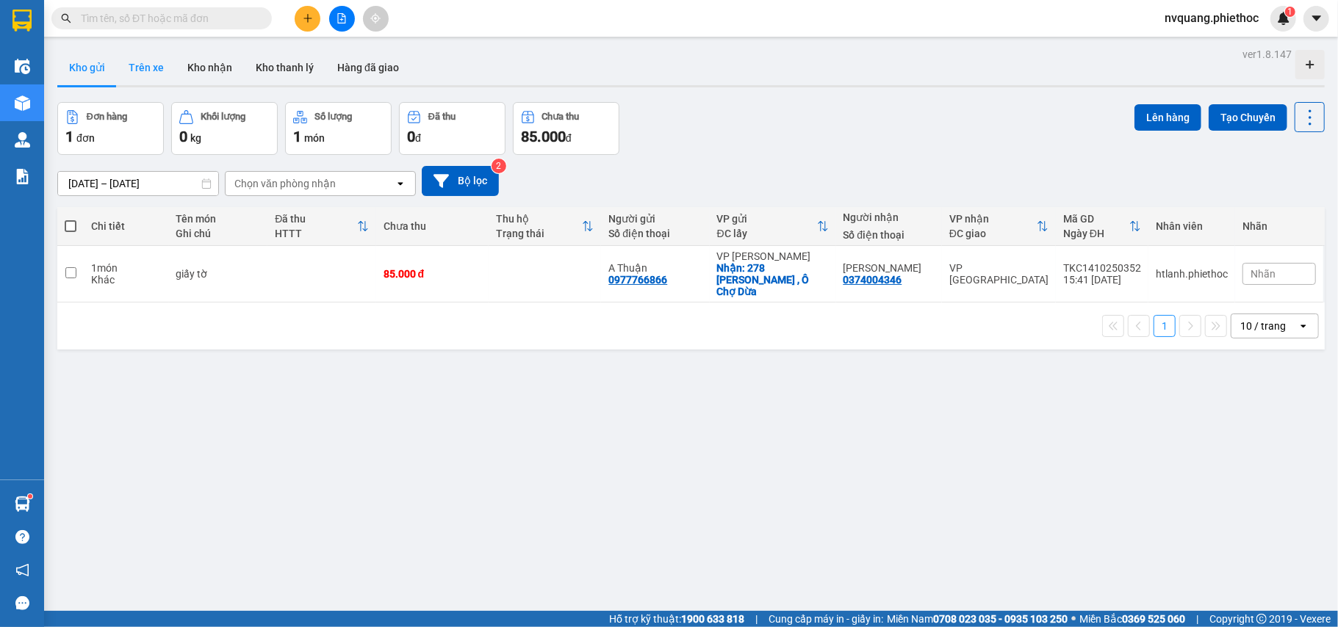
click at [154, 79] on button "Trên xe" at bounding box center [146, 67] width 59 height 35
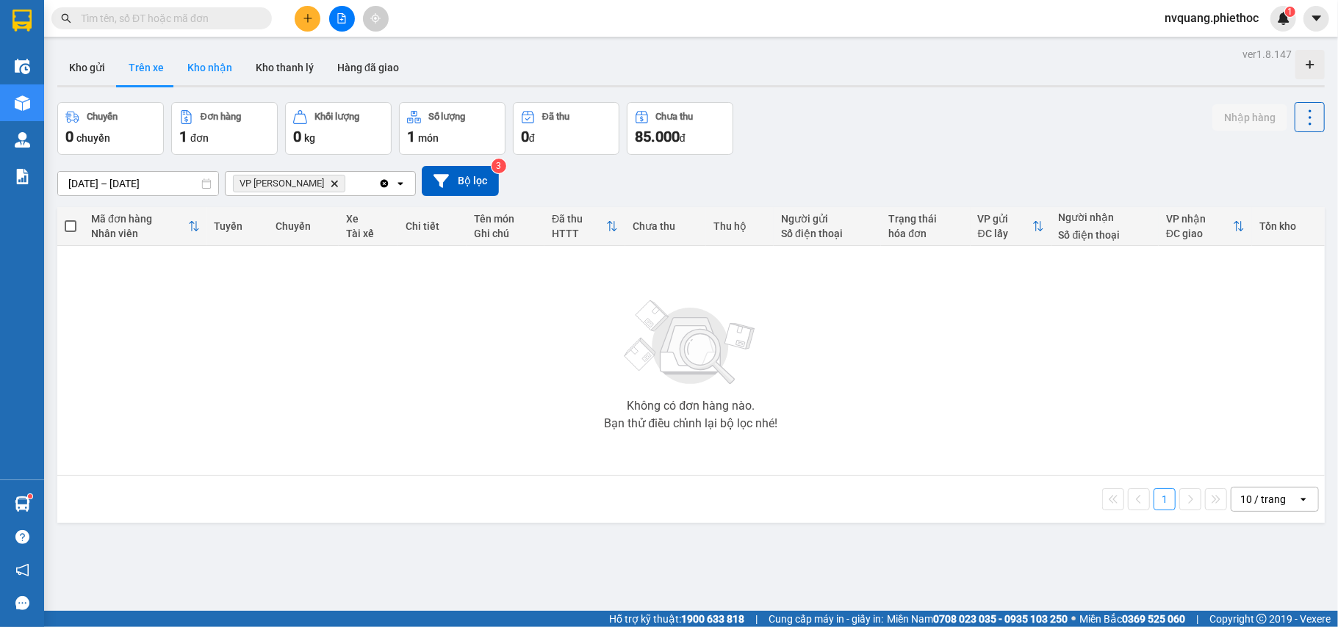
click at [201, 54] on button "Kho nhận" at bounding box center [210, 67] width 68 height 35
type input "[DATE] – [DATE]"
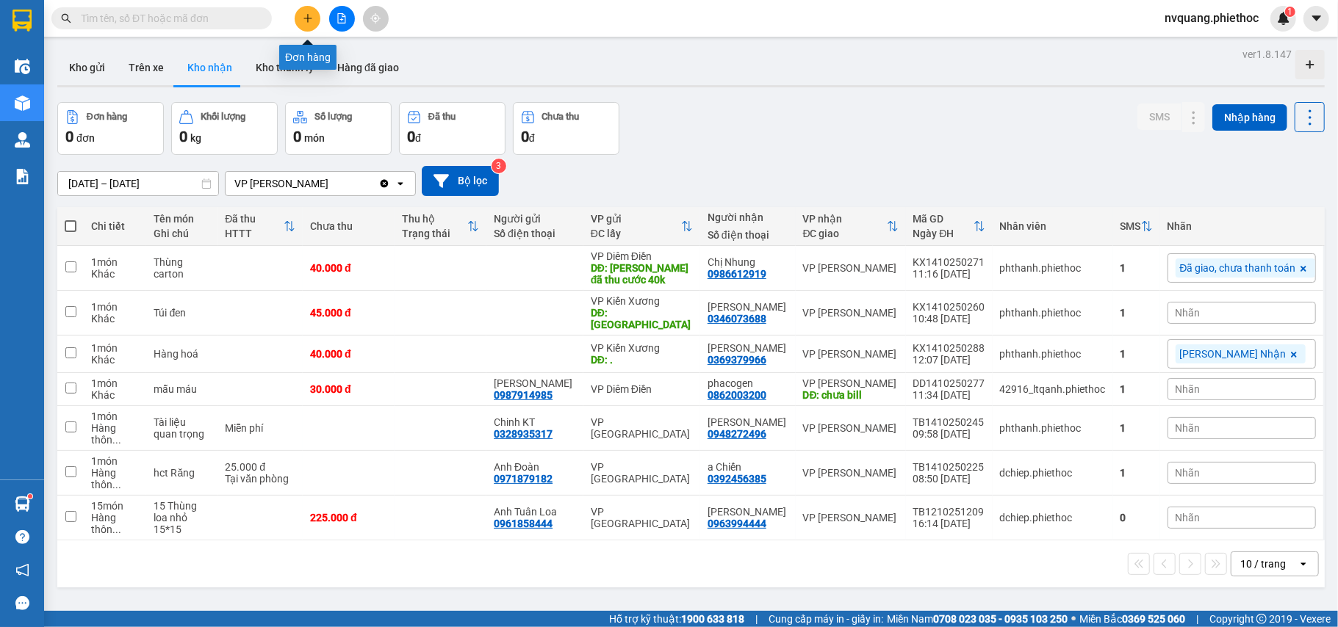
click at [309, 18] on icon "plus" at bounding box center [307, 18] width 8 height 1
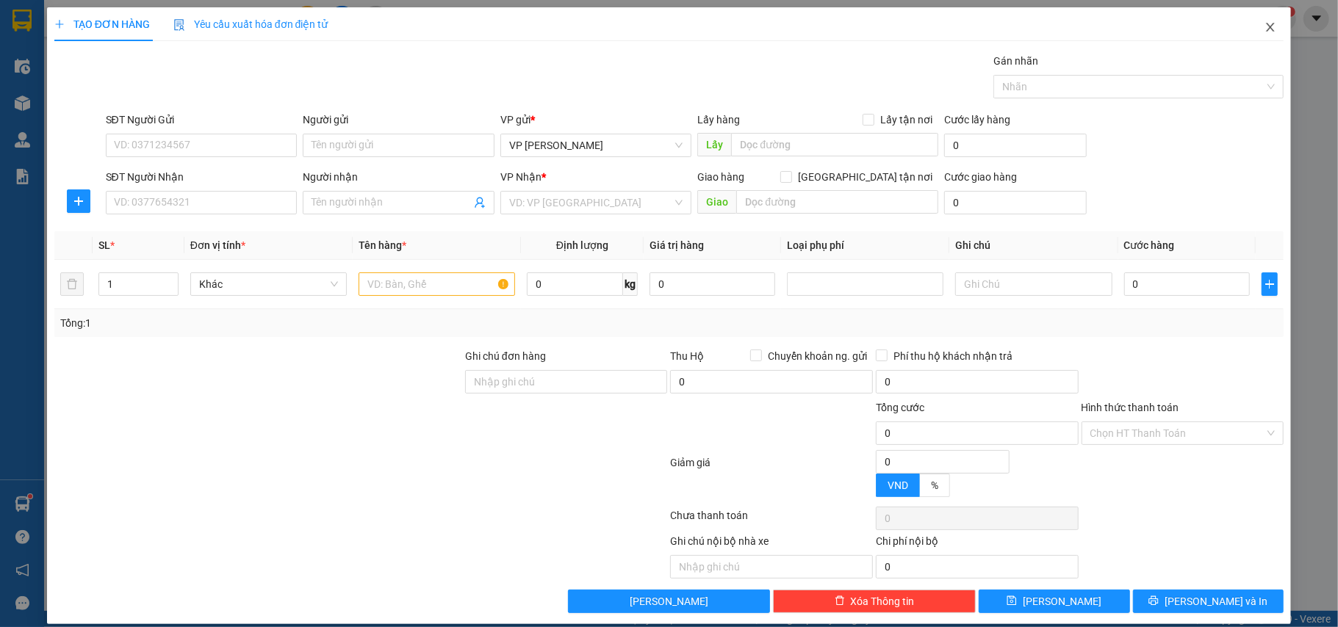
click at [1265, 24] on icon "close" at bounding box center [1271, 27] width 12 height 12
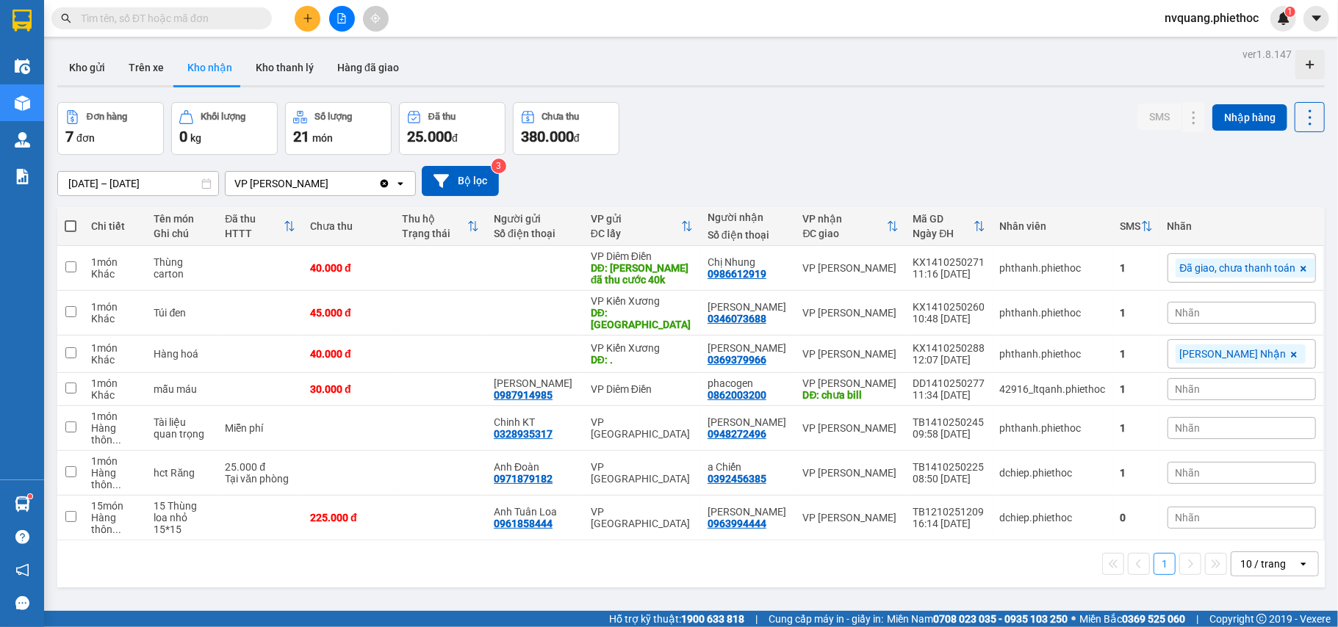
click at [157, 18] on input "text" at bounding box center [167, 18] width 173 height 16
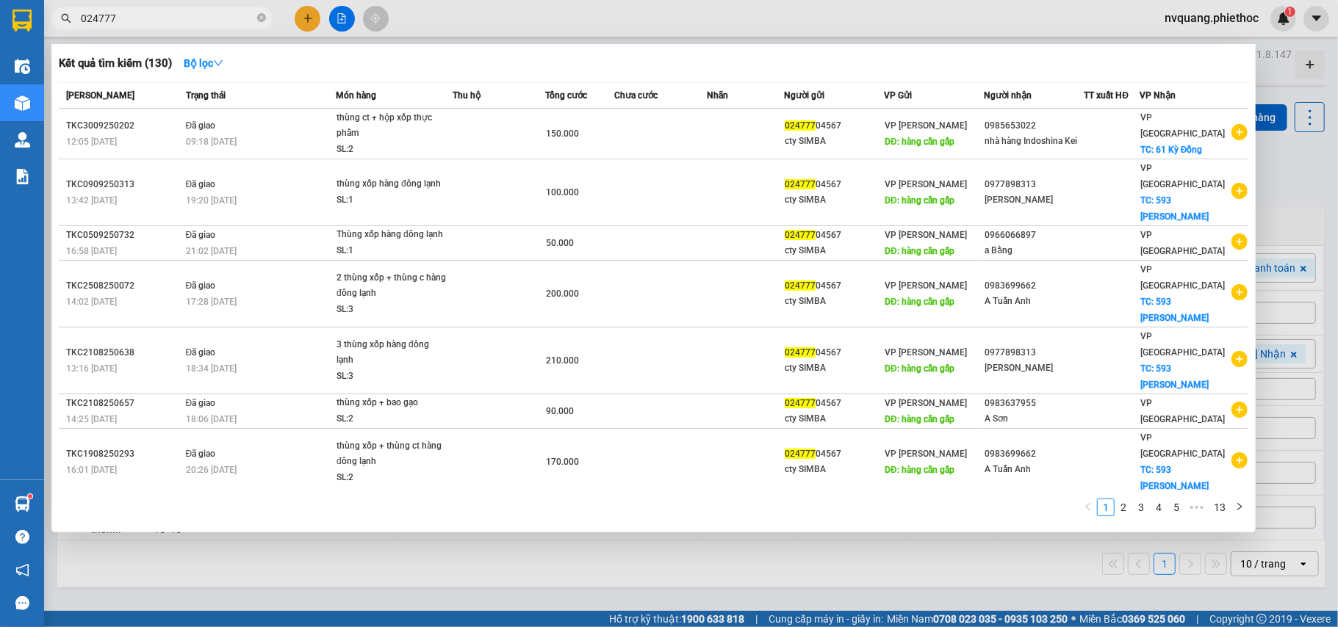
type input "024777"
click at [312, 18] on div at bounding box center [669, 313] width 1338 height 627
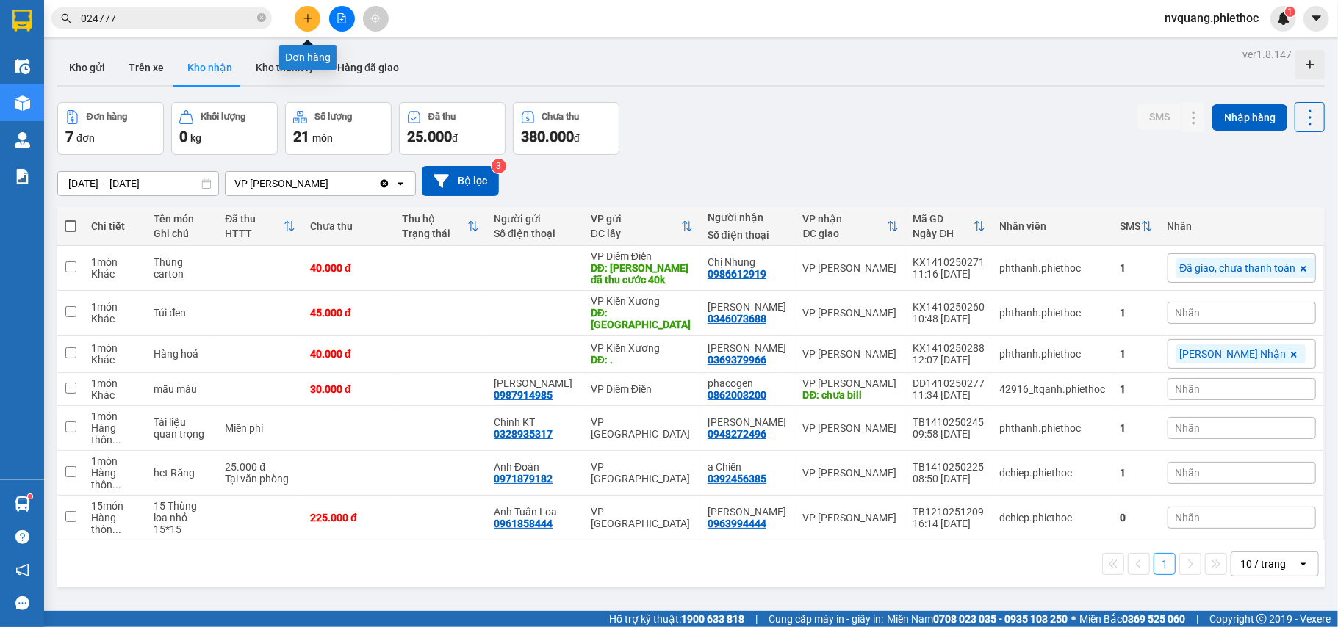
click at [301, 15] on button at bounding box center [308, 19] width 26 height 26
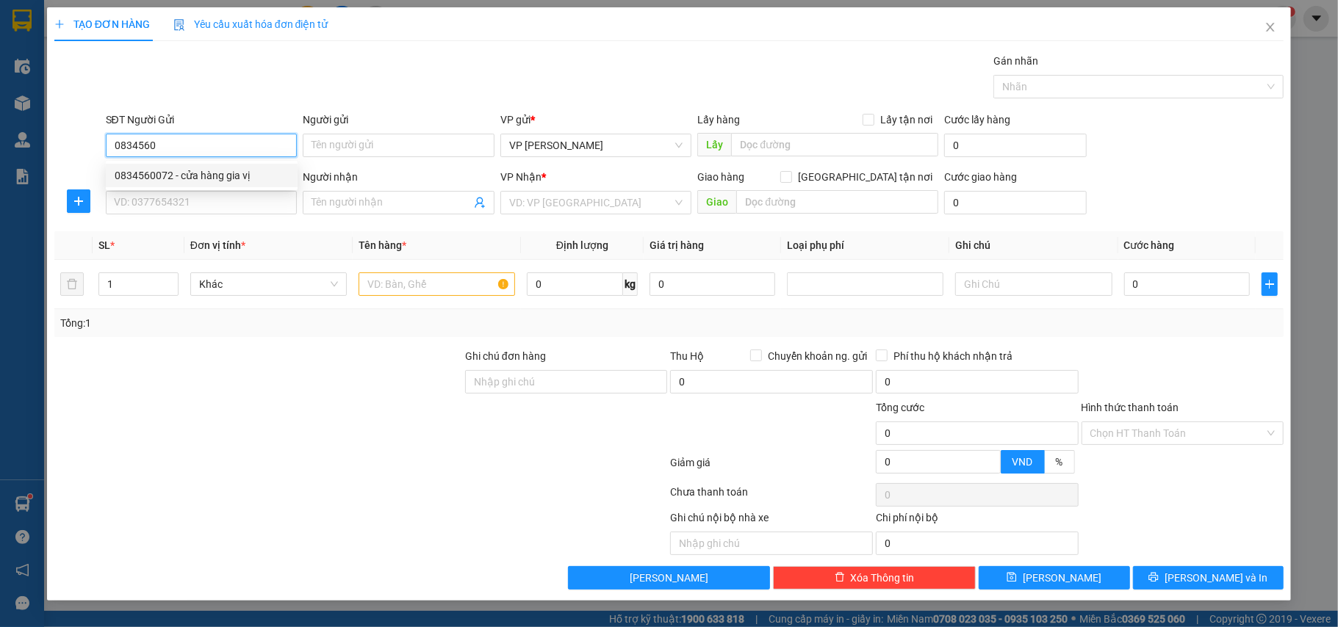
click at [165, 168] on div "0834560072 - cửa hàng gia vị" at bounding box center [202, 176] width 174 height 16
type input "0834560072"
type input "cửa hàng gia vị"
type input "0834560072"
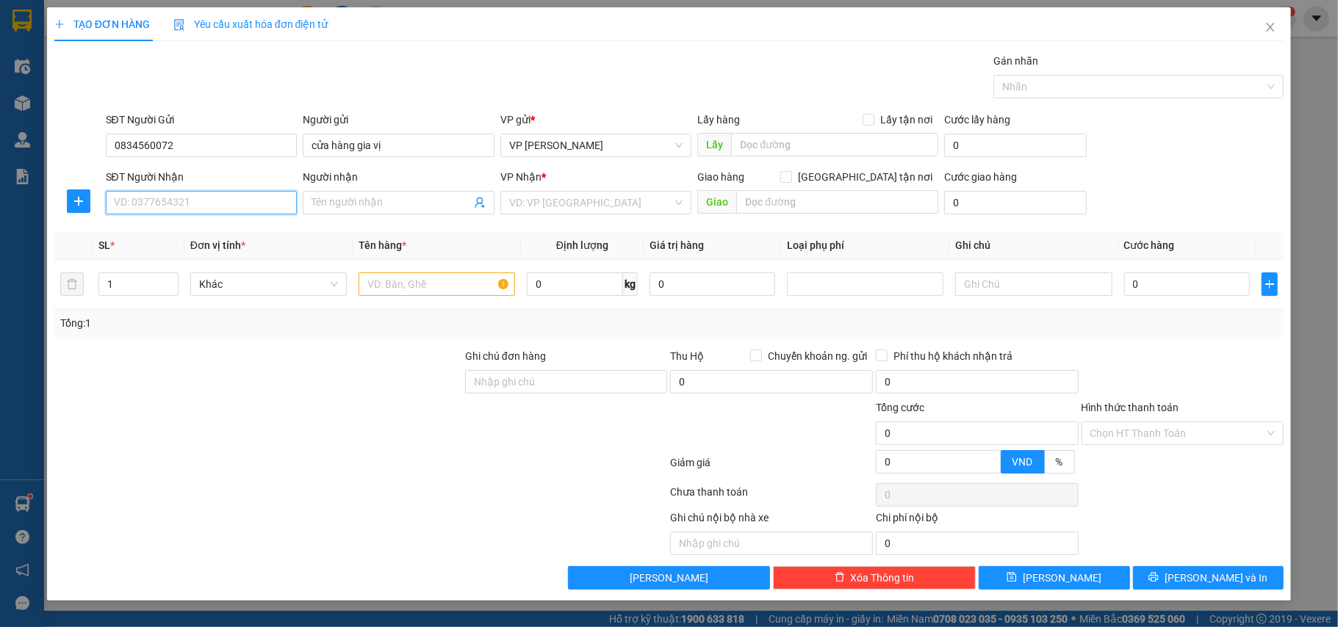
click at [206, 200] on input "SĐT Người Nhận" at bounding box center [202, 203] width 192 height 24
type input "0977898313"
click at [222, 234] on div "0977898313 - [PERSON_NAME]" at bounding box center [202, 234] width 174 height 16
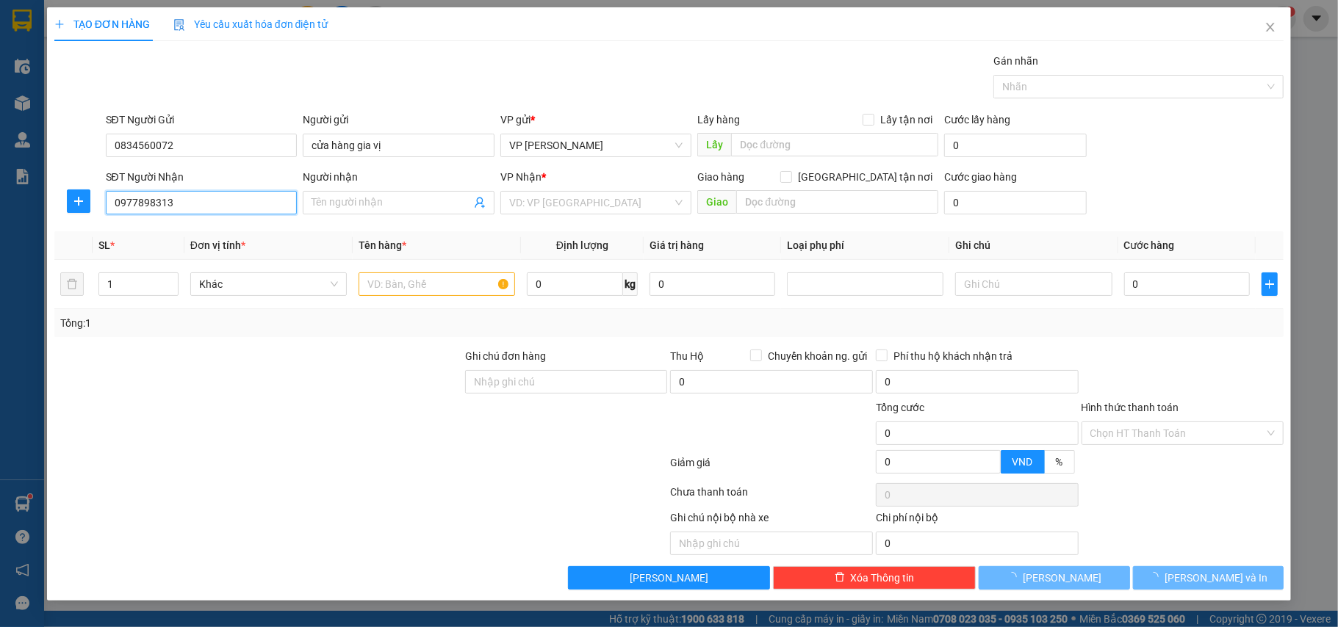
type input "[PERSON_NAME]"
checkbox input "true"
type input "593 [PERSON_NAME] Đôn"
type input "60.000"
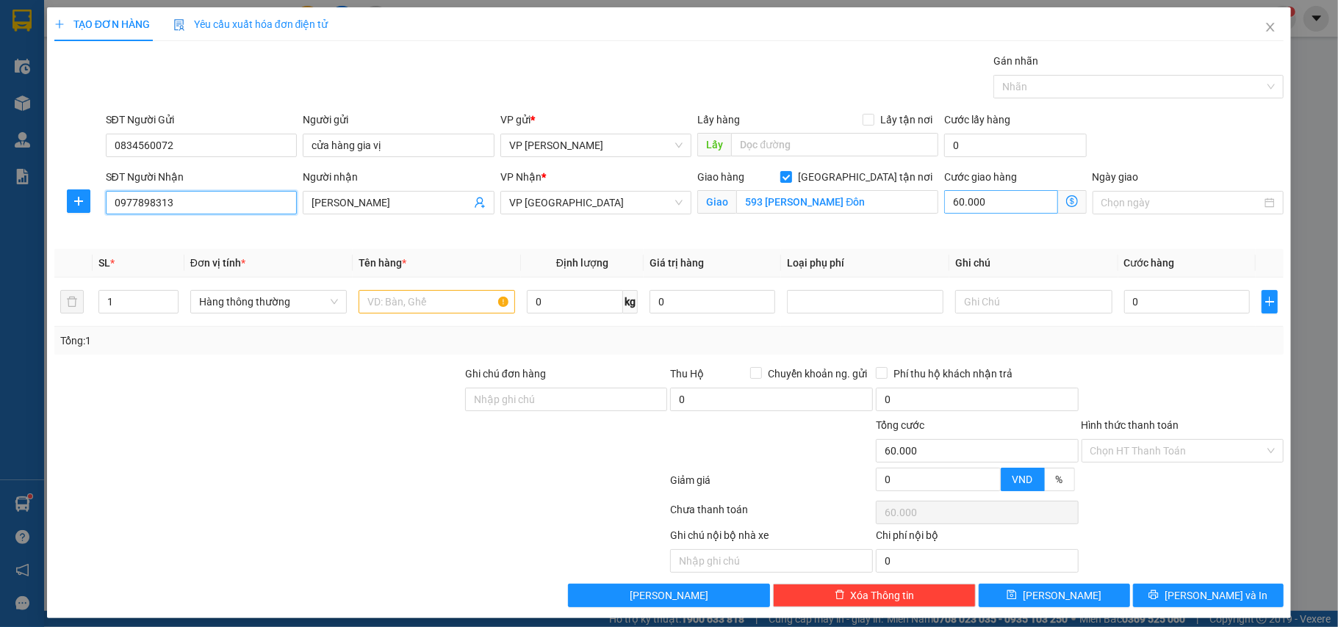
type input "0977898313"
click at [983, 209] on input "60.000" at bounding box center [1000, 202] width 113 height 24
type input "5"
type input "50"
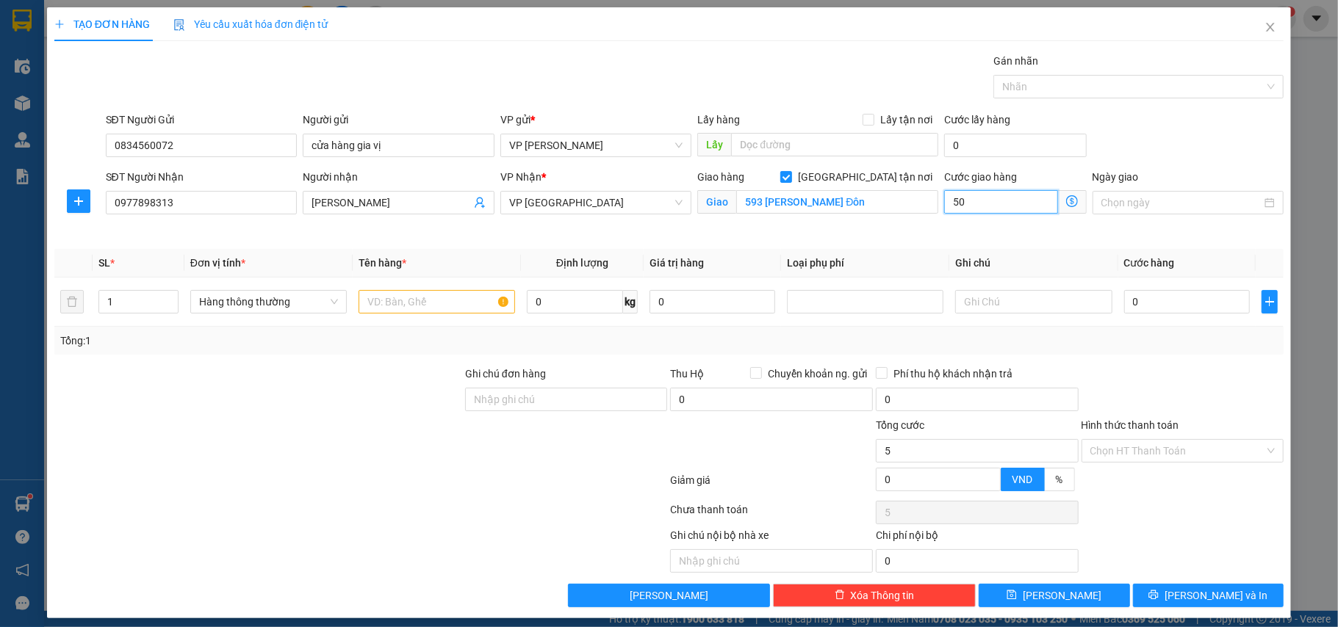
type input "50"
type input "50.000"
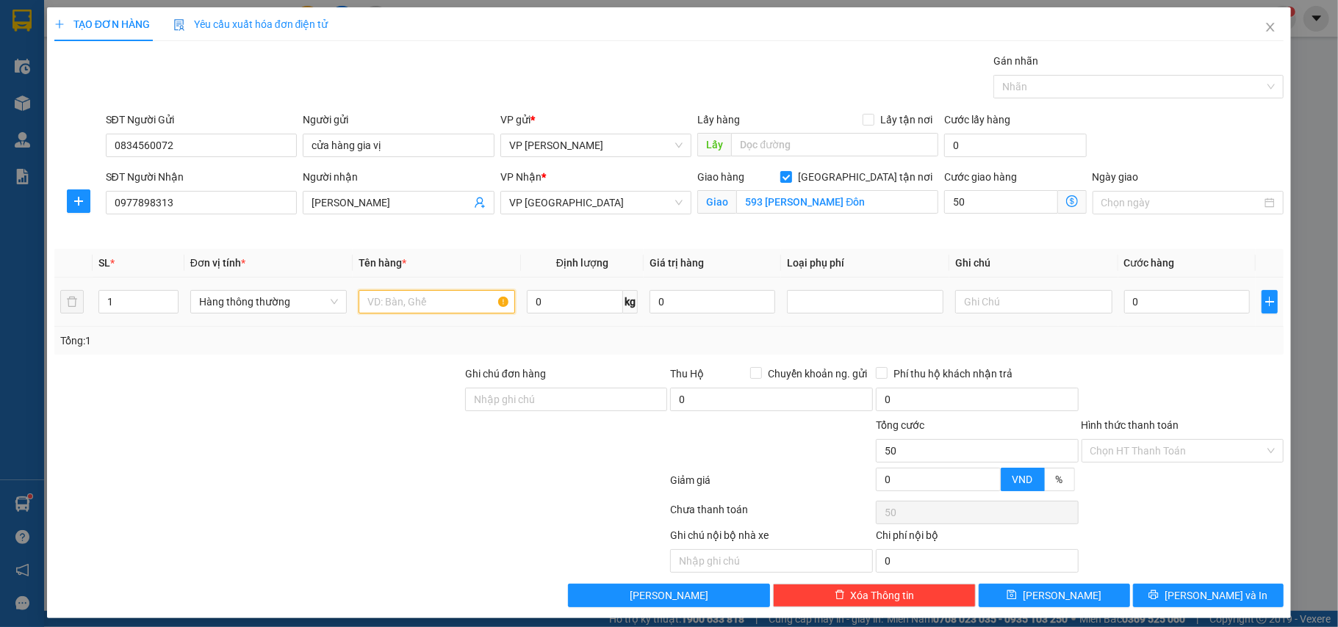
type input "50.000"
drag, startPoint x: 416, startPoint y: 309, endPoint x: 242, endPoint y: 304, distance: 174.2
click at [392, 309] on input "text" at bounding box center [437, 302] width 157 height 24
drag, startPoint x: 125, startPoint y: 306, endPoint x: 46, endPoint y: 306, distance: 79.4
click at [57, 306] on tr "1 Hàng thông thường 0 kg 0 0" at bounding box center [669, 302] width 1230 height 49
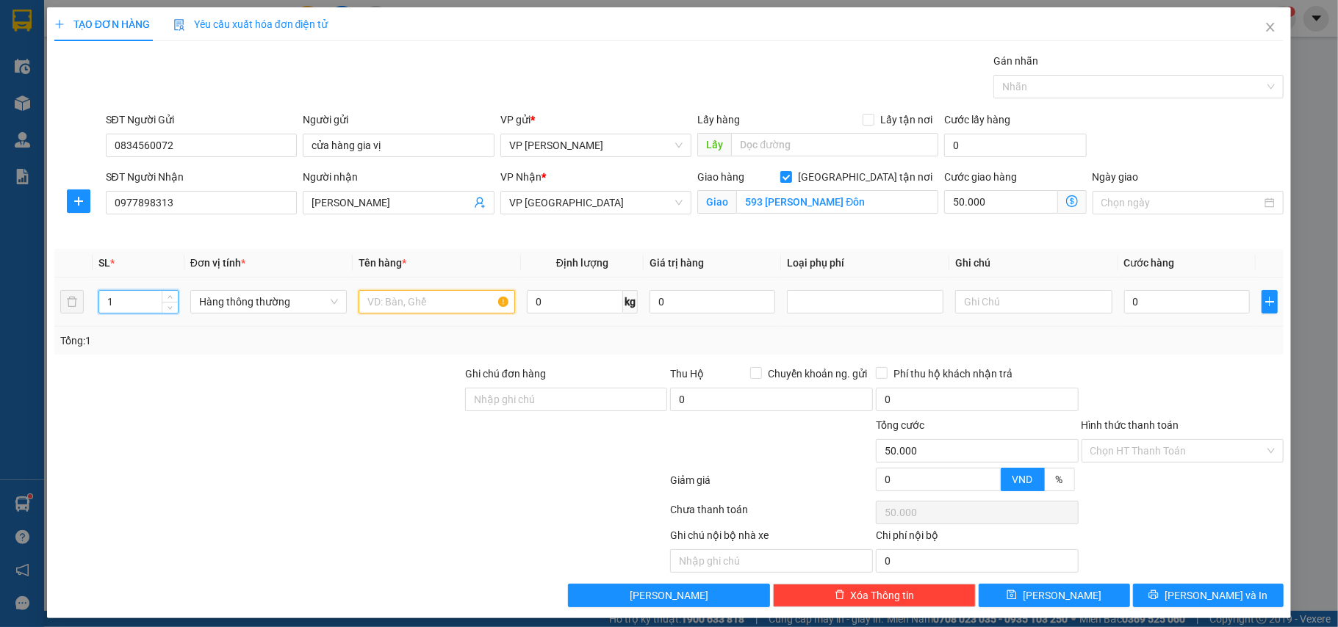
click at [417, 304] on input "text" at bounding box center [437, 302] width 157 height 24
type input "2 hộp ct gia vị"
click at [1152, 298] on input "0" at bounding box center [1187, 302] width 126 height 24
type input "8"
type input "50.008"
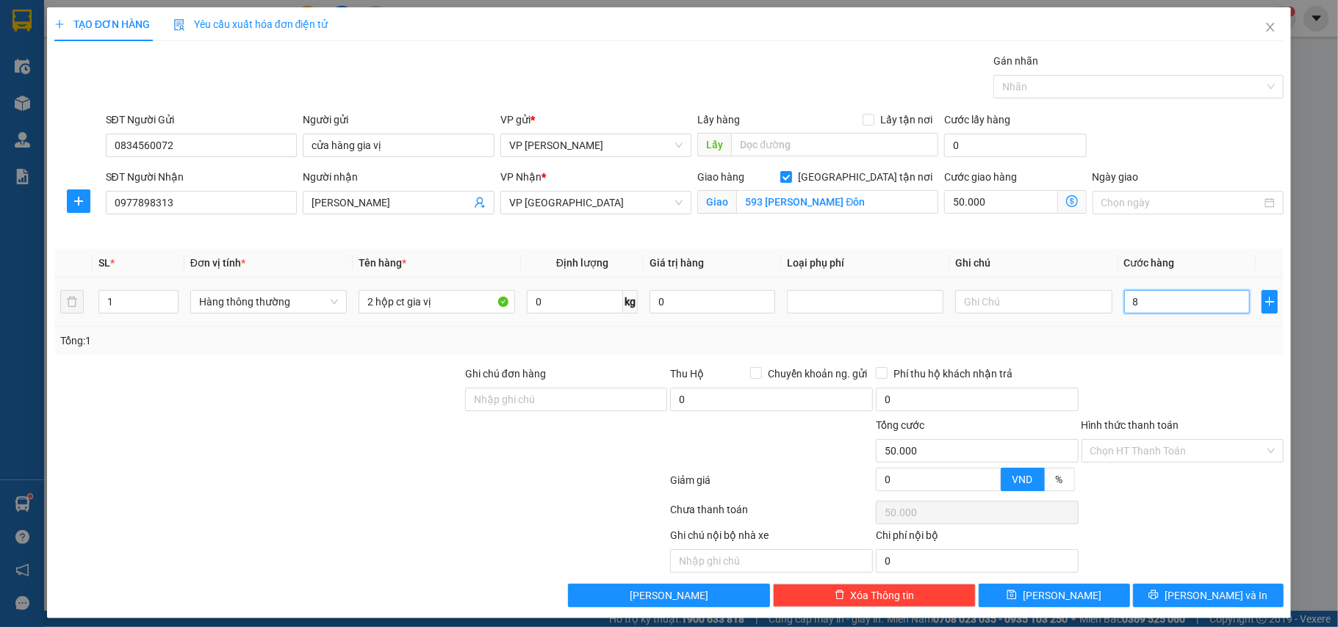
type input "50.008"
type input "80"
type input "50.080"
type input "80.000"
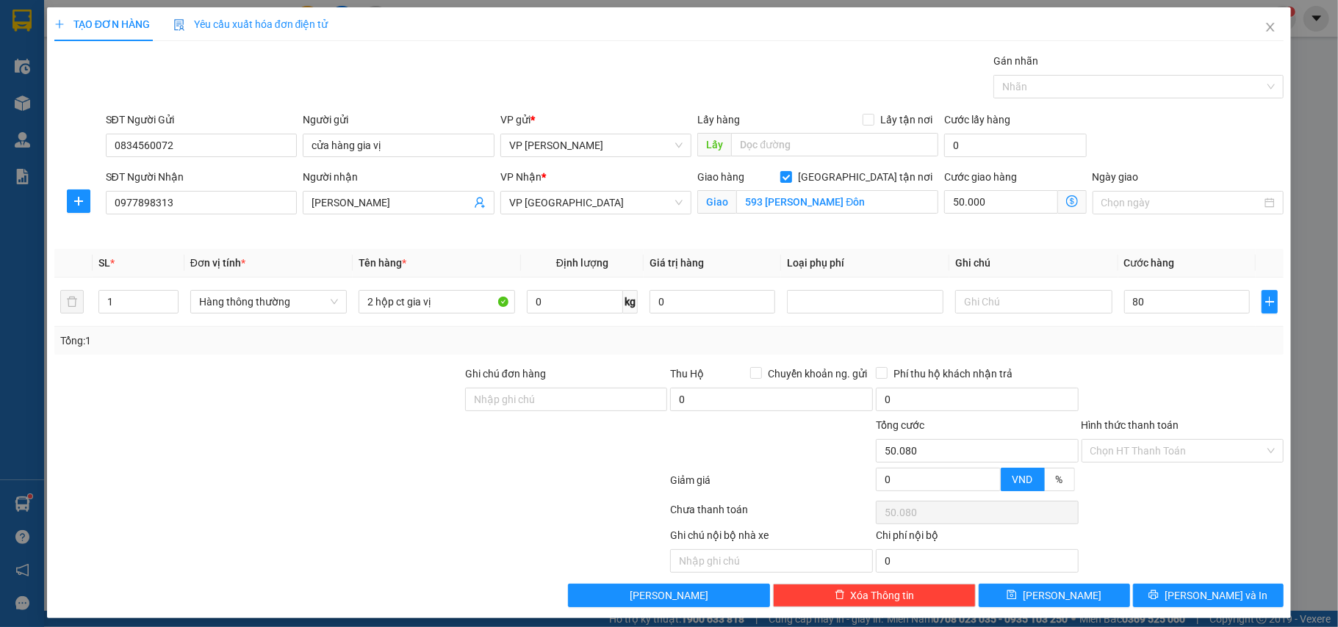
type input "130.000"
click at [1159, 330] on div "SL * Đơn vị tính * Tên hàng * Định lượng Giá trị hàng Loại phụ phí Ghi chú Cước…" at bounding box center [669, 302] width 1230 height 106
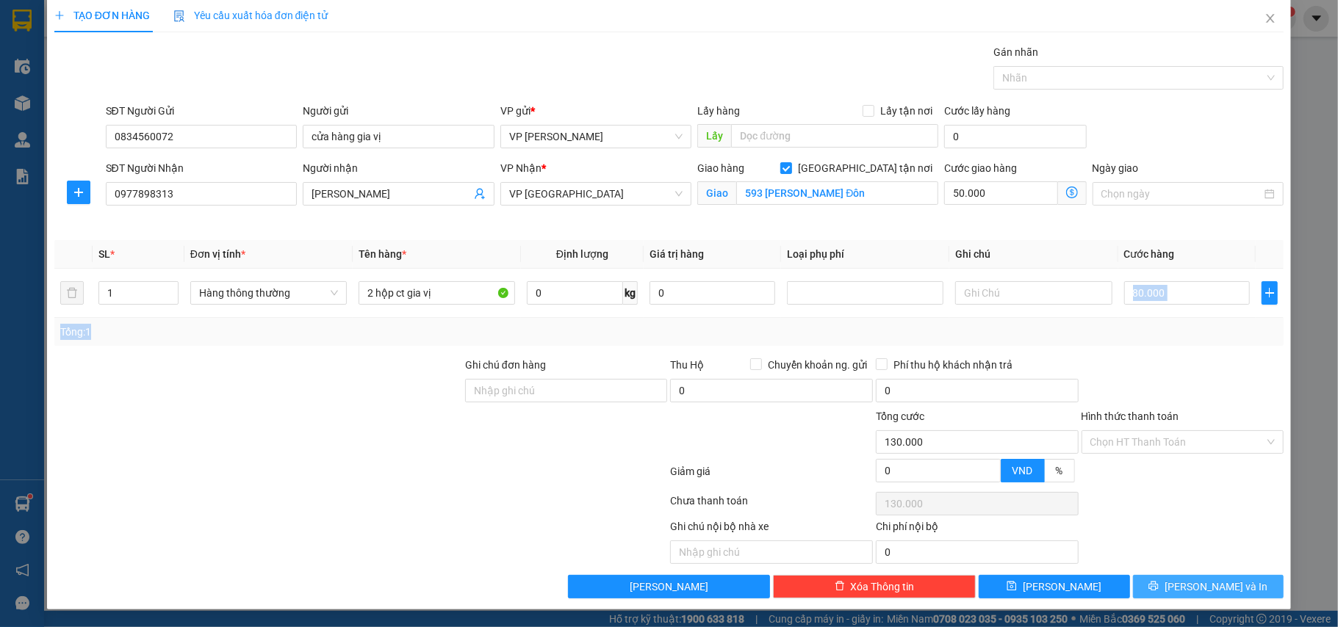
click at [1201, 589] on span "[PERSON_NAME] và In" at bounding box center [1216, 587] width 103 height 16
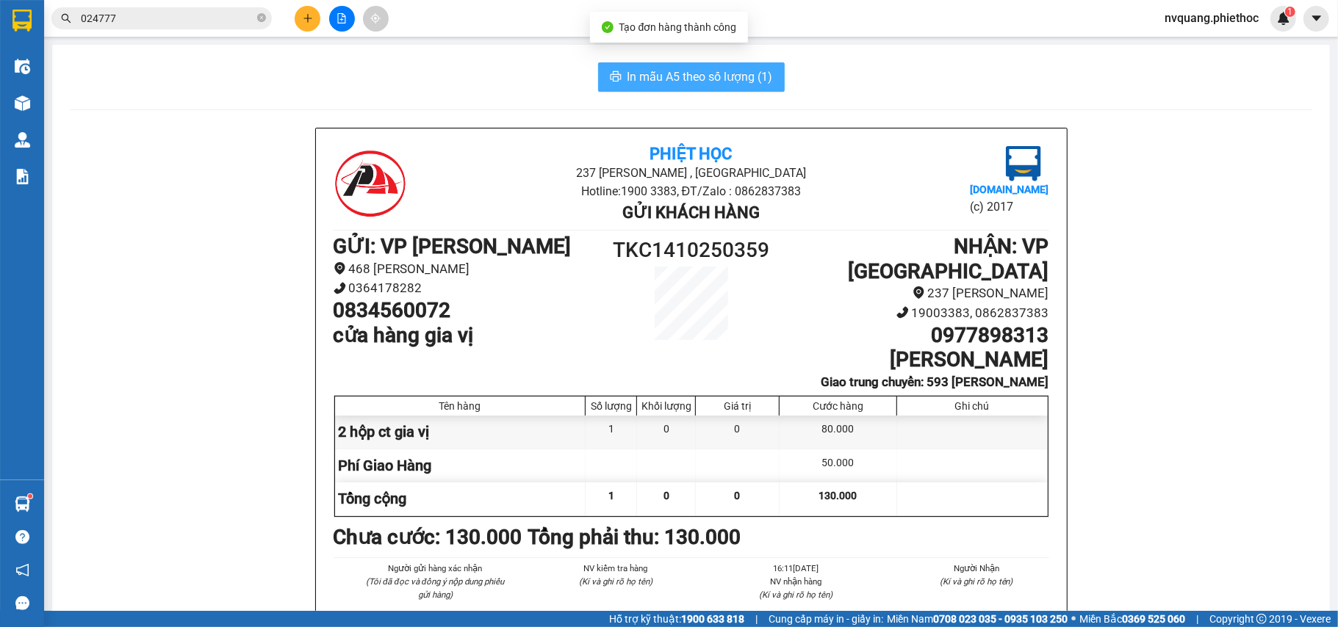
click at [683, 85] on span "In mẫu A5 theo số lượng (1)" at bounding box center [699, 77] width 145 height 18
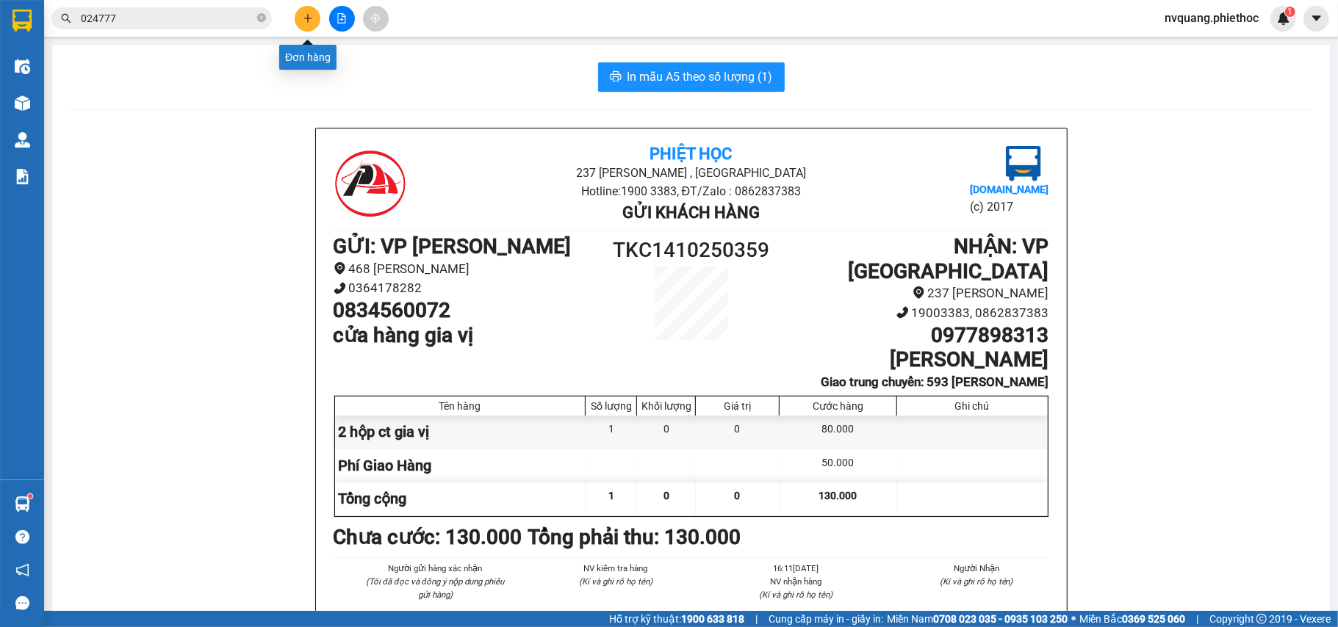
click at [301, 16] on button at bounding box center [308, 19] width 26 height 26
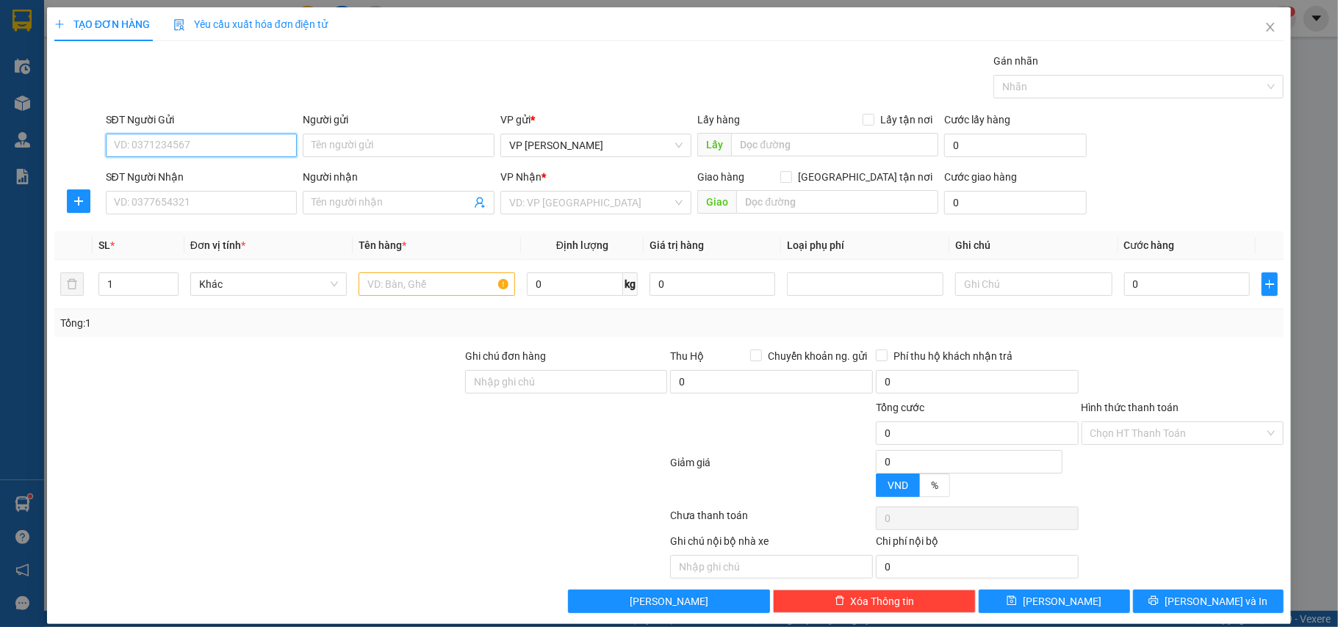
click at [141, 151] on input "SĐT Người Gửi" at bounding box center [202, 146] width 192 height 24
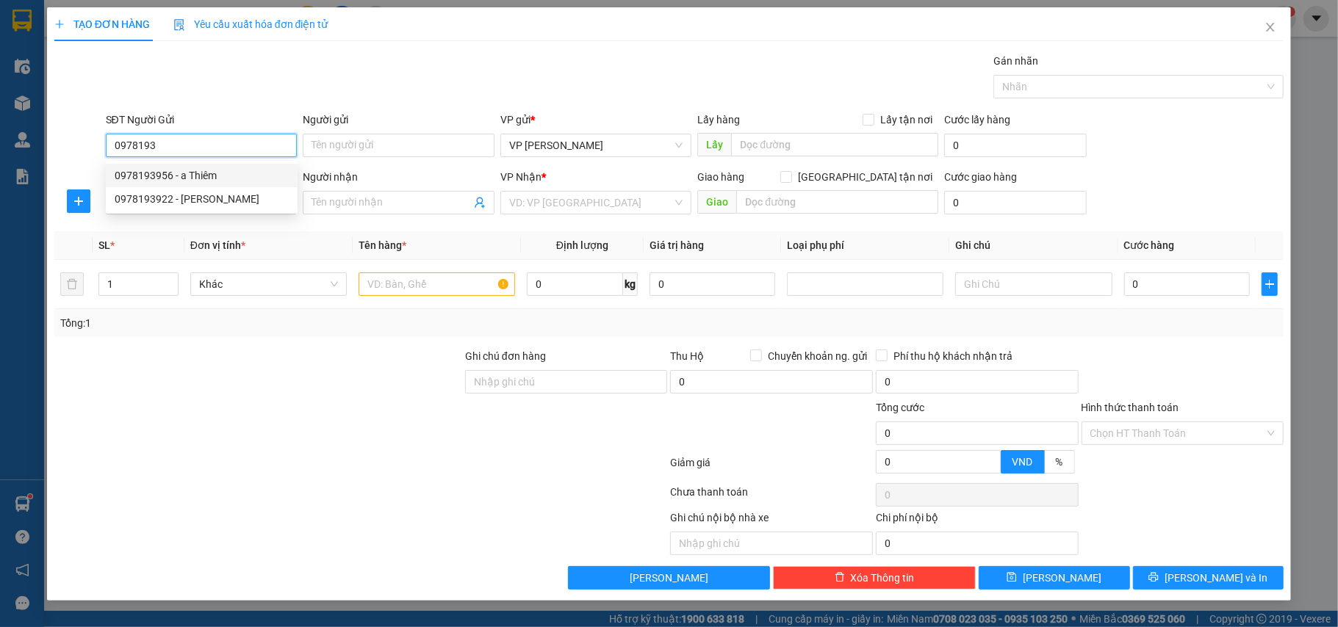
click at [198, 174] on div "0978193956 - a Thiêm" at bounding box center [202, 176] width 174 height 16
type input "0978193956"
type input "a Thiêm"
type input "HÀNG CẦN GẤP"
type input "0978193956"
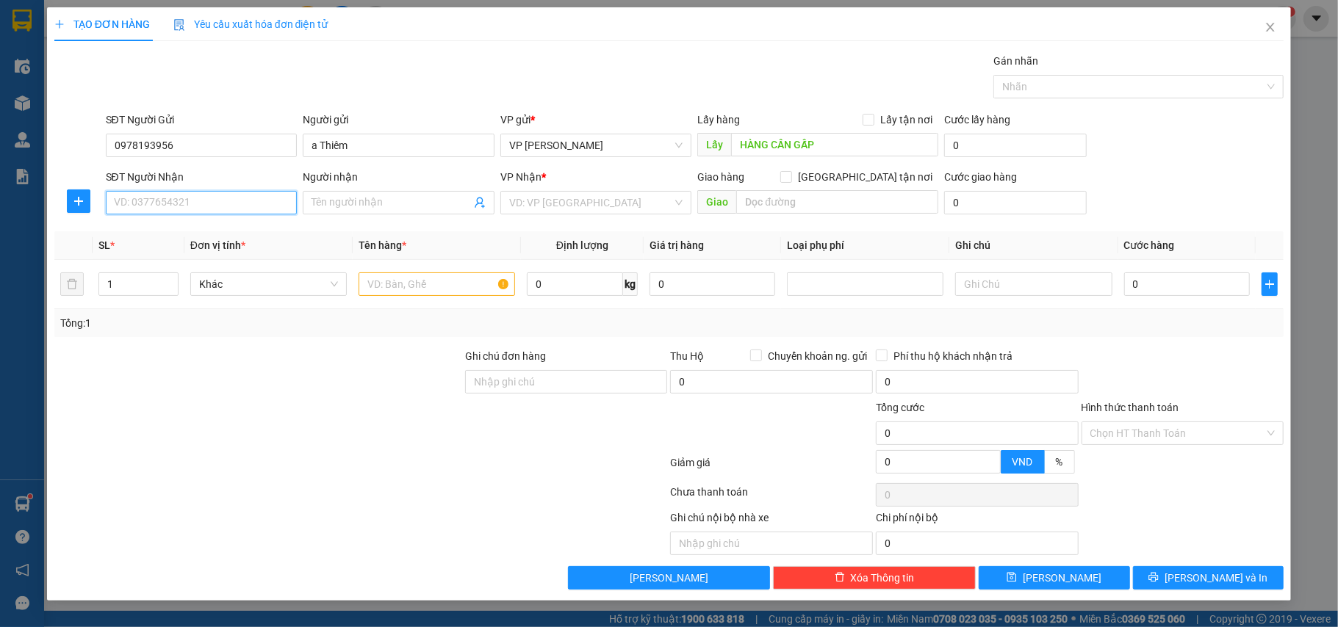
click at [226, 212] on input "SĐT Người Nhận" at bounding box center [202, 203] width 192 height 24
type input "0989238469"
click at [207, 233] on div "0989238469 - A Tôn" at bounding box center [202, 234] width 174 height 16
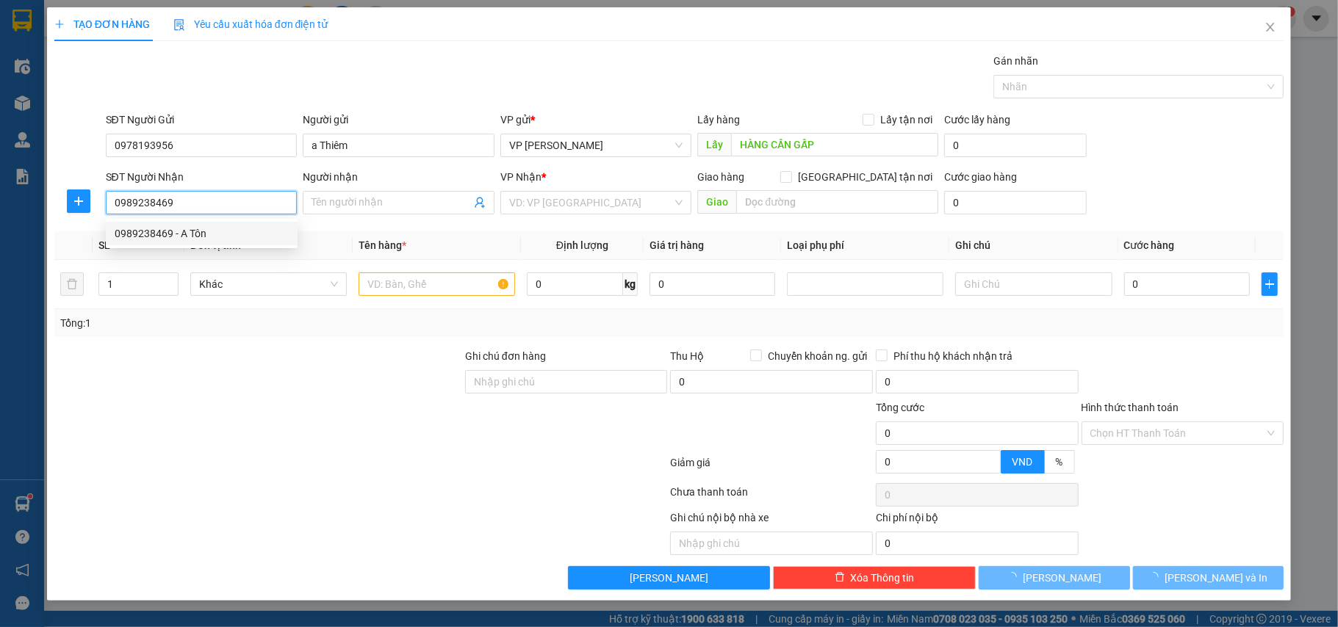
type input "A Tôn"
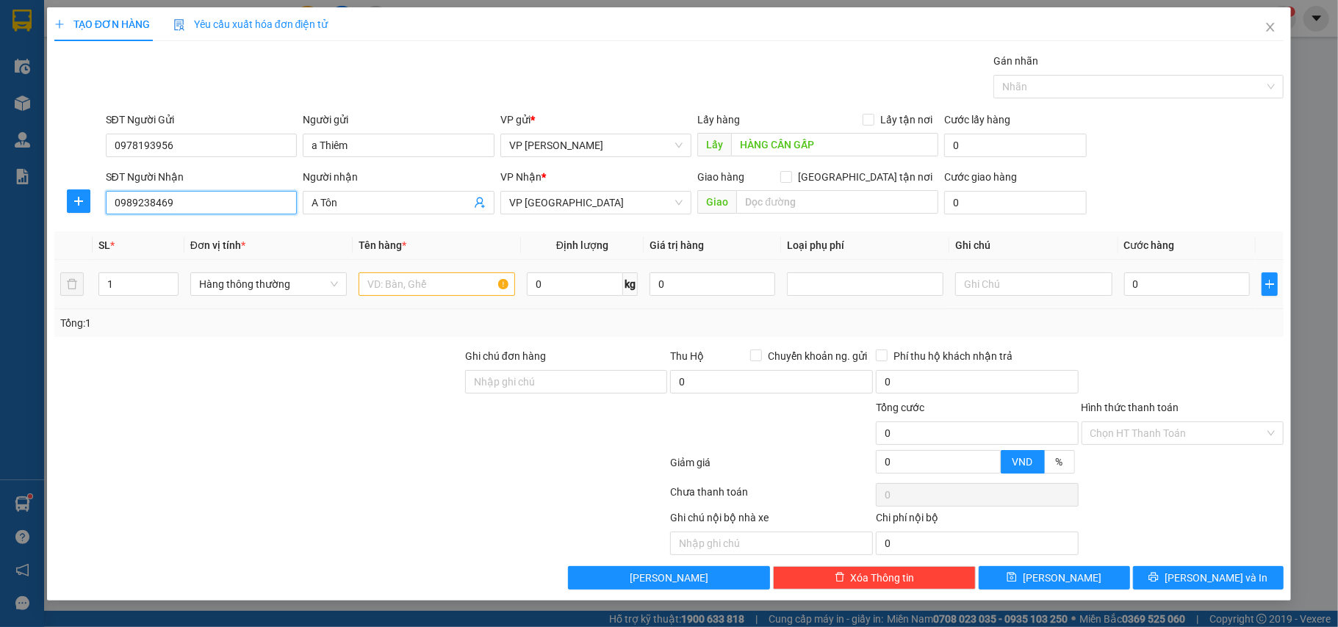
type input "0989238469"
click at [409, 292] on input "text" at bounding box center [437, 285] width 157 height 24
type input "bọc đen phụ tùng ô tô"
click at [1168, 275] on input "0" at bounding box center [1187, 285] width 126 height 24
type input "3"
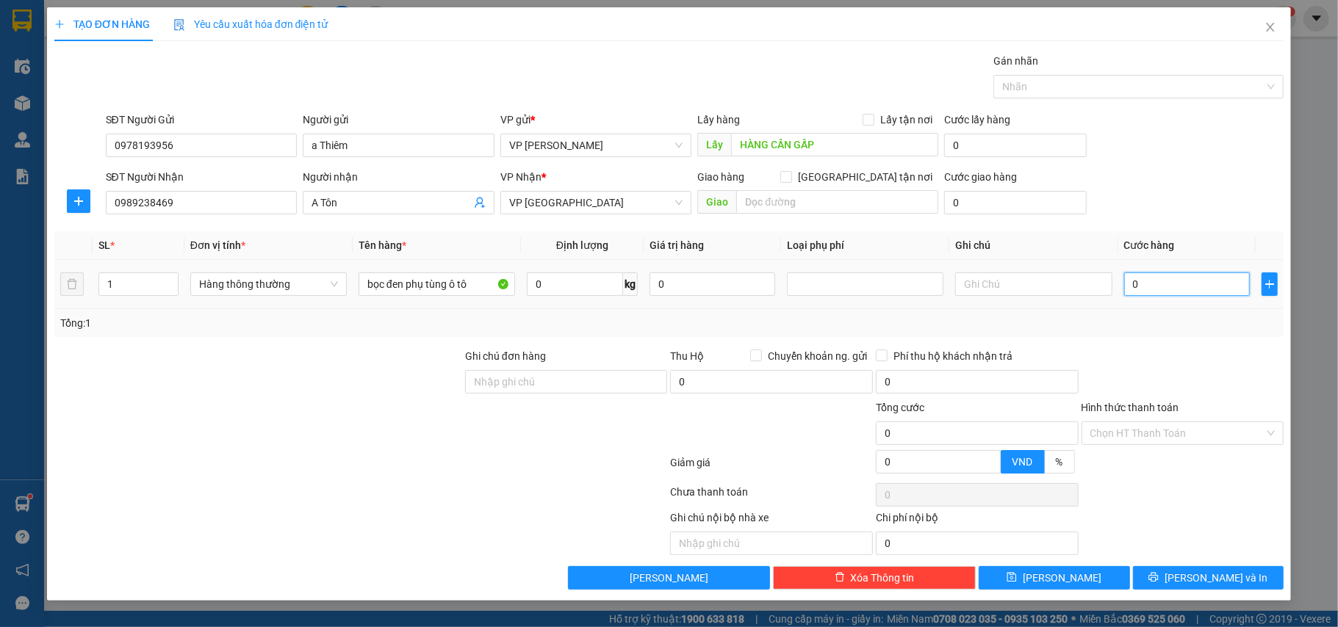
type input "3"
type input "35"
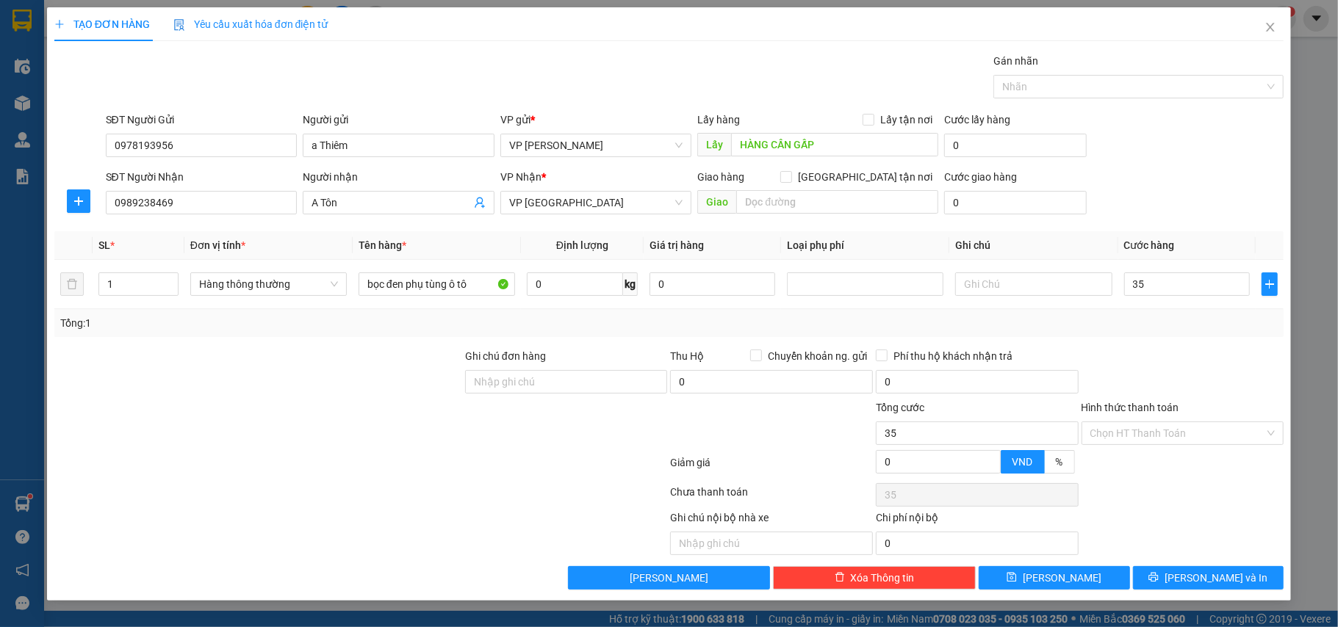
click at [1150, 361] on div at bounding box center [1183, 373] width 206 height 51
type input "35.000"
click at [1196, 585] on span "[PERSON_NAME] và In" at bounding box center [1216, 578] width 103 height 16
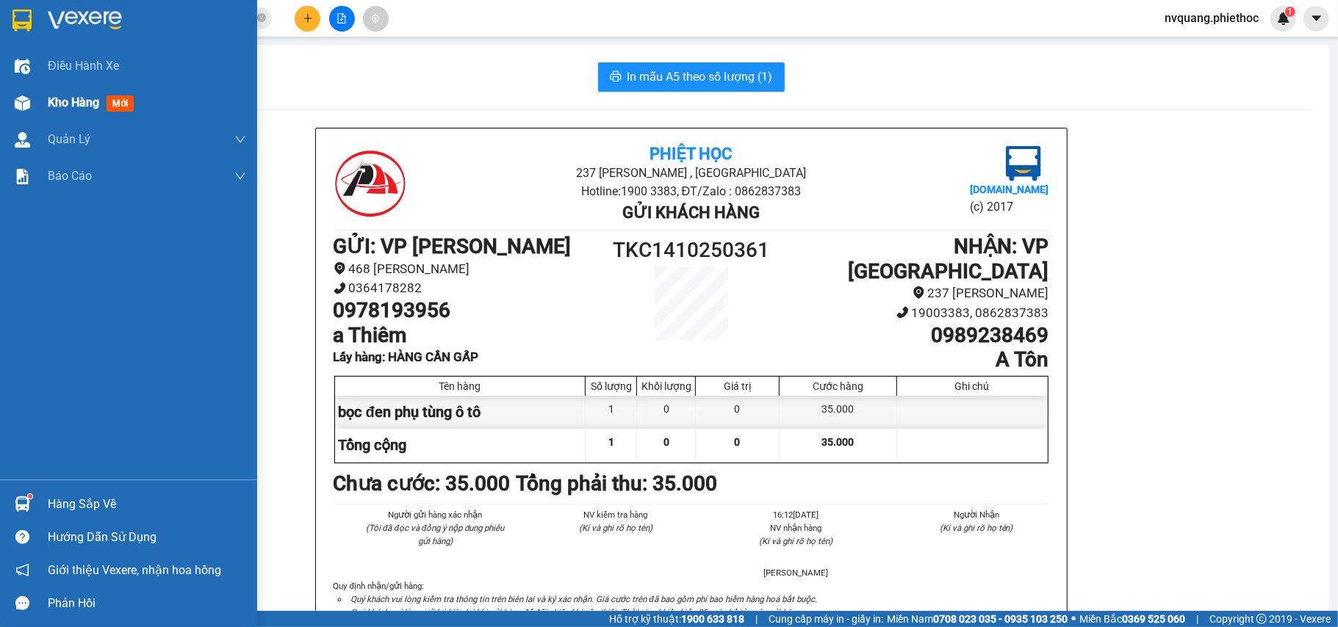
click at [74, 103] on span "Kho hàng" at bounding box center [73, 103] width 51 height 14
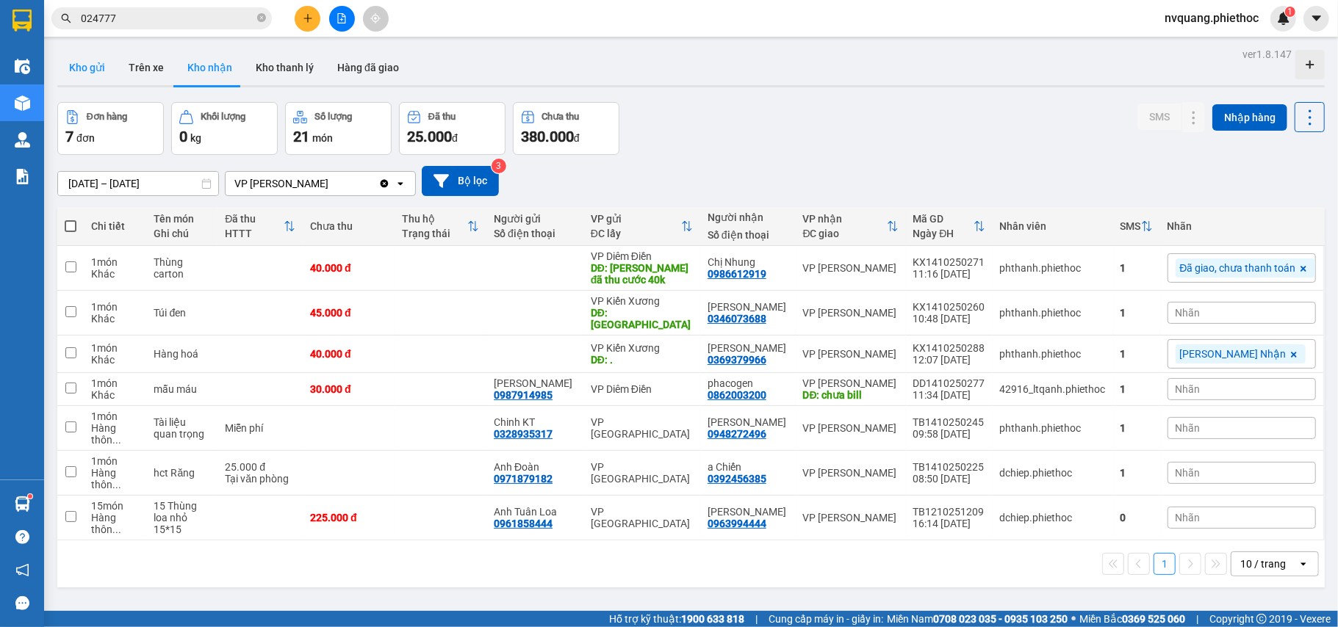
click at [101, 66] on button "Kho gửi" at bounding box center [87, 67] width 60 height 35
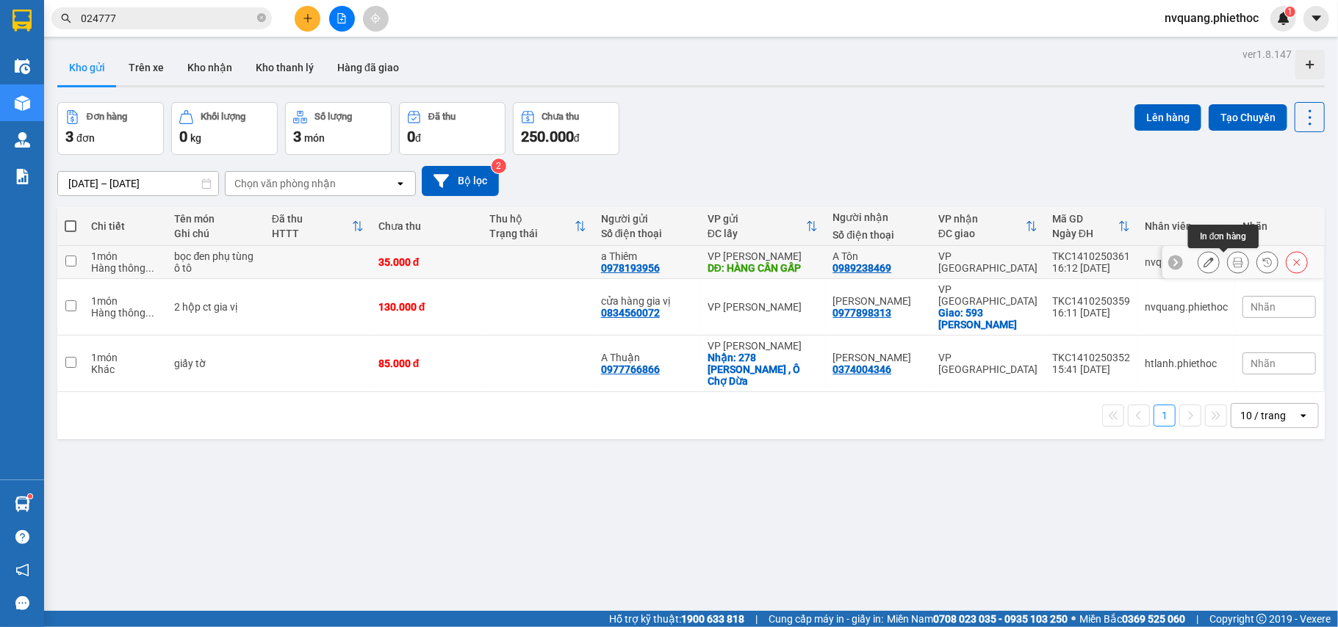
click at [1233, 262] on icon at bounding box center [1238, 262] width 10 height 10
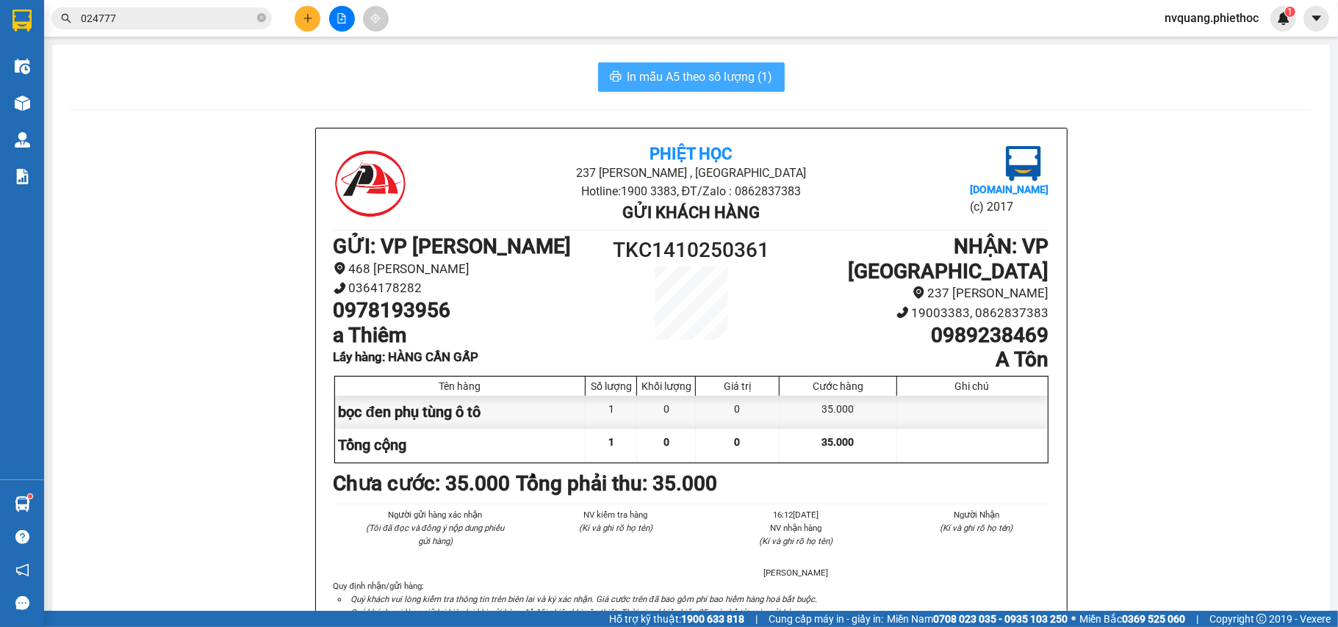
click at [654, 66] on button "In mẫu A5 theo số lượng (1)" at bounding box center [691, 76] width 187 height 29
click at [713, 79] on span "In mẫu A5 theo số lượng (1)" at bounding box center [699, 77] width 145 height 18
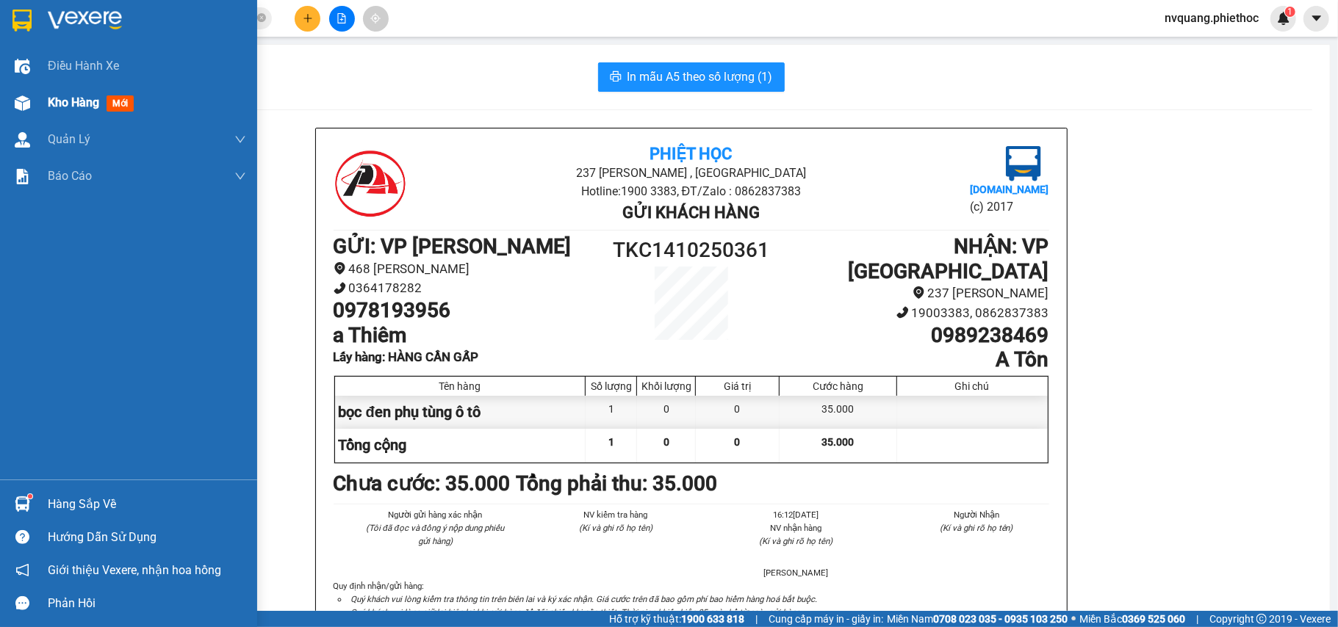
click at [63, 104] on span "Kho hàng" at bounding box center [73, 103] width 51 height 14
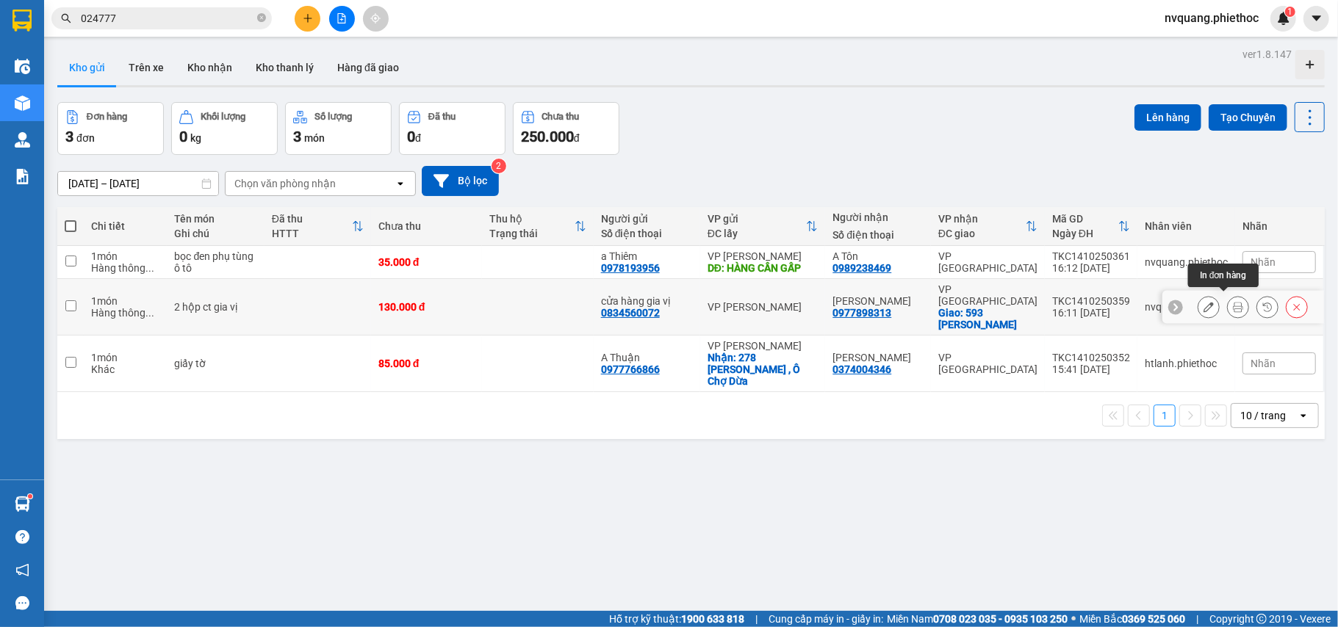
click at [1233, 303] on icon at bounding box center [1238, 307] width 10 height 10
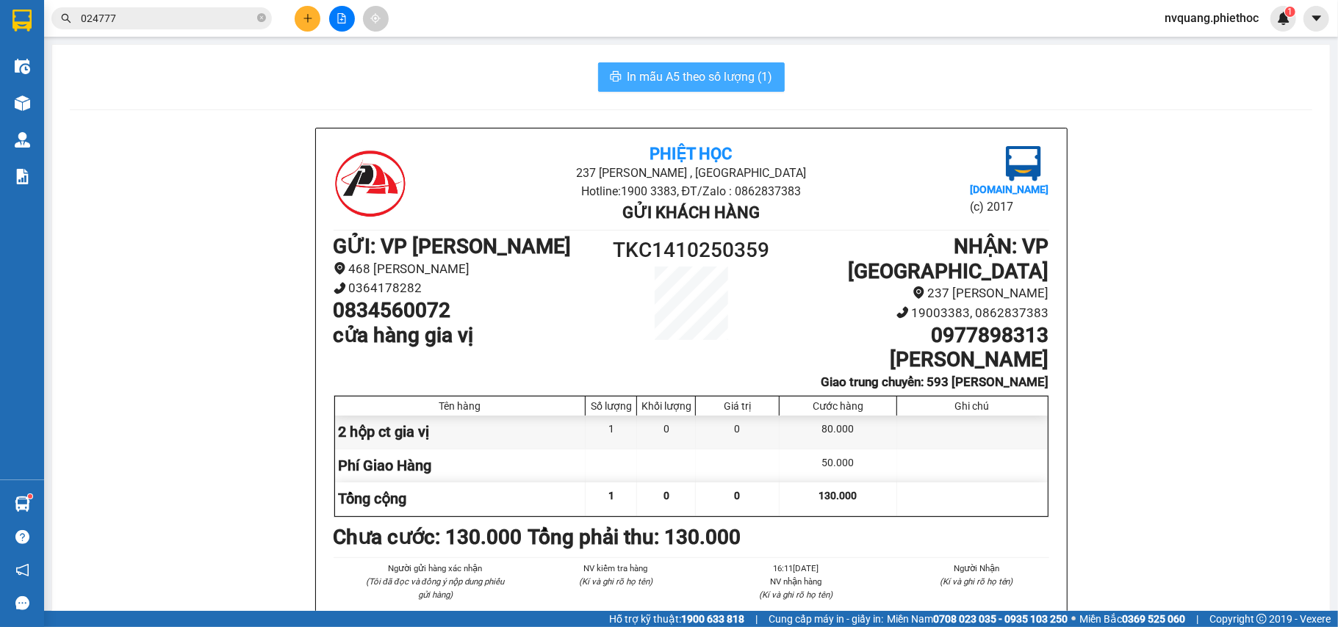
click at [703, 75] on span "In mẫu A5 theo số lượng (1)" at bounding box center [699, 77] width 145 height 18
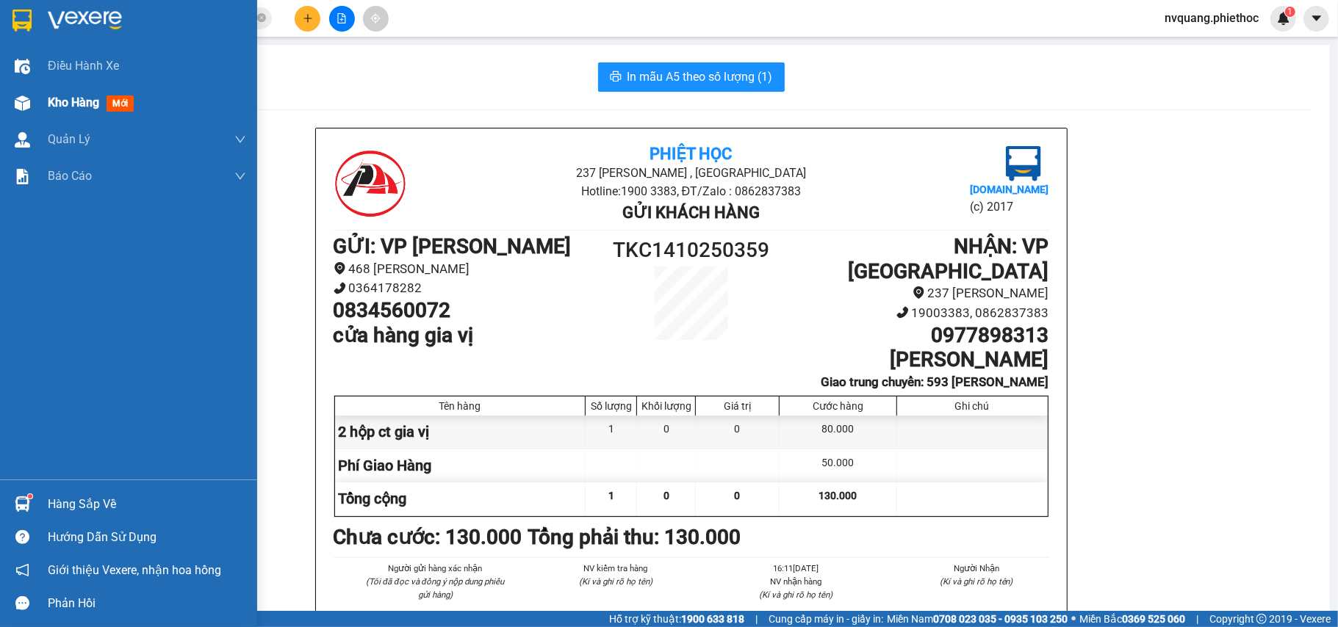
click at [66, 97] on span "Kho hàng" at bounding box center [73, 103] width 51 height 14
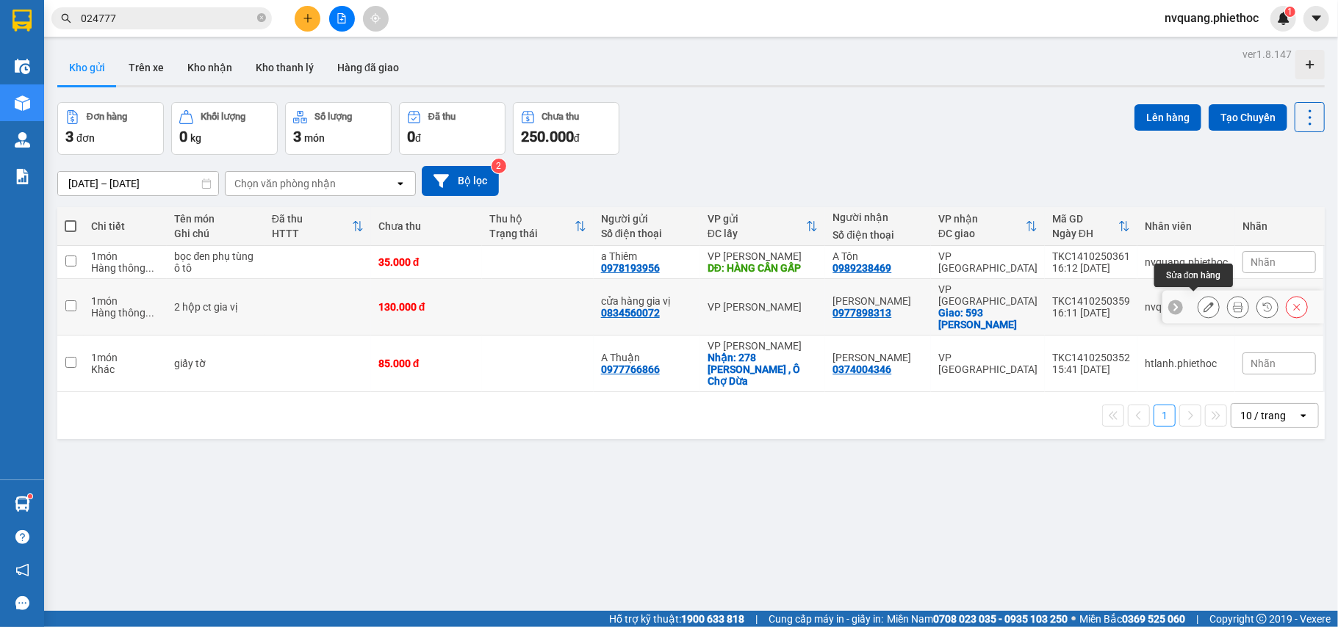
click at [1198, 309] on button at bounding box center [1208, 308] width 21 height 26
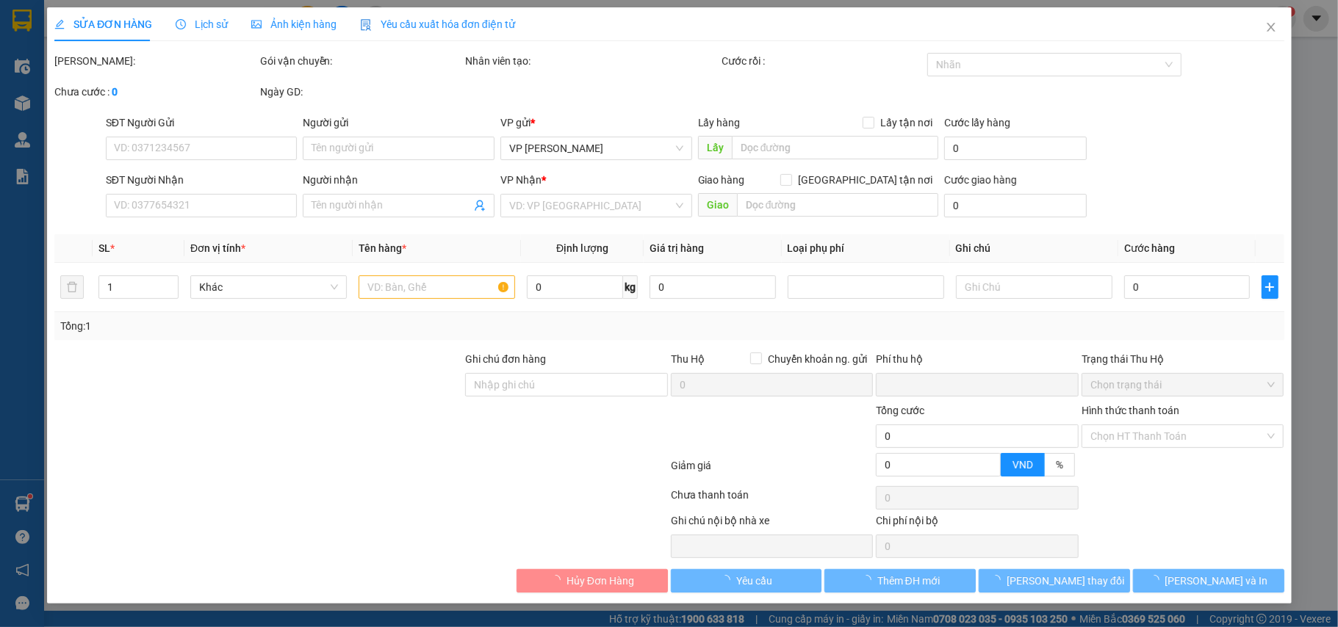
type input "0834560072"
type input "cửa hàng gia vị"
type input "0977898313"
type input "[PERSON_NAME]"
checkbox input "true"
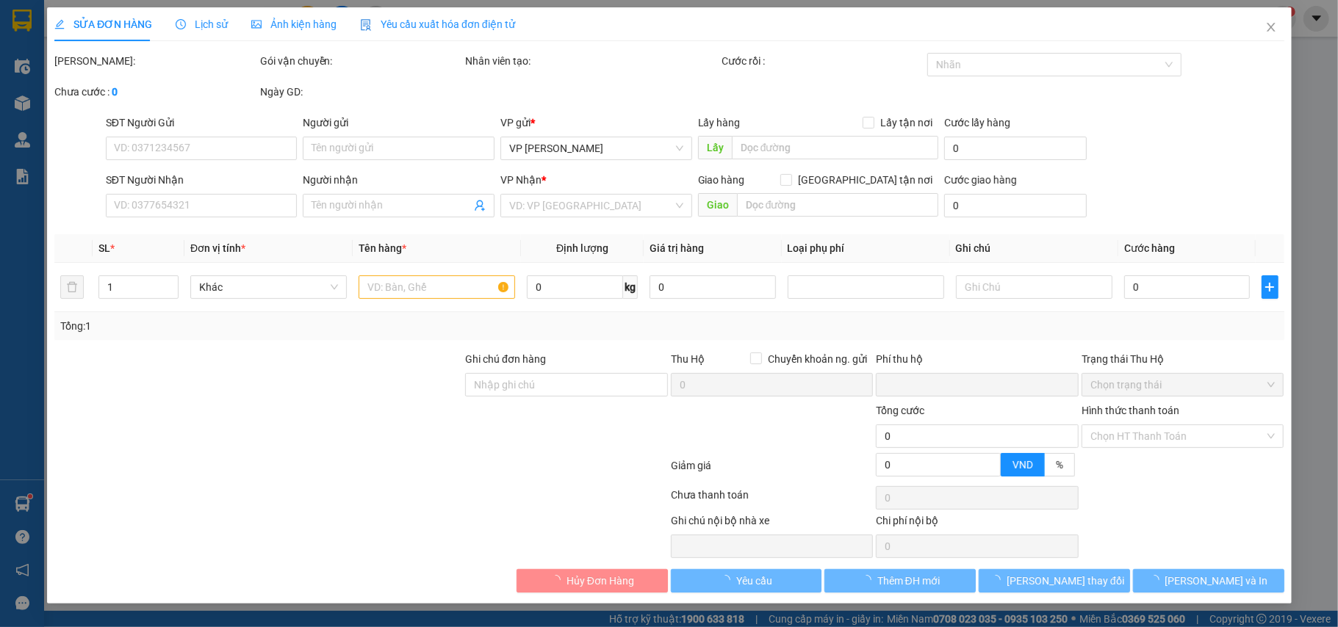
type input "593 [PERSON_NAME] Đôn"
type input "0"
type input "130.000"
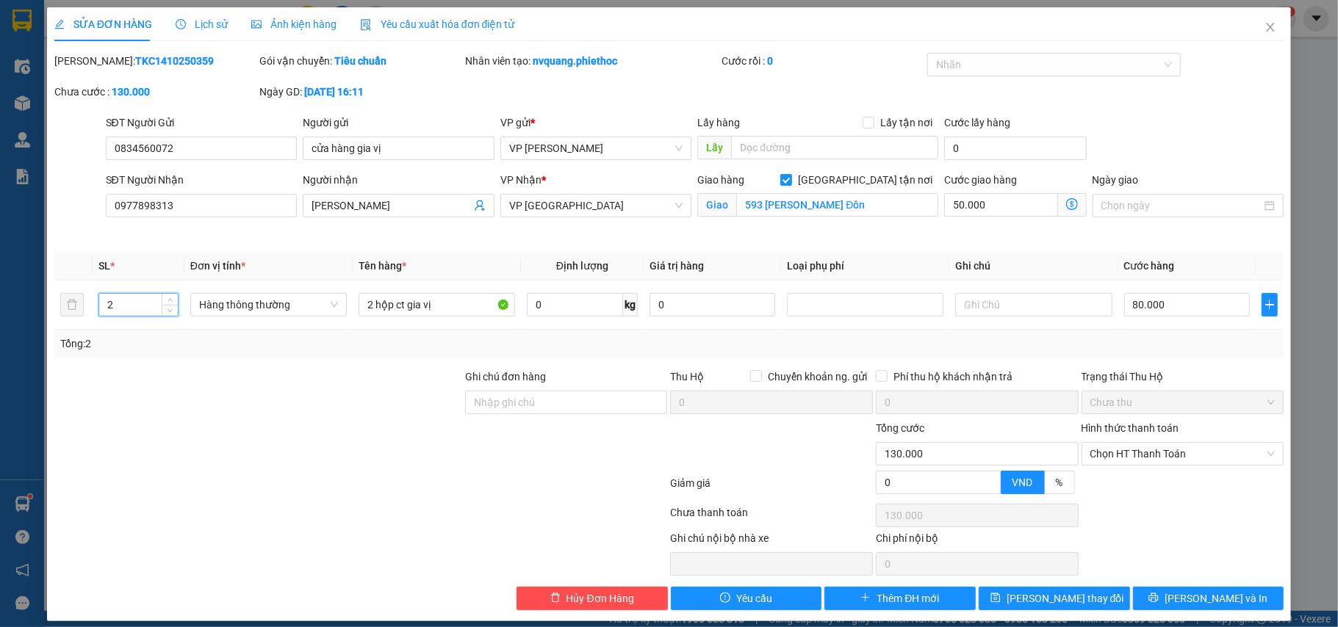
scroll to position [15, 0]
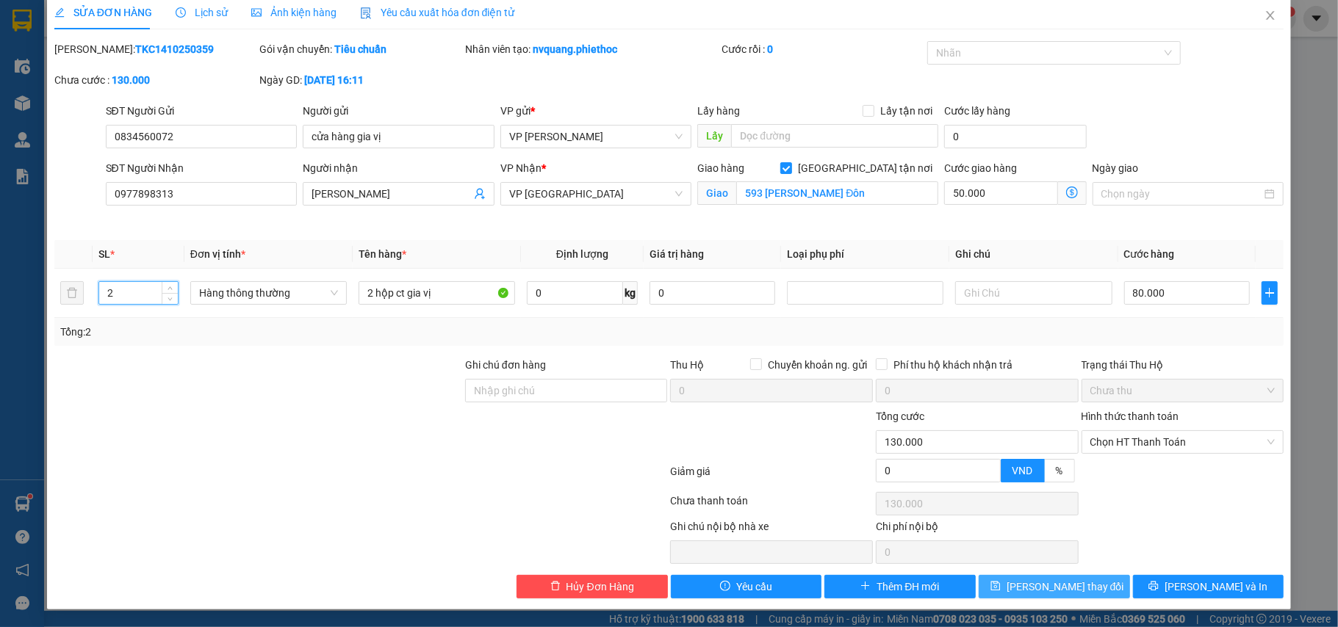
type input "2"
click at [1052, 585] on span "[PERSON_NAME] thay đổi" at bounding box center [1066, 587] width 118 height 16
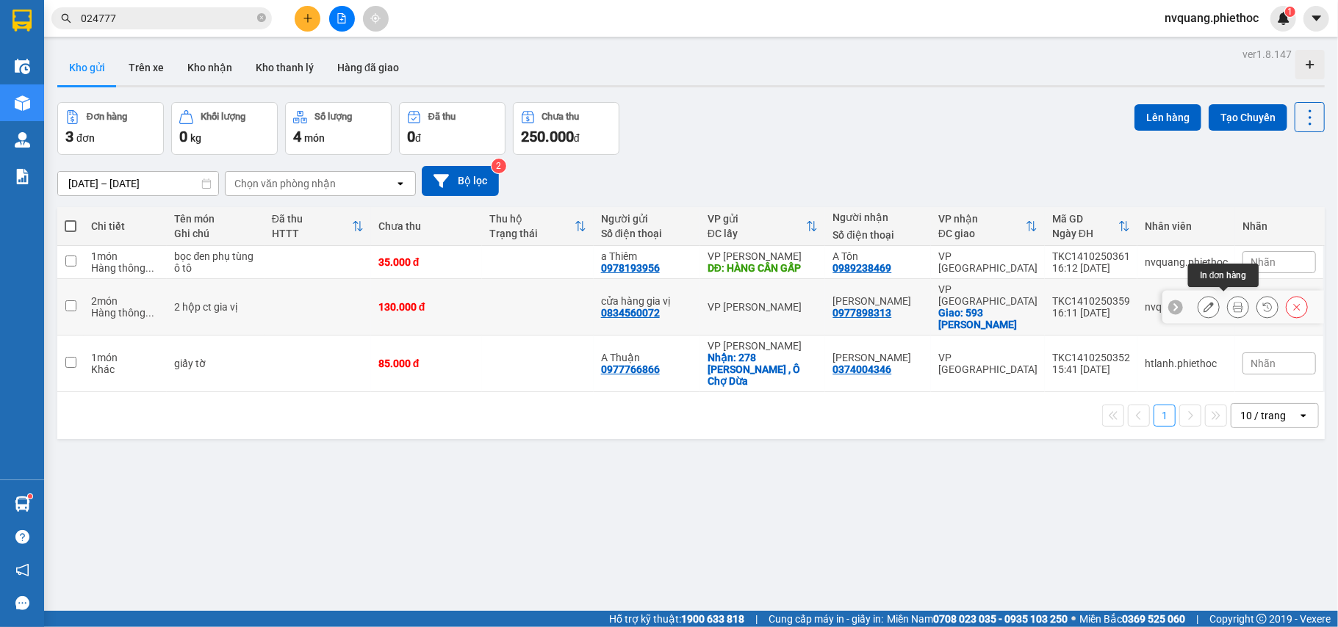
click at [1233, 303] on icon at bounding box center [1238, 307] width 10 height 10
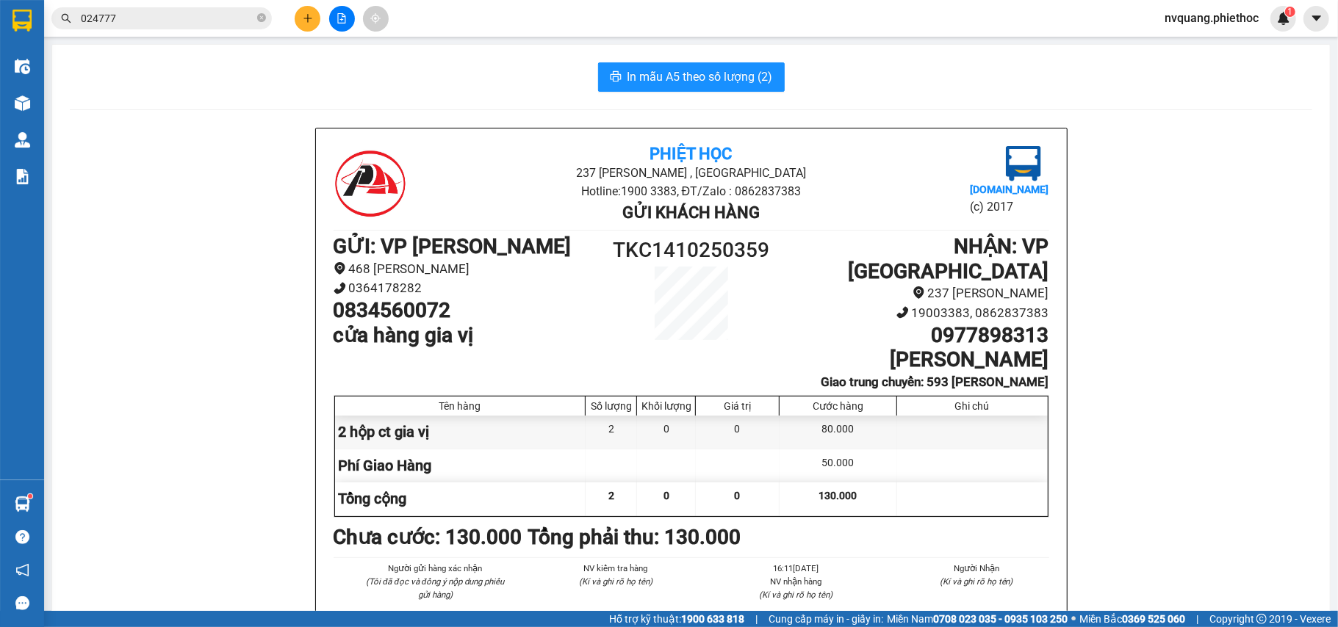
click at [306, 16] on icon "plus" at bounding box center [308, 18] width 10 height 10
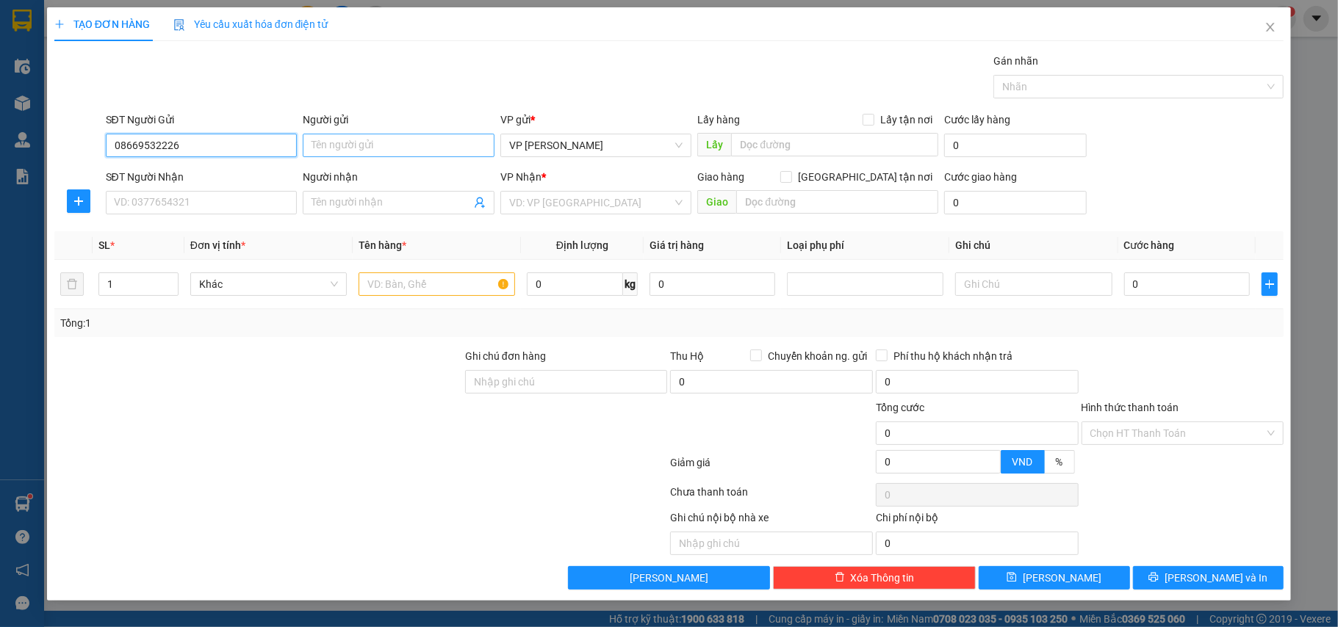
type input "08669532226"
click at [329, 136] on input "Người gửi" at bounding box center [399, 146] width 192 height 24
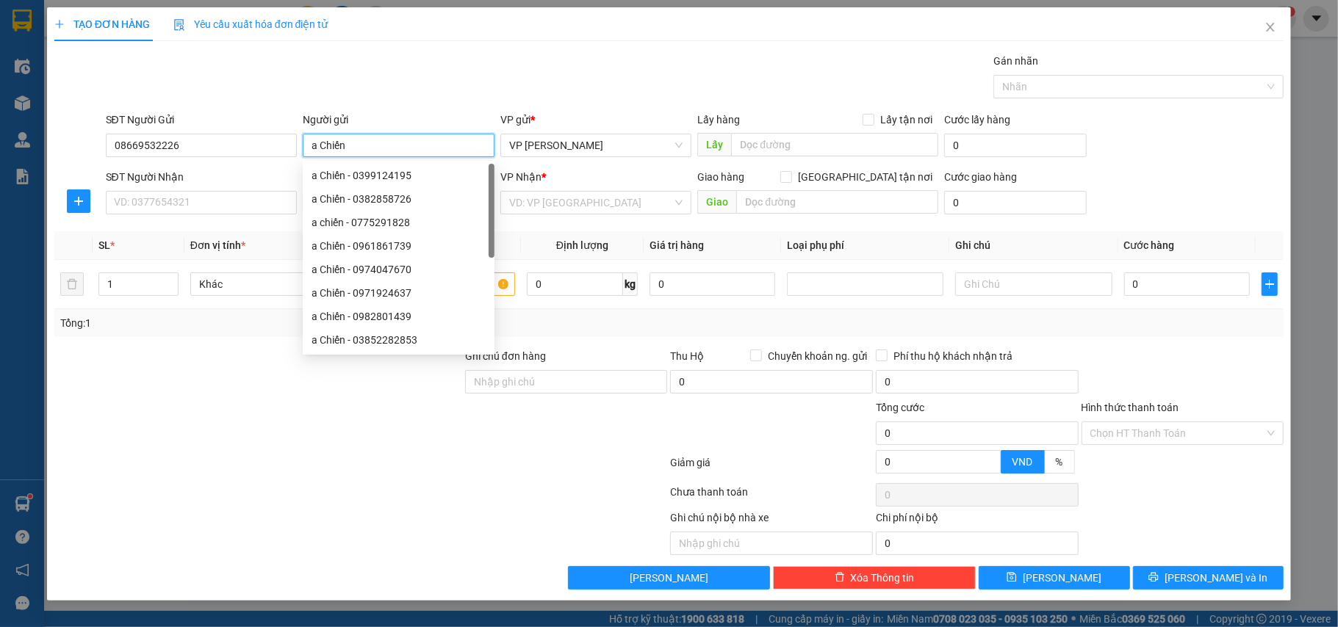
type input "a Chiến"
click at [188, 216] on div "SĐT Người Nhận VD: 0377654321" at bounding box center [202, 194] width 192 height 51
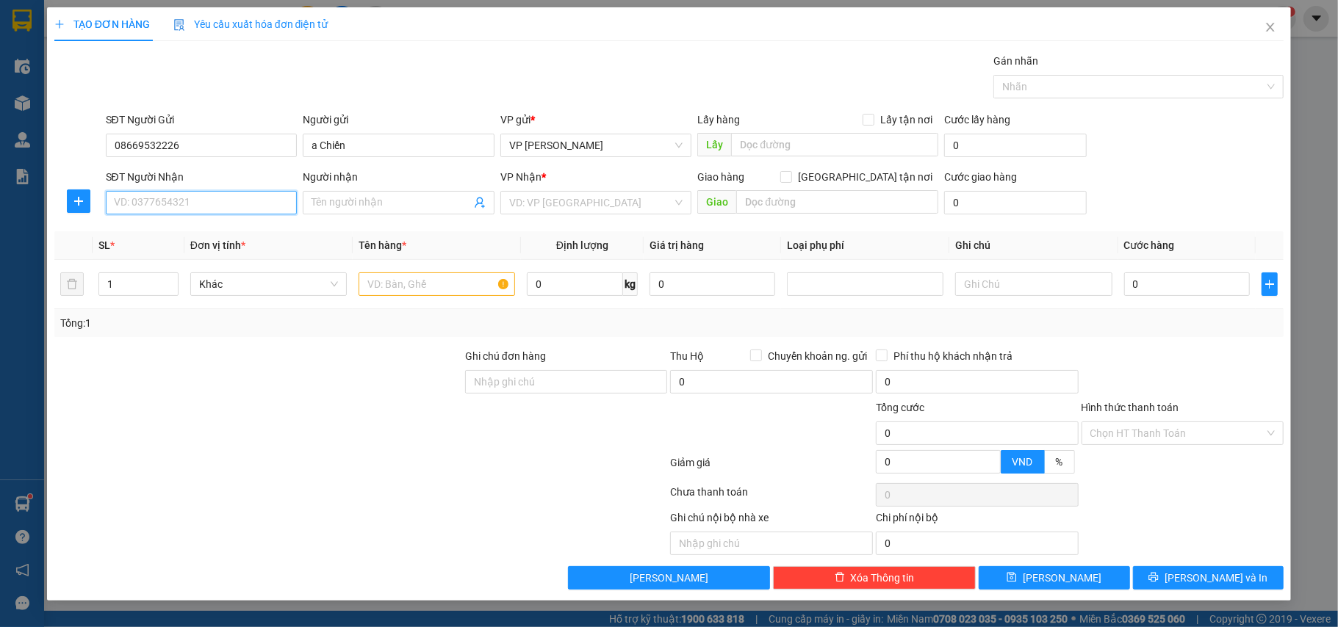
click at [187, 213] on input "SĐT Người Nhận" at bounding box center [202, 203] width 192 height 24
type input "0852368959"
click at [347, 193] on span at bounding box center [399, 203] width 192 height 24
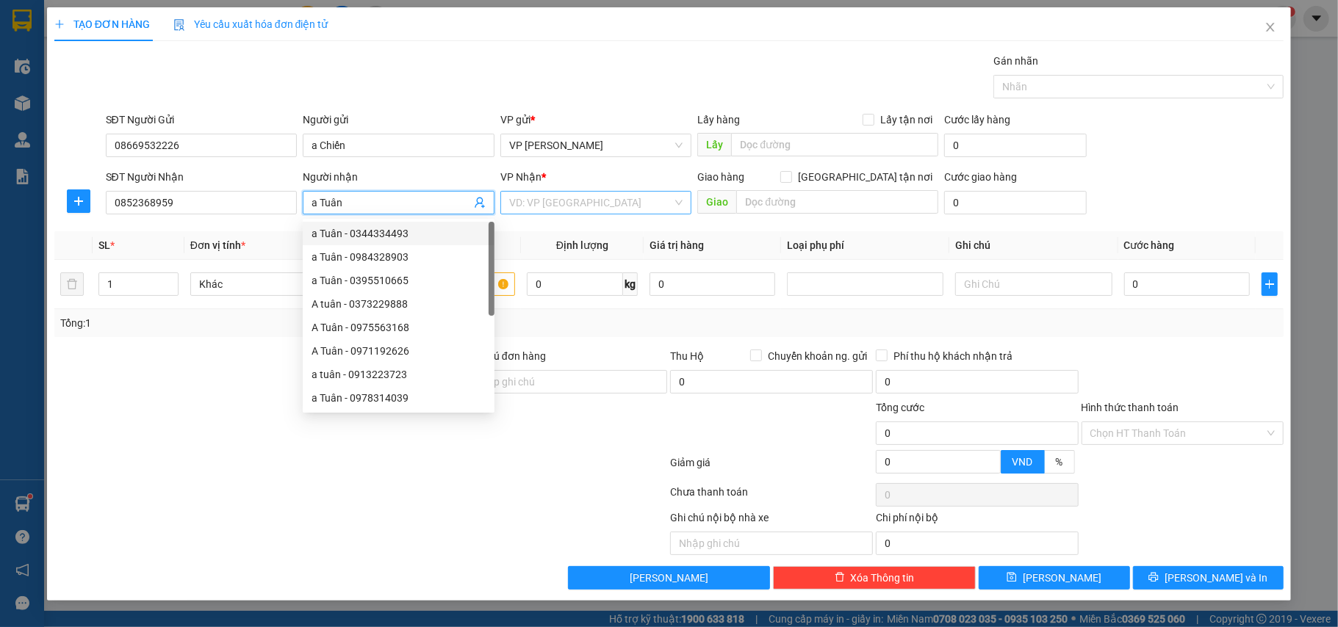
type input "a Tuân"
click at [547, 209] on input "search" at bounding box center [591, 203] width 164 height 22
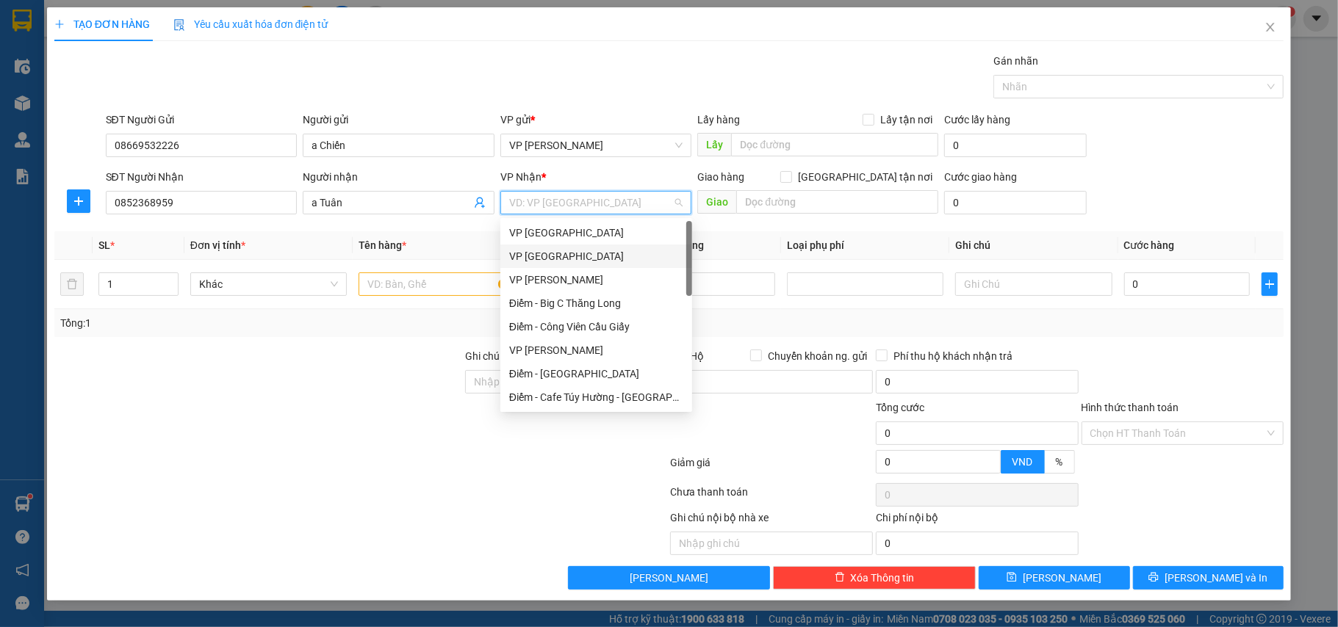
click at [544, 248] on div "VP [GEOGRAPHIC_DATA]" at bounding box center [596, 256] width 174 height 16
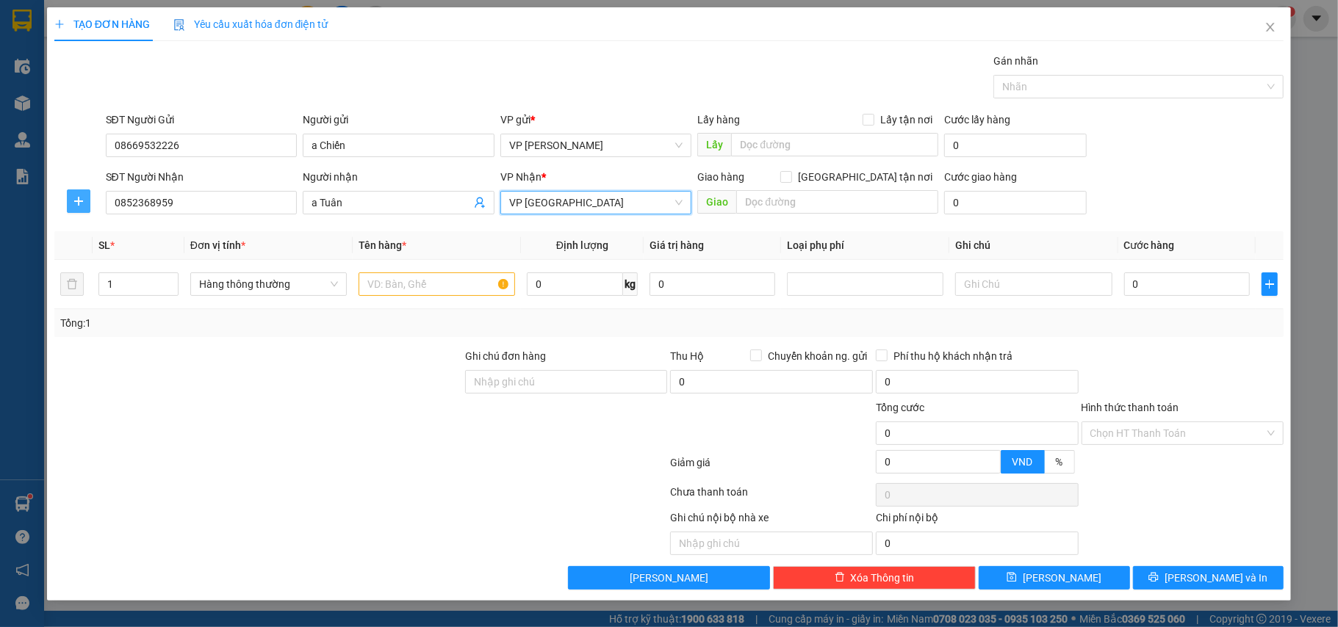
click at [78, 191] on button "button" at bounding box center [79, 202] width 24 height 24
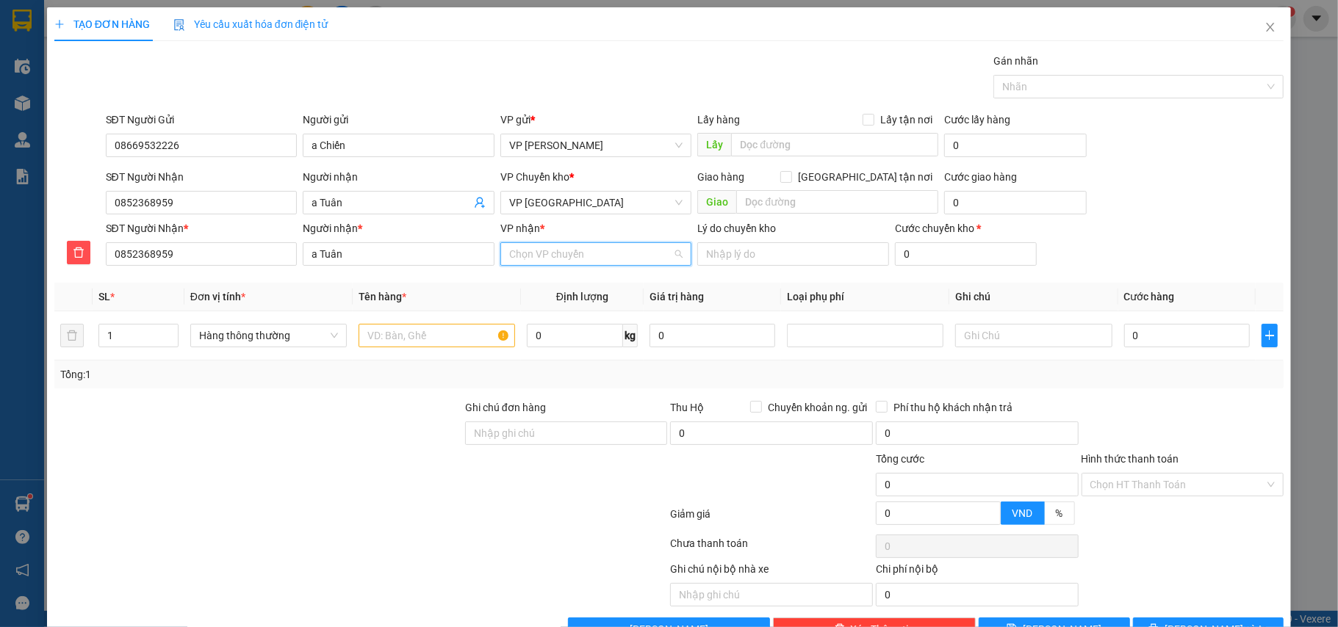
click at [608, 253] on input "VP nhận *" at bounding box center [591, 254] width 164 height 22
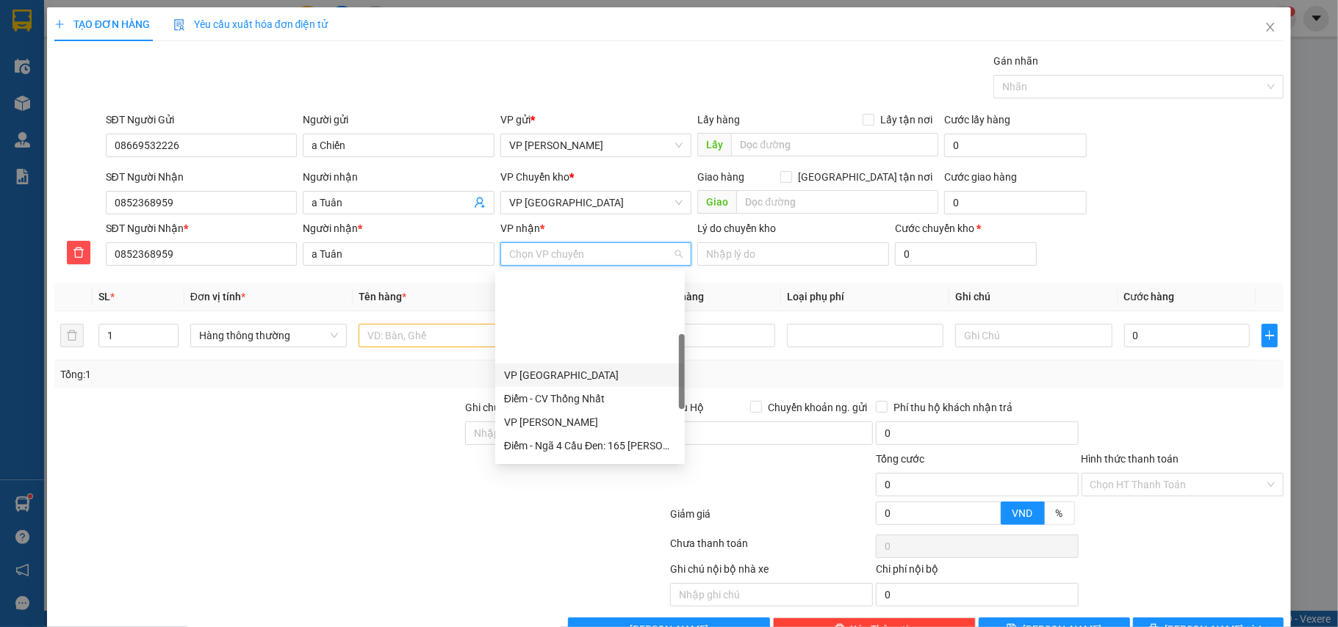
scroll to position [195, 0]
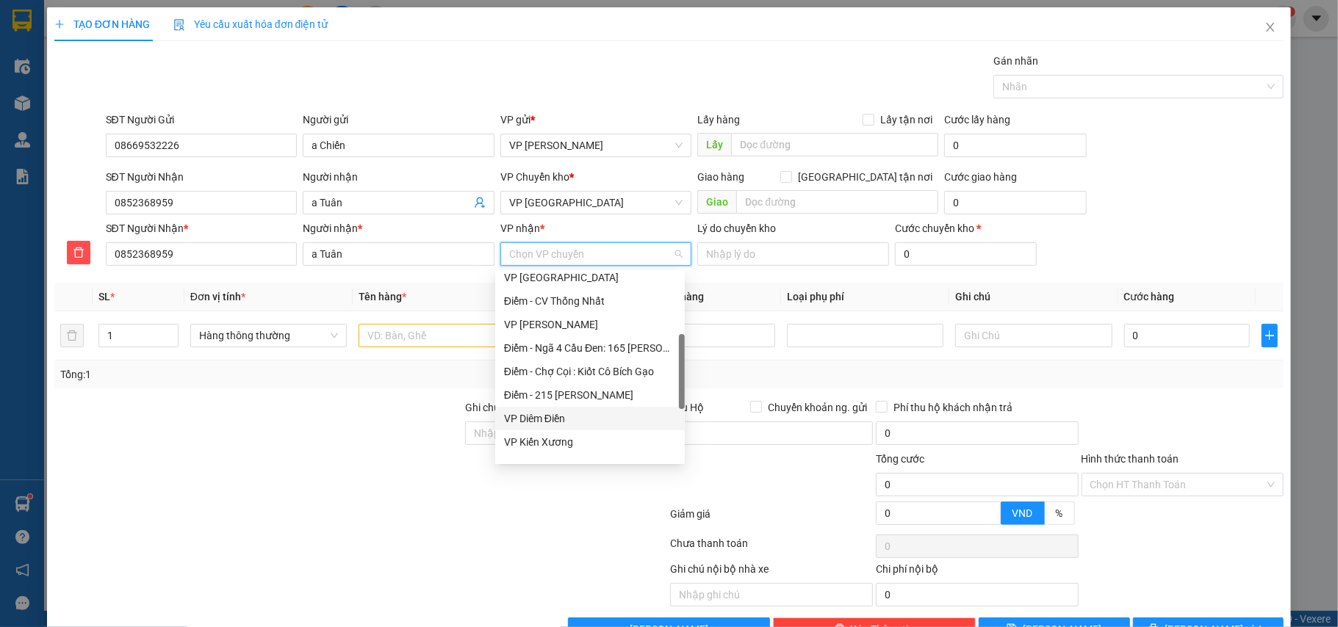
click at [557, 416] on div "VP Diêm Điền" at bounding box center [590, 419] width 172 height 16
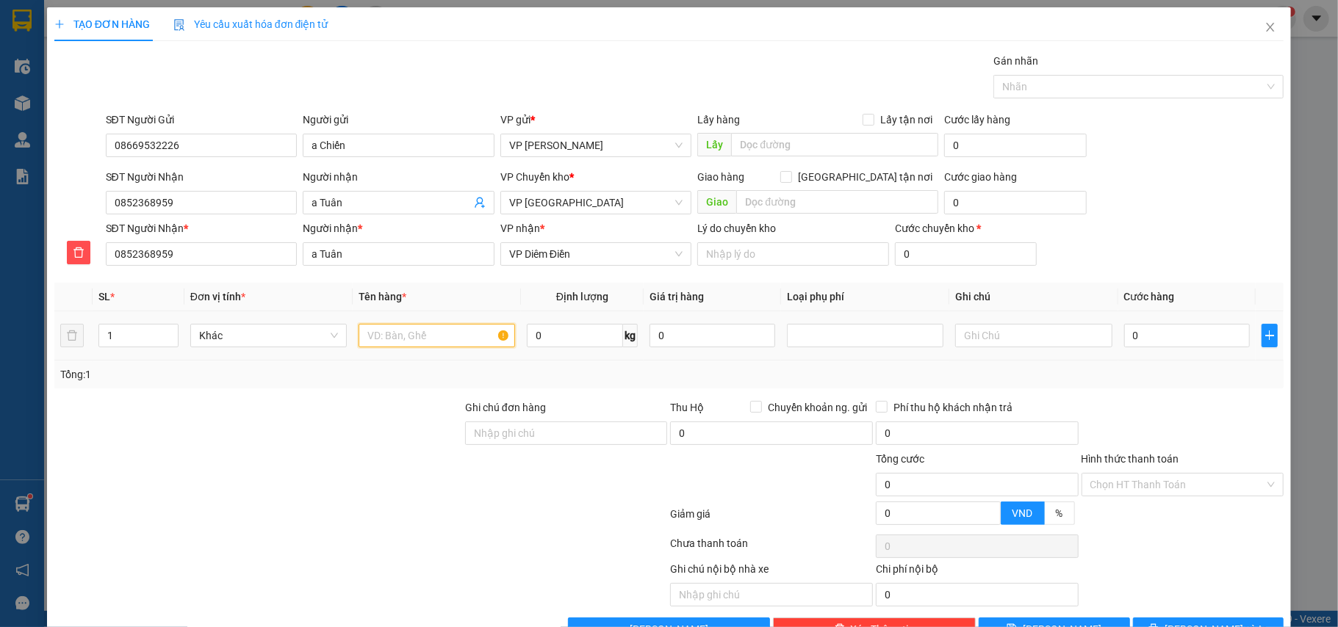
click at [388, 339] on input "text" at bounding box center [437, 336] width 157 height 24
type input "bọc ct giấy tờ"
click at [1156, 348] on input "0" at bounding box center [1187, 336] width 126 height 24
type input "3"
click at [1150, 371] on div "Tổng: 1" at bounding box center [669, 375] width 1218 height 16
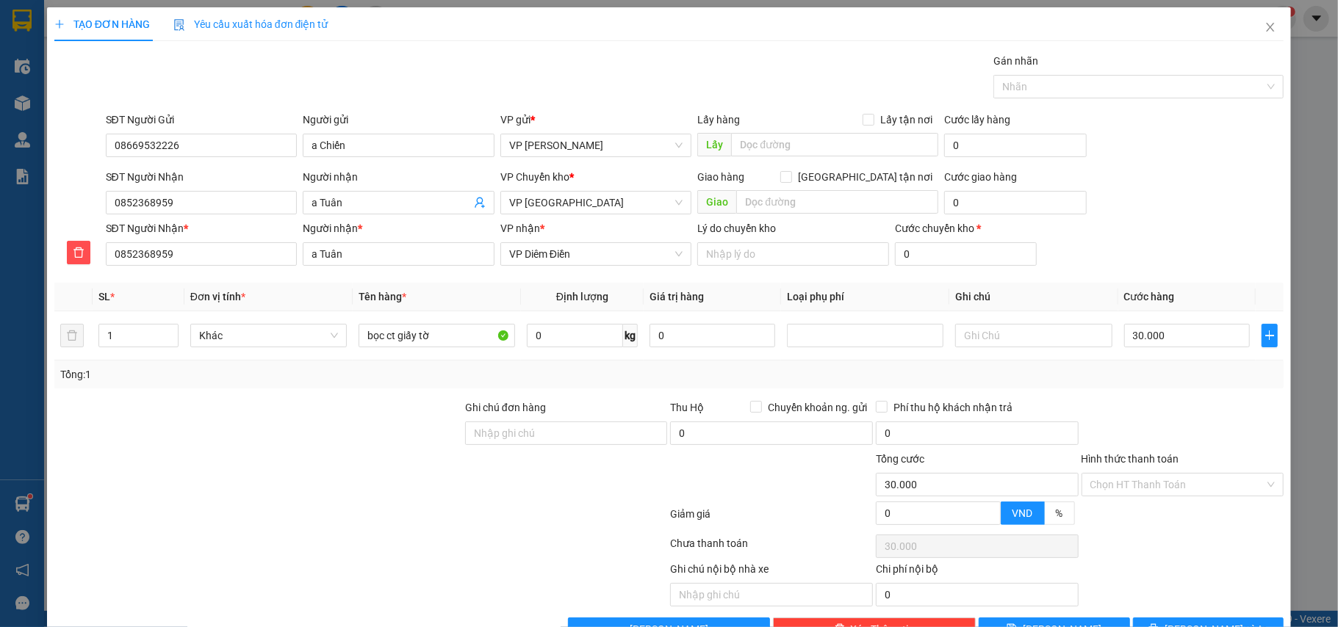
scroll to position [46, 0]
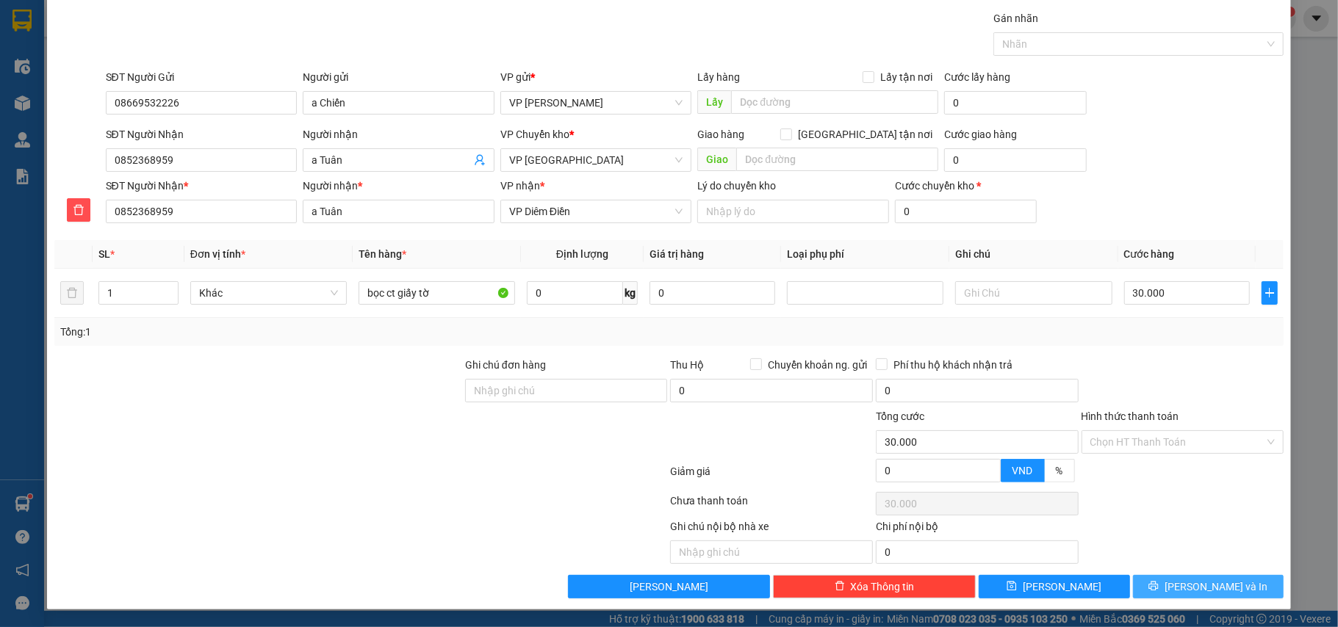
click at [1159, 583] on icon "printer" at bounding box center [1153, 586] width 10 height 10
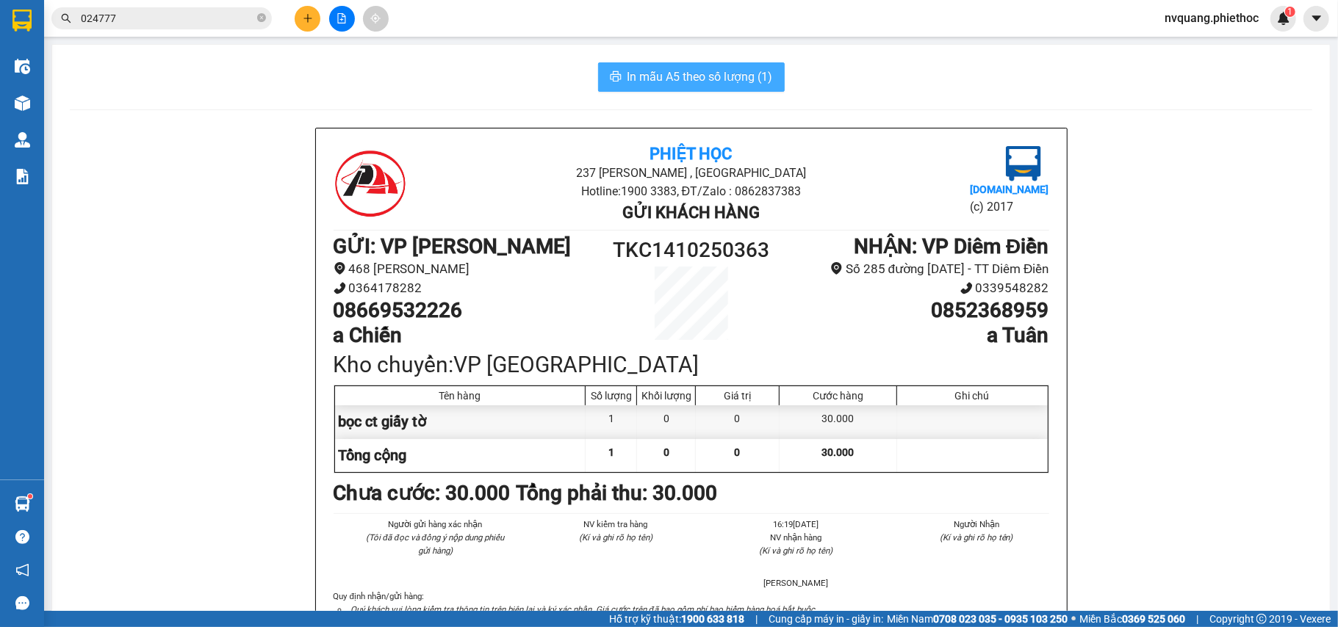
click at [683, 79] on span "In mẫu A5 theo số lượng (1)" at bounding box center [699, 77] width 145 height 18
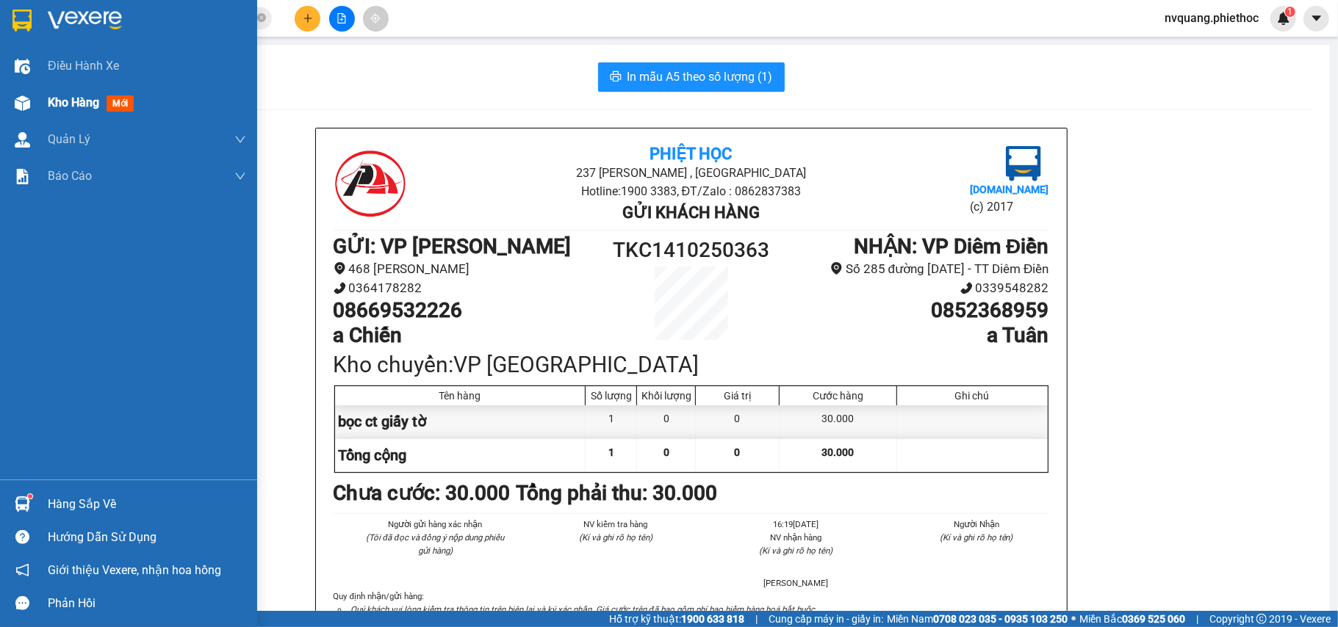
click at [60, 103] on span "Kho hàng" at bounding box center [73, 103] width 51 height 14
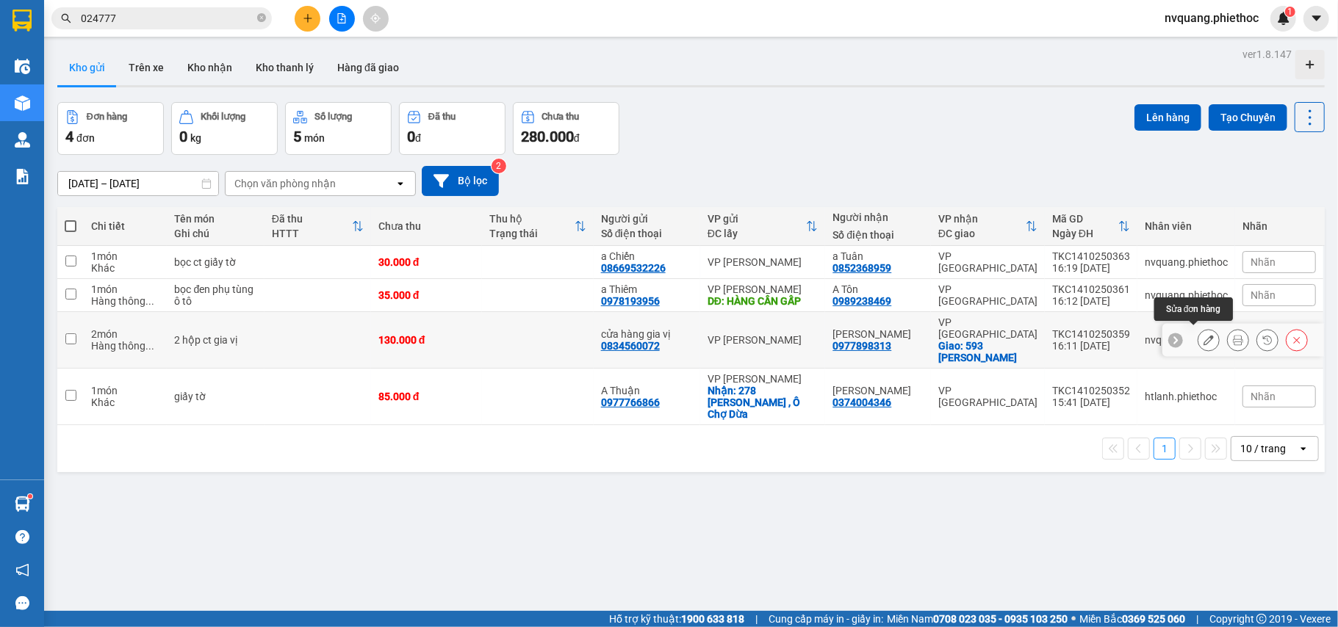
click at [1204, 336] on icon at bounding box center [1209, 340] width 10 height 10
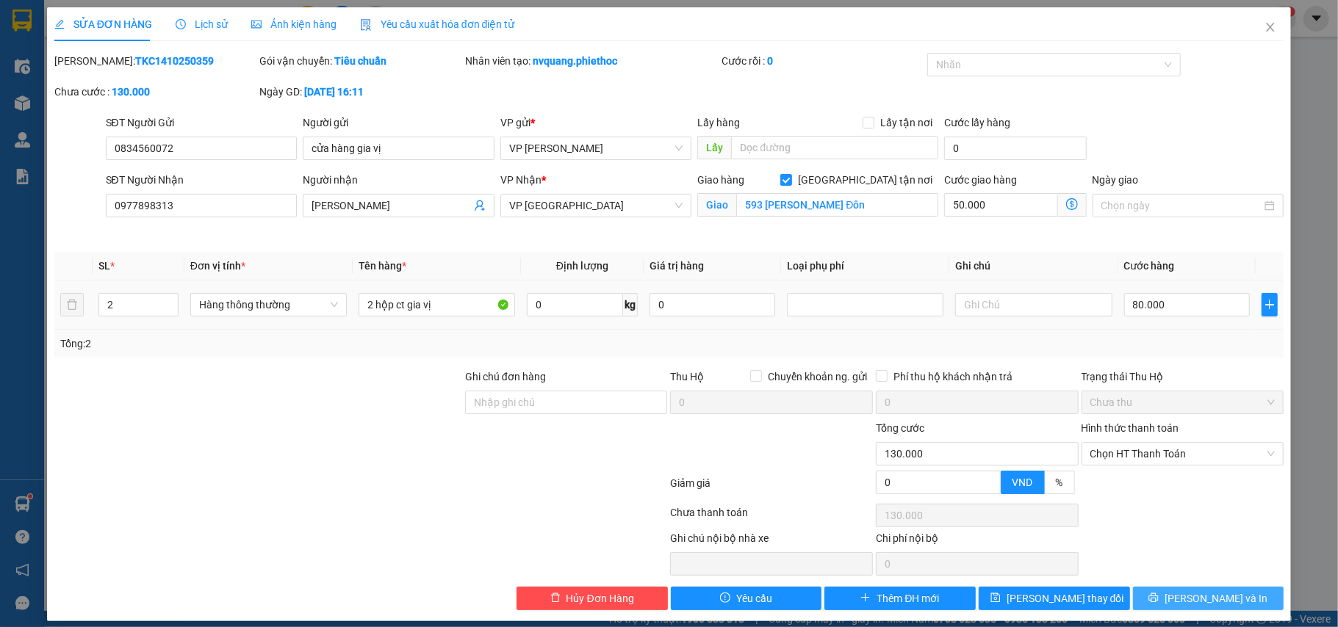
click at [1158, 595] on button "[PERSON_NAME] và In" at bounding box center [1208, 599] width 151 height 24
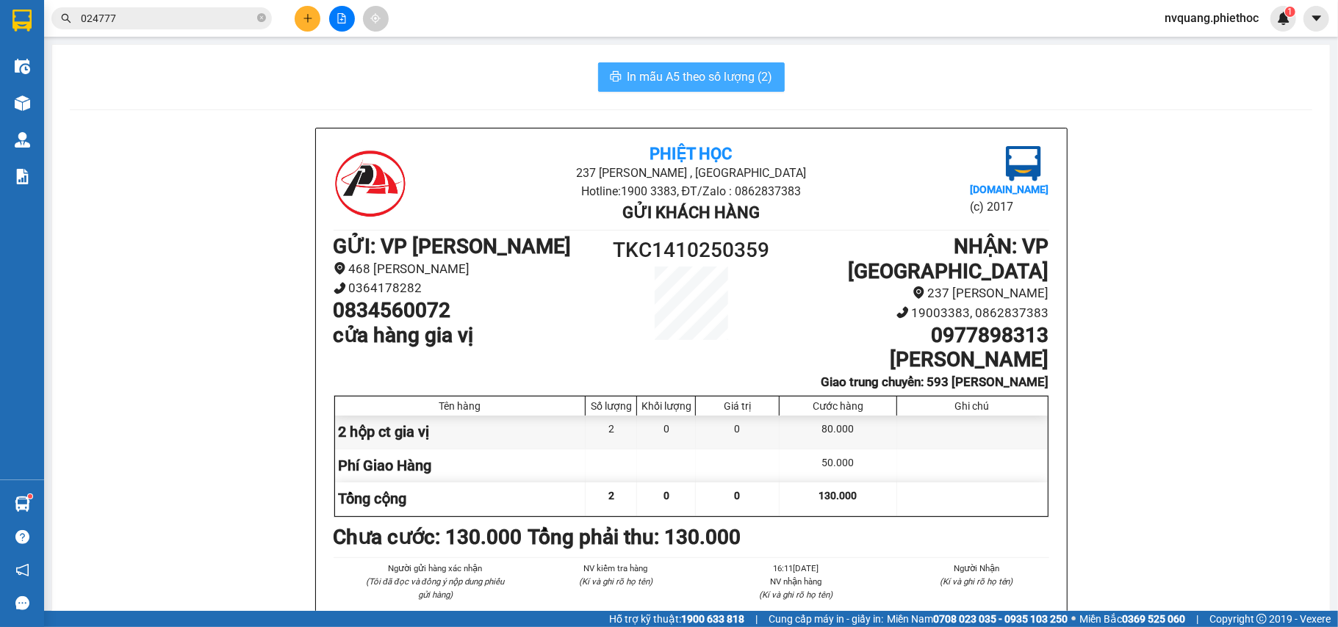
click at [708, 81] on span "In mẫu A5 theo số lượng (2)" at bounding box center [699, 77] width 145 height 18
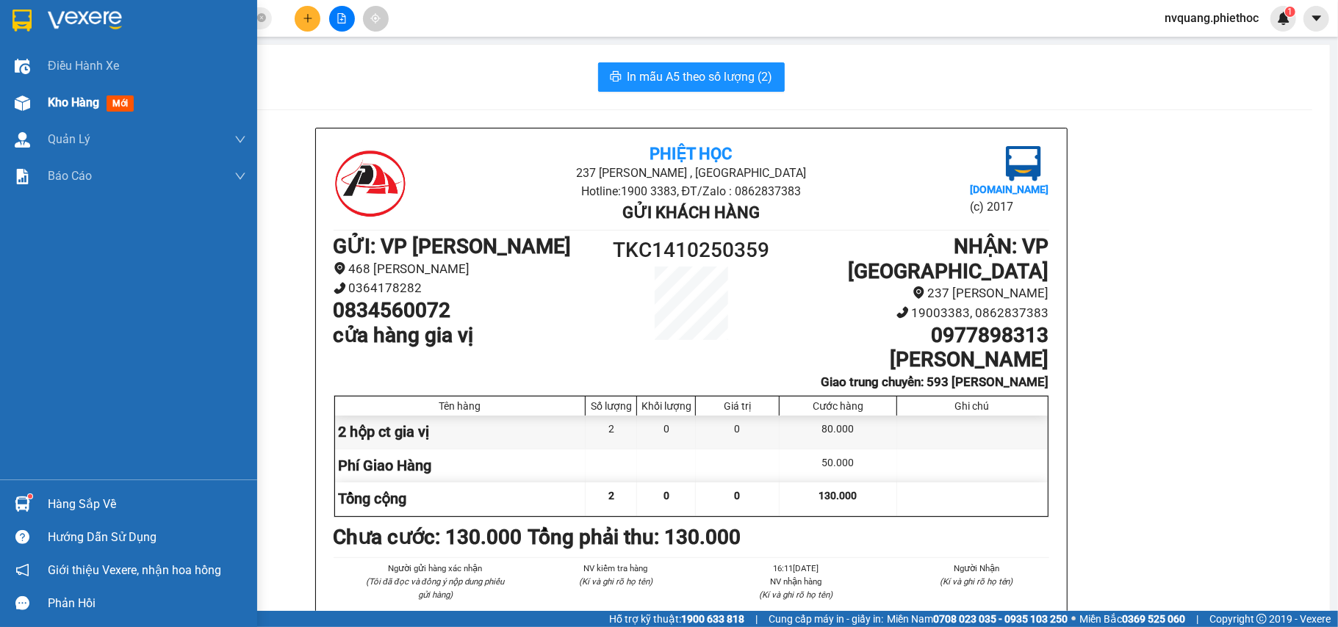
click at [74, 96] on span "Kho hàng" at bounding box center [73, 103] width 51 height 14
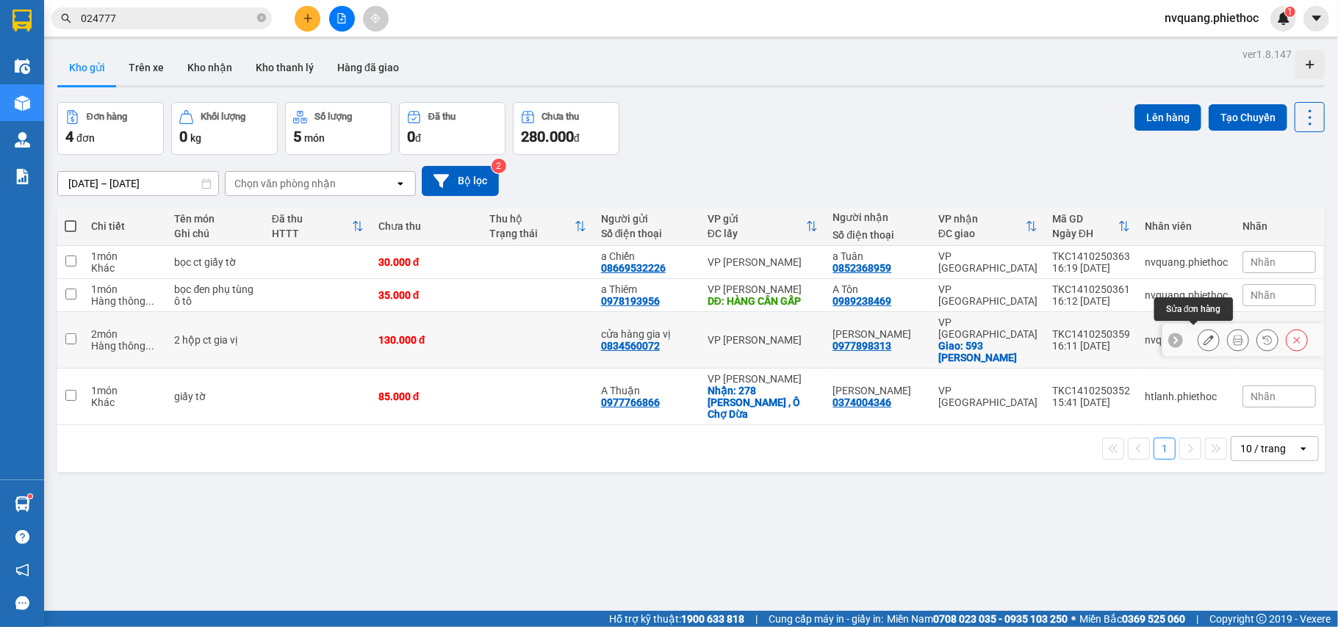
click at [1204, 335] on icon at bounding box center [1209, 340] width 10 height 10
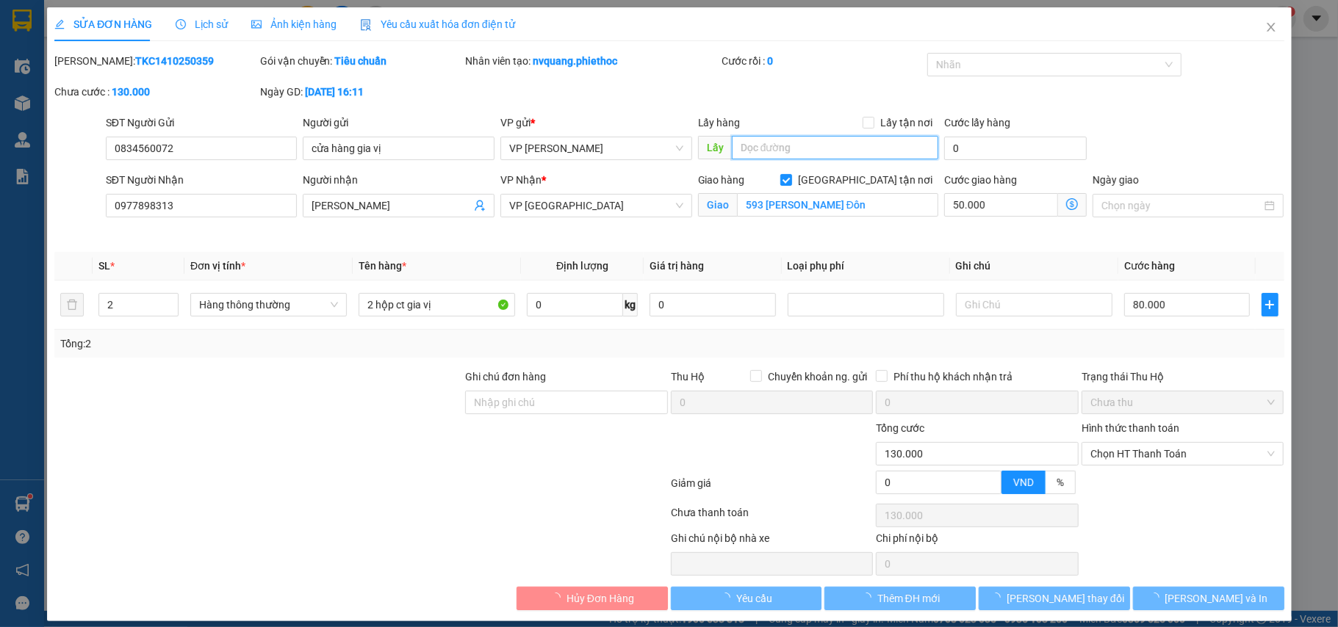
click at [751, 141] on input "text" at bounding box center [834, 148] width 207 height 24
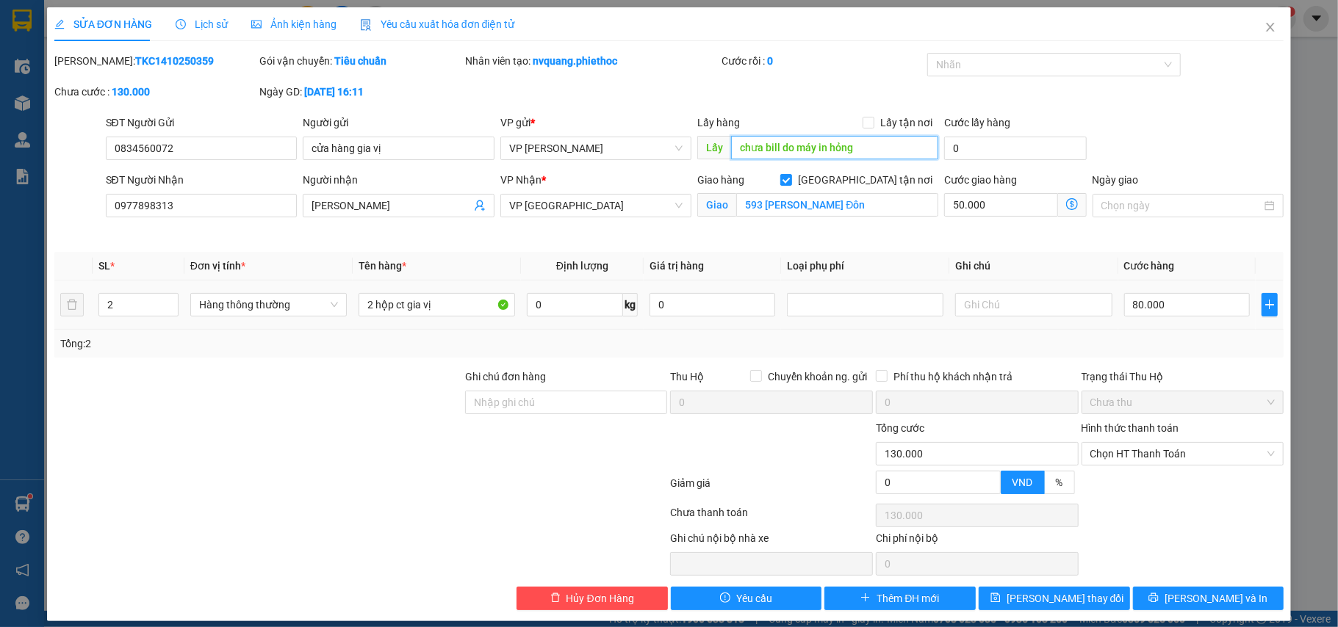
scroll to position [15, 0]
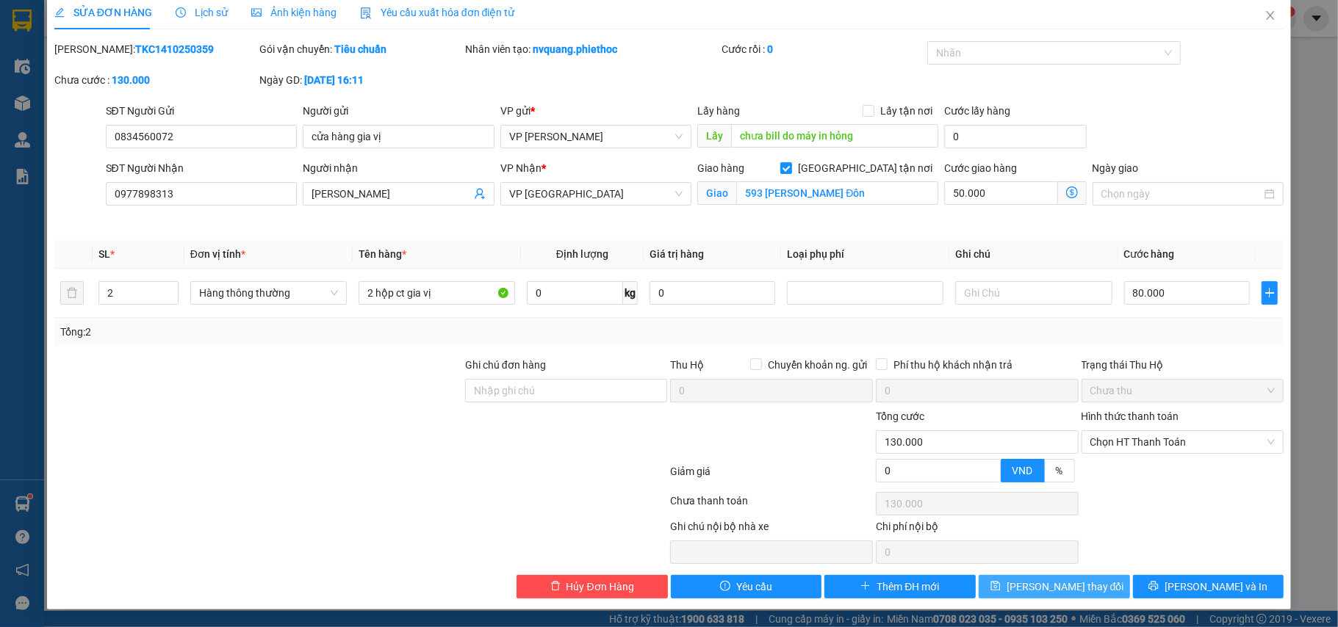
click at [1040, 589] on span "[PERSON_NAME] thay đổi" at bounding box center [1066, 587] width 118 height 16
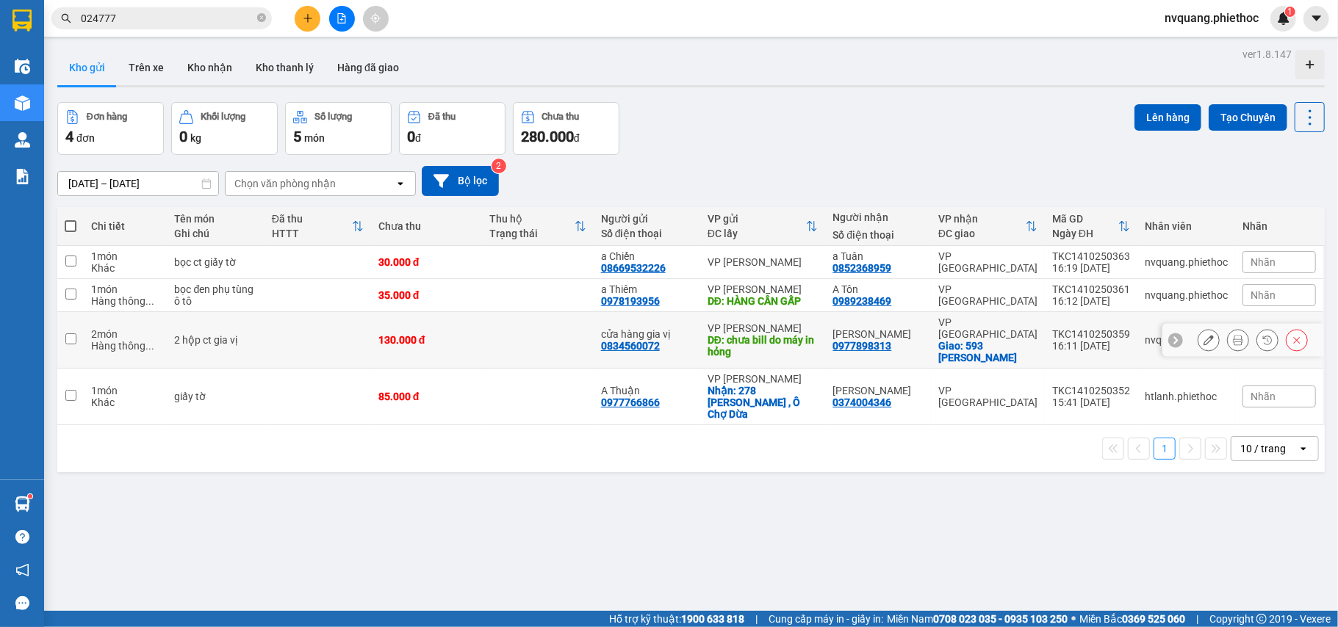
click at [1204, 335] on icon at bounding box center [1209, 340] width 10 height 10
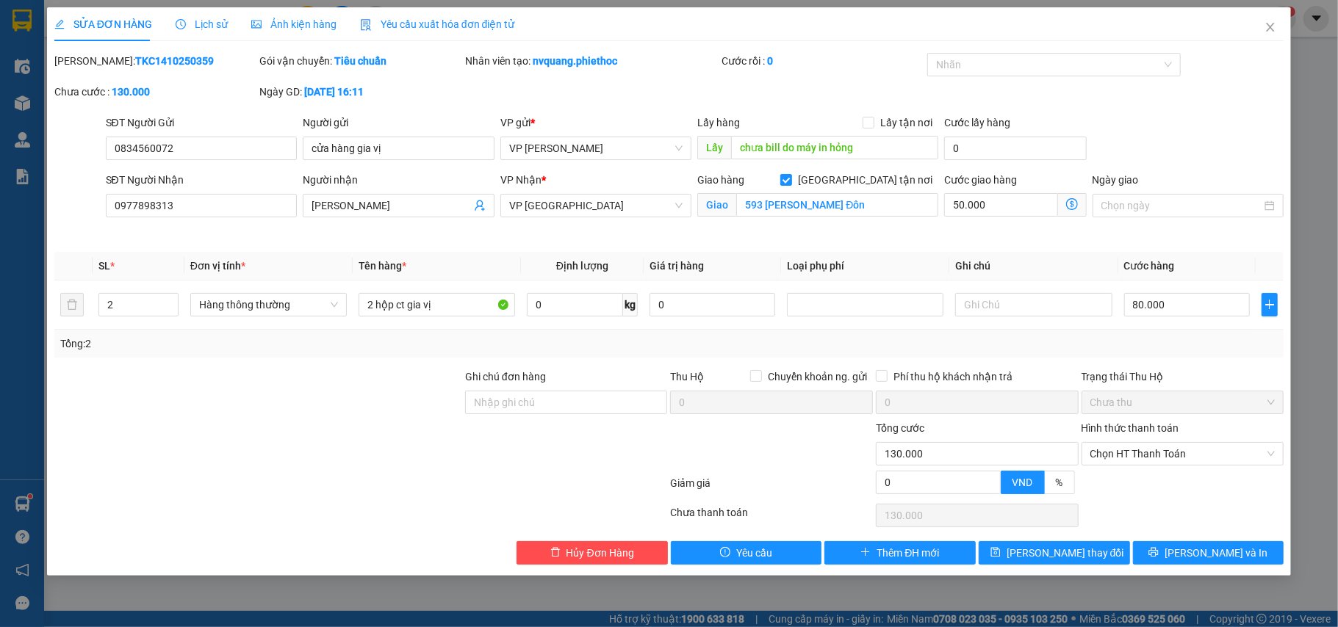
click at [294, 12] on div "Ảnh kiện hàng" at bounding box center [293, 24] width 85 height 34
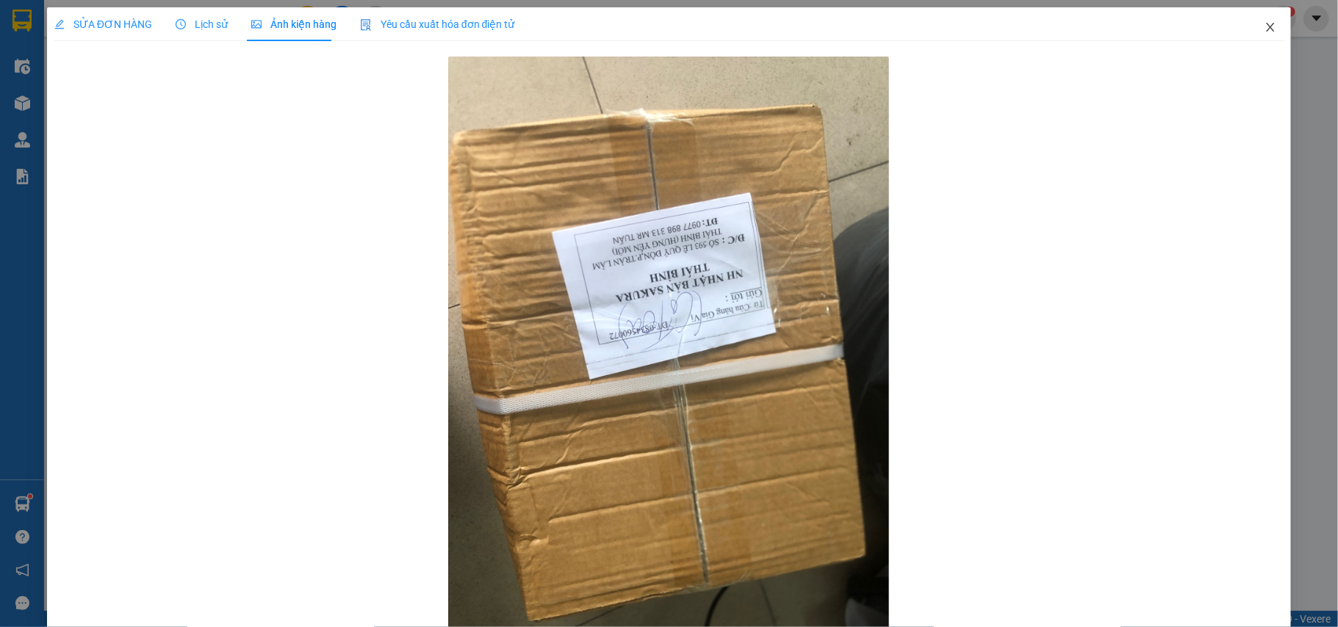
click at [1265, 24] on icon "close" at bounding box center [1271, 27] width 12 height 12
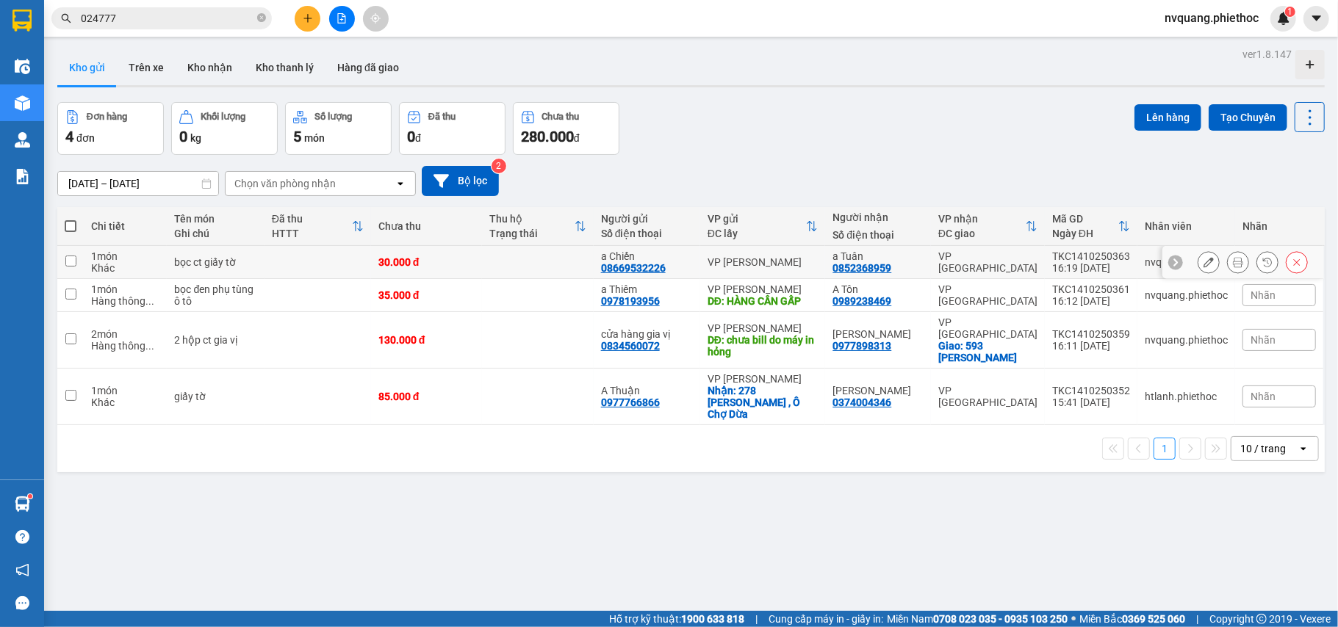
click at [471, 259] on div "30.000 đ" at bounding box center [426, 262] width 96 height 12
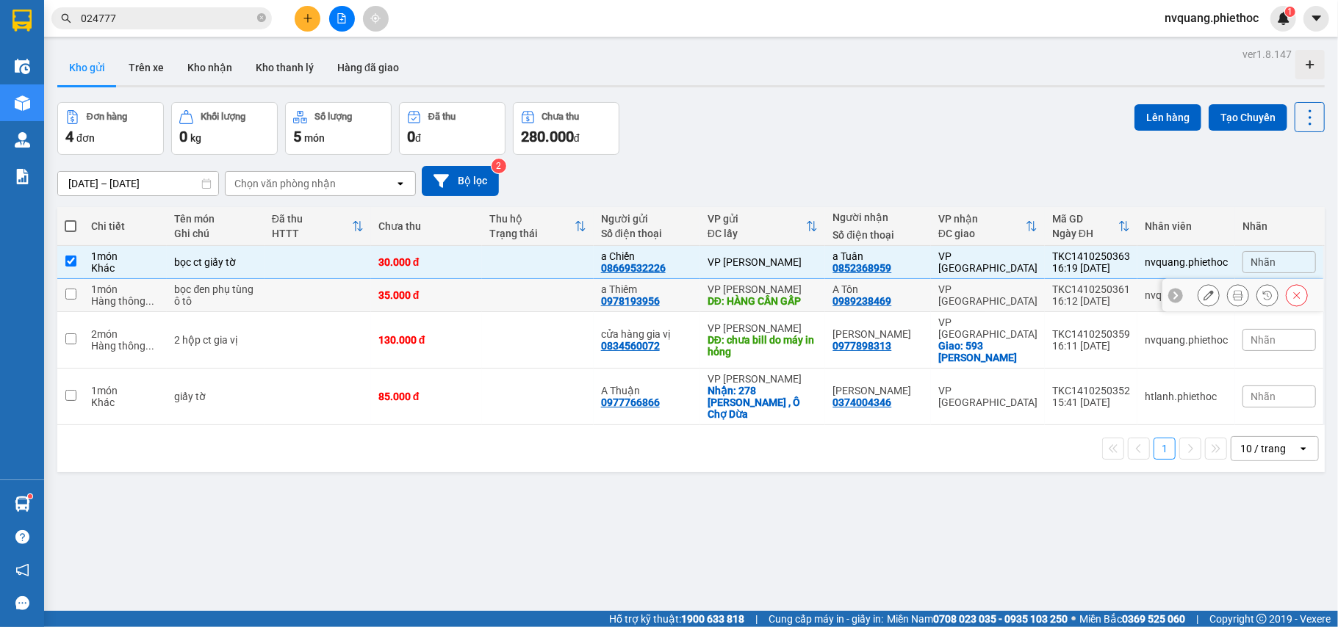
click at [480, 303] on td "35.000 đ" at bounding box center [426, 295] width 111 height 33
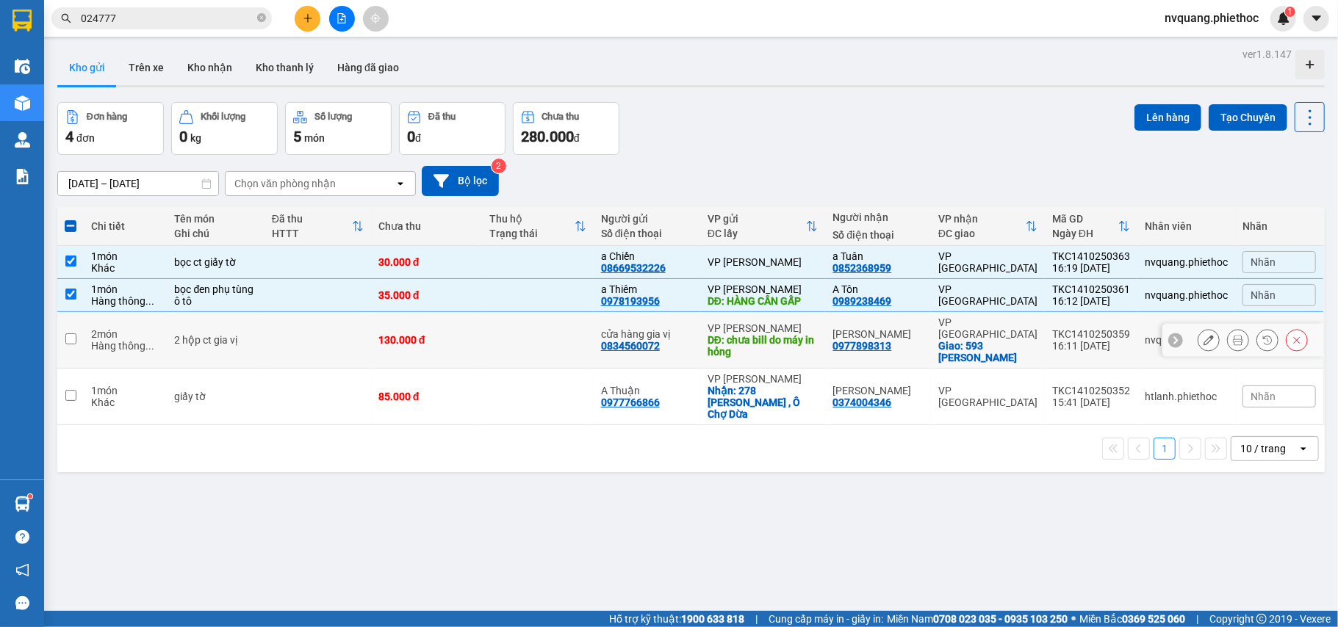
click at [480, 334] on td "130.000 đ" at bounding box center [426, 340] width 111 height 57
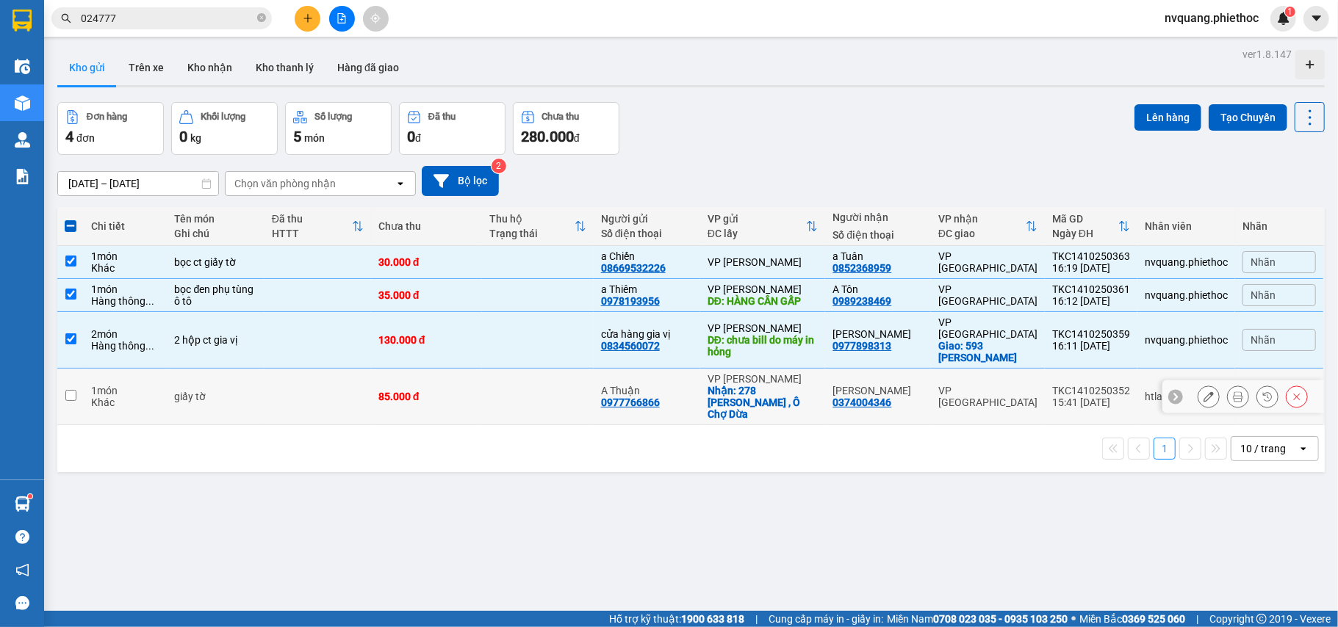
click at [486, 370] on td at bounding box center [537, 397] width 111 height 57
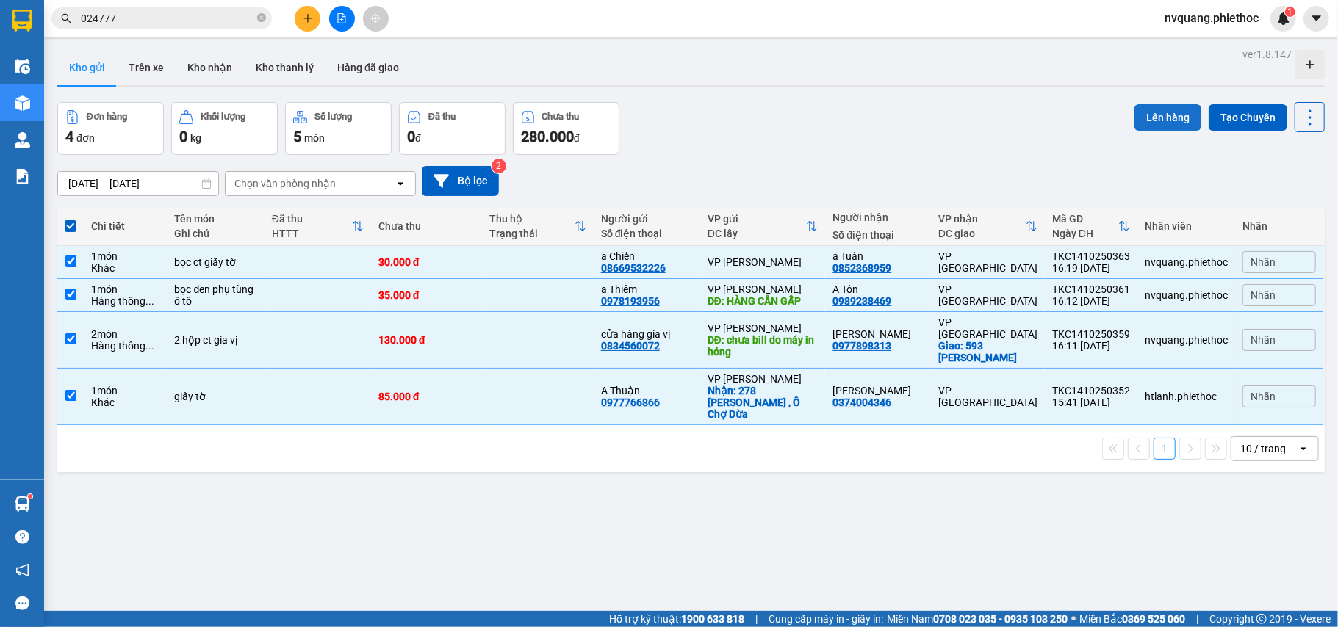
click at [1139, 125] on button "Lên hàng" at bounding box center [1167, 117] width 67 height 26
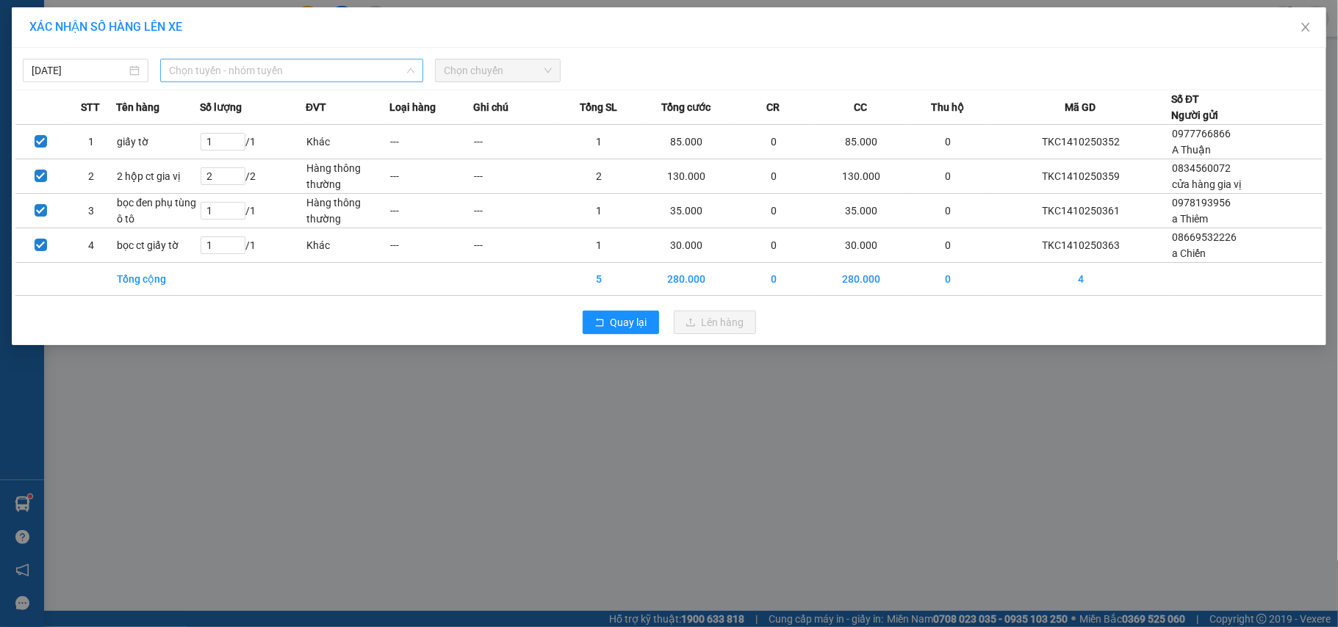
click at [336, 66] on span "Chọn tuyến - nhóm tuyến" at bounding box center [291, 71] width 245 height 22
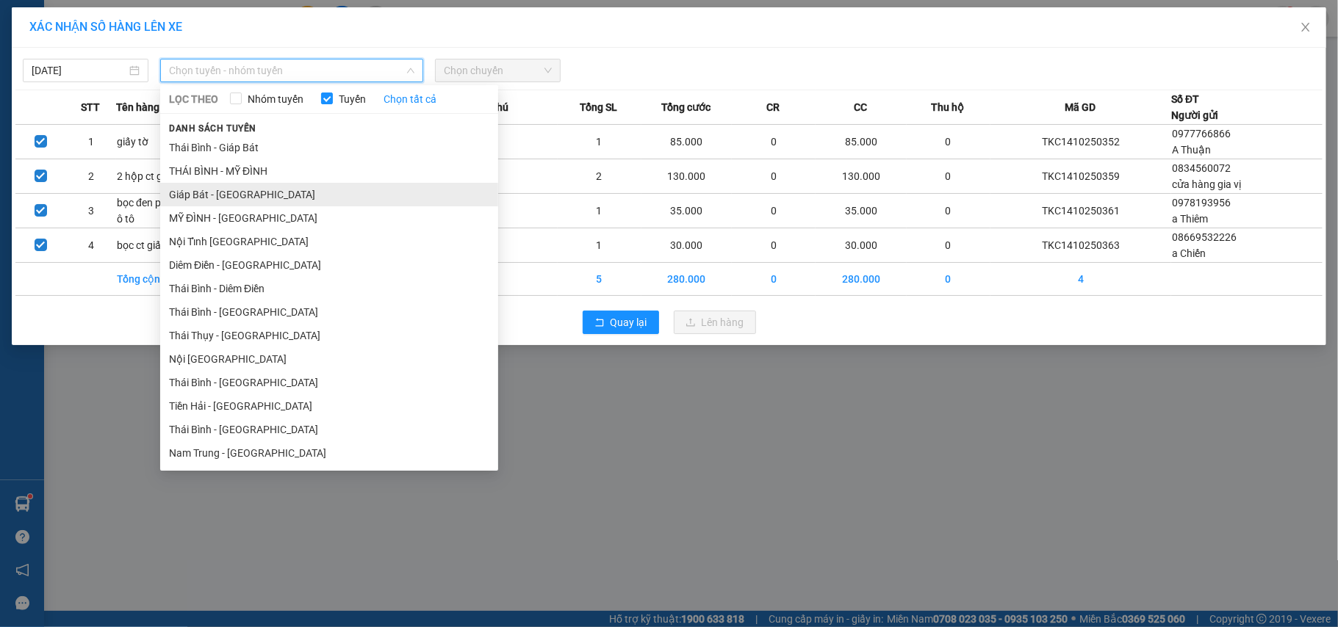
click at [204, 187] on li "Giáp Bát - [GEOGRAPHIC_DATA]" at bounding box center [329, 195] width 338 height 24
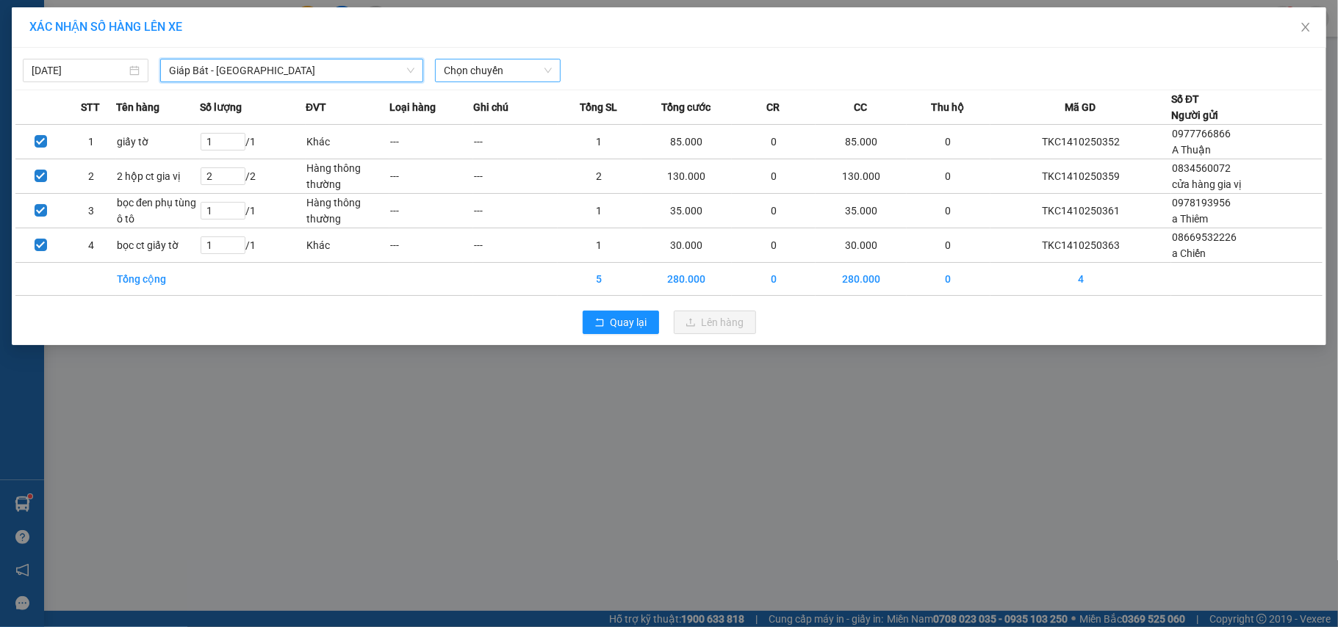
click at [474, 72] on span "Chọn chuyến" at bounding box center [498, 71] width 108 height 22
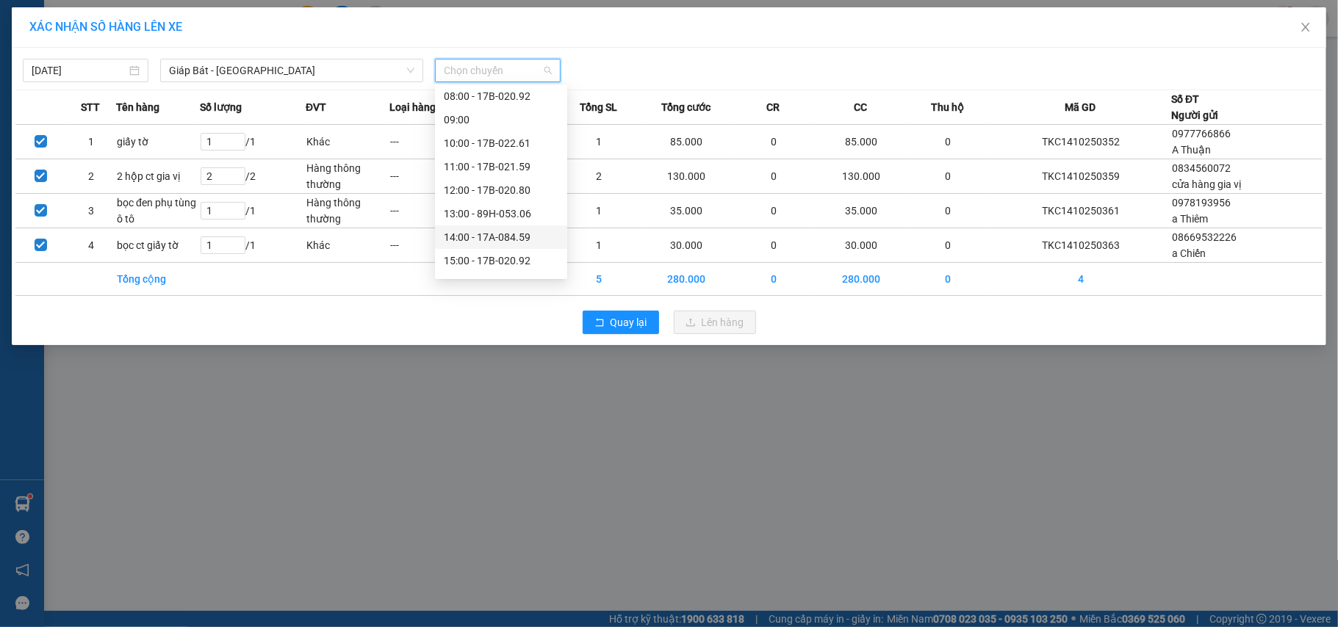
scroll to position [195, 0]
click at [506, 210] on div "17:00 - 17B-021.59" at bounding box center [501, 210] width 115 height 16
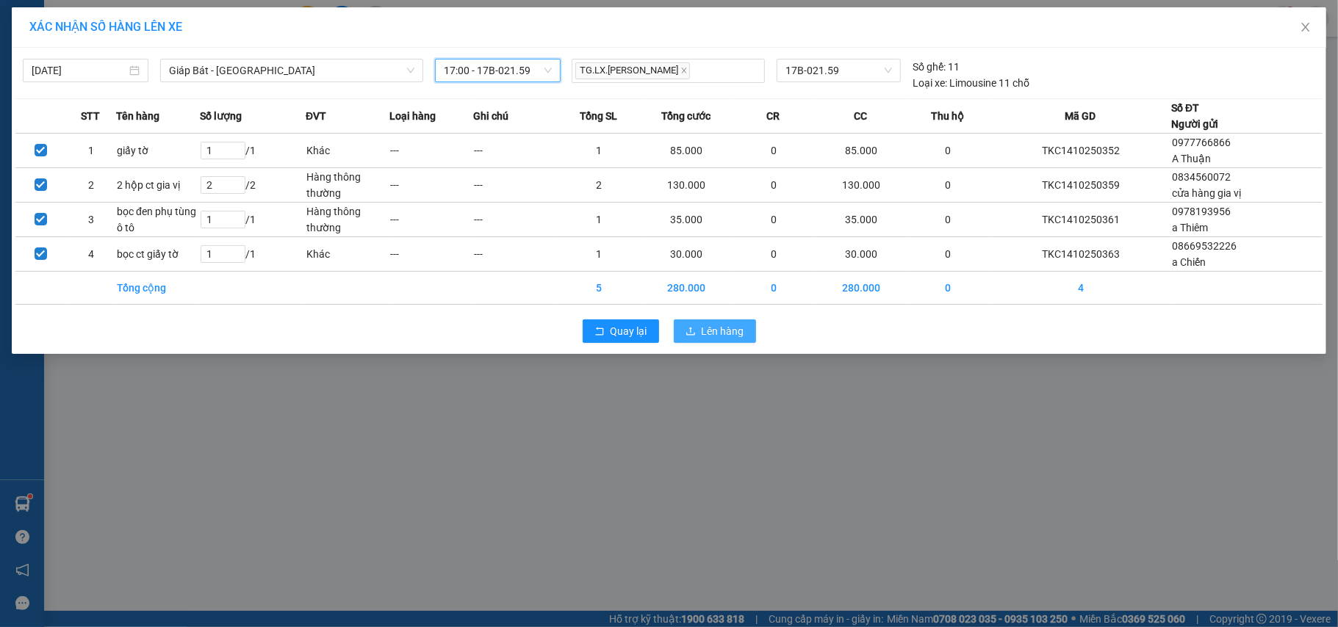
click at [705, 328] on span "Lên hàng" at bounding box center [723, 331] width 43 height 16
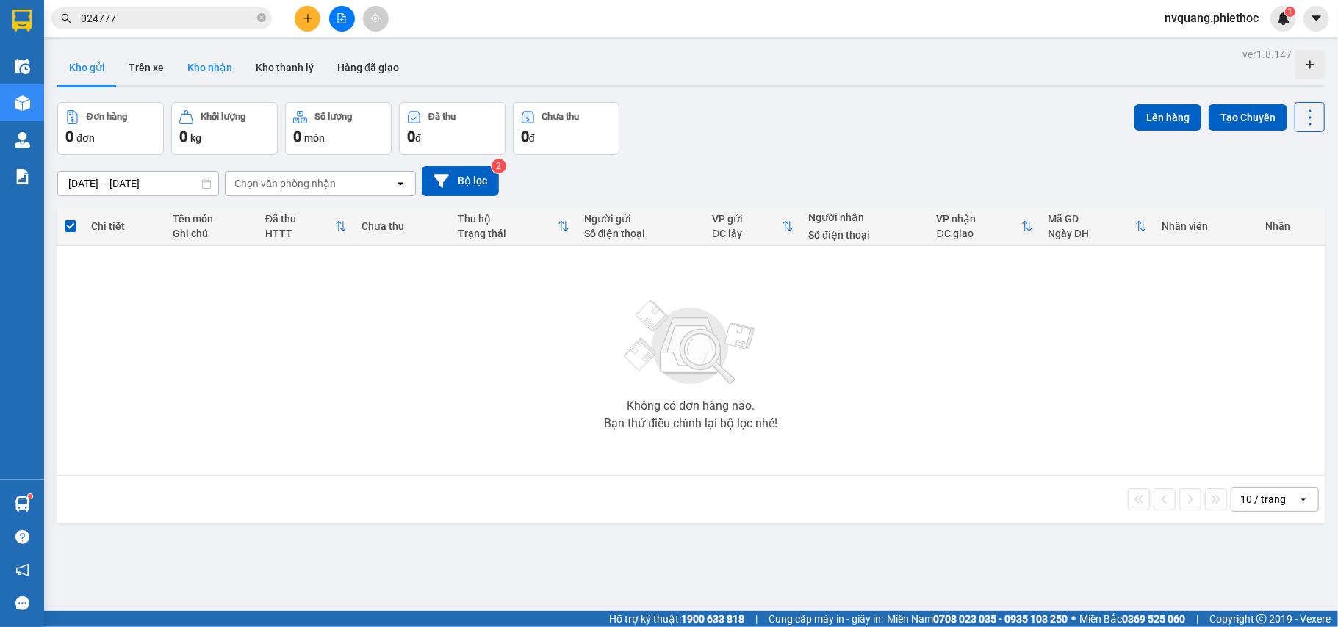
click at [215, 76] on button "Kho nhận" at bounding box center [210, 67] width 68 height 35
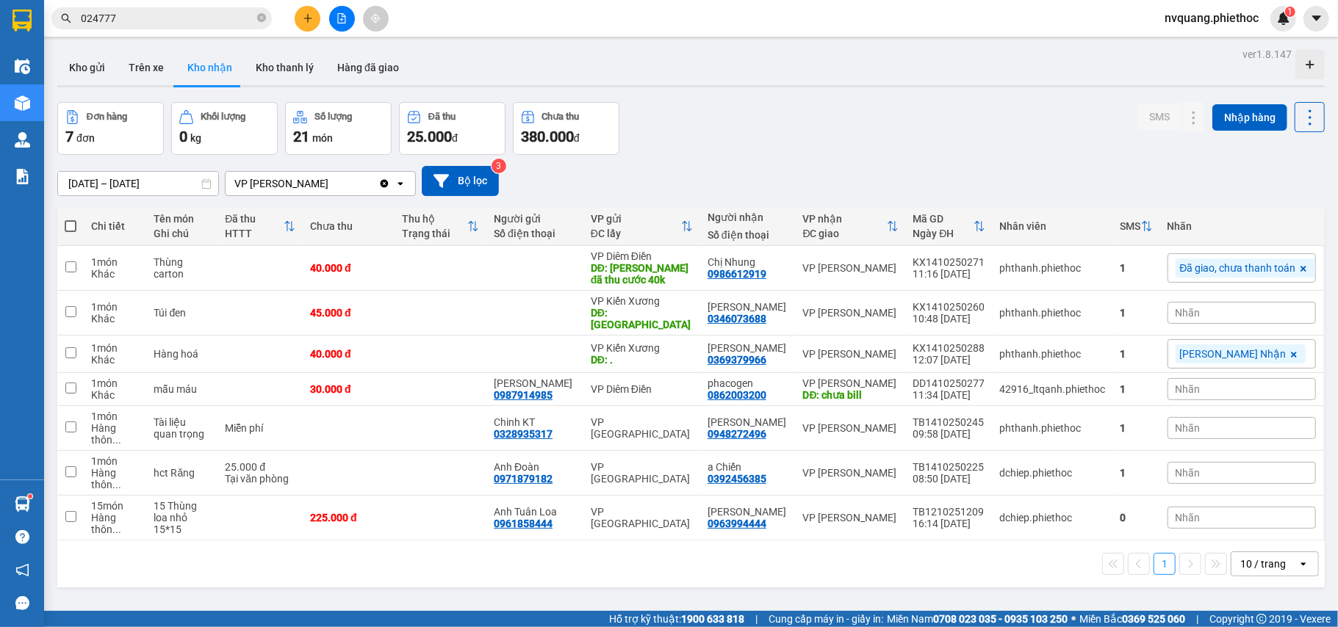
click at [1289, 350] on icon at bounding box center [1293, 354] width 9 height 9
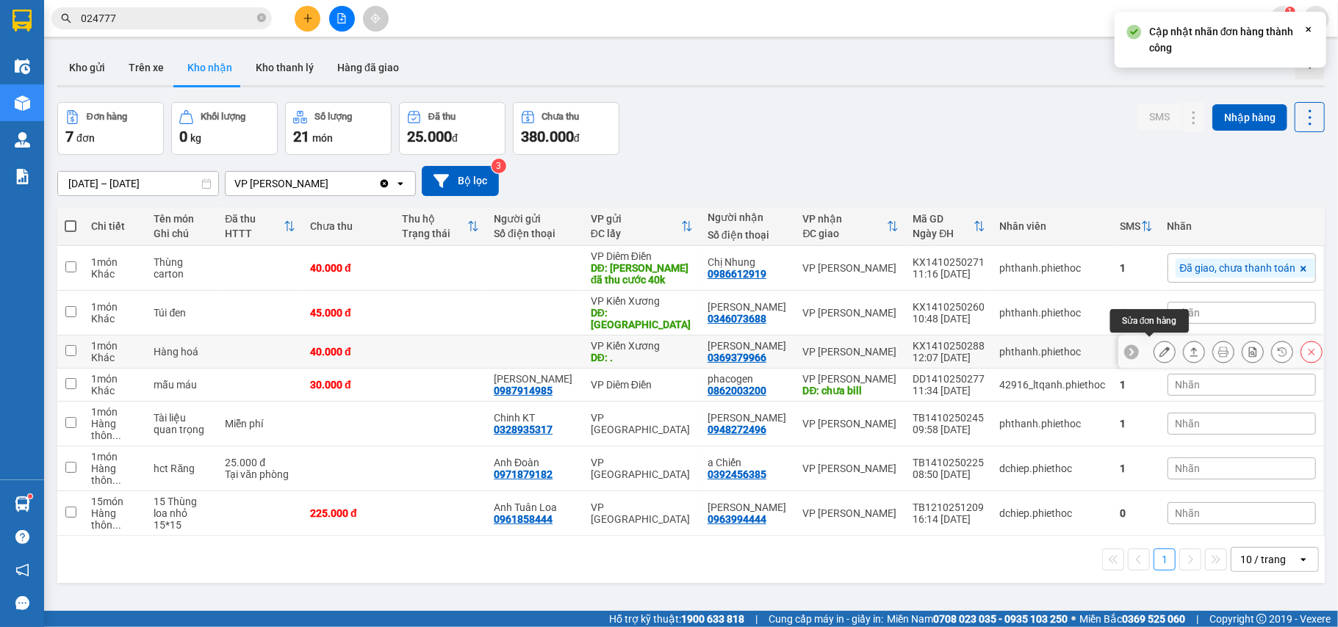
click at [1154, 353] on button at bounding box center [1164, 352] width 21 height 26
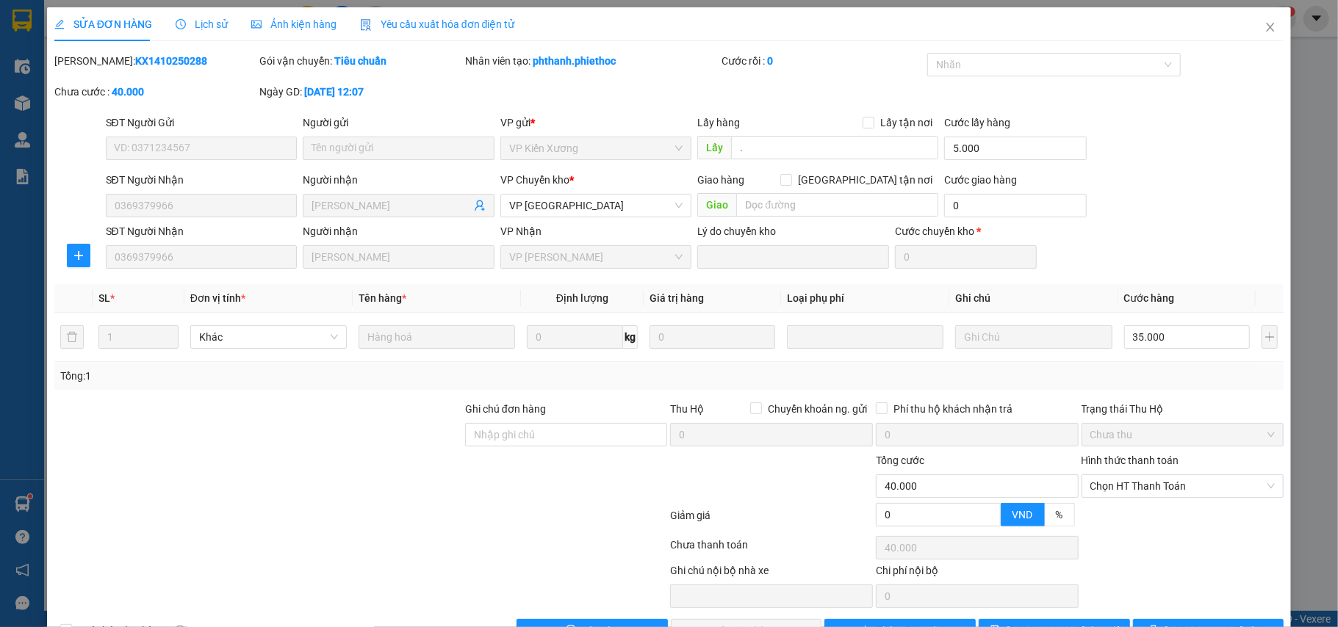
scroll to position [47, 0]
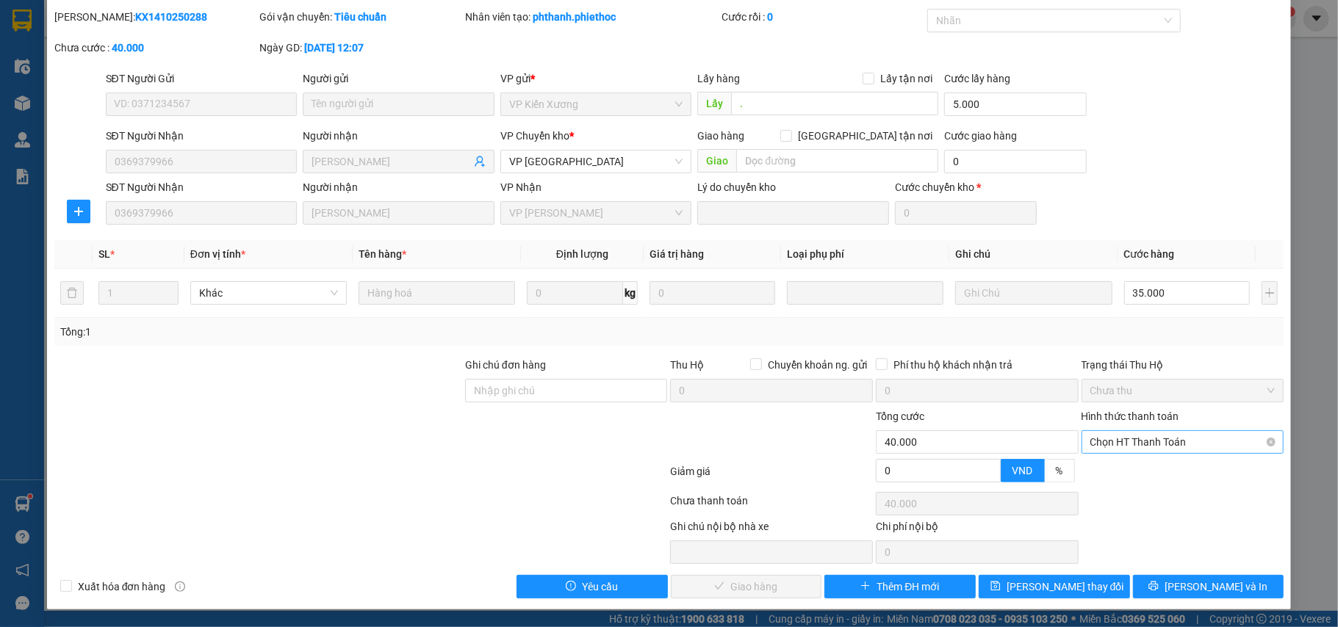
click at [1115, 442] on span "Chọn HT Thanh Toán" at bounding box center [1182, 442] width 185 height 22
click at [1114, 471] on div "Tại văn phòng" at bounding box center [1170, 473] width 183 height 16
click at [741, 583] on span "[PERSON_NAME] và Giao hàng" at bounding box center [769, 587] width 141 height 16
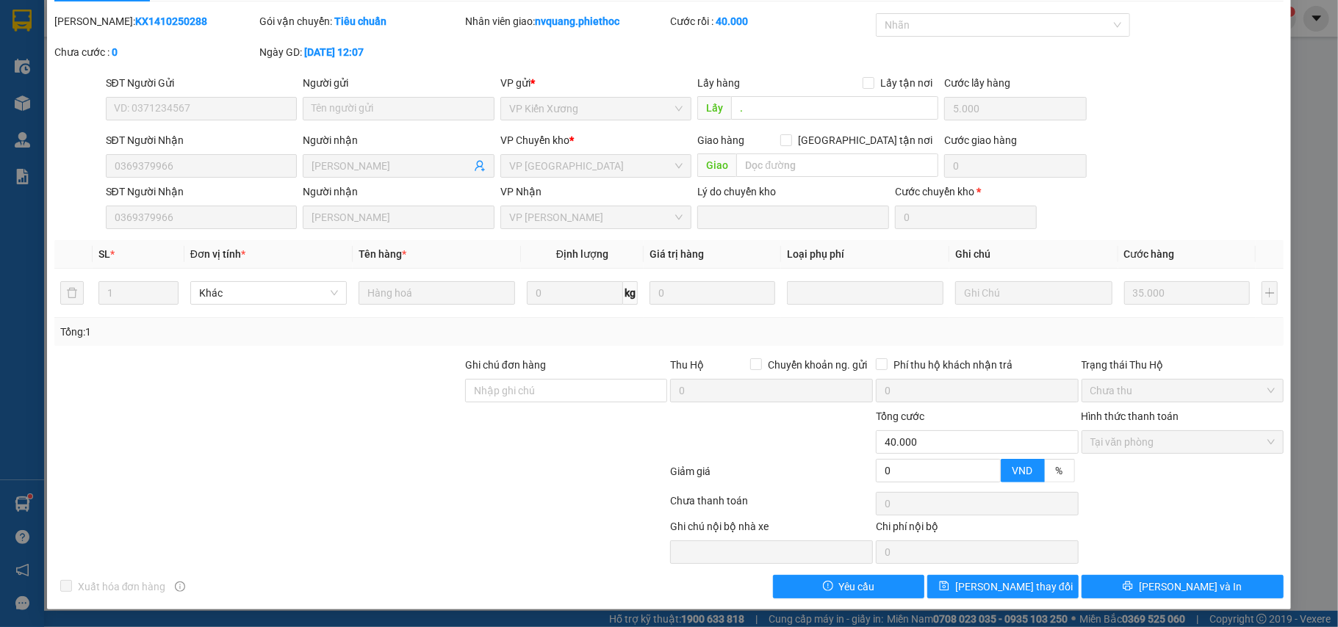
scroll to position [0, 0]
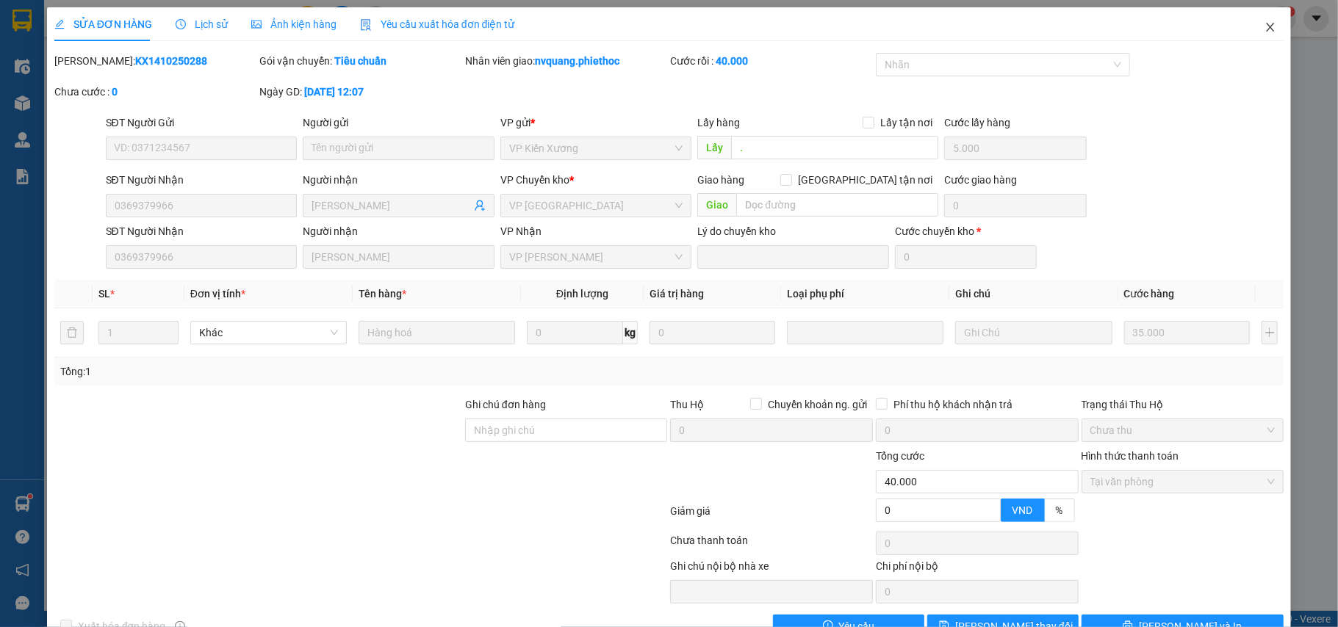
click at [1265, 22] on icon "close" at bounding box center [1271, 27] width 12 height 12
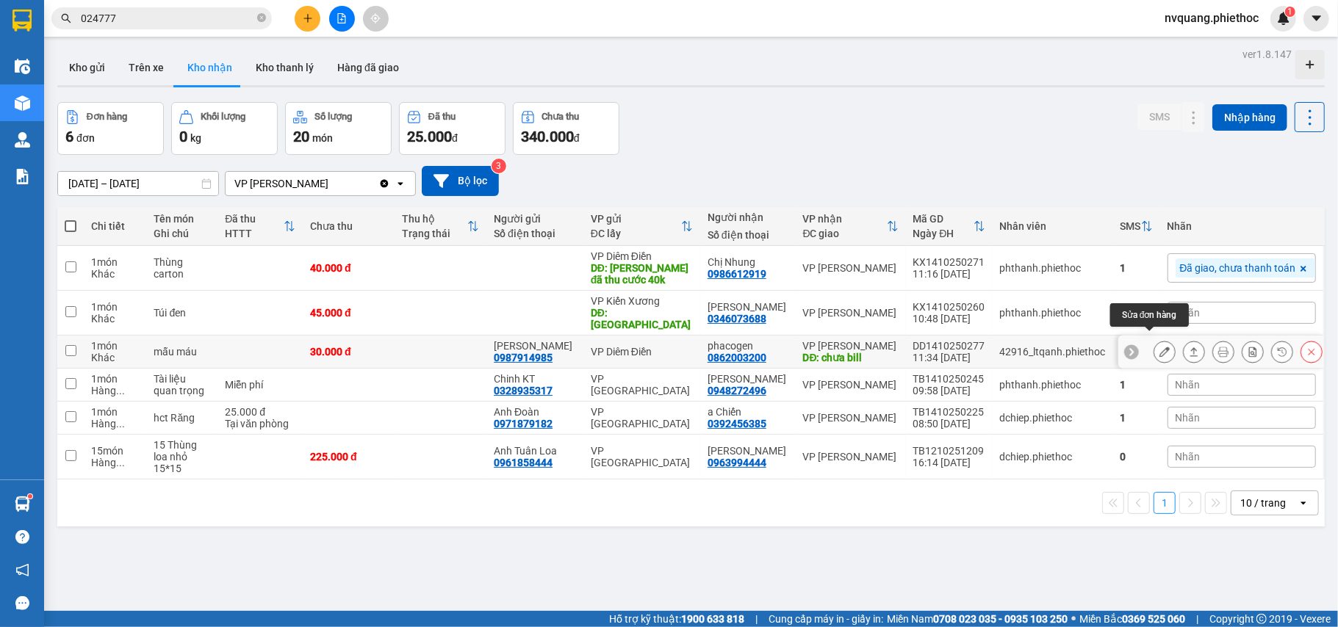
click at [1159, 347] on icon at bounding box center [1164, 352] width 10 height 10
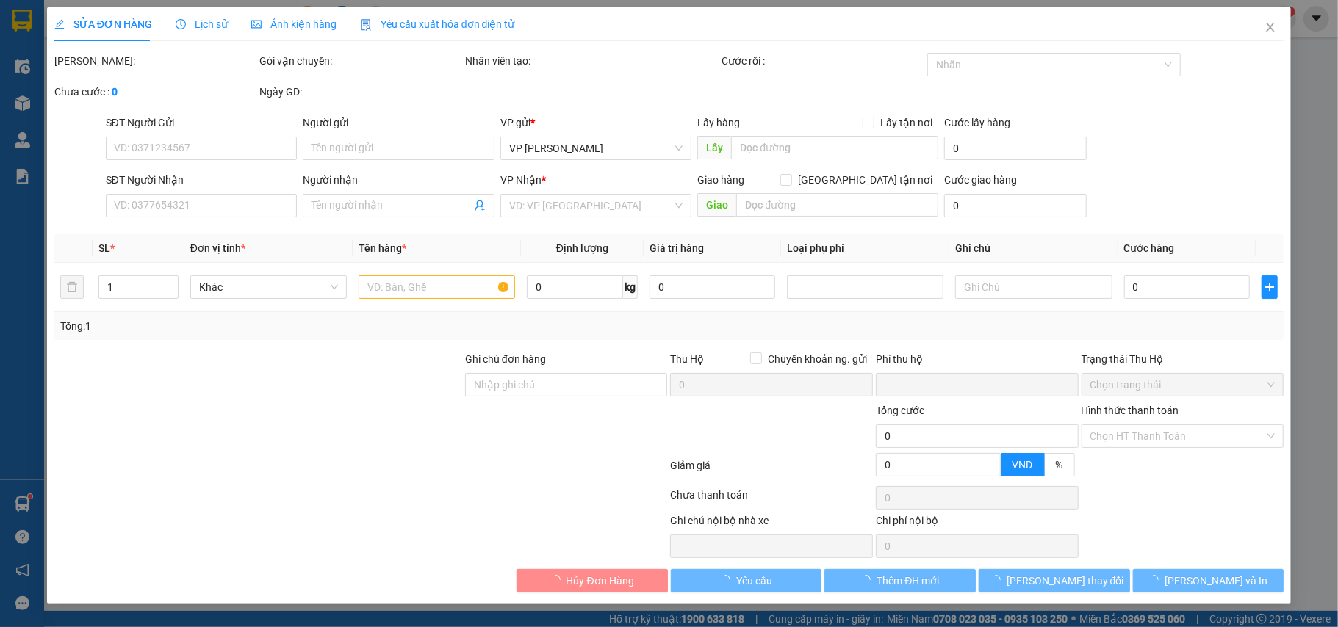
type input "0987914985"
type input "[PERSON_NAME]"
type input "0862003200"
type input "phacogen"
type input "chưa bill"
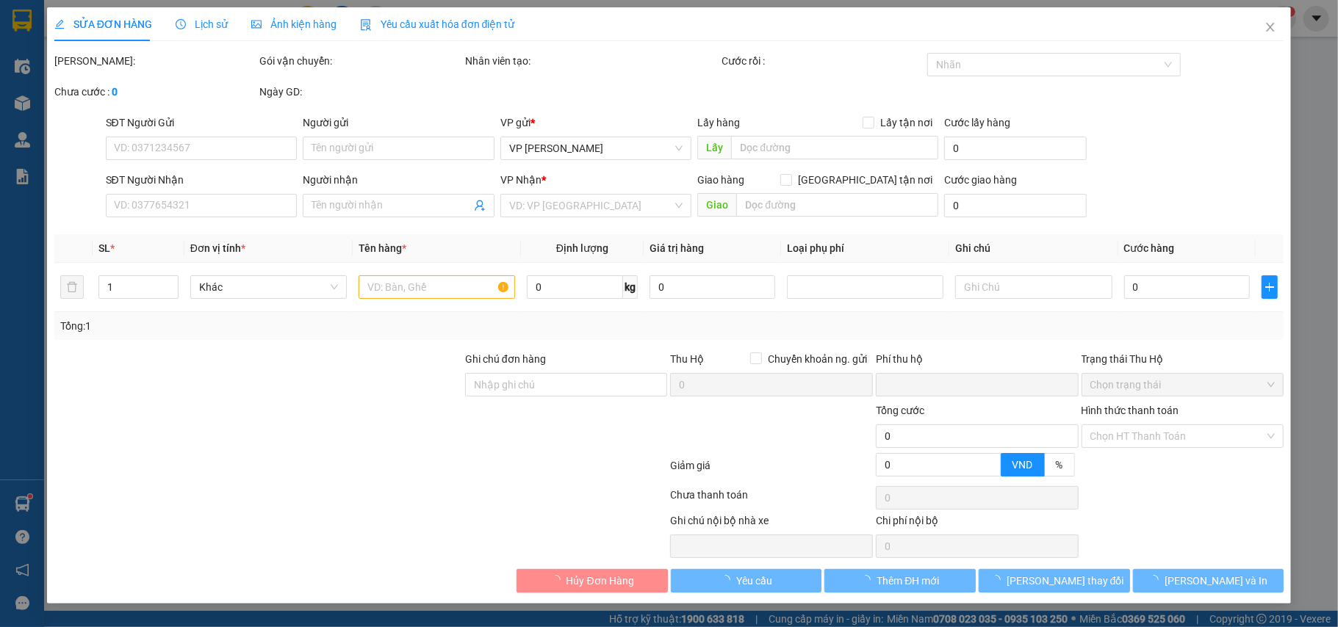
type input "0"
type input "30.000"
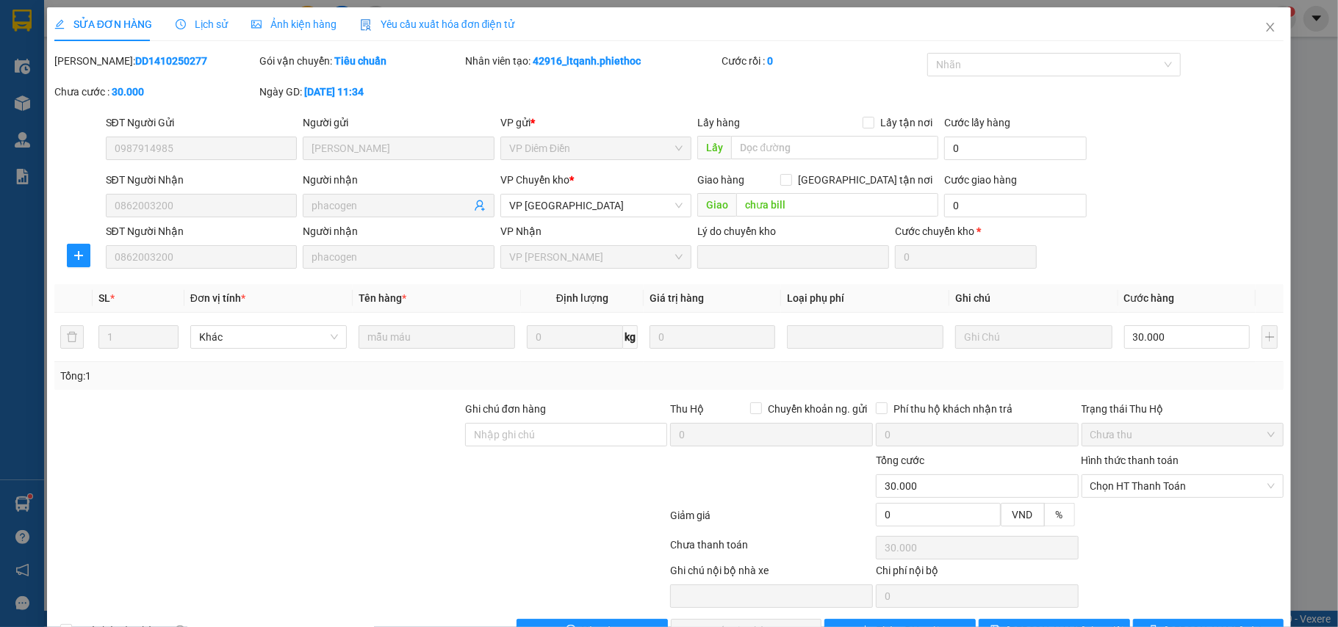
scroll to position [47, 0]
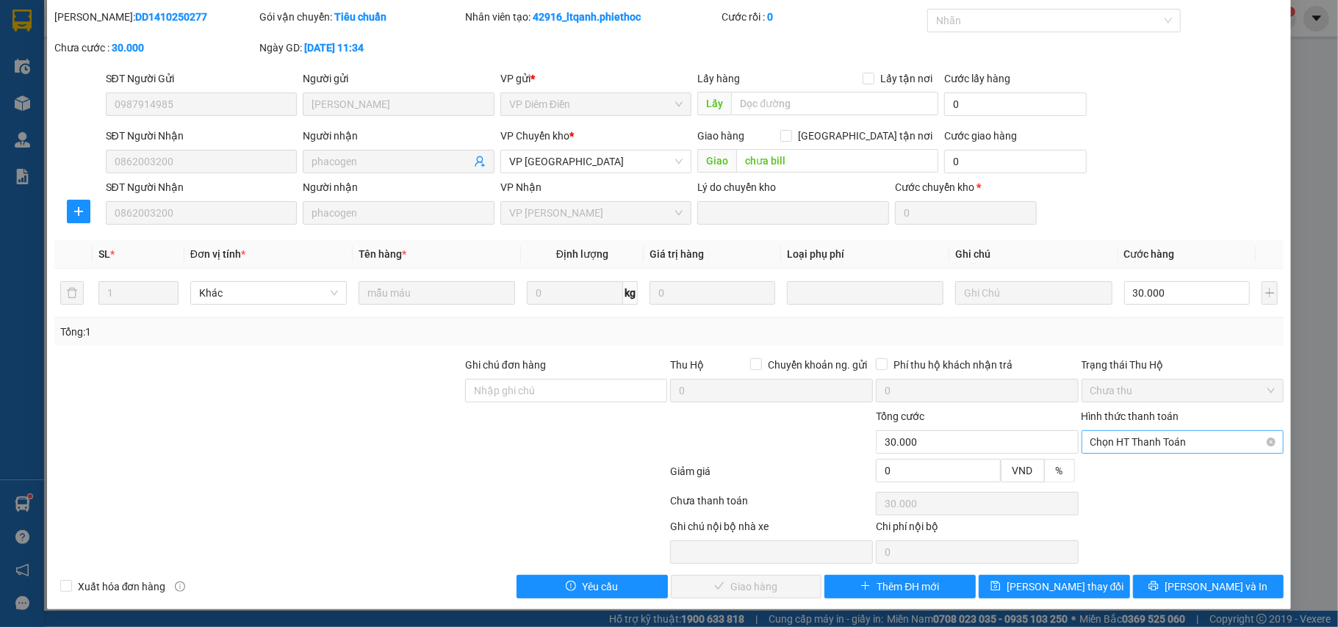
click at [1118, 438] on span "Chọn HT Thanh Toán" at bounding box center [1182, 442] width 185 height 22
click at [1112, 470] on div "Tại văn phòng" at bounding box center [1170, 473] width 183 height 16
type input "0"
click at [774, 580] on span "[PERSON_NAME] và Giao hàng" at bounding box center [769, 587] width 141 height 16
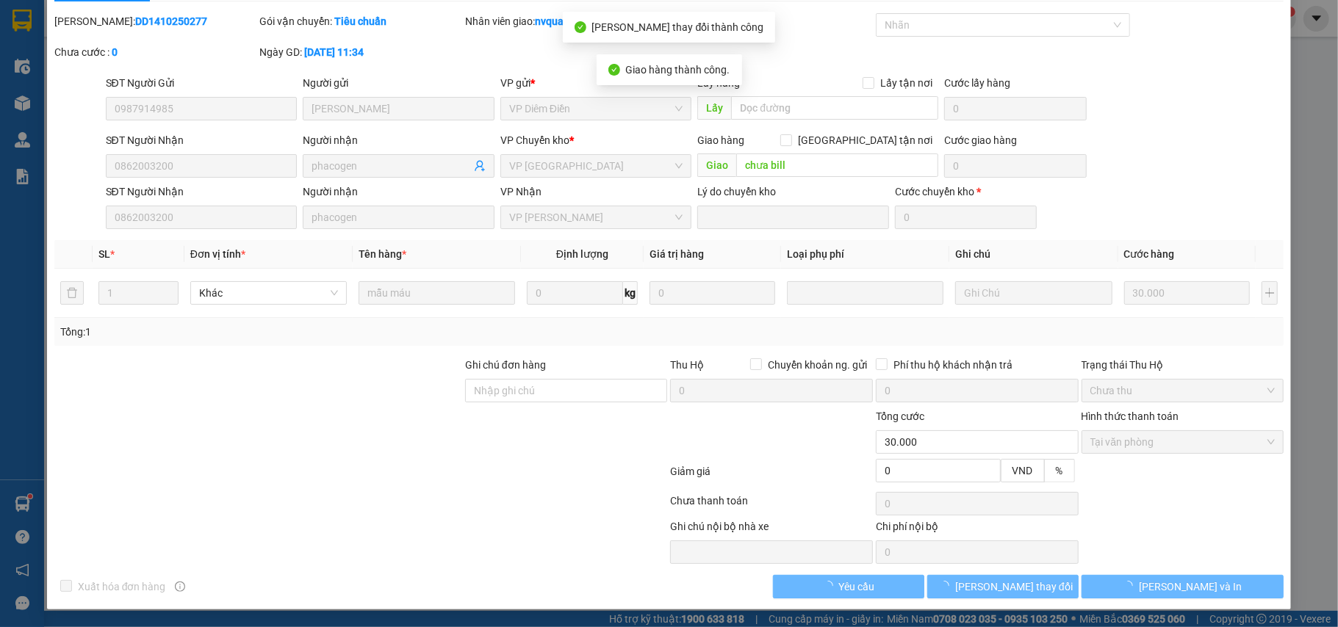
scroll to position [0, 0]
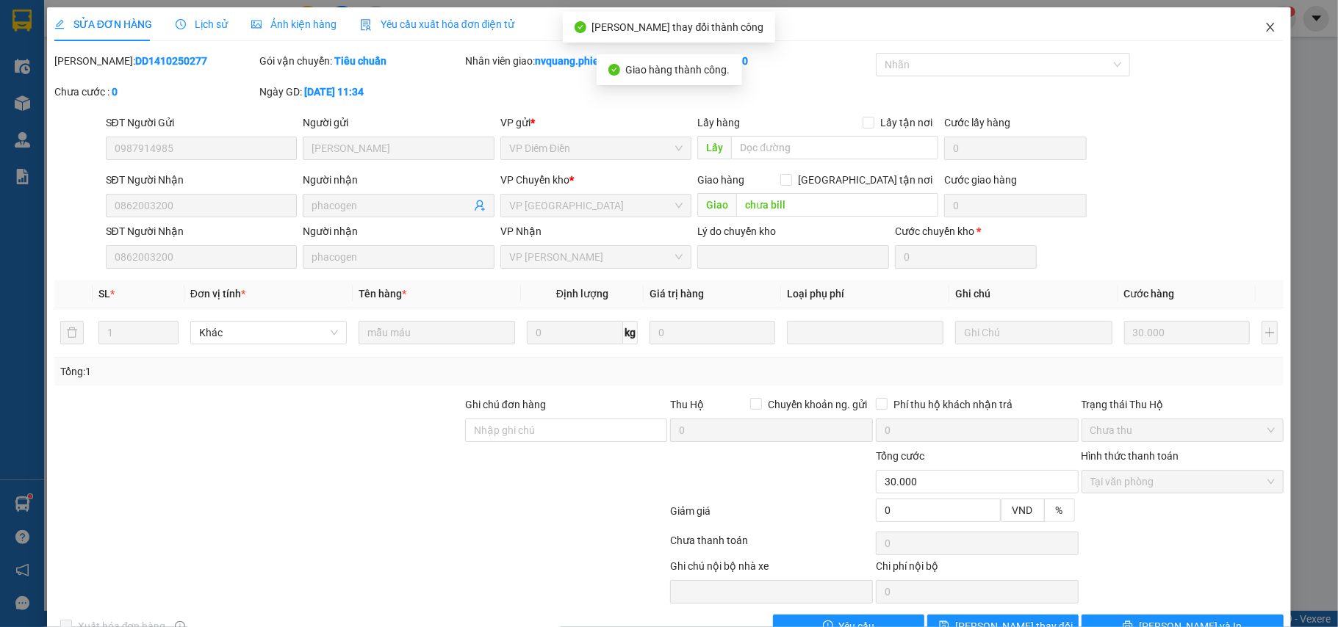
click at [1265, 26] on icon "close" at bounding box center [1271, 27] width 12 height 12
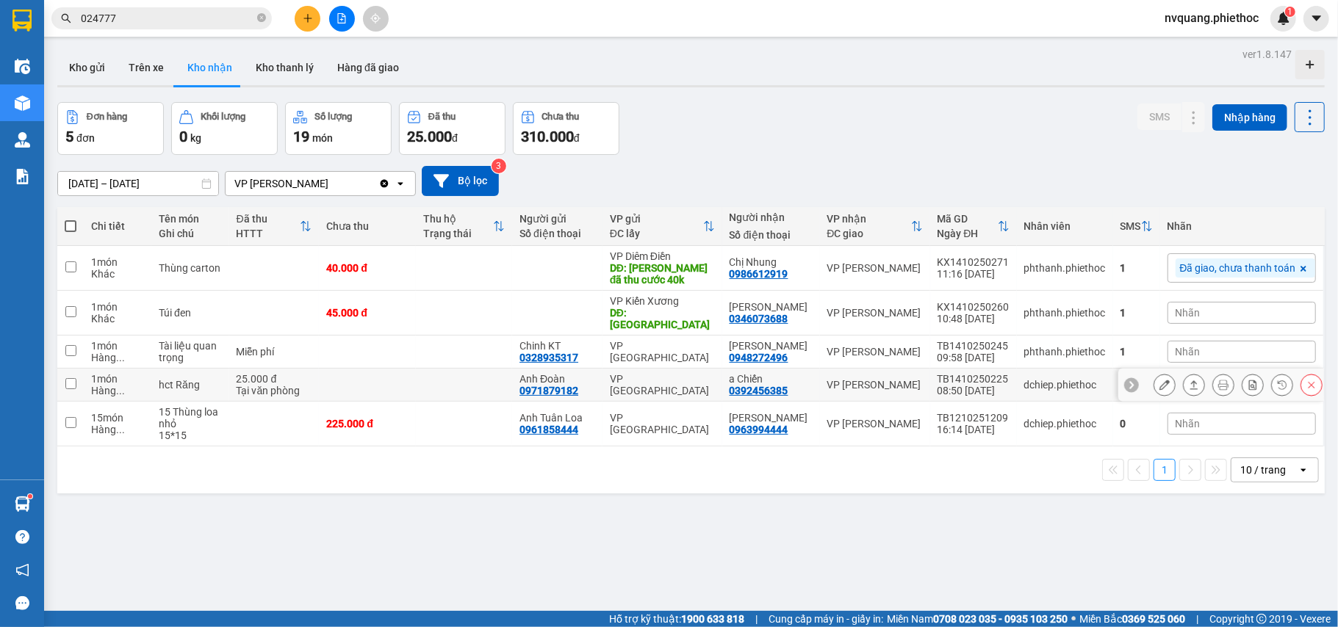
click at [1159, 380] on icon at bounding box center [1164, 385] width 10 height 10
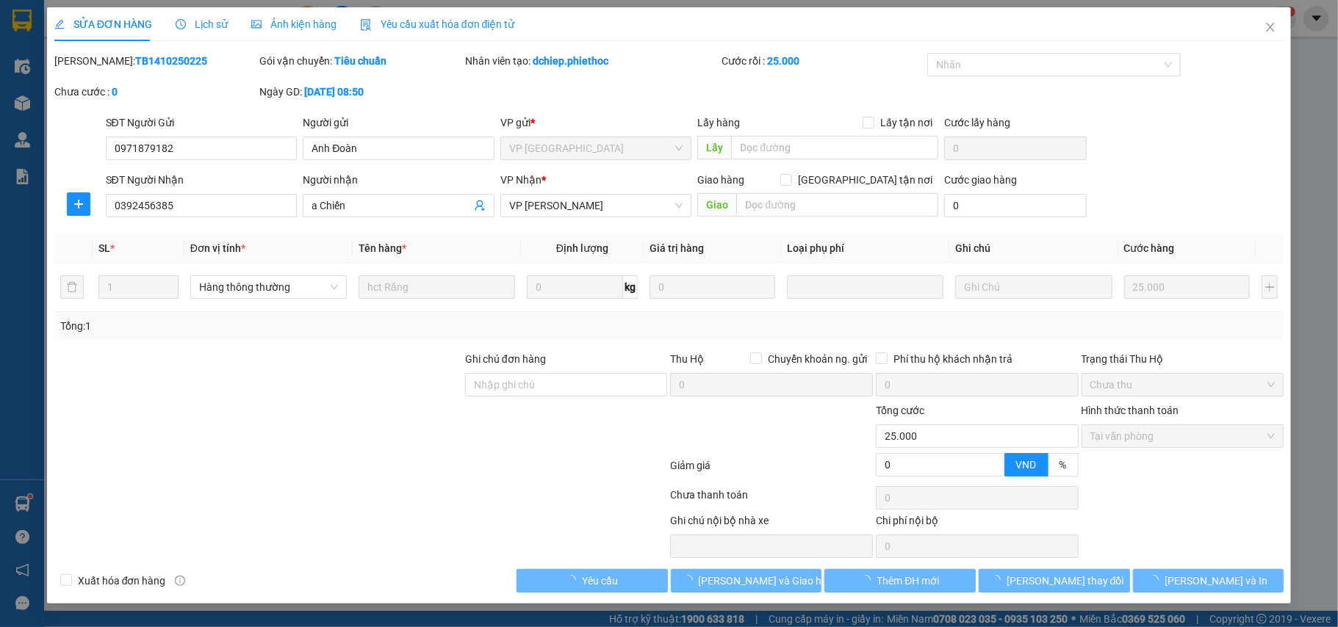
type input "0971879182"
type input "Anh Đoàn"
type input "0392456385"
type input "a Chiến"
type input "0"
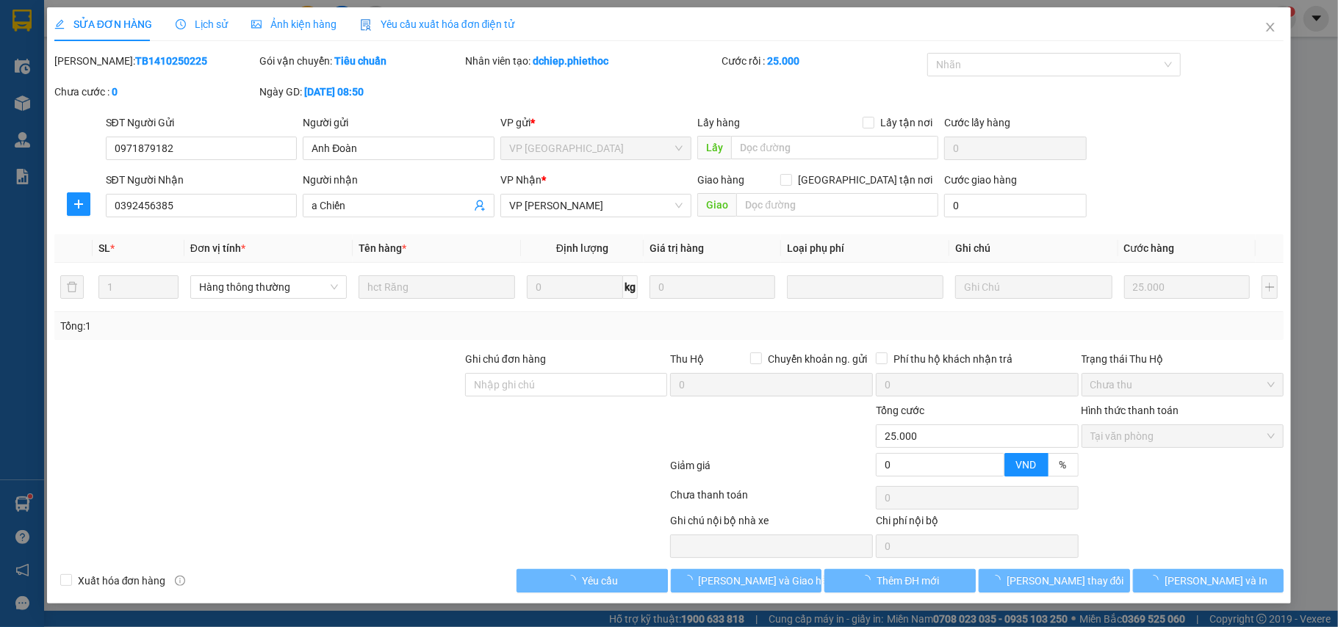
type input "25.000"
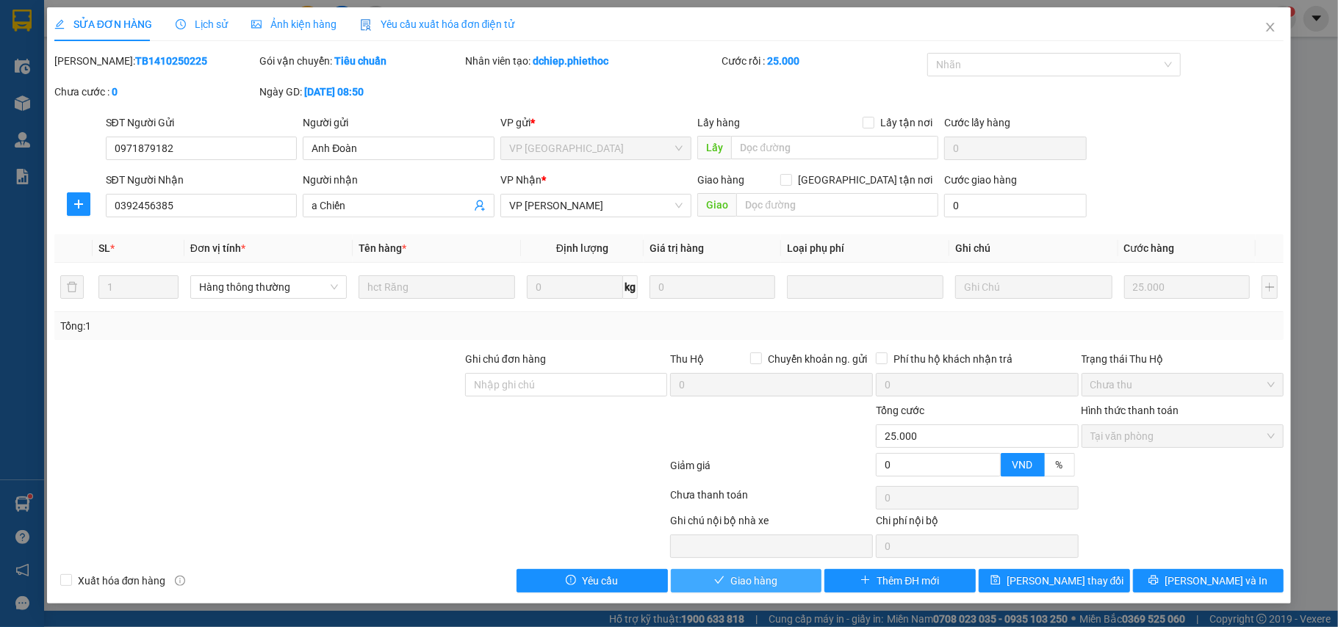
click at [759, 577] on span "Giao hàng" at bounding box center [753, 581] width 47 height 16
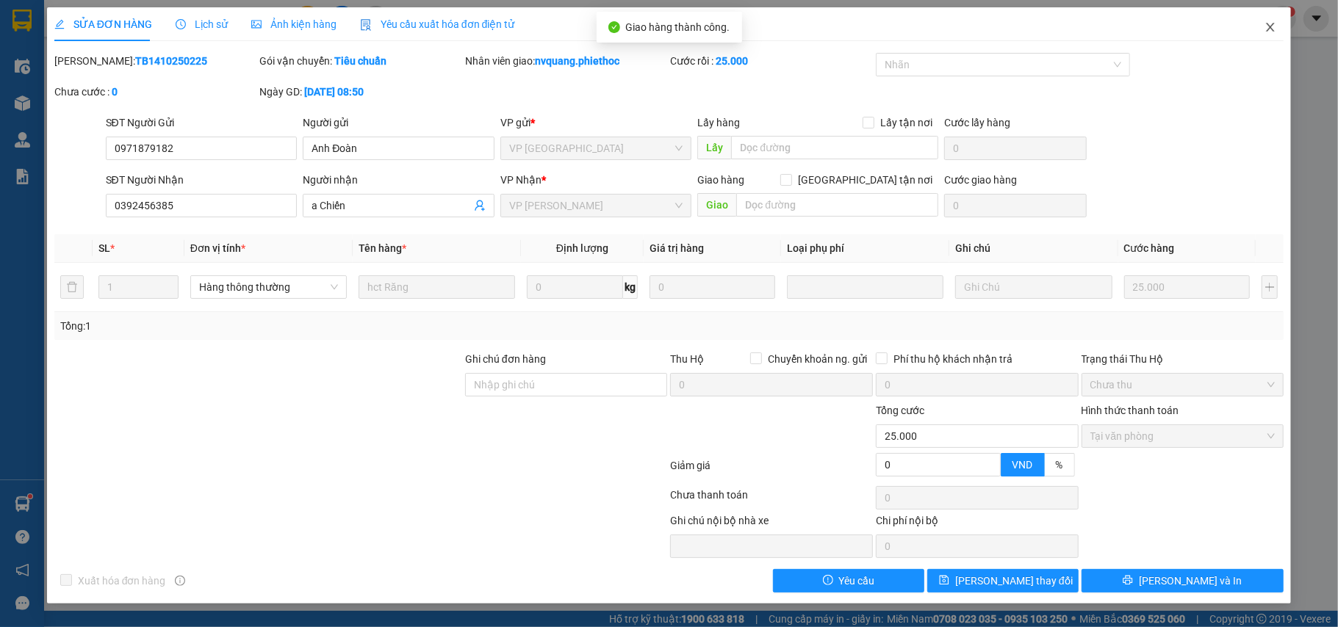
click at [1273, 34] on span "Close" at bounding box center [1270, 27] width 41 height 41
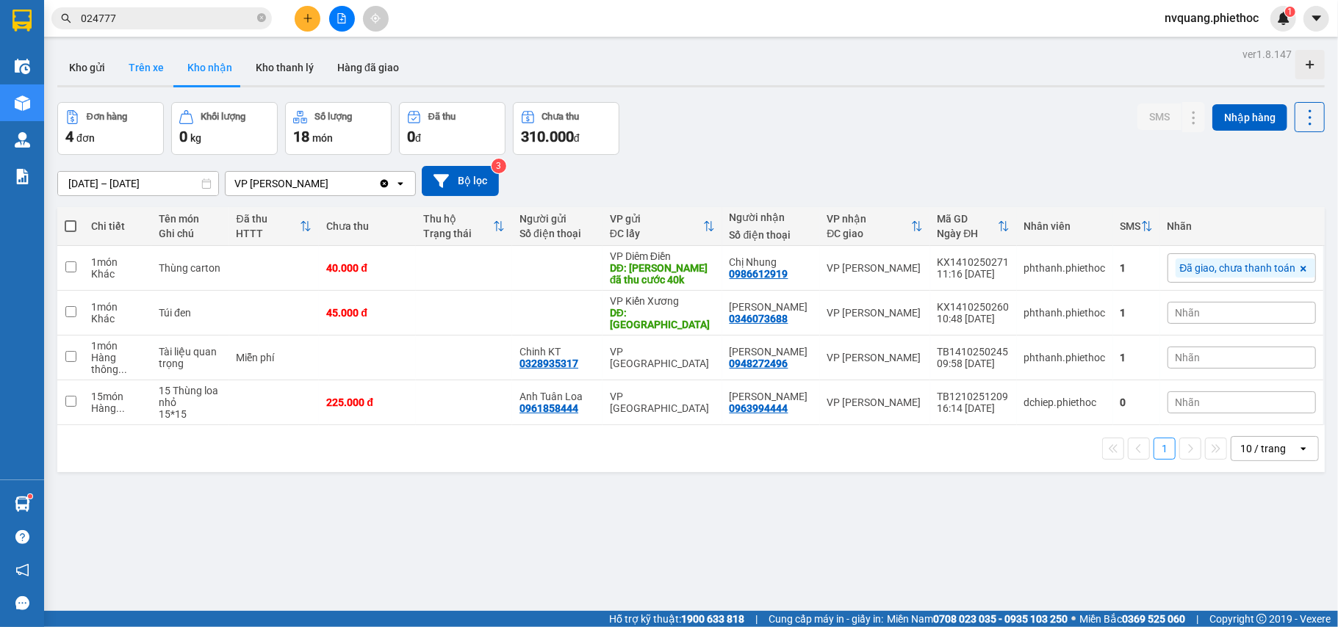
click at [148, 69] on button "Trên xe" at bounding box center [146, 67] width 59 height 35
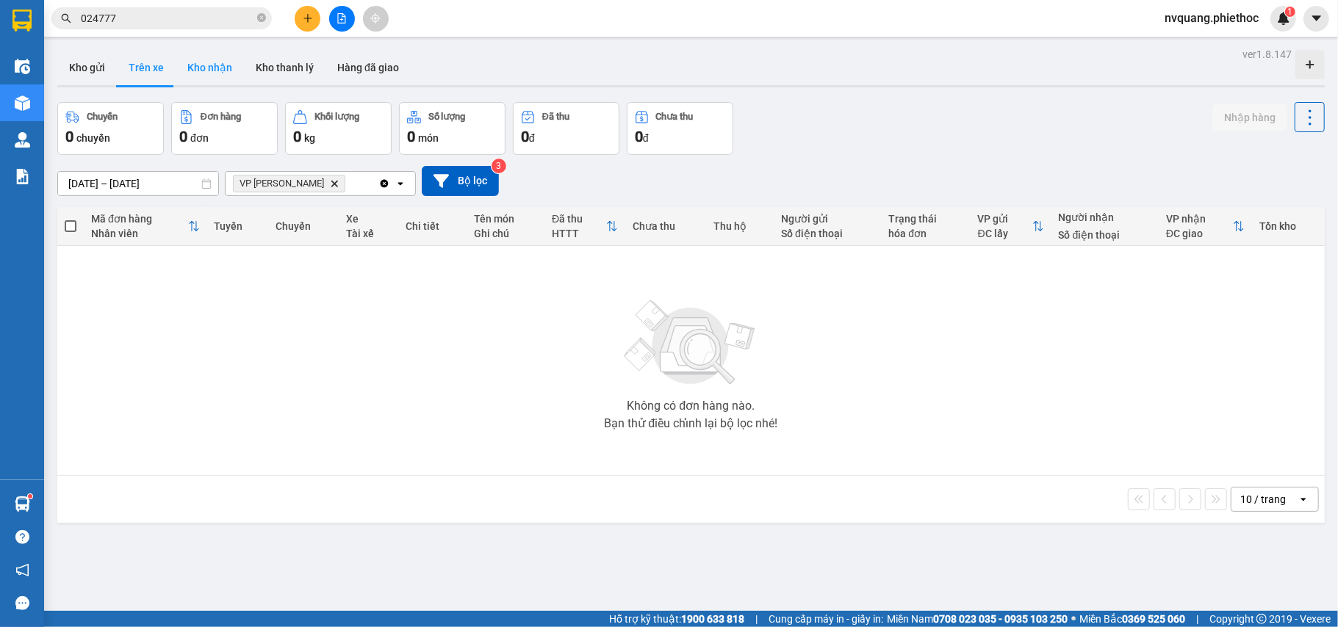
click at [180, 72] on button "Kho nhận" at bounding box center [210, 67] width 68 height 35
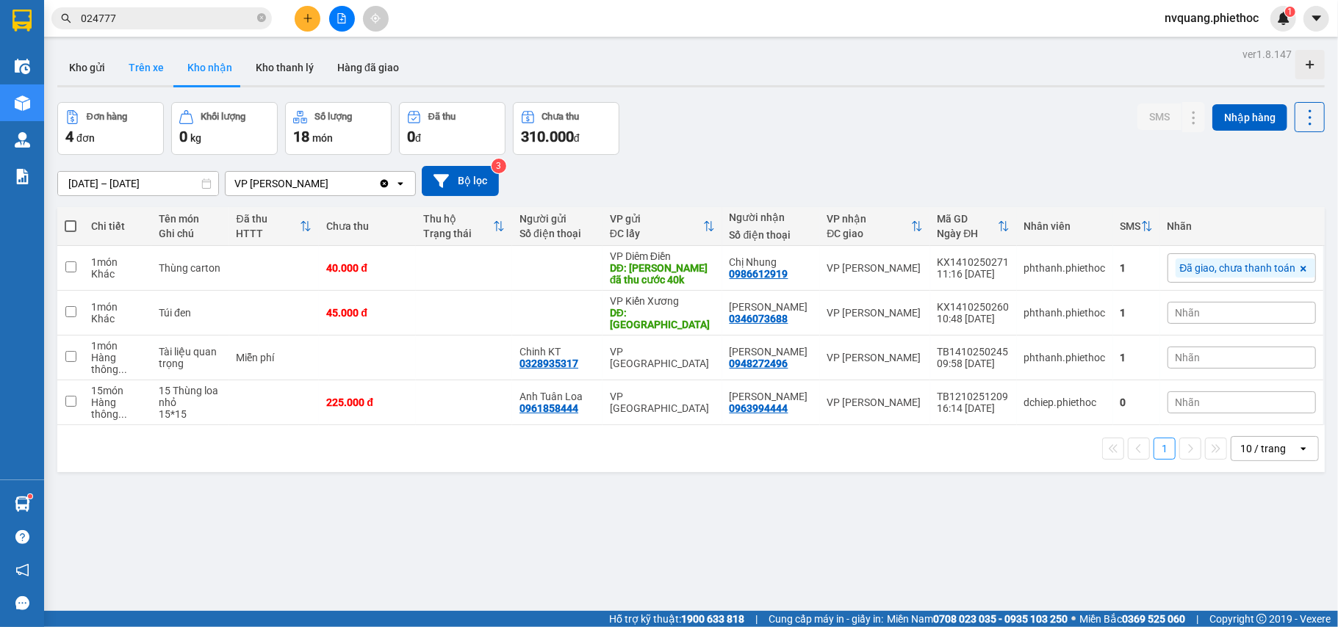
click at [145, 60] on button "Trên xe" at bounding box center [146, 67] width 59 height 35
type input "[DATE] – [DATE]"
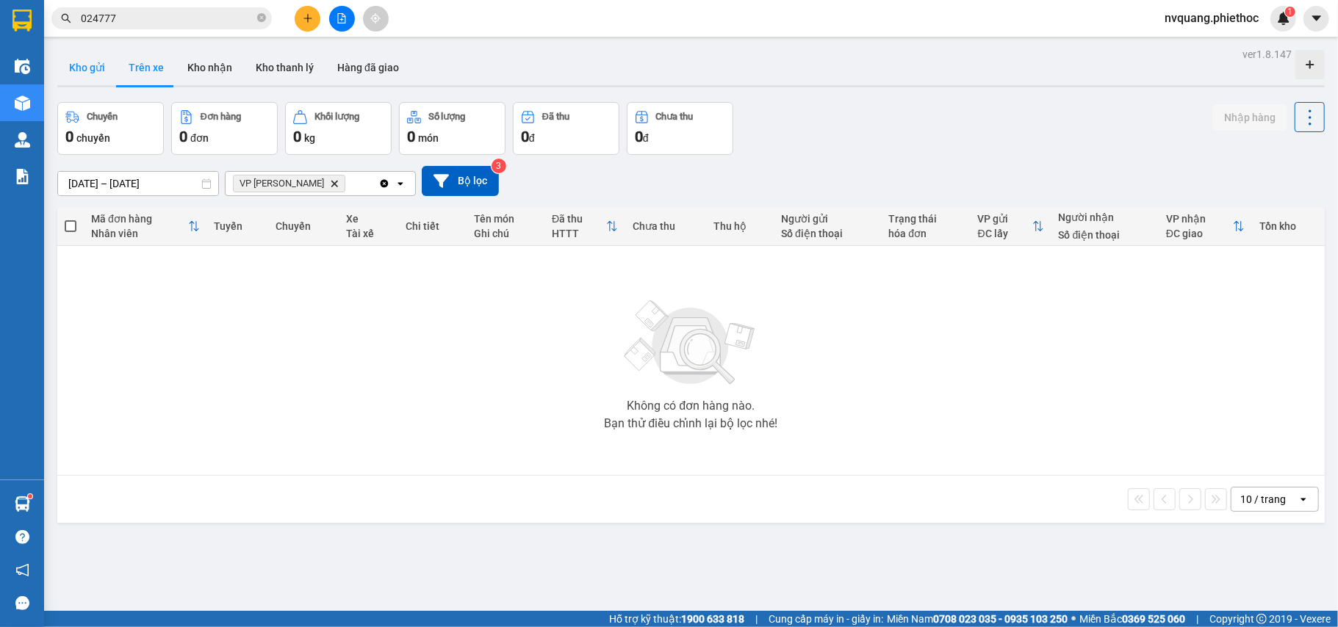
click at [101, 68] on button "Kho gửi" at bounding box center [87, 67] width 60 height 35
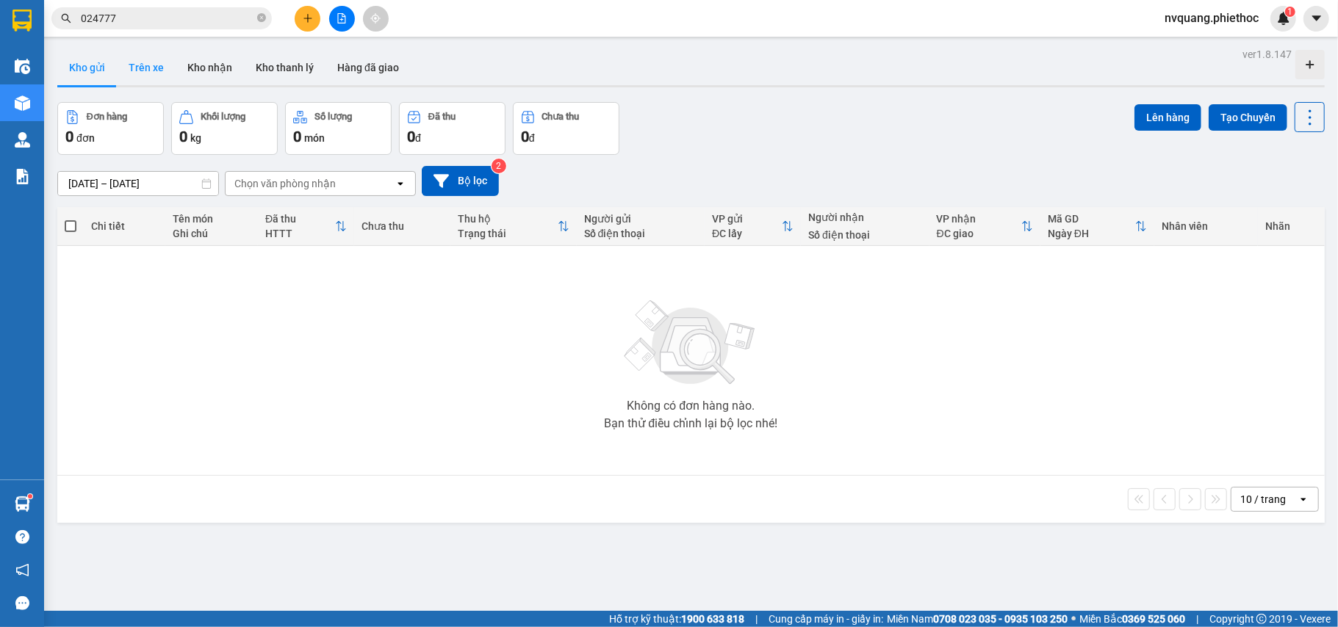
click at [154, 65] on button "Trên xe" at bounding box center [146, 67] width 59 height 35
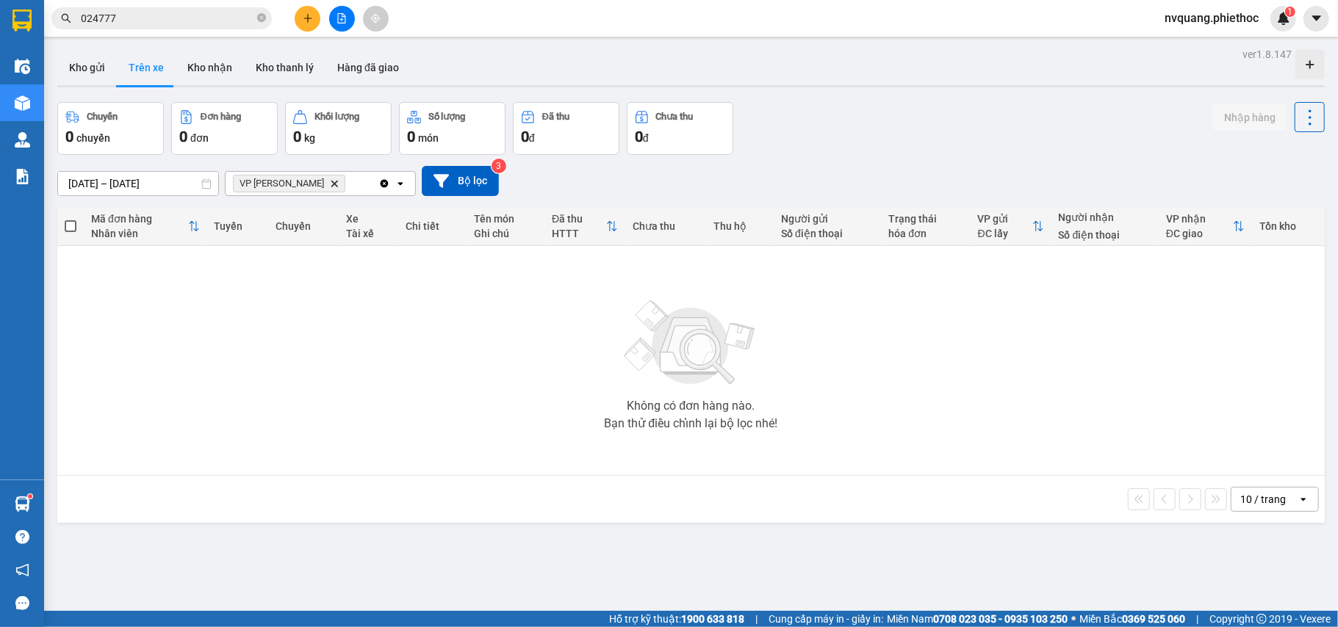
click at [330, 179] on icon "Delete" at bounding box center [334, 183] width 9 height 9
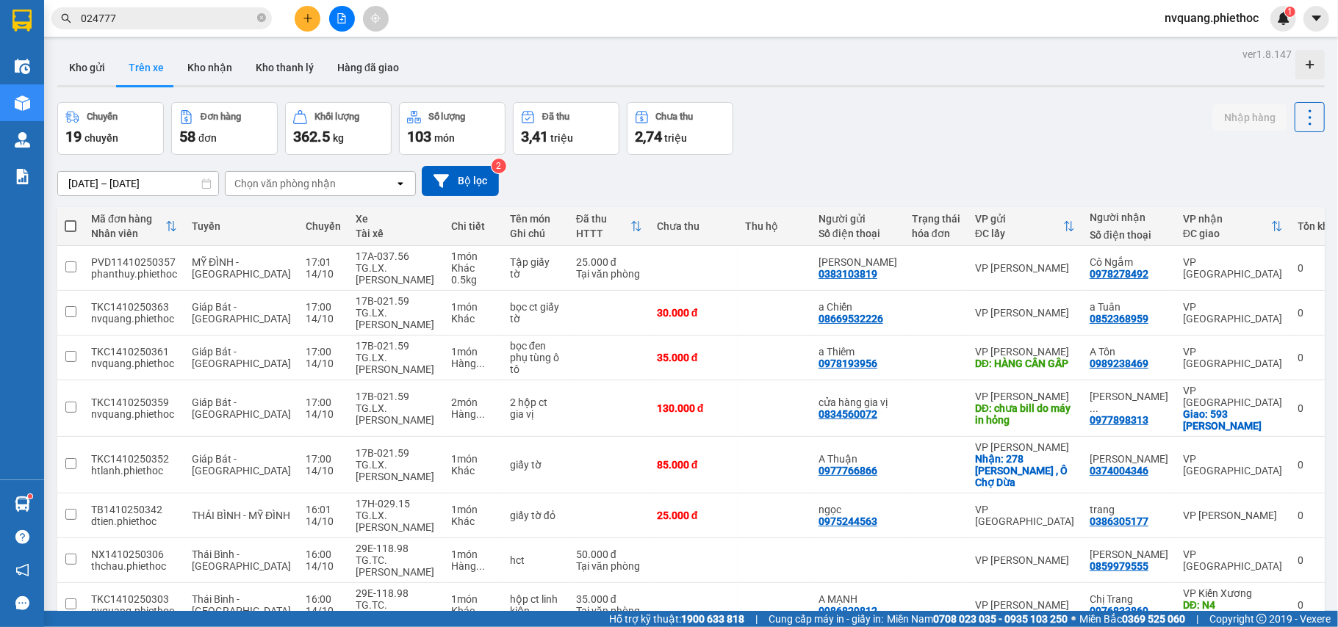
click at [284, 188] on div "Chọn văn phòng nhận" at bounding box center [284, 183] width 101 height 15
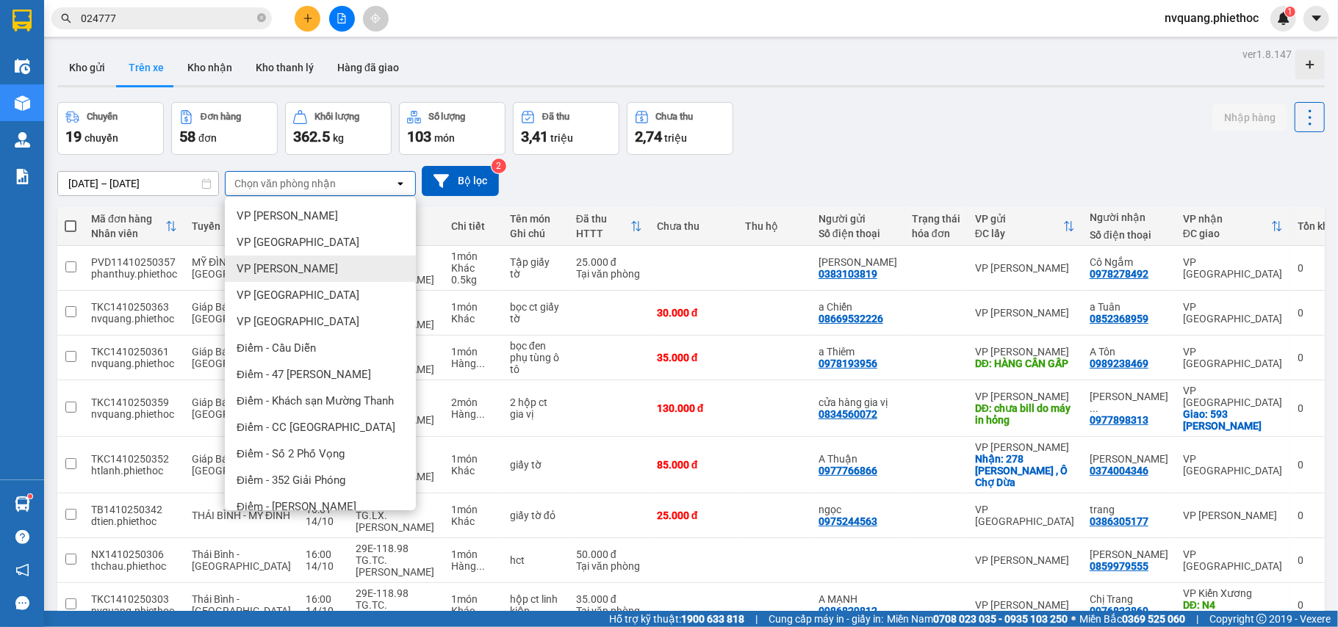
click at [289, 265] on span "VP [PERSON_NAME]" at bounding box center [287, 269] width 101 height 15
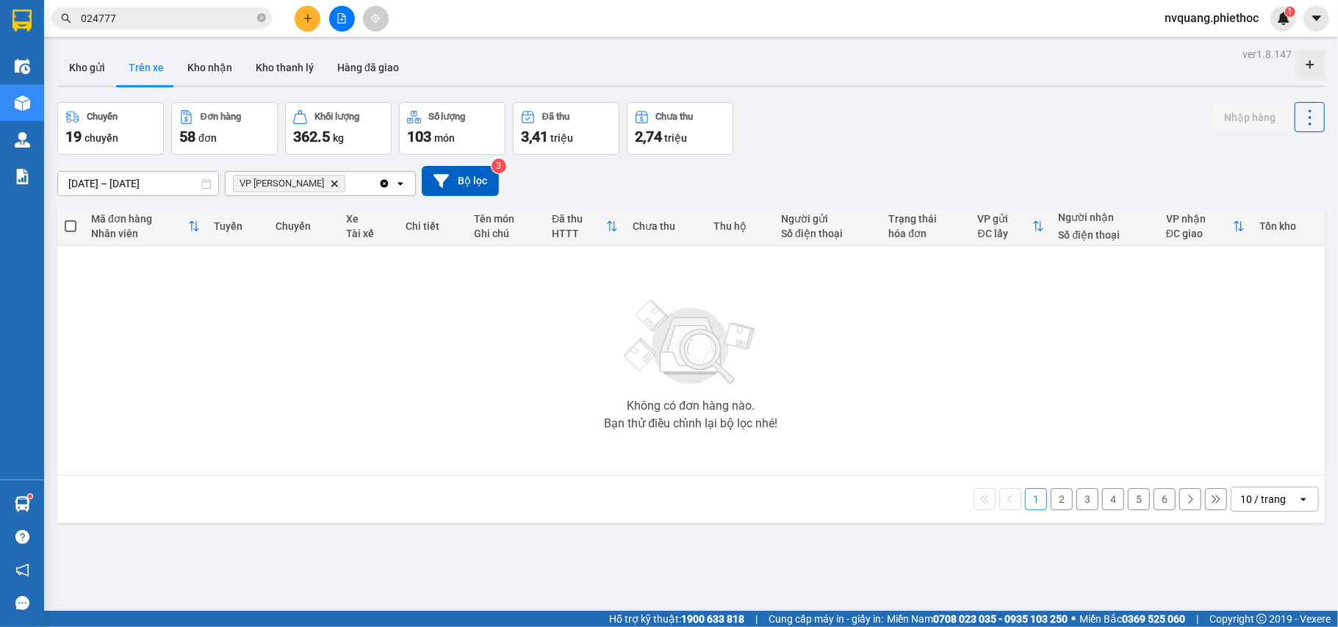
click at [1051, 503] on button "2" at bounding box center [1062, 500] width 22 height 22
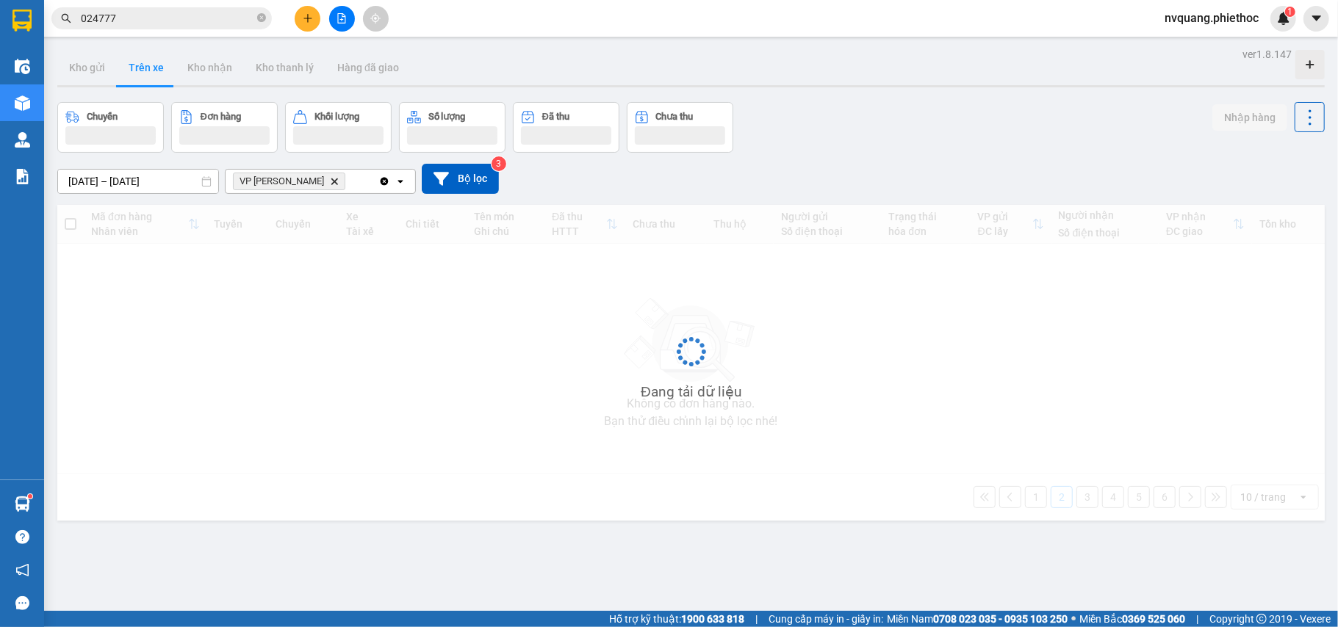
click at [1014, 503] on div "Đang tải dữ liệu" at bounding box center [690, 363] width 1267 height 316
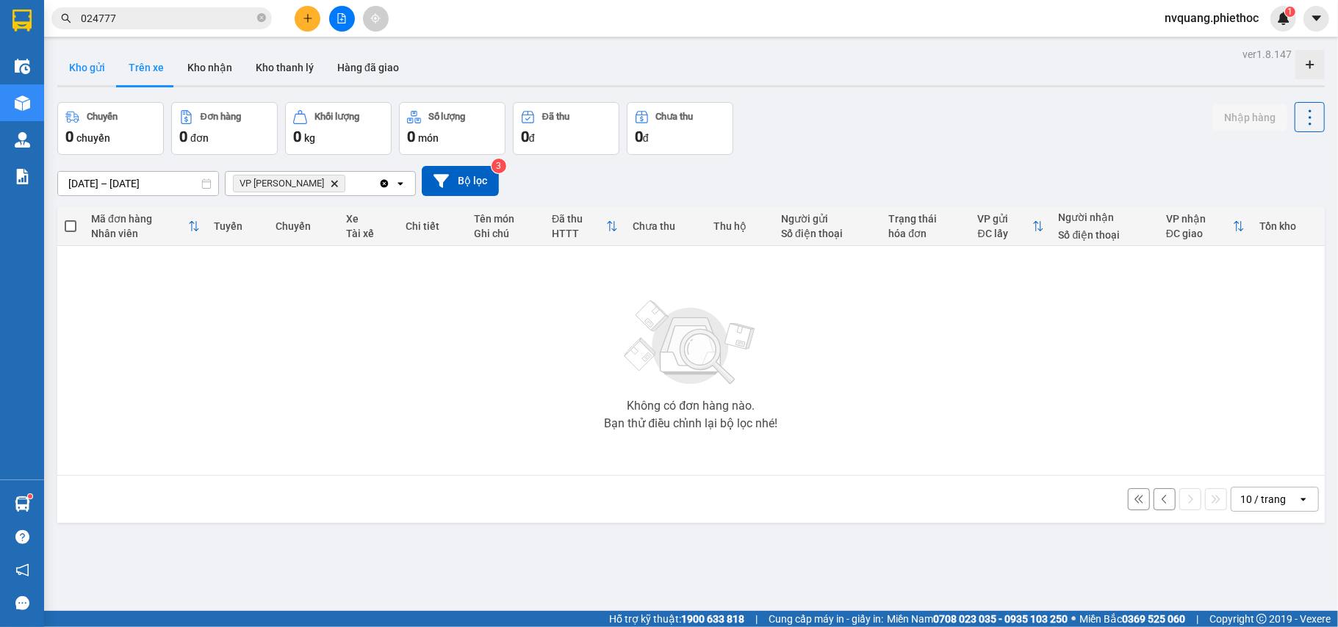
click at [101, 68] on button "Kho gửi" at bounding box center [87, 67] width 60 height 35
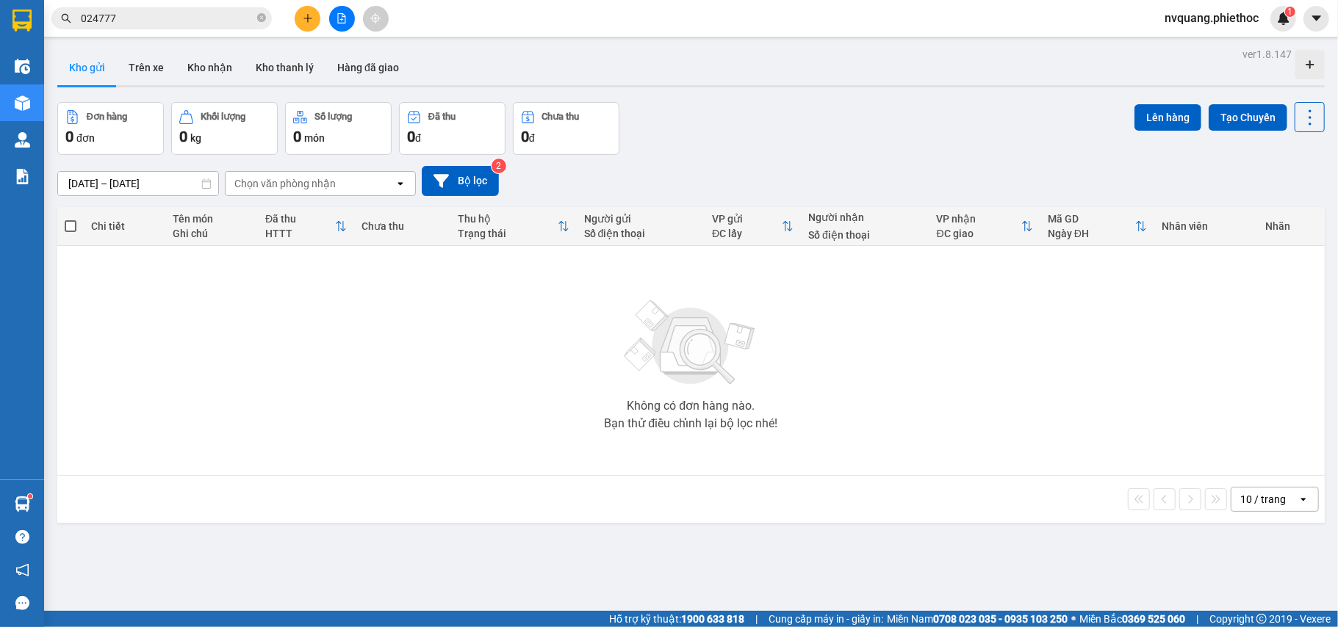
click at [303, 19] on icon "plus" at bounding box center [308, 18] width 10 height 10
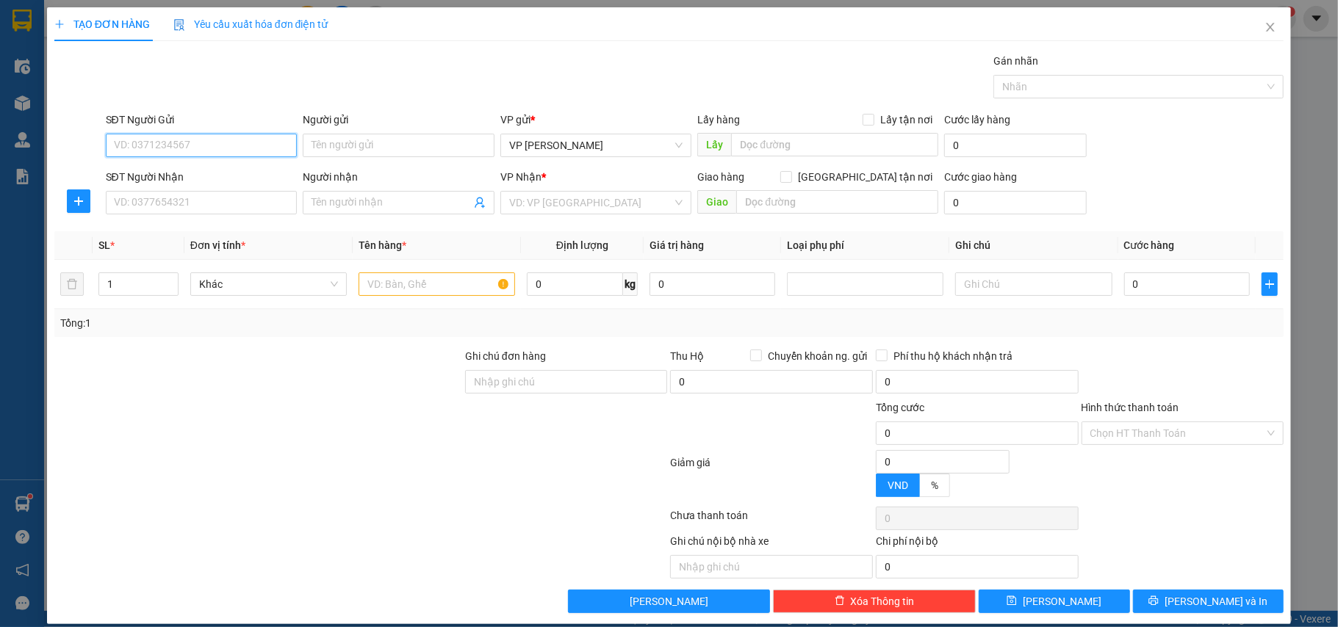
click at [150, 144] on input "SĐT Người Gửi" at bounding box center [202, 146] width 192 height 24
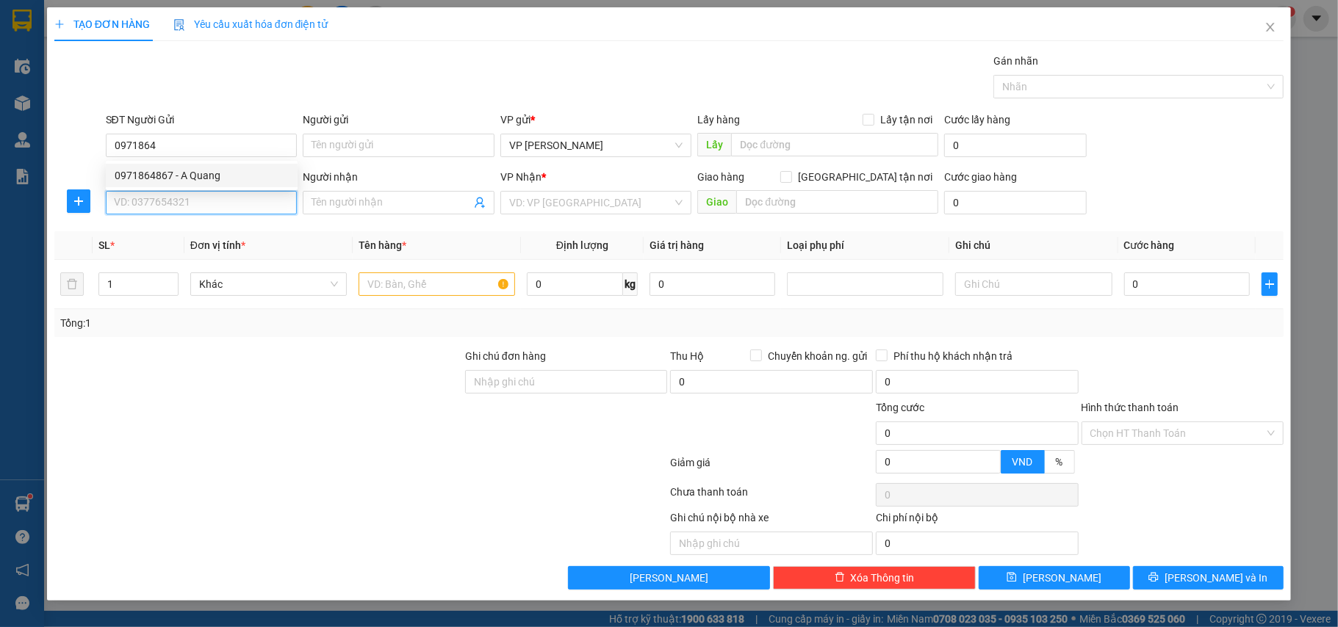
click at [151, 192] on input "SĐT Người Nhận" at bounding box center [202, 203] width 192 height 24
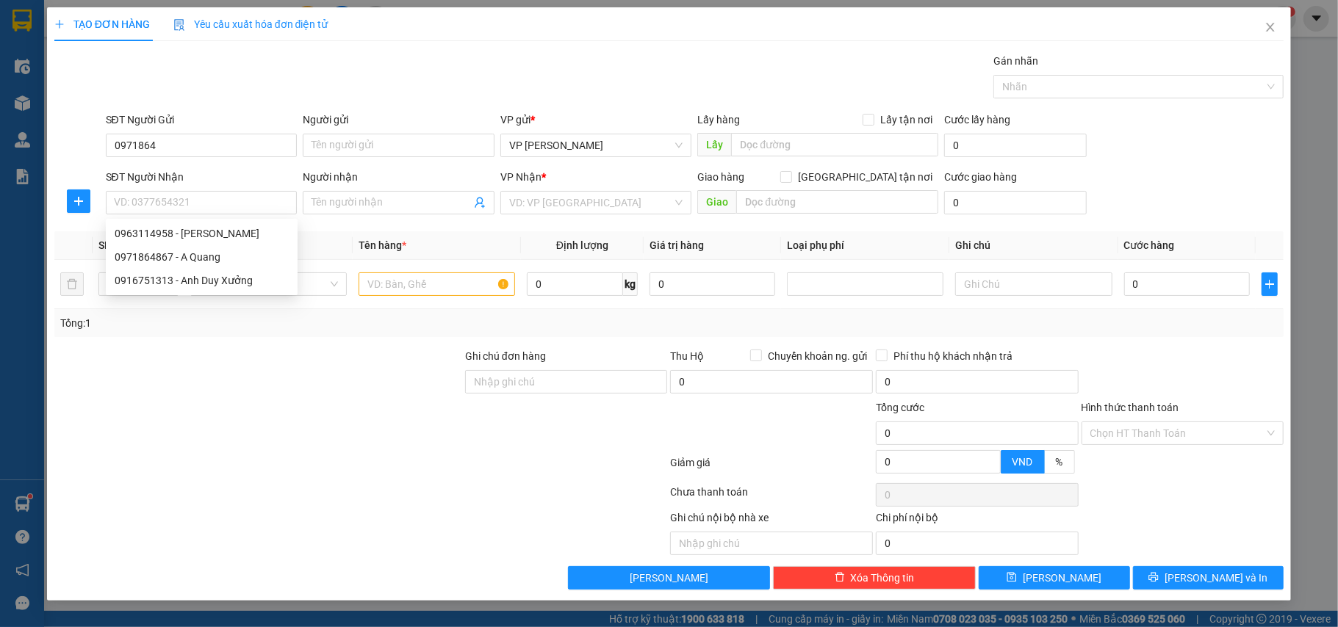
click at [159, 183] on div "SĐT Người Nhận" at bounding box center [202, 177] width 192 height 16
click at [159, 191] on input "SĐT Người Nhận" at bounding box center [202, 203] width 192 height 24
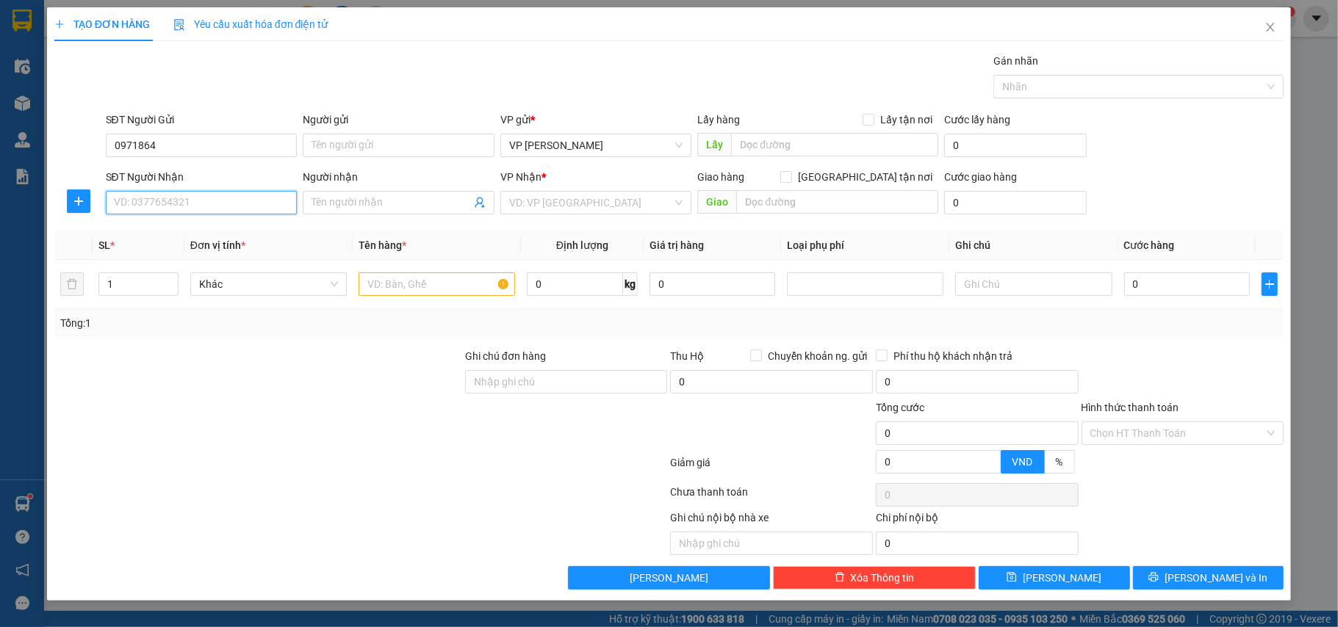
click at [162, 198] on input "SĐT Người Nhận" at bounding box center [202, 203] width 192 height 24
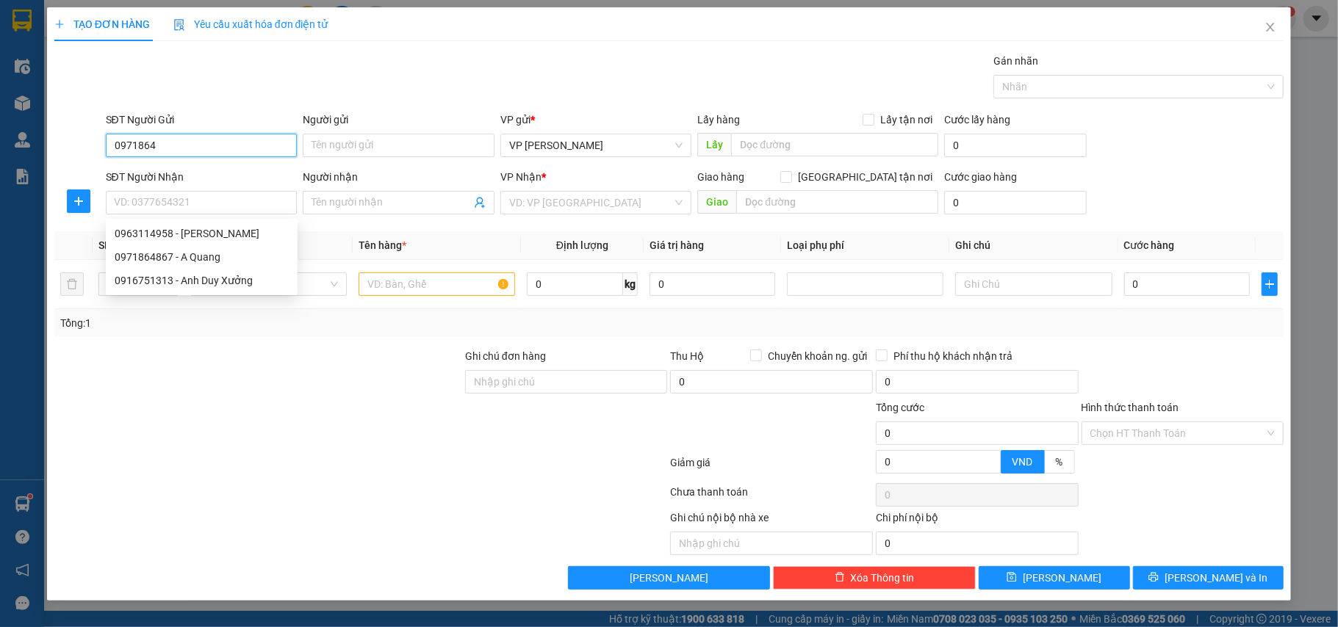
click at [178, 142] on input "0971864" at bounding box center [202, 146] width 192 height 24
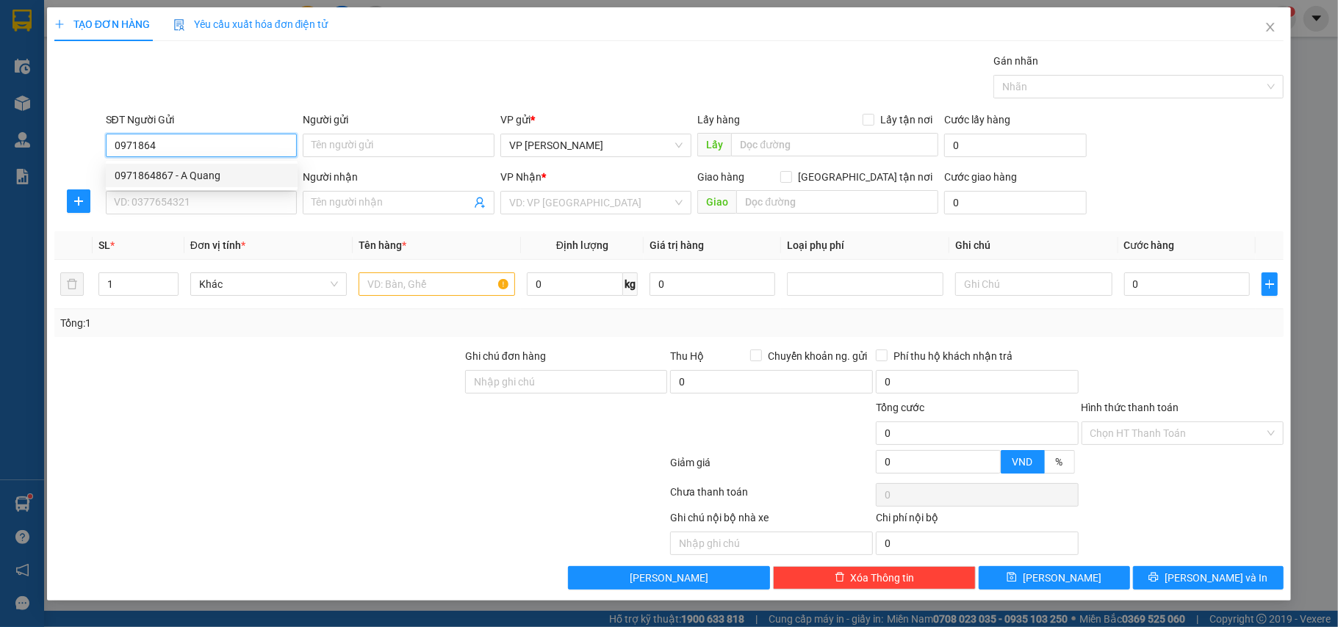
click at [178, 172] on div "0971864867 - A Quang" at bounding box center [202, 176] width 174 height 16
type input "0971864867"
type input "A Quang"
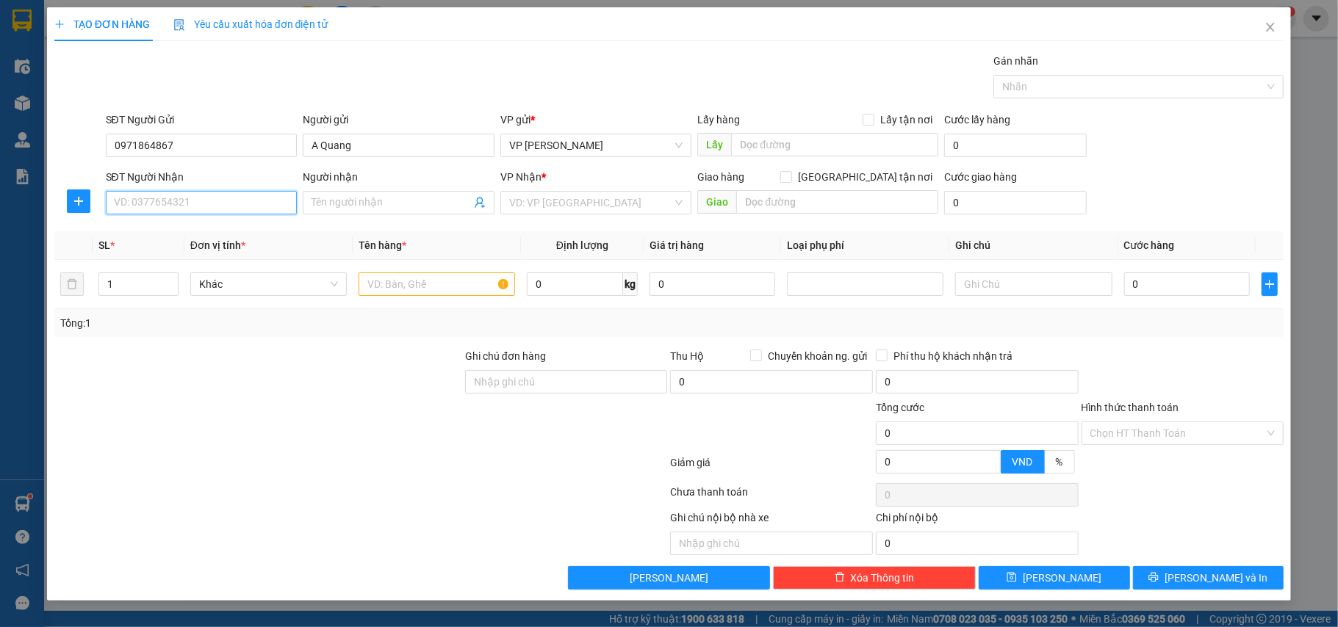
click at [192, 212] on input "SĐT Người Nhận" at bounding box center [202, 203] width 192 height 24
type input "0942439637"
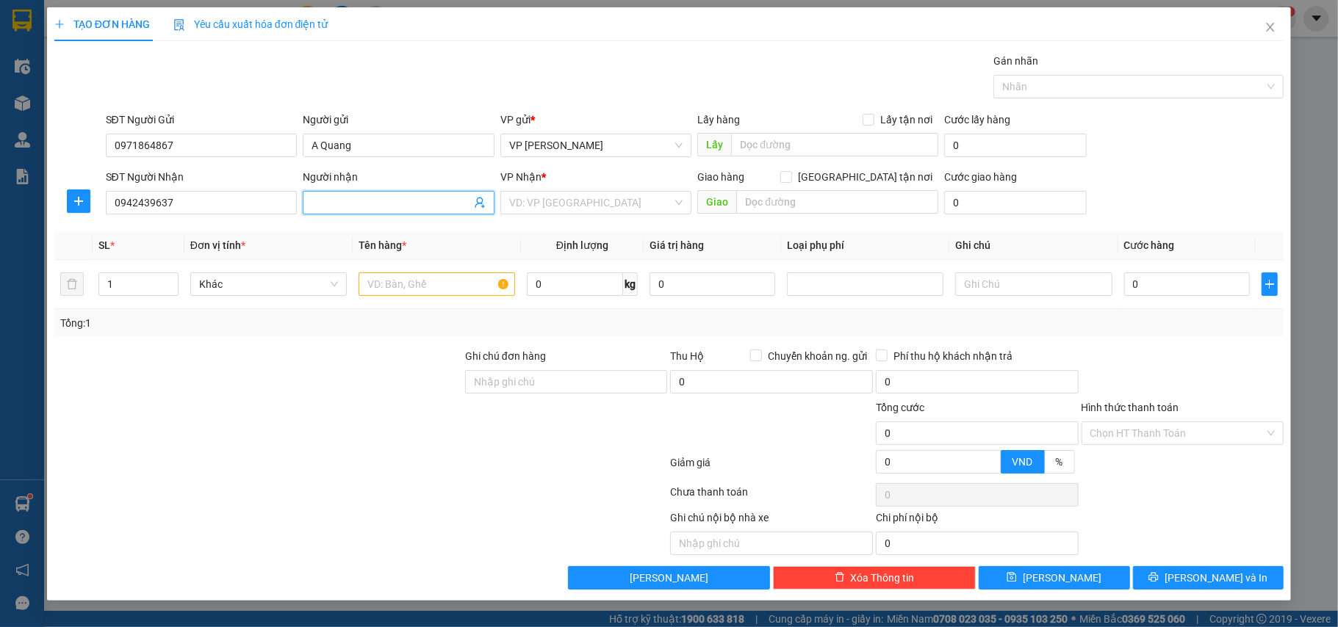
click at [331, 203] on input "Người nhận" at bounding box center [391, 203] width 159 height 16
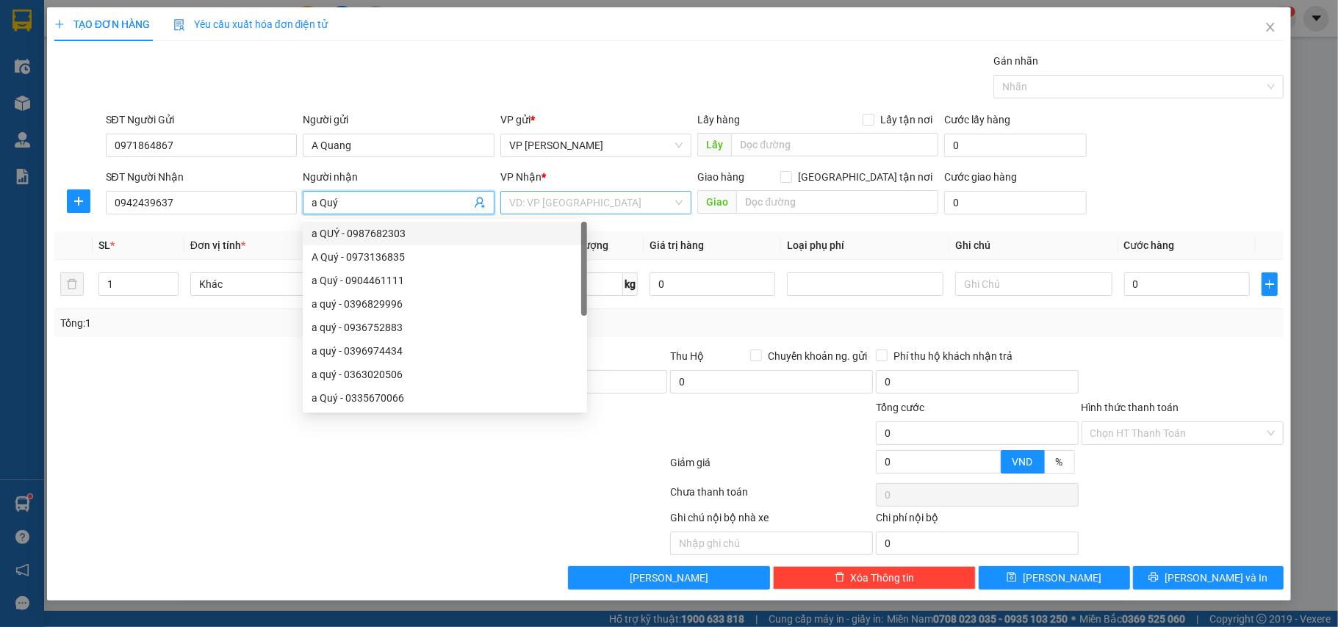
type input "a Quý"
click at [585, 209] on input "search" at bounding box center [591, 203] width 164 height 22
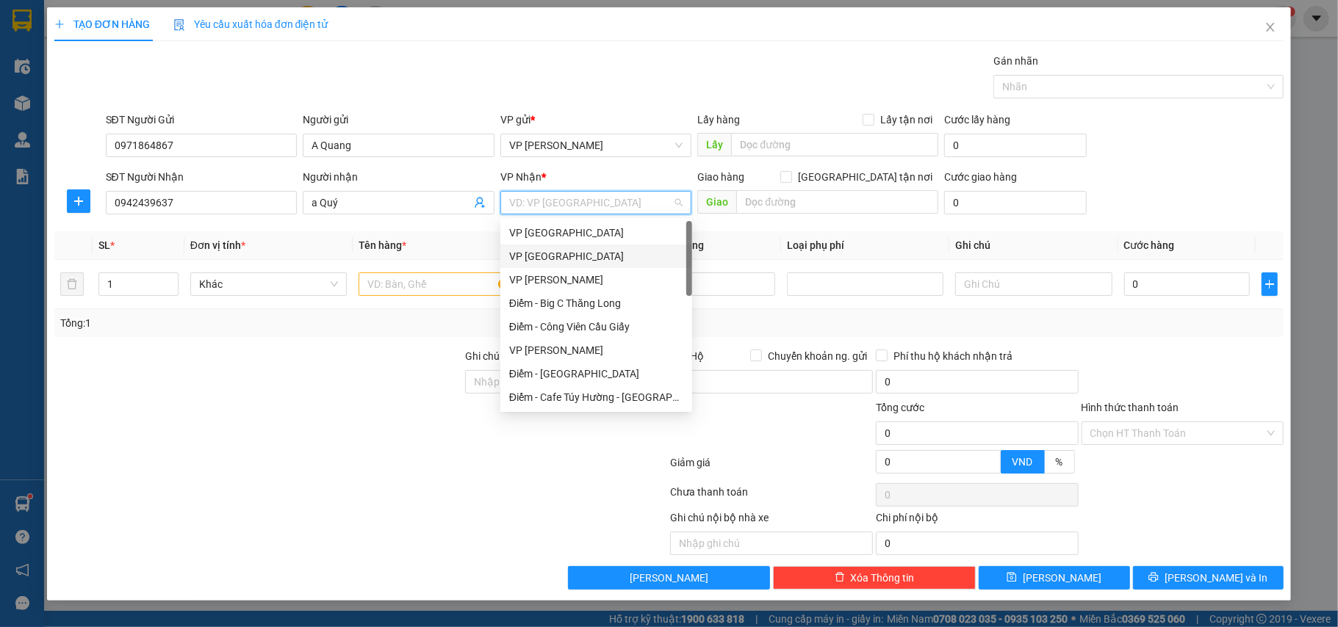
drag, startPoint x: 553, startPoint y: 250, endPoint x: 424, endPoint y: 282, distance: 132.6
click at [551, 250] on div "VP [GEOGRAPHIC_DATA]" at bounding box center [596, 256] width 174 height 16
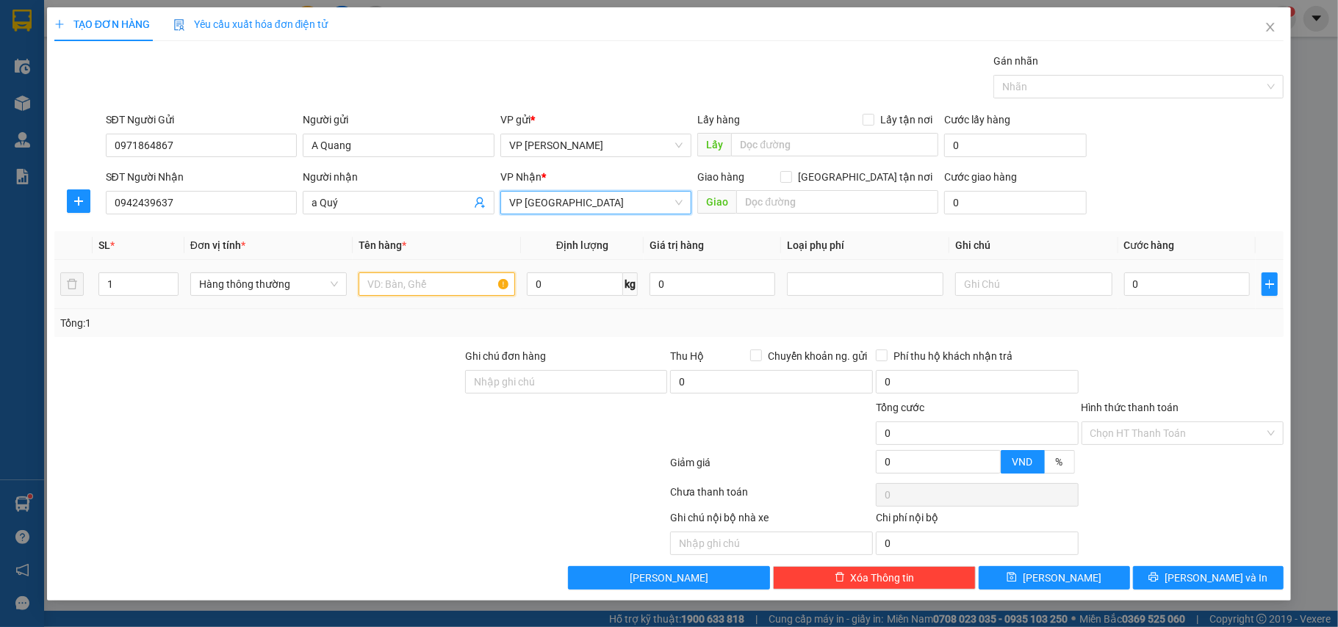
click at [423, 282] on input "text" at bounding box center [437, 285] width 157 height 24
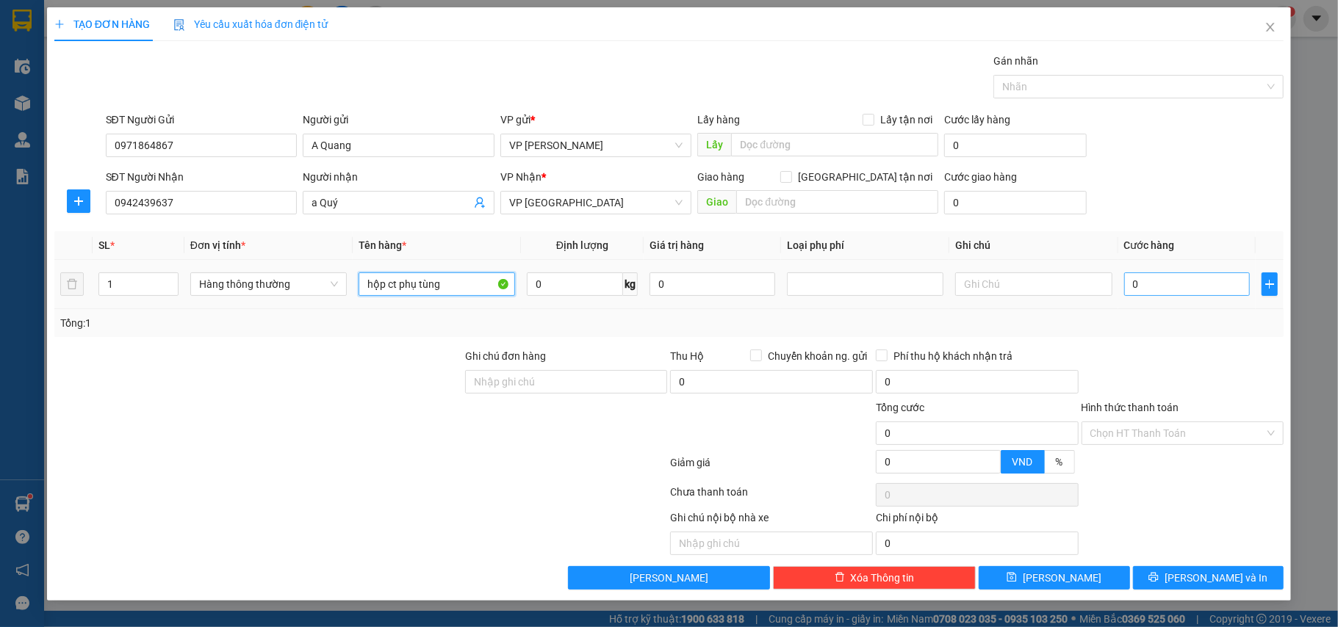
type input "hộp ct phụ tùng"
click at [1167, 287] on input "0" at bounding box center [1187, 285] width 126 height 24
type input "3"
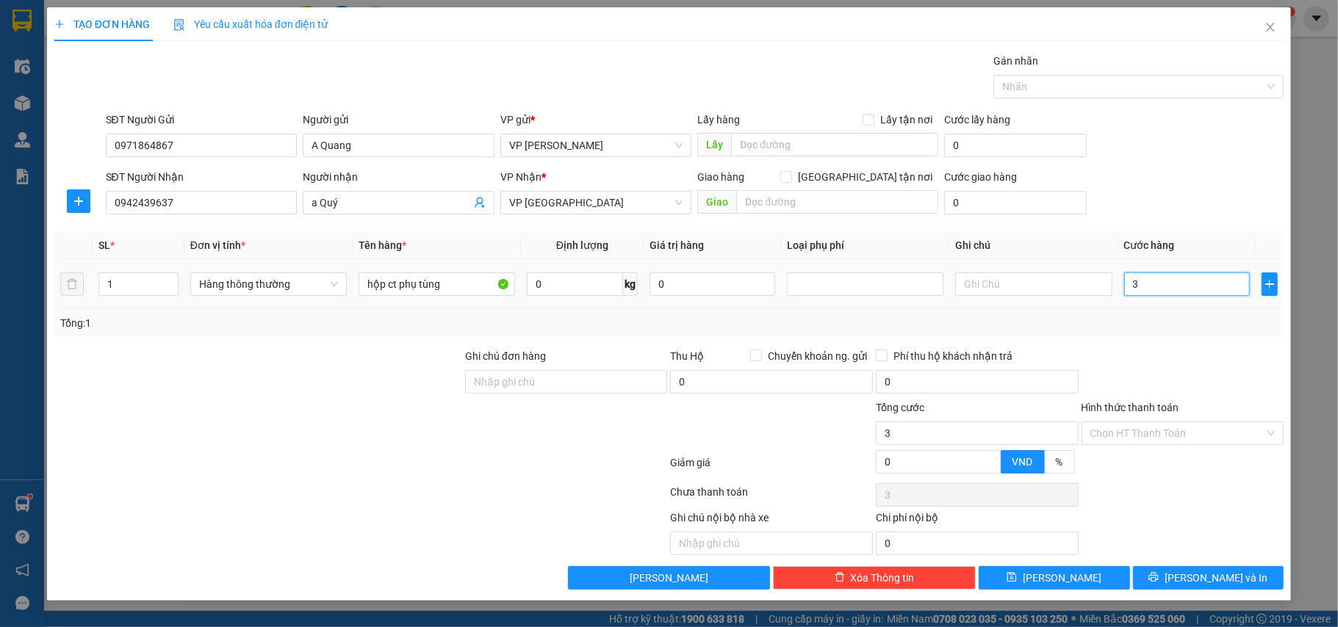
type input "35"
type input "35.000"
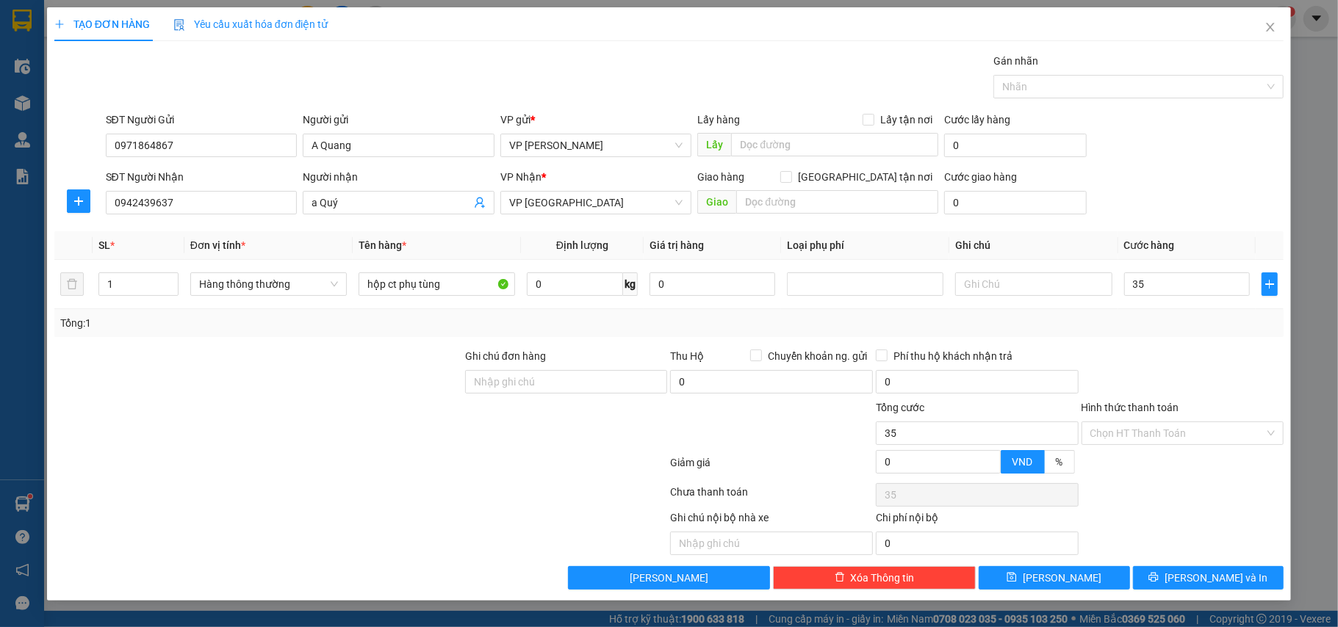
type input "35.000"
click at [1156, 319] on div "Tổng: 1" at bounding box center [669, 323] width 1218 height 16
click at [1226, 576] on span "[PERSON_NAME] và In" at bounding box center [1216, 578] width 103 height 16
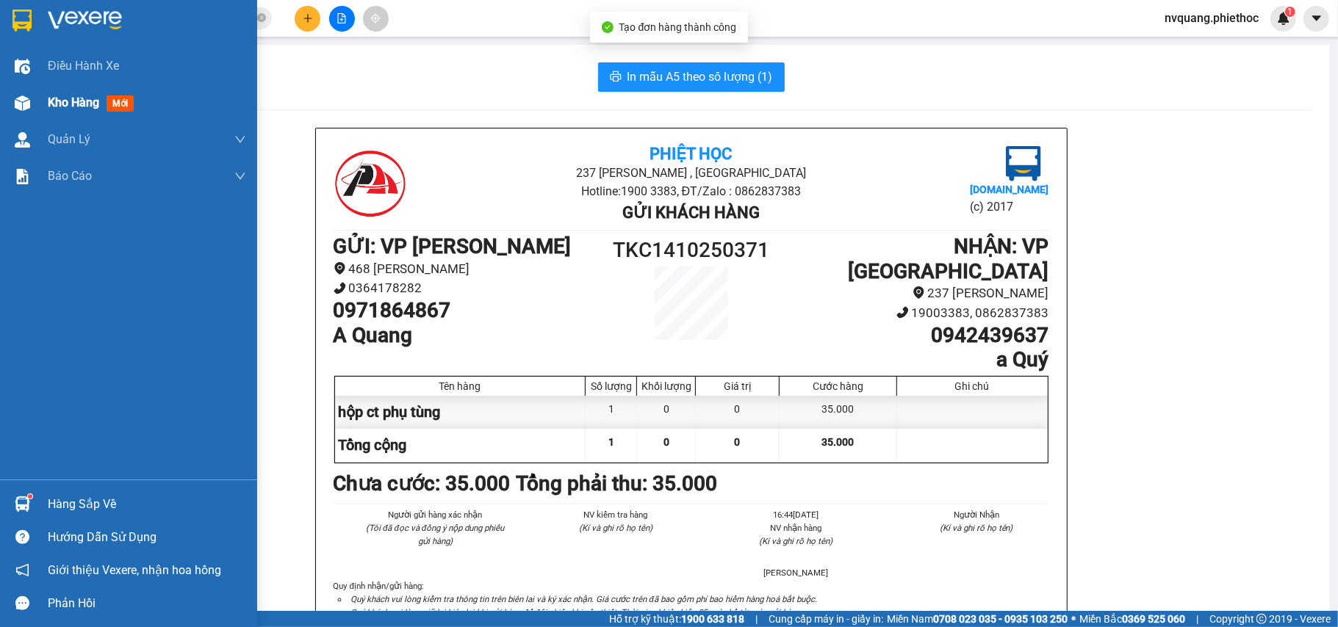
click at [37, 104] on div "Kho hàng mới" at bounding box center [128, 102] width 257 height 37
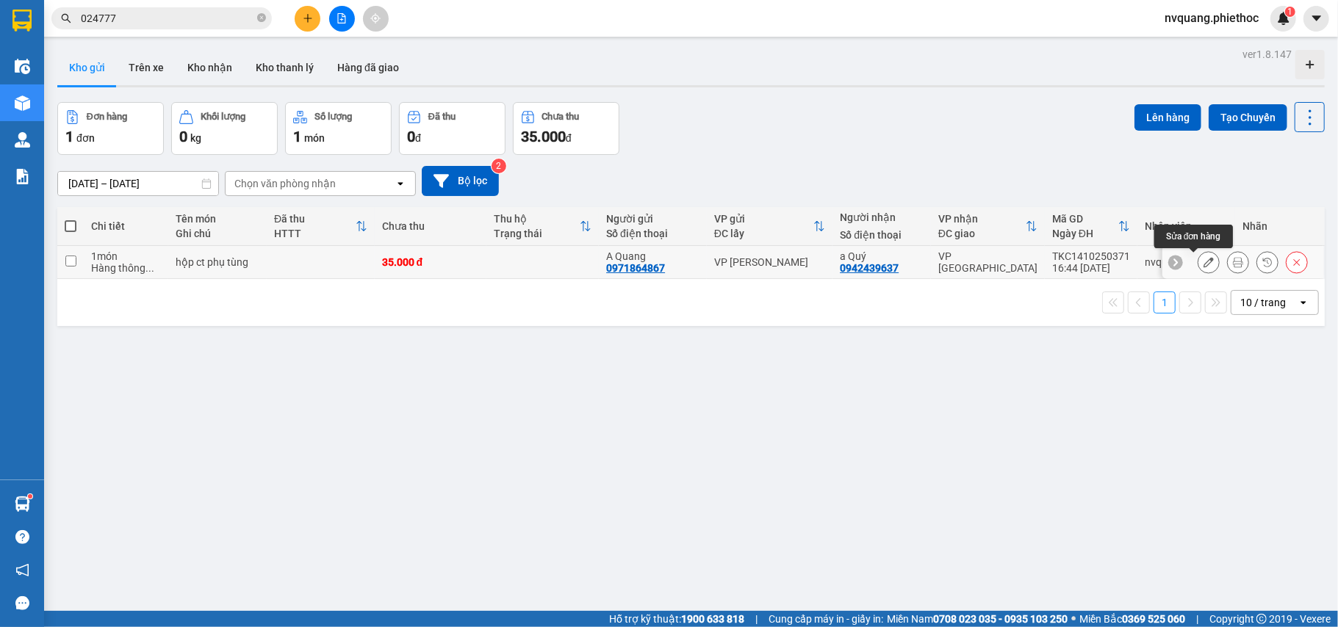
click at [1200, 266] on button at bounding box center [1208, 263] width 21 height 26
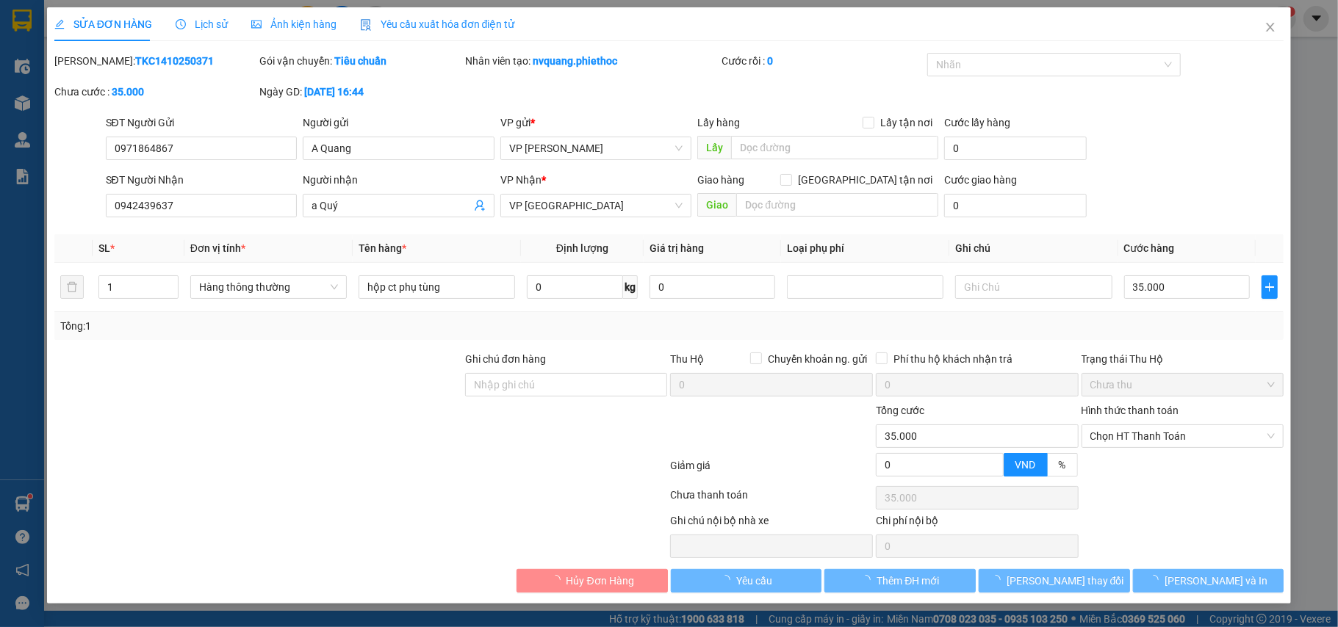
type input "0971864867"
type input "A Quang"
type input "0942439637"
type input "a Quý"
type input "0"
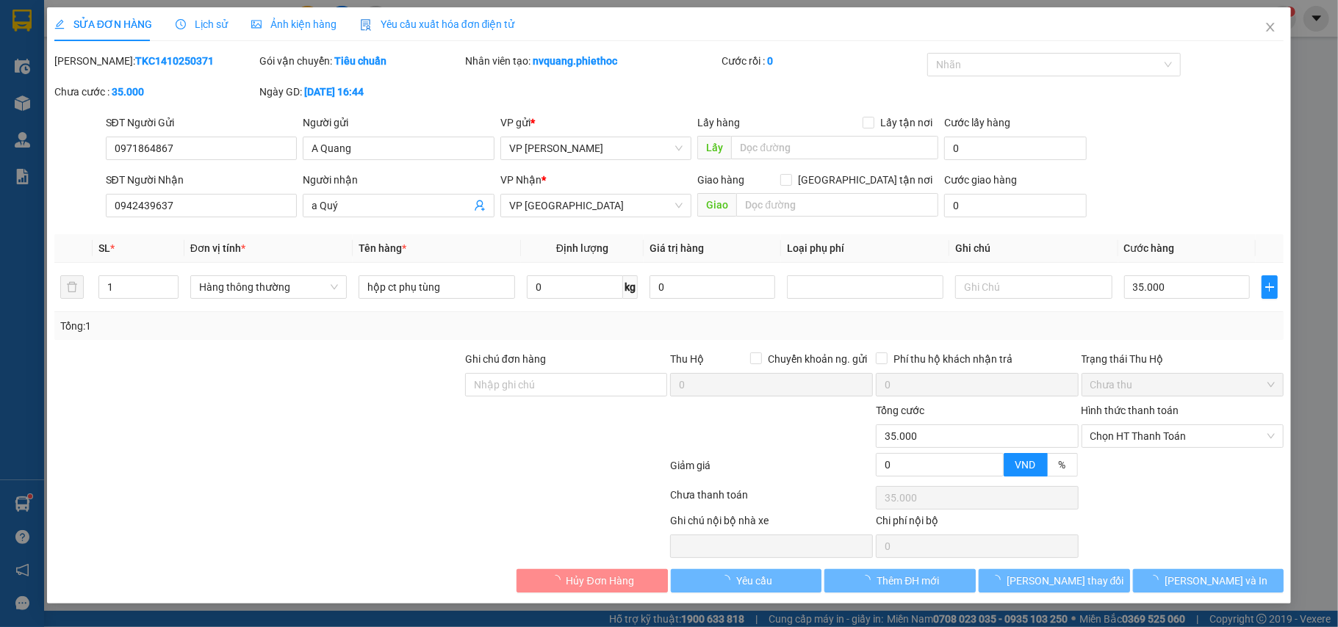
type input "35.000"
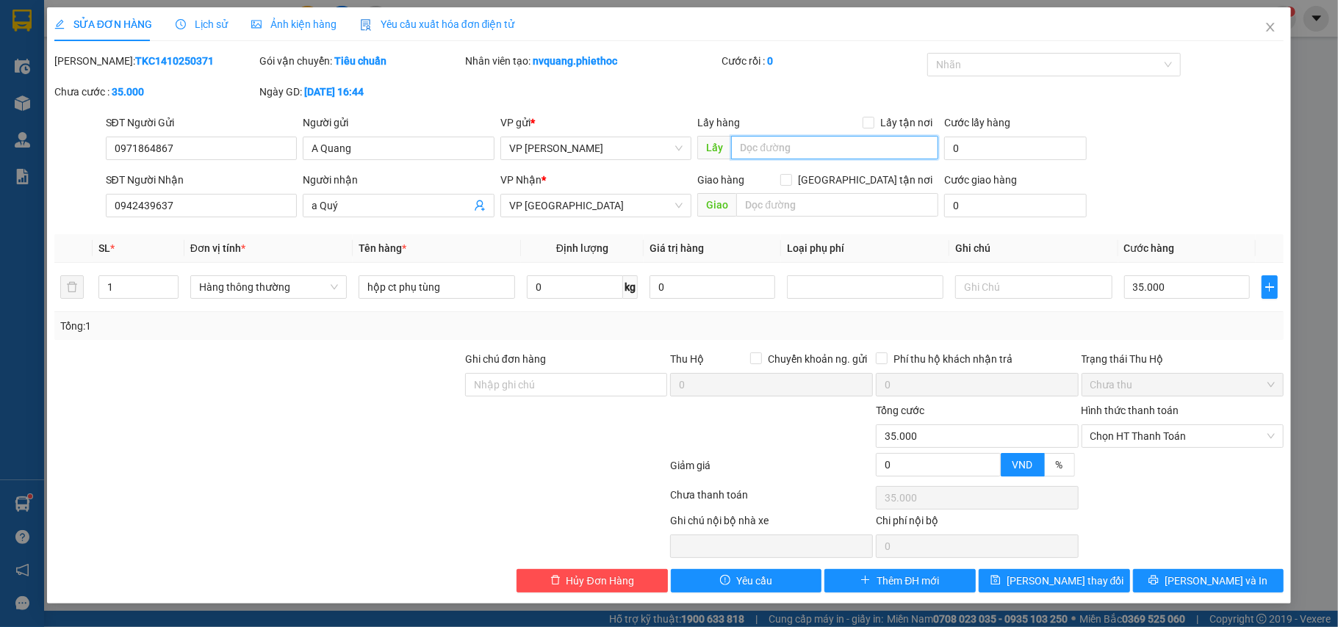
click at [756, 150] on input "text" at bounding box center [834, 148] width 207 height 24
type input "chưa bill do máy in hỏng"
click at [1046, 583] on span "[PERSON_NAME] thay đổi" at bounding box center [1066, 581] width 118 height 16
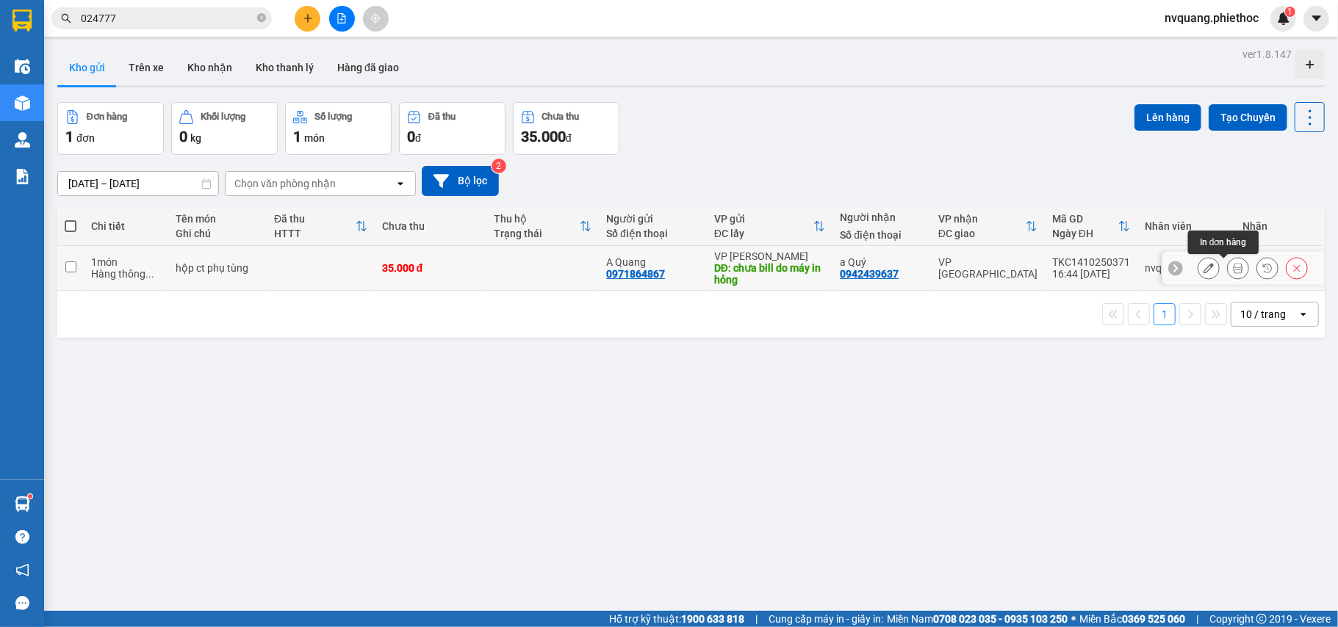
click at [1228, 262] on button at bounding box center [1238, 269] width 21 height 26
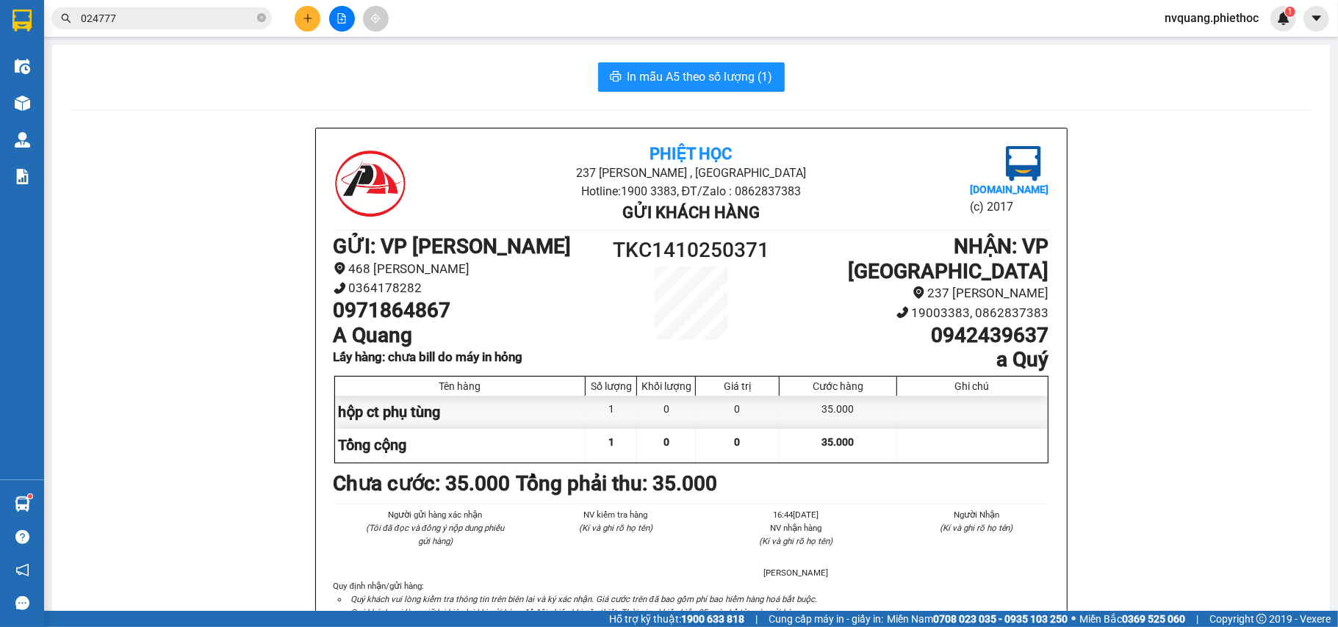
scroll to position [98, 0]
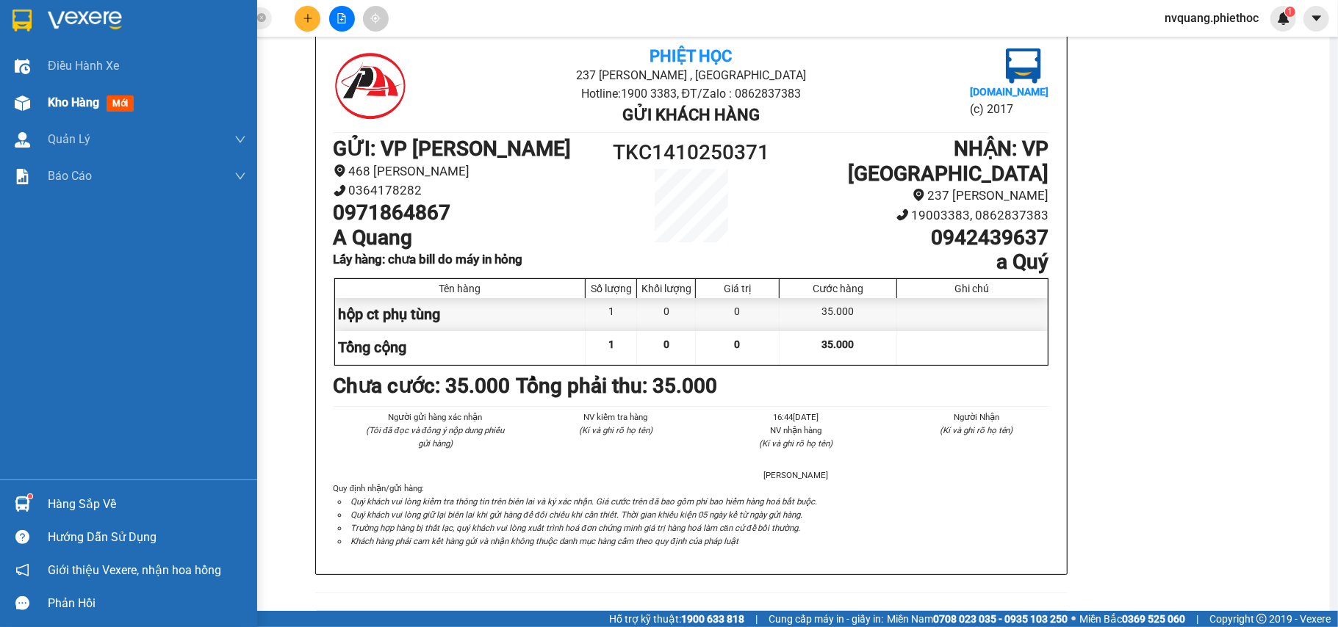
click at [69, 107] on span "Kho hàng" at bounding box center [73, 103] width 51 height 14
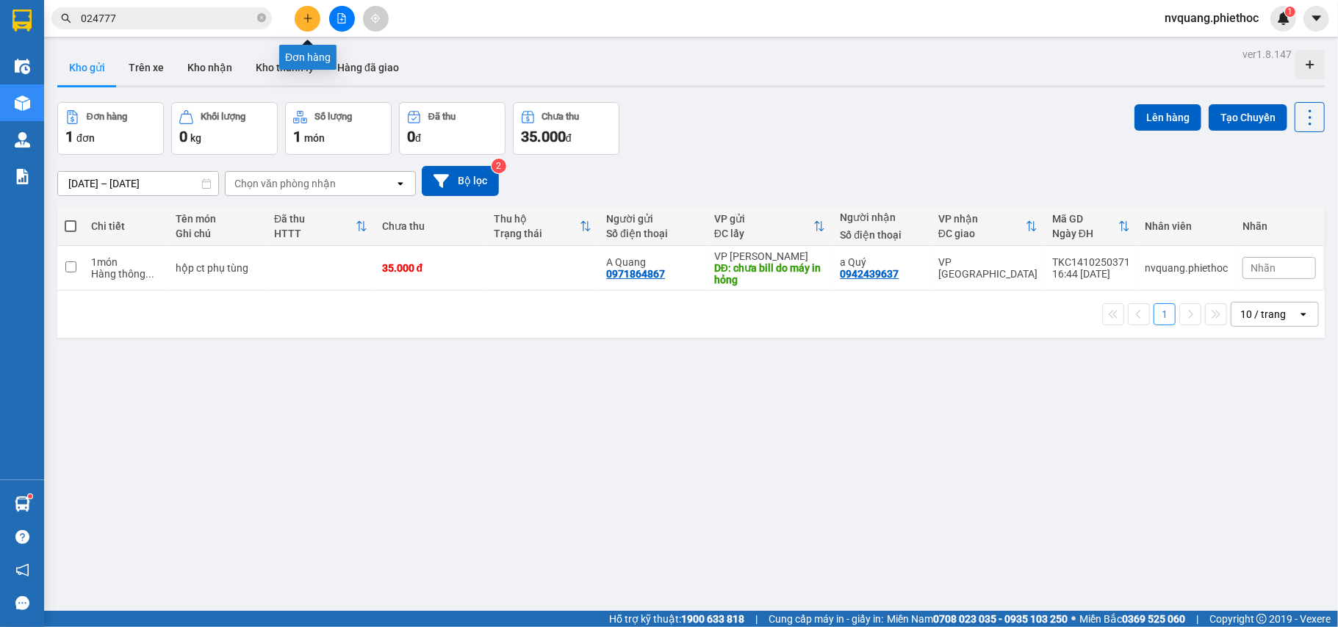
click at [307, 7] on button at bounding box center [308, 19] width 26 height 26
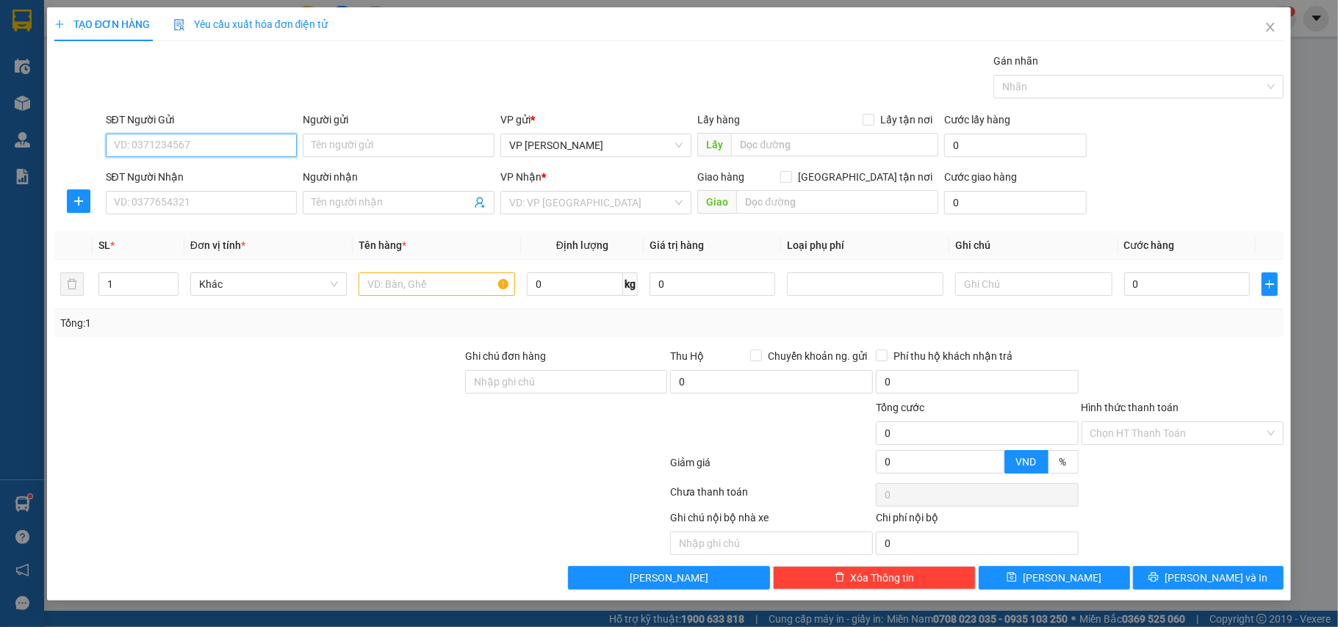
click at [157, 145] on input "SĐT Người Gửi" at bounding box center [202, 146] width 192 height 24
type input "0985891982"
click at [198, 180] on div "0985891982 - â quý" at bounding box center [202, 176] width 174 height 16
type input "â quý"
type input "0985891982"
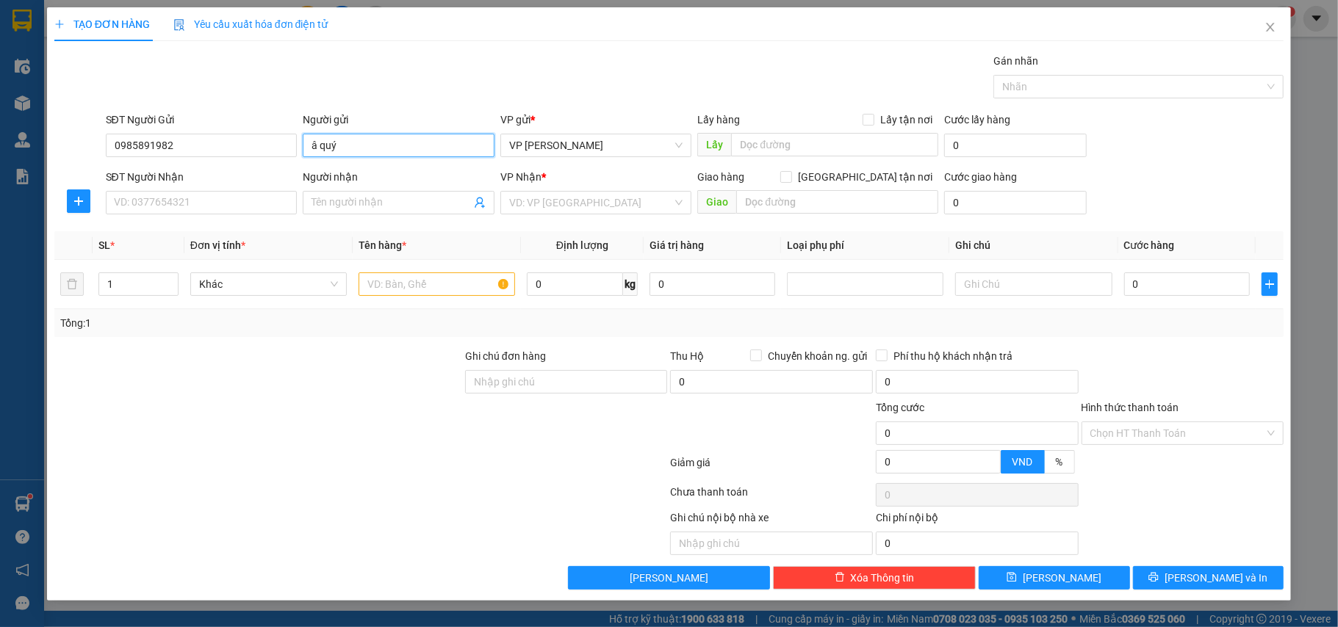
click at [314, 137] on input "â quý" at bounding box center [399, 146] width 192 height 24
click at [197, 197] on input "SĐT Người Nhận" at bounding box center [202, 203] width 192 height 24
drag, startPoint x: 335, startPoint y: 139, endPoint x: 319, endPoint y: 139, distance: 16.2
click at [321, 139] on input "a quý" at bounding box center [399, 146] width 192 height 24
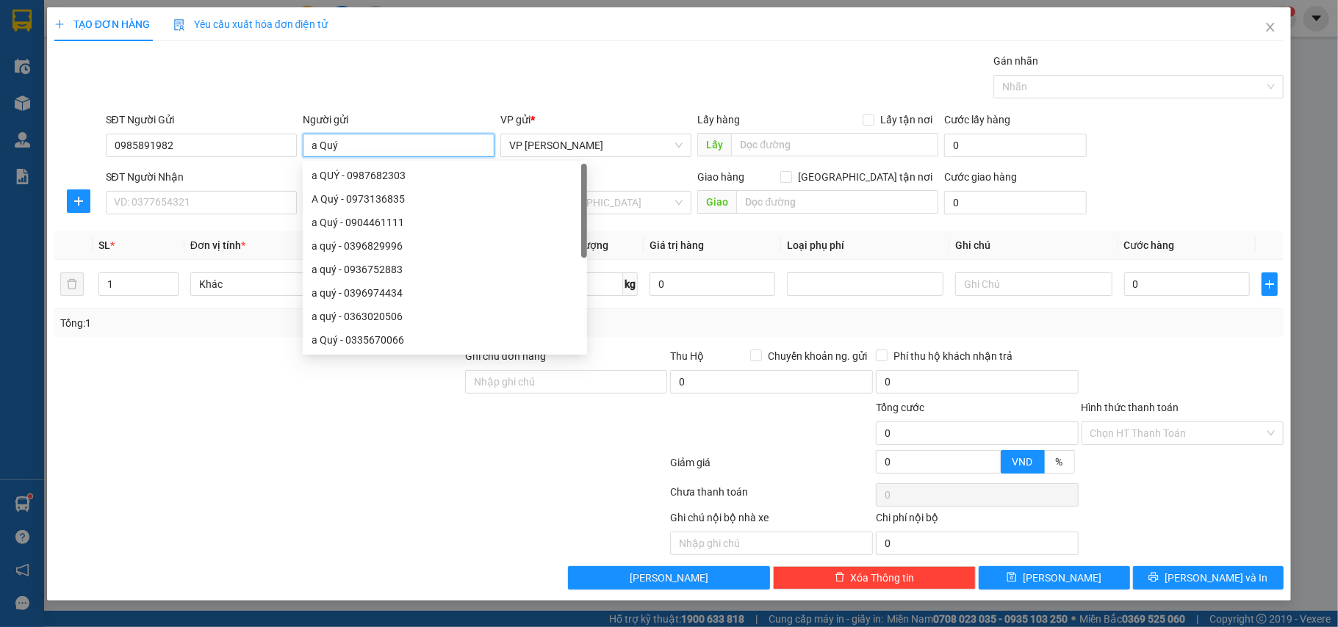
type input "a Quý"
click at [190, 182] on div "SĐT Người Nhận" at bounding box center [202, 177] width 192 height 16
click at [190, 191] on input "SĐT Người Nhận" at bounding box center [202, 203] width 192 height 24
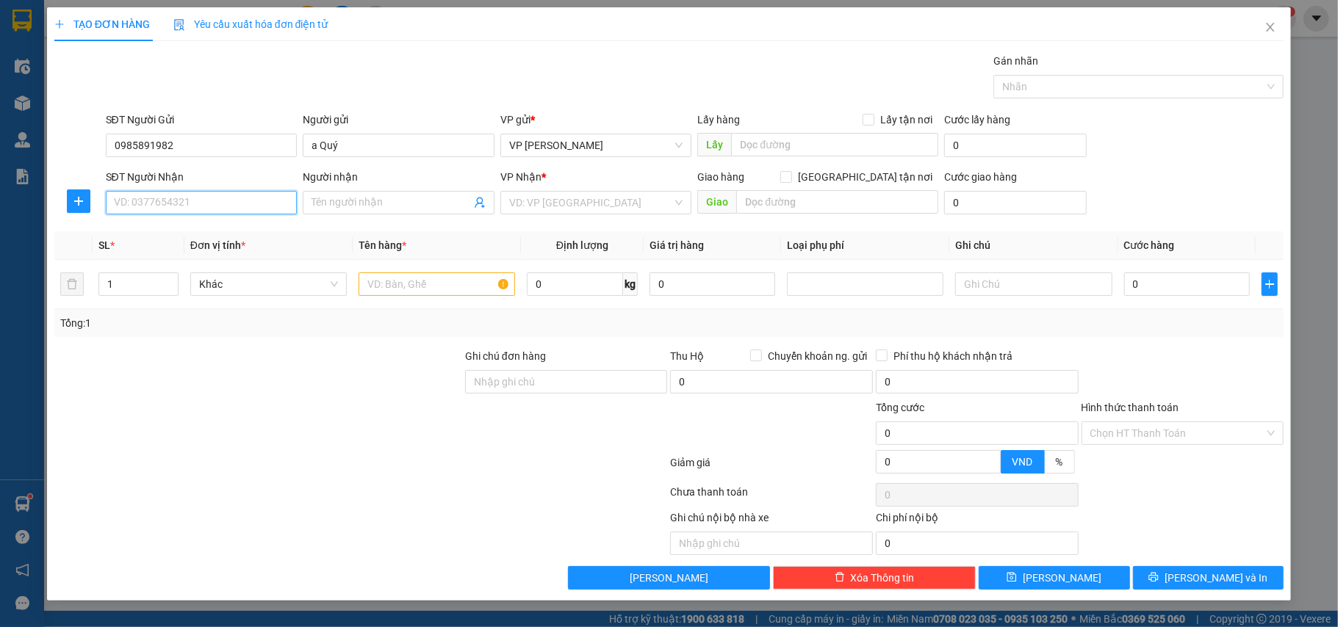
click at [188, 193] on input "SĐT Người Nhận" at bounding box center [202, 203] width 192 height 24
click at [172, 249] on div "0339579999 - a Đức" at bounding box center [202, 257] width 174 height 16
type input "0339579999"
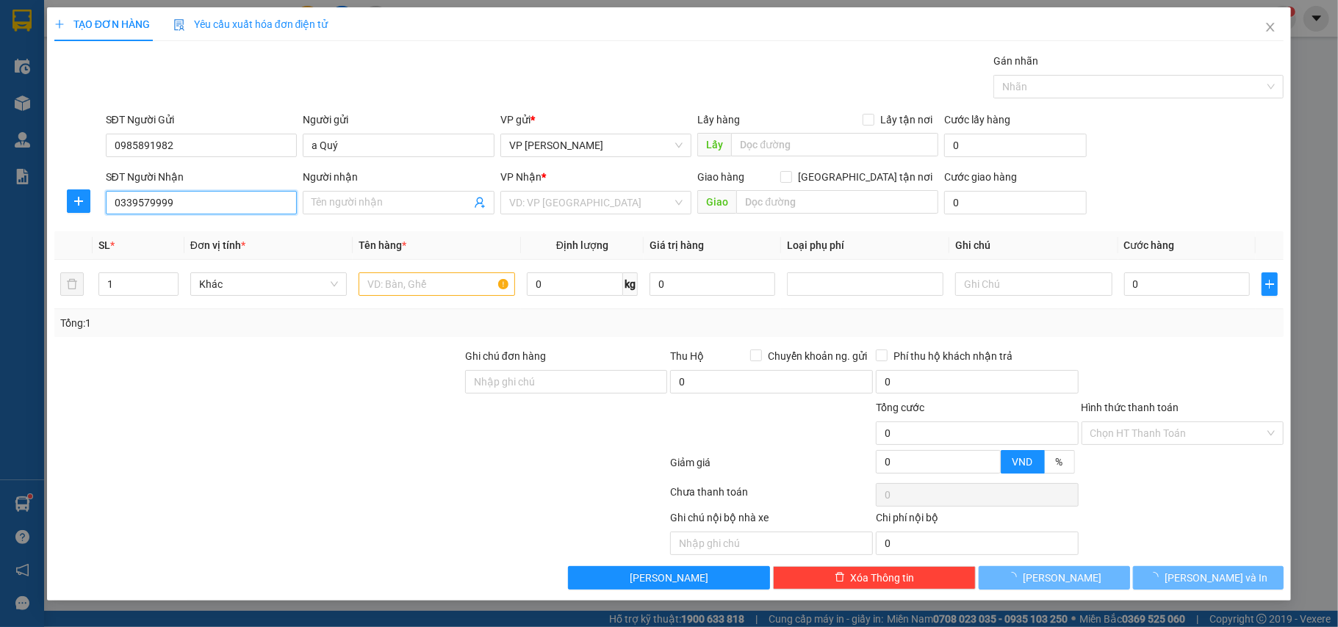
type input "a Đức"
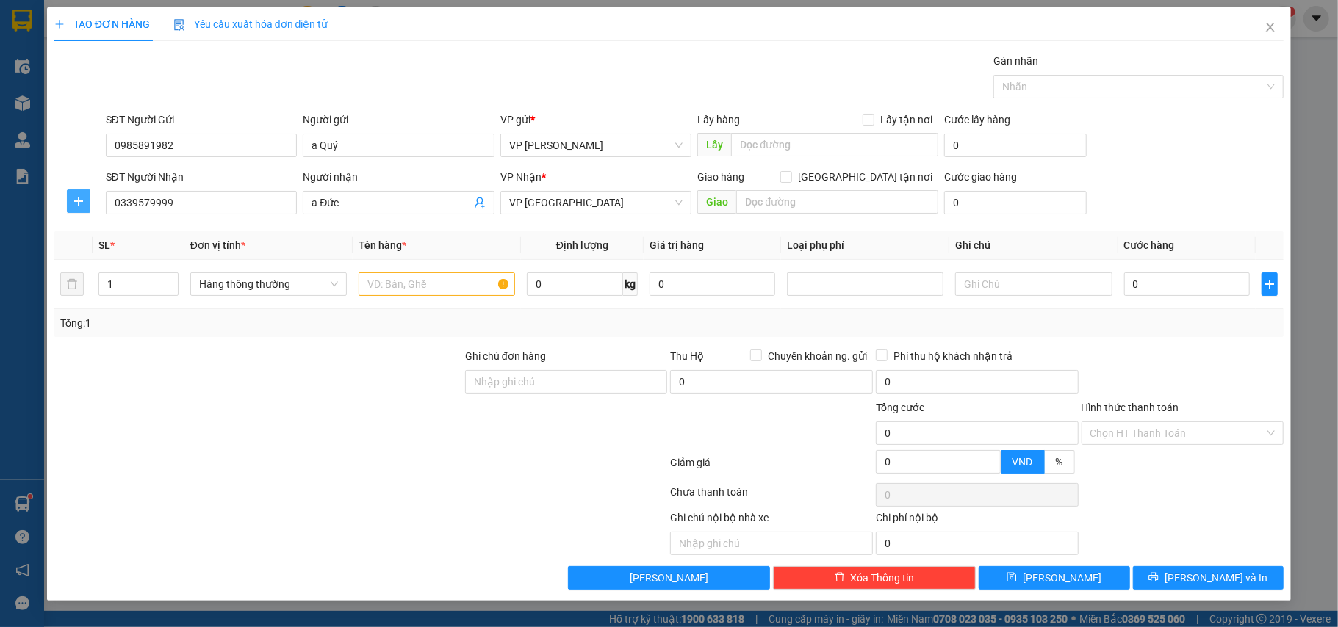
click at [90, 200] on button "button" at bounding box center [79, 202] width 24 height 24
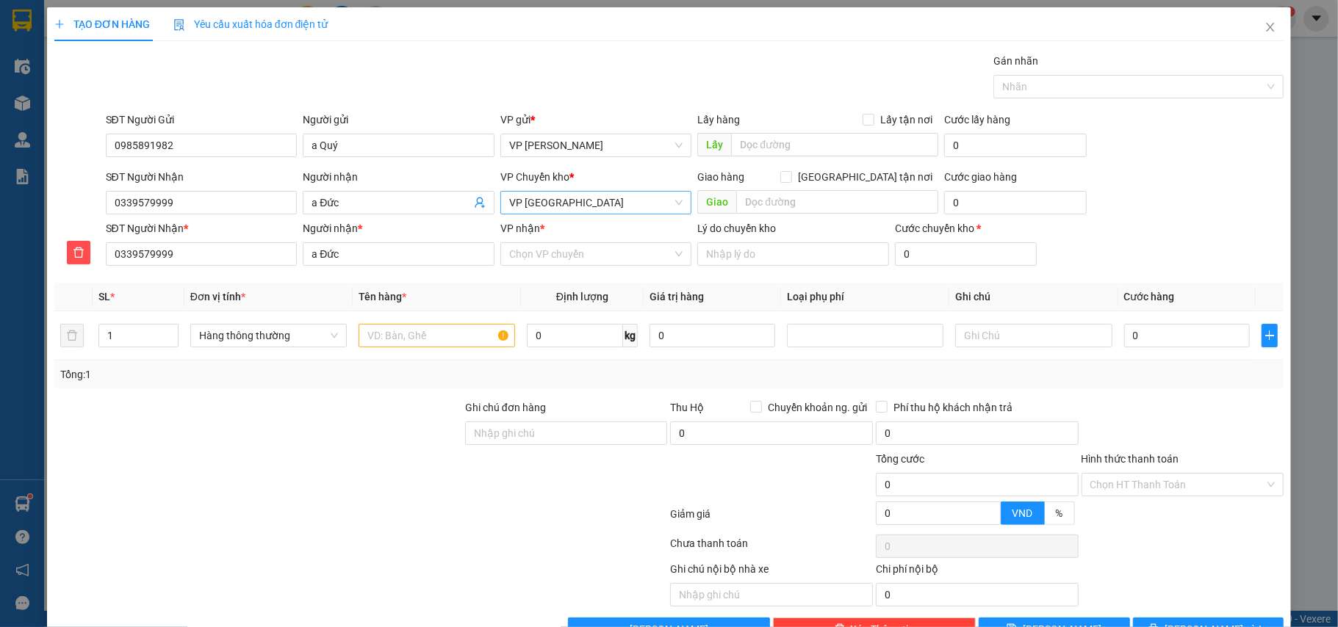
click at [586, 212] on span "VP [GEOGRAPHIC_DATA]" at bounding box center [596, 203] width 174 height 22
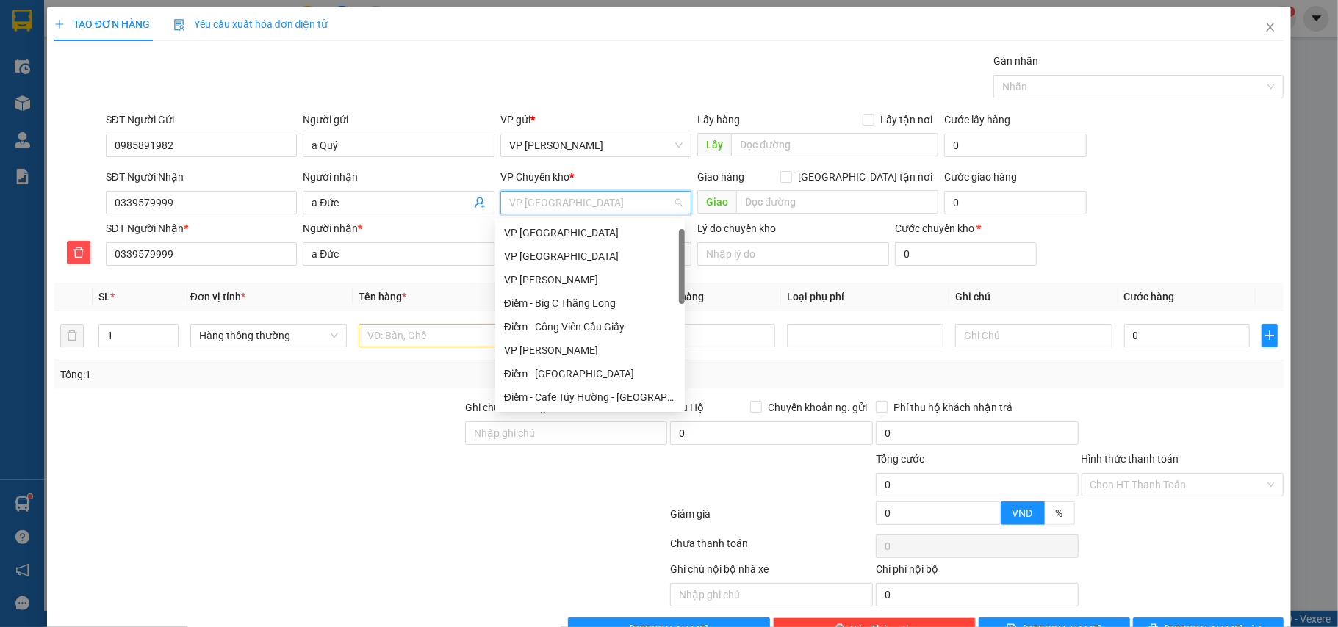
scroll to position [24, 0]
click at [559, 231] on div "VP [GEOGRAPHIC_DATA]" at bounding box center [590, 233] width 172 height 16
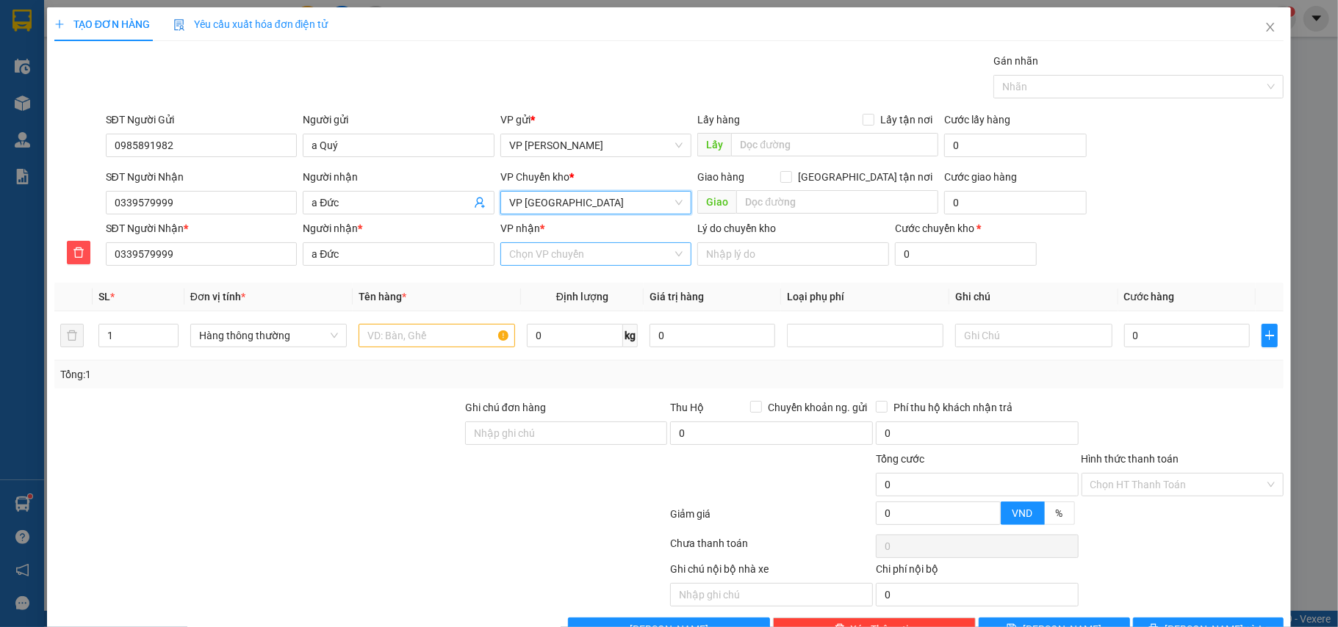
click at [557, 263] on input "VP nhận *" at bounding box center [591, 254] width 164 height 22
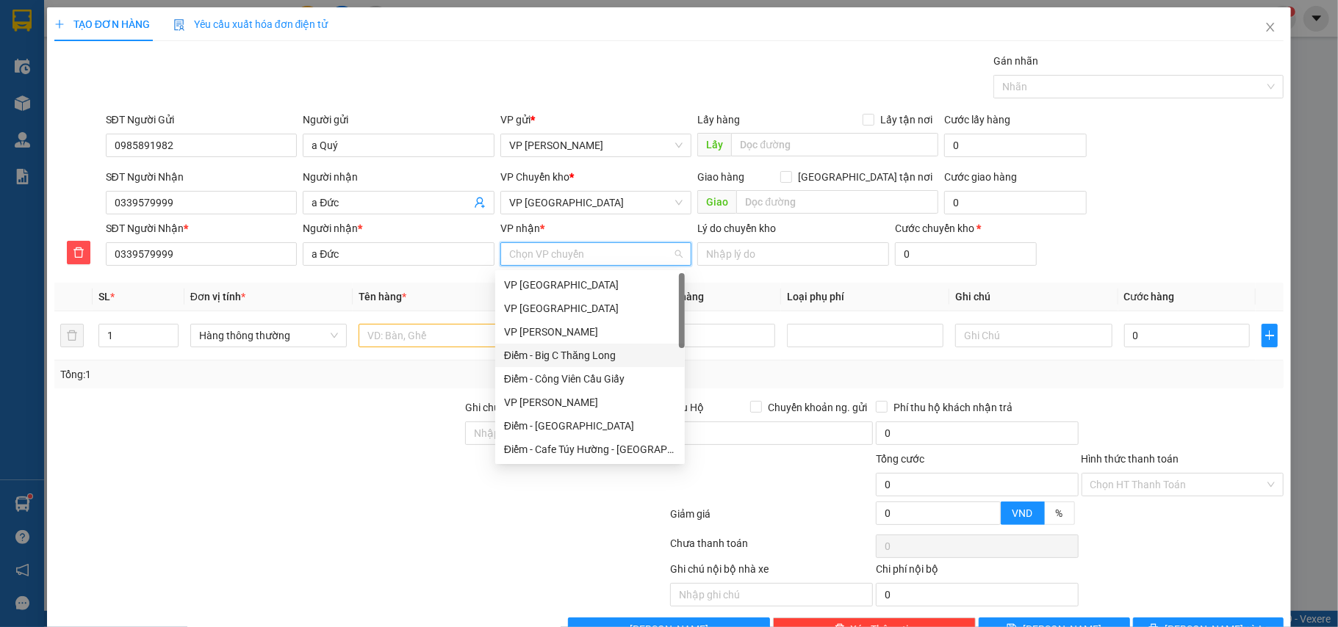
scroll to position [98, 0]
click at [542, 376] on div "VP [GEOGRAPHIC_DATA]" at bounding box center [590, 375] width 172 height 16
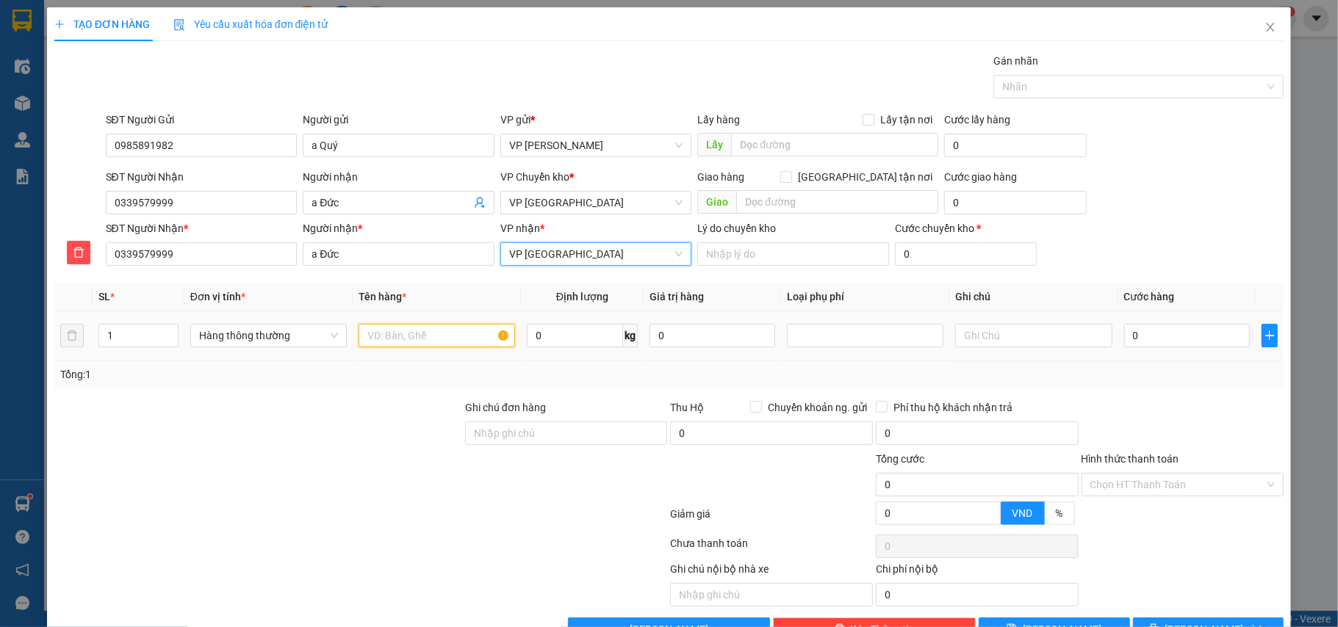
click at [406, 336] on input "text" at bounding box center [437, 336] width 157 height 24
type input "hộp ct linh kiện"
click at [1155, 334] on input "0" at bounding box center [1187, 336] width 126 height 24
type input "3"
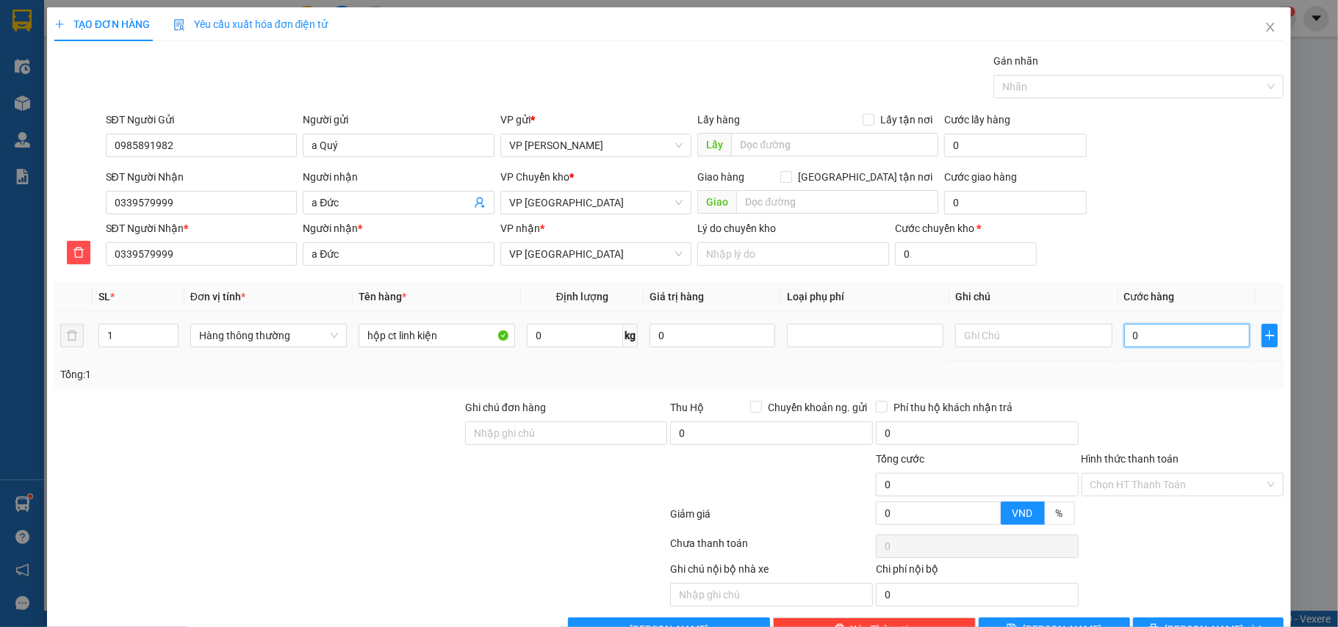
type input "3"
type input "30"
type input "30.000"
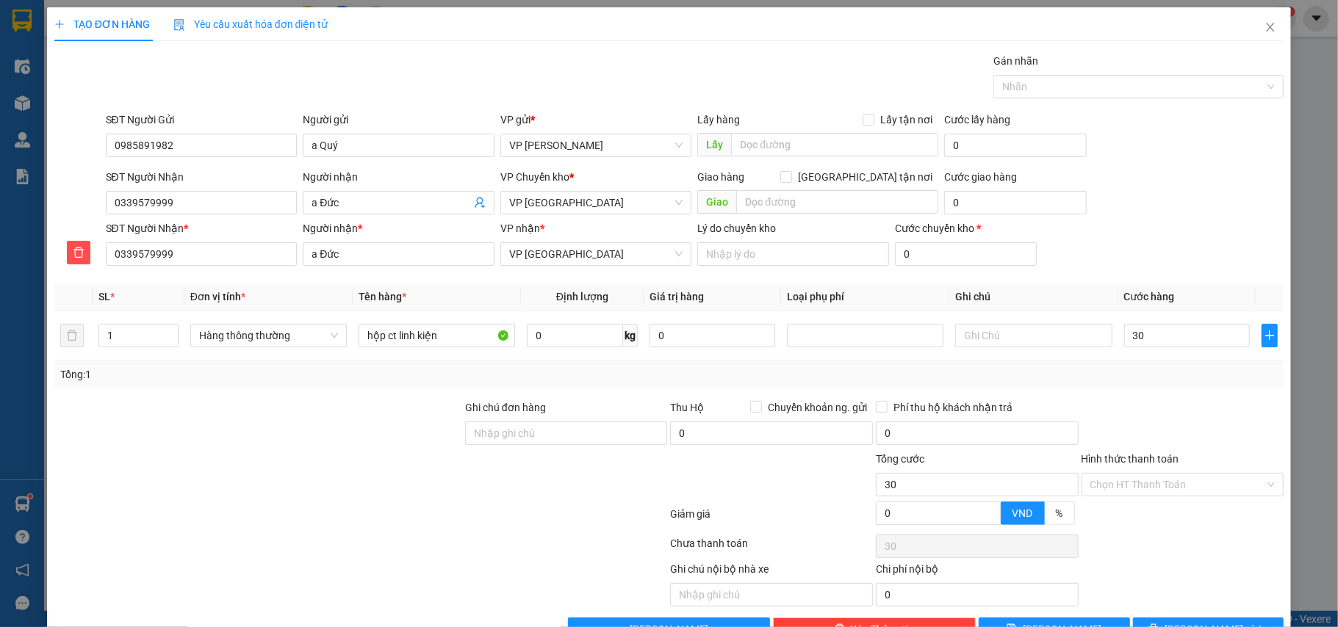
type input "30.000"
click at [1133, 373] on div "Tổng: 1" at bounding box center [669, 375] width 1218 height 16
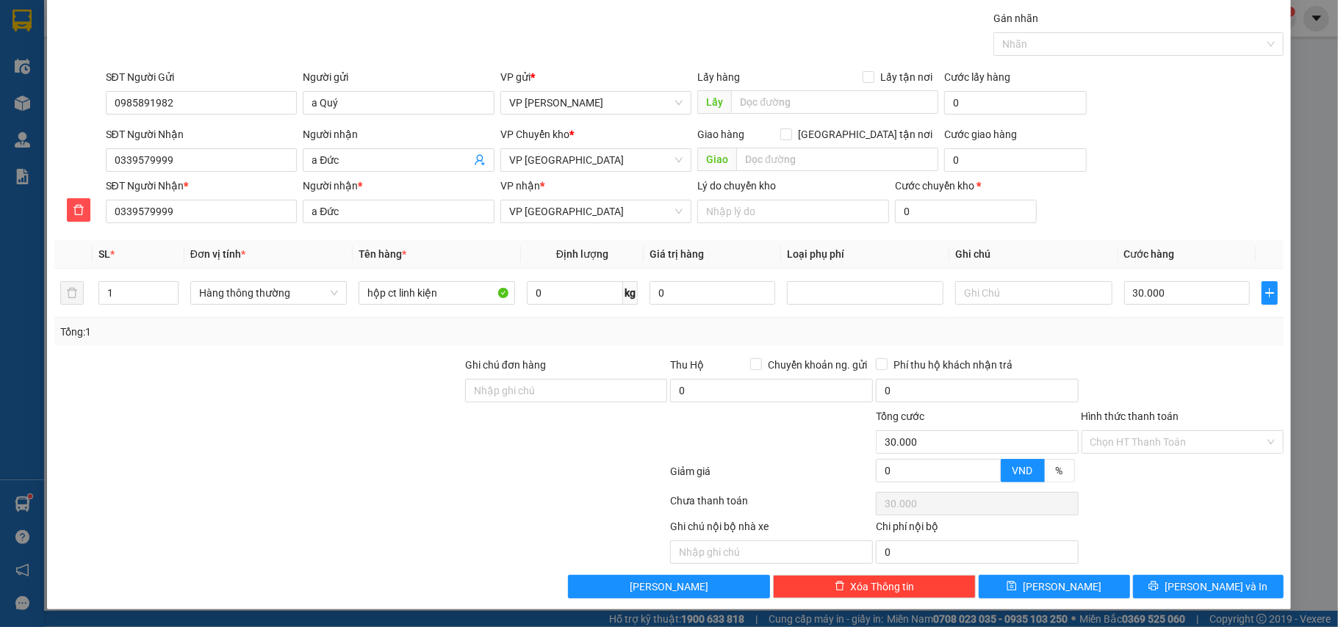
click at [776, 113] on div "Lấy hàng Lấy tận nơi Lấy" at bounding box center [817, 94] width 241 height 51
click at [765, 98] on input "text" at bounding box center [834, 102] width 207 height 24
type input "chưa bil do máy in hỏng"
click at [1159, 583] on icon "printer" at bounding box center [1153, 586] width 10 height 10
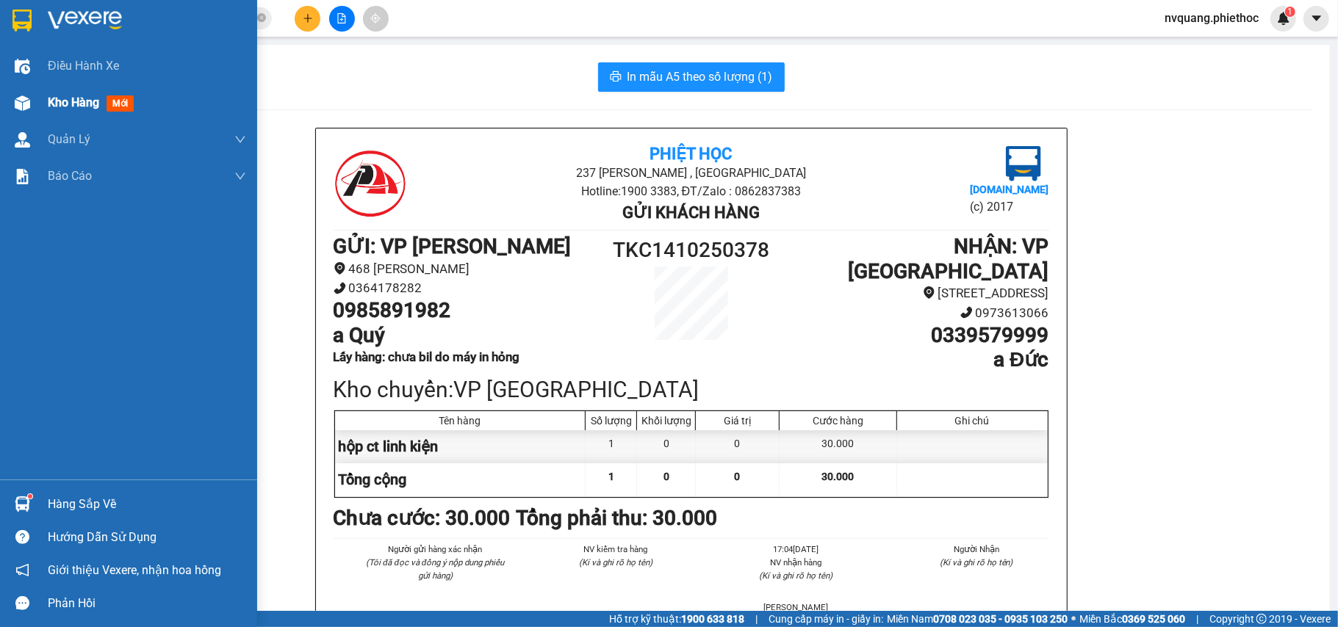
click at [65, 104] on span "Kho hàng" at bounding box center [73, 103] width 51 height 14
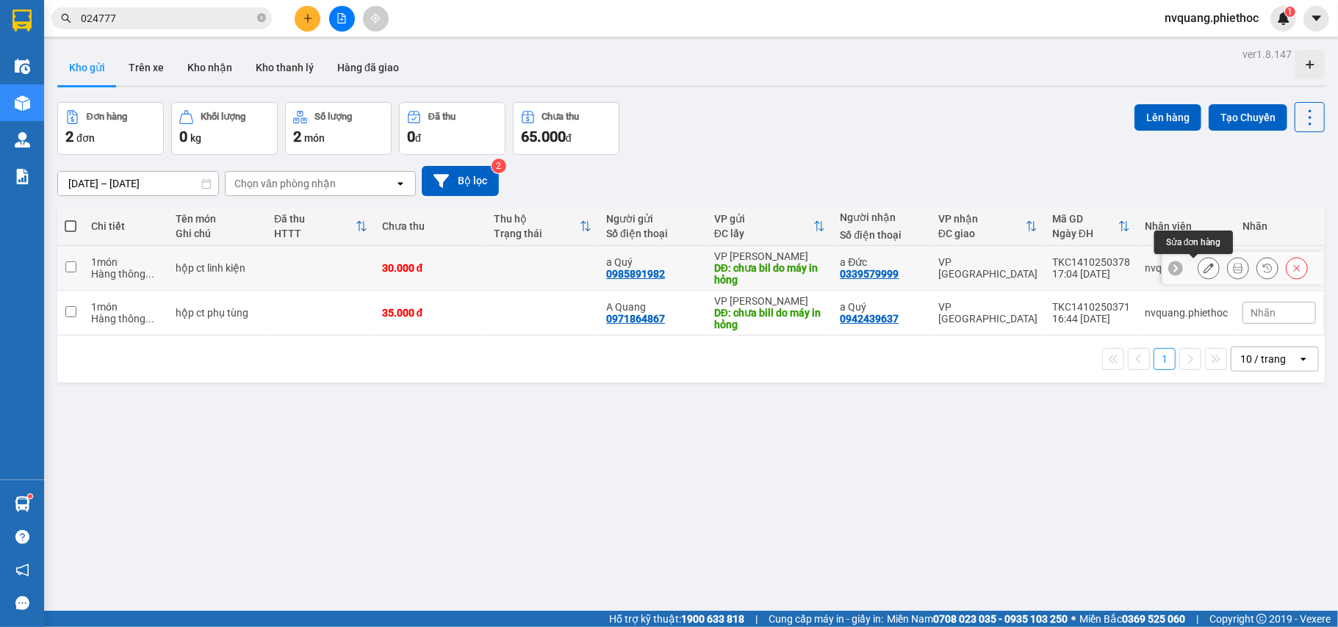
click at [1198, 267] on button at bounding box center [1208, 269] width 21 height 26
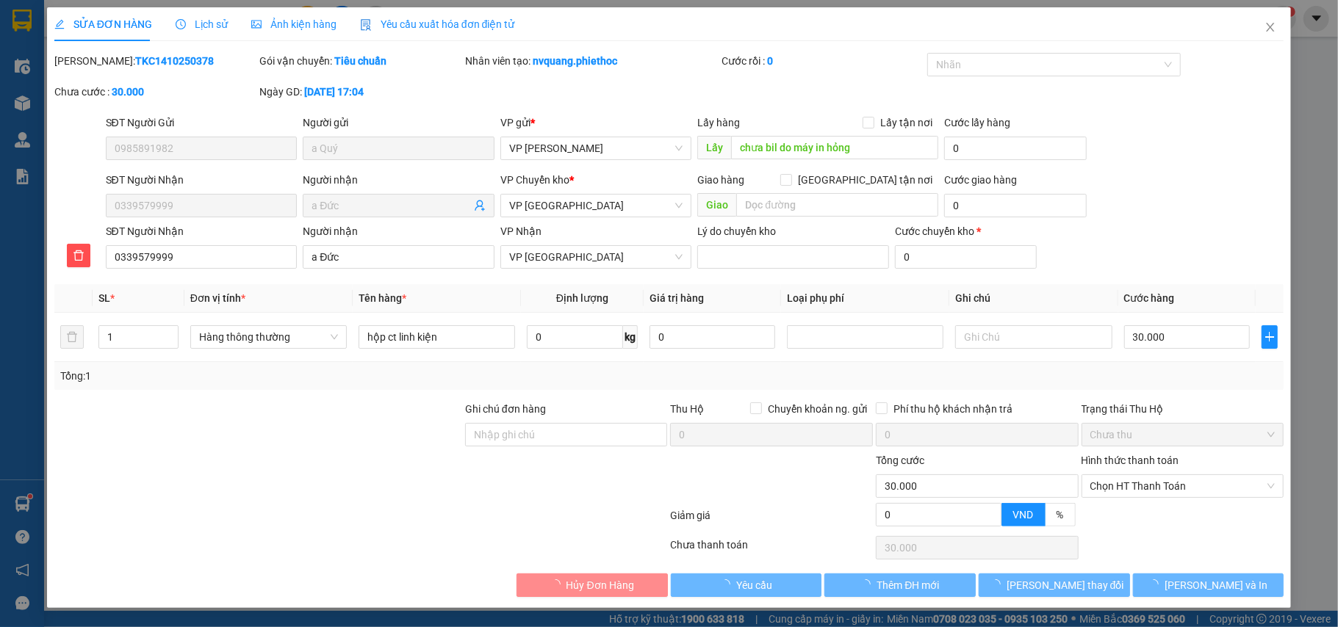
type input "0985891982"
type input "a Quý"
type input "chưa bil do máy in hỏng"
type input "0339579999"
type input "a Đức"
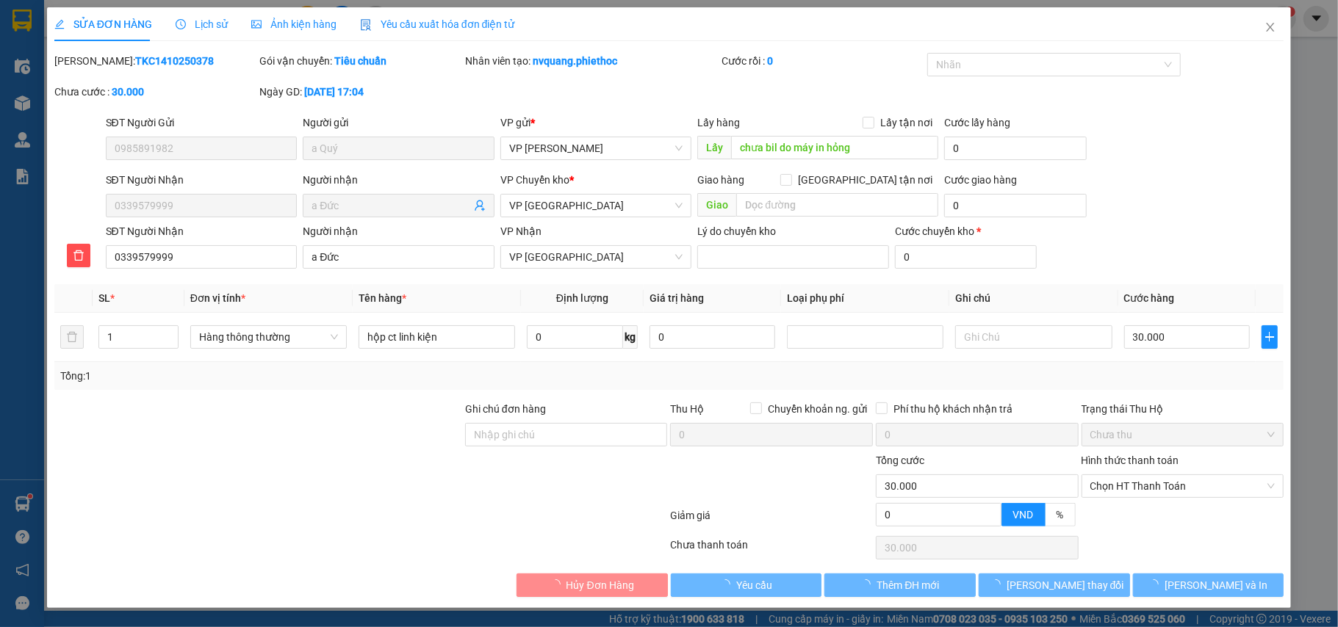
type input "0"
type input "30.000"
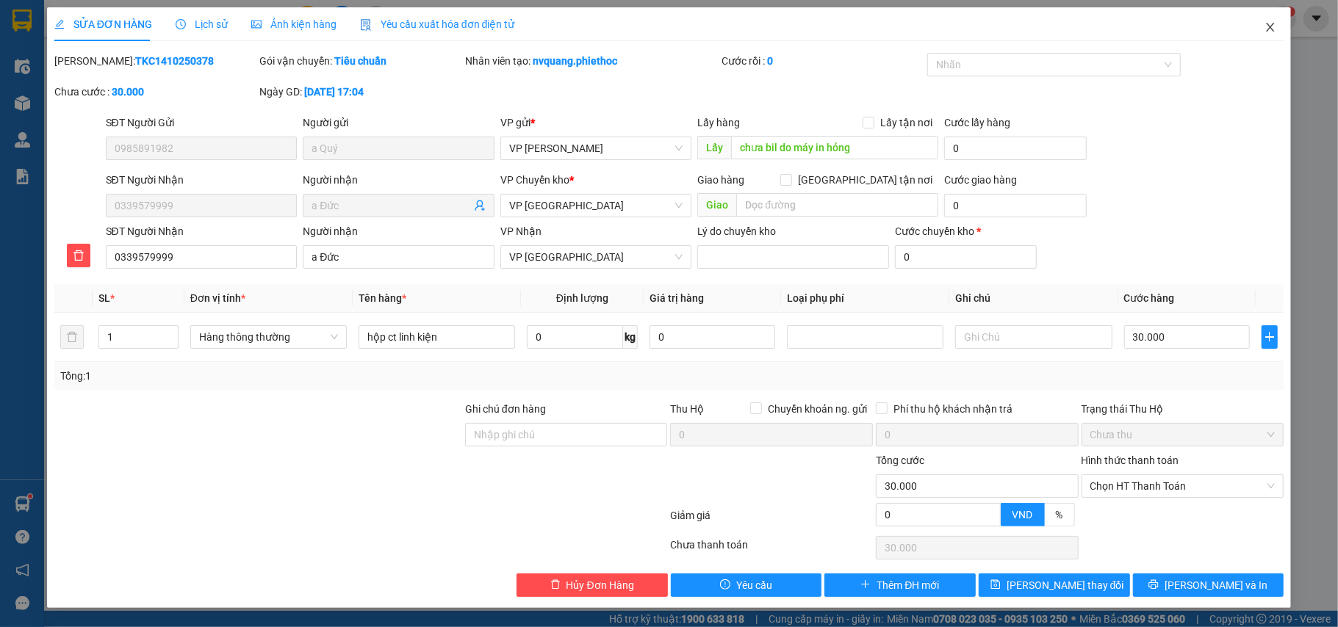
click at [1265, 29] on icon "close" at bounding box center [1271, 27] width 12 height 12
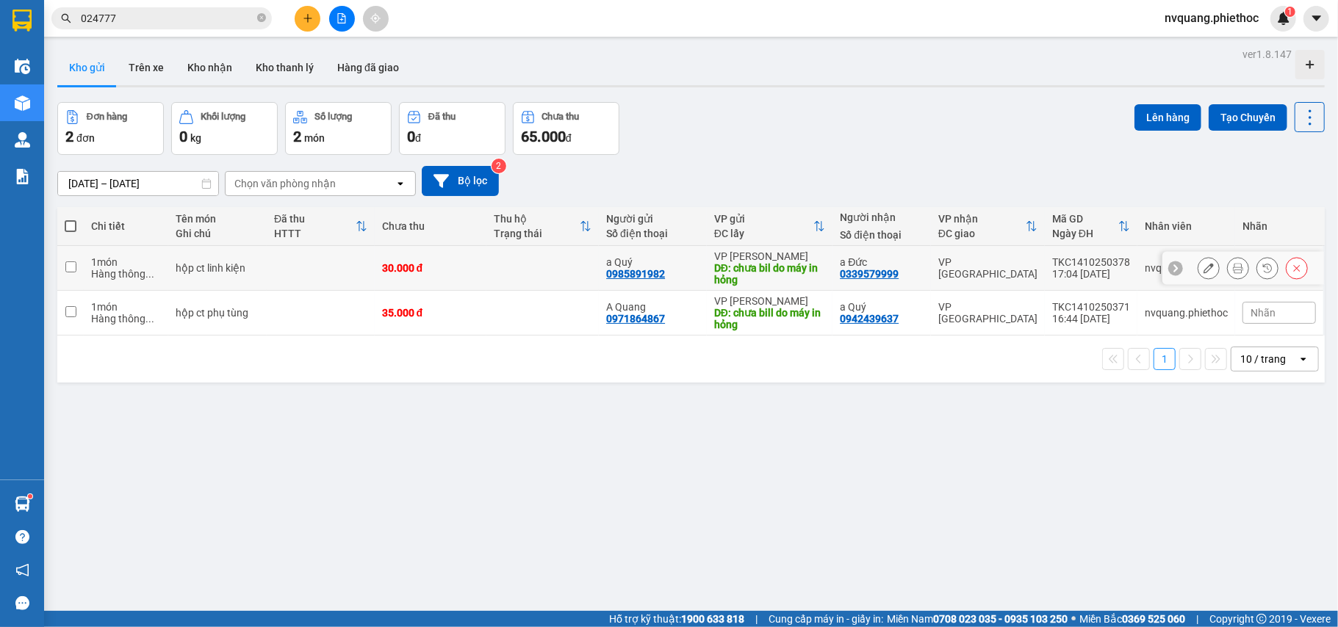
click at [324, 259] on td at bounding box center [321, 268] width 108 height 45
checkbox input "true"
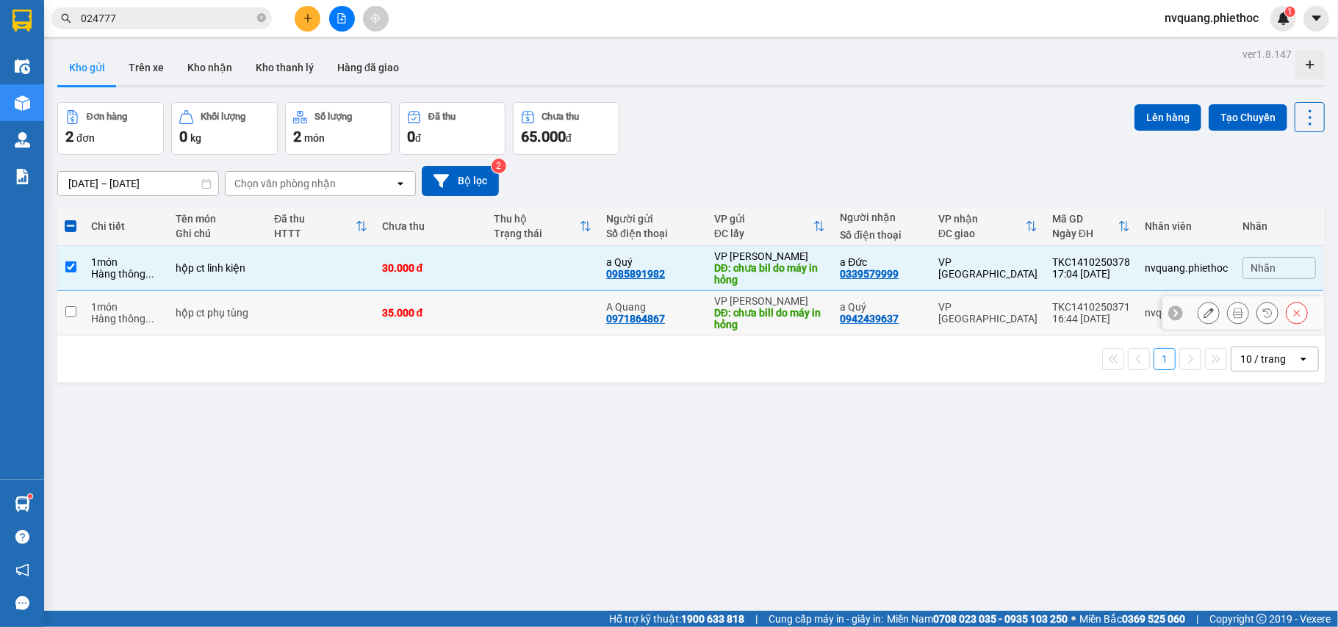
click at [316, 303] on td at bounding box center [321, 313] width 108 height 45
checkbox input "true"
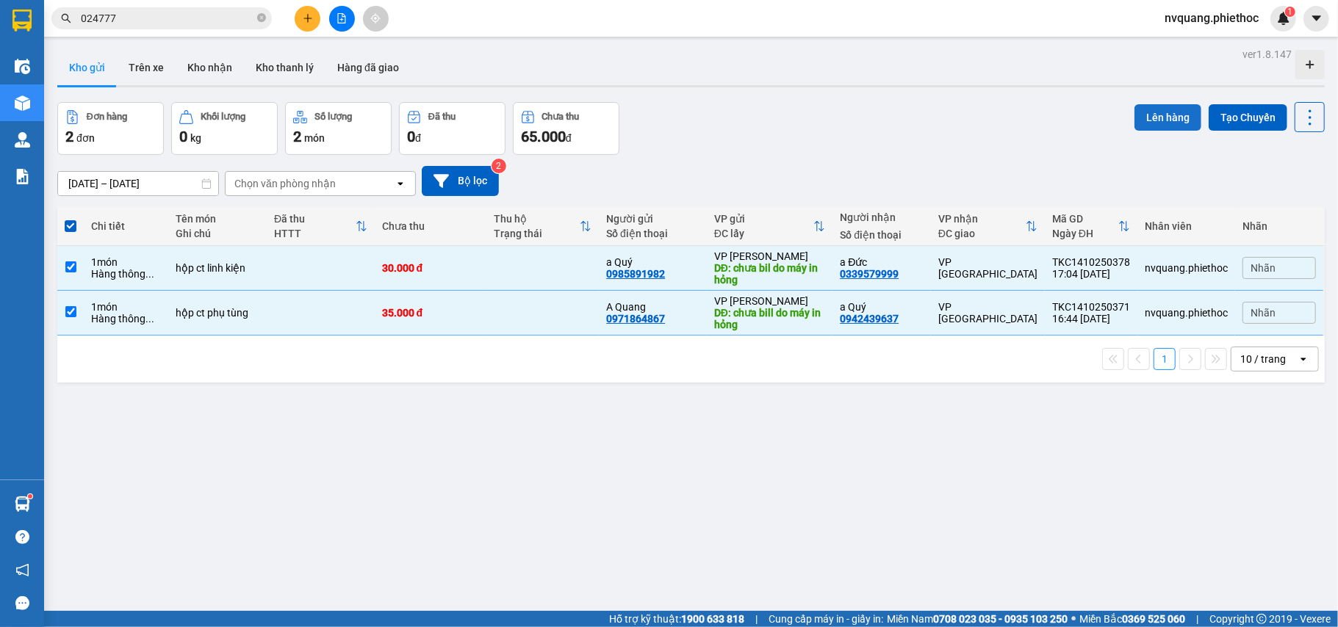
click at [1167, 109] on button "Lên hàng" at bounding box center [1167, 117] width 67 height 26
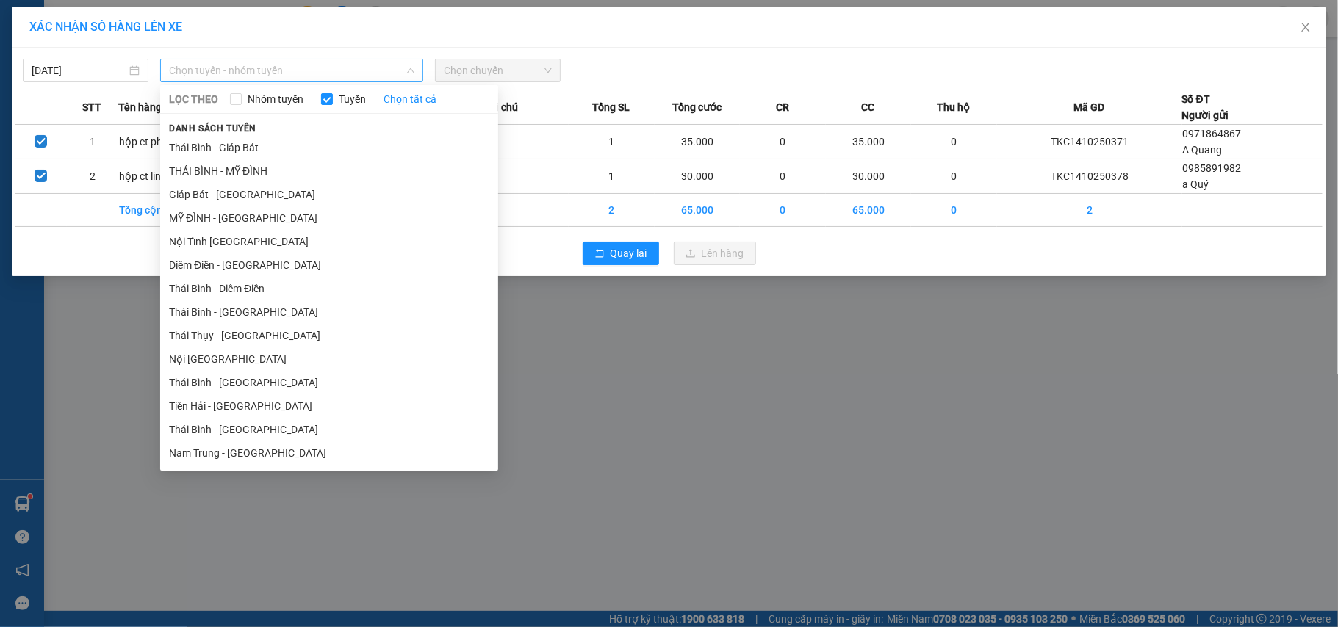
click at [186, 65] on span "Chọn tuyến - nhóm tuyến" at bounding box center [291, 71] width 245 height 22
click at [198, 197] on li "Giáp Bát - [GEOGRAPHIC_DATA]" at bounding box center [329, 195] width 338 height 24
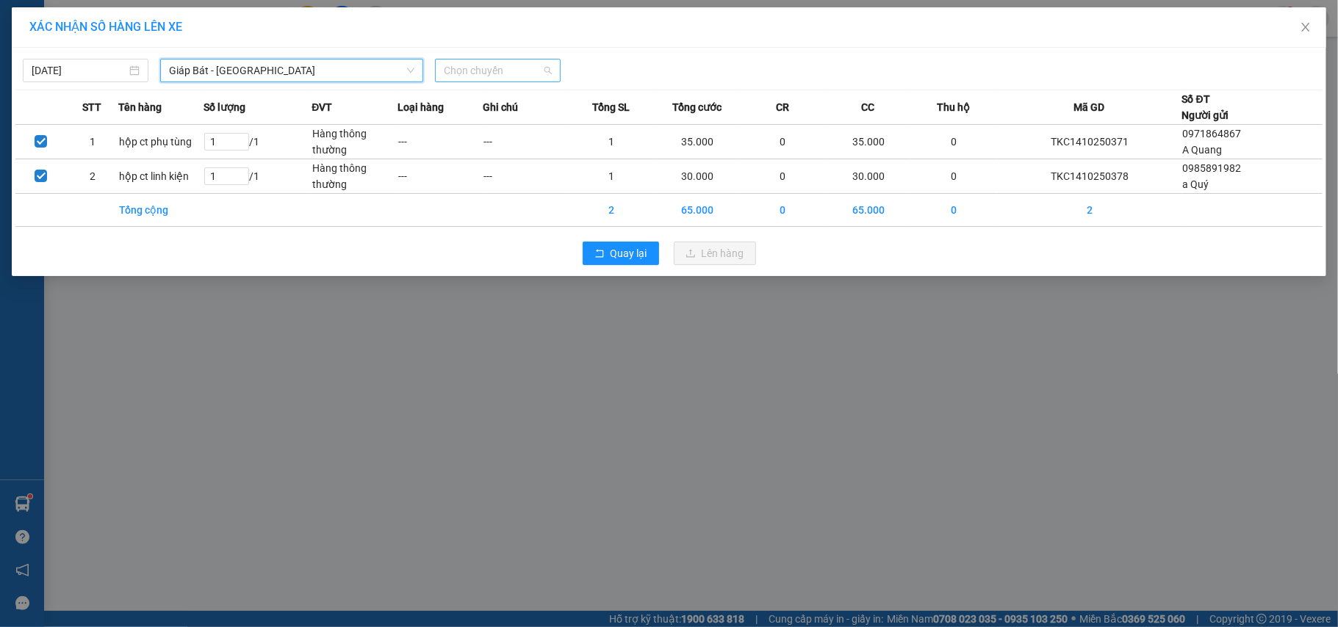
click at [457, 75] on span "Chọn chuyến" at bounding box center [498, 71] width 108 height 22
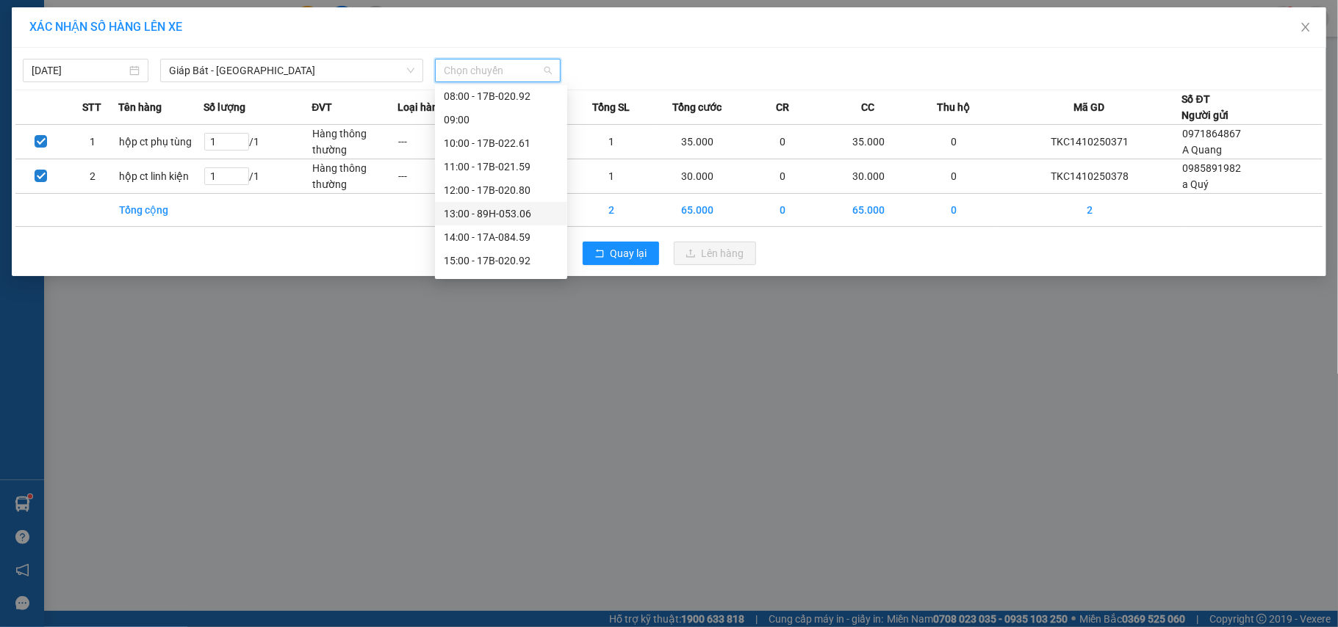
scroll to position [195, 0]
click at [514, 231] on div "18:00 - 17B-020.80" at bounding box center [501, 234] width 115 height 16
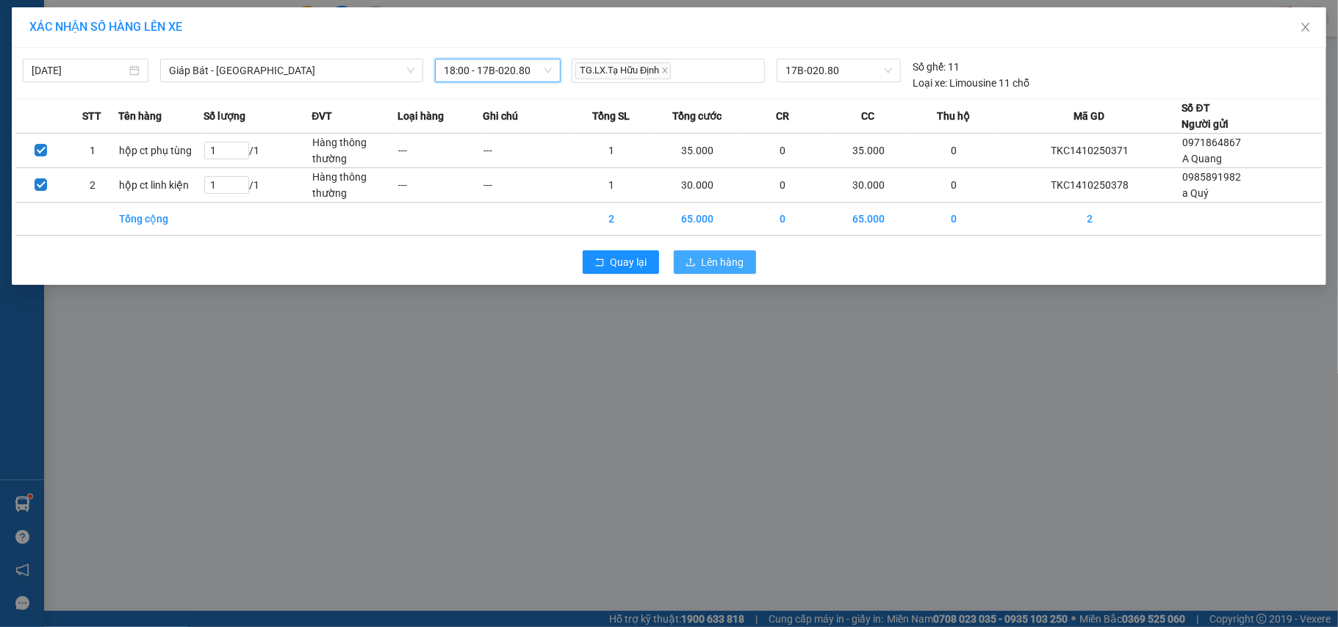
click at [686, 259] on icon "upload" at bounding box center [691, 262] width 10 height 10
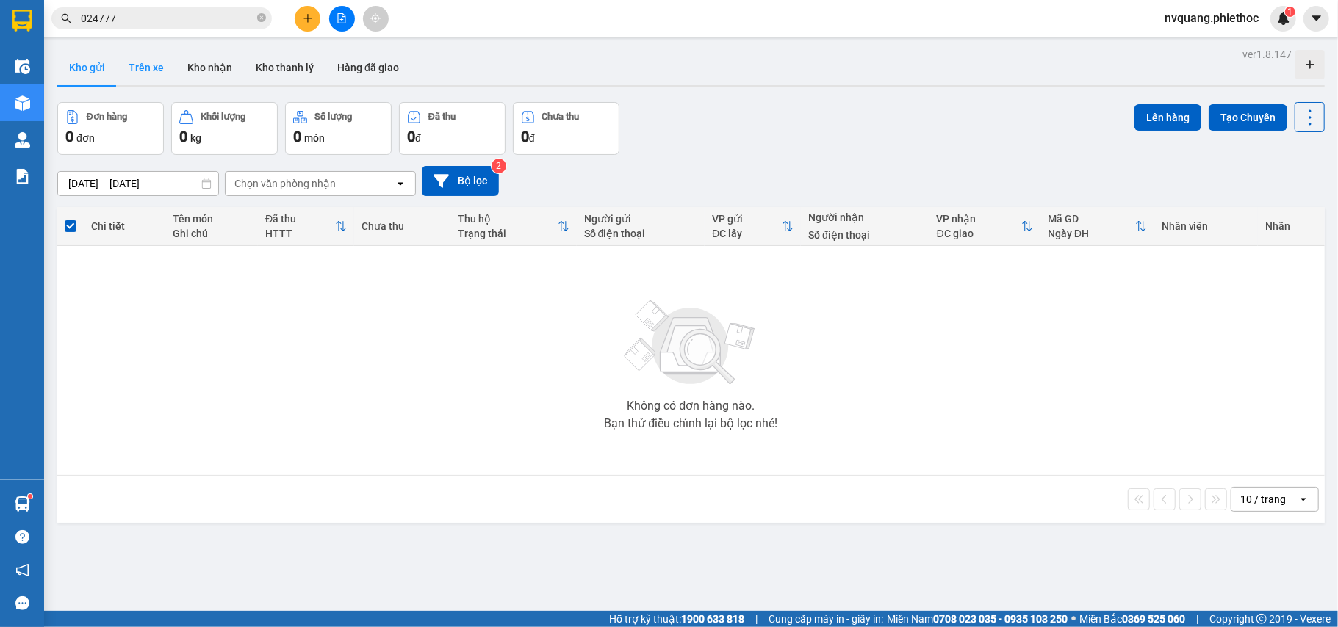
drag, startPoint x: 125, startPoint y: 69, endPoint x: 134, endPoint y: 80, distance: 14.1
click at [126, 69] on button "Trên xe" at bounding box center [146, 67] width 59 height 35
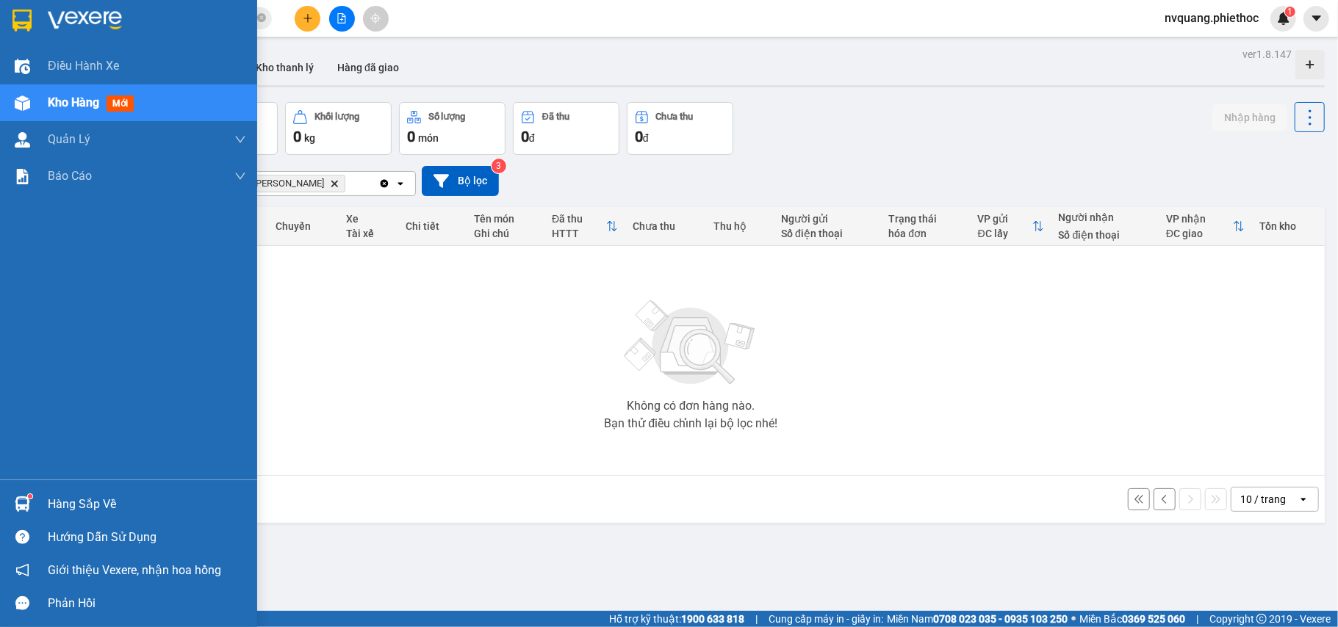
click at [18, 503] on img at bounding box center [22, 504] width 15 height 15
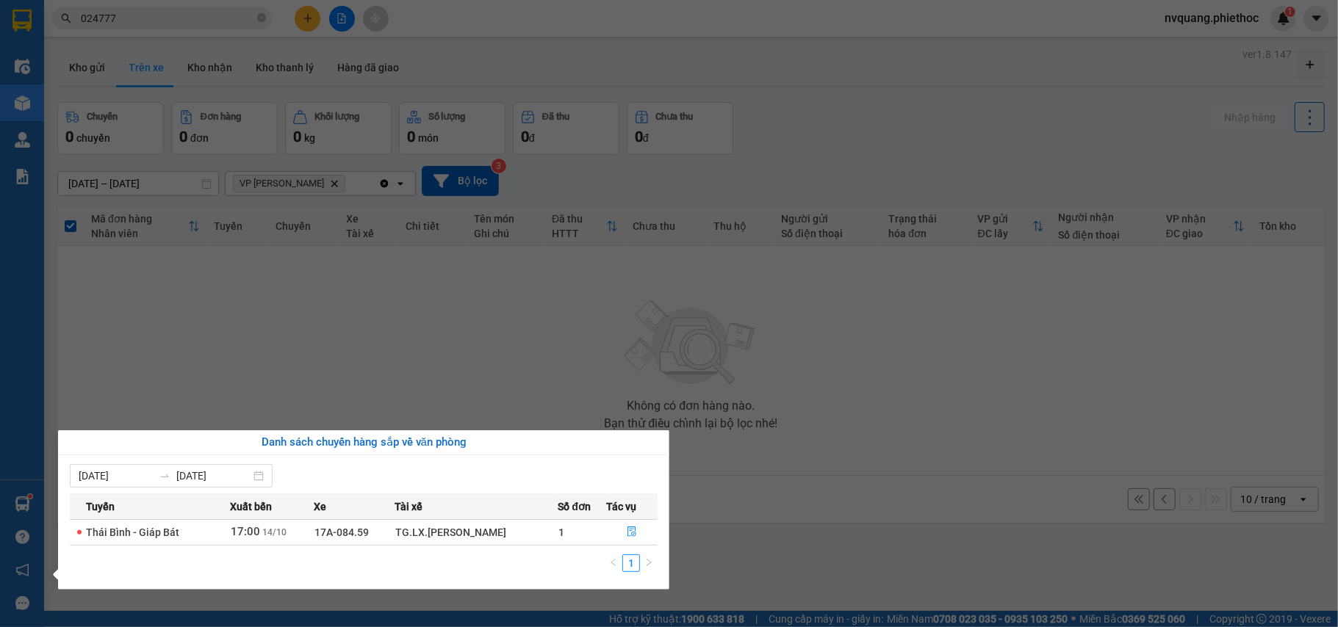
click at [180, 539] on td "Thái Bình - Giáp Bát" at bounding box center [150, 532] width 160 height 26
click at [148, 532] on span "Thái Bình - Giáp Bát" at bounding box center [132, 533] width 93 height 12
click at [558, 532] on span "1" at bounding box center [561, 533] width 6 height 12
click at [745, 551] on section "Kết quả tìm kiếm ( 130 ) Bộ lọc Mã ĐH Trạng thái Món hàng Thu hộ Tổng cước Chưa…" at bounding box center [669, 313] width 1338 height 627
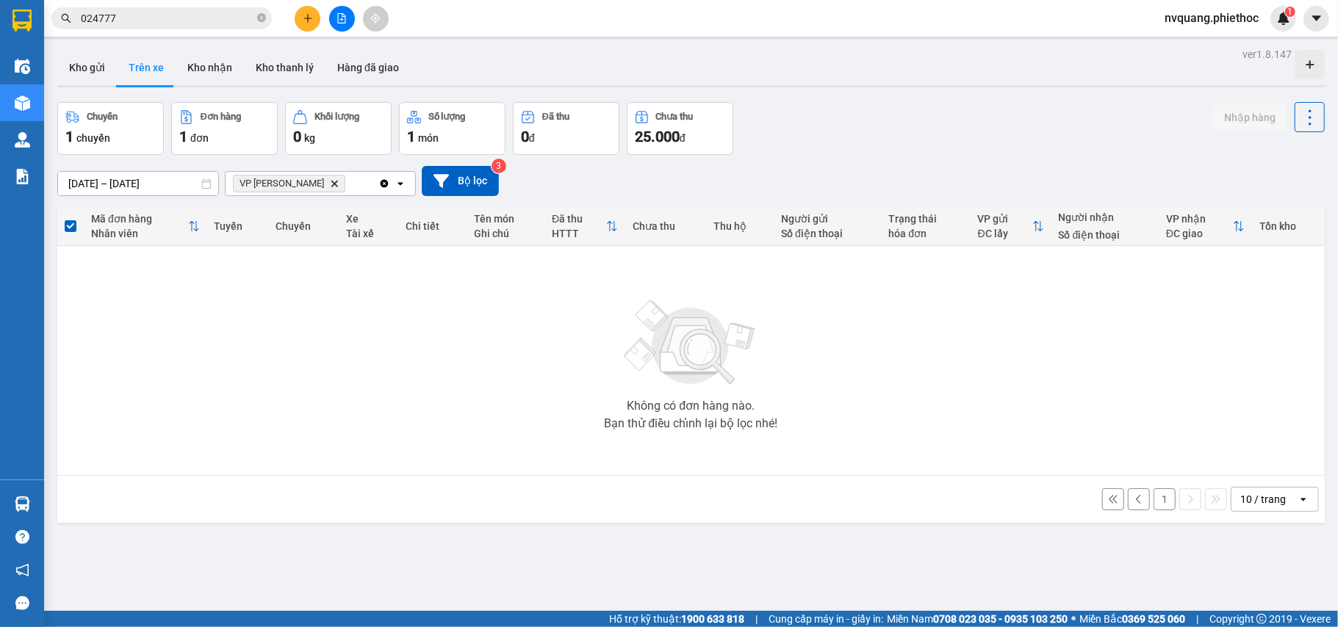
click at [334, 183] on icon "Delete" at bounding box center [334, 183] width 9 height 9
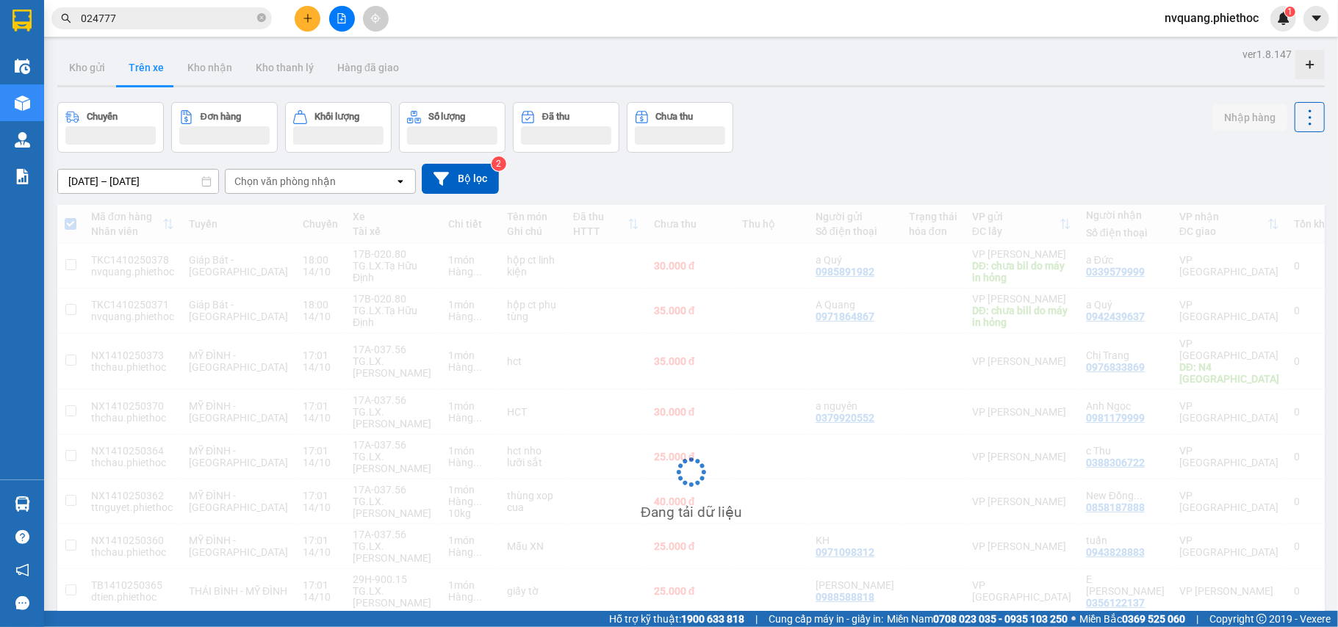
click at [326, 183] on div "Chọn văn phòng nhận" at bounding box center [284, 181] width 101 height 15
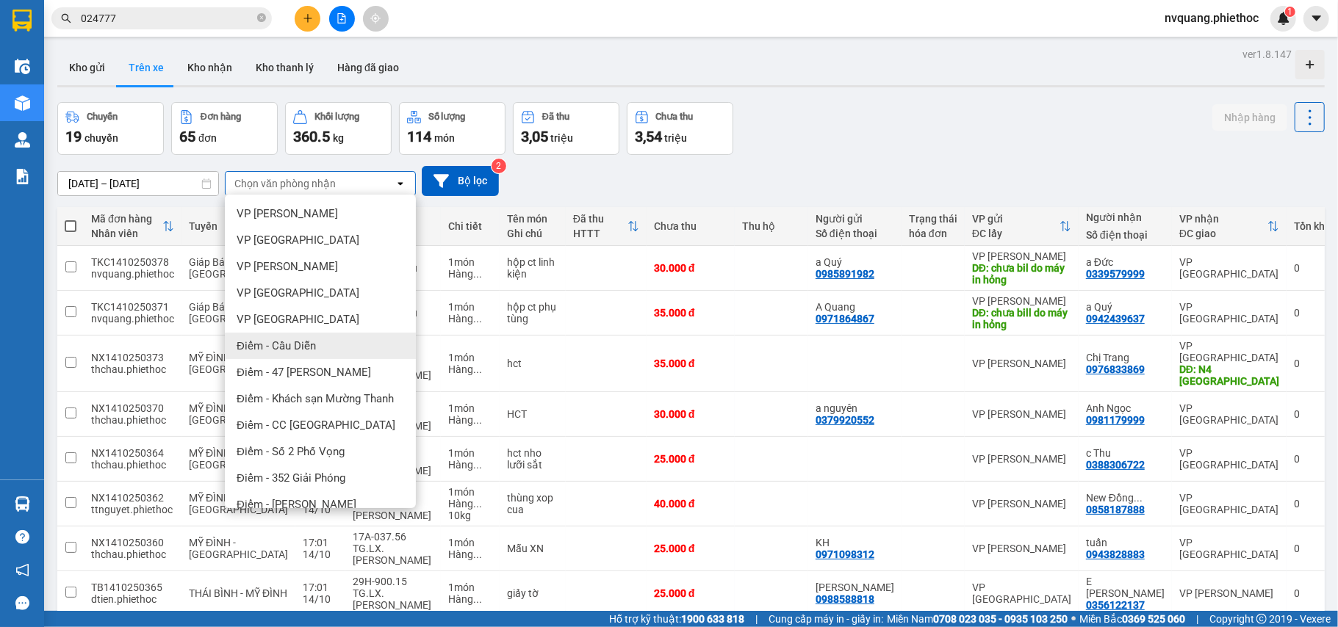
scroll to position [98, 0]
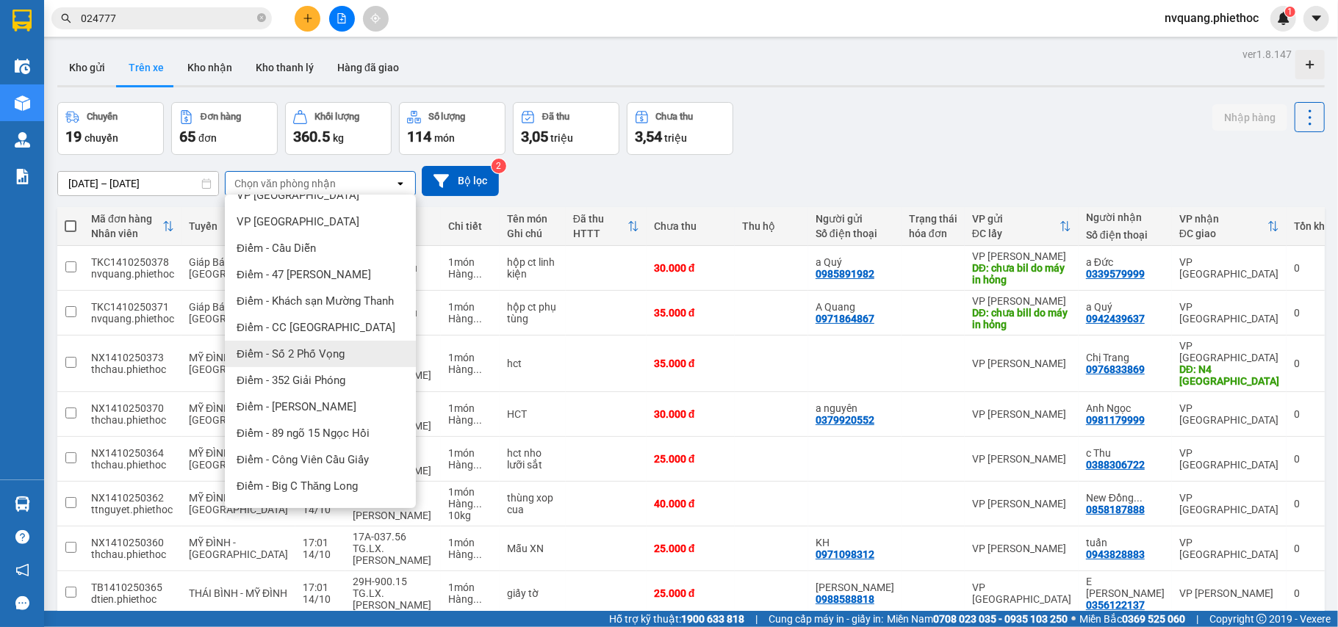
click at [283, 354] on span "Điểm - Số 2 Phố Vọng" at bounding box center [291, 354] width 108 height 15
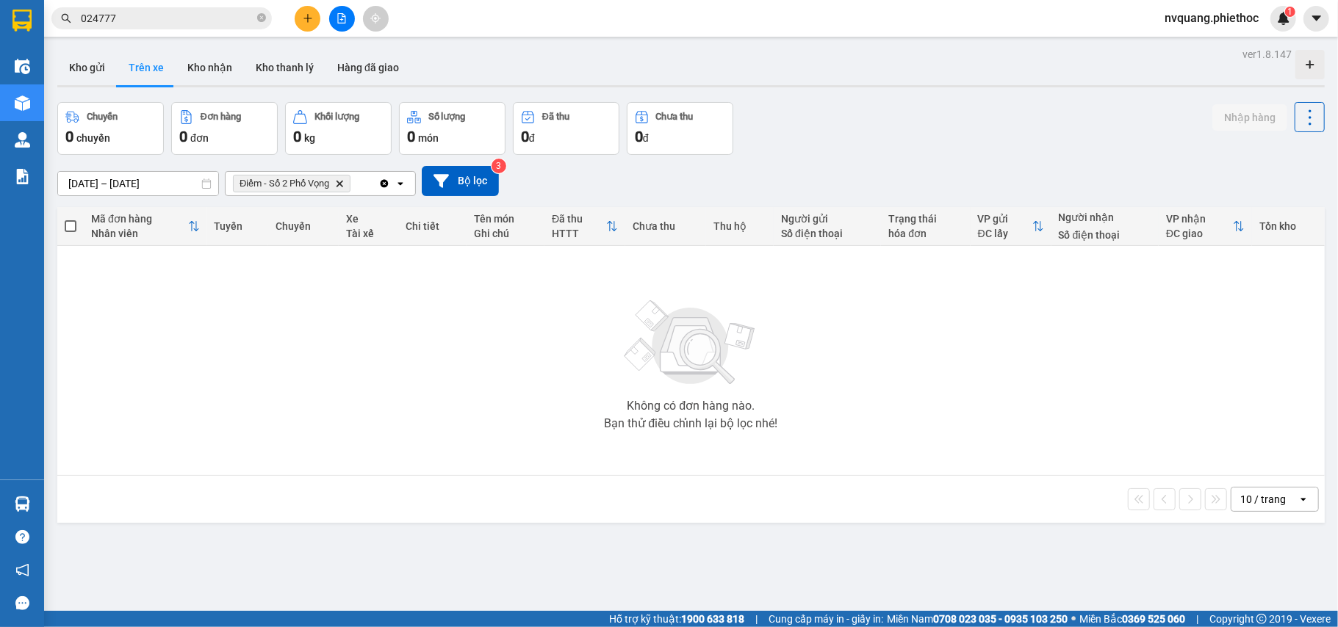
click at [338, 179] on icon "Delete" at bounding box center [339, 183] width 9 height 9
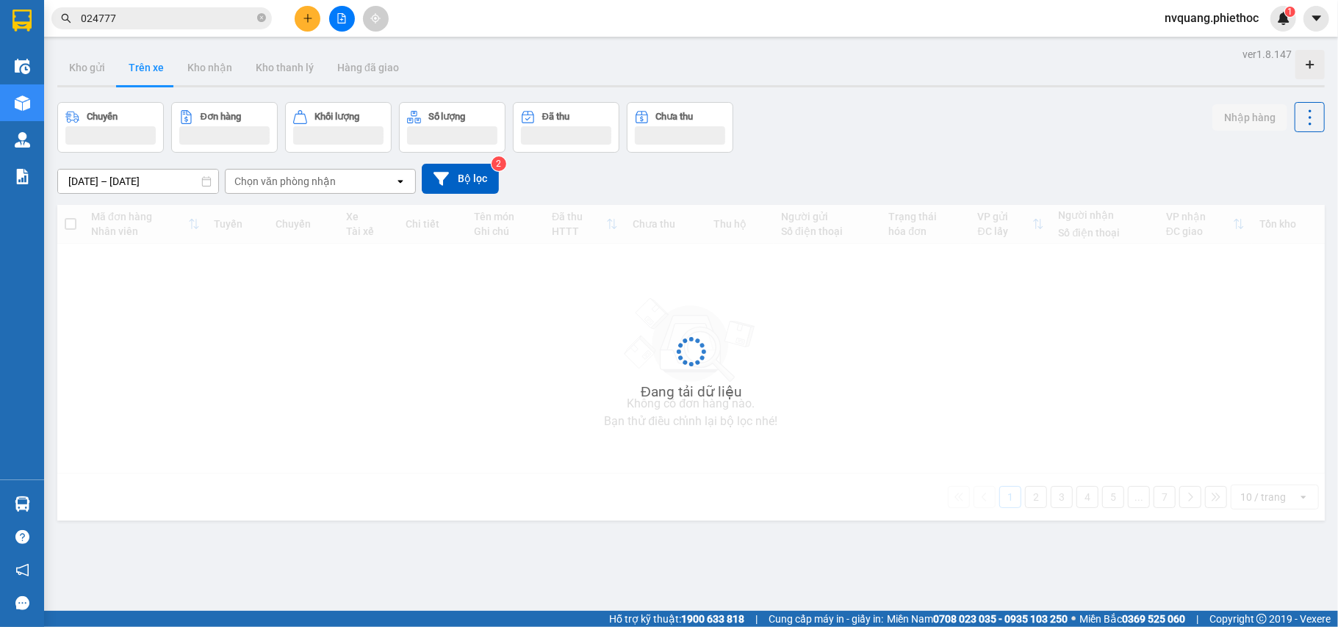
click at [338, 180] on div "Chọn văn phòng nhận" at bounding box center [310, 182] width 169 height 24
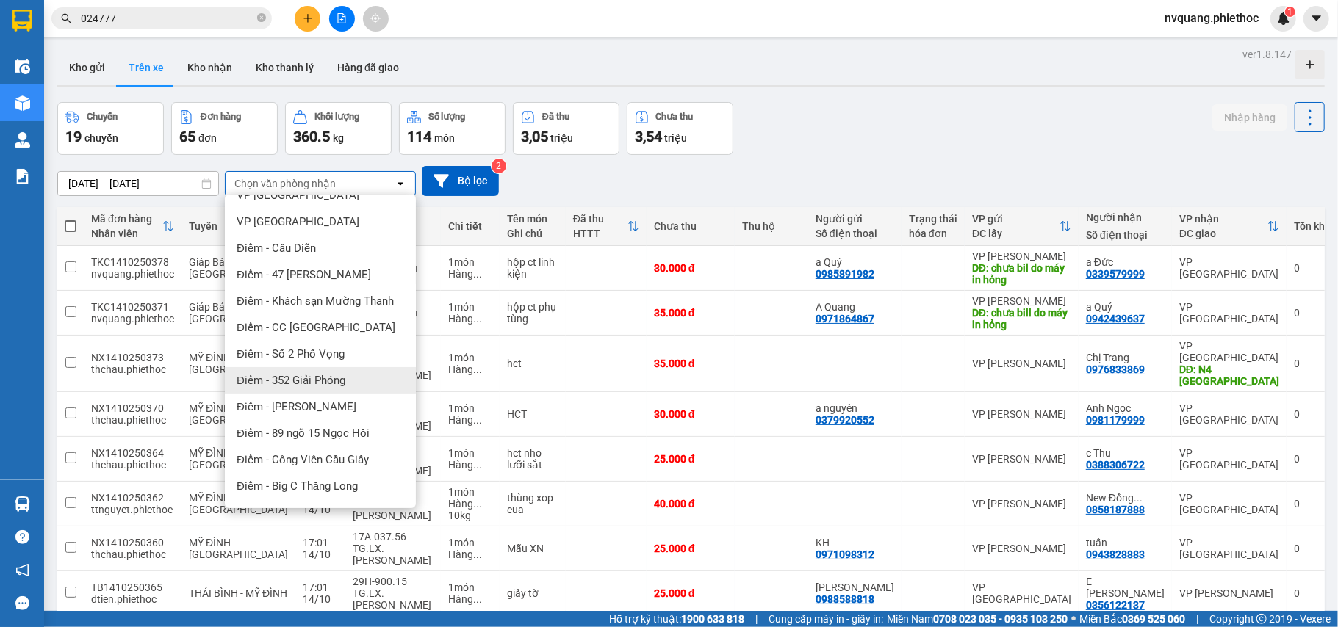
click at [304, 383] on span "Điểm - 352 Giải Phóng" at bounding box center [291, 380] width 109 height 15
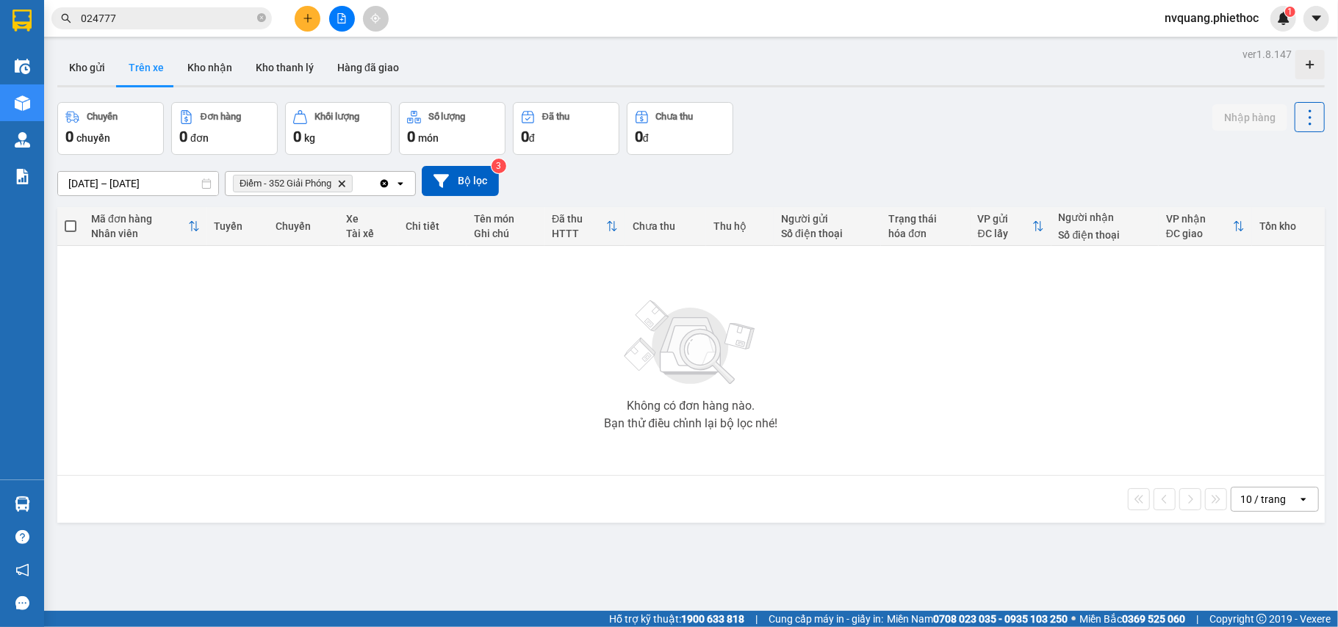
click at [341, 179] on icon "Delete" at bounding box center [341, 183] width 9 height 9
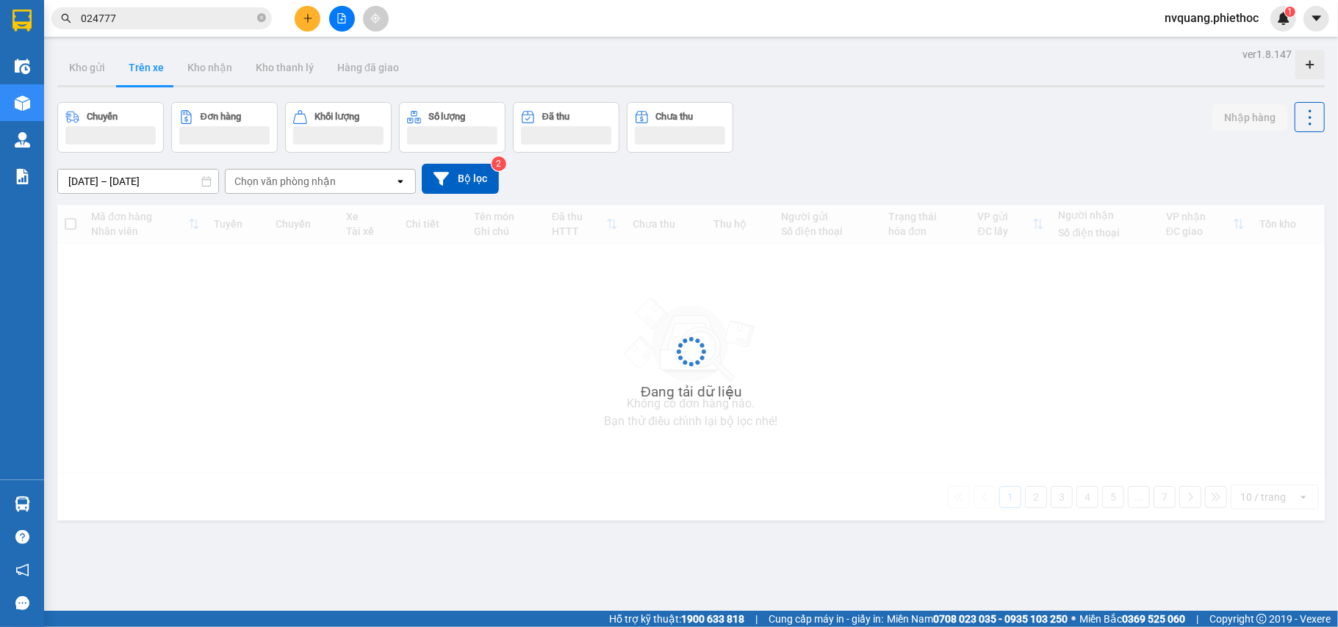
click at [321, 184] on div "Chọn văn phòng nhận" at bounding box center [284, 181] width 101 height 15
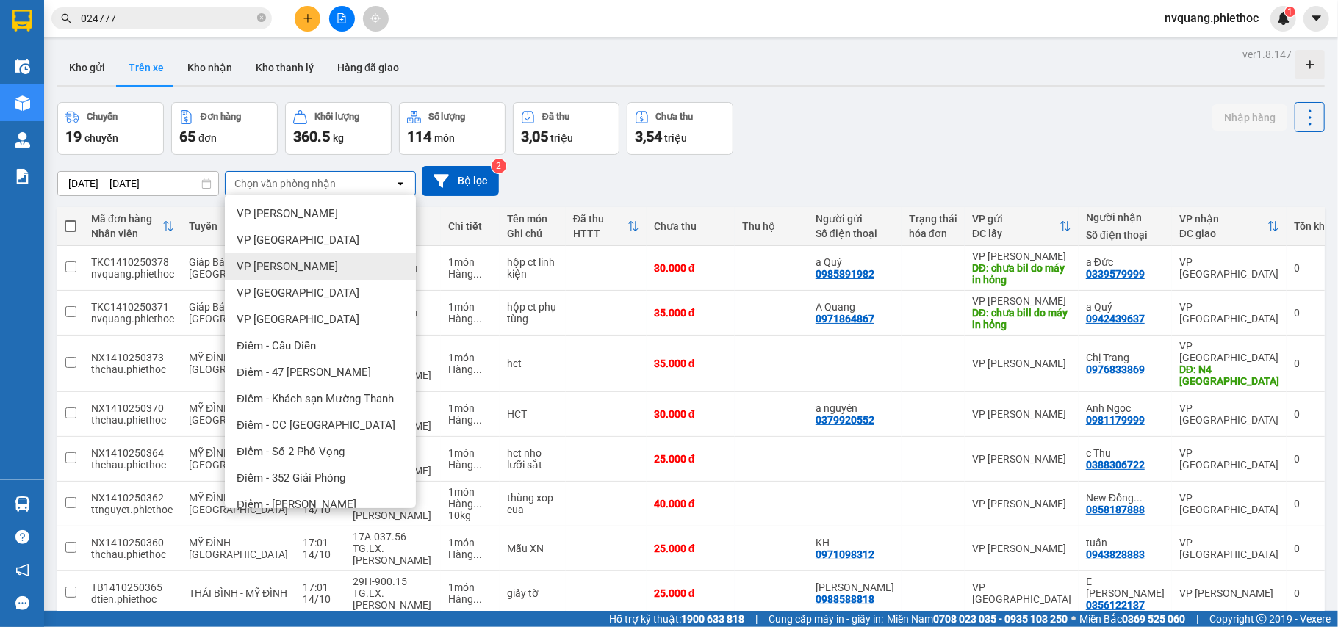
click at [306, 269] on span "VP [PERSON_NAME]" at bounding box center [287, 266] width 101 height 15
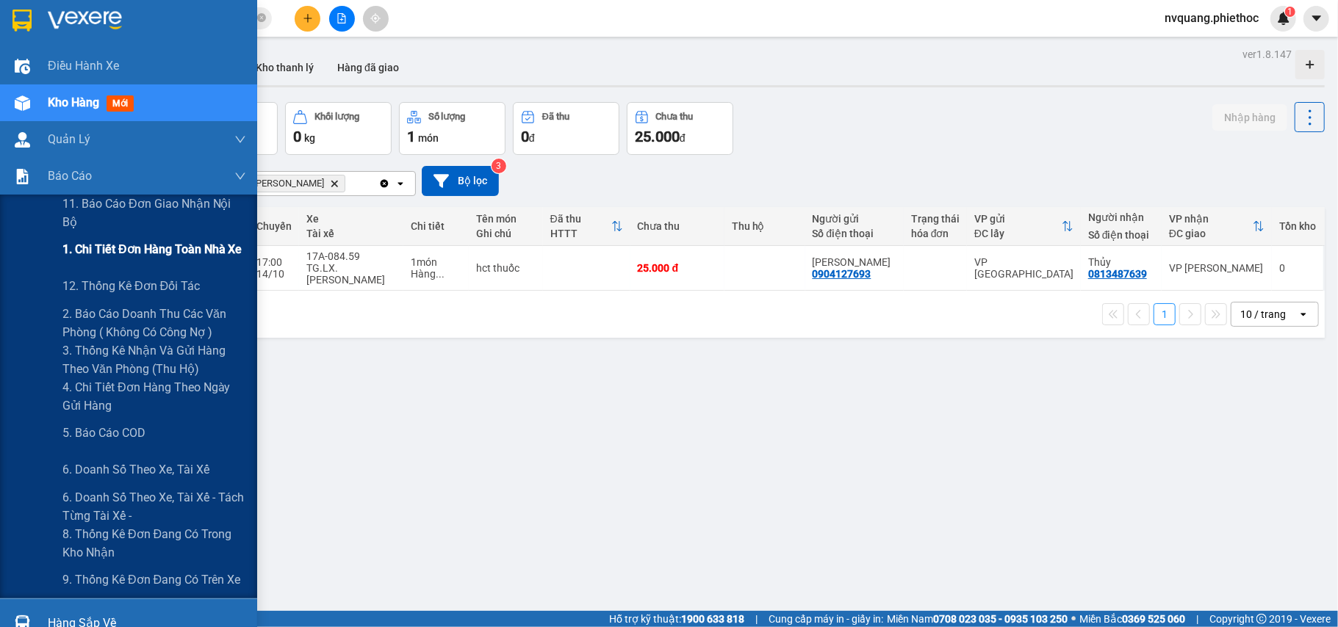
click at [140, 248] on span "1. Chi tiết đơn hàng toàn nhà xe" at bounding box center [152, 249] width 180 height 18
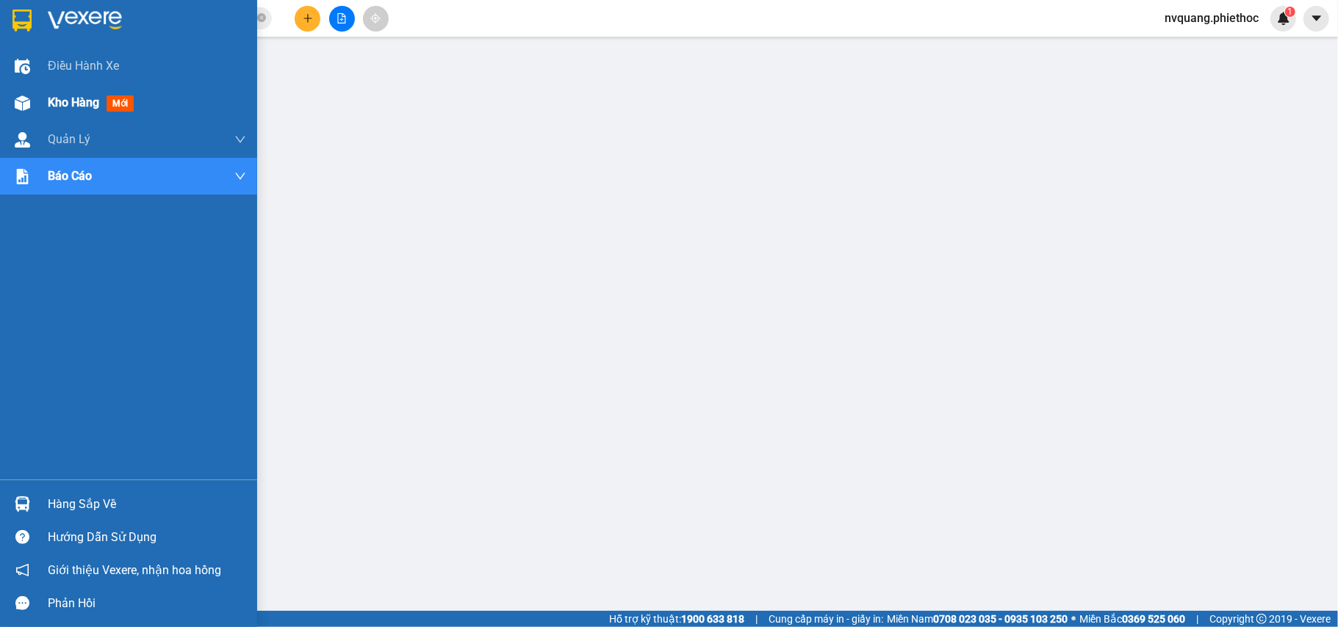
click at [51, 104] on span "Kho hàng" at bounding box center [73, 103] width 51 height 14
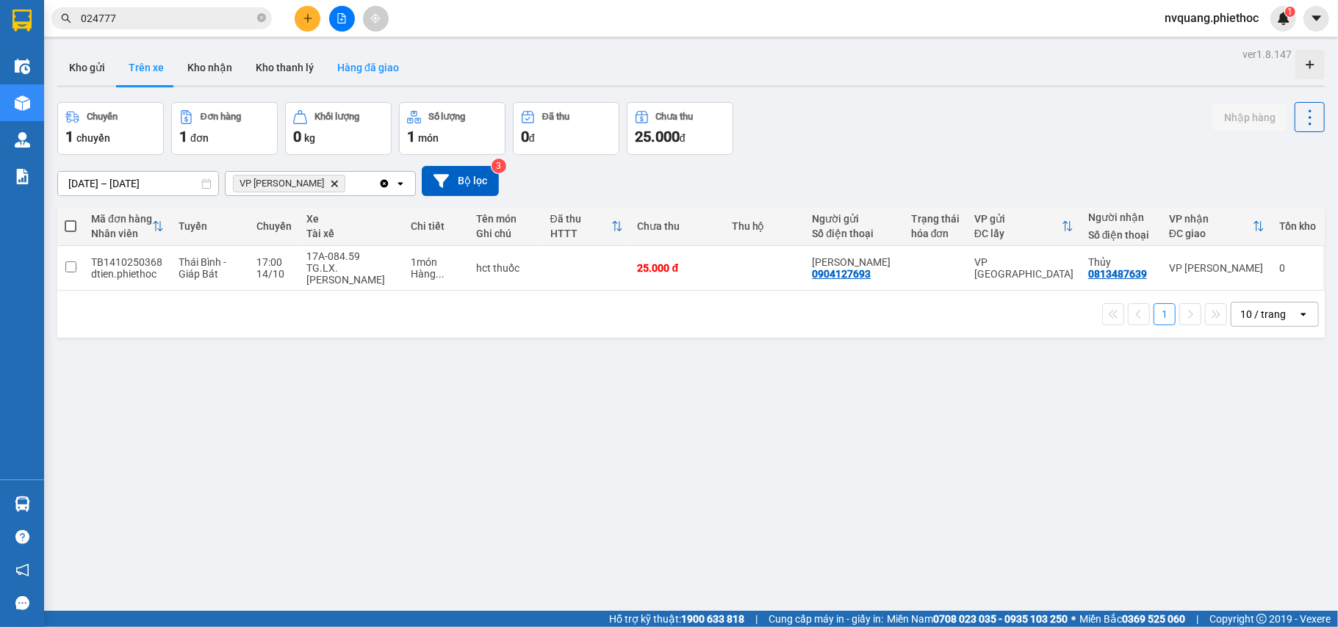
click at [350, 74] on button "Hàng đã giao" at bounding box center [367, 67] width 85 height 35
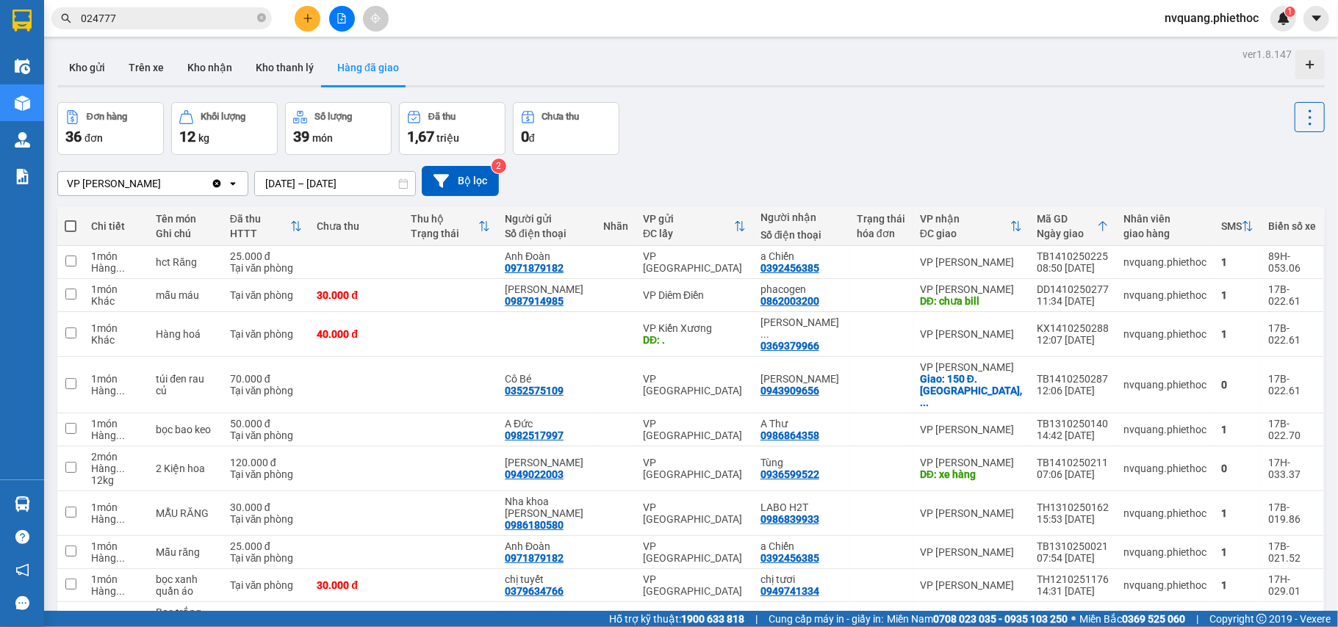
click at [295, 180] on input "[DATE] – [DATE]" at bounding box center [335, 184] width 160 height 24
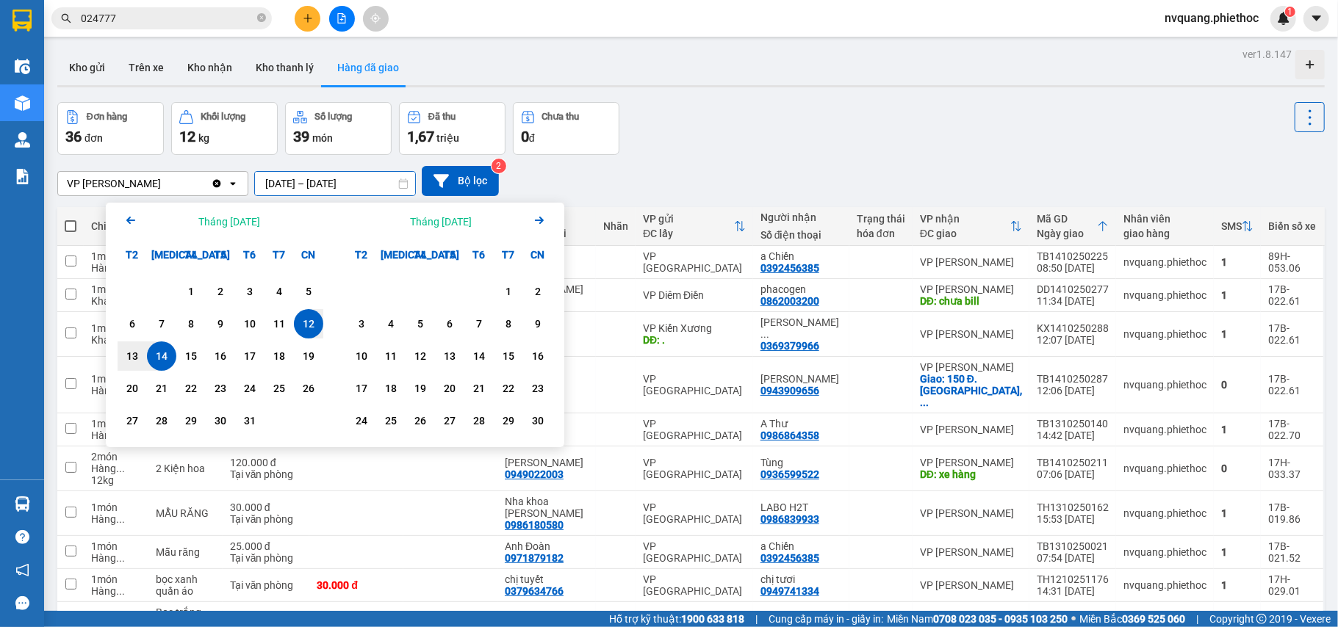
click at [310, 319] on div "12" at bounding box center [308, 324] width 21 height 18
click at [141, 351] on div "13" at bounding box center [132, 357] width 21 height 18
type input "12/10/2025 – 13/10/2025"
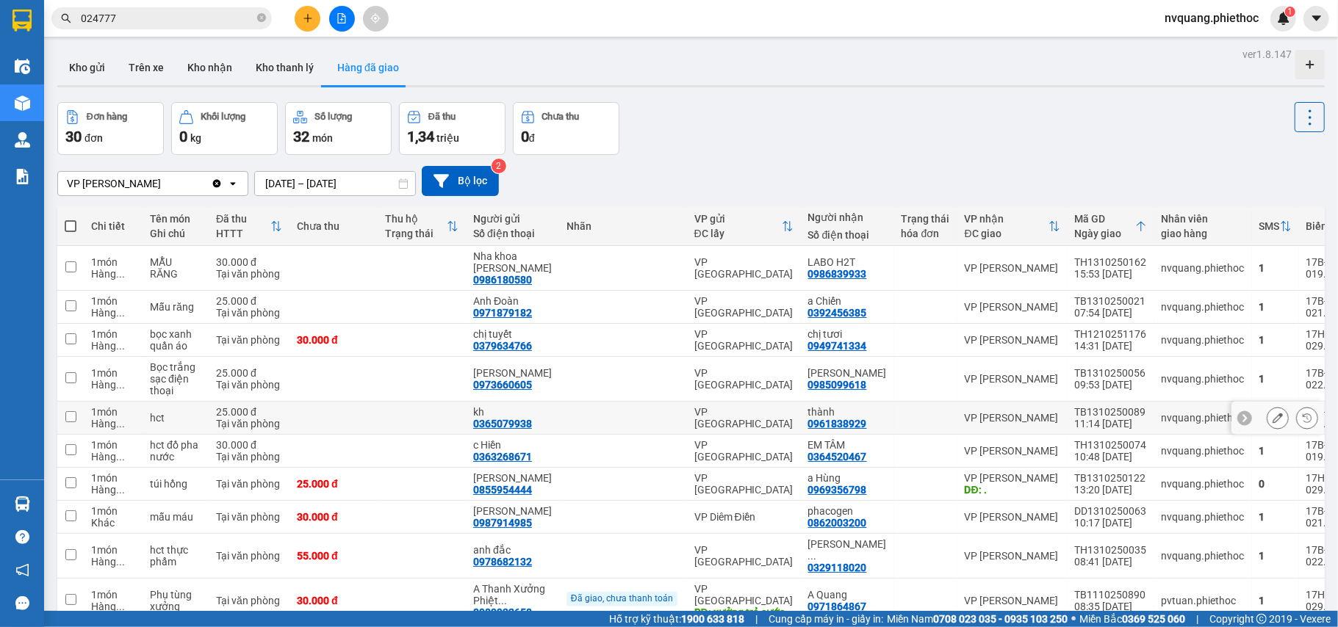
scroll to position [71, 0]
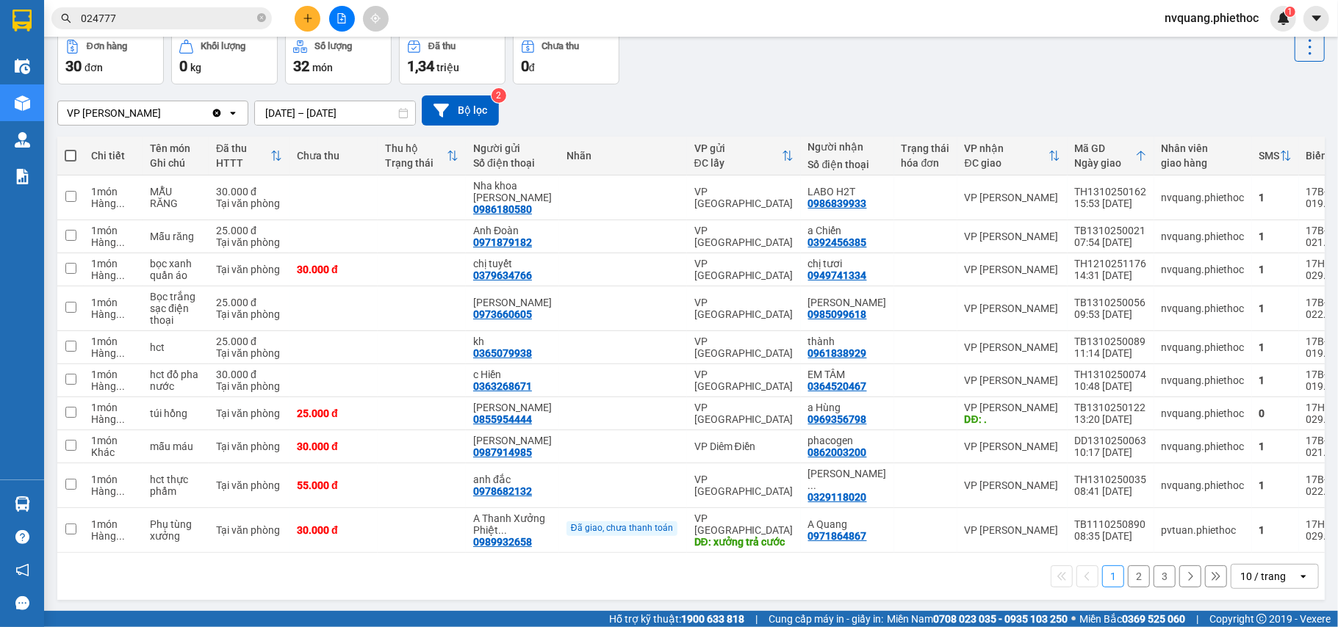
click at [1128, 570] on button "2" at bounding box center [1139, 577] width 22 height 22
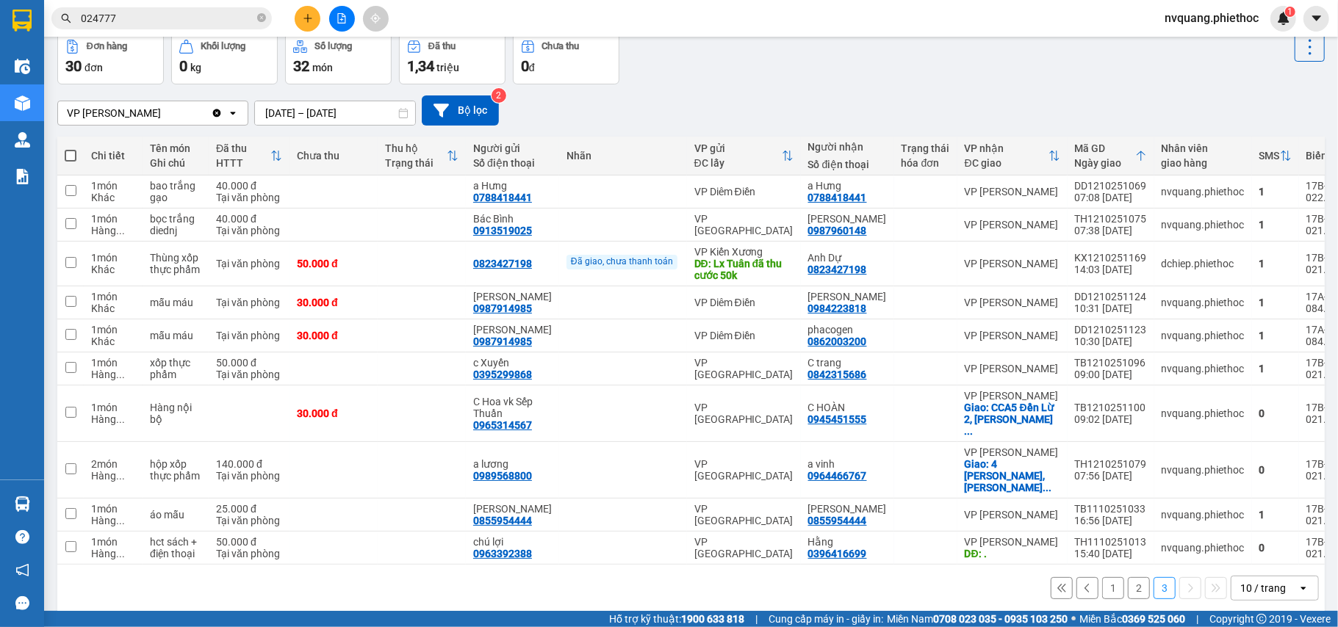
scroll to position [0, 0]
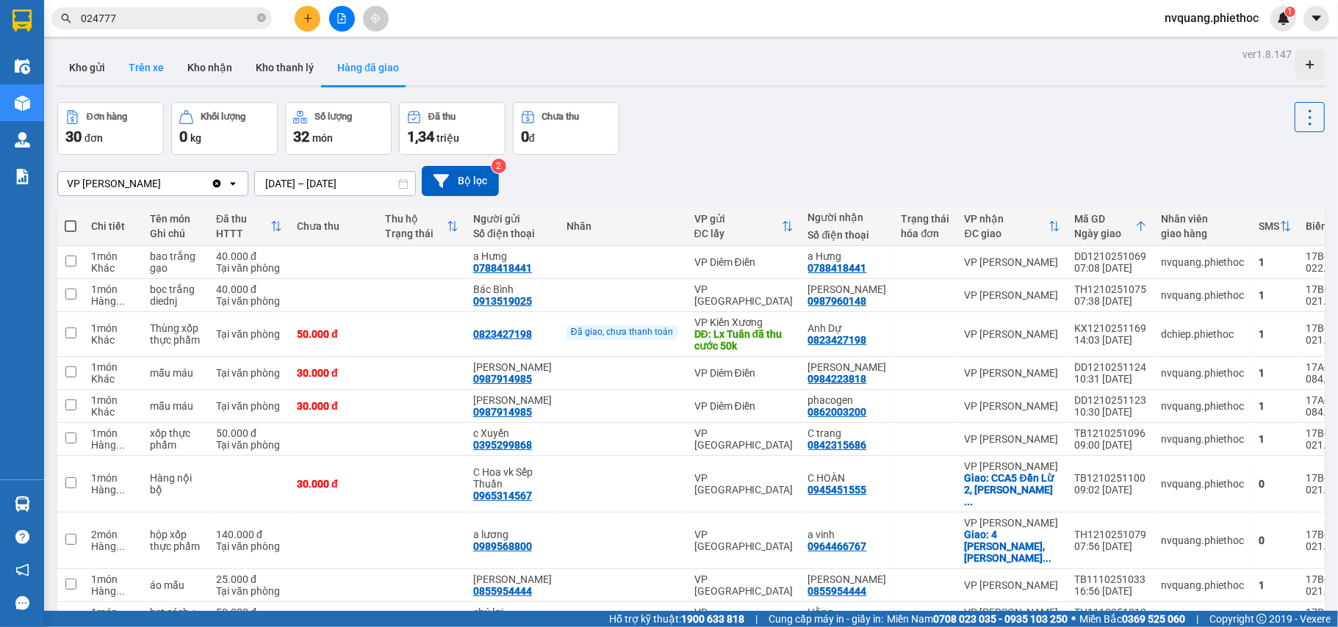
click at [138, 54] on button "Trên xe" at bounding box center [146, 67] width 59 height 35
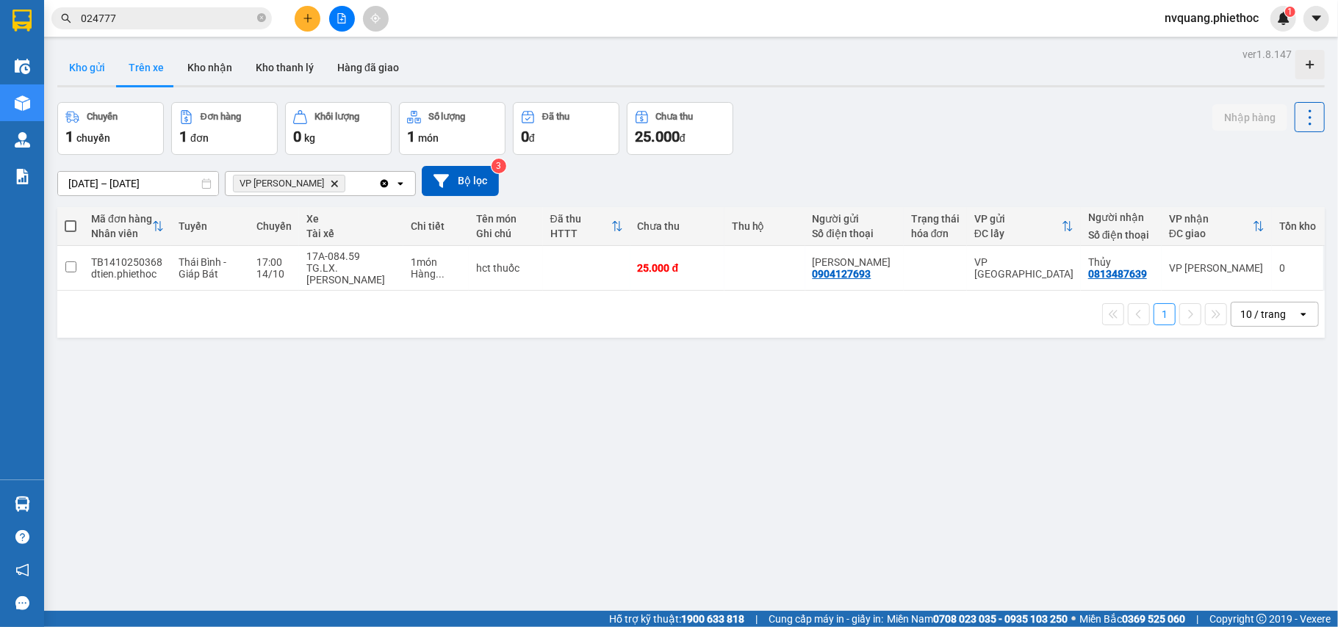
click at [96, 65] on button "Kho gửi" at bounding box center [87, 67] width 60 height 35
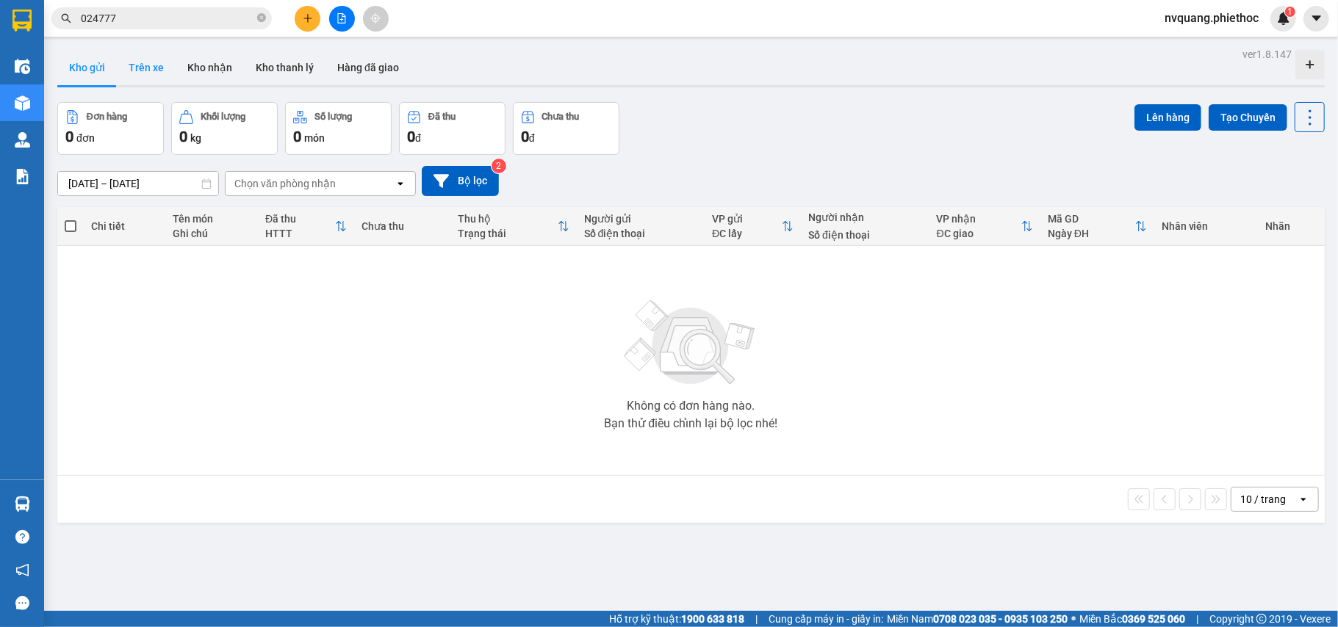
click at [148, 71] on button "Trên xe" at bounding box center [146, 67] width 59 height 35
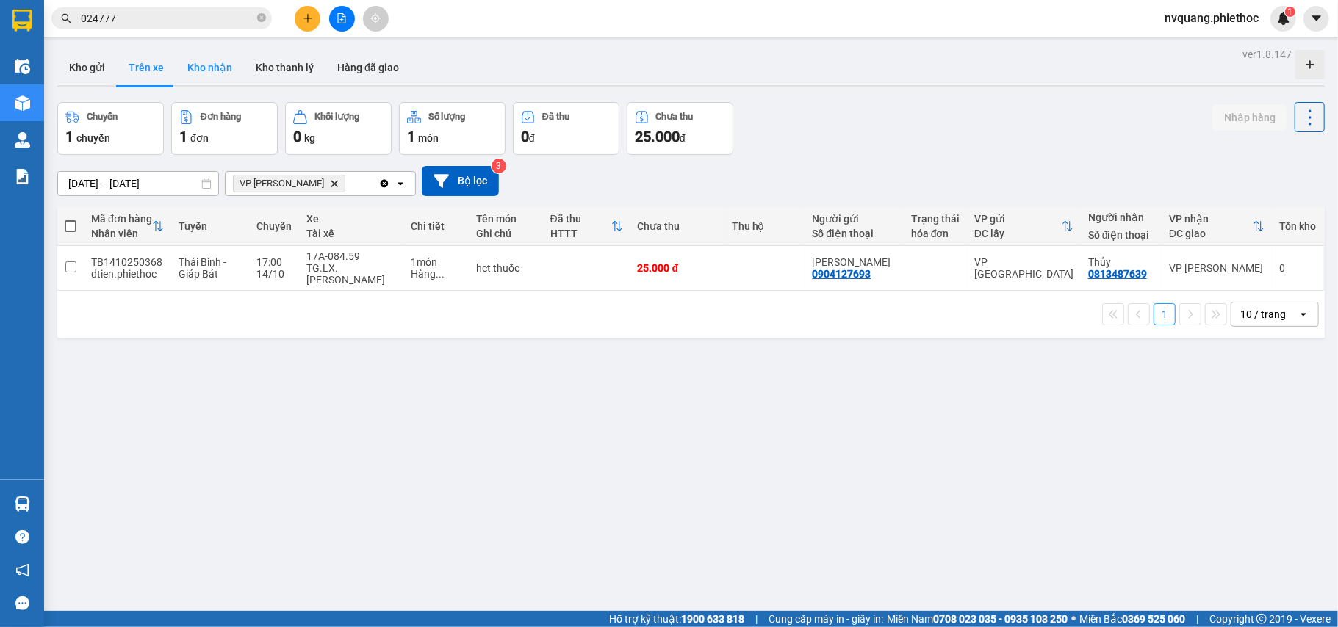
click at [218, 63] on button "Kho nhận" at bounding box center [210, 67] width 68 height 35
type input "[DATE] – [DATE]"
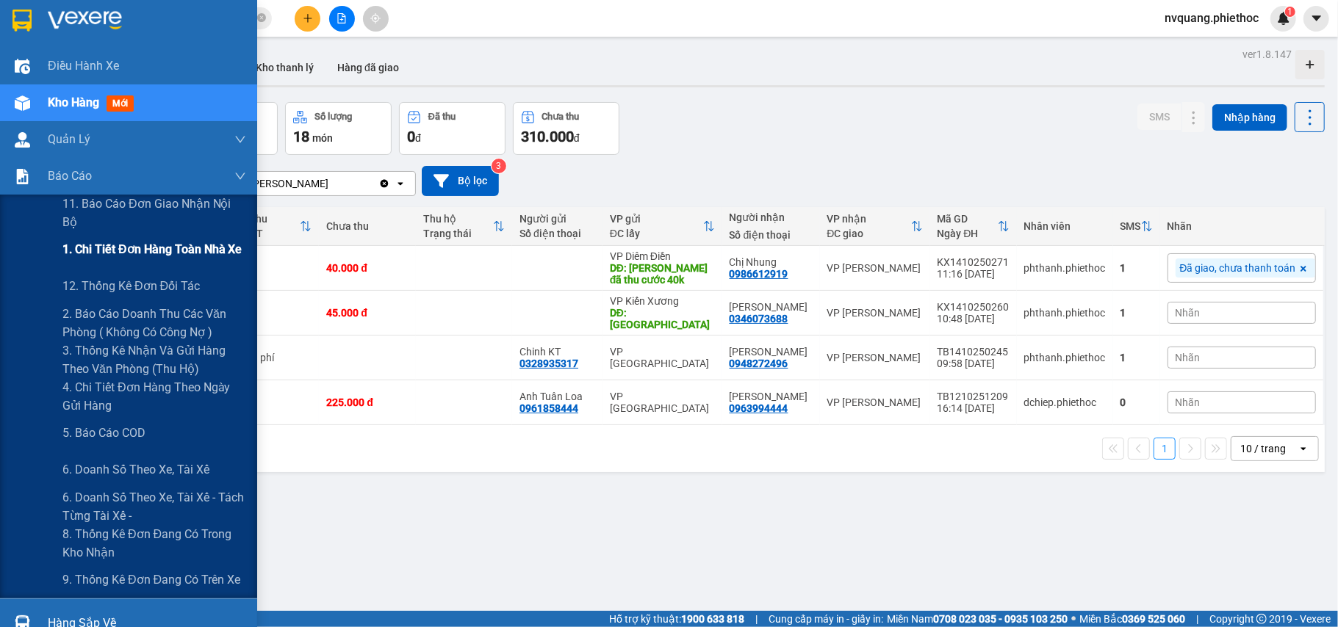
click at [133, 253] on span "1. Chi tiết đơn hàng toàn nhà xe" at bounding box center [152, 249] width 180 height 18
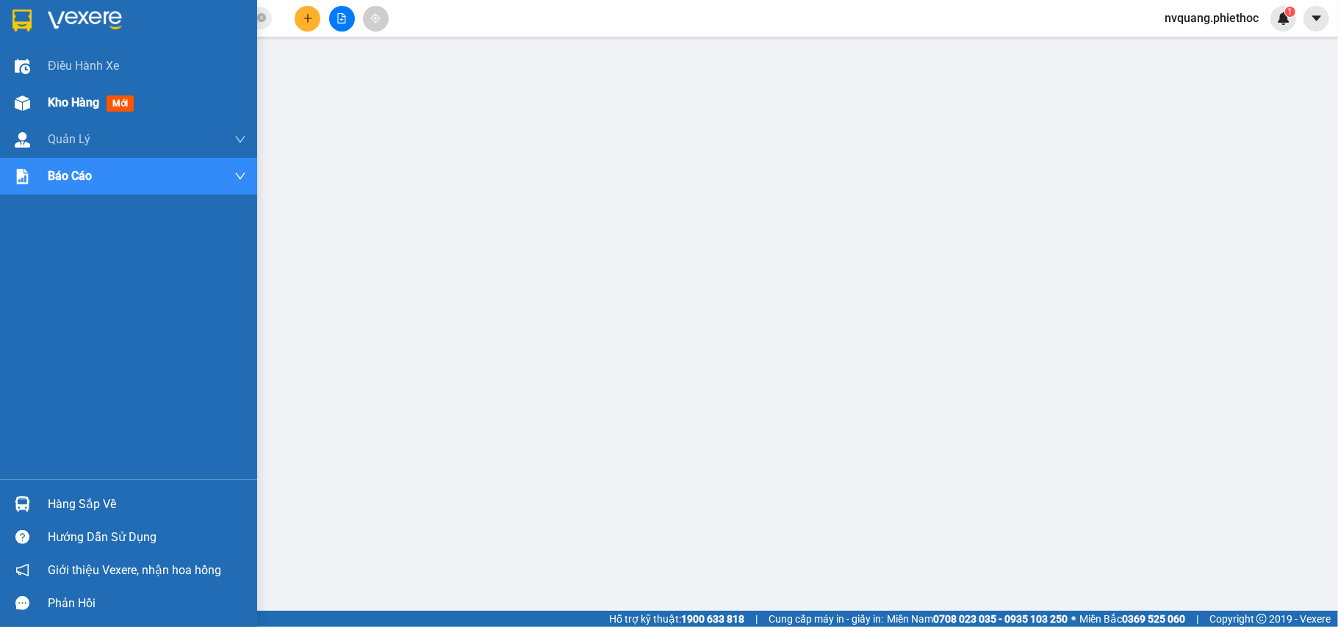
click at [39, 100] on div "Kho hàng mới" at bounding box center [128, 102] width 257 height 37
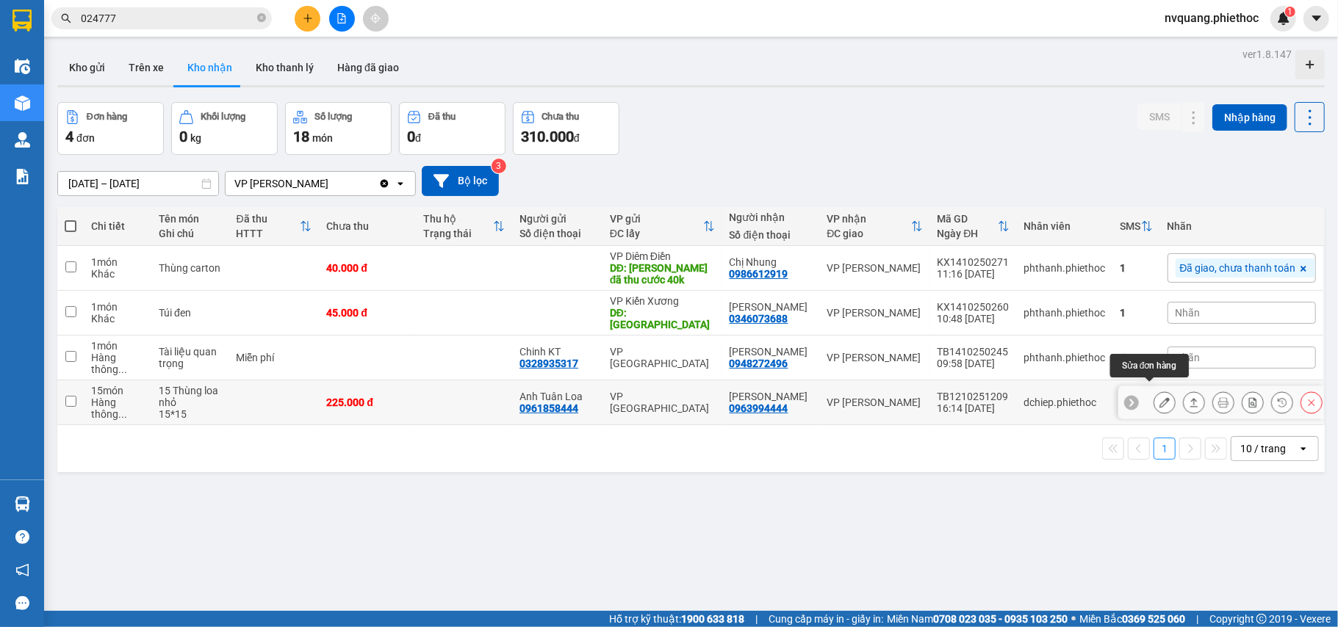
click at [1159, 398] on icon at bounding box center [1164, 403] width 10 height 10
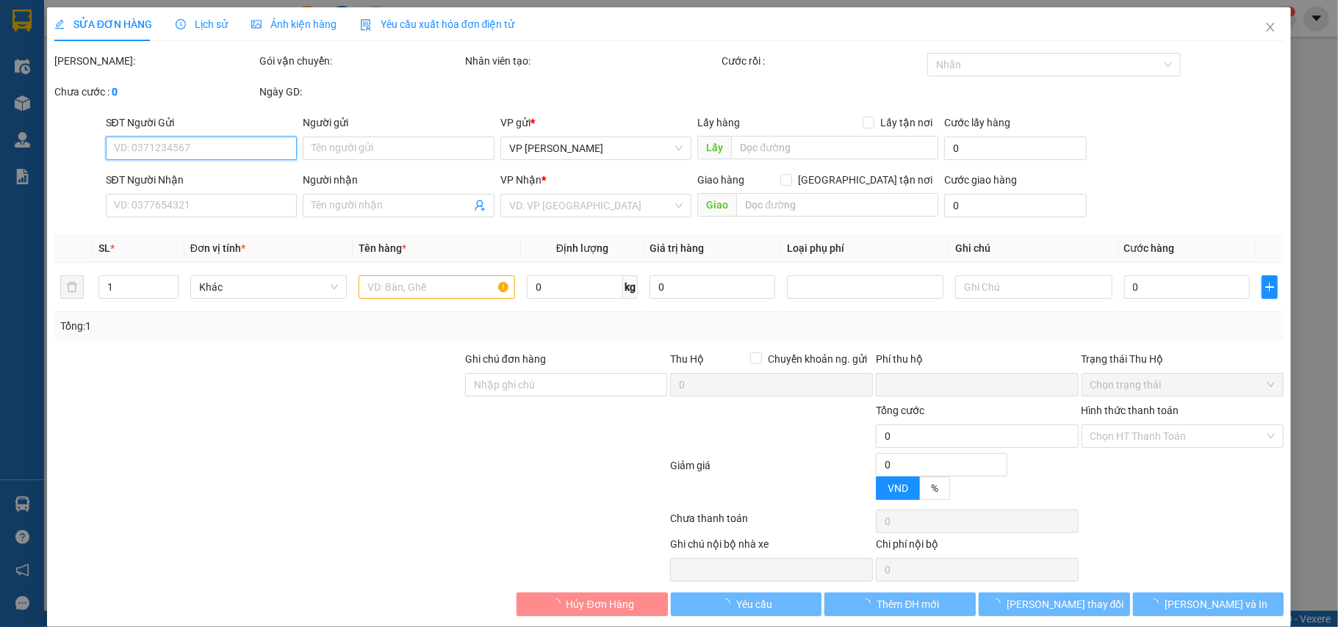
scroll to position [21, 0]
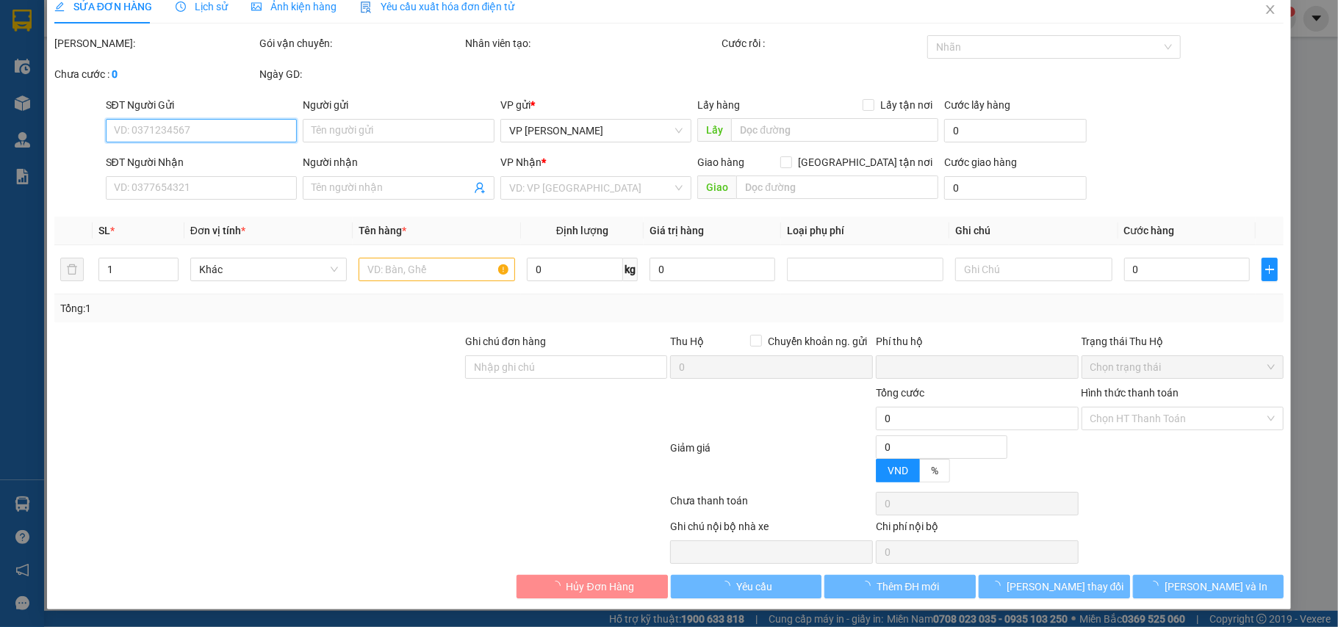
type input "0961858444"
type input "Anh Tuân Loa"
type input "0963994444"
type input "[PERSON_NAME]"
type input "0"
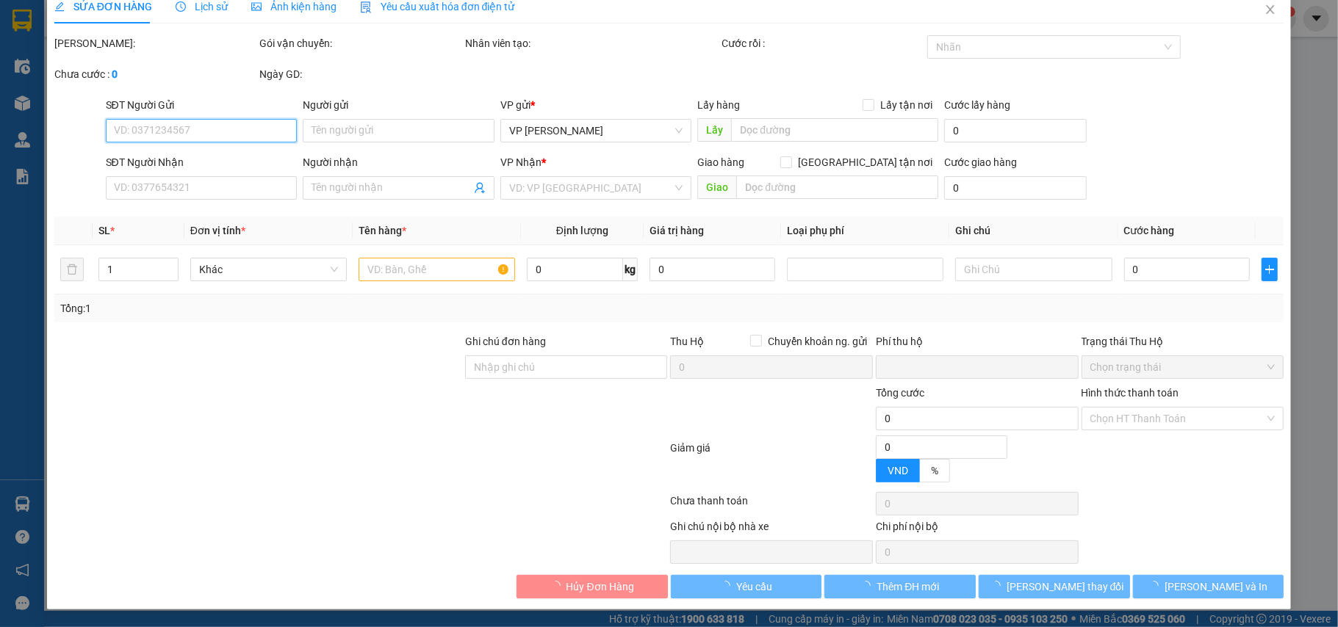
type input "225.000"
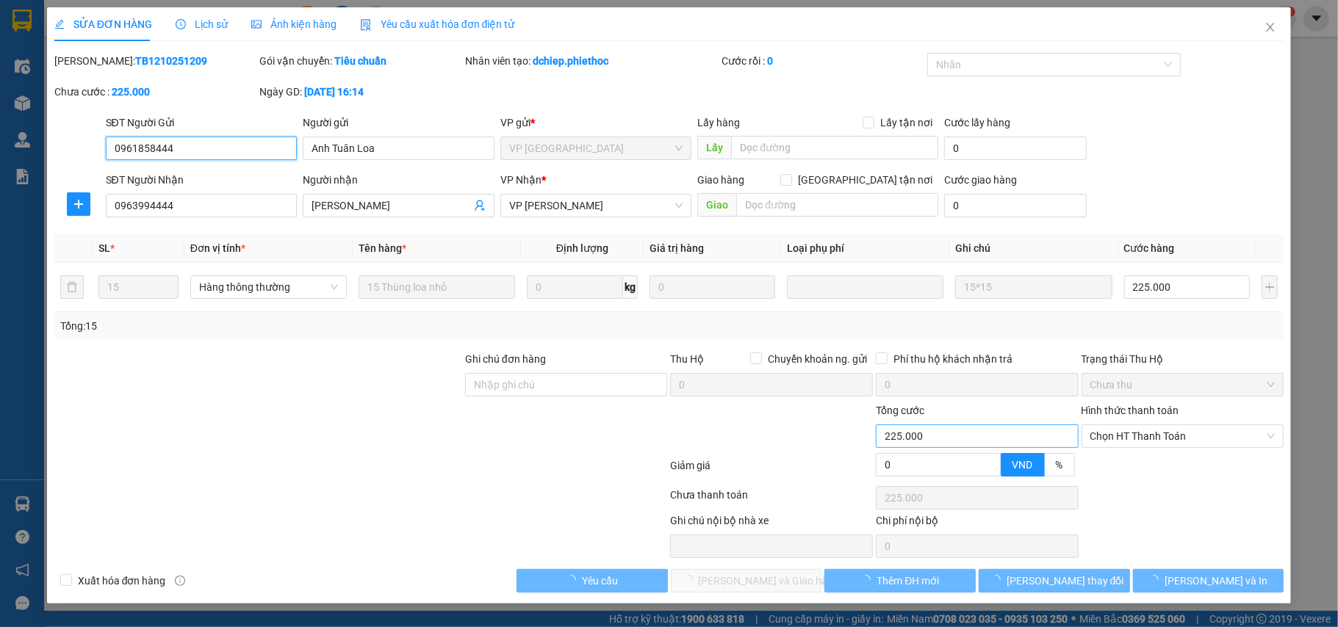
scroll to position [0, 0]
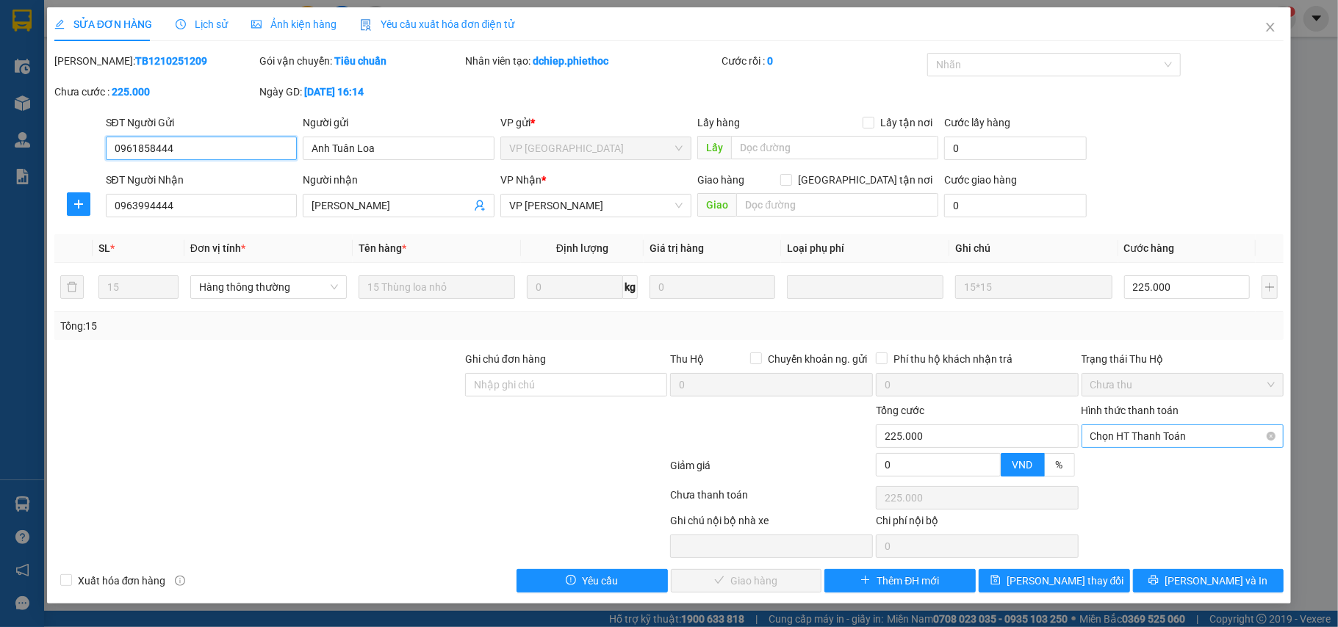
click at [1129, 433] on span "Chọn HT Thanh Toán" at bounding box center [1182, 436] width 185 height 22
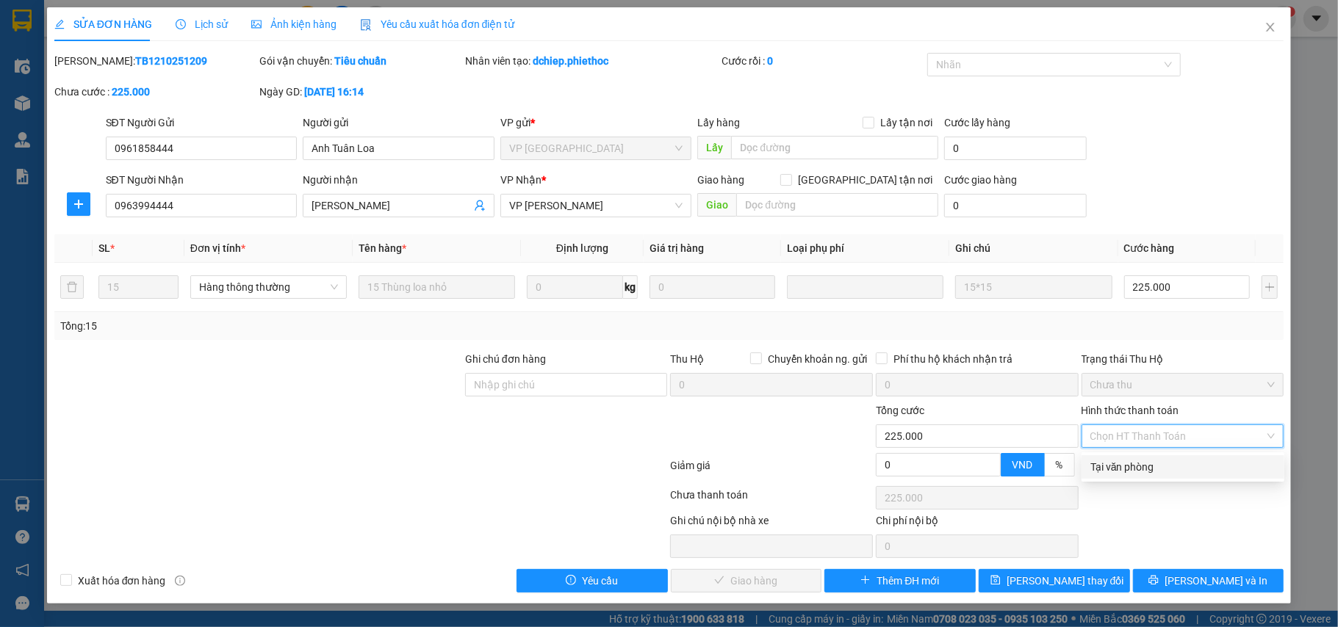
click at [1134, 470] on div "Tại văn phòng" at bounding box center [1182, 467] width 185 height 16
type input "0"
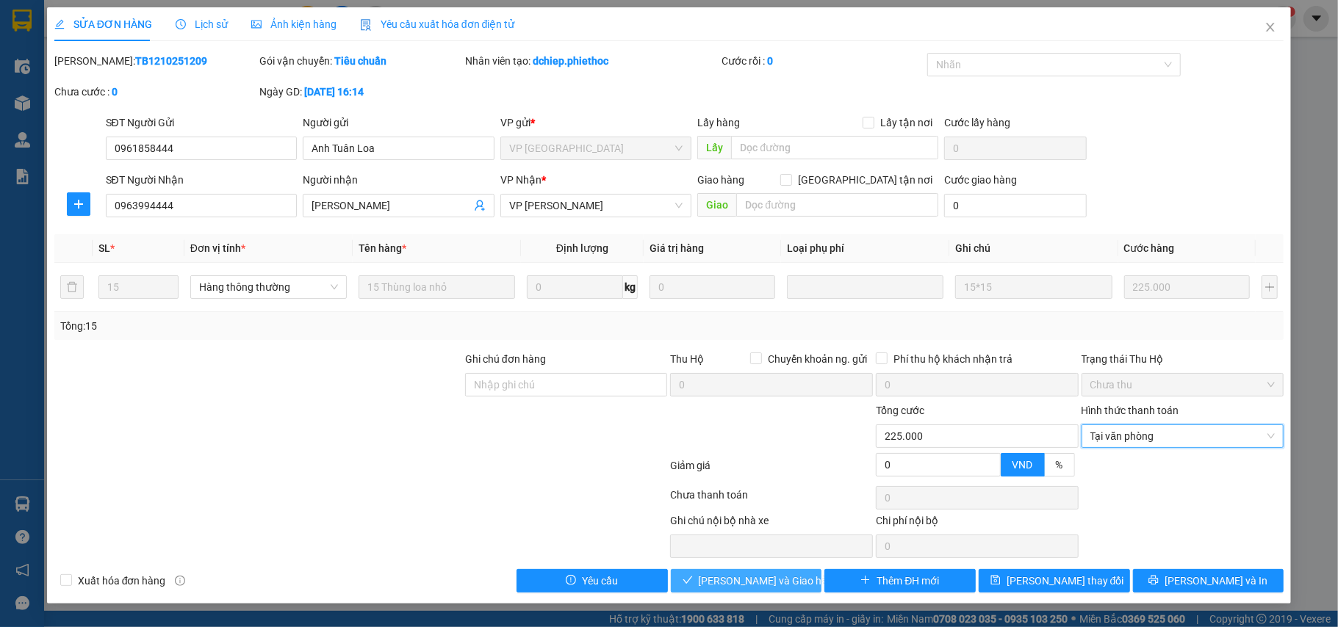
click at [747, 583] on span "[PERSON_NAME] và Giao hàng" at bounding box center [769, 581] width 141 height 16
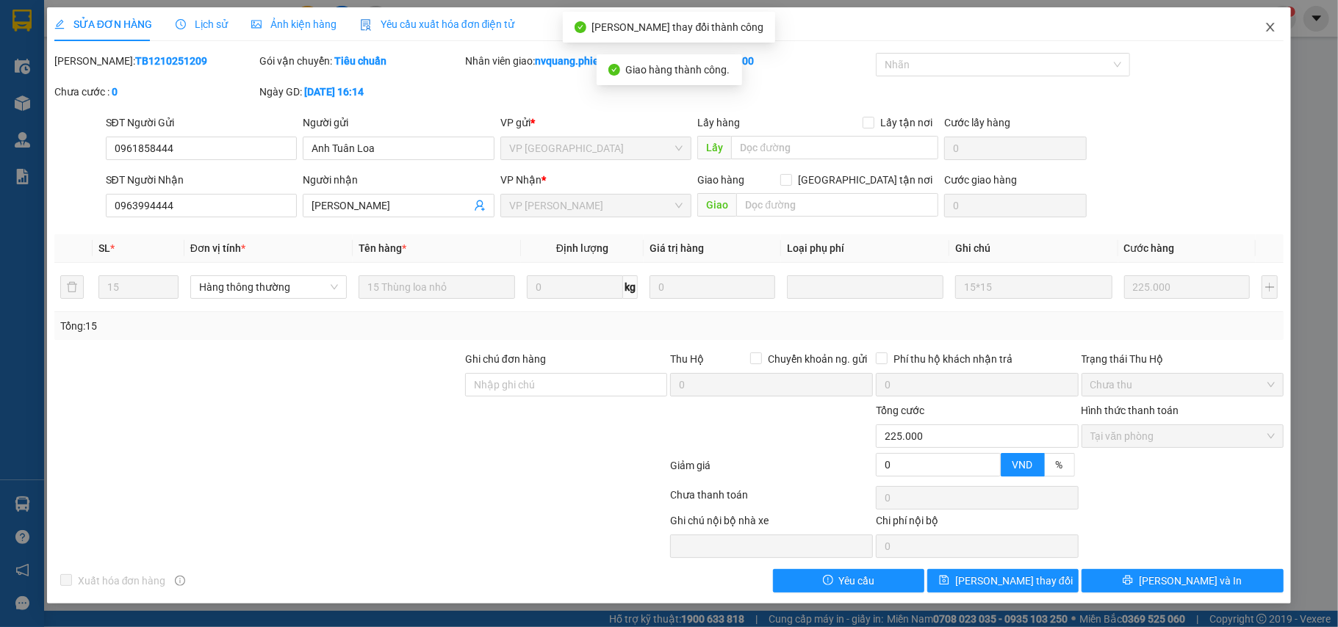
click at [1271, 27] on icon "close" at bounding box center [1271, 27] width 8 height 9
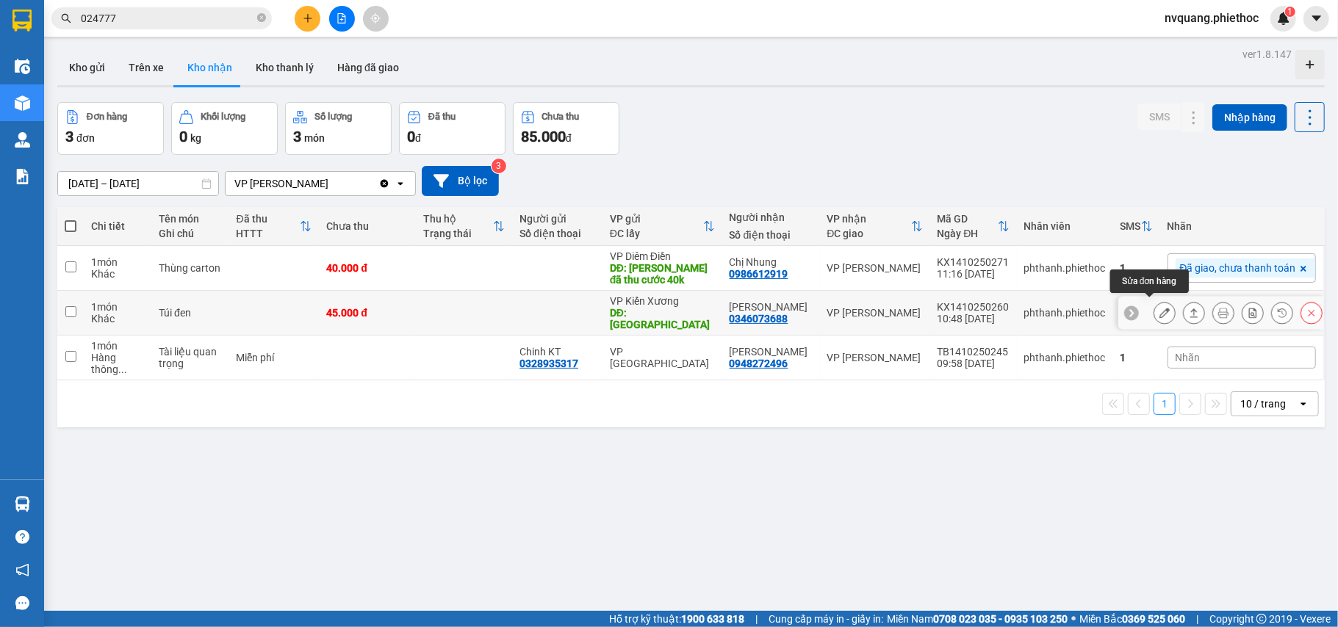
click at [1159, 309] on icon at bounding box center [1164, 313] width 10 height 10
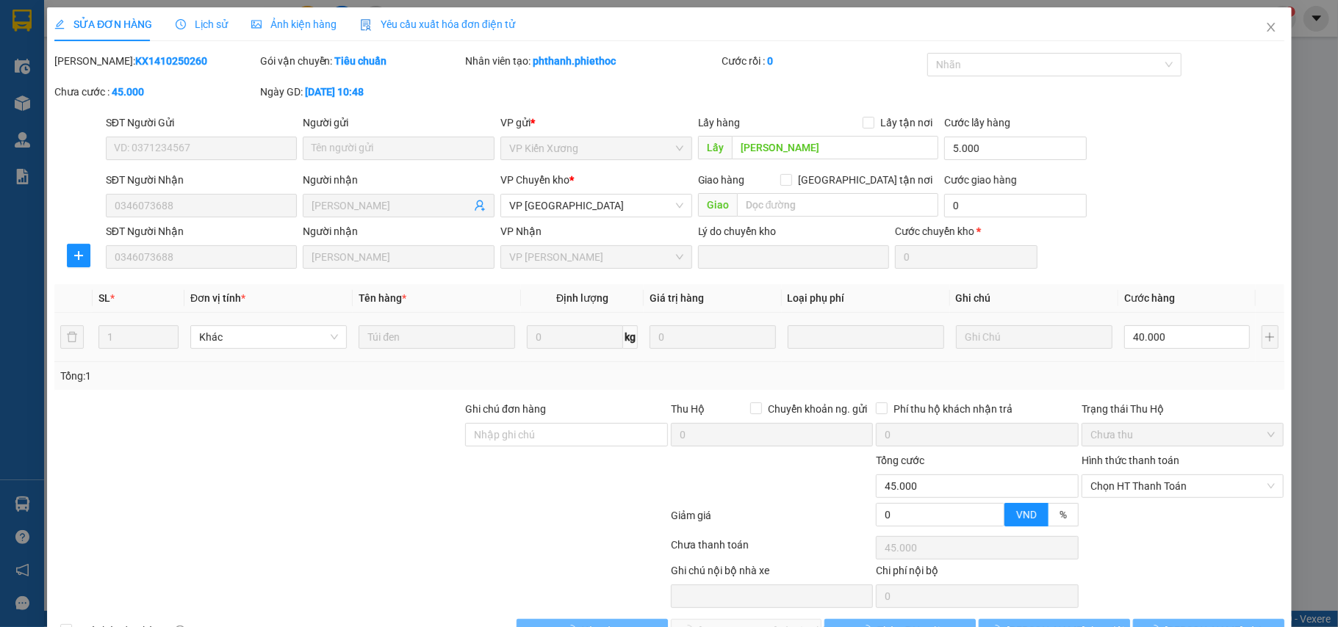
type input "Vũ Ninh"
type input "5.000"
type input "0346073688"
type input "[PERSON_NAME]"
type input "0"
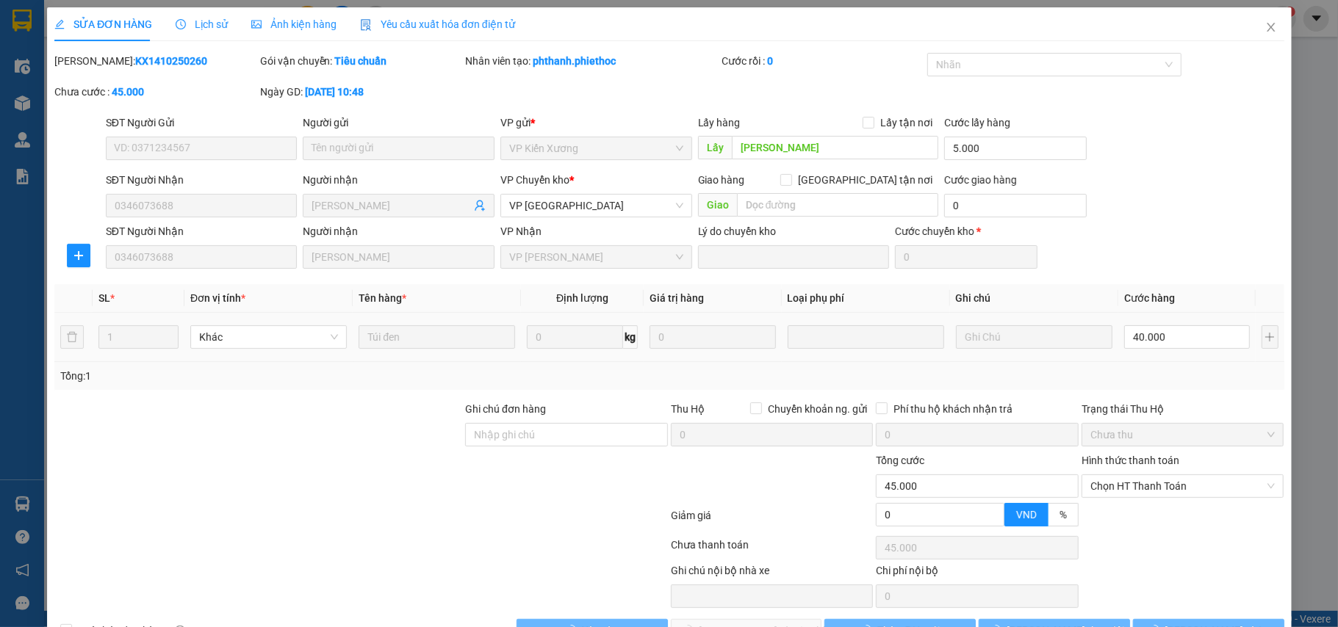
type input "45.000"
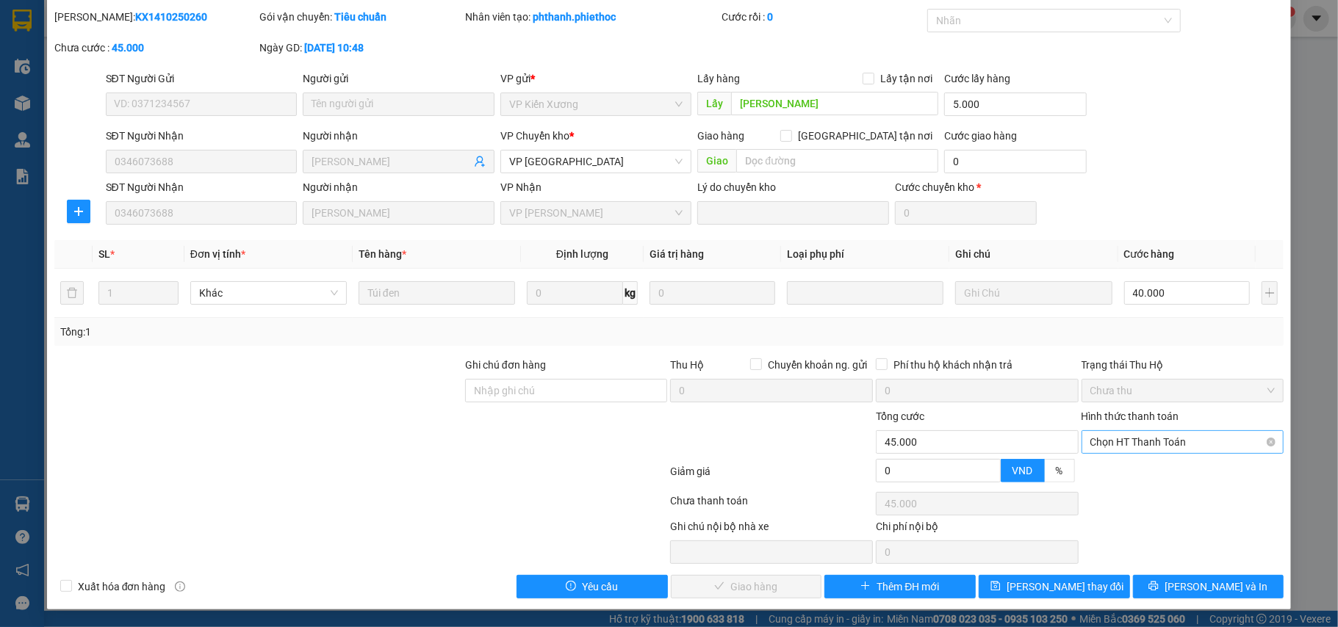
click at [1111, 445] on span "Chọn HT Thanh Toán" at bounding box center [1182, 442] width 185 height 22
click at [1108, 466] on div "Tại văn phòng" at bounding box center [1170, 473] width 183 height 16
type input "0"
click at [758, 586] on span "[PERSON_NAME] và Giao hàng" at bounding box center [769, 587] width 141 height 16
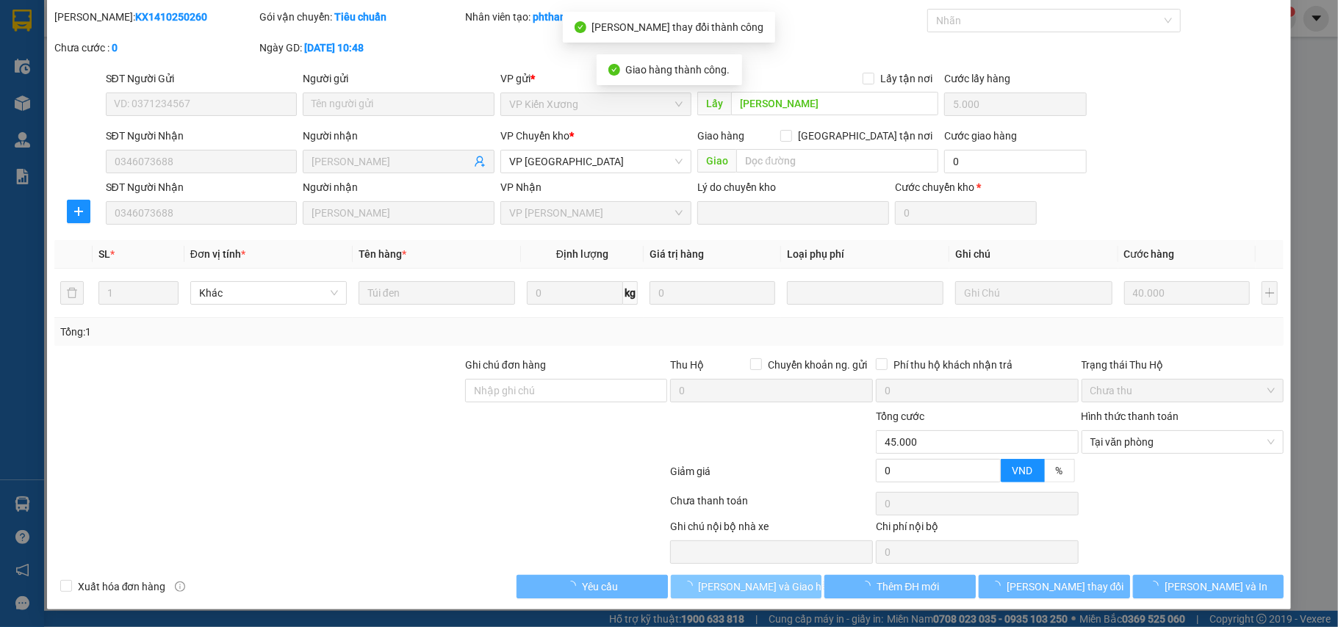
scroll to position [0, 0]
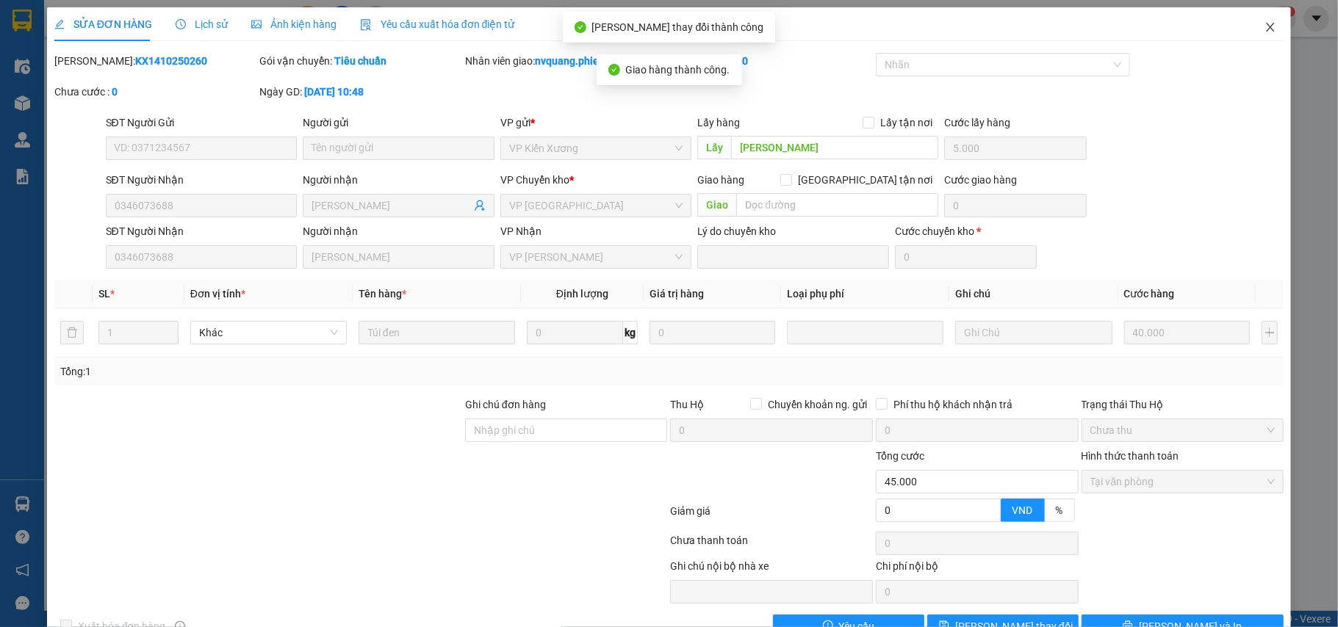
click at [1265, 26] on icon "close" at bounding box center [1271, 27] width 12 height 12
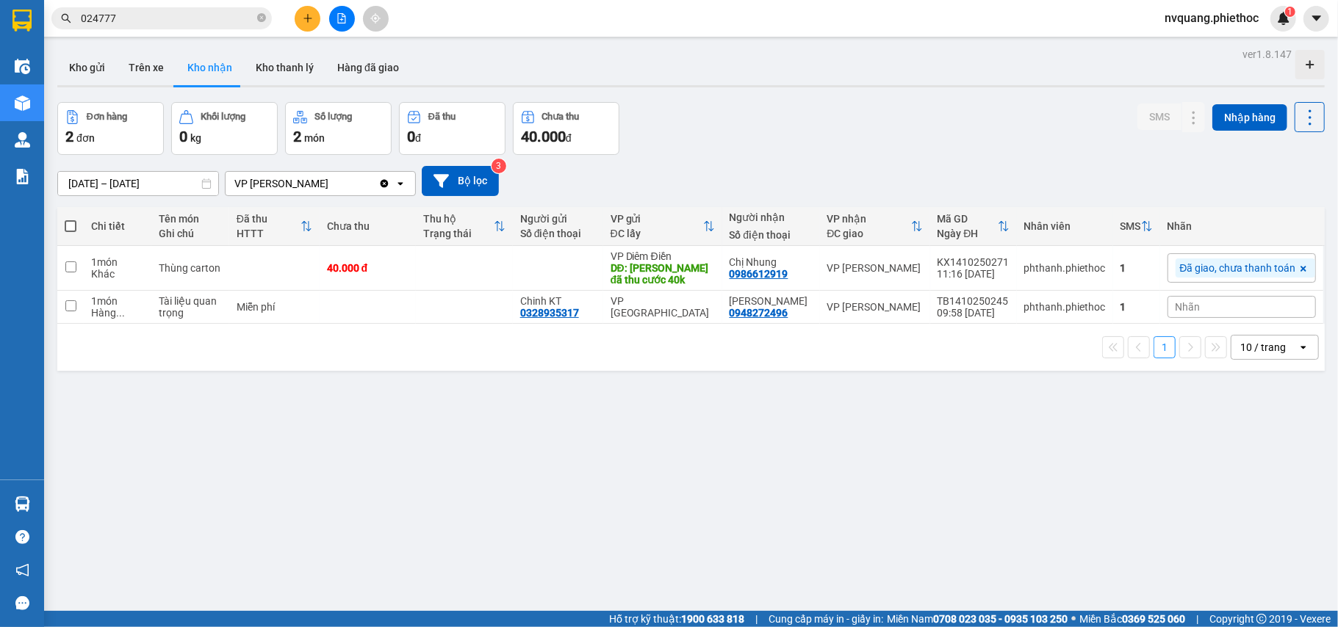
click at [112, 186] on input "[DATE] – [DATE]" at bounding box center [138, 184] width 160 height 24
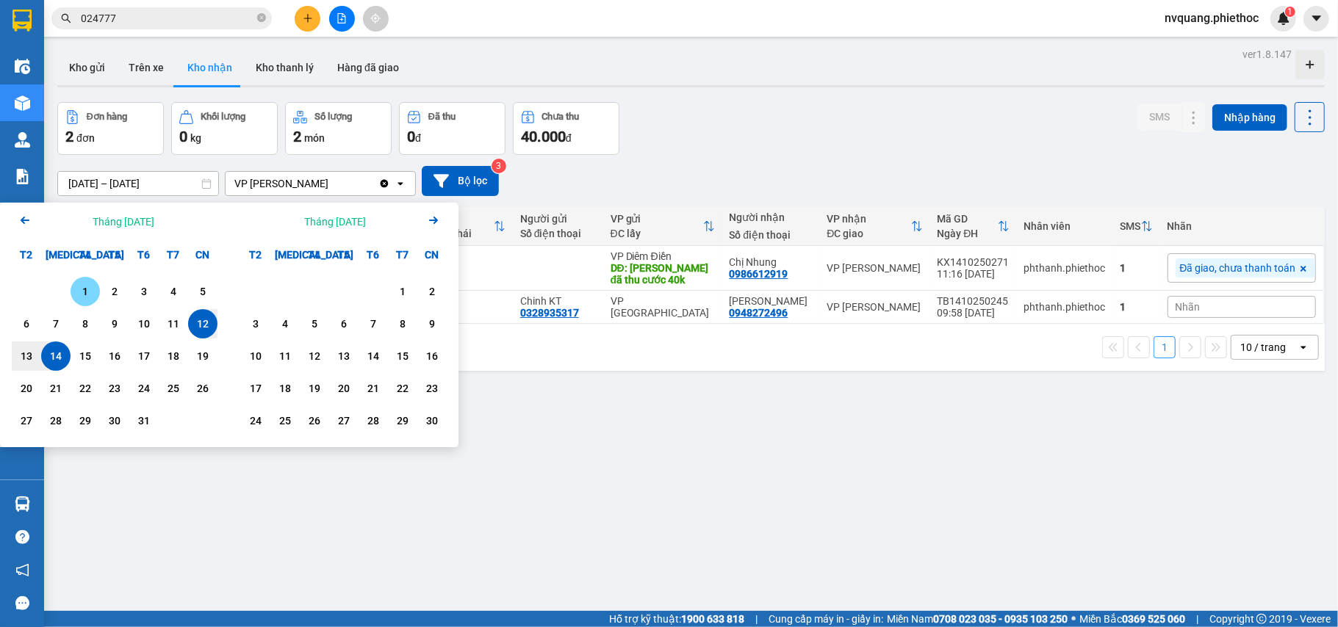
click at [80, 289] on div "1" at bounding box center [85, 292] width 21 height 18
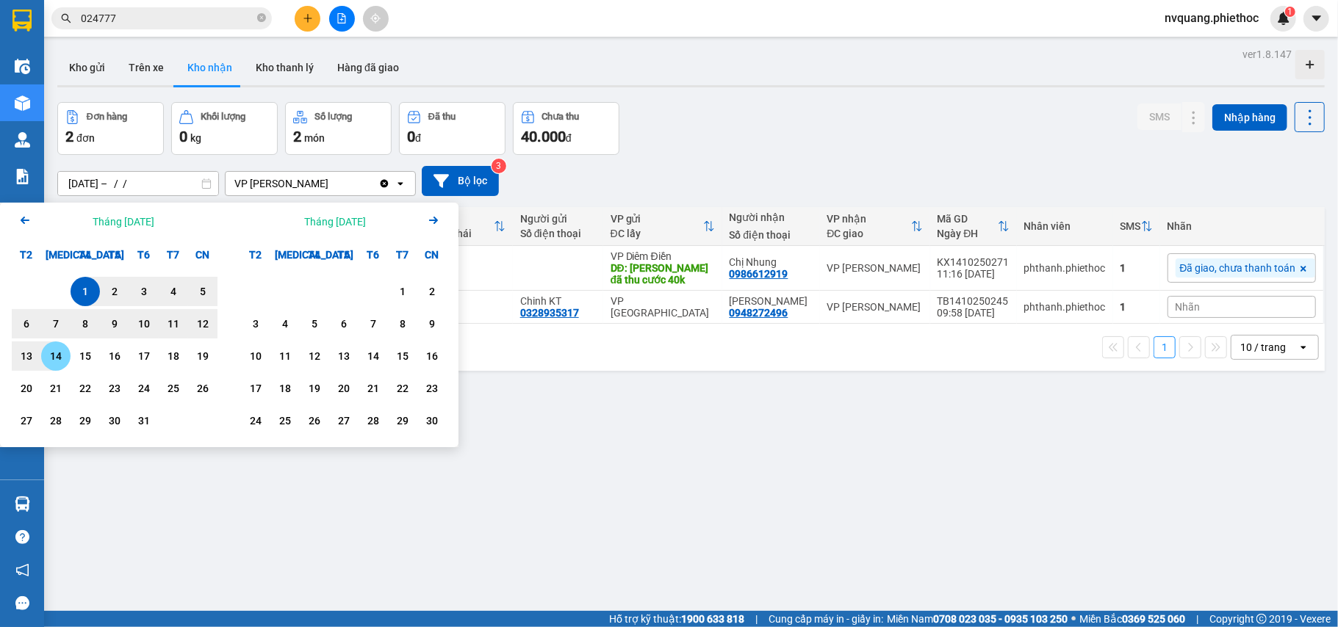
click at [60, 359] on div "14" at bounding box center [56, 357] width 21 height 18
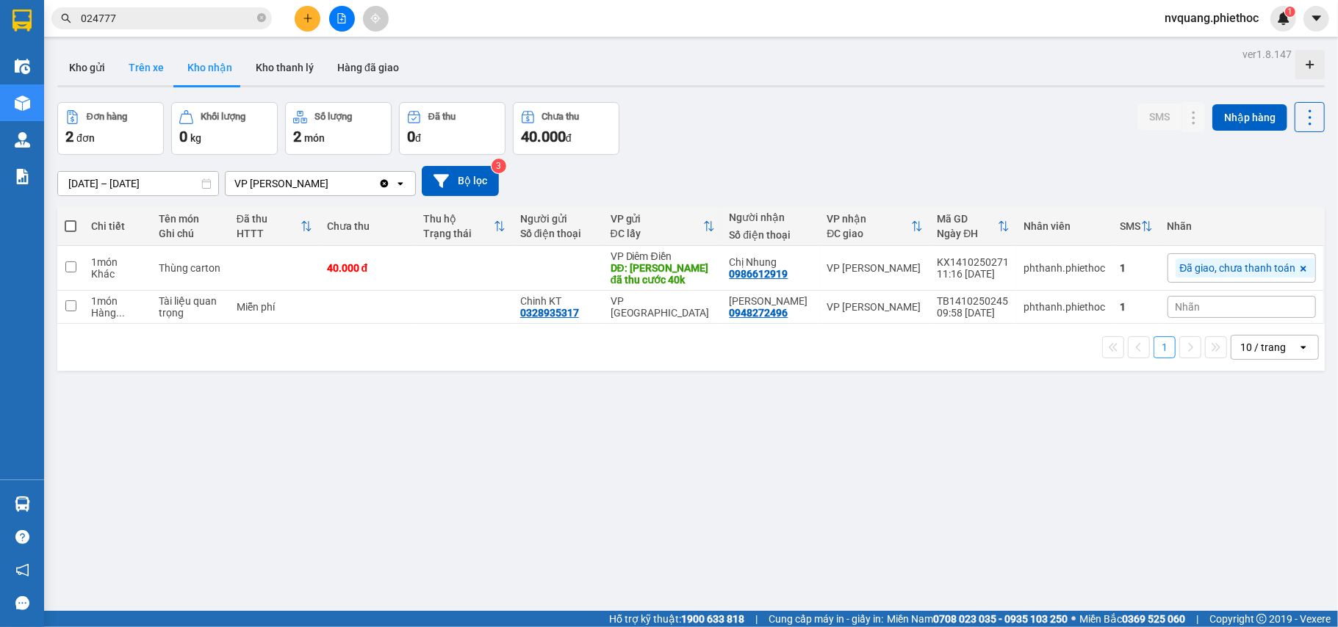
click at [148, 69] on button "Trên xe" at bounding box center [146, 67] width 59 height 35
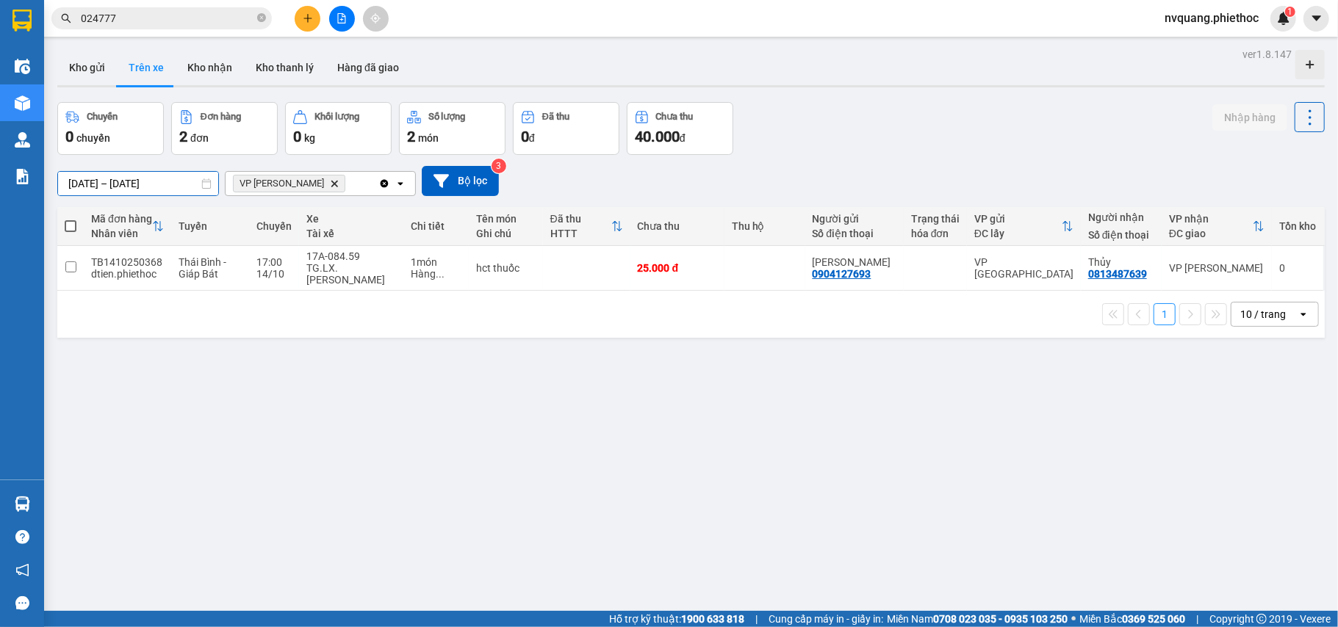
click at [82, 181] on input "[DATE] – [DATE]" at bounding box center [138, 184] width 160 height 24
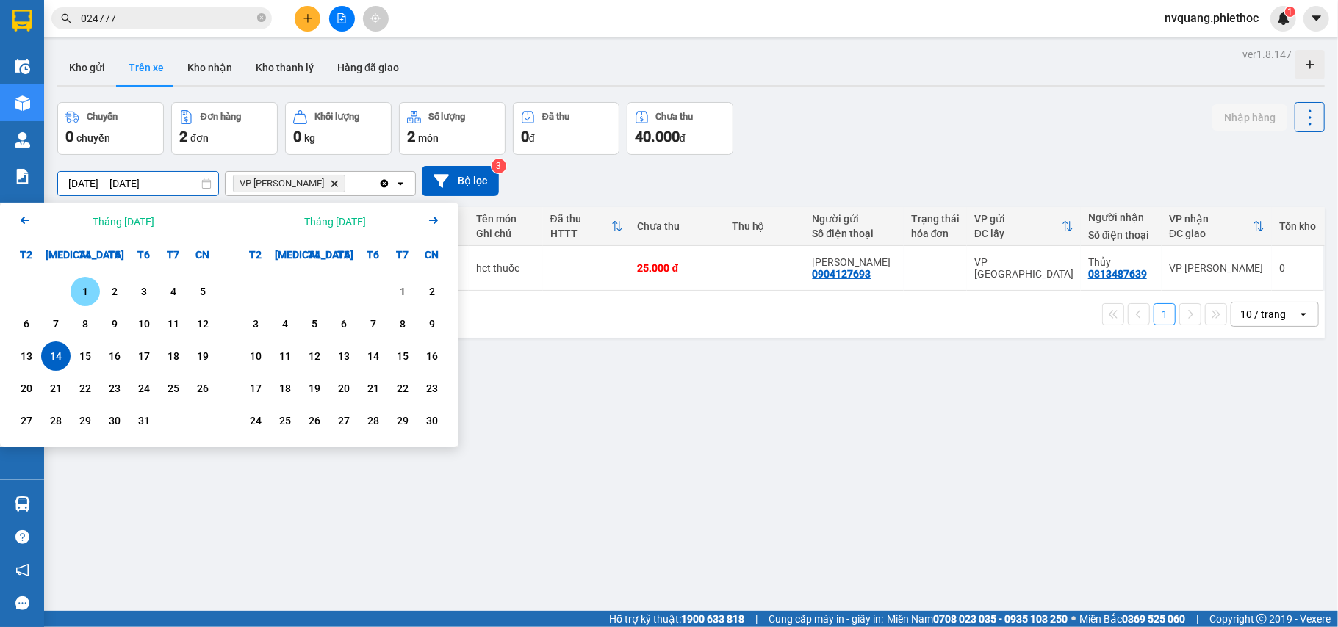
click at [88, 289] on div "1" at bounding box center [85, 292] width 21 height 18
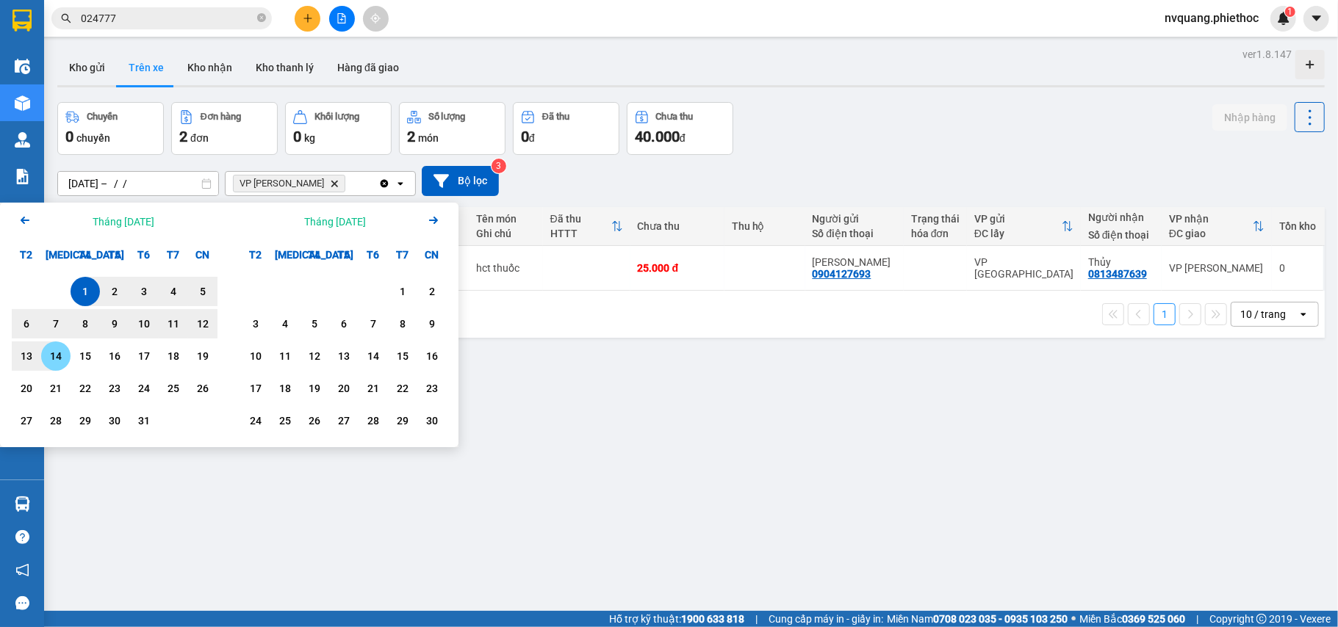
click at [48, 359] on div "14" at bounding box center [56, 357] width 21 height 18
type input "01/10/2025 – 14/10/2025"
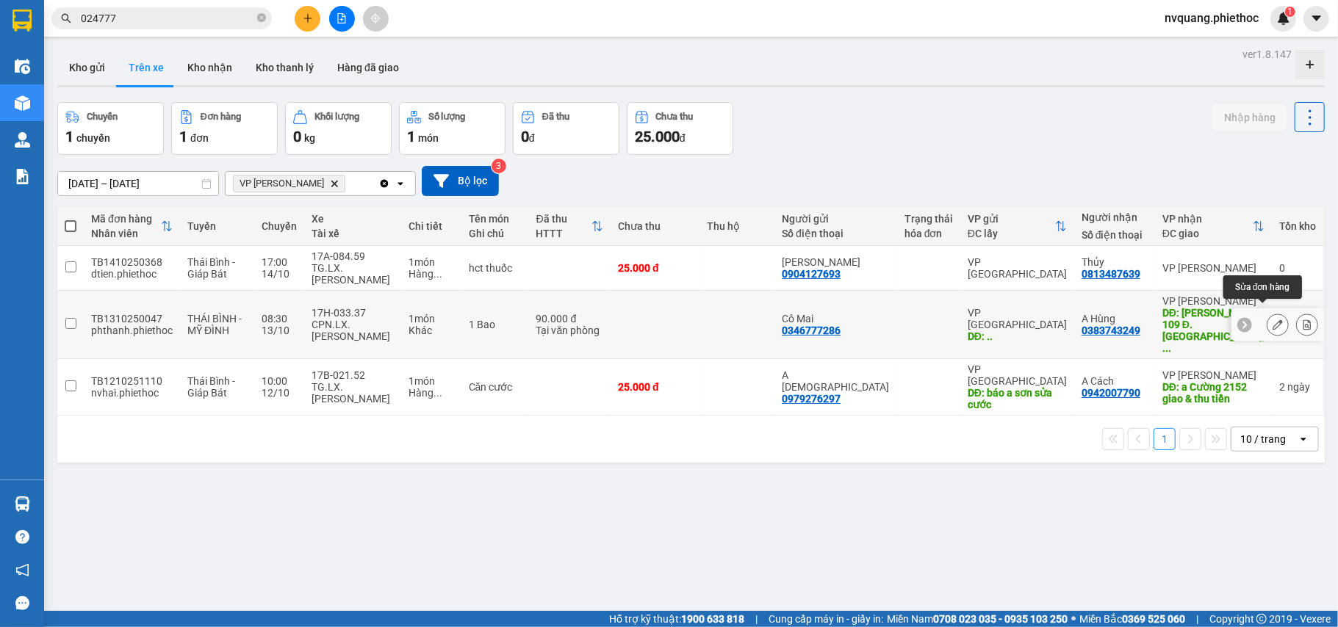
click at [1273, 320] on icon at bounding box center [1278, 325] width 10 height 10
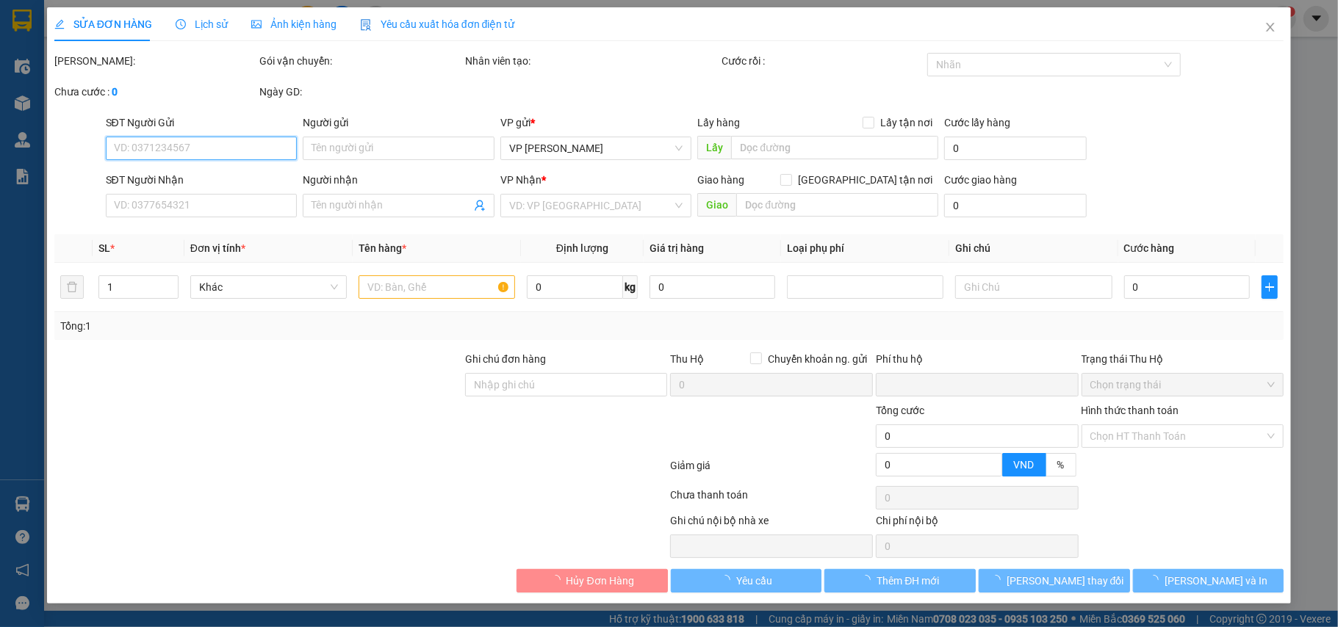
type input "0346777286"
type input "Cô Mai"
type input ".."
type input "0383743249"
type input "A Hùng"
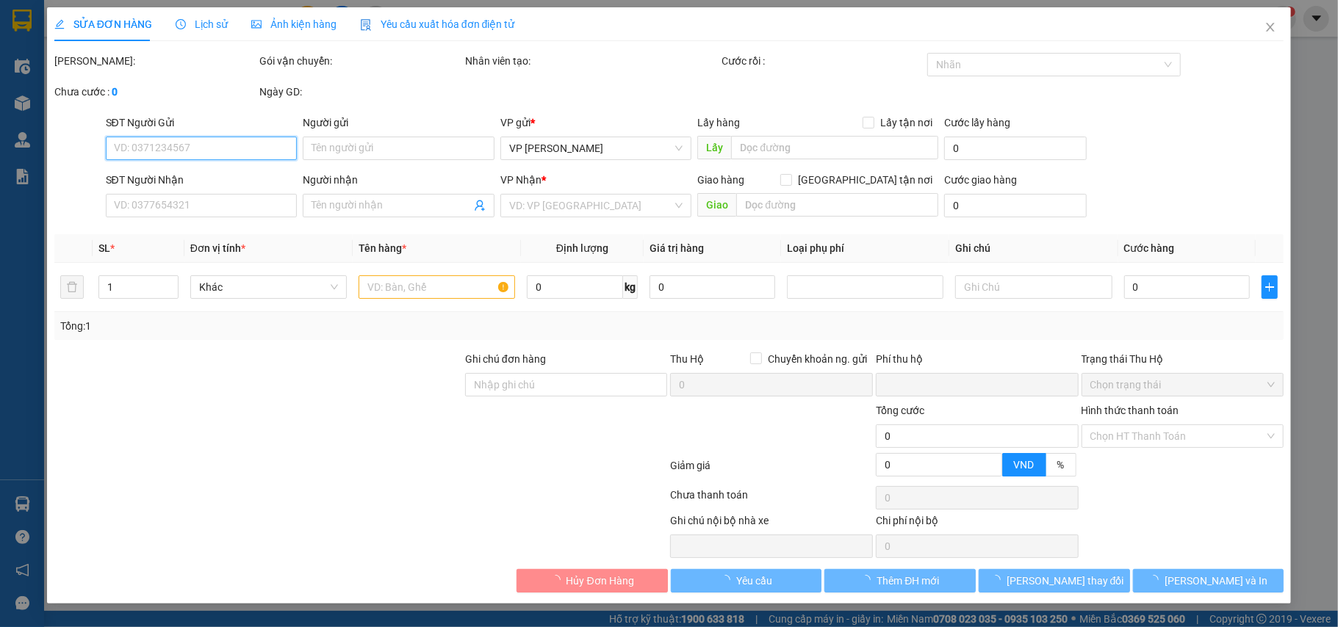
type input "Ng. 109 Đ. Trường Chinh, Phương Liệt, Thanh Xuân, Hà Nội, Việt Nam"
type input "40.000"
type input "0"
type input "90.000"
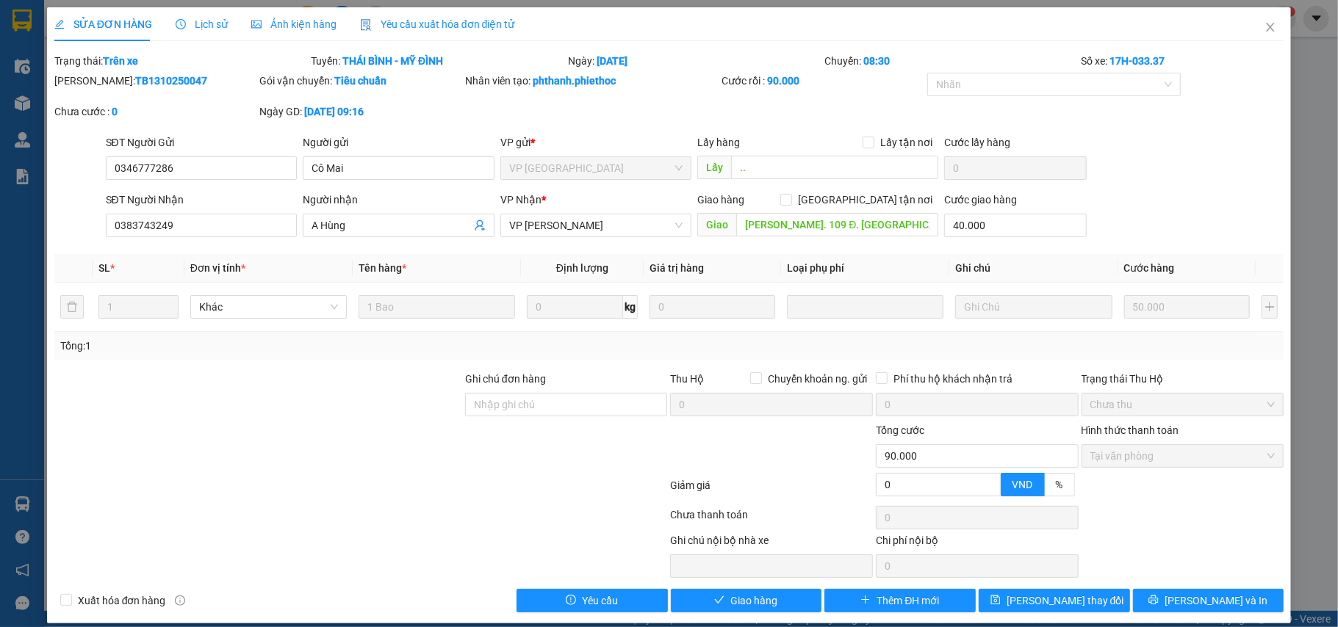
click at [213, 21] on span "Lịch sử" at bounding box center [202, 24] width 52 height 12
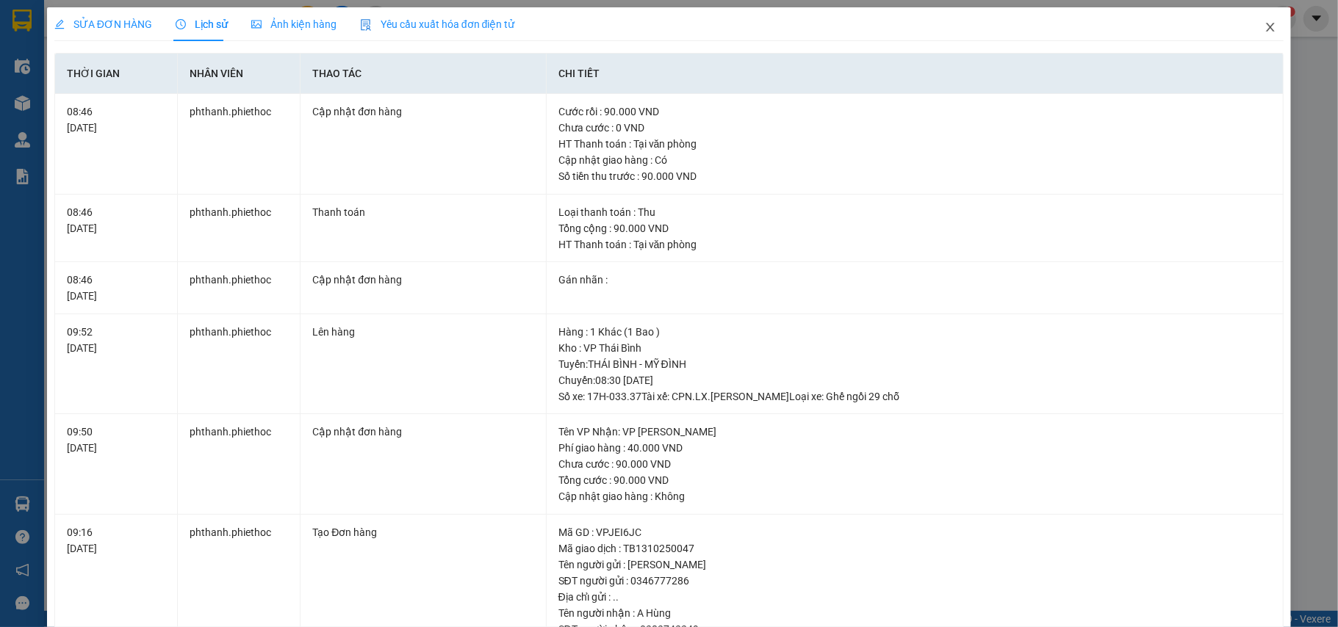
click at [1267, 27] on icon "close" at bounding box center [1271, 27] width 8 height 9
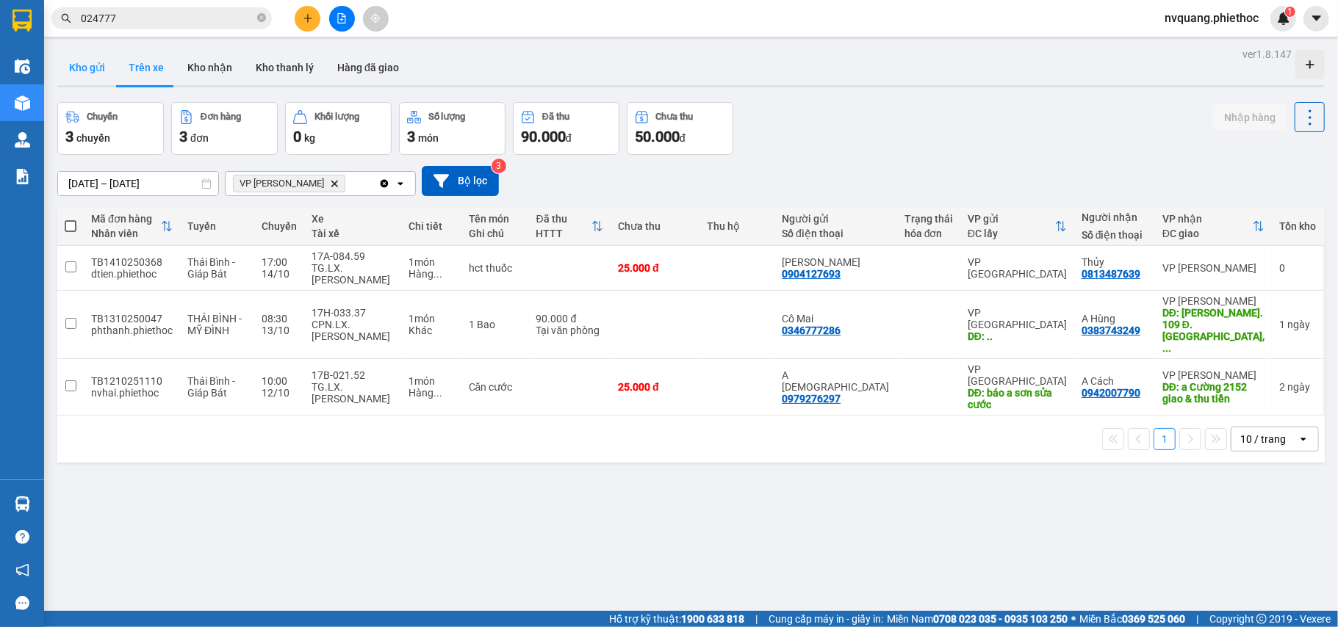
click at [89, 68] on button "Kho gửi" at bounding box center [87, 67] width 60 height 35
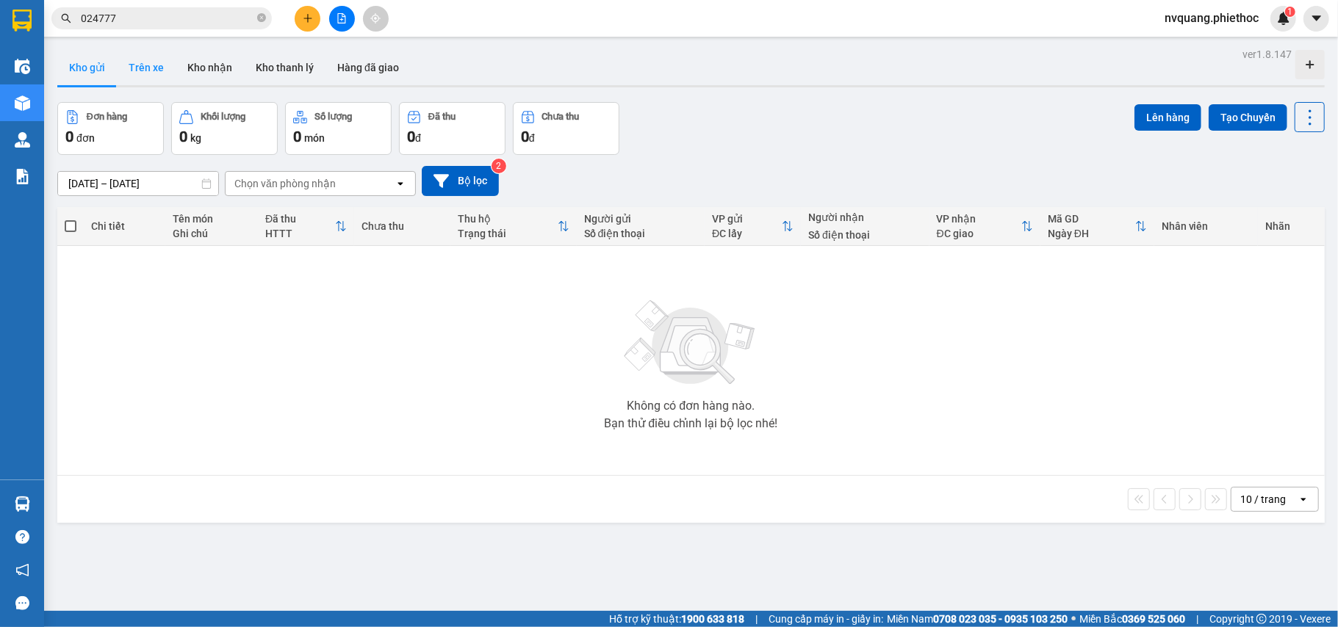
click at [145, 65] on button "Trên xe" at bounding box center [146, 67] width 59 height 35
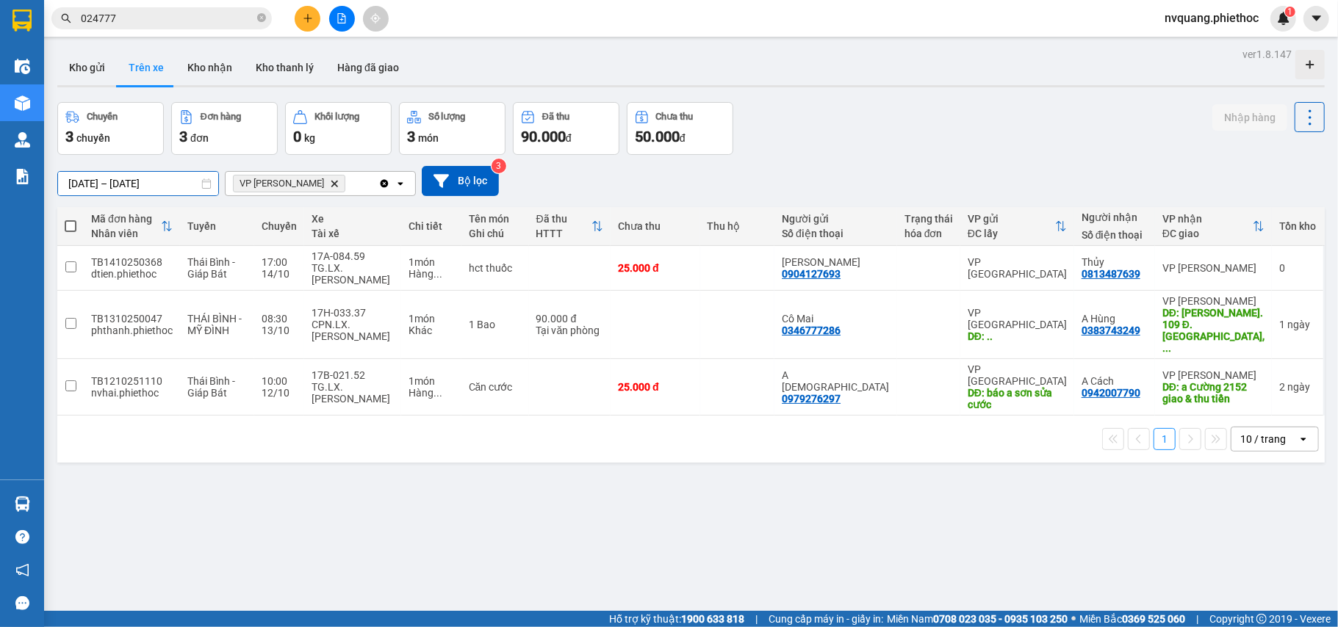
click at [156, 180] on input "01/10/2025 – 14/10/2025" at bounding box center [138, 184] width 160 height 24
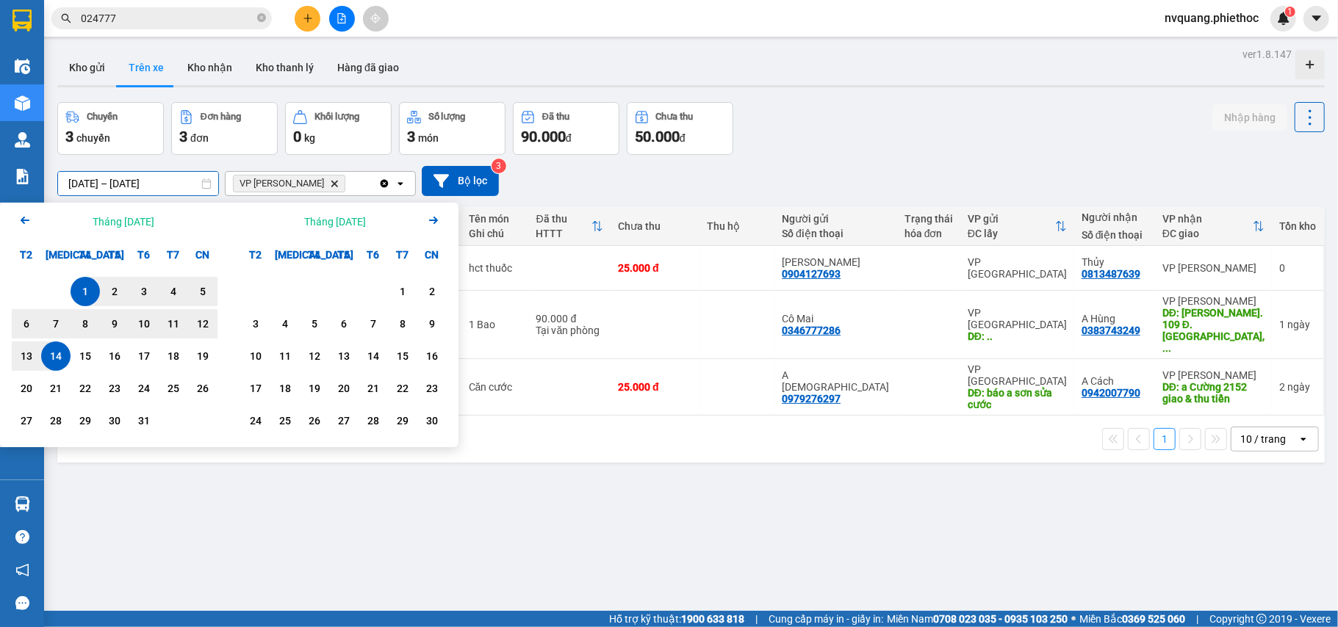
click at [56, 363] on div "14" at bounding box center [56, 357] width 21 height 18
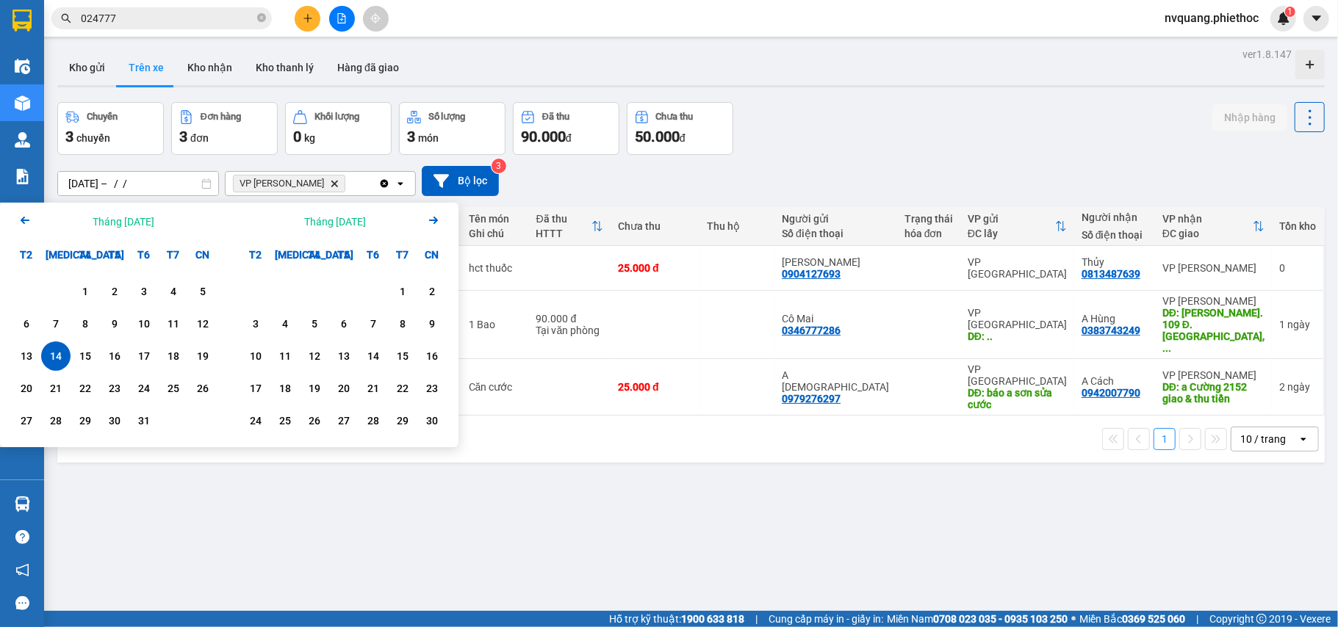
click at [56, 363] on div "14" at bounding box center [56, 357] width 21 height 18
type input "[DATE] – [DATE]"
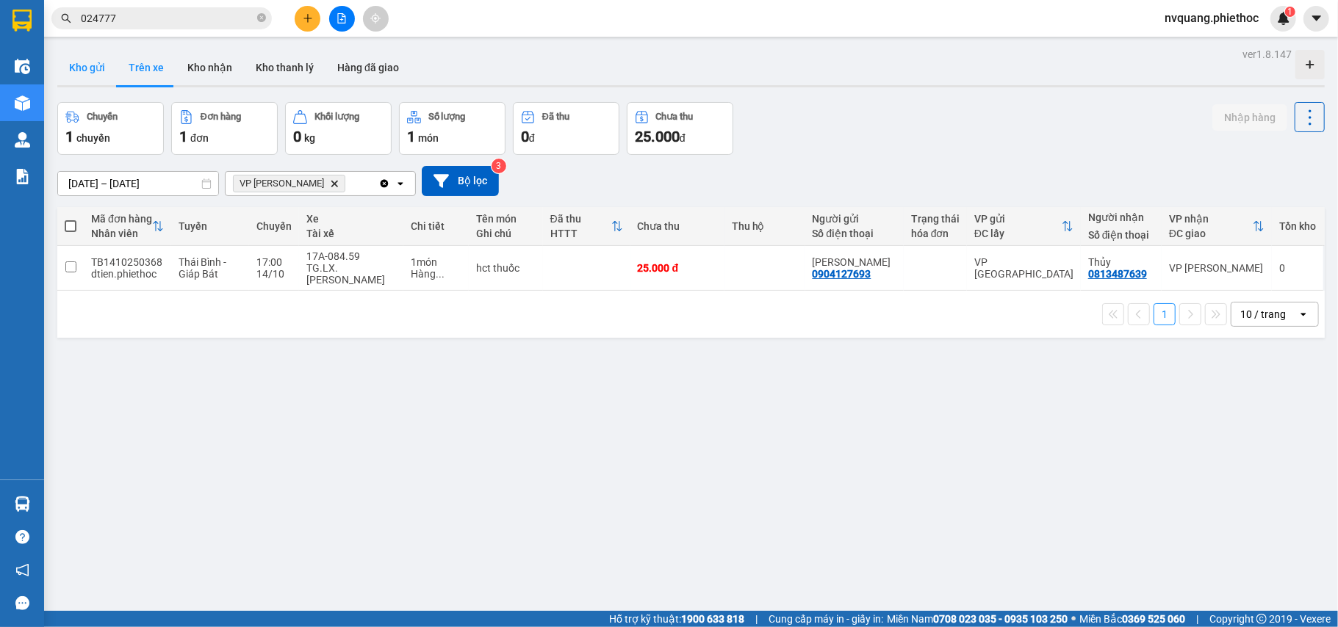
click at [103, 68] on button "Kho gửi" at bounding box center [87, 67] width 60 height 35
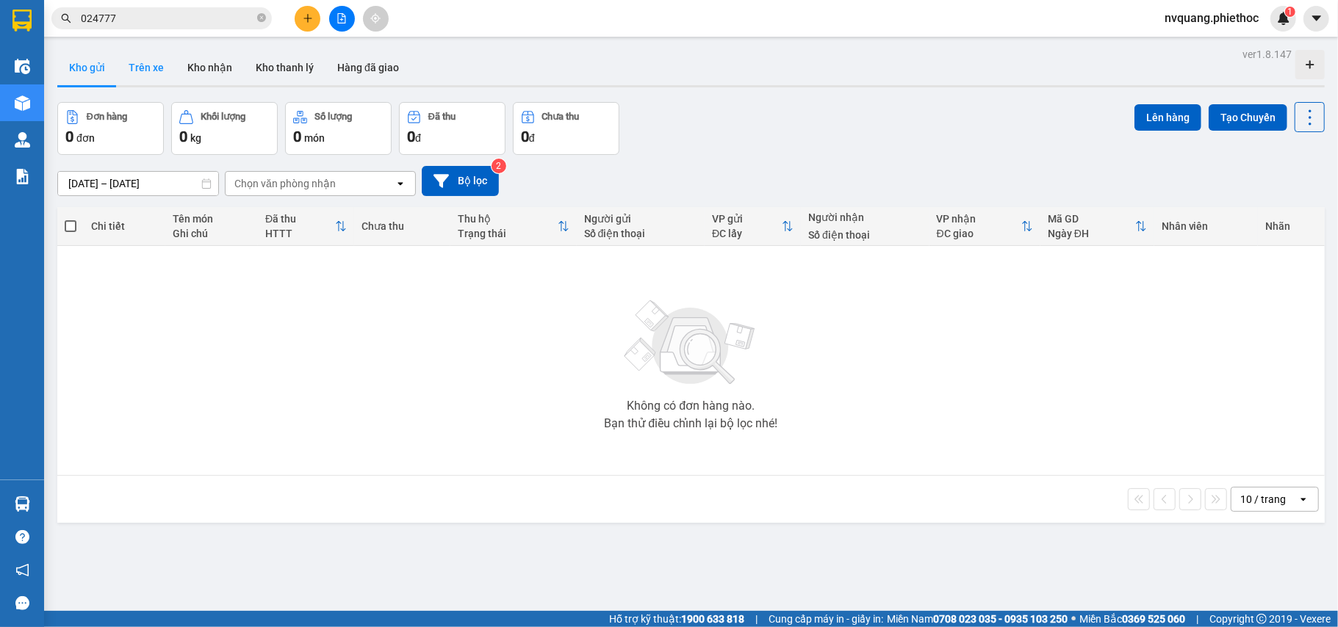
click at [150, 75] on button "Trên xe" at bounding box center [146, 67] width 59 height 35
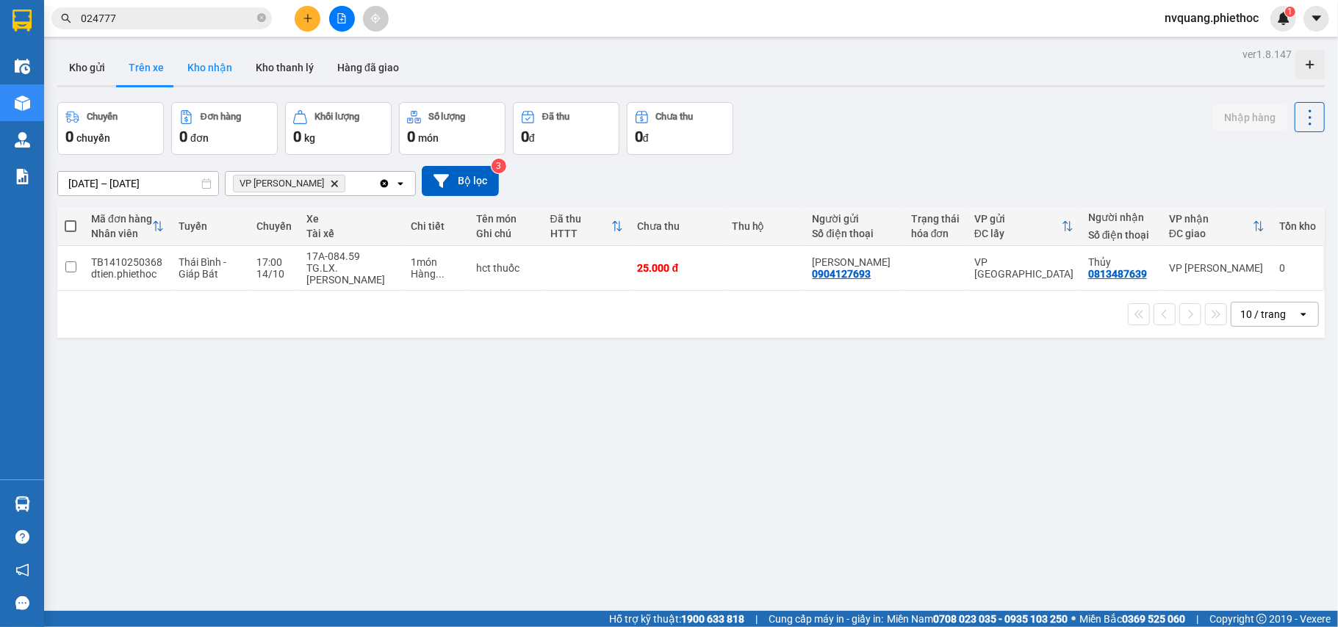
click at [198, 73] on button "Kho nhận" at bounding box center [210, 67] width 68 height 35
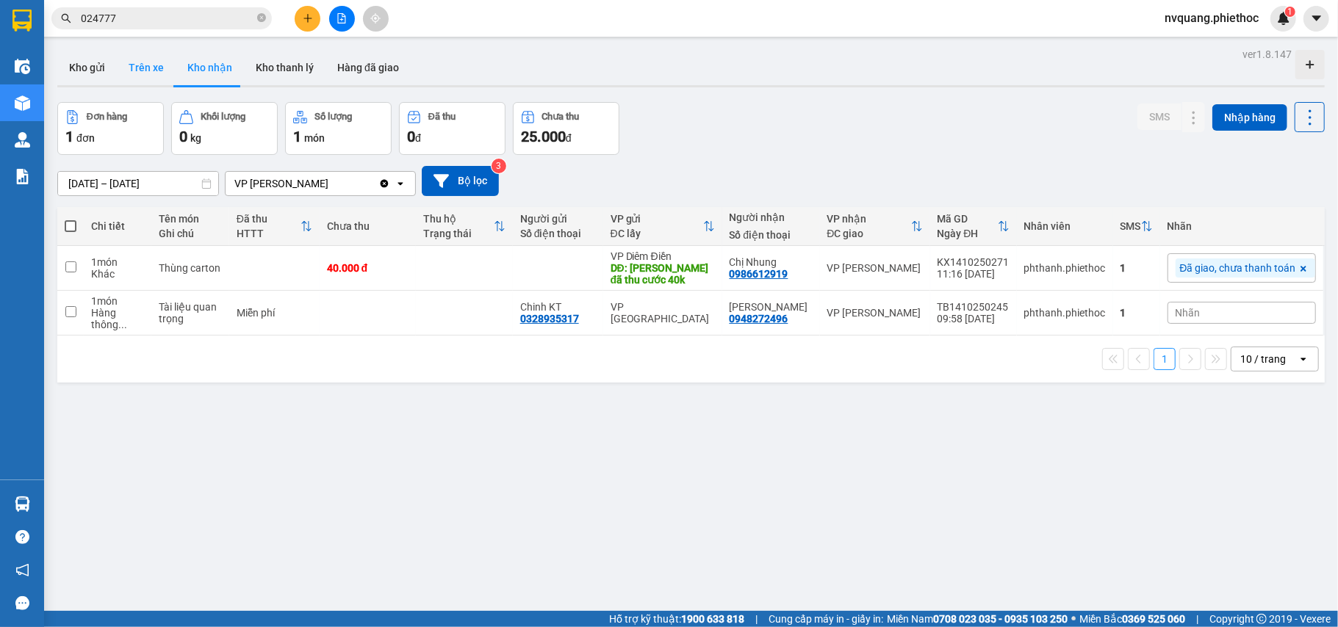
click at [154, 51] on button "Trên xe" at bounding box center [146, 67] width 59 height 35
type input "[DATE] – [DATE]"
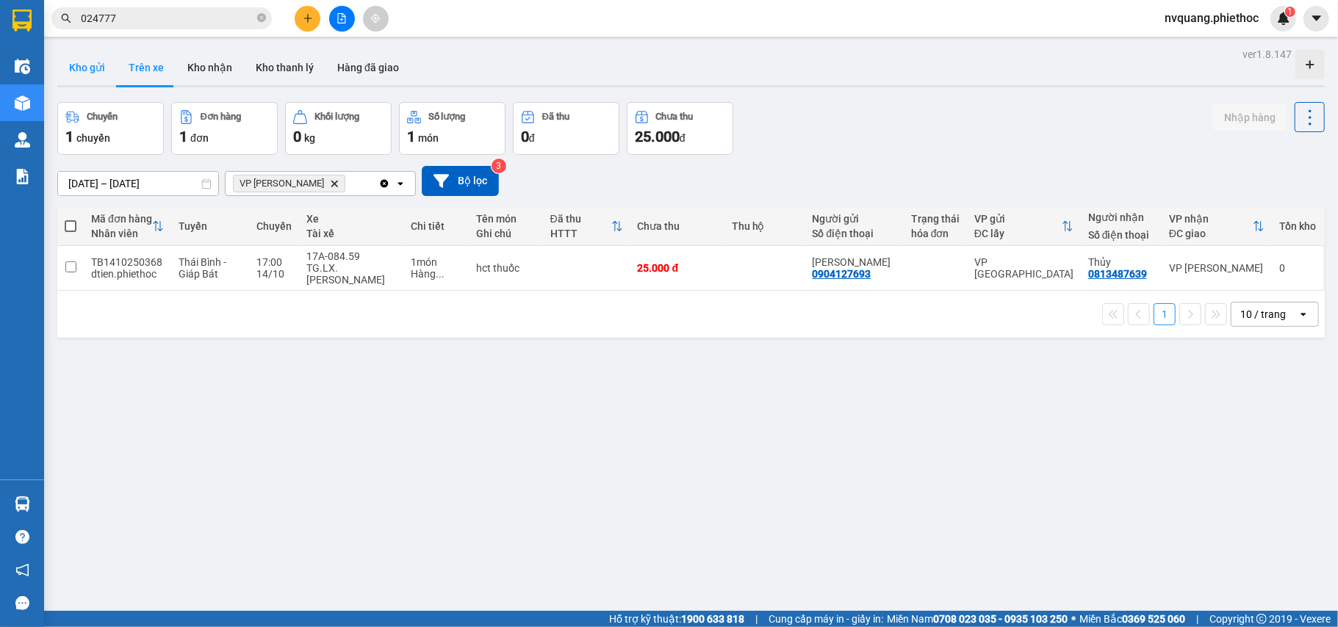
click at [68, 65] on button "Kho gửi" at bounding box center [87, 67] width 60 height 35
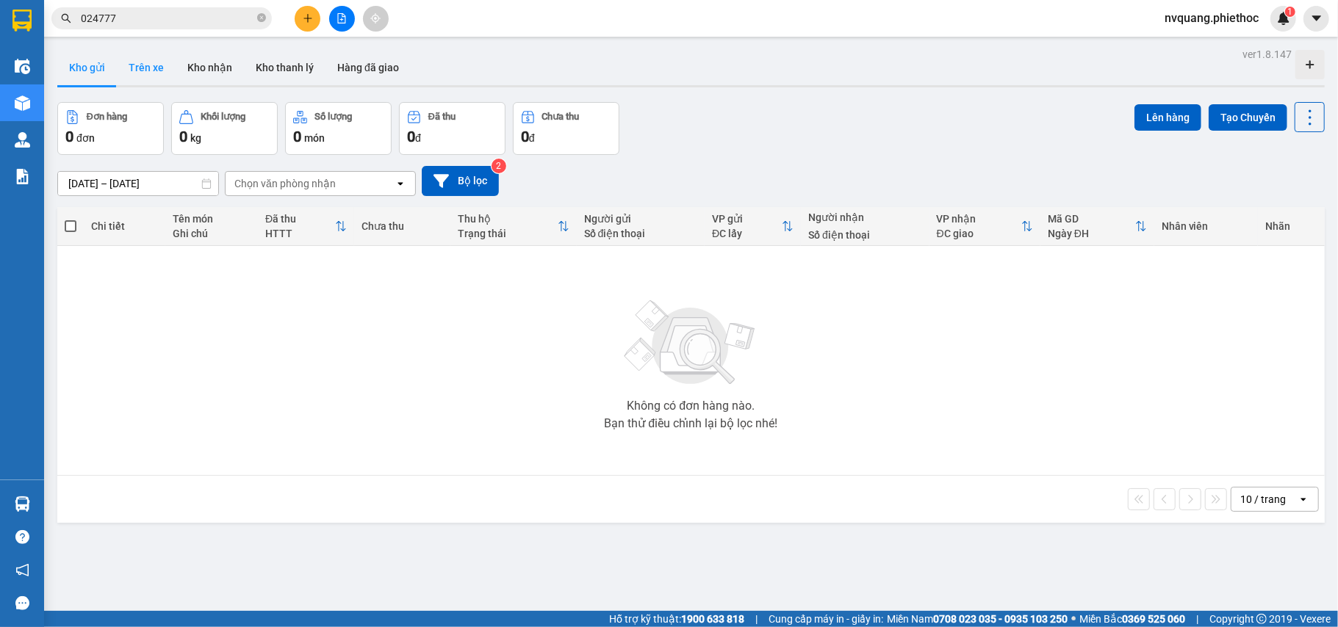
click at [147, 63] on button "Trên xe" at bounding box center [146, 67] width 59 height 35
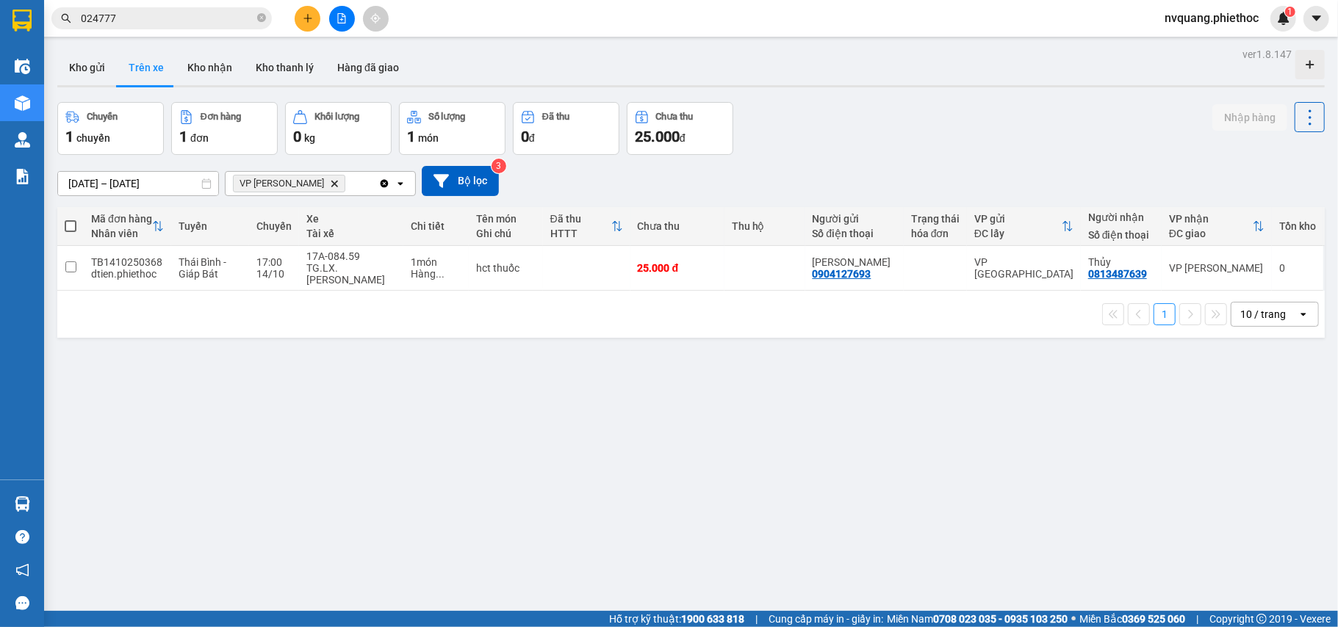
click at [330, 180] on icon "Delete" at bounding box center [334, 183] width 9 height 9
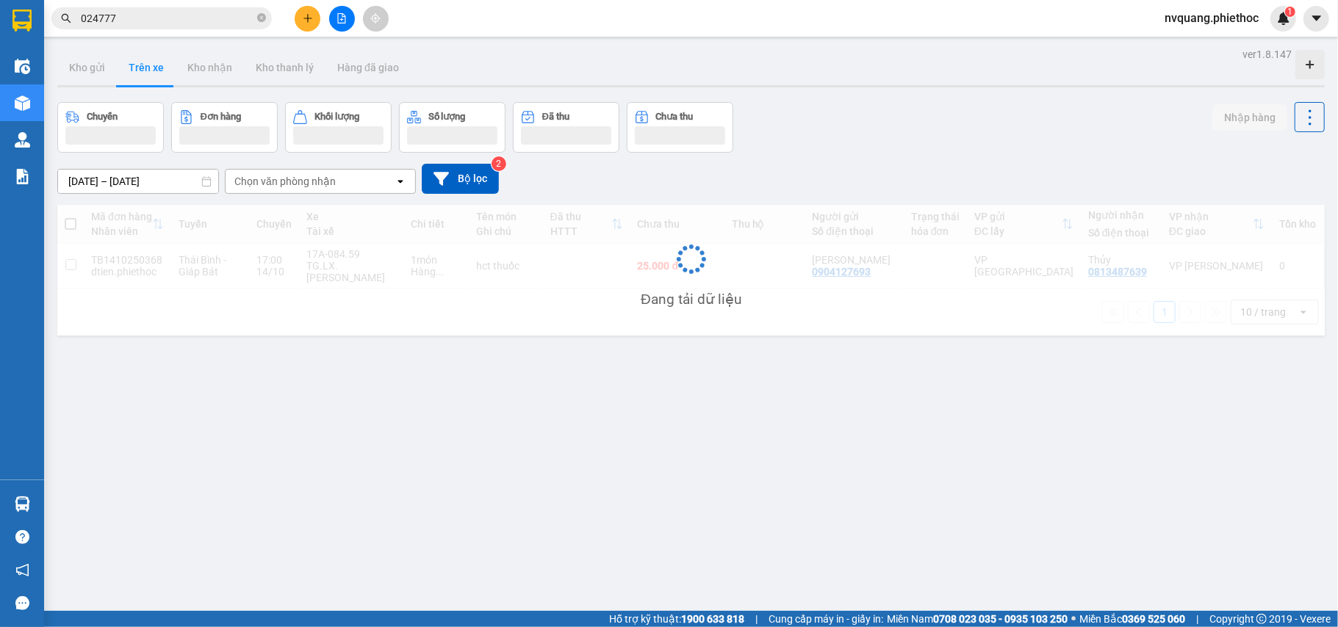
click at [322, 181] on div "Chọn văn phòng nhận" at bounding box center [284, 181] width 101 height 15
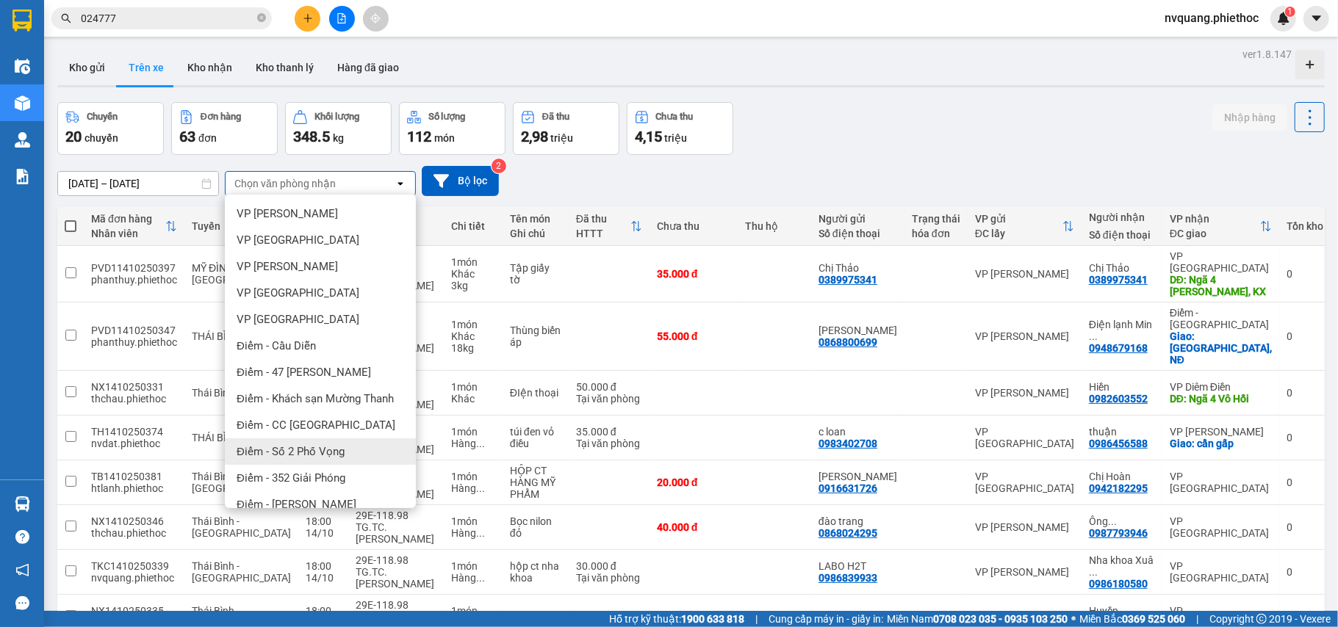
click at [315, 447] on span "Điểm - Số 2 Phố Vọng" at bounding box center [291, 452] width 108 height 15
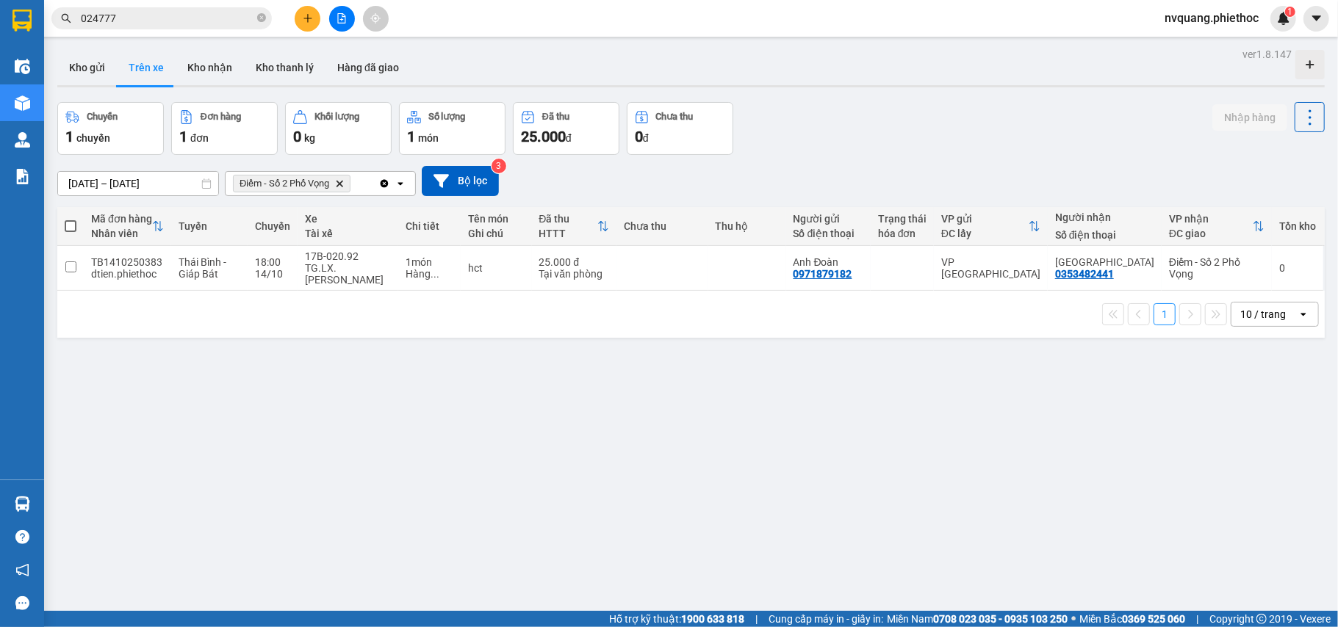
click at [339, 182] on icon "Delete" at bounding box center [339, 183] width 9 height 9
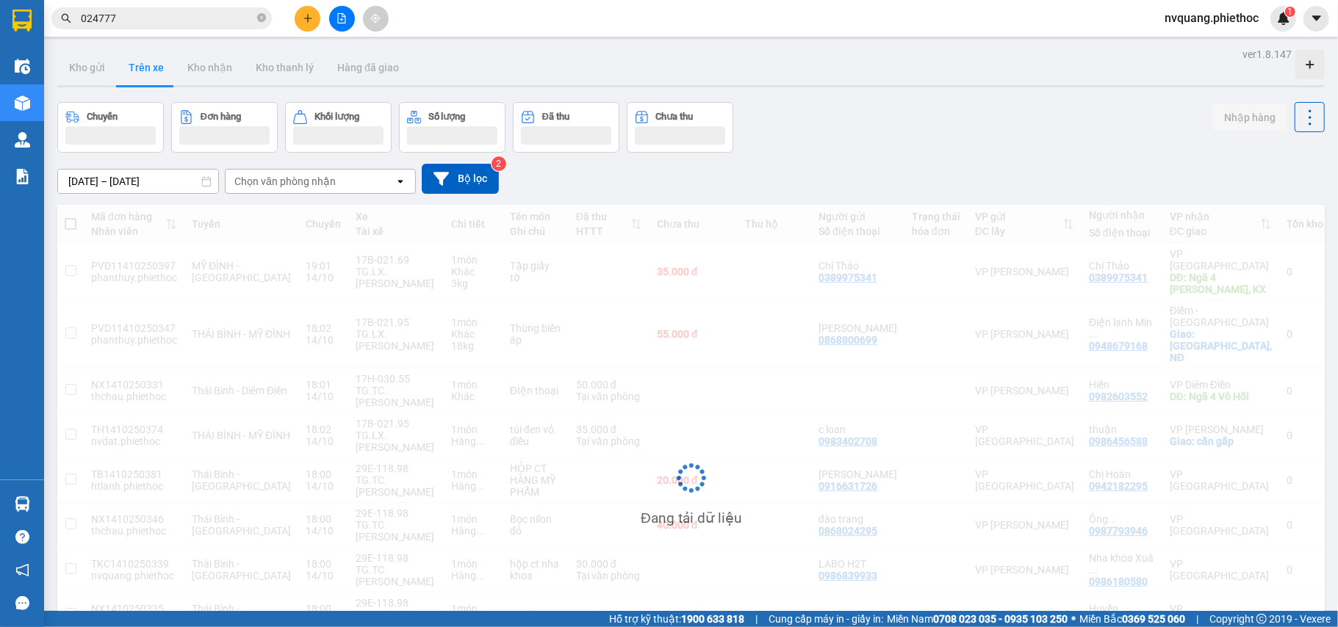
click at [325, 183] on div "Chọn văn phòng nhận" at bounding box center [284, 181] width 101 height 15
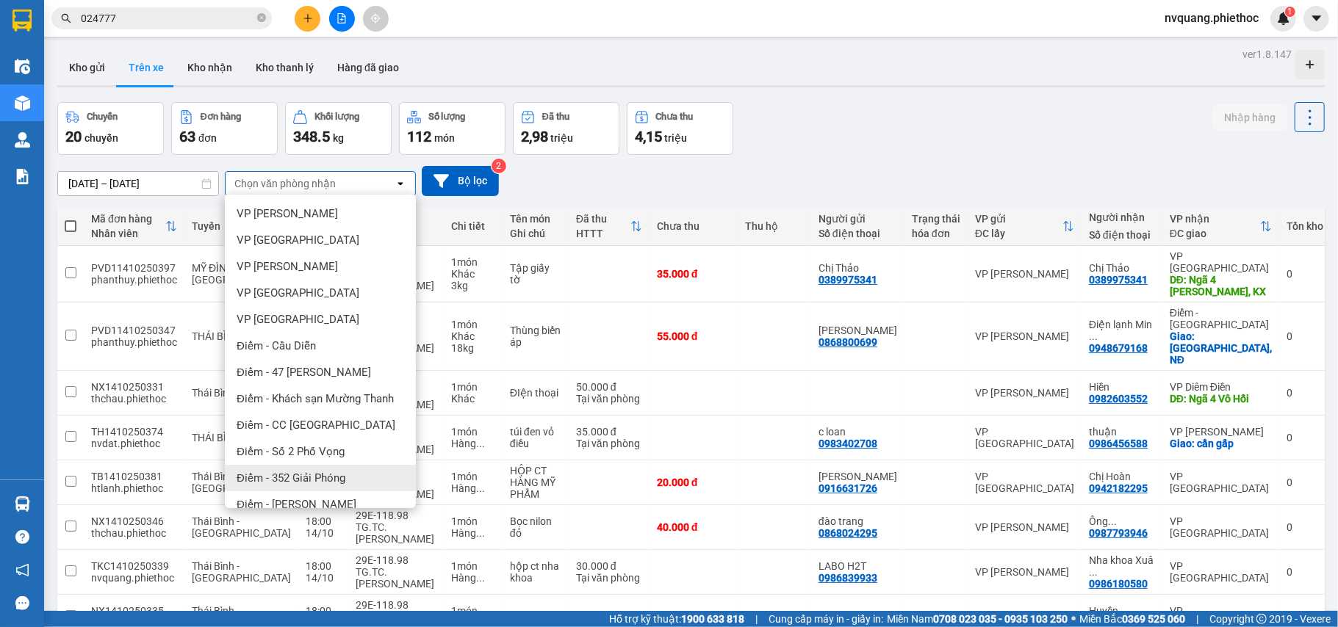
click at [313, 471] on span "Điểm - 352 Giải Phóng" at bounding box center [291, 478] width 109 height 15
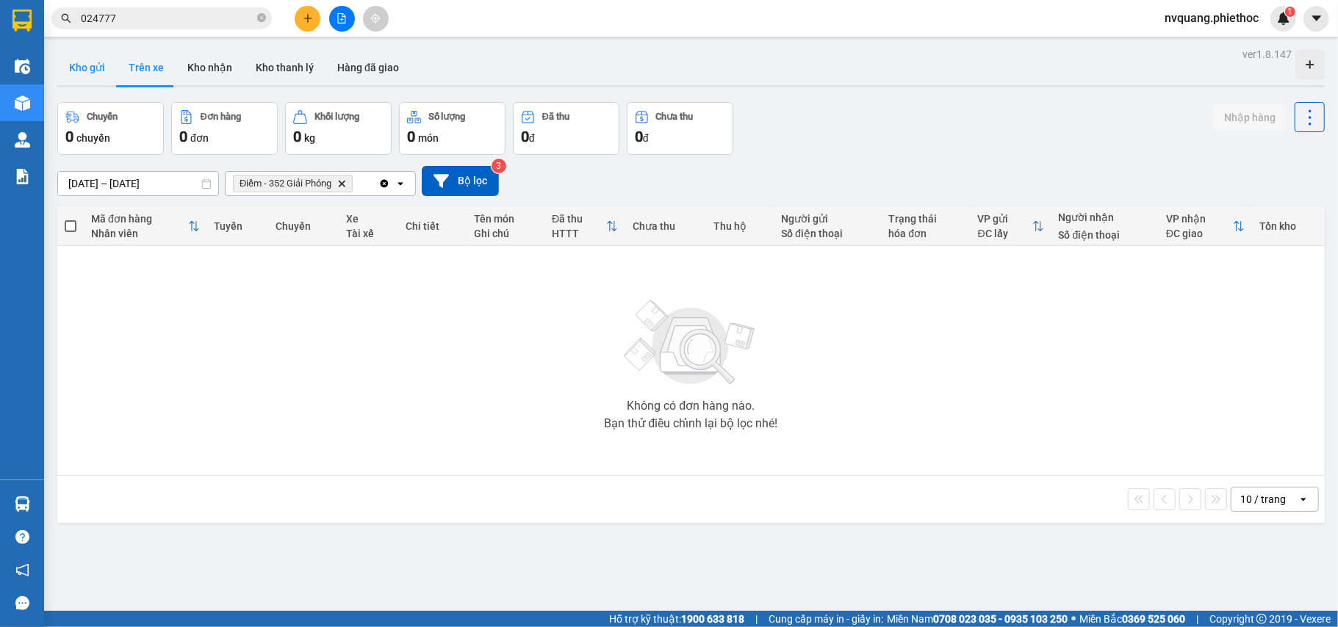
click at [92, 69] on button "Kho gửi" at bounding box center [87, 67] width 60 height 35
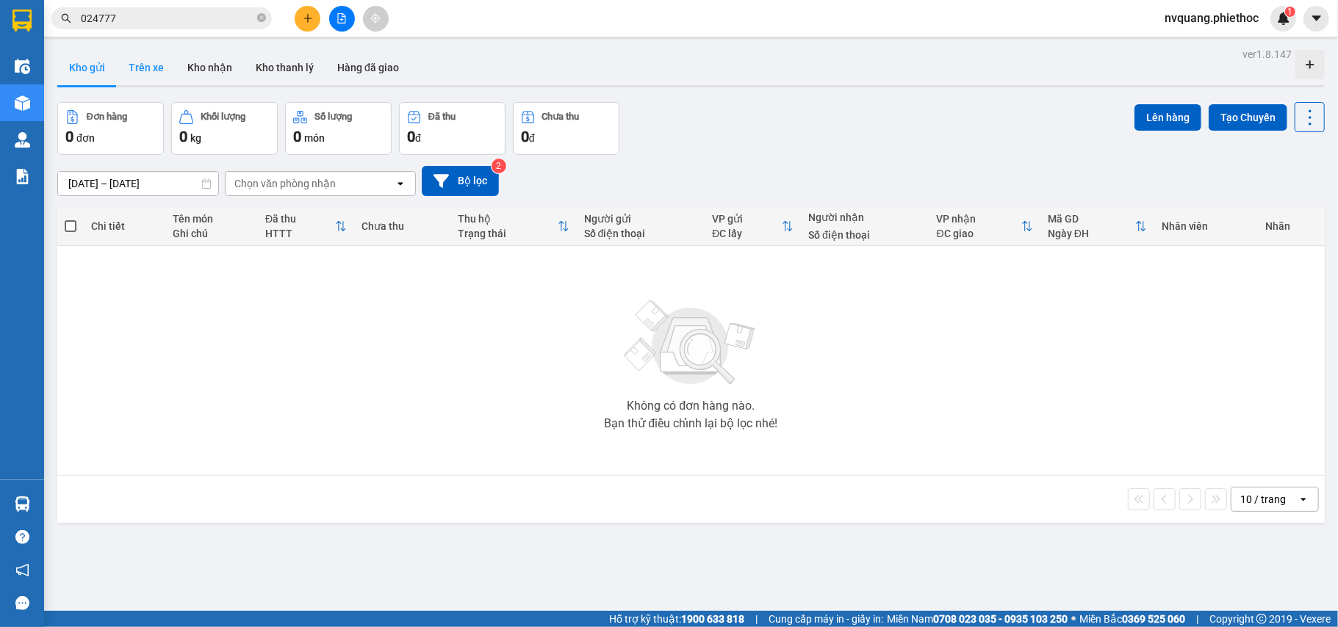
click at [151, 73] on button "Trên xe" at bounding box center [146, 67] width 59 height 35
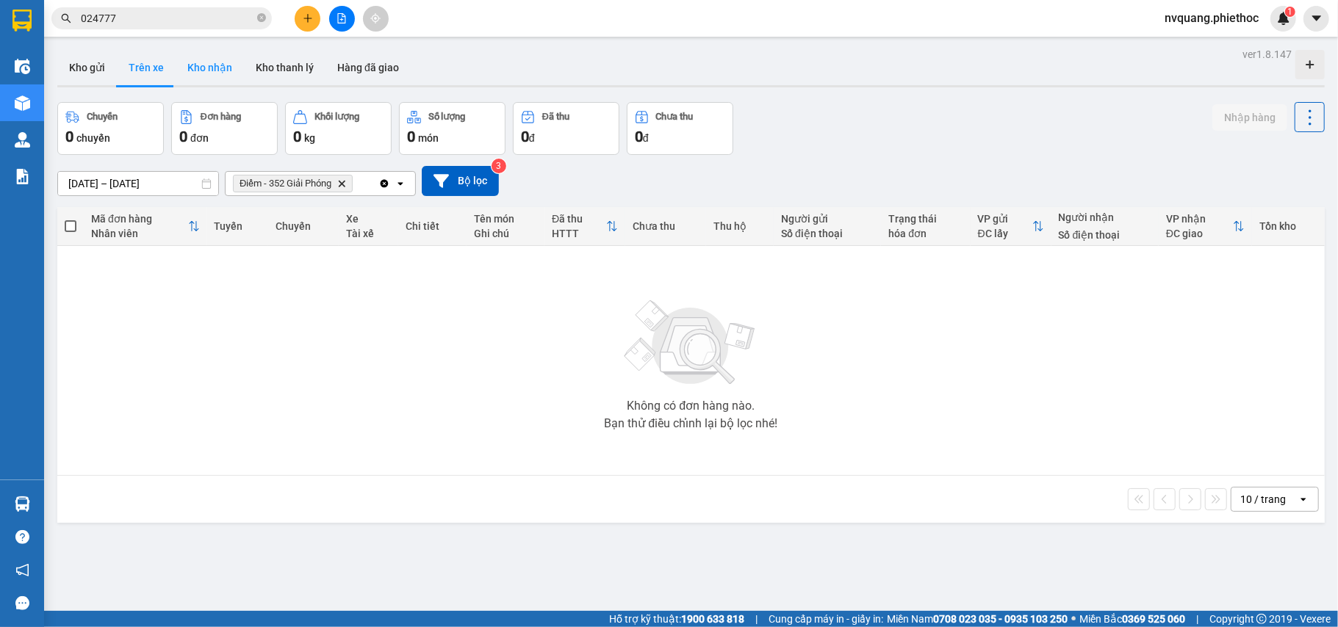
click at [195, 68] on button "Kho nhận" at bounding box center [210, 67] width 68 height 35
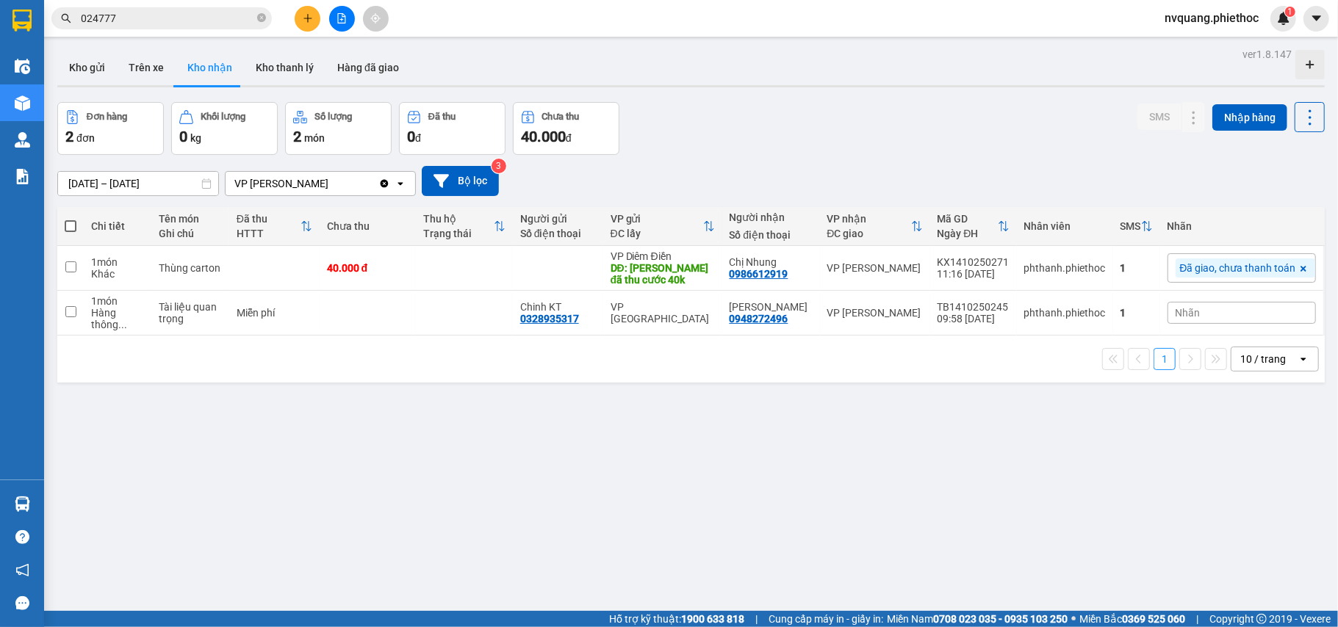
click at [382, 187] on icon "Clear value" at bounding box center [385, 183] width 8 height 8
click at [330, 176] on div "Chọn văn phòng nhận" at bounding box center [284, 183] width 101 height 15
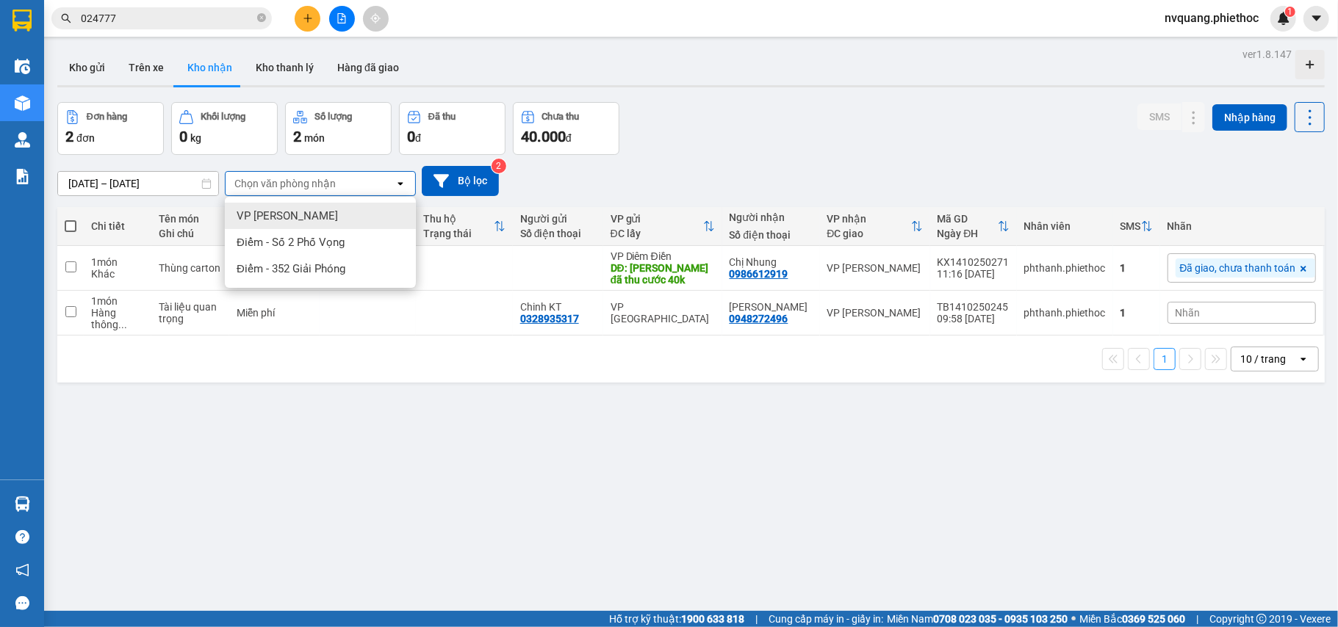
click at [309, 219] on span "VP [PERSON_NAME]" at bounding box center [287, 216] width 101 height 15
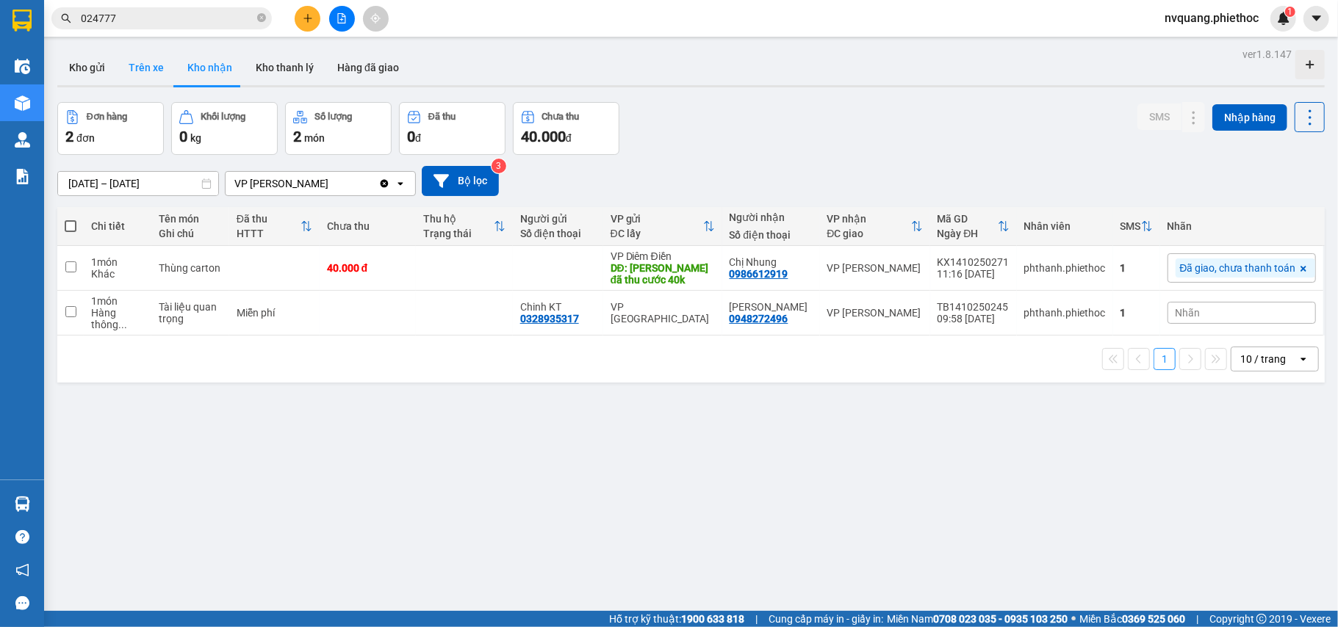
click at [145, 69] on button "Trên xe" at bounding box center [146, 67] width 59 height 35
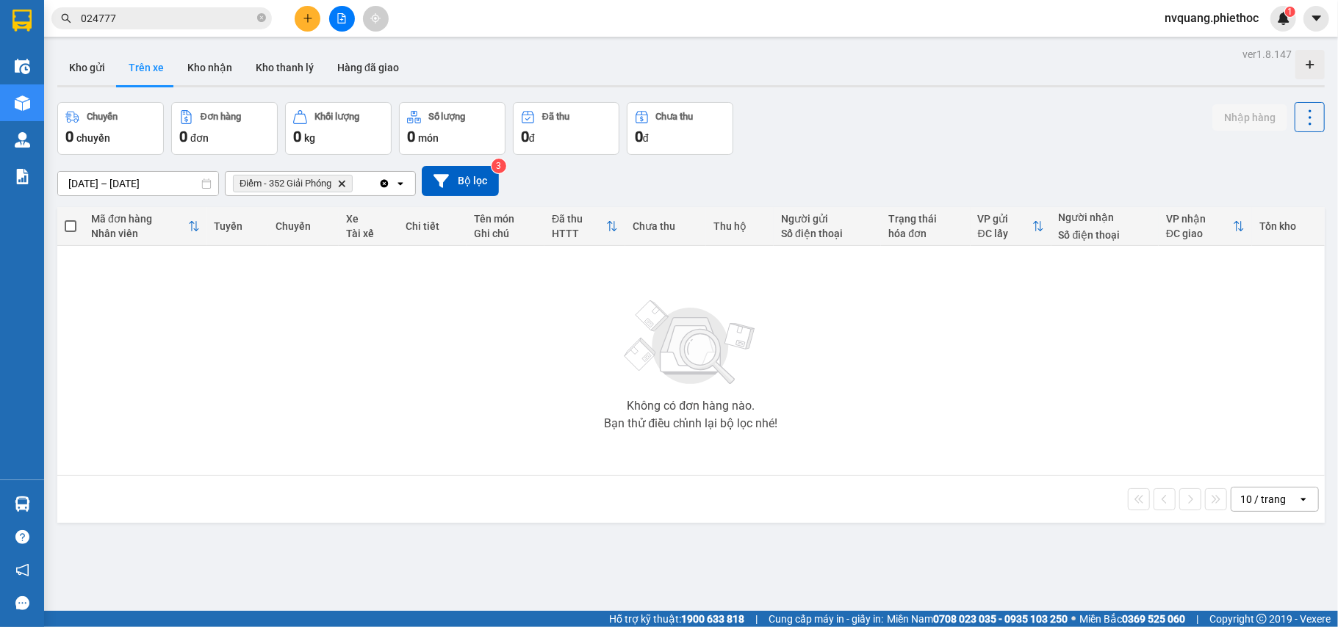
click at [342, 183] on icon "Điểm - 352 Giải Phóng, close by backspace" at bounding box center [342, 183] width 7 height 7
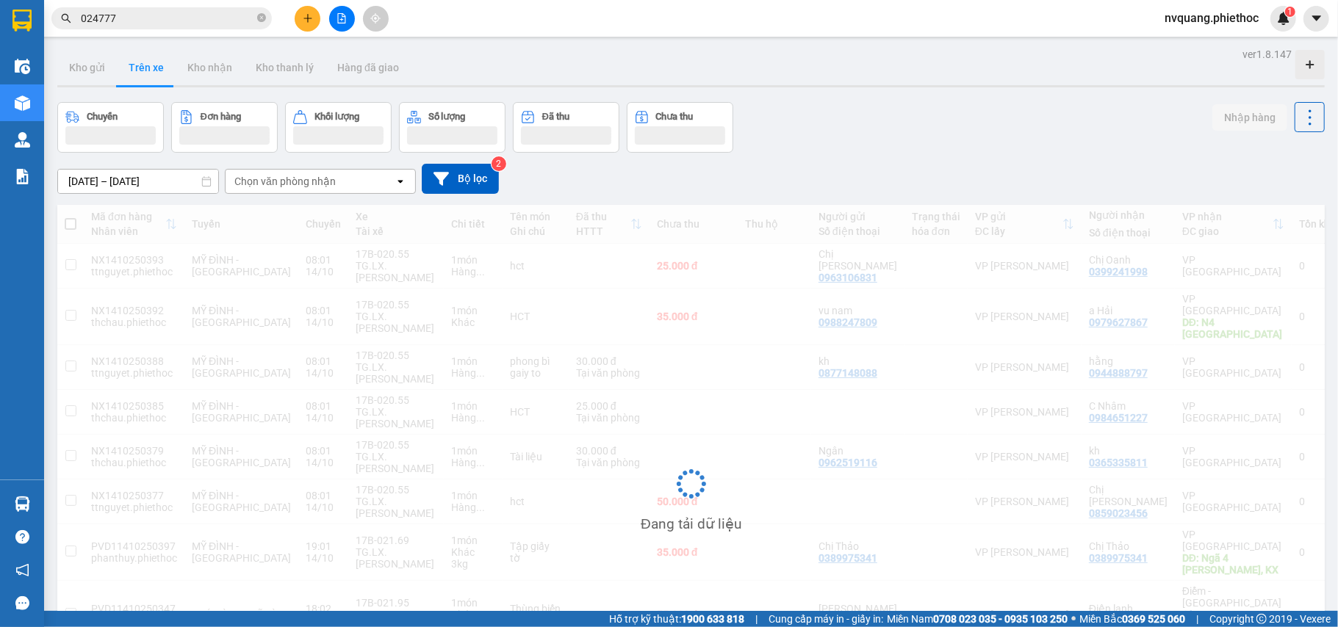
click at [329, 183] on div "Chọn văn phòng nhận" at bounding box center [284, 181] width 101 height 15
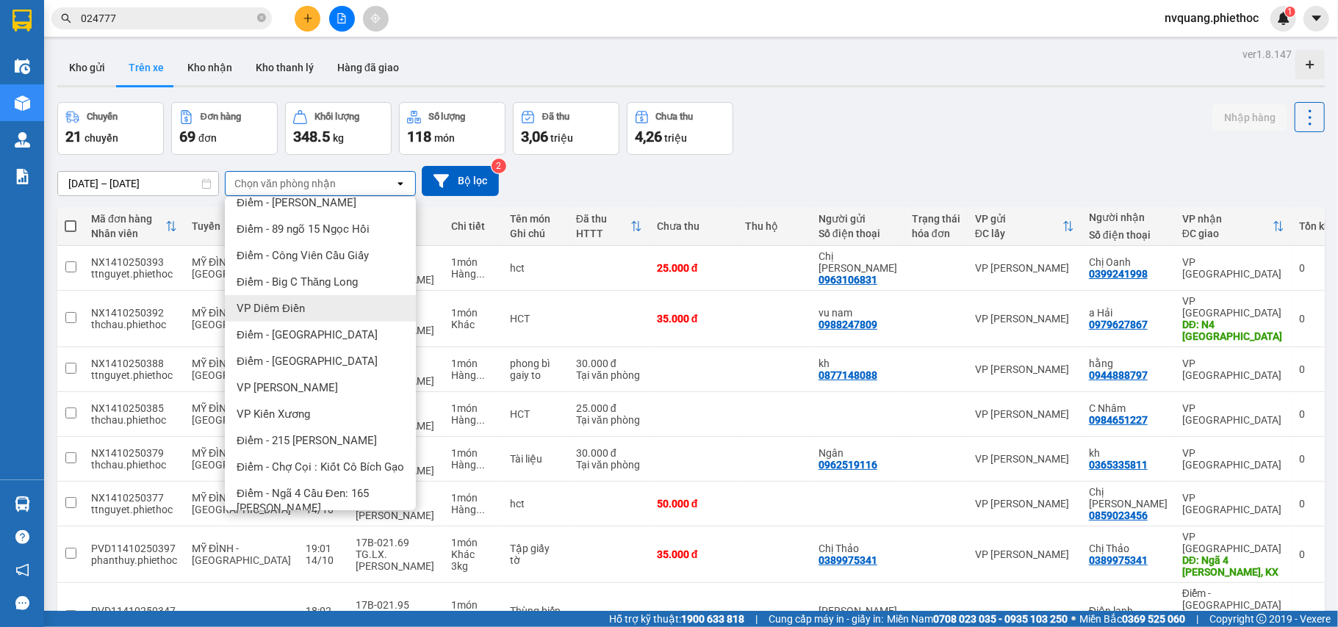
scroll to position [206, 0]
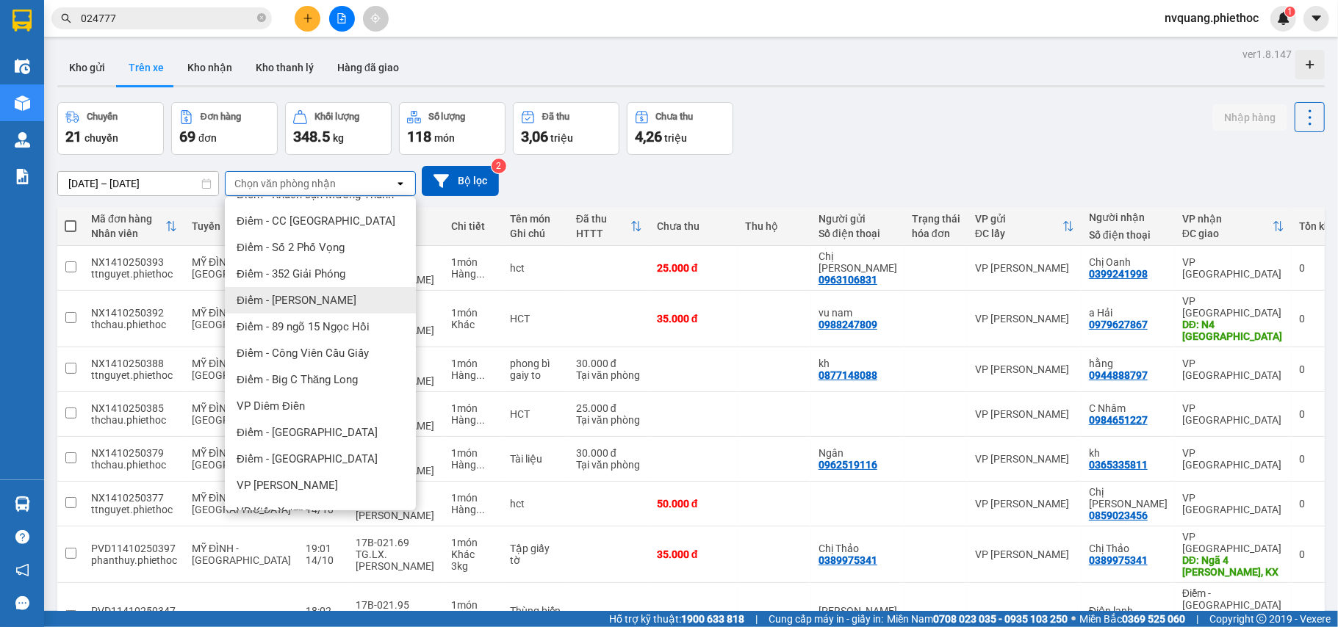
click at [319, 297] on span "Điểm - Bùi Huy Bích" at bounding box center [297, 300] width 120 height 15
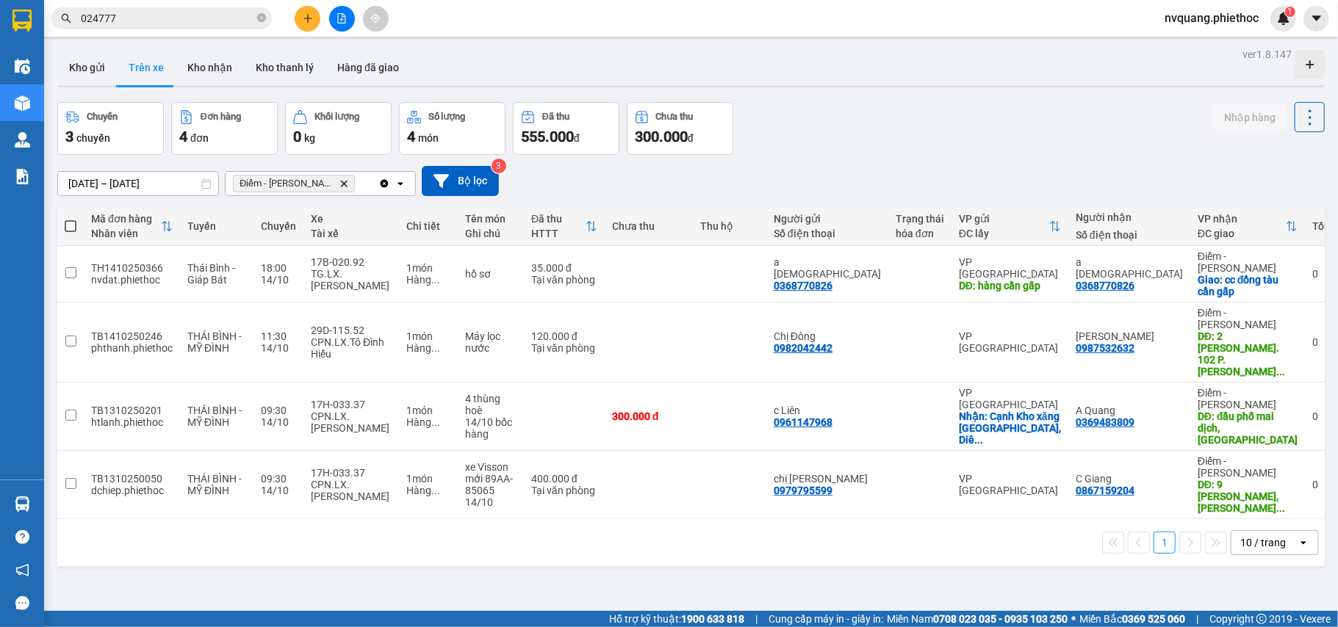
click at [339, 181] on icon "Delete" at bounding box center [343, 183] width 9 height 9
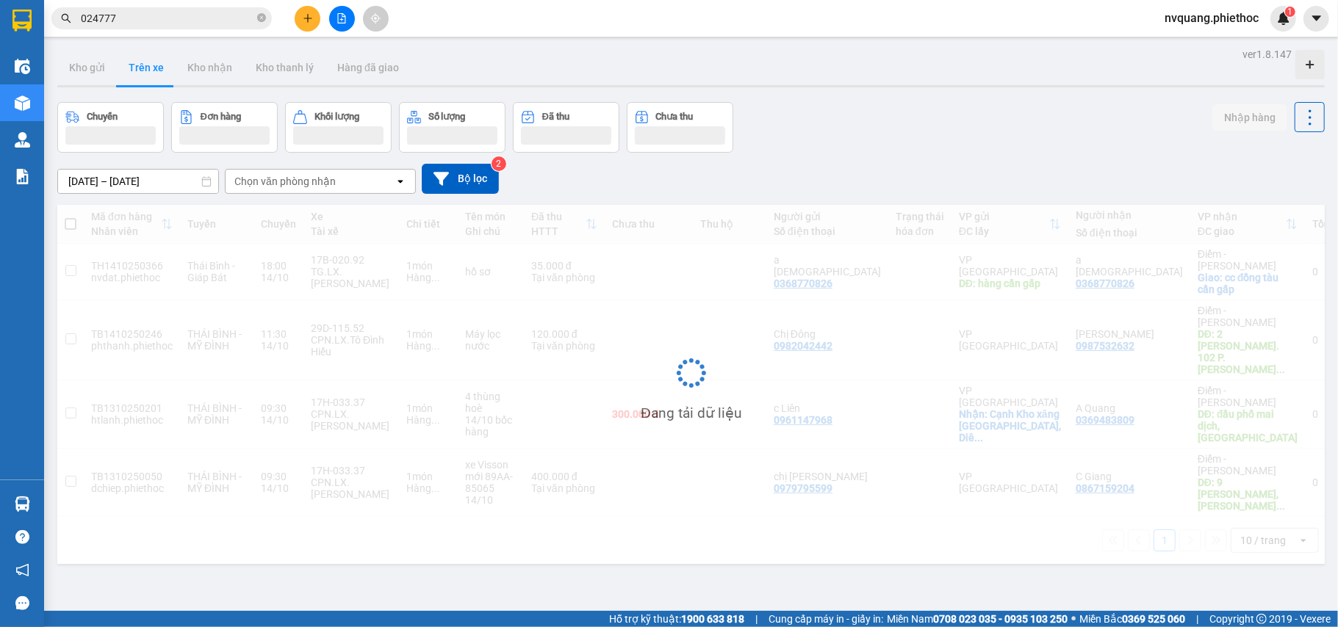
click at [317, 181] on div "Chọn văn phòng nhận" at bounding box center [284, 181] width 101 height 15
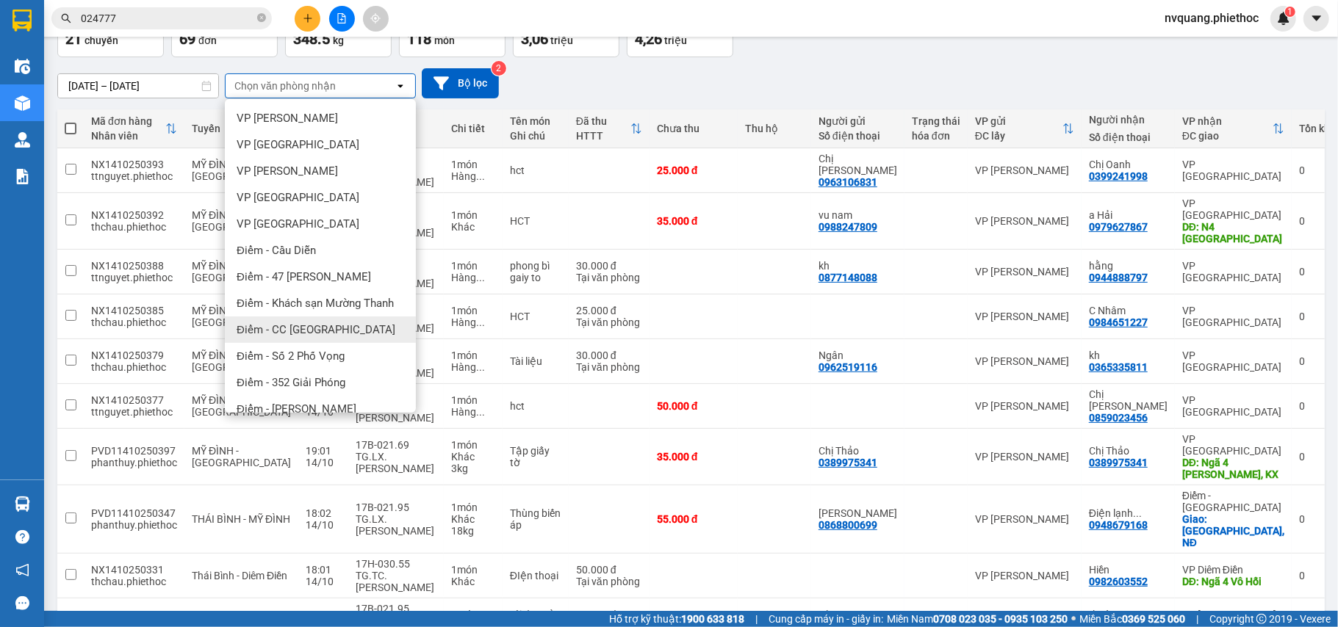
scroll to position [0, 0]
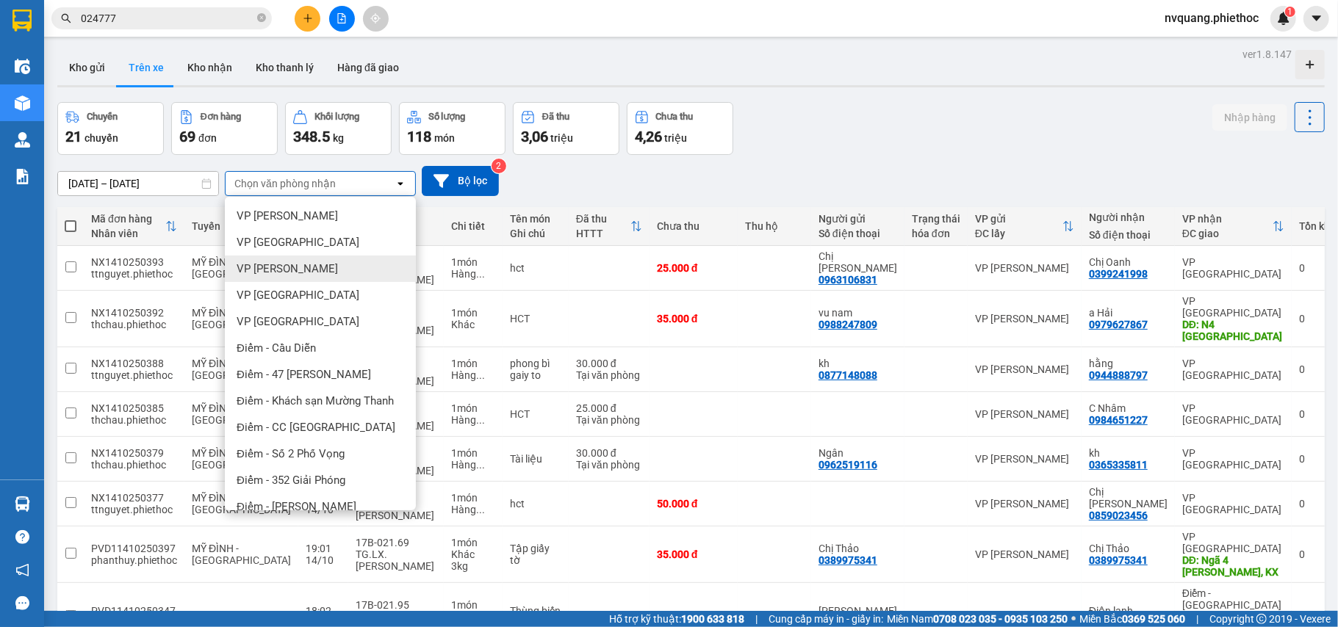
click at [319, 265] on span "VP [PERSON_NAME]" at bounding box center [287, 269] width 101 height 15
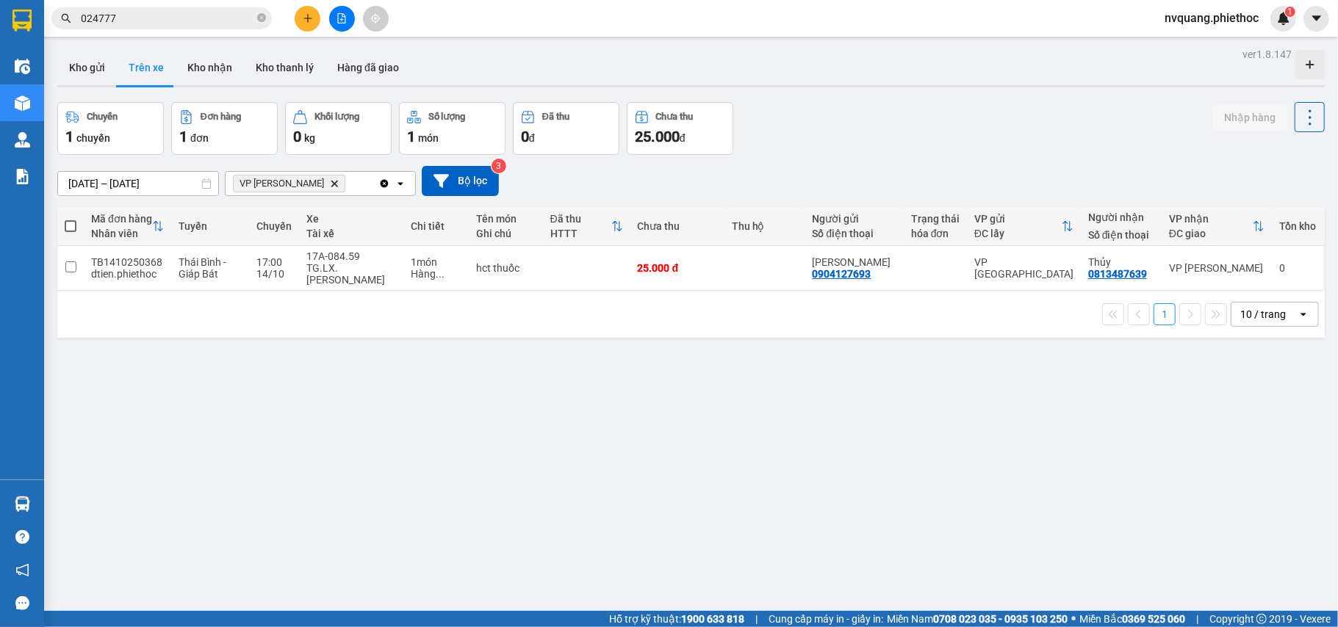
click at [335, 181] on span "VP Trần Khát Chân Delete" at bounding box center [289, 184] width 112 height 18
click at [330, 181] on icon "Delete" at bounding box center [334, 183] width 9 height 9
click at [326, 181] on div "Chọn văn phòng nhận" at bounding box center [284, 183] width 101 height 15
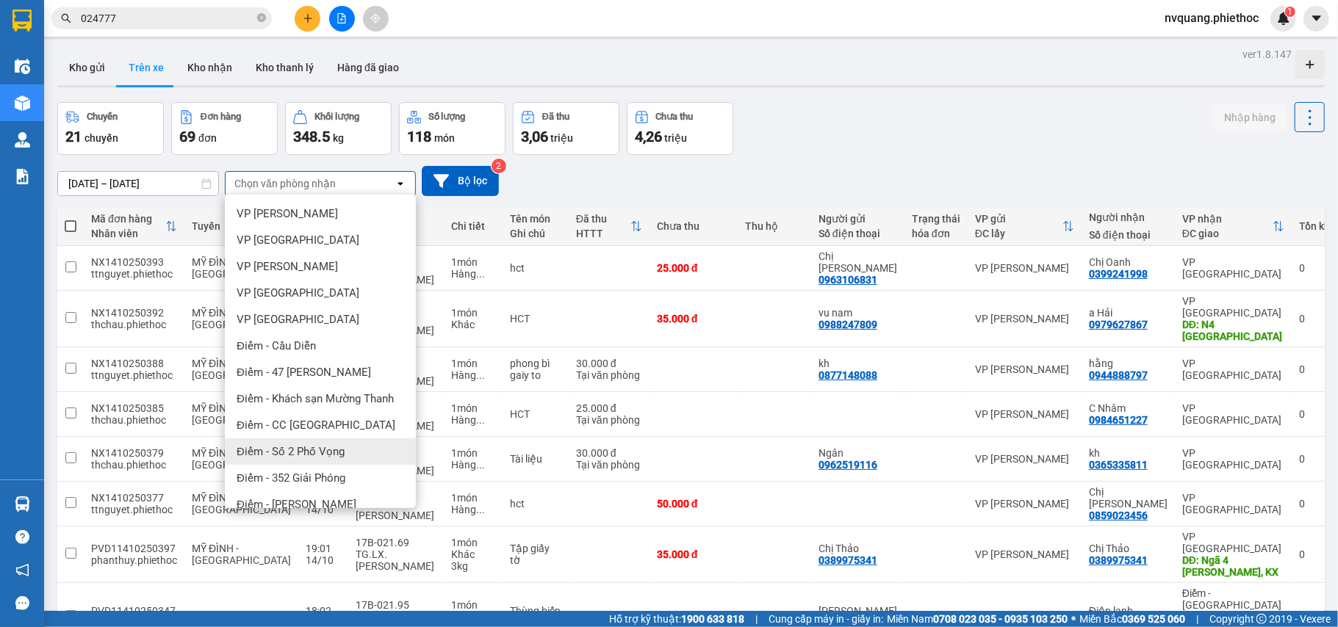
click at [320, 450] on span "Điểm - Số 2 Phố Vọng" at bounding box center [291, 452] width 108 height 15
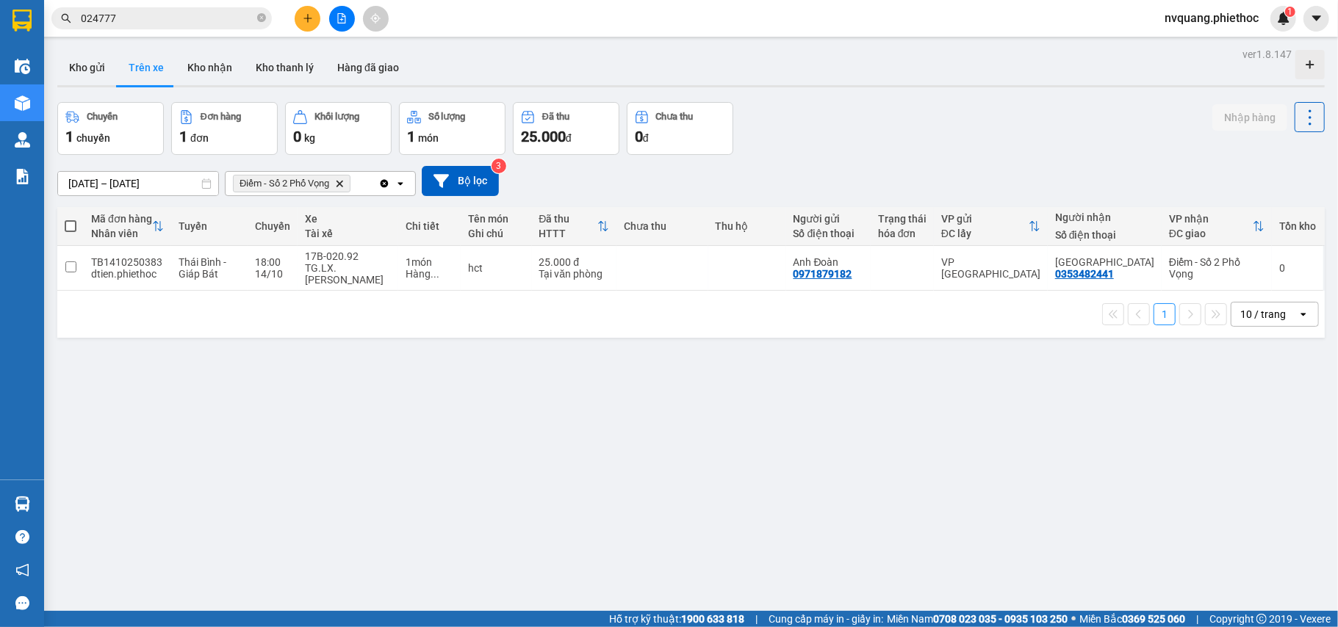
click at [337, 181] on icon "Delete" at bounding box center [339, 183] width 9 height 9
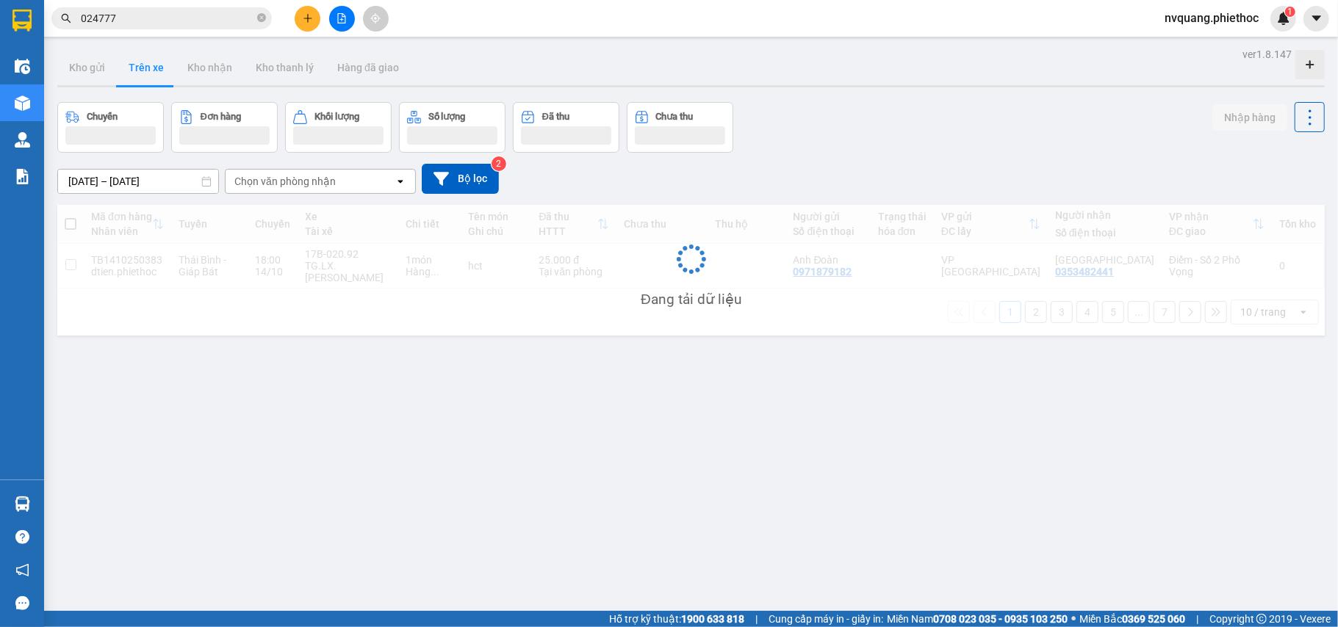
click at [338, 180] on div "Chọn văn phòng nhận" at bounding box center [310, 182] width 169 height 24
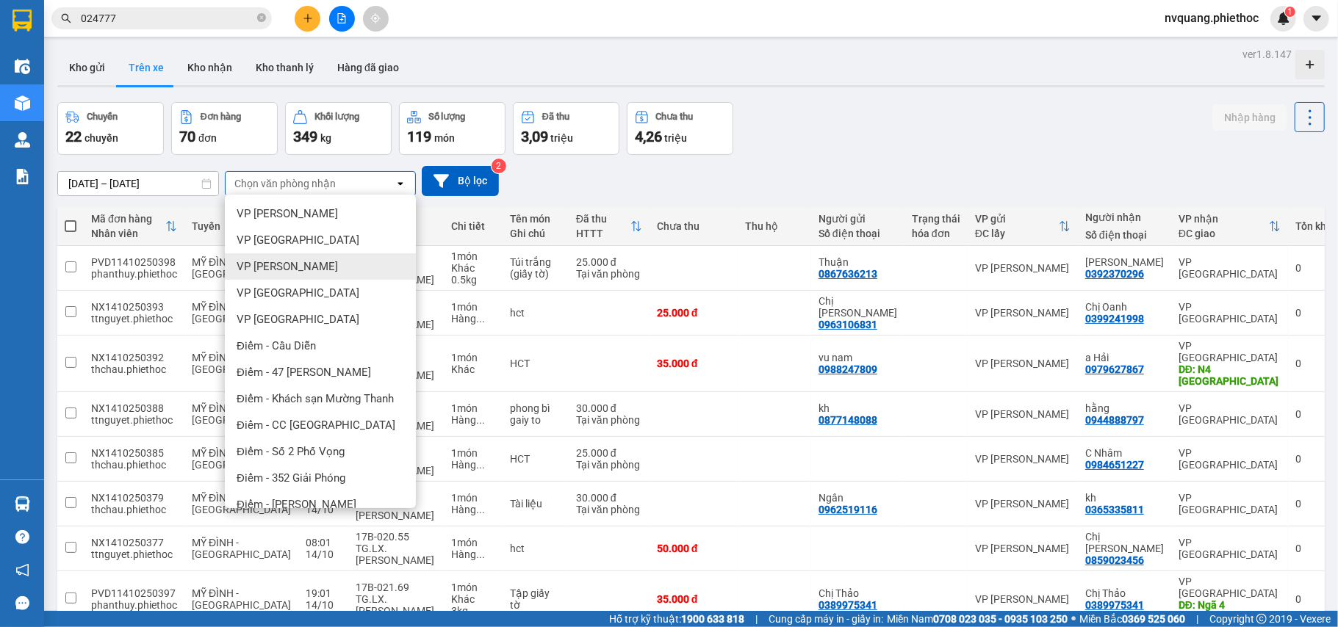
click at [310, 269] on span "VP [PERSON_NAME]" at bounding box center [287, 266] width 101 height 15
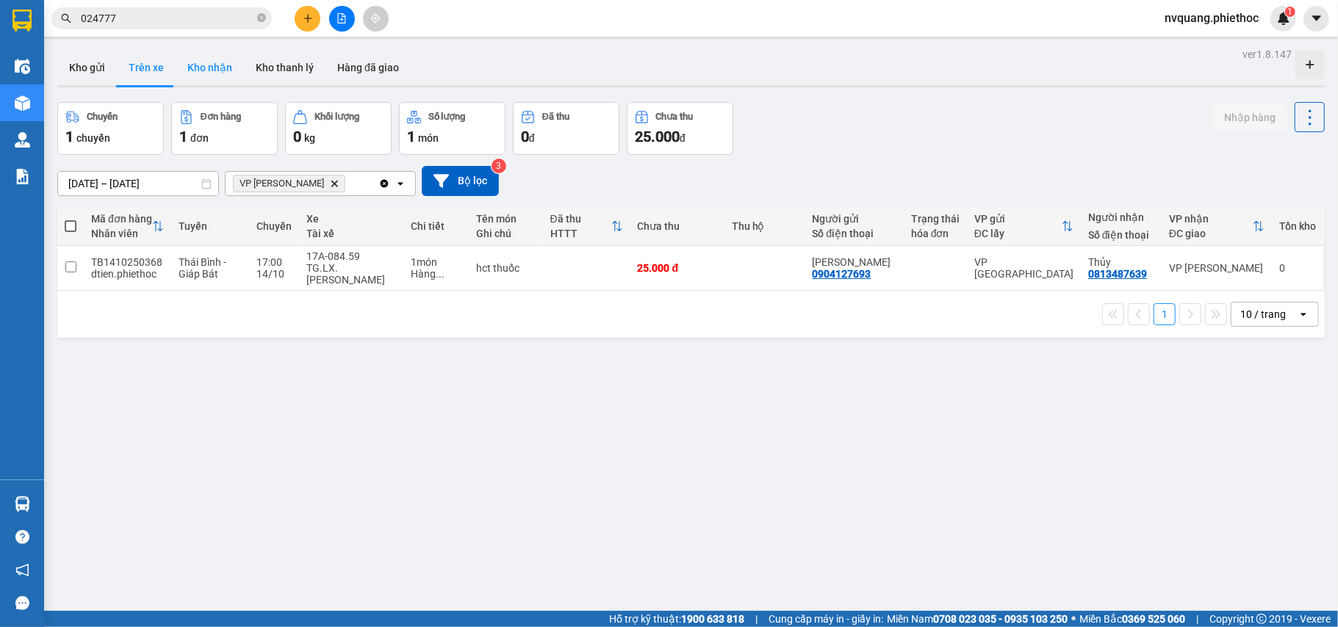
click at [209, 74] on button "Kho nhận" at bounding box center [210, 67] width 68 height 35
type input "01/10/2025 – 14/10/2025"
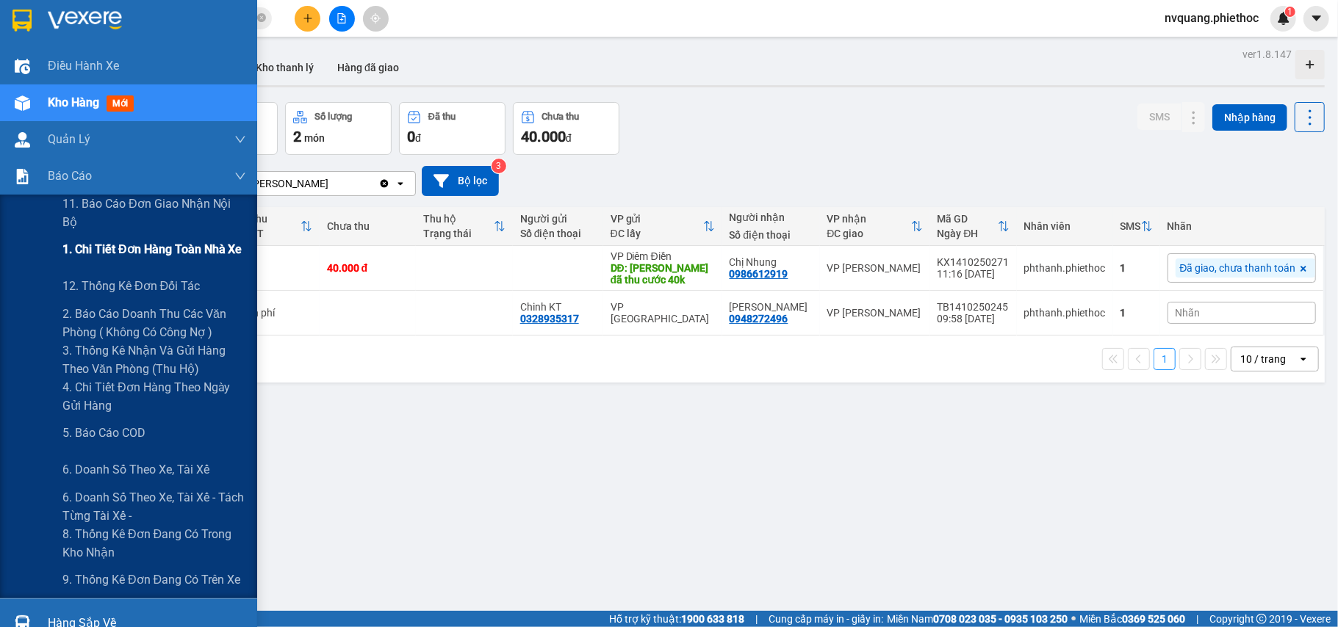
click at [128, 251] on span "1. Chi tiết đơn hàng toàn nhà xe" at bounding box center [152, 249] width 180 height 18
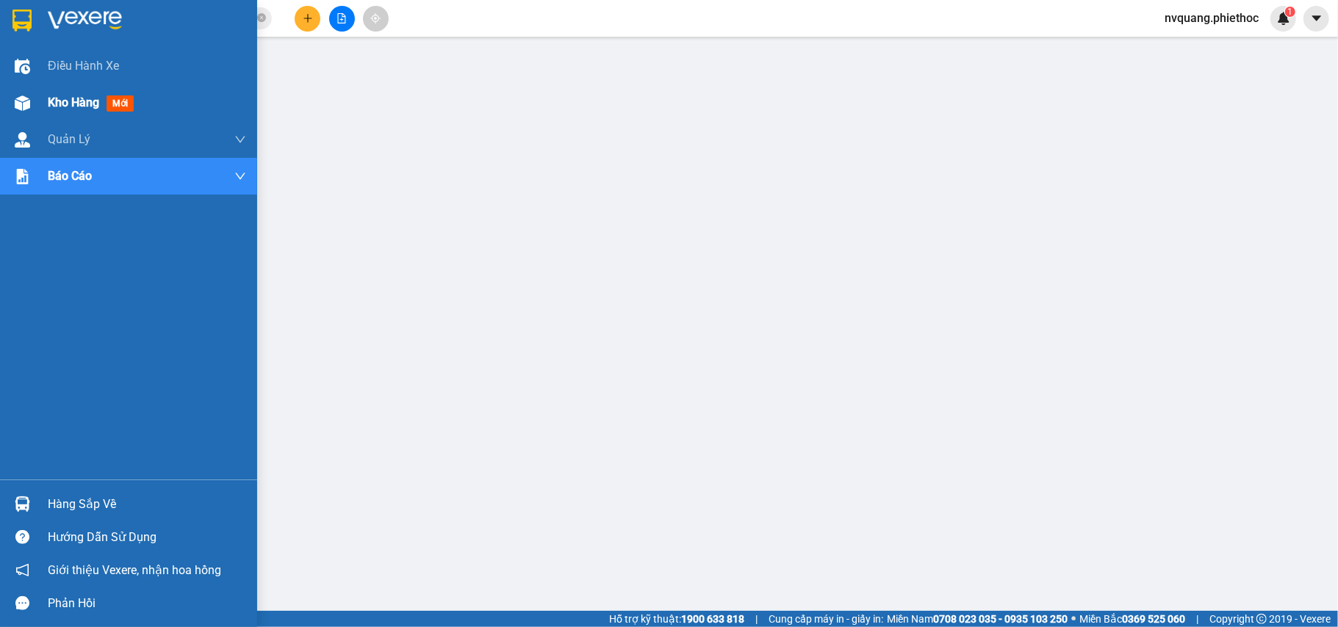
click at [66, 104] on span "Kho hàng" at bounding box center [73, 103] width 51 height 14
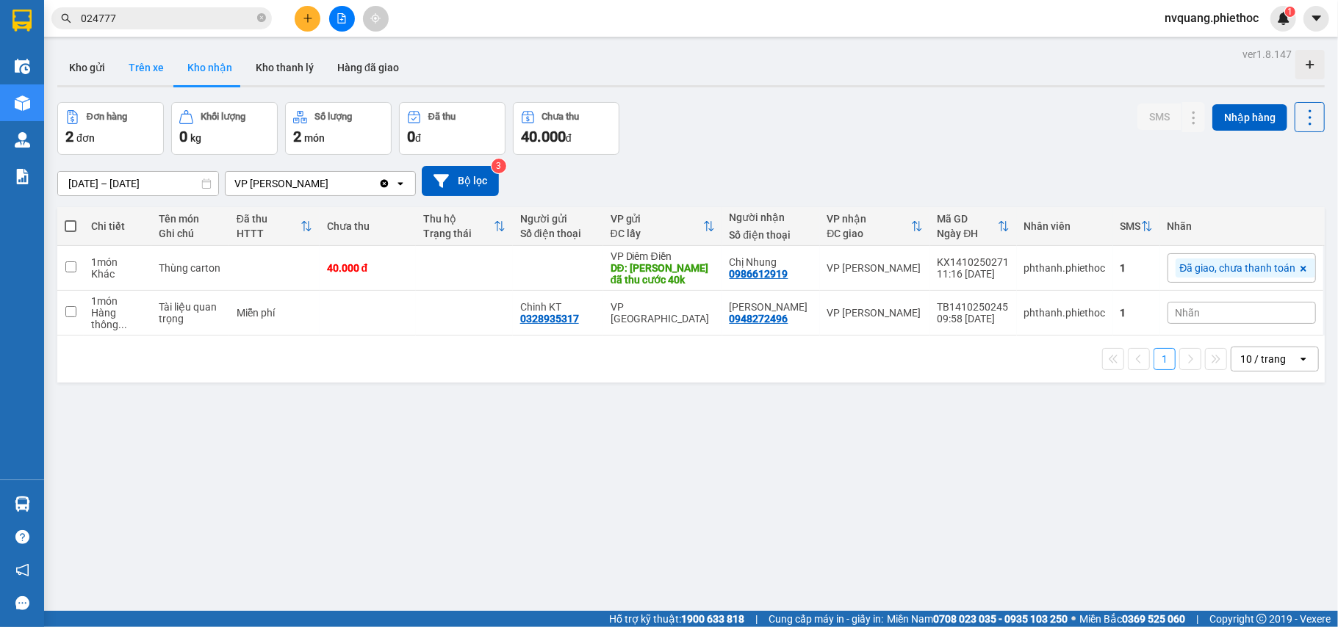
click at [131, 66] on button "Trên xe" at bounding box center [146, 67] width 59 height 35
type input "[DATE] – [DATE]"
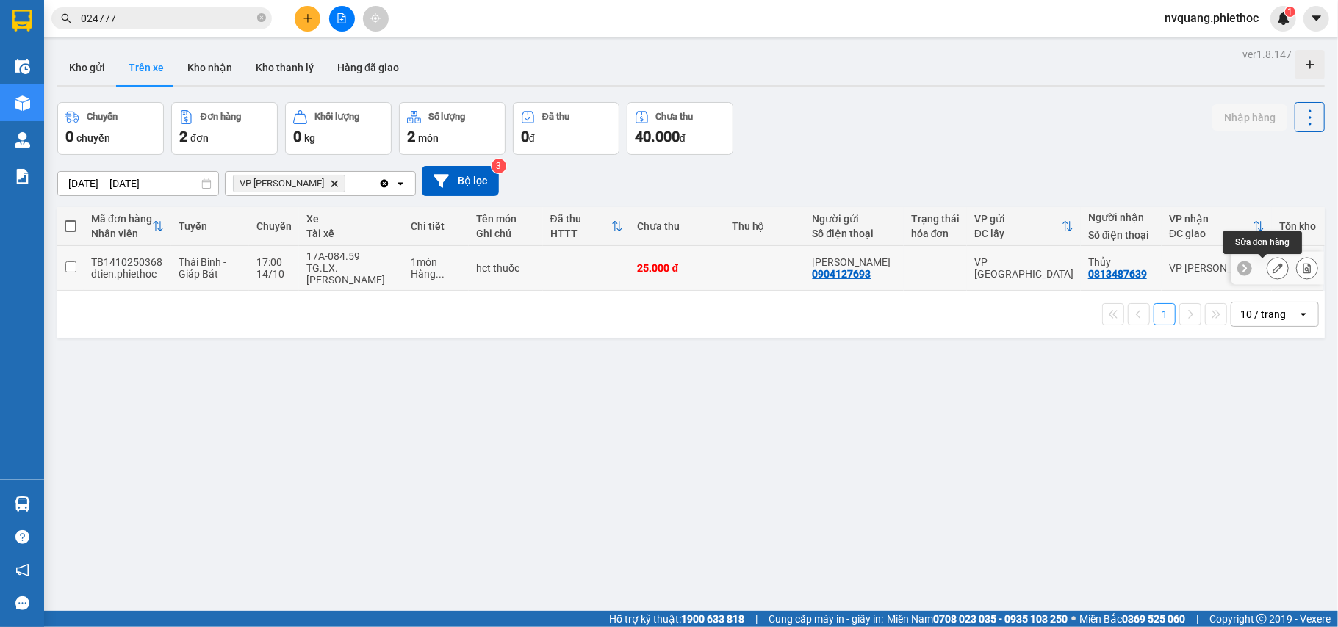
click at [1273, 267] on icon at bounding box center [1278, 268] width 10 height 10
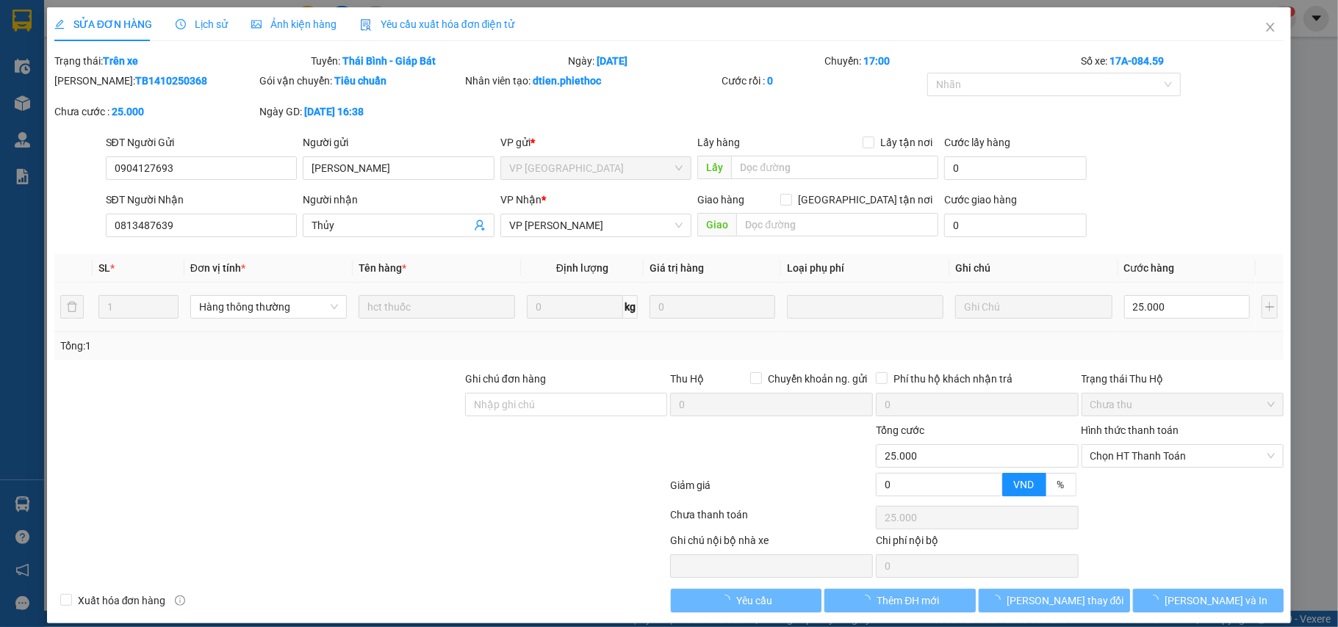
type input "0904127693"
type input "Anh Sơn"
type input "0813487639"
type input "Thủy"
type input "0"
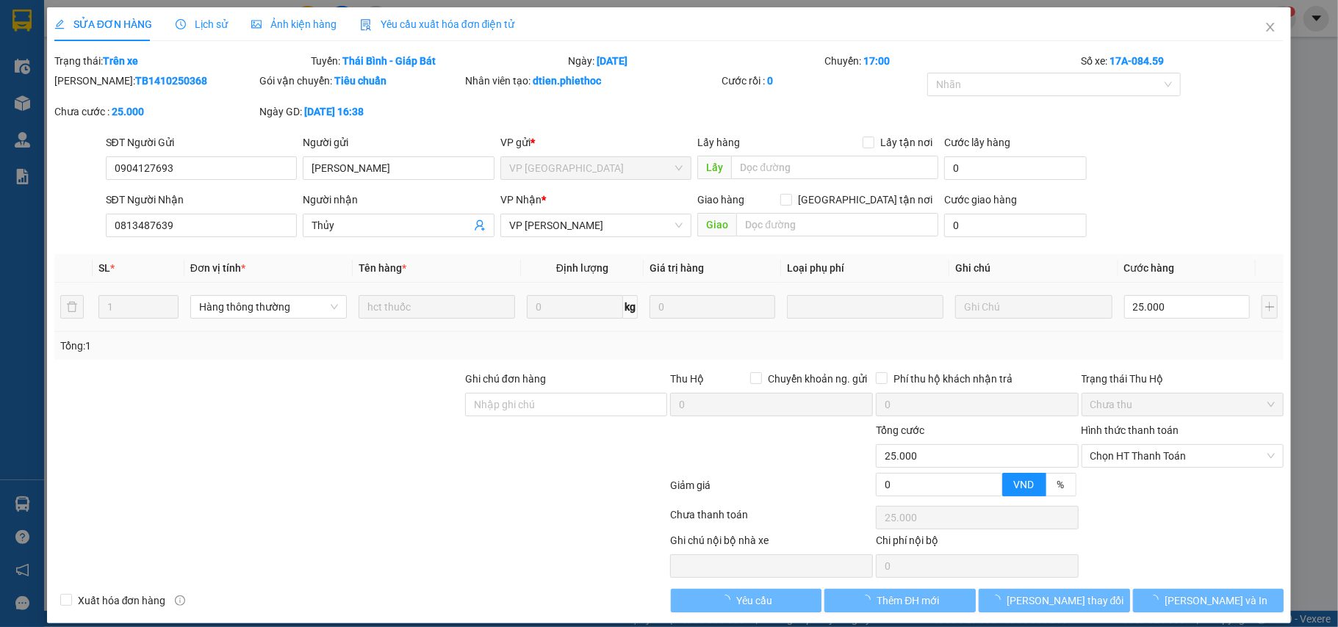
type input "25.000"
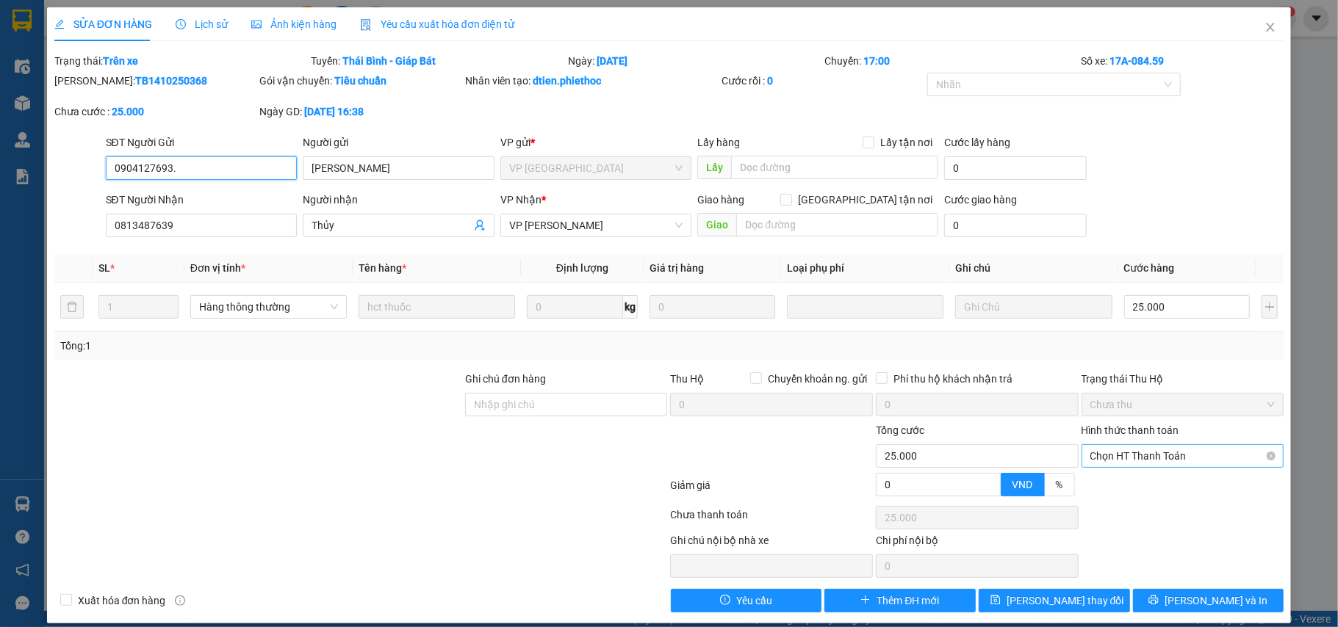
scroll to position [16, 0]
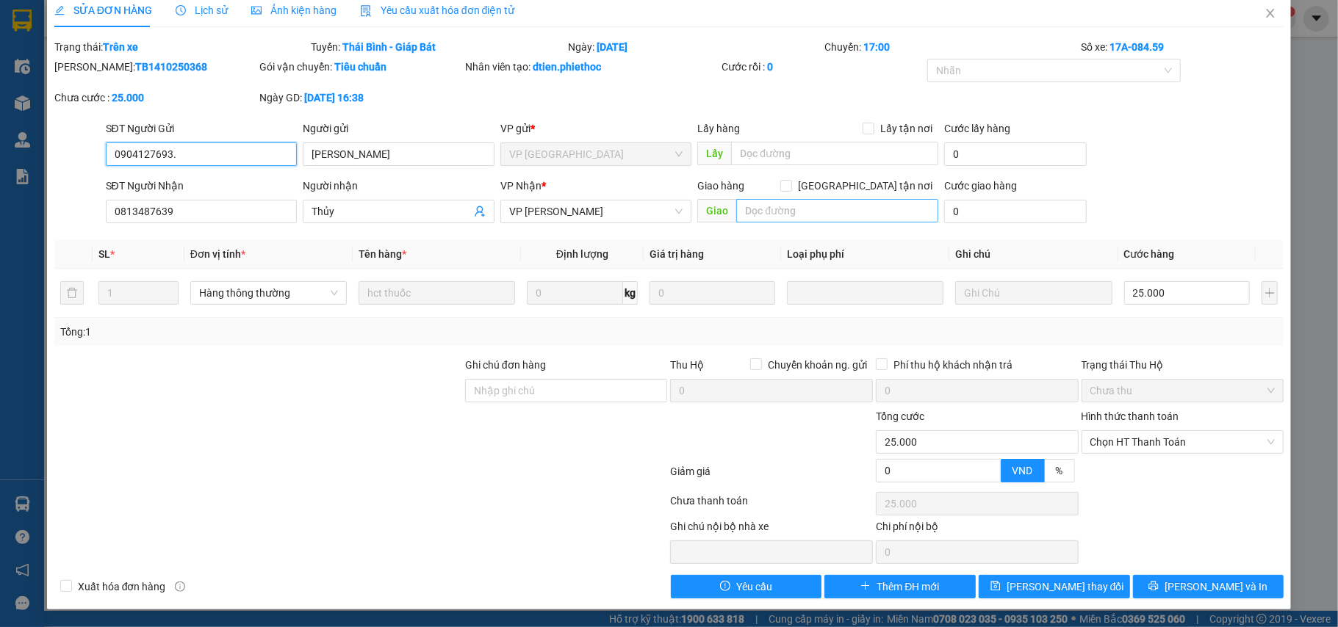
type input "0904127693."
click at [760, 212] on input "text" at bounding box center [837, 211] width 202 height 24
type input "."
click at [1058, 583] on span "[PERSON_NAME] thay đổi" at bounding box center [1066, 587] width 118 height 16
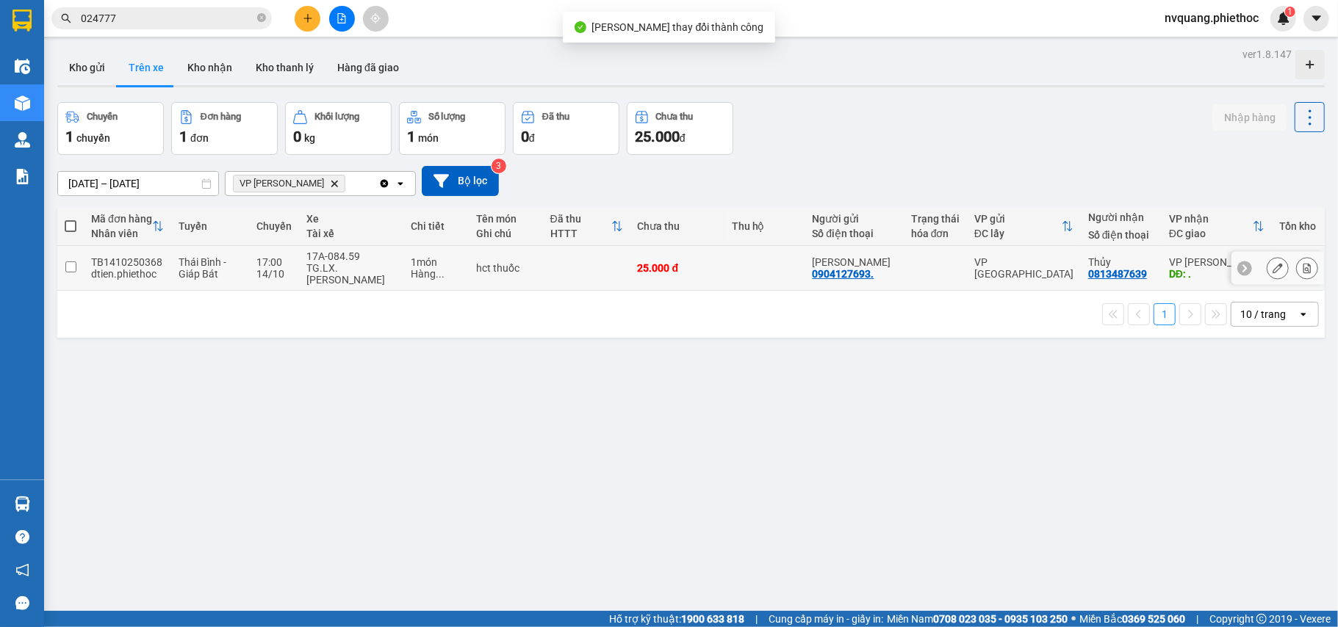
click at [1302, 273] on icon at bounding box center [1307, 268] width 10 height 10
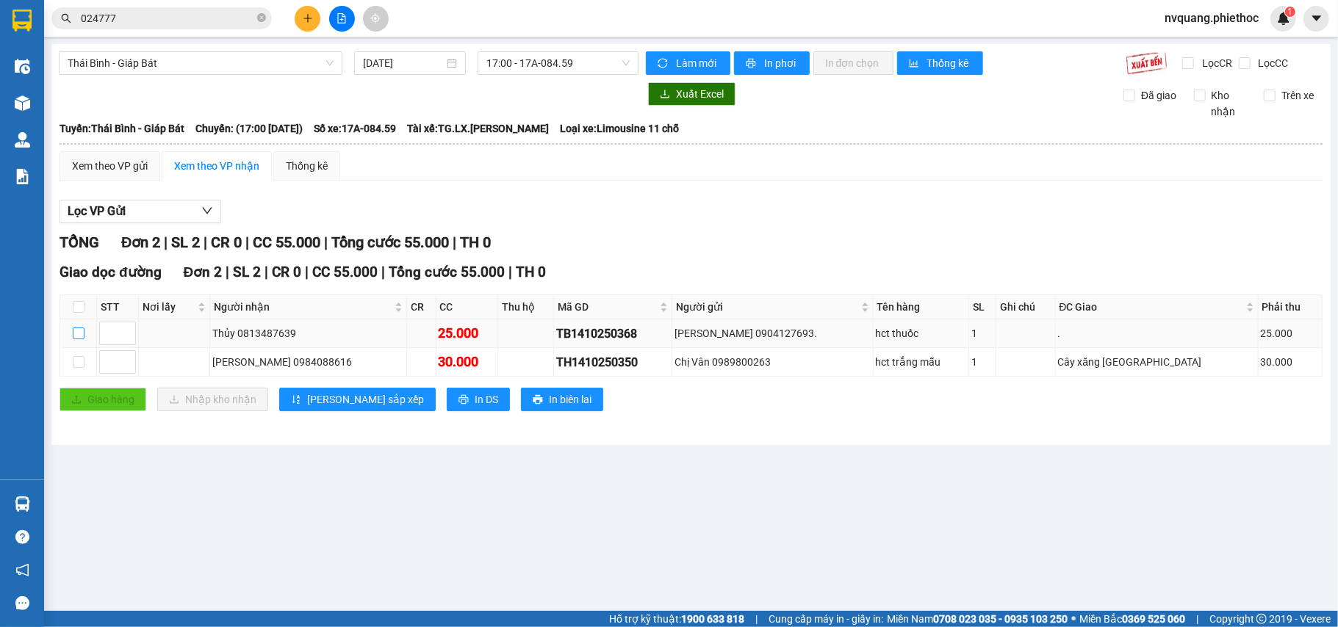
click at [79, 336] on input "checkbox" at bounding box center [79, 334] width 12 height 12
checkbox input "true"
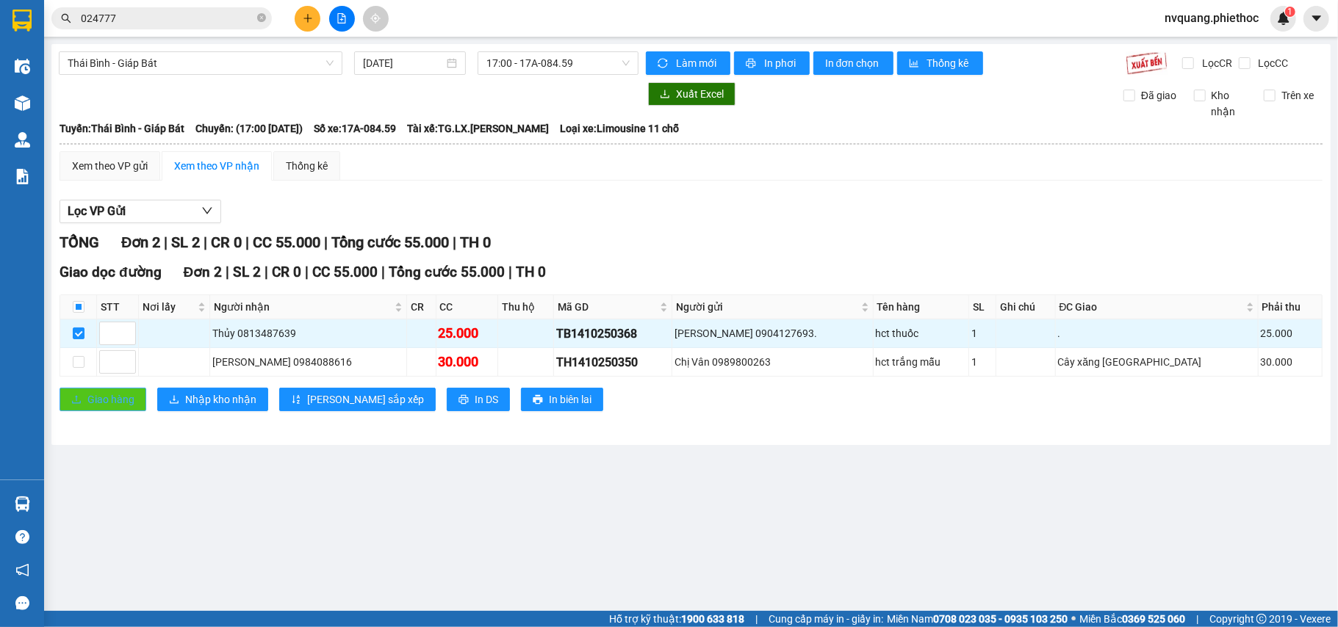
click at [98, 395] on span "Giao hàng" at bounding box center [110, 400] width 47 height 16
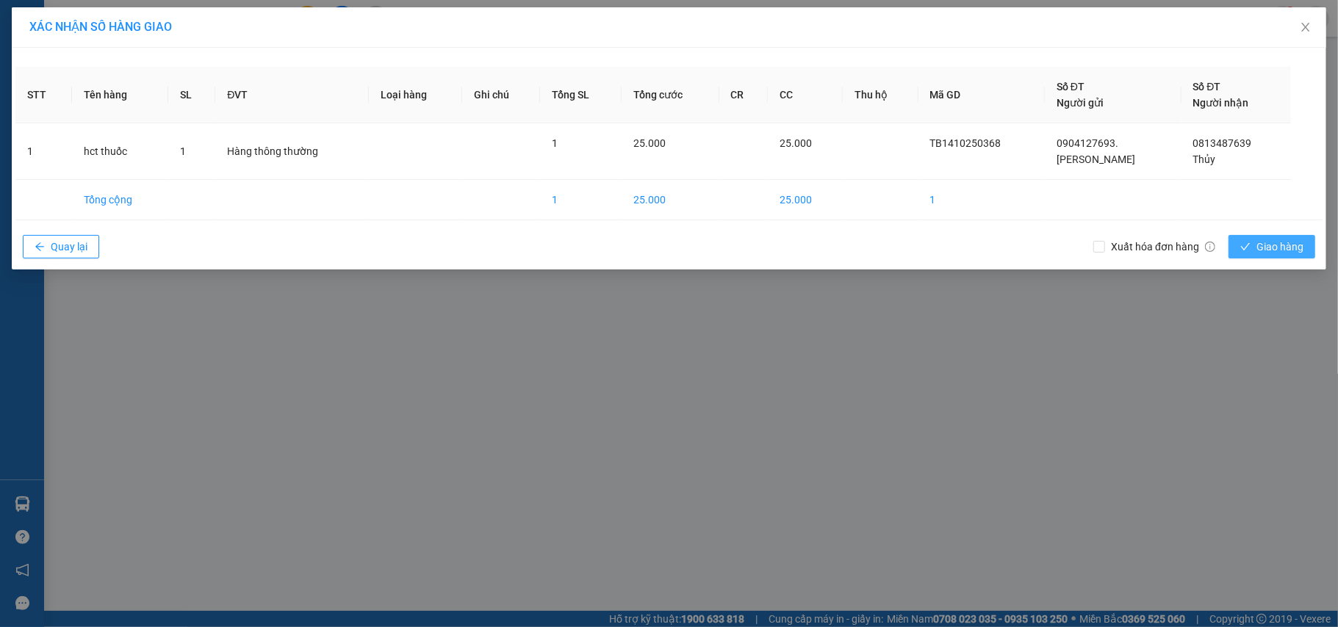
click at [1240, 253] on span "check" at bounding box center [1245, 248] width 10 height 12
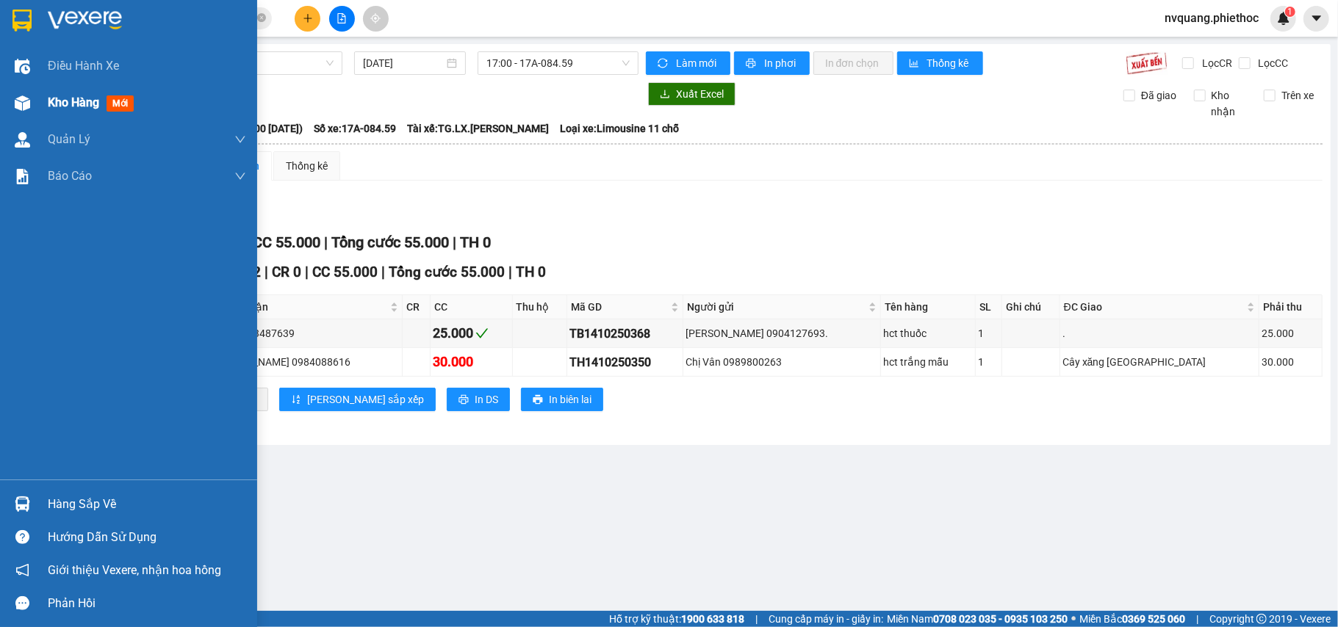
click at [48, 100] on span "Kho hàng" at bounding box center [73, 103] width 51 height 14
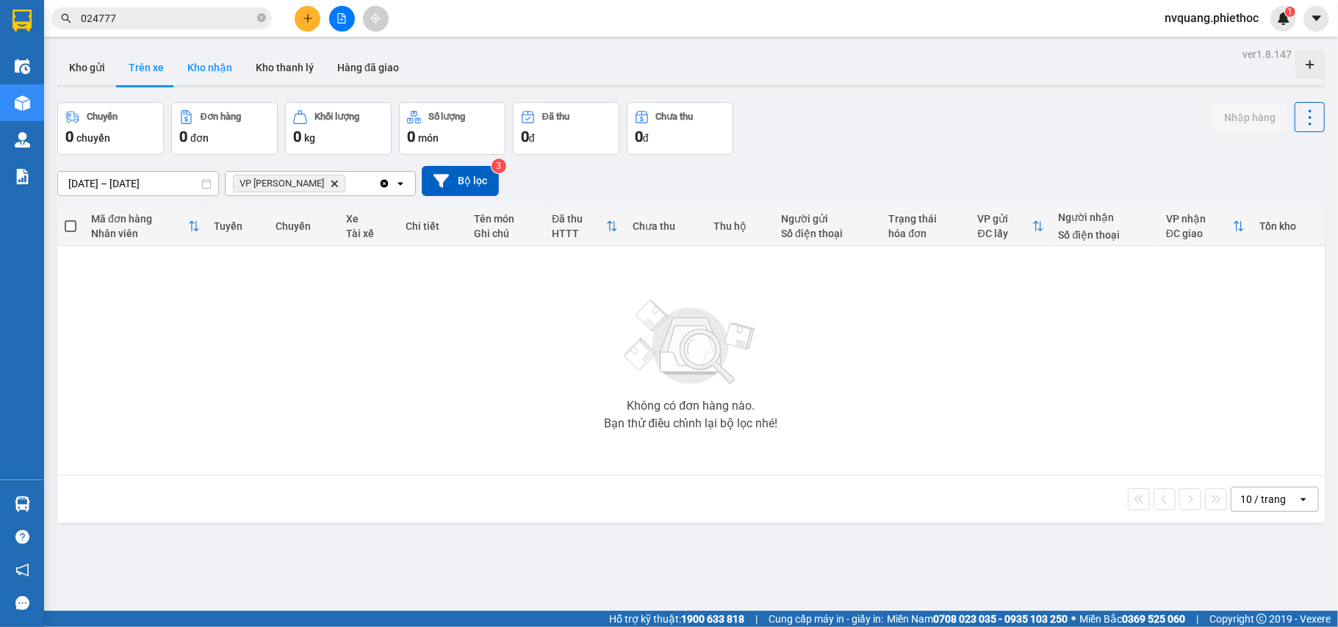
click at [197, 69] on button "Kho nhận" at bounding box center [210, 67] width 68 height 35
type input "01/10/2025 – 14/10/2025"
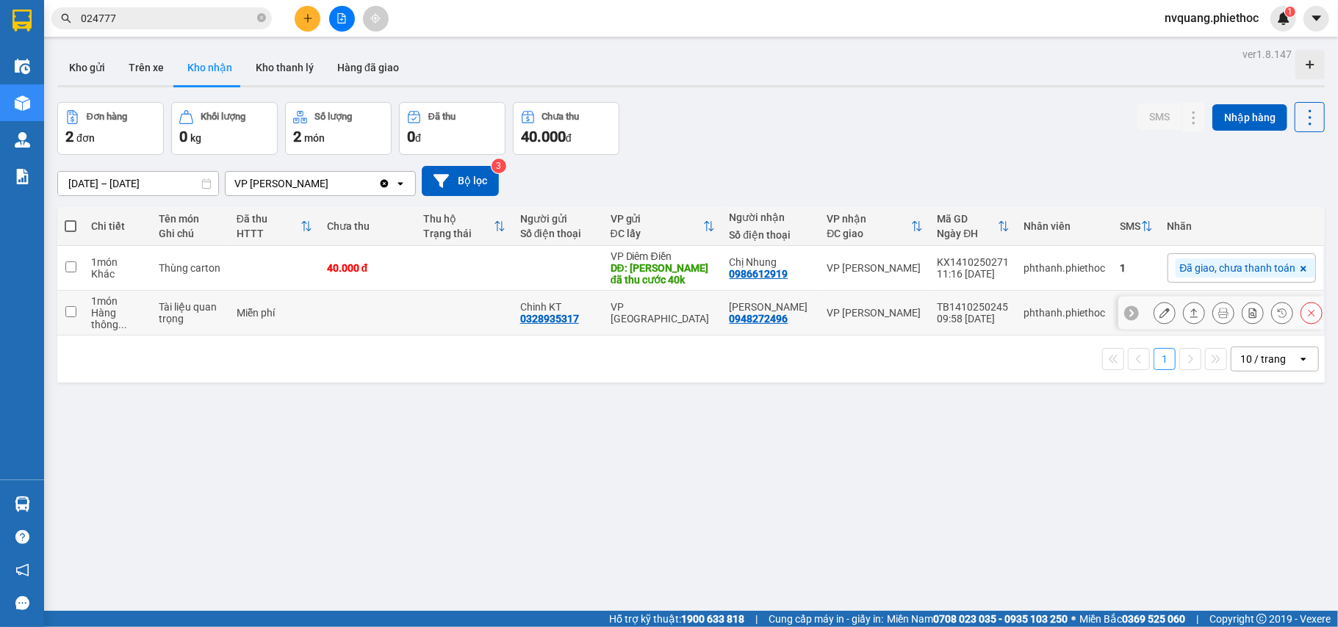
click at [1154, 309] on div at bounding box center [1165, 313] width 22 height 22
click at [1159, 312] on icon at bounding box center [1164, 313] width 10 height 10
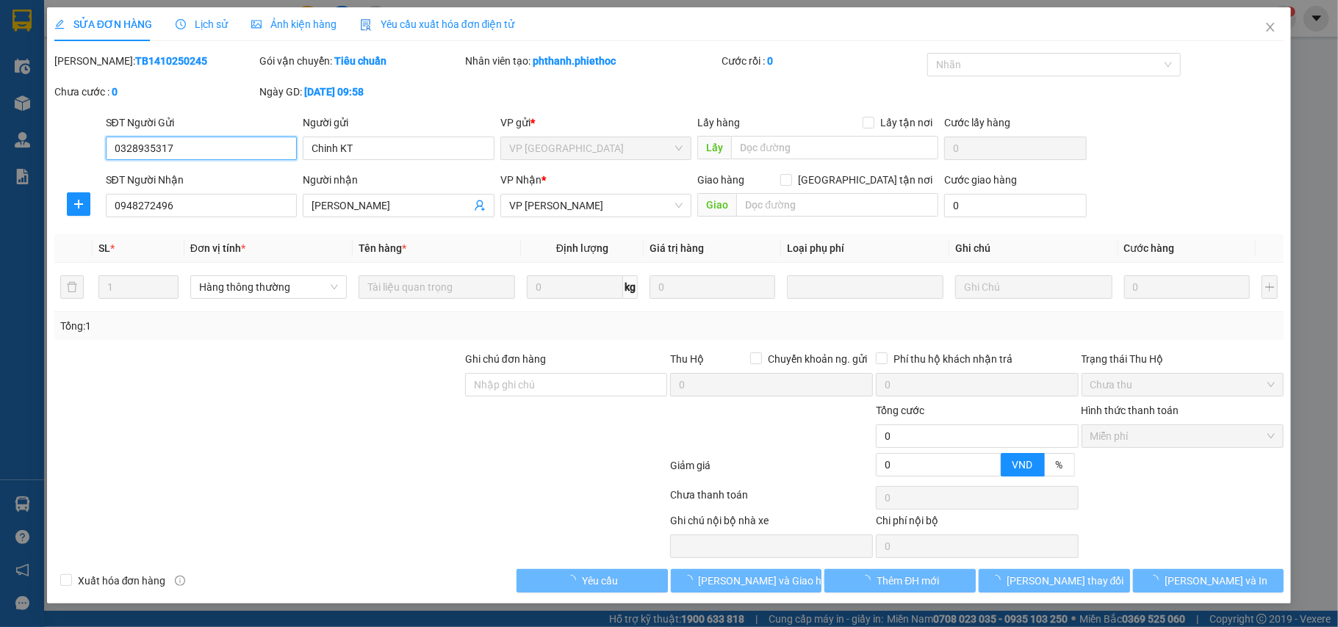
type input "0328935317"
type input "Chinh KT"
type input "0948272496"
type input "[PERSON_NAME]"
type input "0"
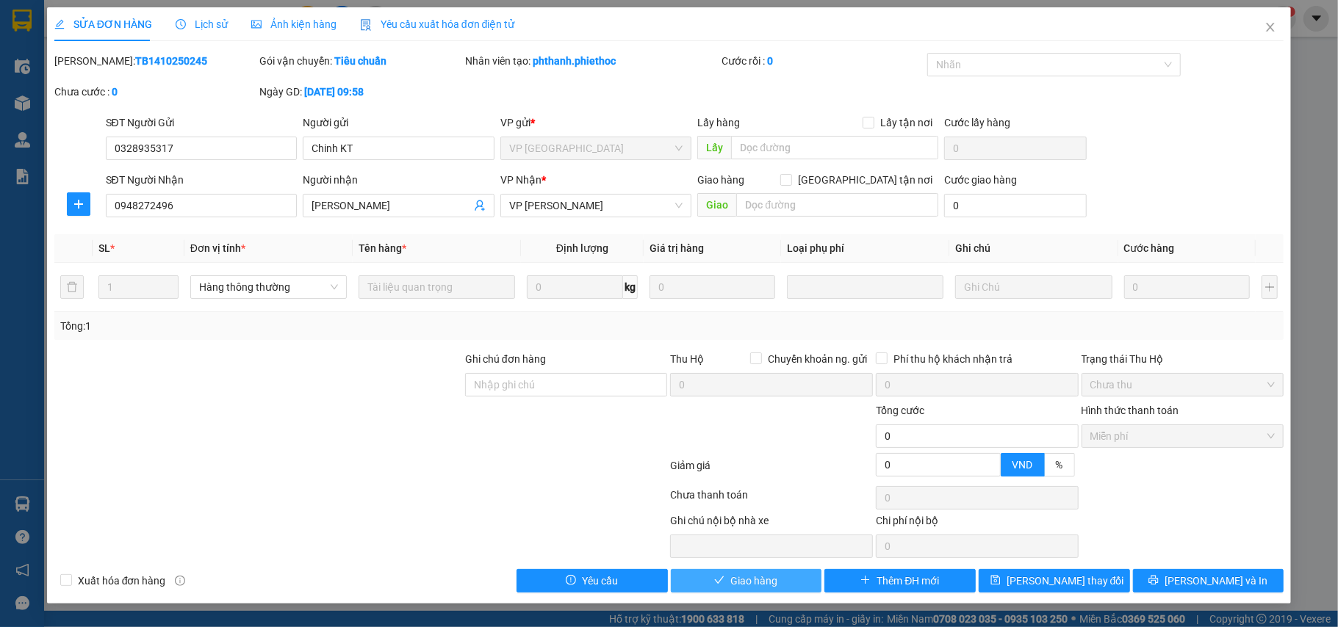
click at [761, 580] on span "Giao hàng" at bounding box center [753, 581] width 47 height 16
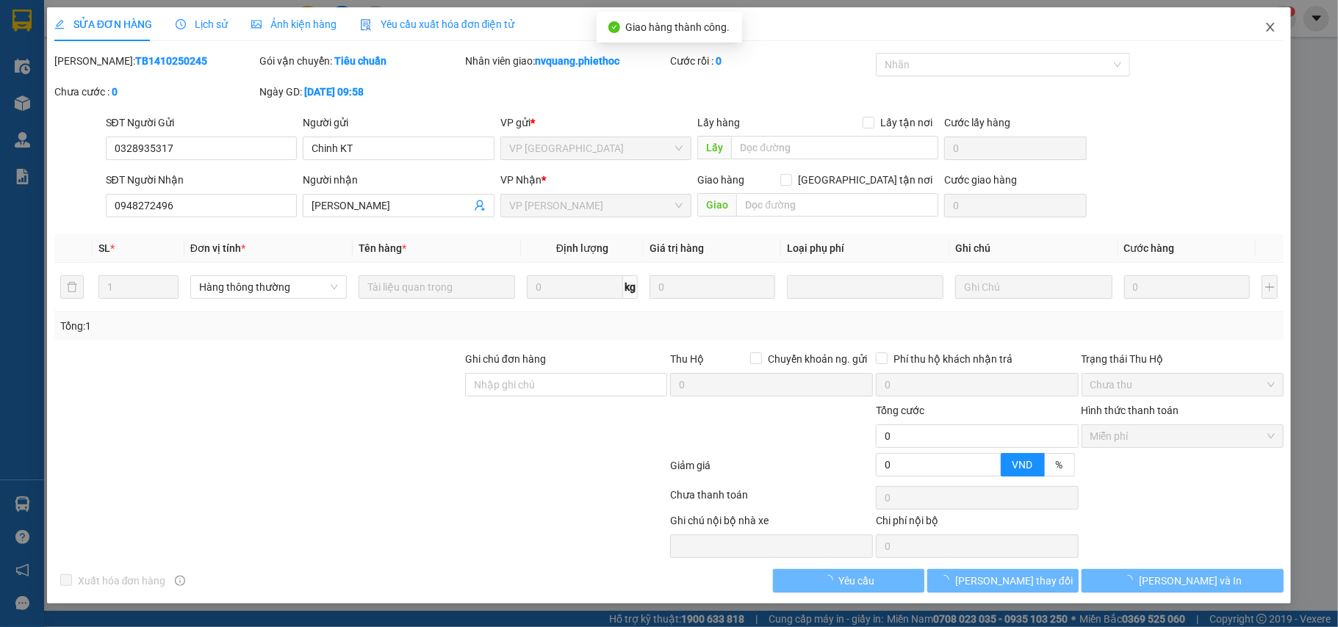
click at [1267, 26] on icon "close" at bounding box center [1271, 27] width 12 height 12
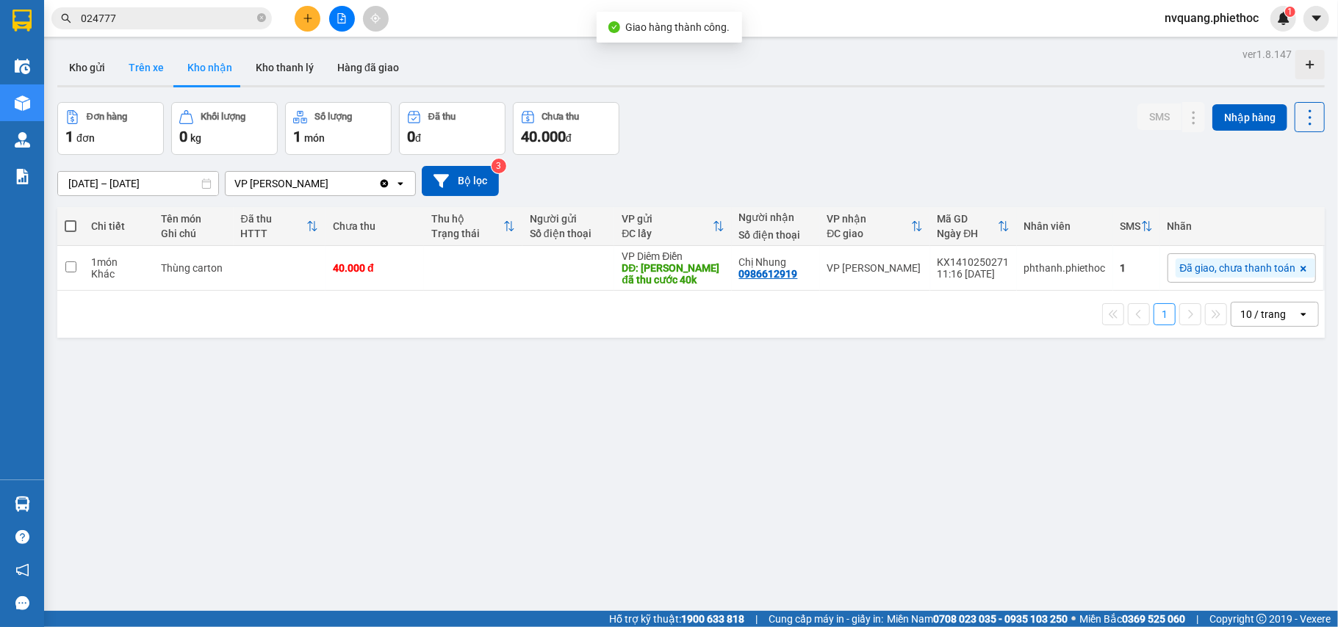
click at [138, 65] on button "Trên xe" at bounding box center [146, 67] width 59 height 35
type input "[DATE] – [DATE]"
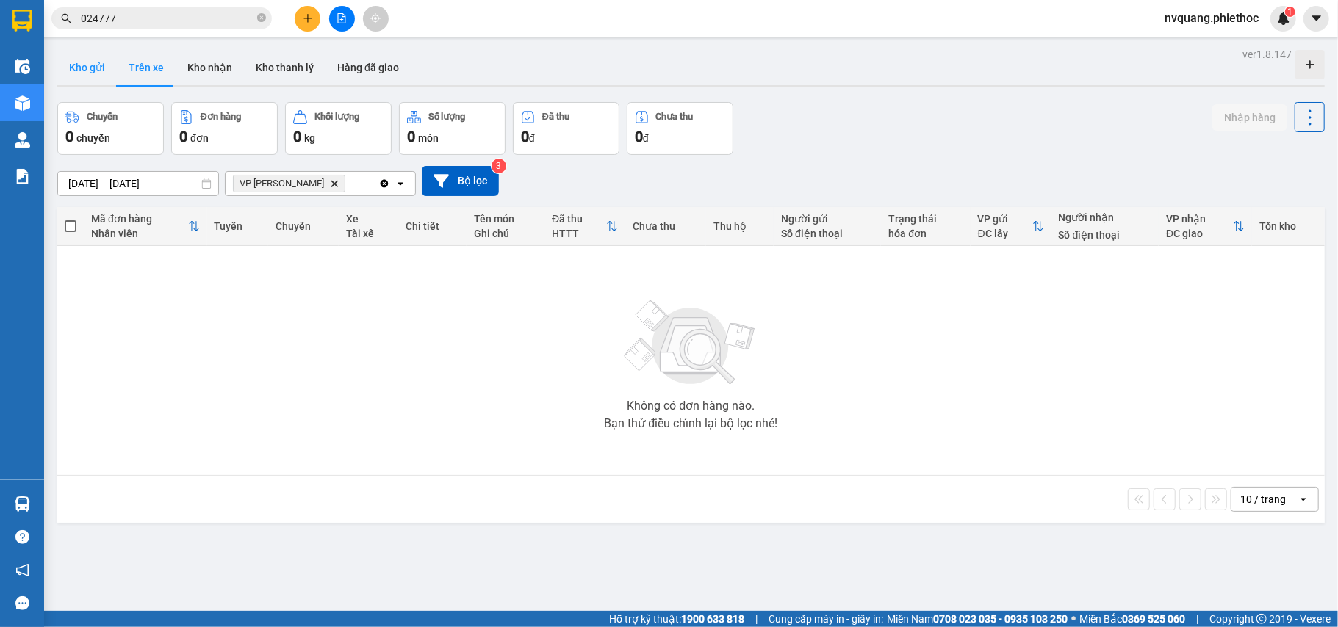
click at [81, 74] on button "Kho gửi" at bounding box center [87, 67] width 60 height 35
